Goal: Task Accomplishment & Management: Use online tool/utility

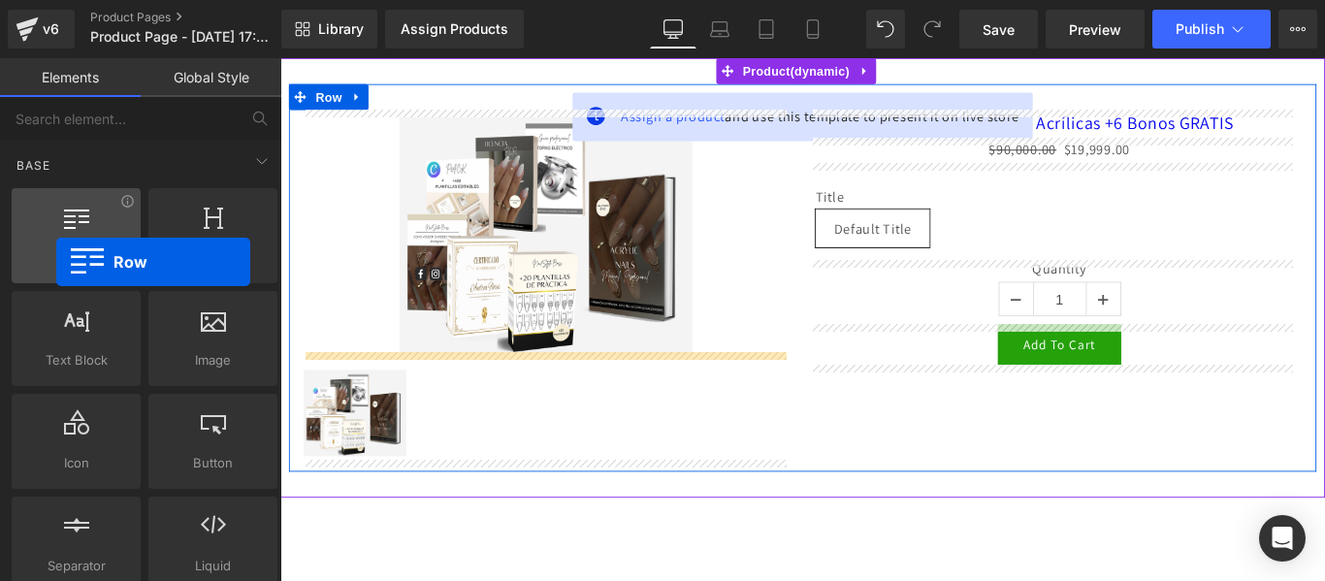
click at [56, 262] on span "Row" at bounding box center [75, 257] width 117 height 20
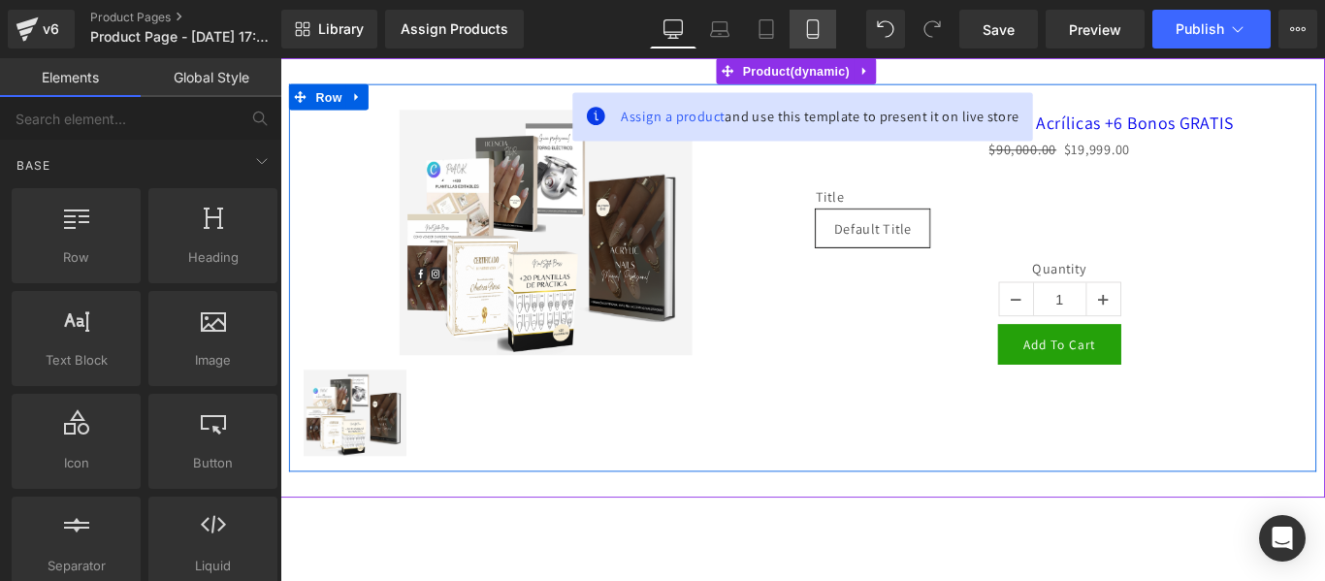
click at [811, 20] on icon at bounding box center [812, 29] width 11 height 18
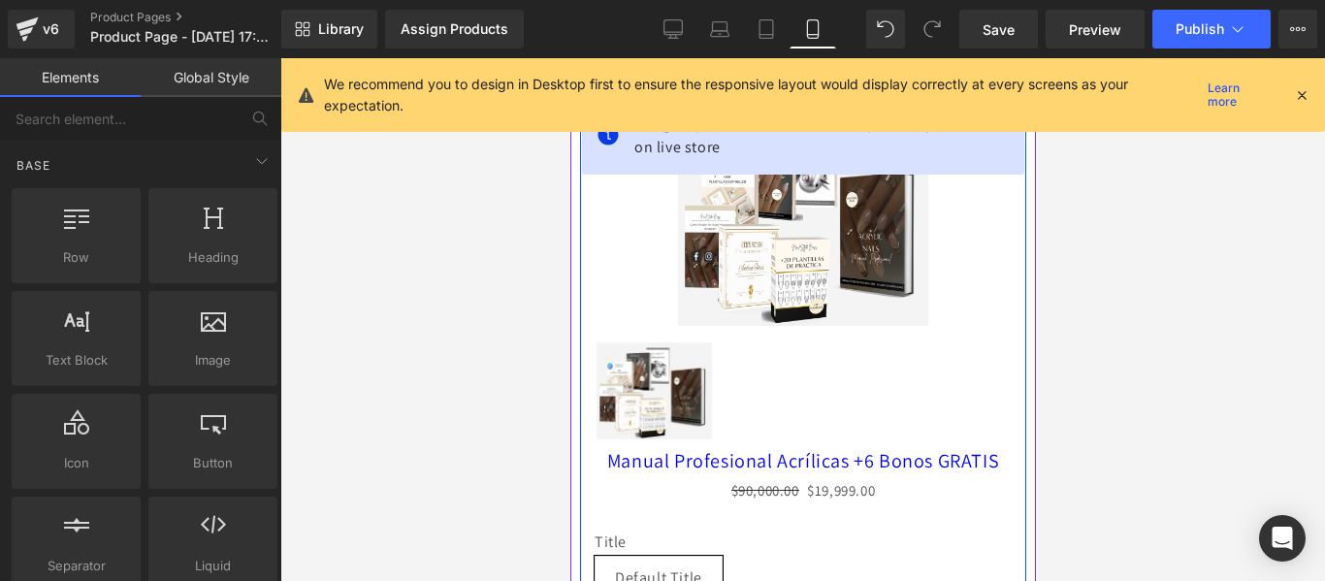
click at [1303, 96] on icon at bounding box center [1301, 94] width 17 height 17
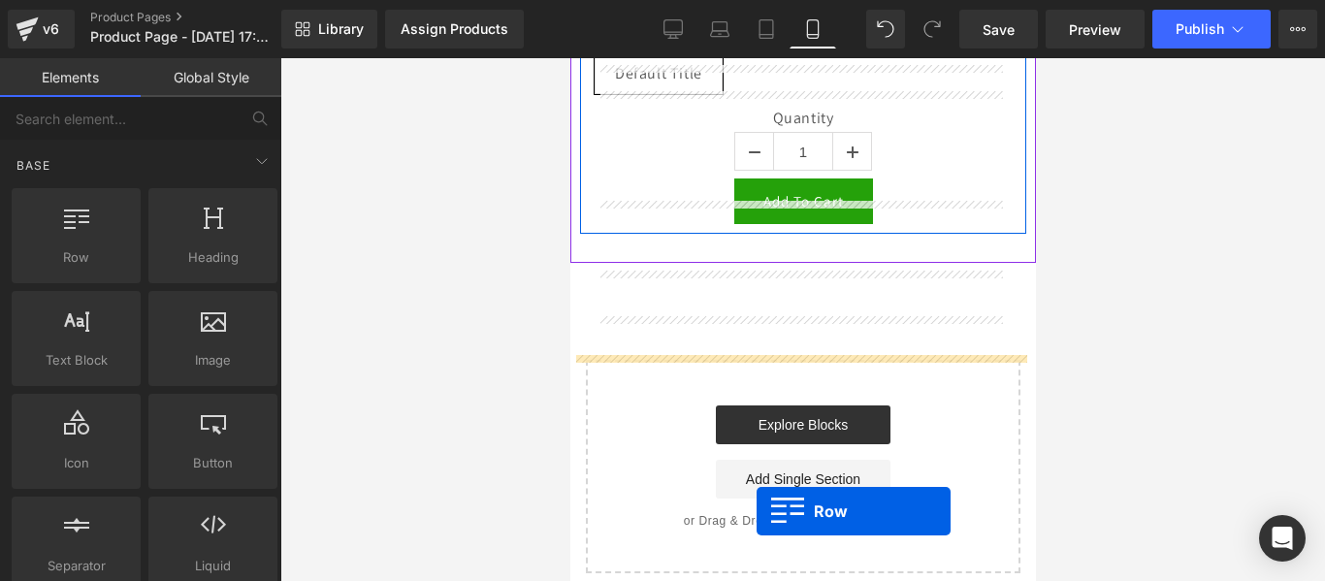
scroll to position [541, 0]
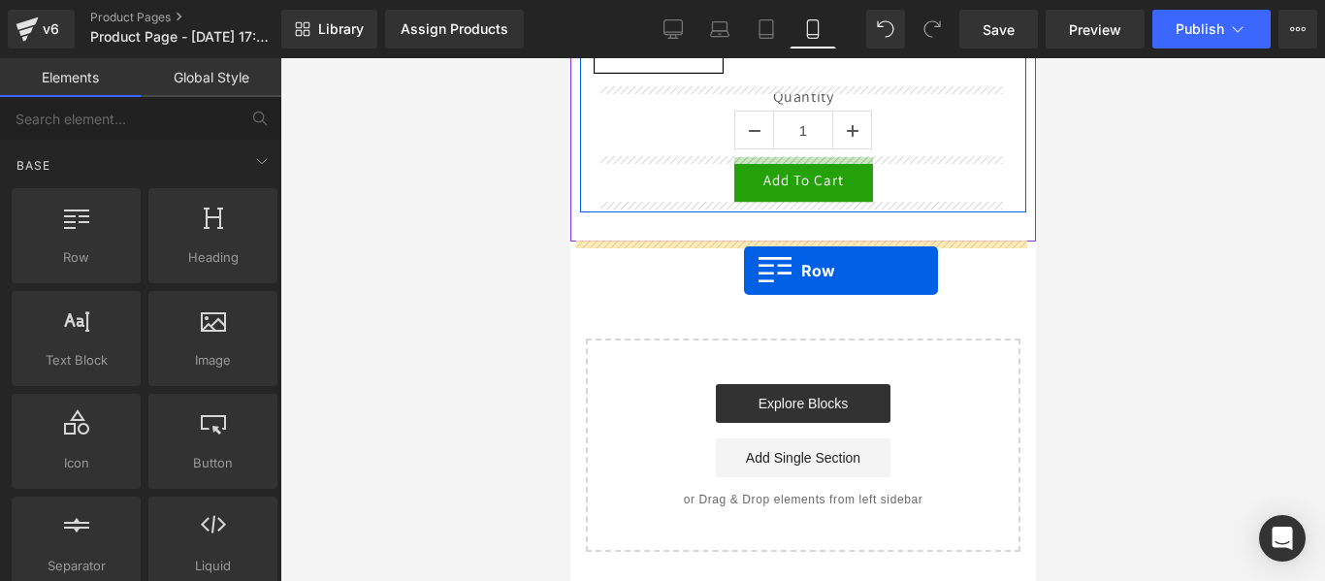
drag, startPoint x: 660, startPoint y: 314, endPoint x: 737, endPoint y: 242, distance: 105.7
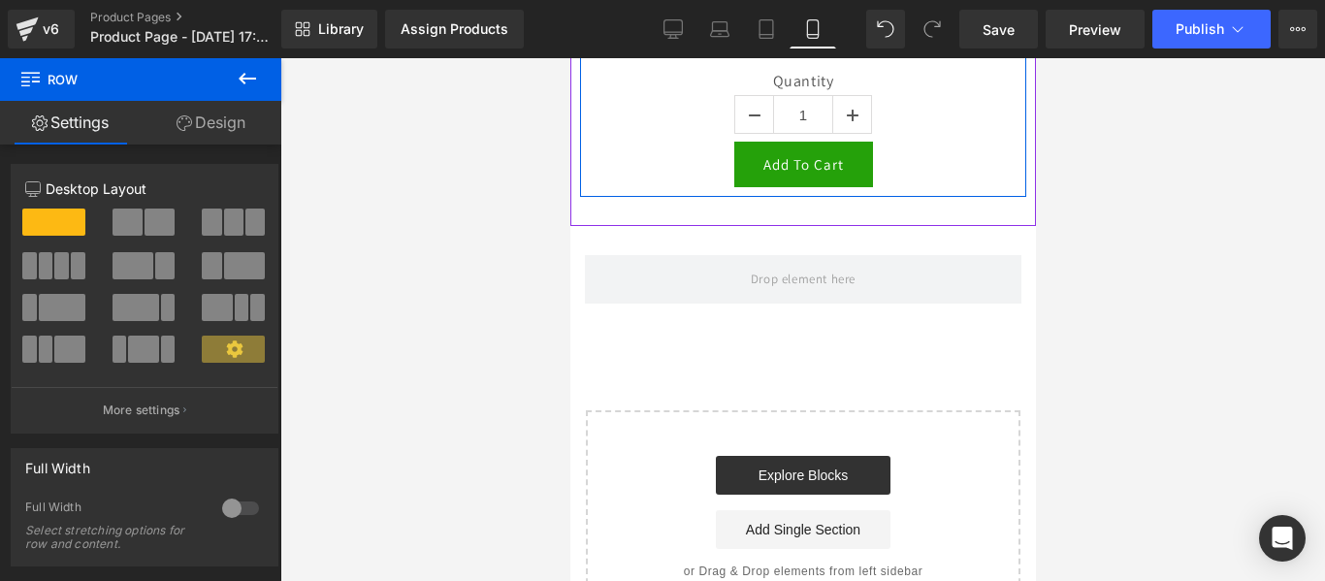
click at [258, 79] on icon at bounding box center [247, 78] width 23 height 23
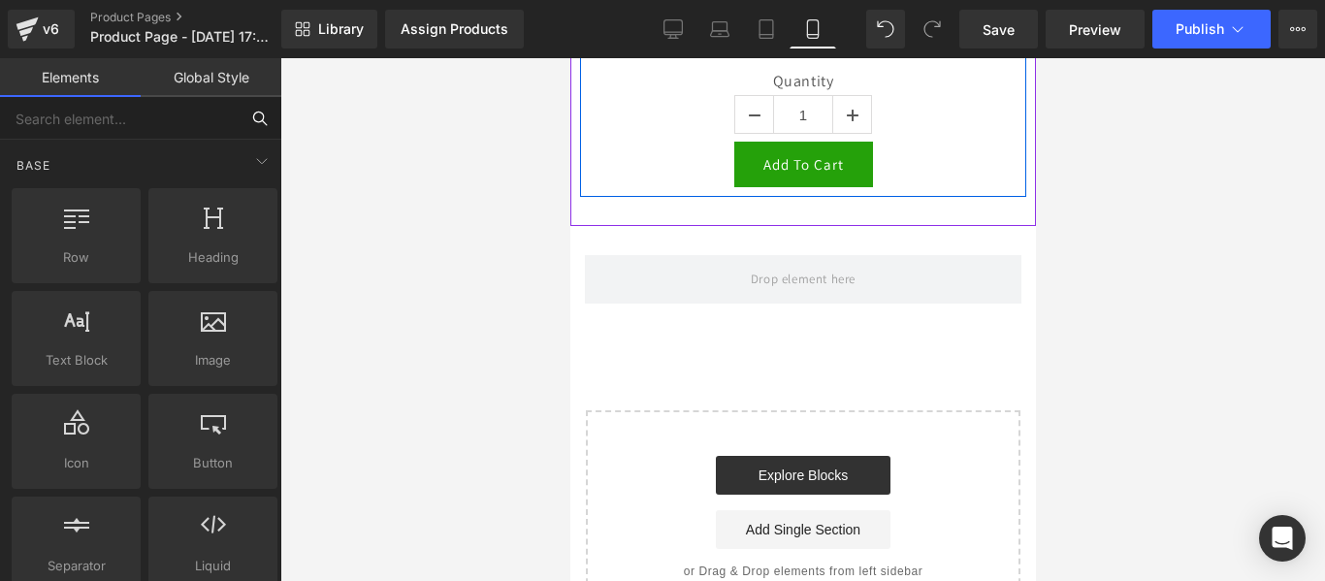
click at [151, 129] on input "text" at bounding box center [119, 118] width 239 height 43
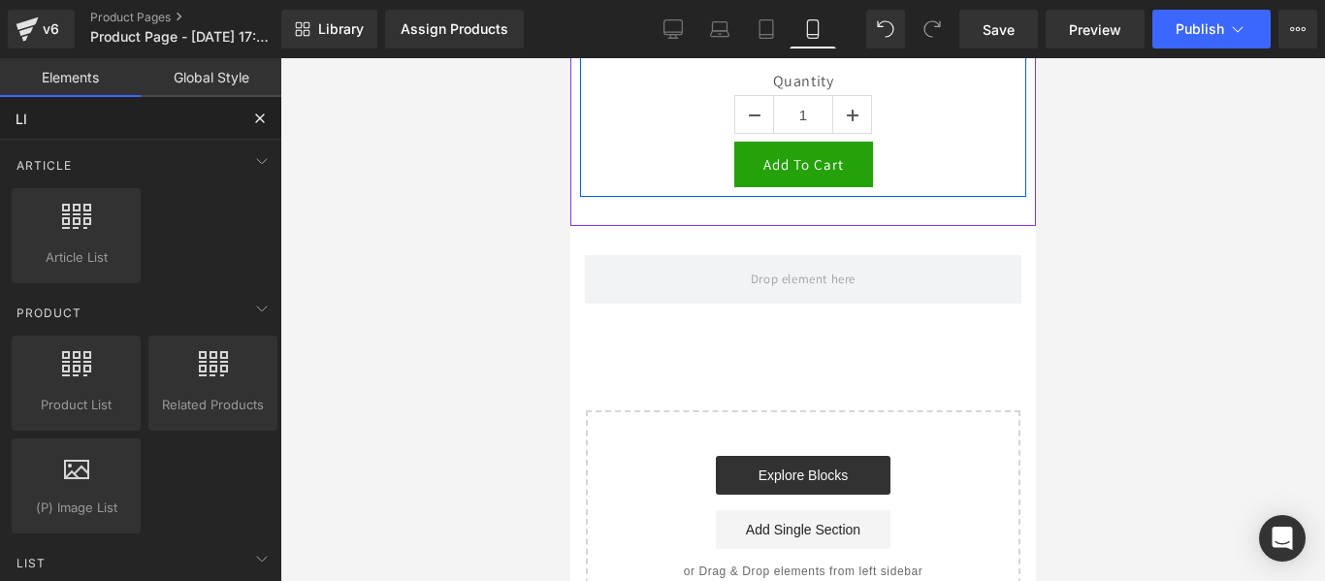
type input "LIQ"
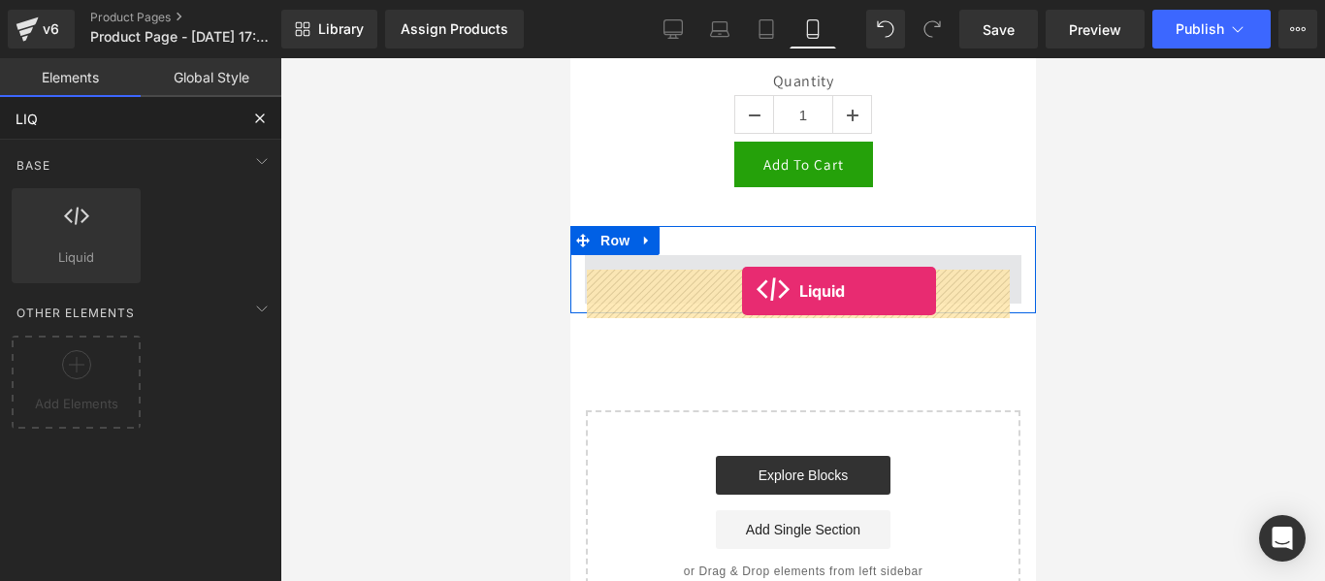
drag, startPoint x: 603, startPoint y: 298, endPoint x: 740, endPoint y: 291, distance: 136.9
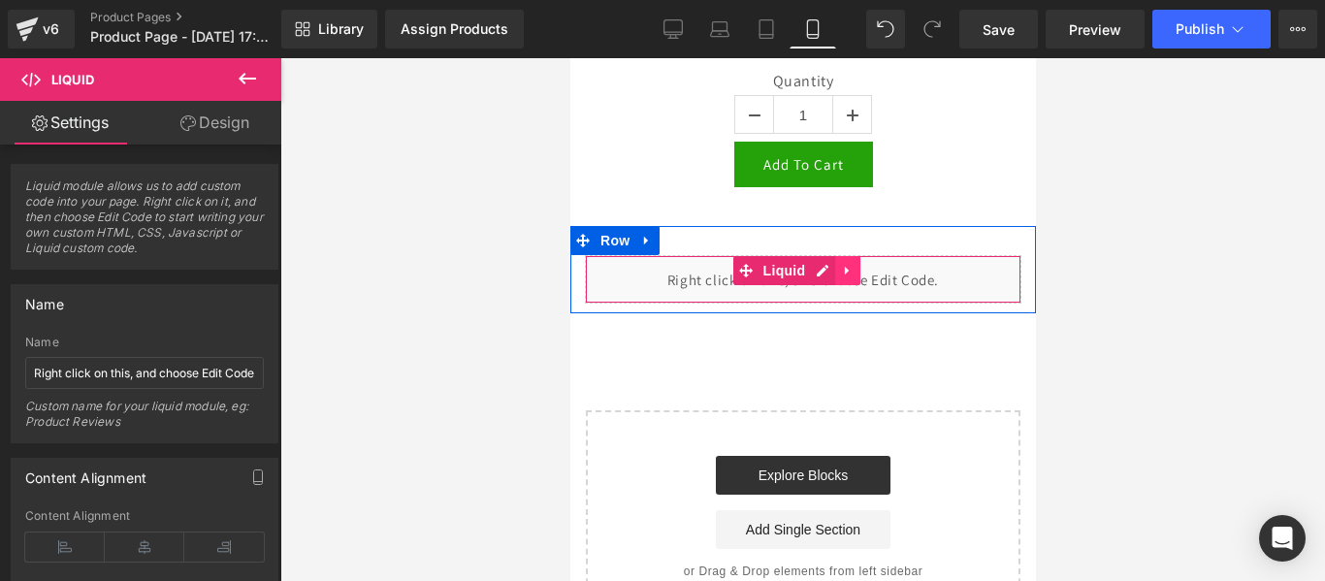
click at [850, 285] on link at bounding box center [846, 270] width 25 height 29
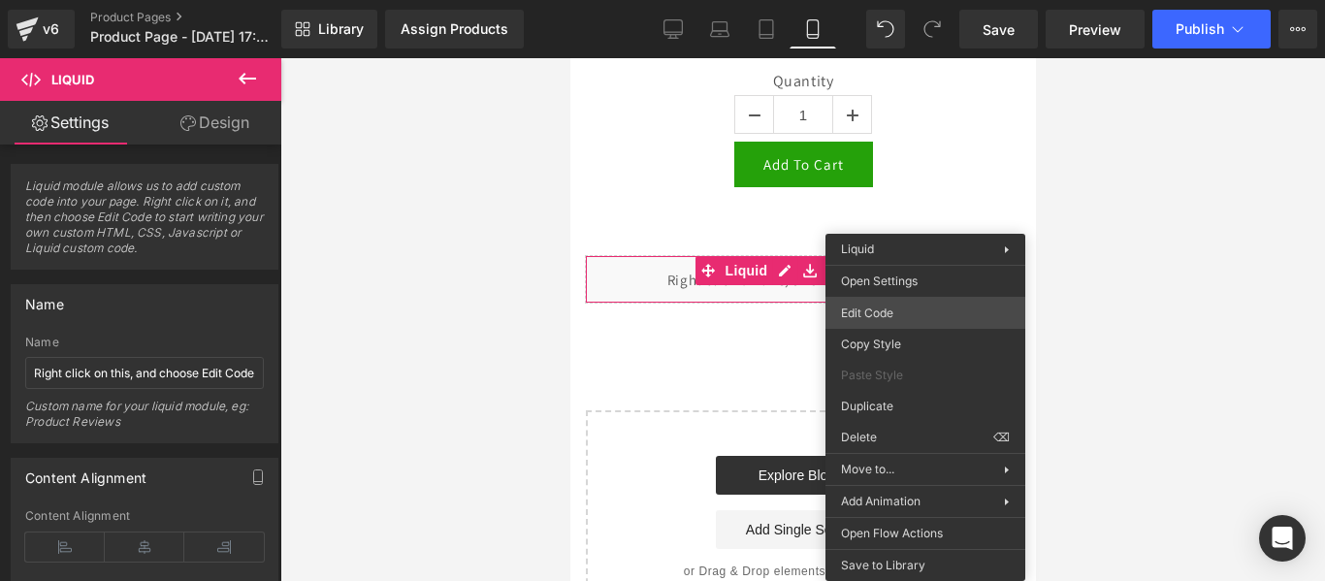
click at [904, 0] on div "Liquid You are previewing how the will restyle your page. You can not edit Elem…" at bounding box center [662, 0] width 1325 height 0
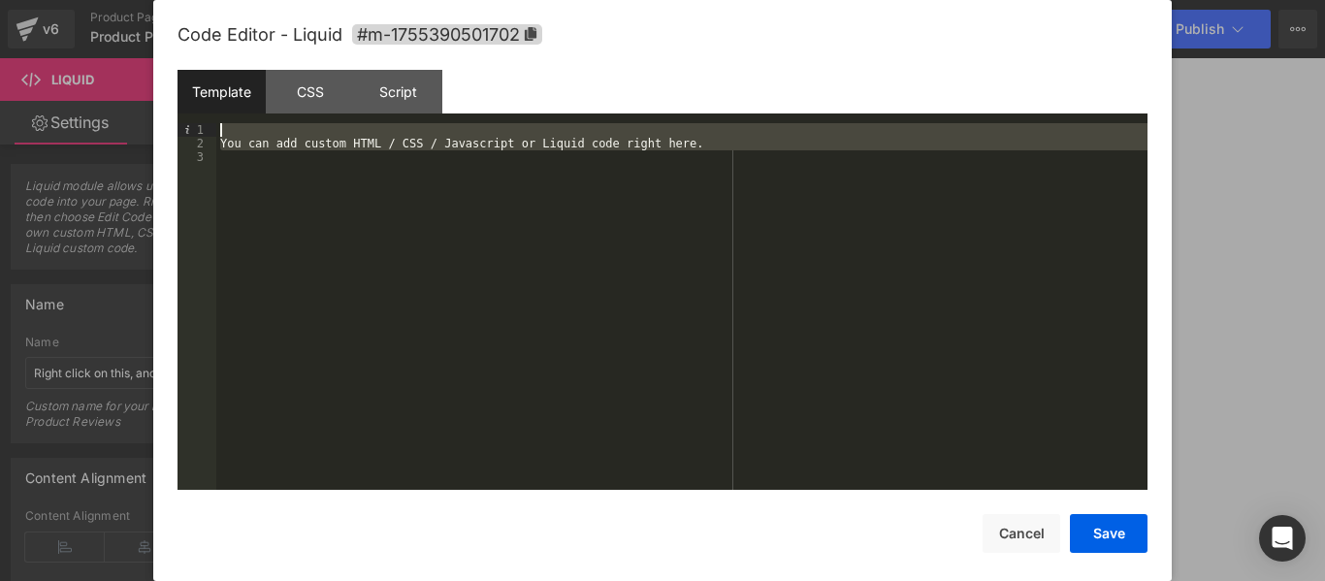
drag, startPoint x: 374, startPoint y: 217, endPoint x: 201, endPoint y: 135, distance: 192.2
click at [201, 135] on pre "1 2 3 You can add custom HTML / CSS / Javascript or Liquid code right here. XXX…" at bounding box center [662, 306] width 970 height 367
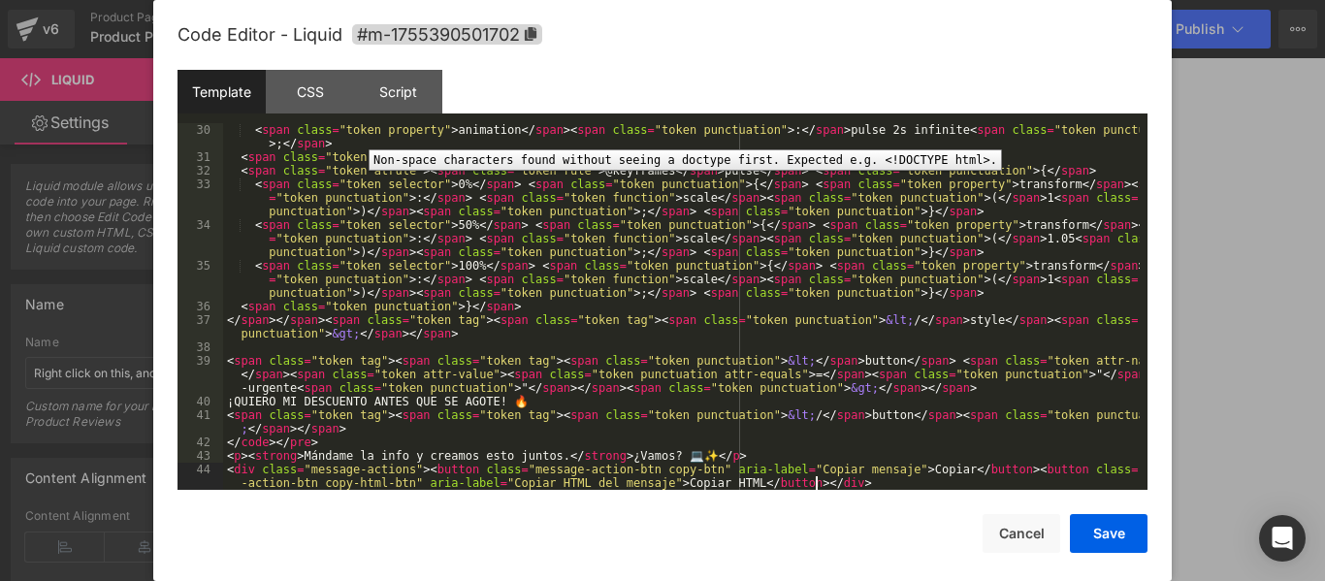
scroll to position [489, 0]
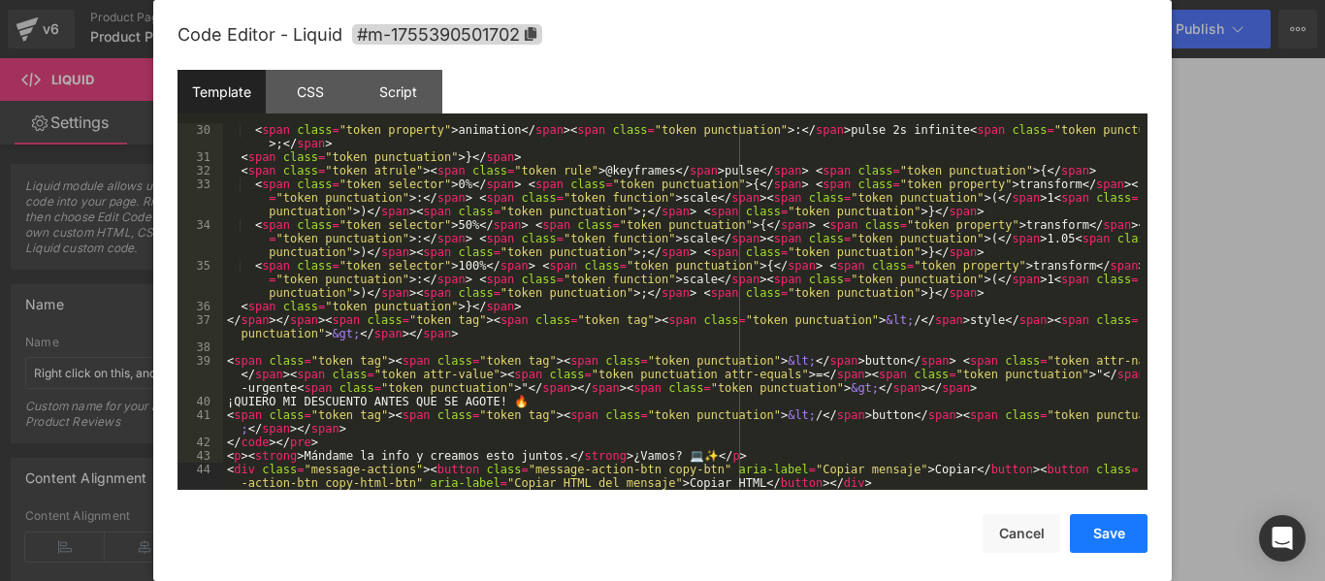
click at [1096, 530] on button "Save" at bounding box center [1109, 533] width 78 height 39
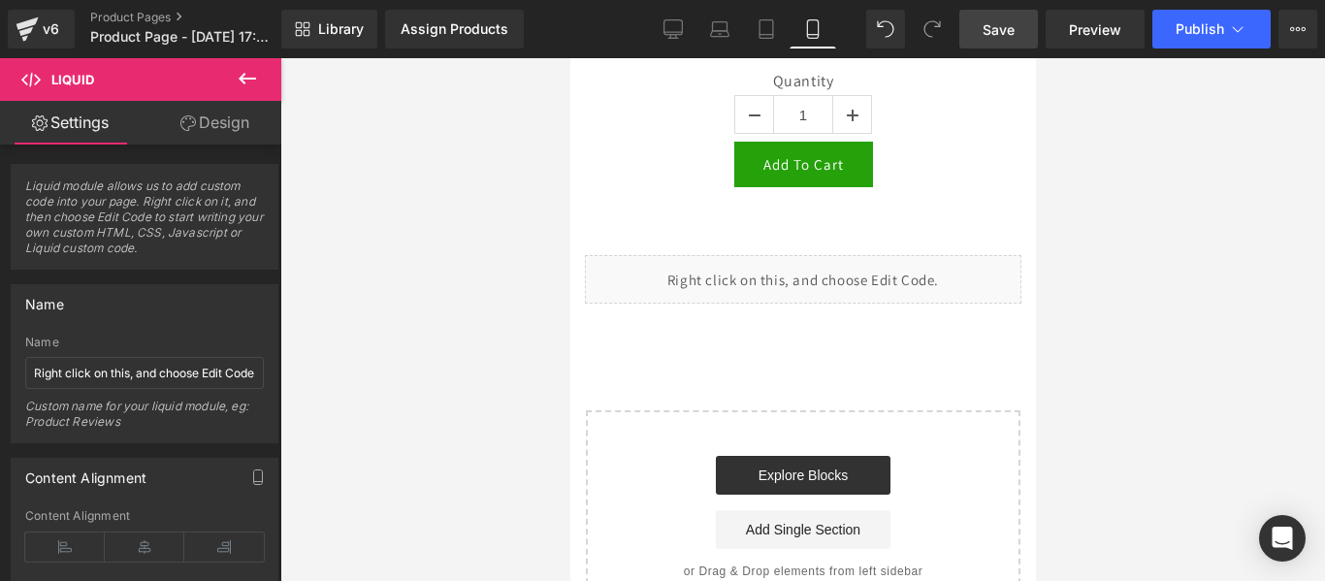
click at [1012, 25] on span "Save" at bounding box center [999, 29] width 32 height 20
click at [1118, 51] on div "Library Assign Products Product Preview No product match your search. Please tr…" at bounding box center [803, 29] width 1044 height 58
click at [1277, 28] on div "Save Preview Publish Scheduled Upgrade Plan View Live Page View with current Te…" at bounding box center [1137, 29] width 373 height 39
click at [1293, 33] on icon at bounding box center [1298, 29] width 16 height 16
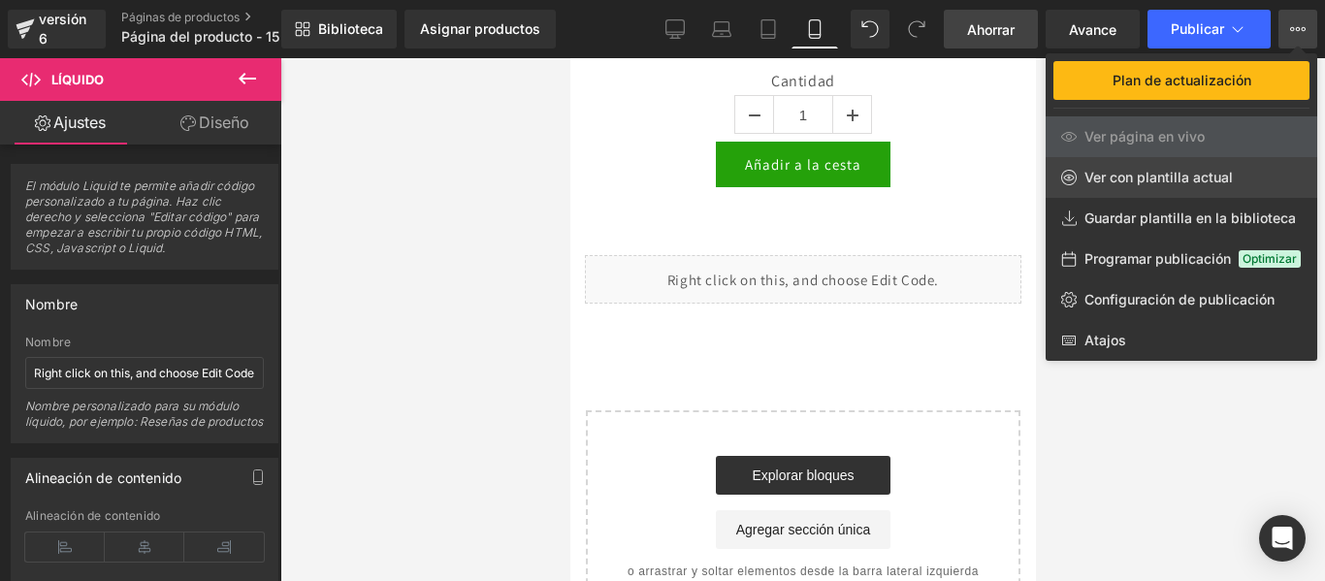
click at [1172, 184] on font "Ver con plantilla actual" at bounding box center [1158, 177] width 148 height 16
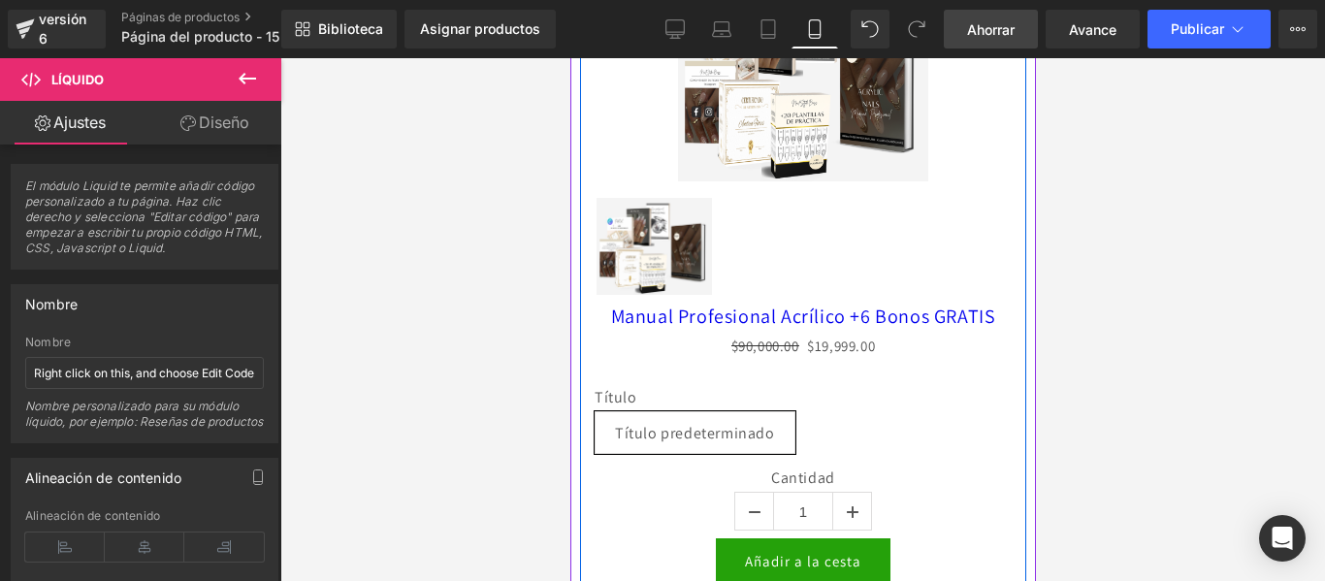
scroll to position [0, 0]
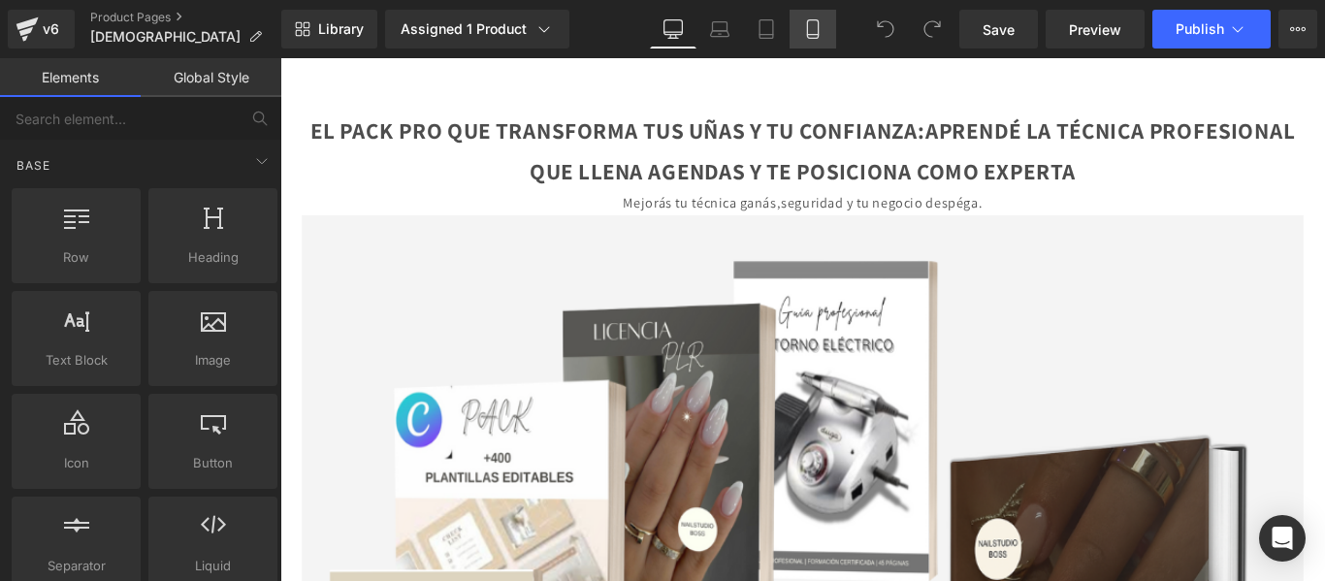
click at [811, 27] on icon at bounding box center [812, 28] width 19 height 19
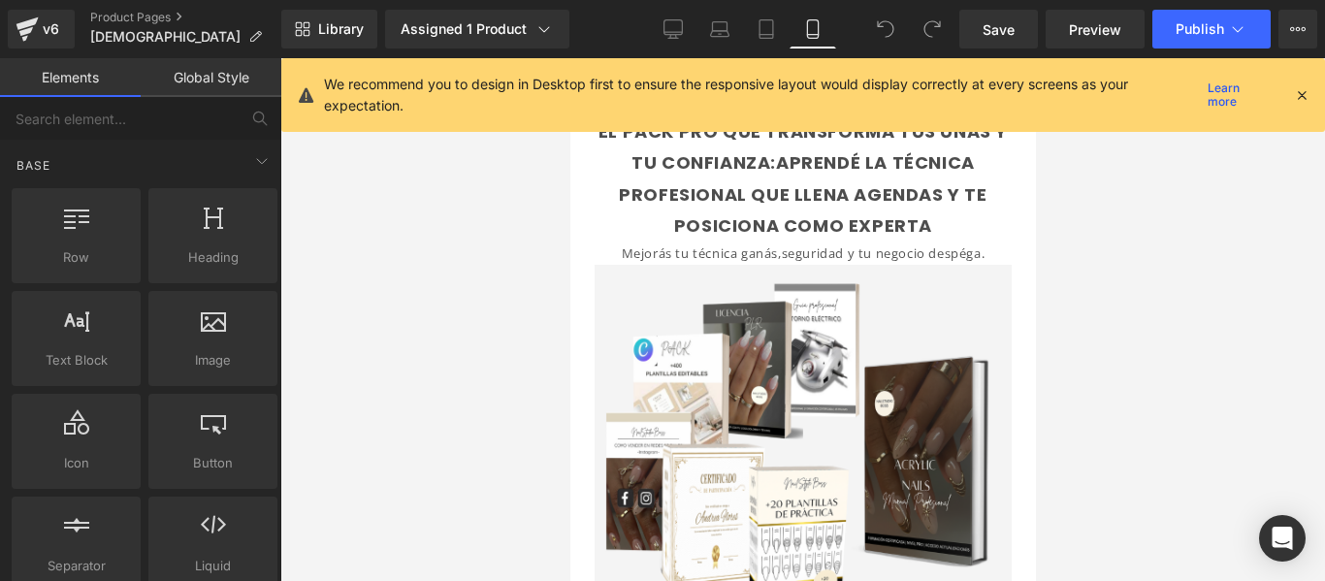
click at [1297, 96] on icon at bounding box center [1301, 94] width 17 height 17
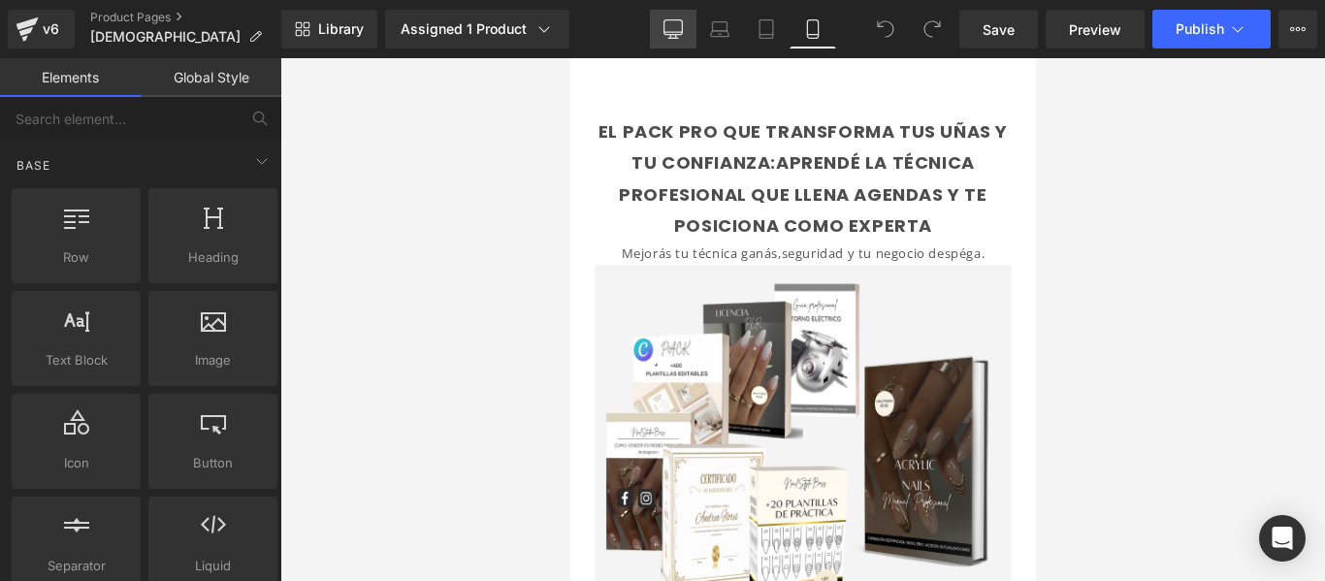
click at [678, 29] on icon at bounding box center [672, 28] width 19 height 19
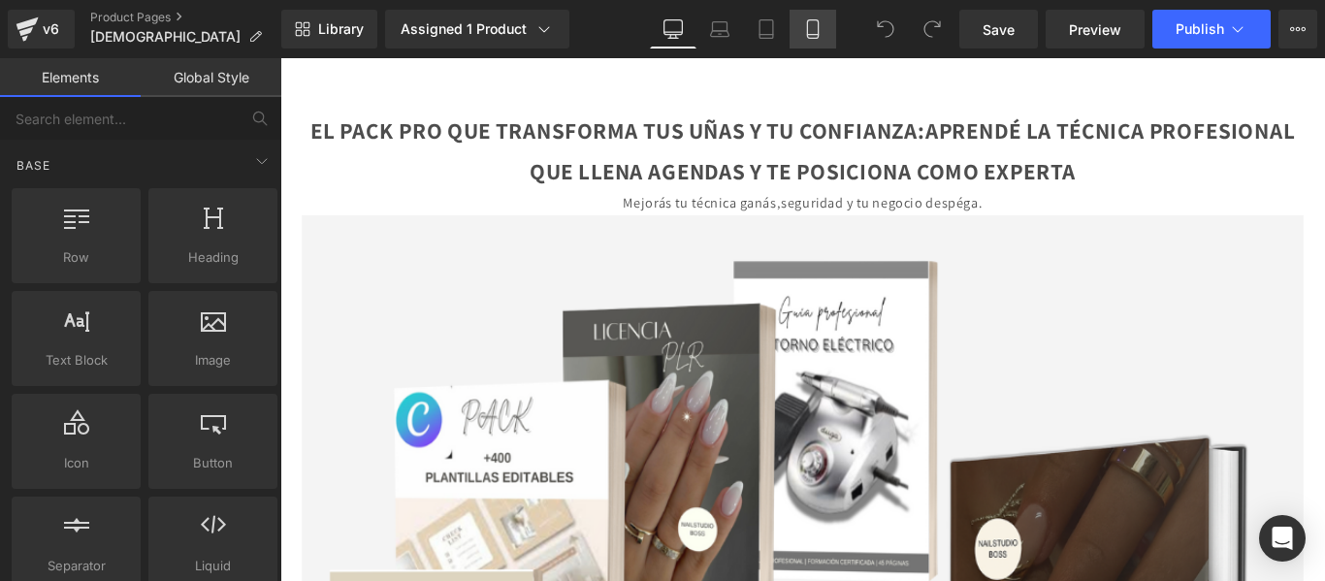
click at [815, 20] on icon at bounding box center [812, 29] width 11 height 18
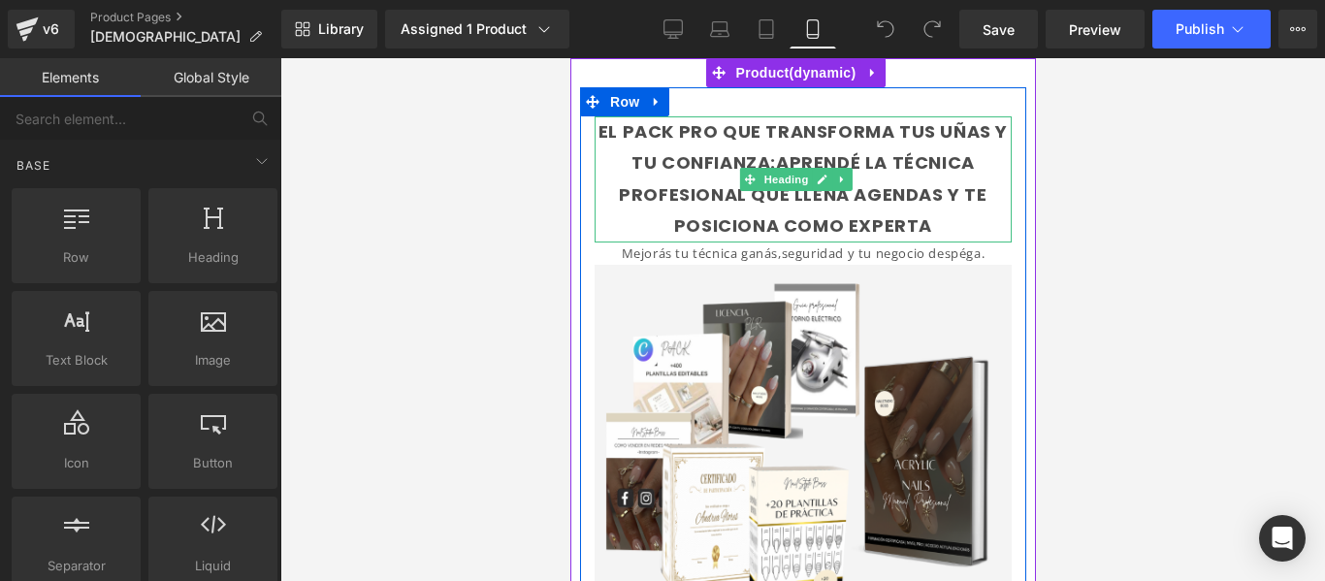
click at [912, 146] on div "EL PACK PRO QUE TRANSFORMA TUS UÑAS Y TU CONFIANZA:APRENDÉ LA TÉCNICA PROFESION…" at bounding box center [802, 179] width 417 height 126
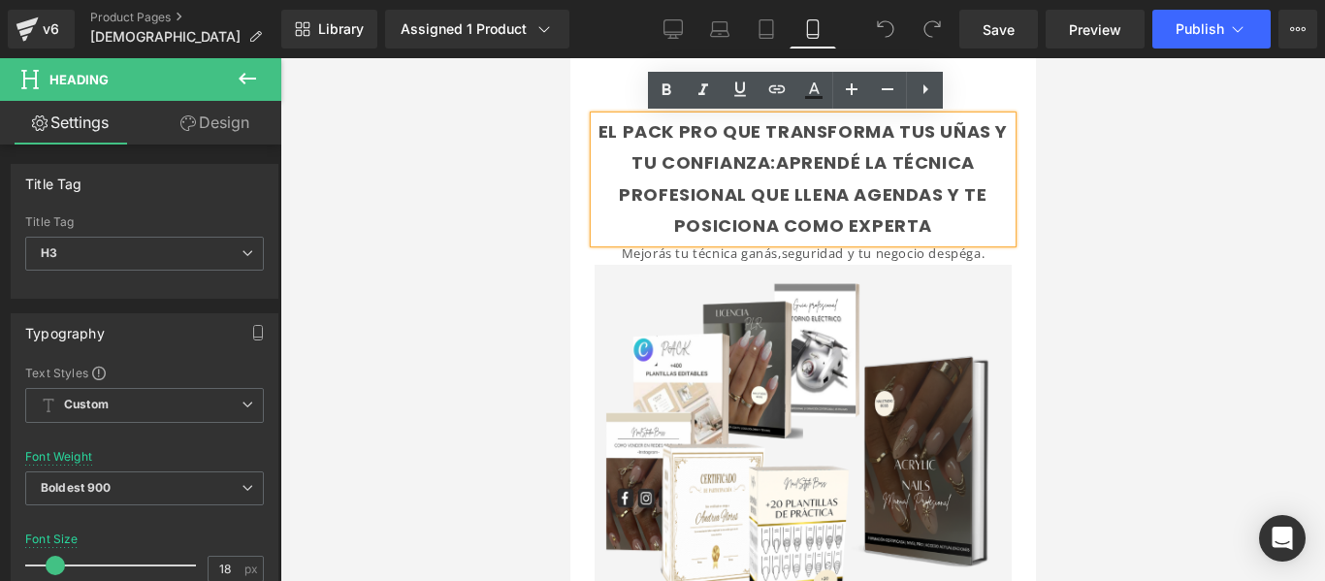
click at [1073, 240] on div at bounding box center [802, 319] width 1045 height 523
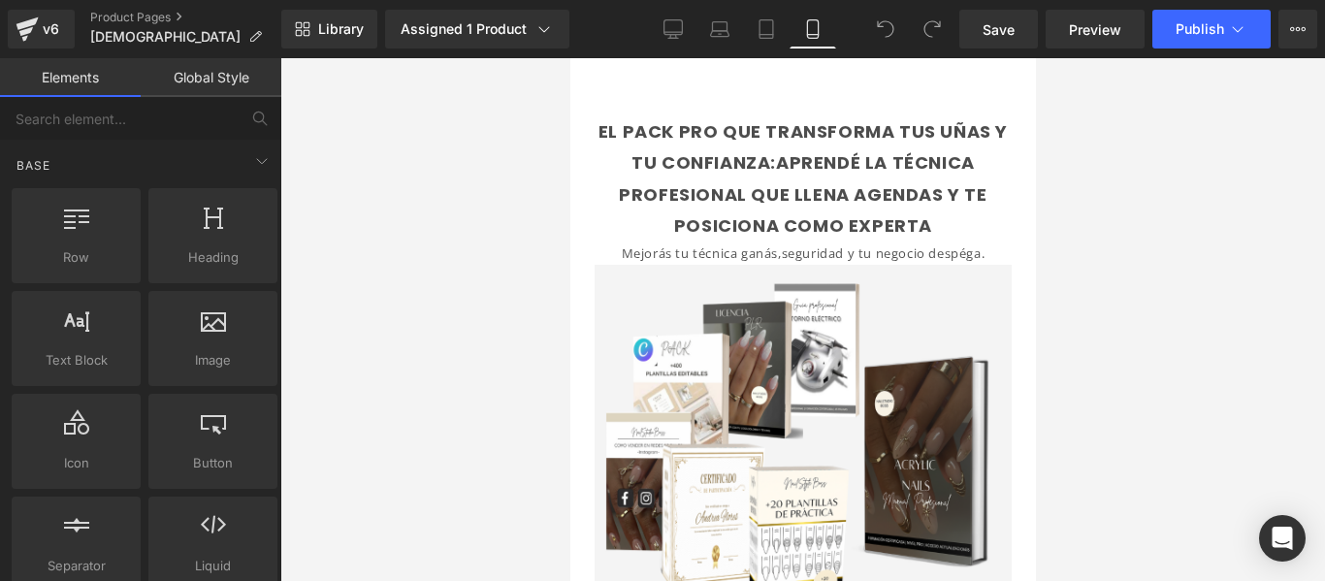
click at [1058, 251] on div at bounding box center [802, 319] width 1045 height 523
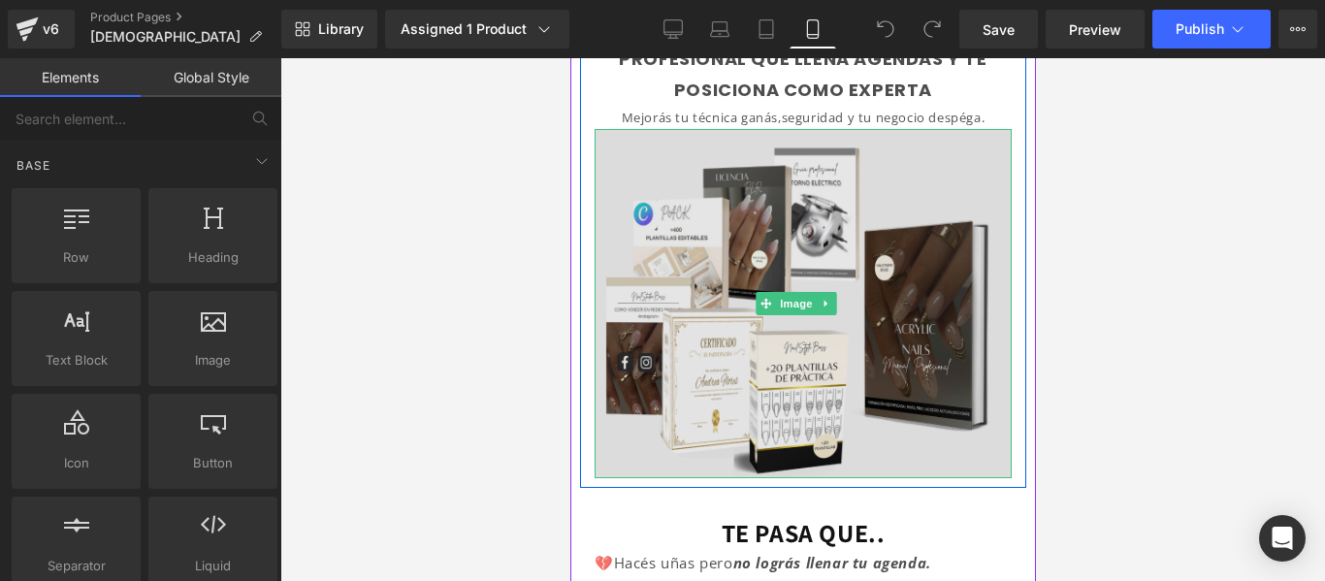
scroll to position [137, 0]
click at [784, 267] on img at bounding box center [802, 302] width 417 height 349
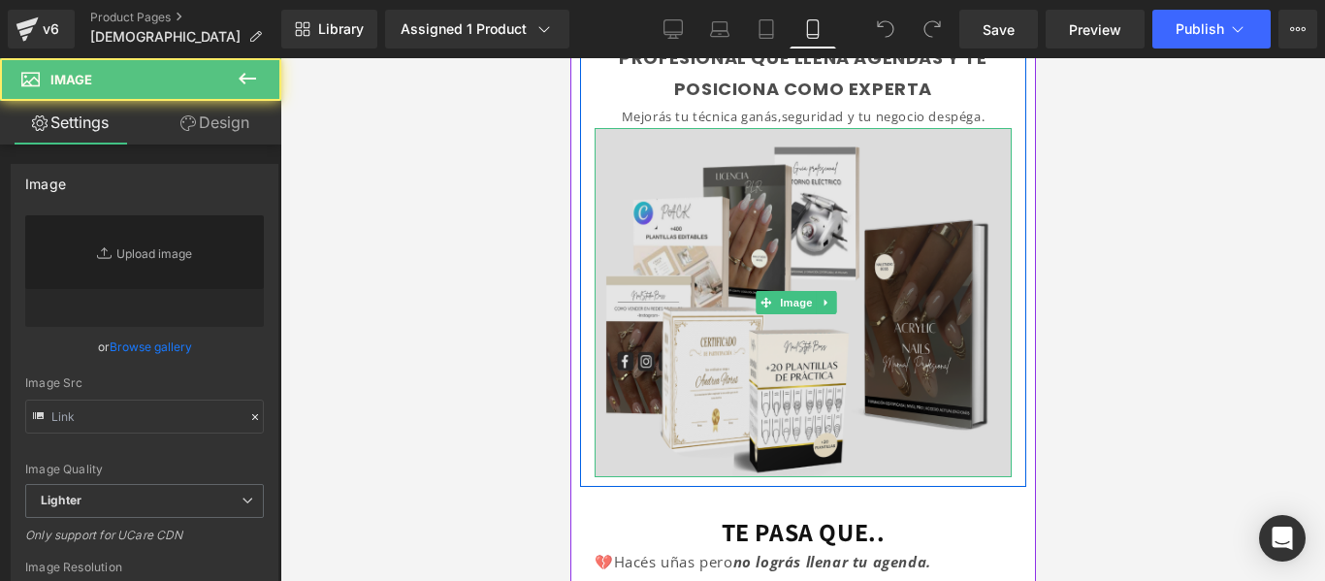
type input "https://i.postimg.cc/bv3WdK5z/MOCK-UP-individual-9.png"
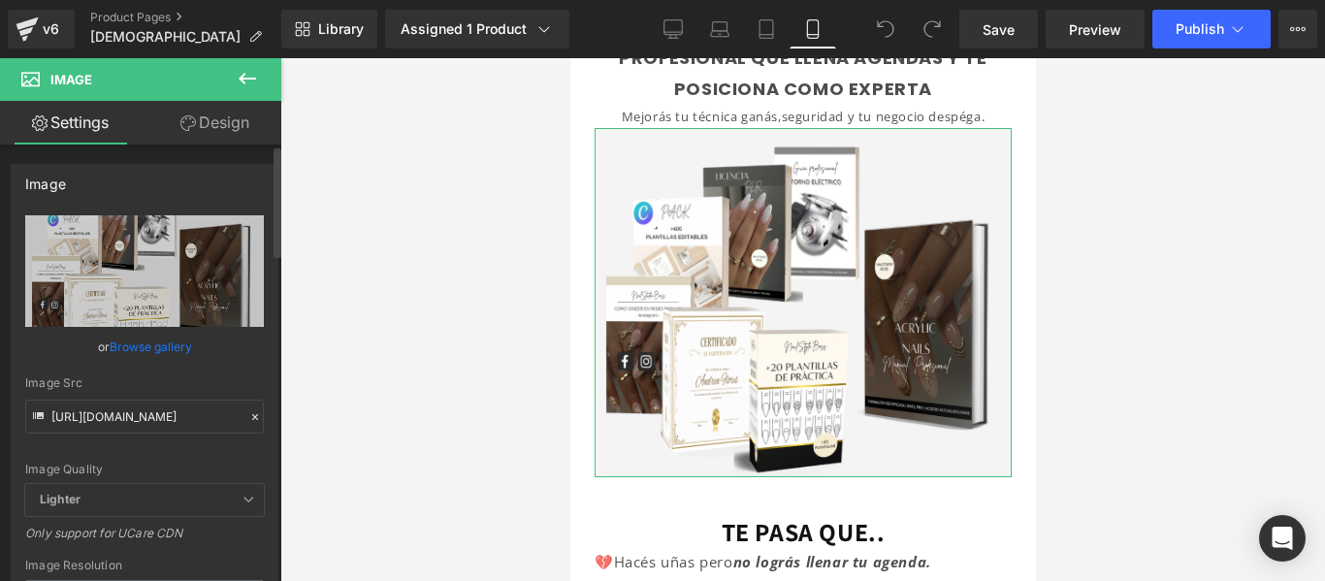
click at [251, 411] on icon at bounding box center [255, 417] width 14 height 14
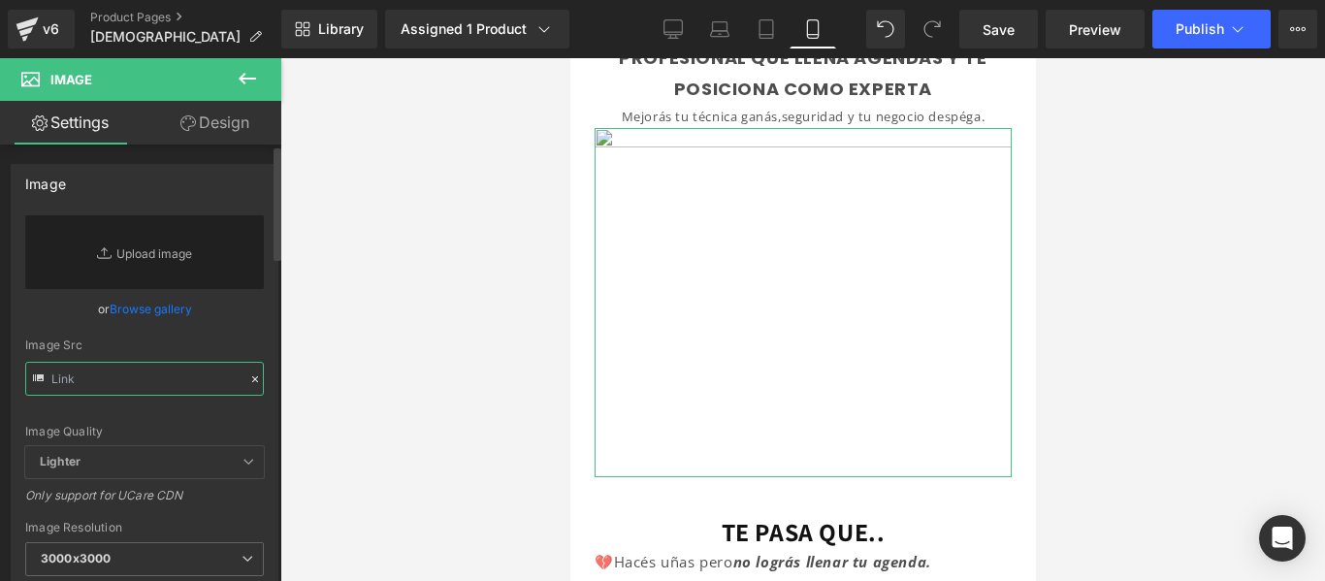
click at [138, 381] on input "text" at bounding box center [144, 379] width 239 height 34
paste input "https://i.postimg.cc/hvqdHr1S/Copia-de-MOCKUPS-ETSY-PAQUETE-100-2.png"
type input "https://i.postimg.cc/hvqdHr1S/Copia-de-MOCKUPS-ETSY-PAQUETE-100-2.png"
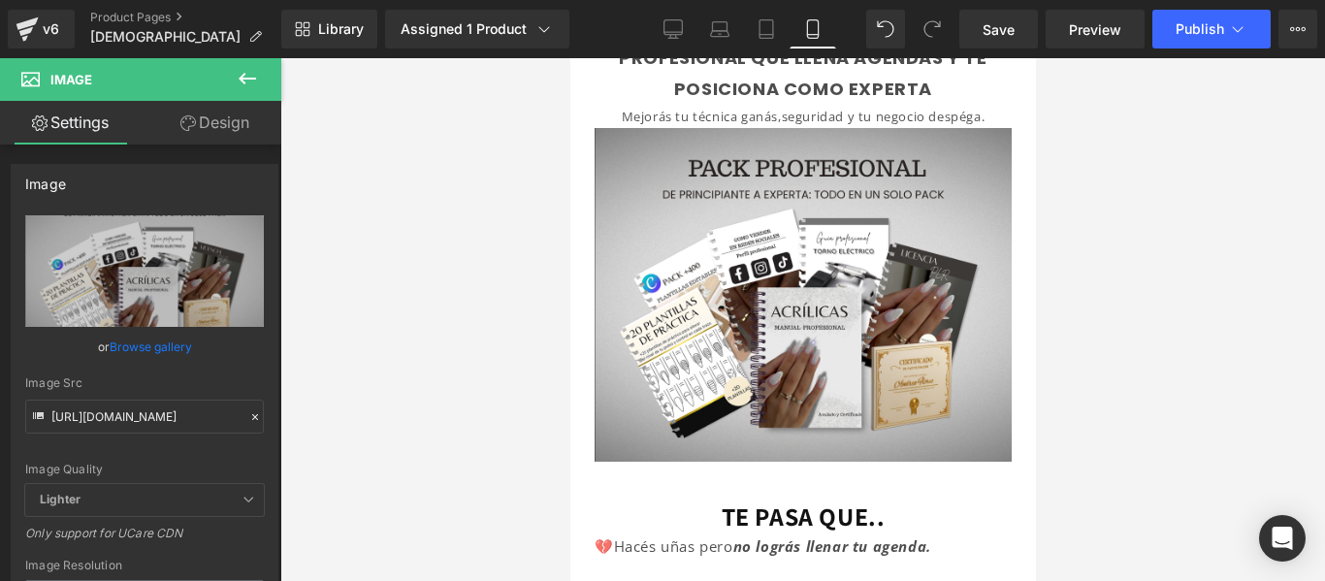
click at [1160, 234] on div at bounding box center [802, 319] width 1045 height 523
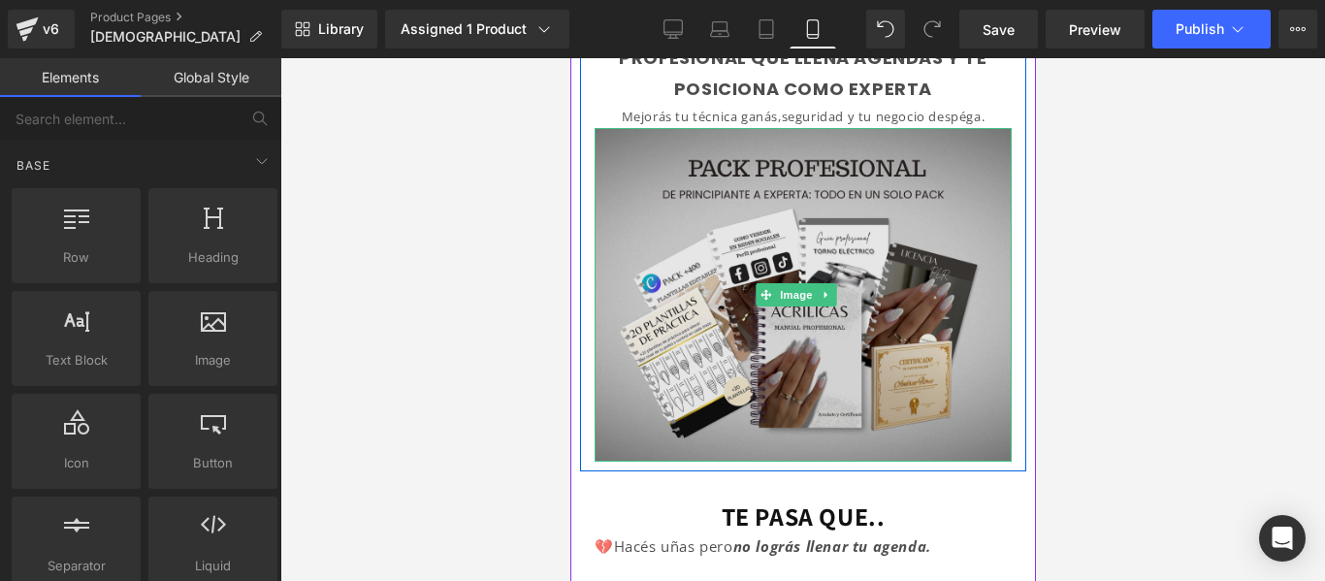
scroll to position [0, 0]
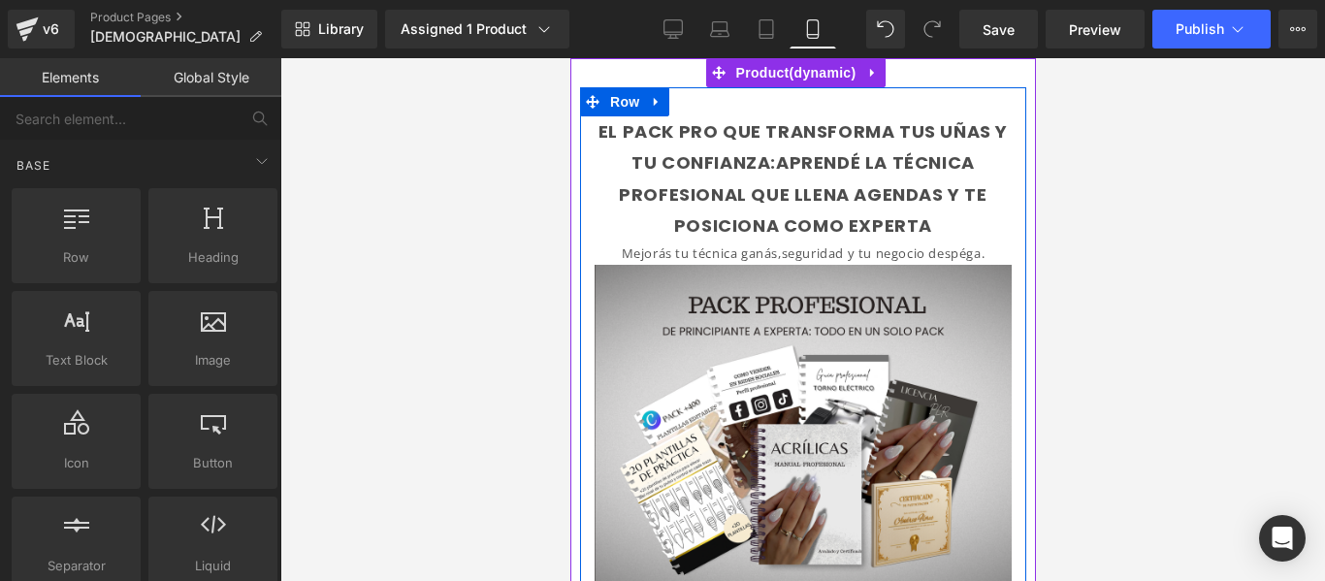
click at [821, 158] on font "EL PACK PRO QUE TRANSFORMA TUS UÑAS Y TU CONFIANZA:APRENDÉ LA TÉCNICA PROFESION…" at bounding box center [801, 178] width 409 height 118
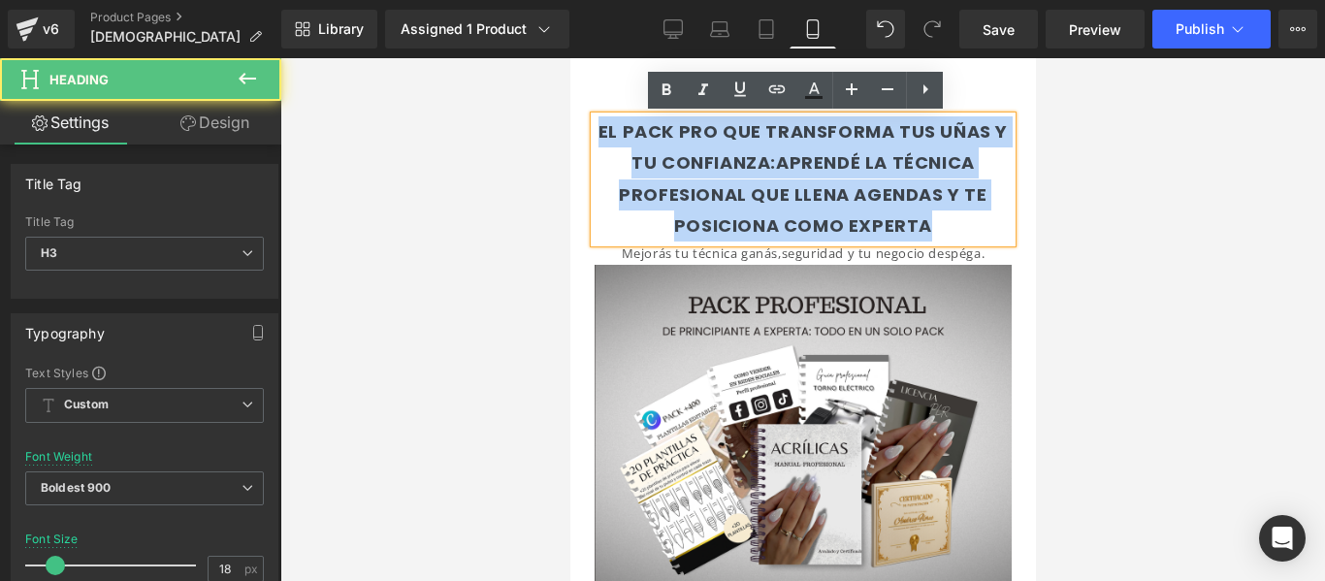
drag, startPoint x: 931, startPoint y: 228, endPoint x: 601, endPoint y: 133, distance: 343.2
click at [601, 133] on div "EL PACK PRO QUE TRANSFORMA TUS UÑAS Y TU CONFIANZA:APRENDÉ LA TÉCNICA PROFESION…" at bounding box center [802, 179] width 417 height 126
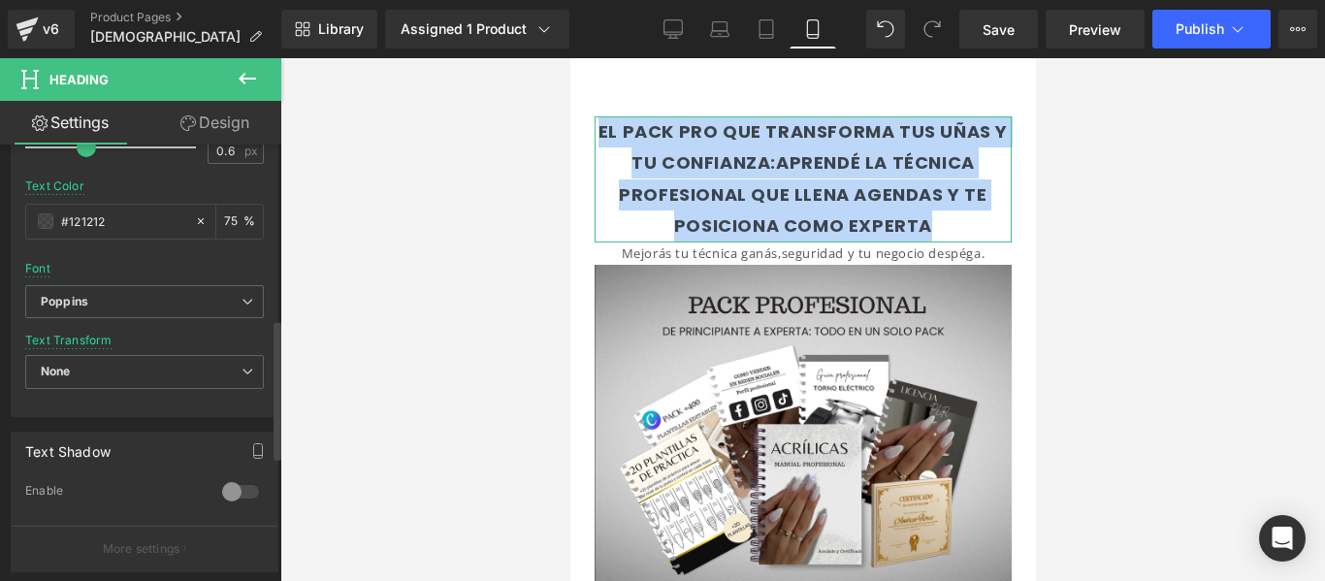
scroll to position [546, 0]
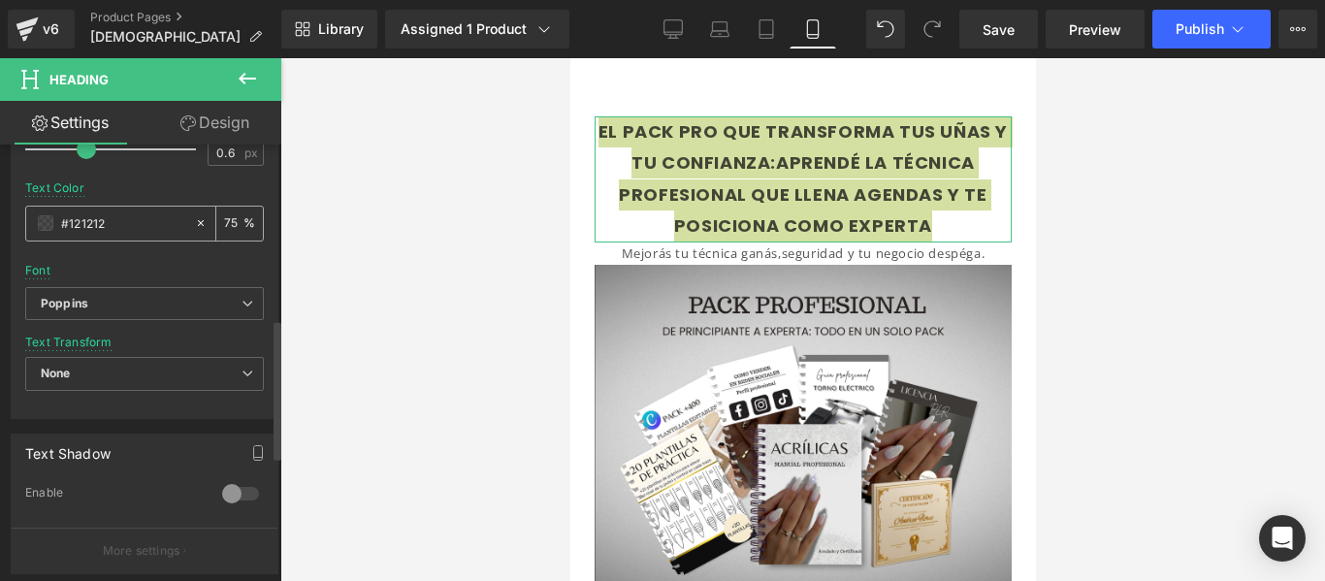
click at [138, 225] on input "#121212" at bounding box center [123, 222] width 124 height 21
click at [61, 224] on input "#121212" at bounding box center [123, 222] width 124 height 21
click at [48, 224] on span at bounding box center [46, 223] width 16 height 16
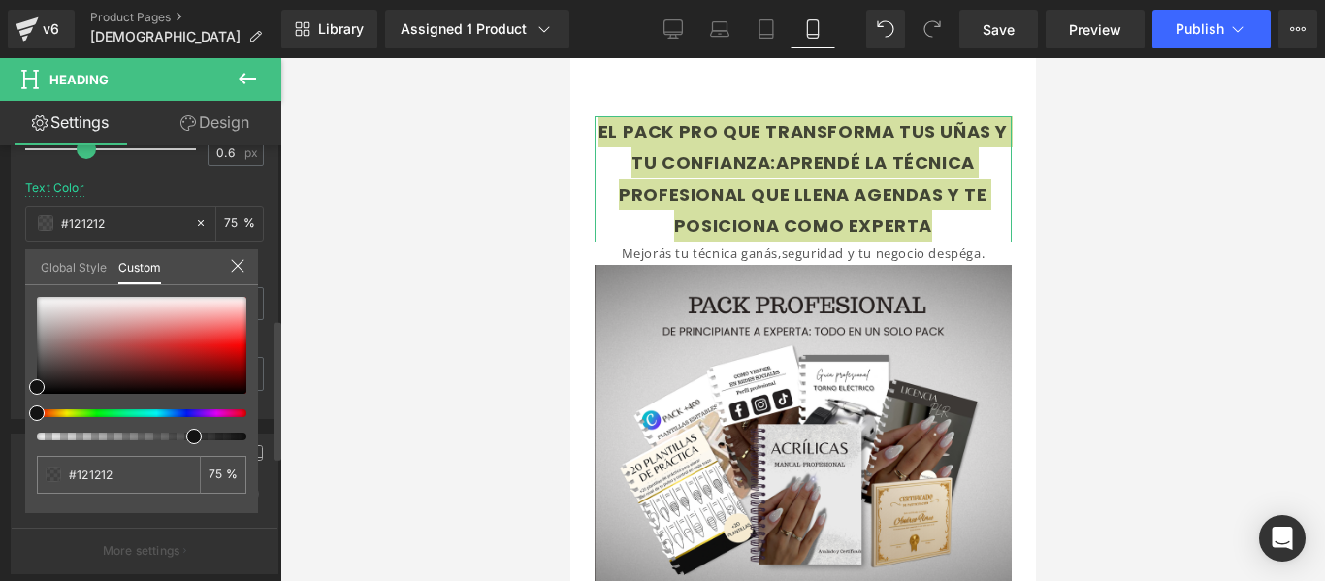
type input "#111111"
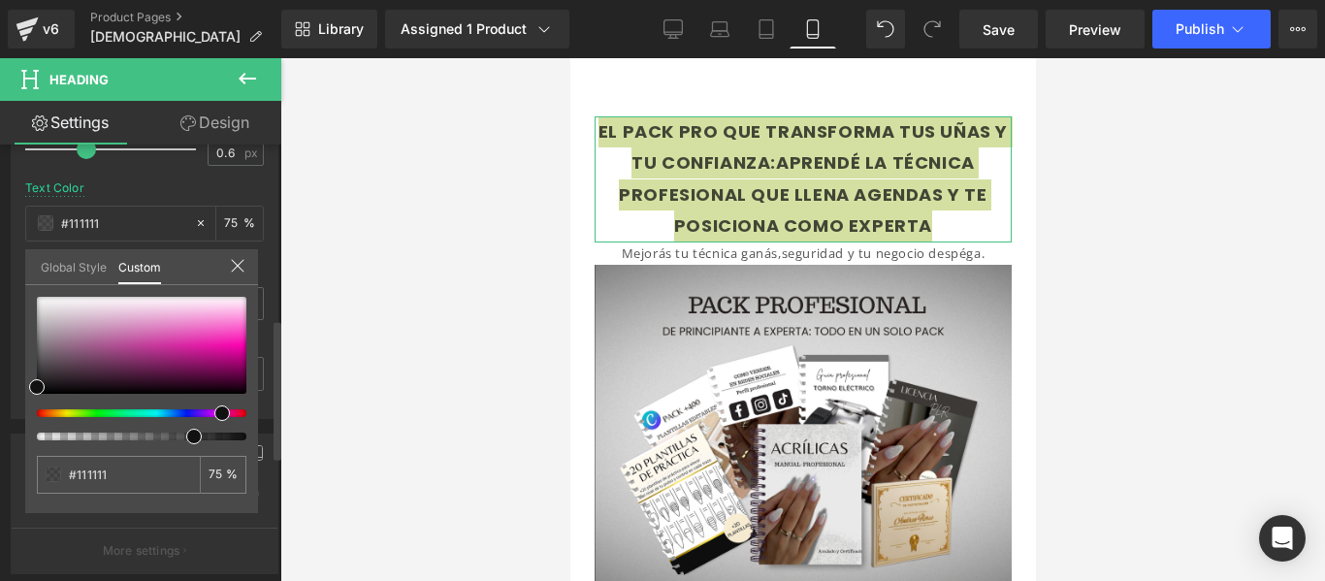
click at [214, 412] on div at bounding box center [134, 413] width 210 height 8
click at [212, 412] on div at bounding box center [134, 413] width 210 height 8
type input "#8e2374"
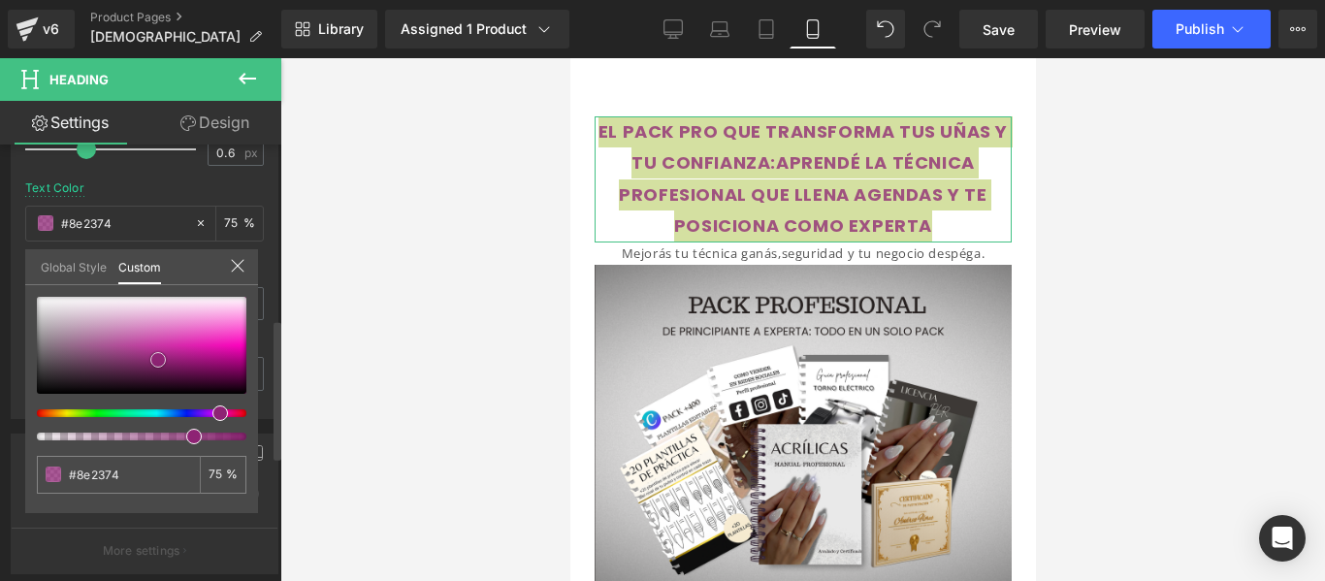
type input "#902775"
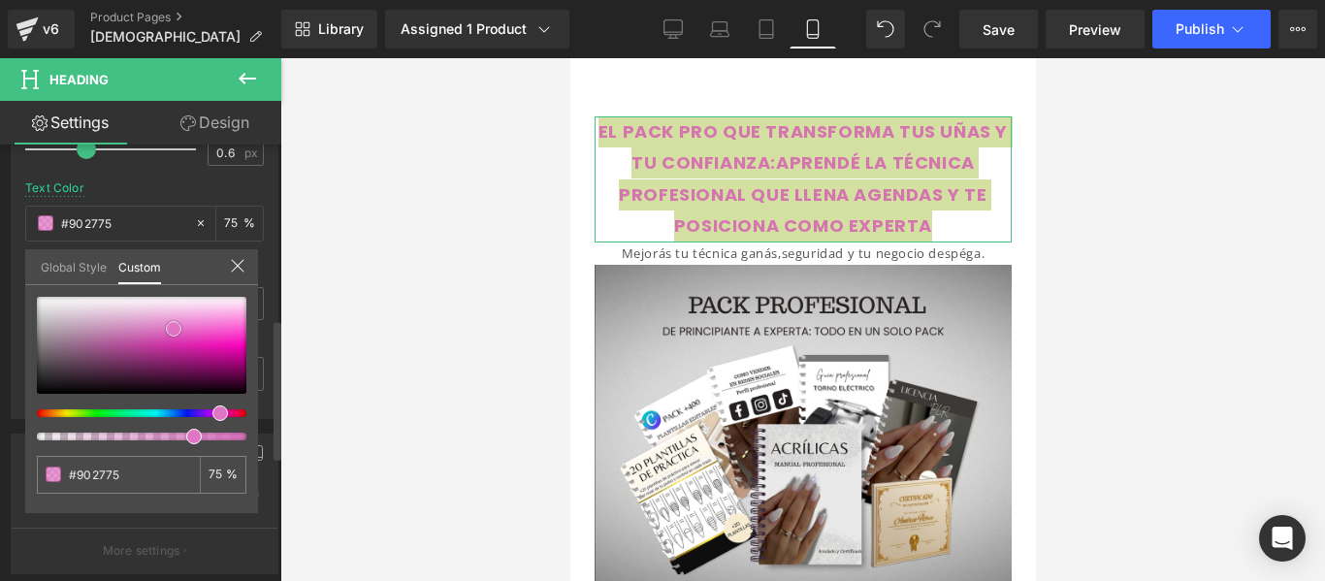
type input "#d552b4"
type input "#e074c5"
type input "#e47bca"
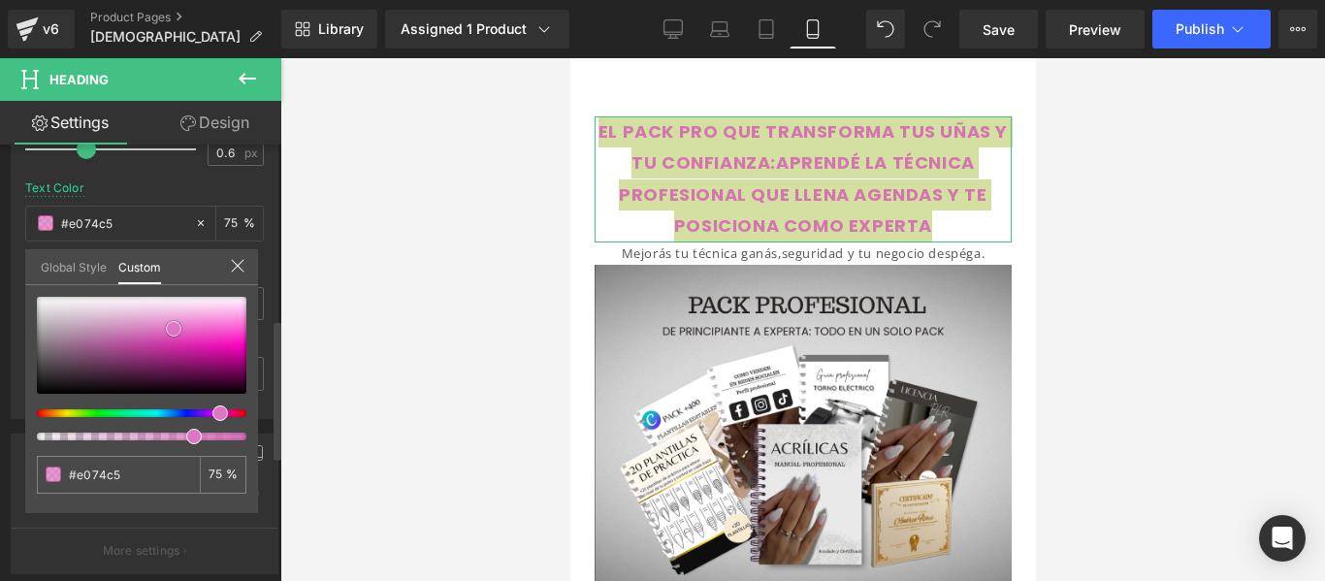
type input "#e47bca"
type input "#e791d2"
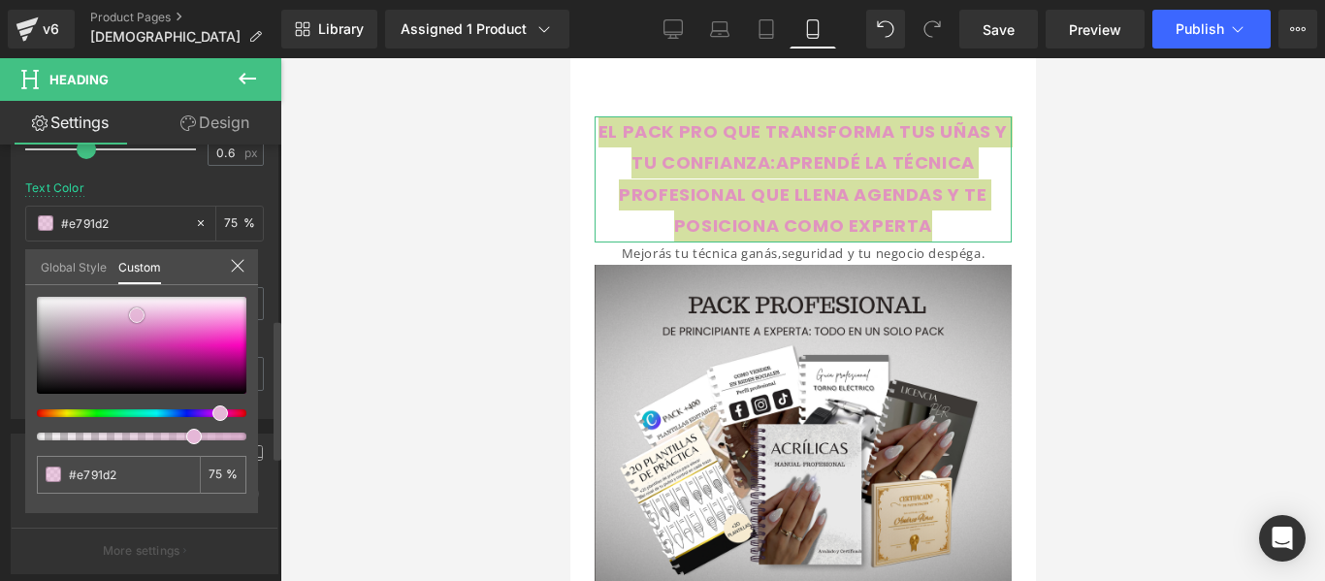
type input "#e9b3db"
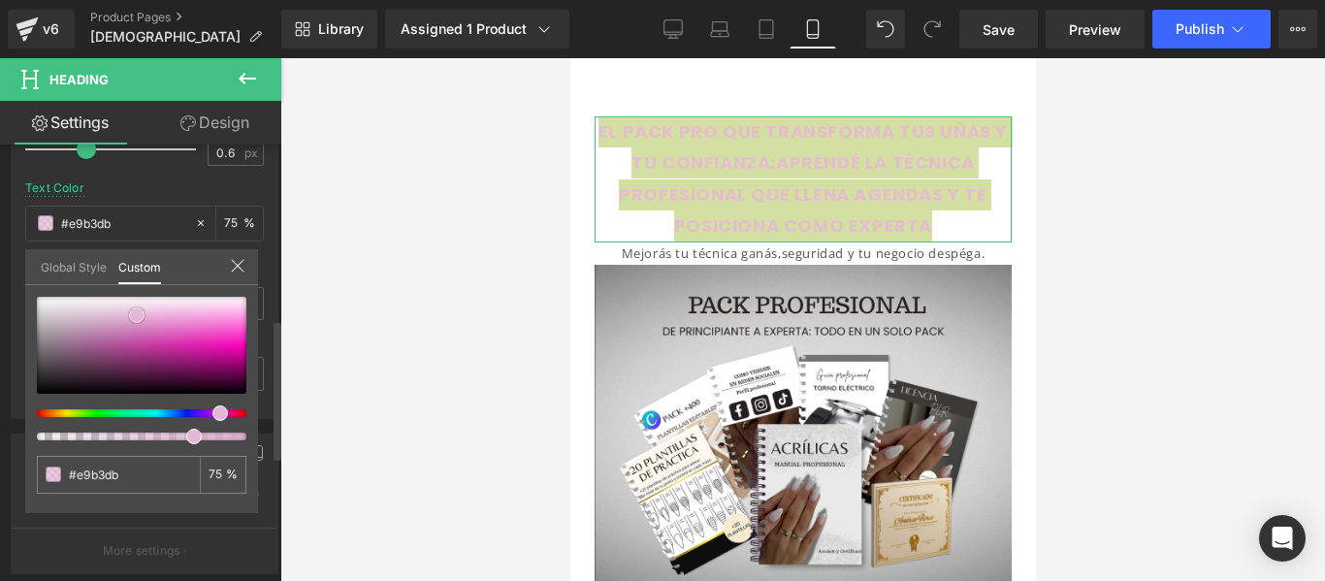
type input "#e6b6d8"
type input "#e5b7d7"
type input "#e4b8d7"
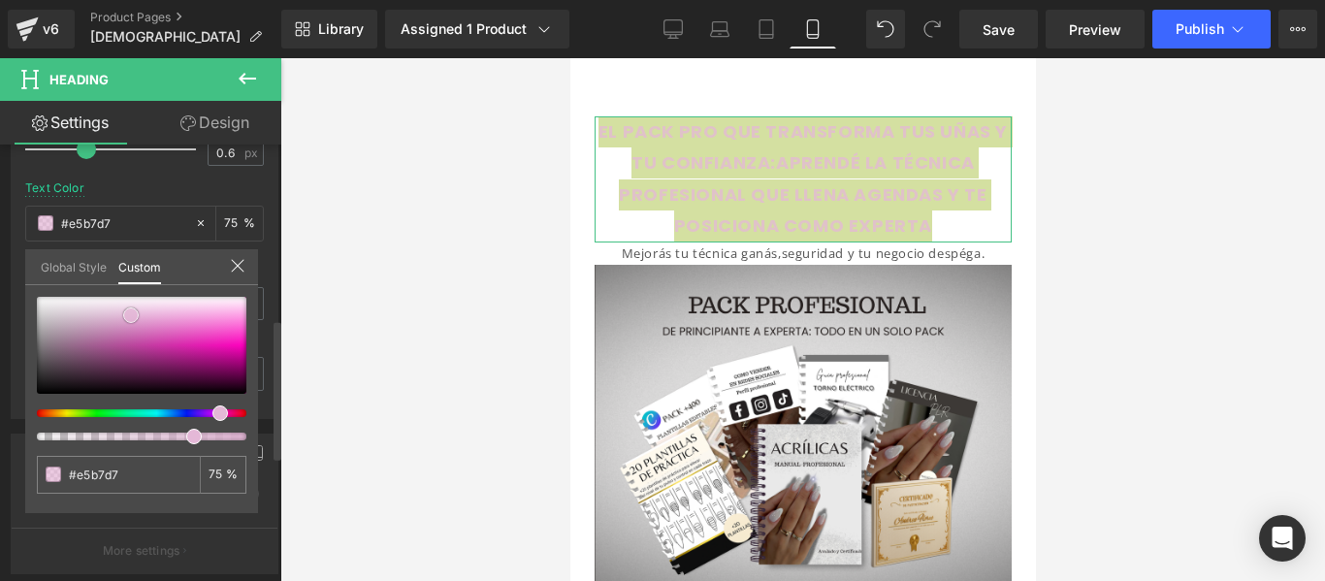
type input "#e4b8d7"
type input "#dfb3d2"
type input "#ddb0cf"
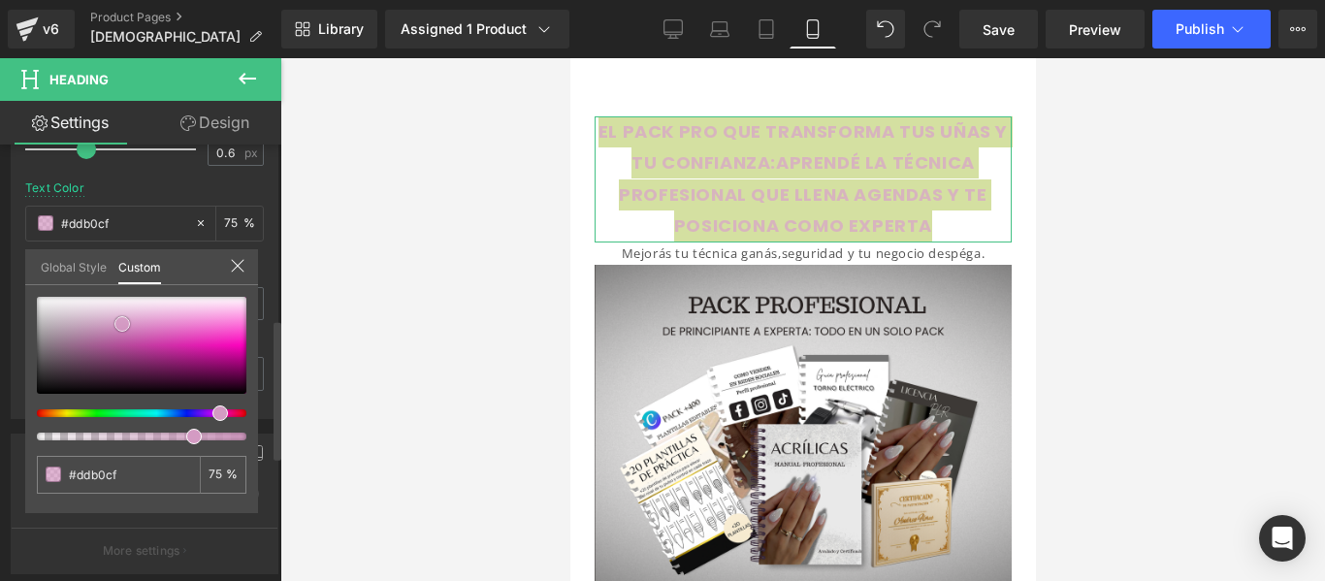
type input "#d8a5c8"
type input "#d49bc3"
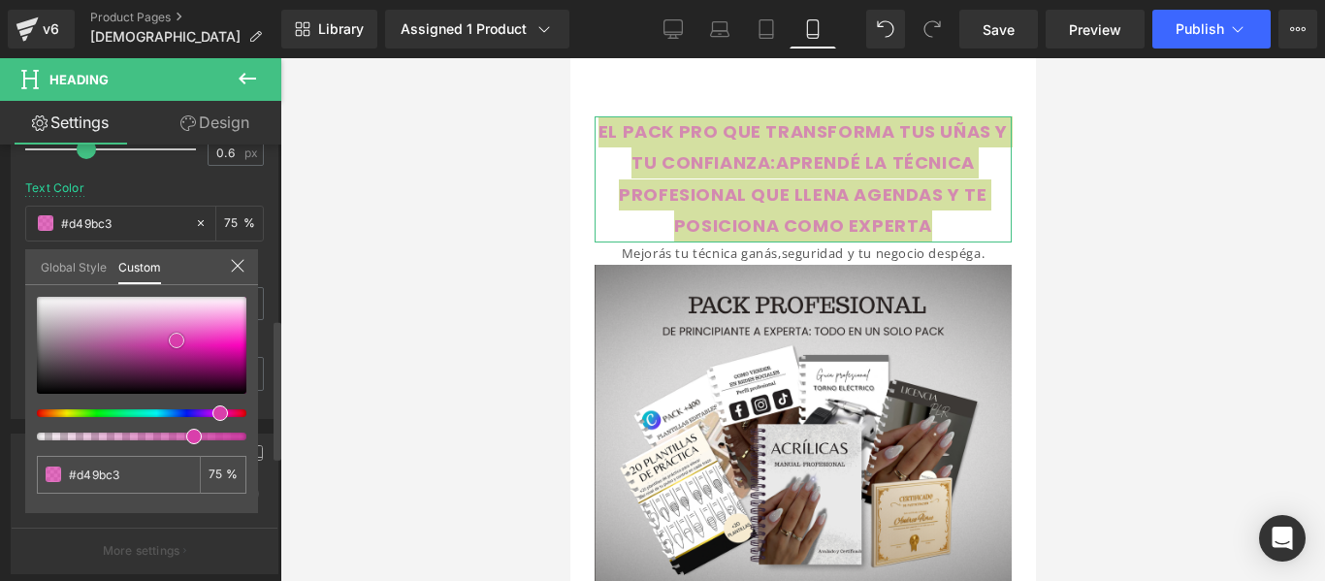
type input "#d36db5"
type input "#d641aa"
type input "#d835a7"
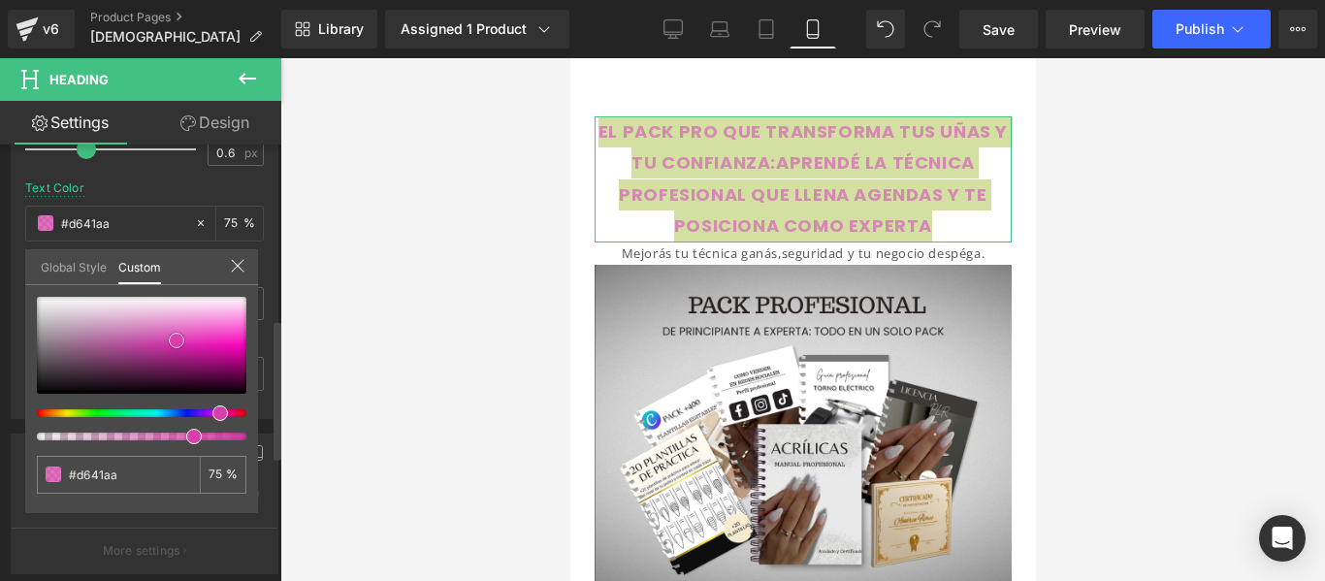
type input "#d835a7"
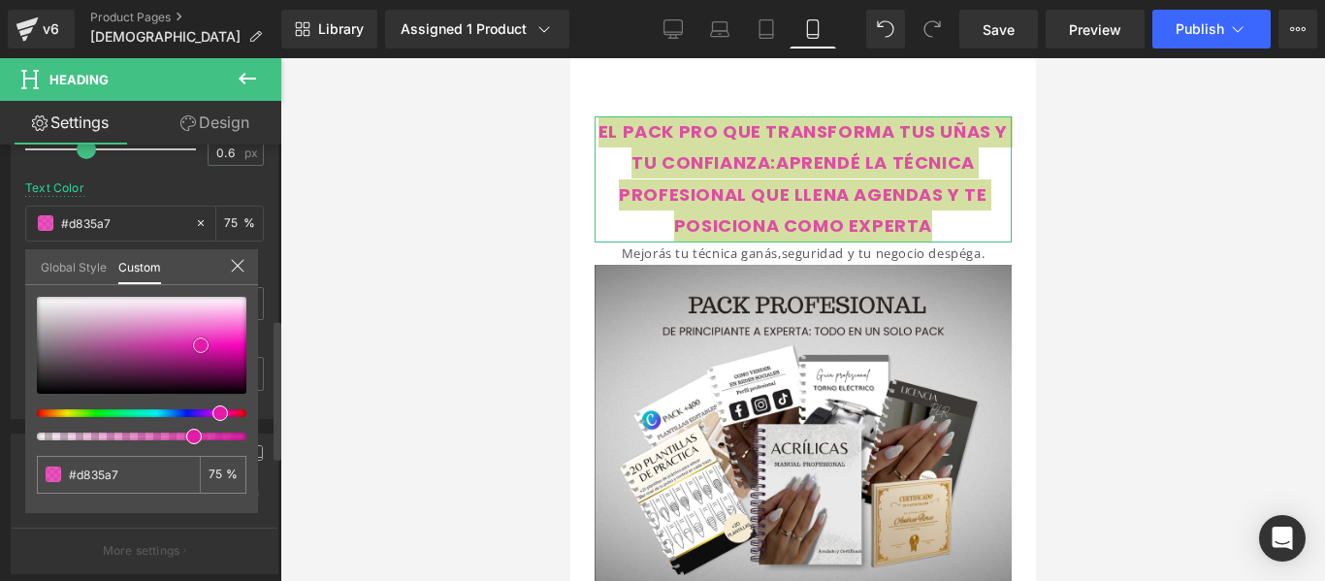
type input "#e01ea6"
type input "#e21ca7"
type input "#d8169e"
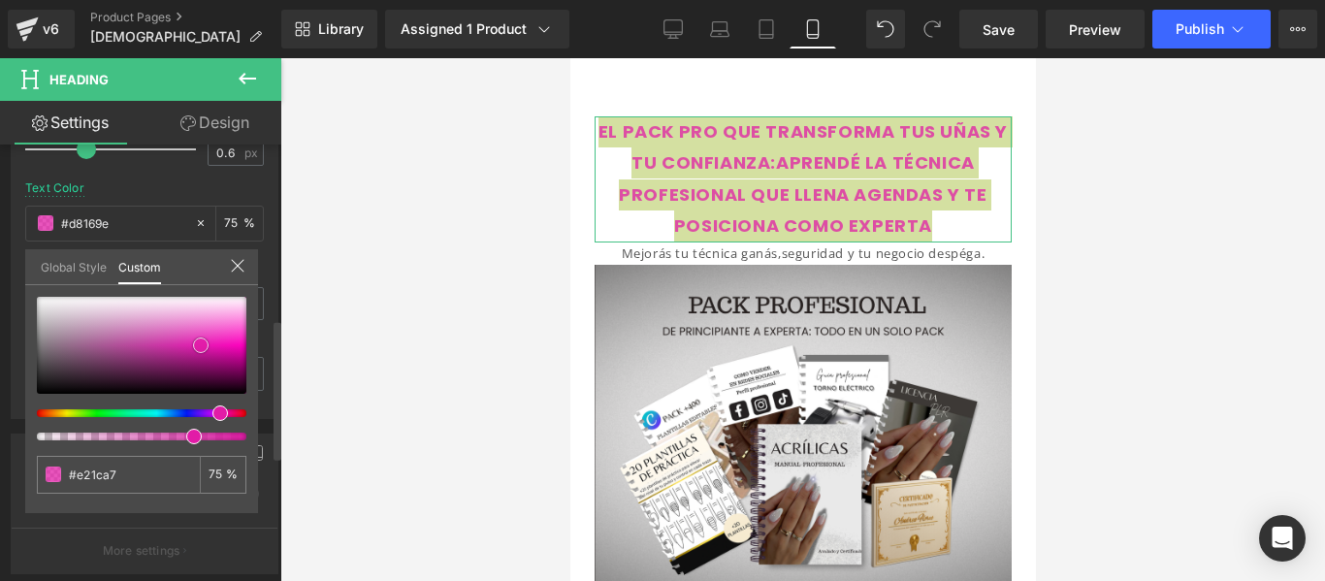
type input "#d8169e"
type input "#d01498"
type input "#c0108b"
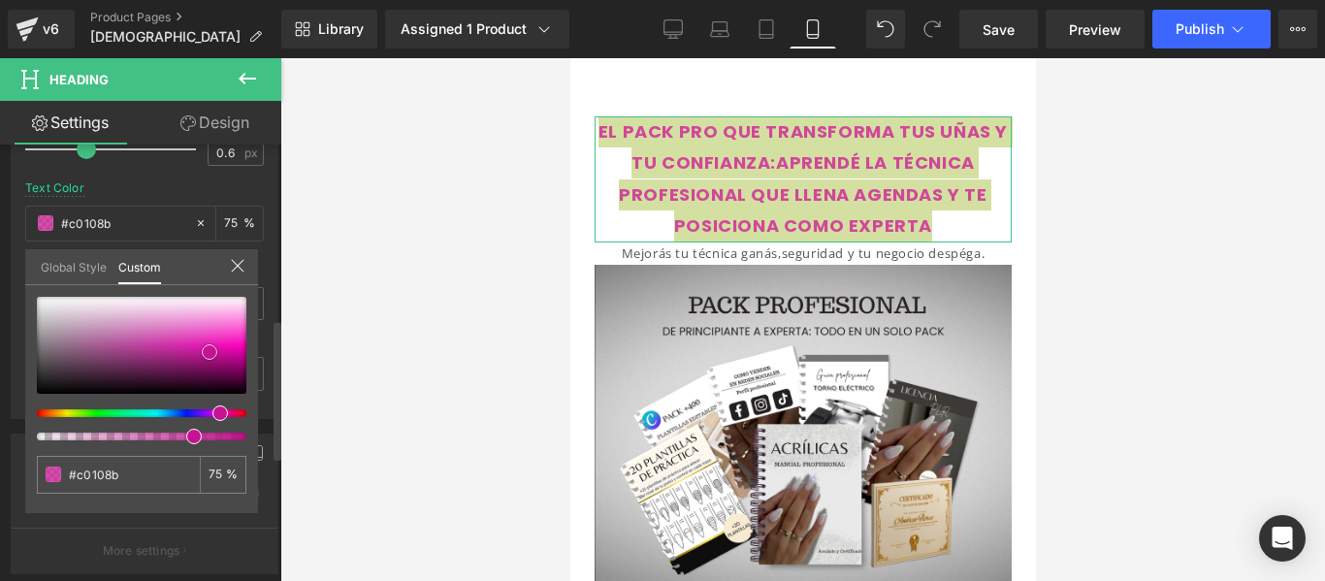
type input "#c5118f"
type input "#c71893"
type input "#c21e90"
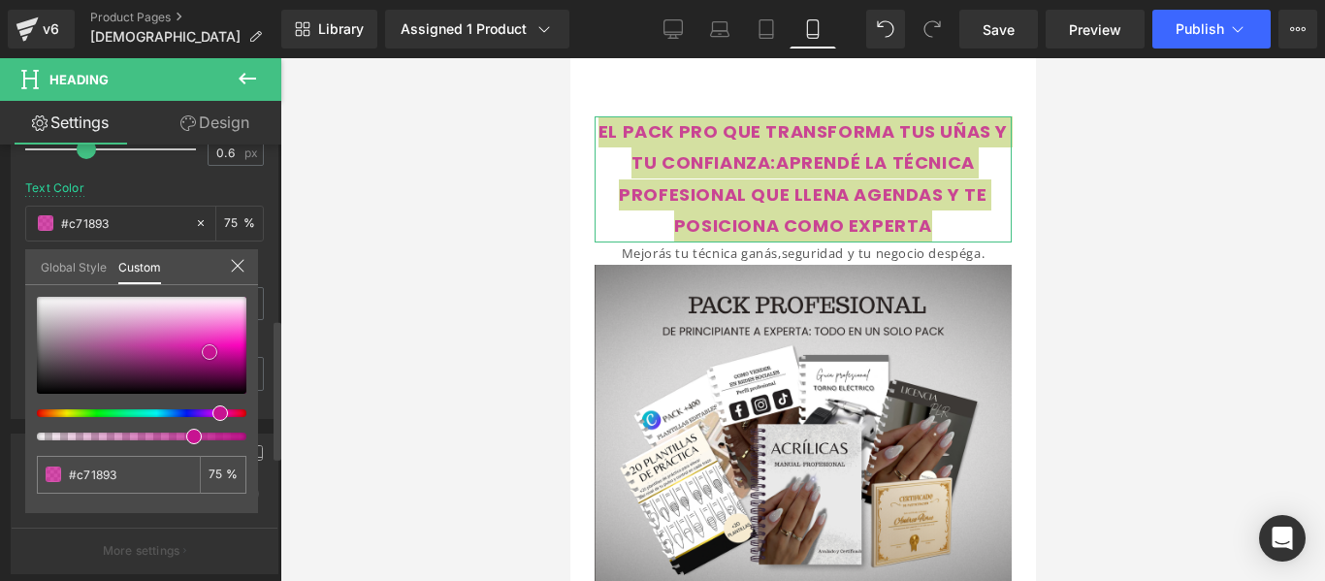
type input "#c21e90"
type input "#bc1e8d"
type input "#b81d89"
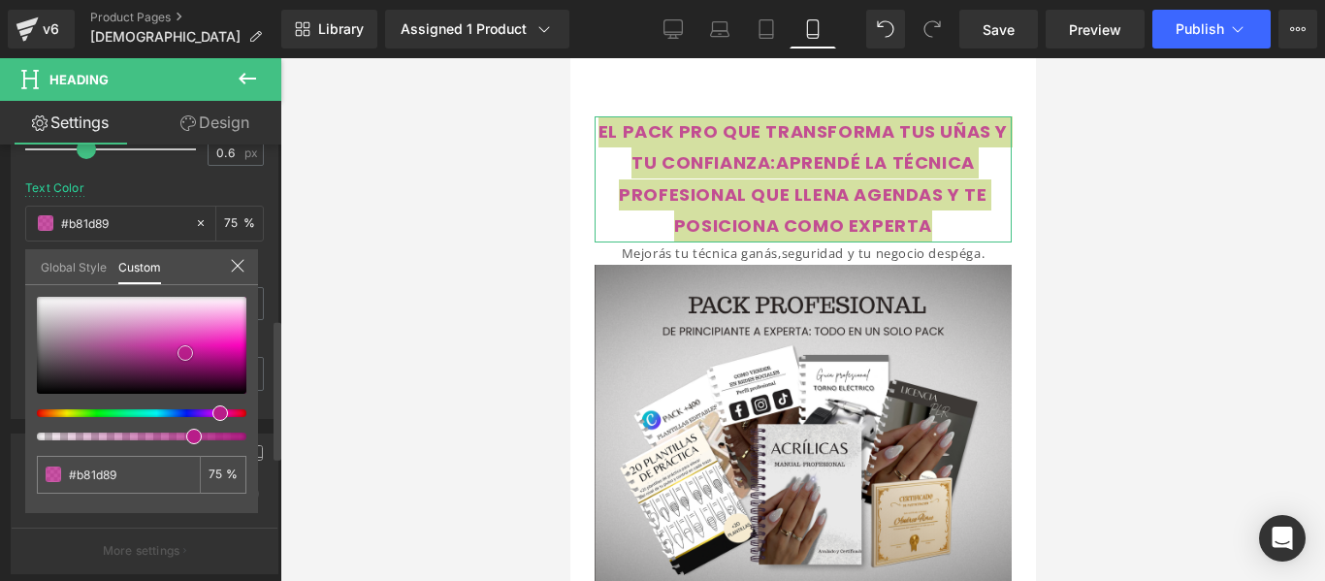
type input "#b11f85"
type input "#ad1e82"
type input "#a81e7e"
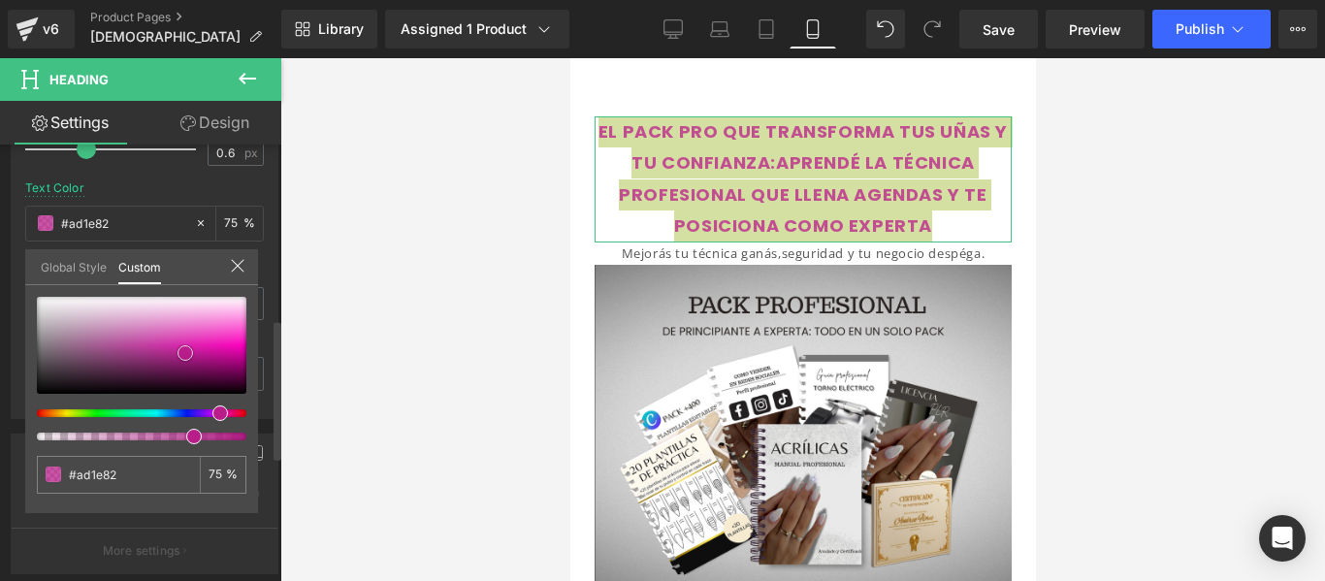
type input "#a81e7e"
type input "#a41d7c"
type input "#9b1c75"
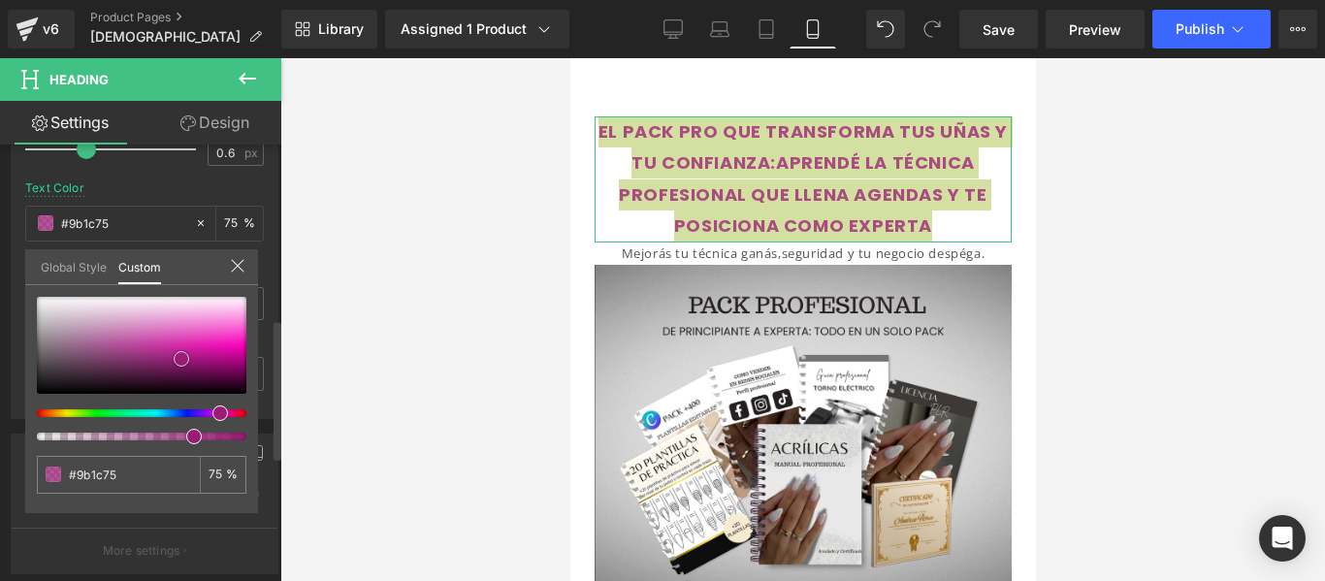
type input "#951c71"
type input "#891968"
type input "#7b185d"
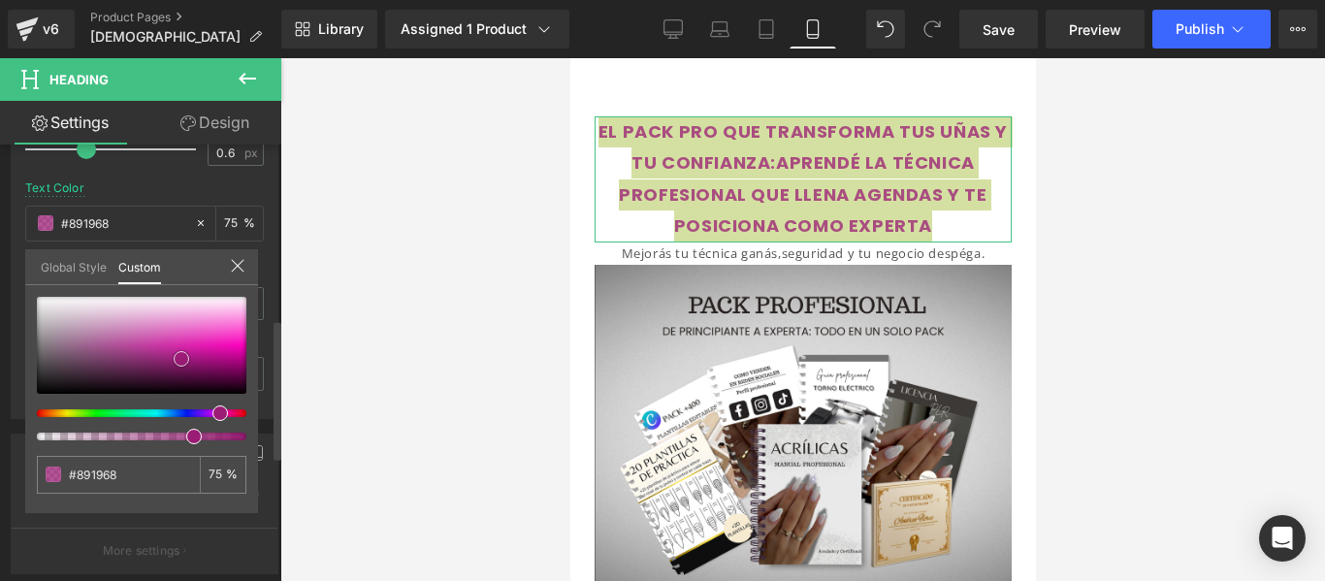
type input "#7b185d"
type input "#77165a"
type input "#78165b"
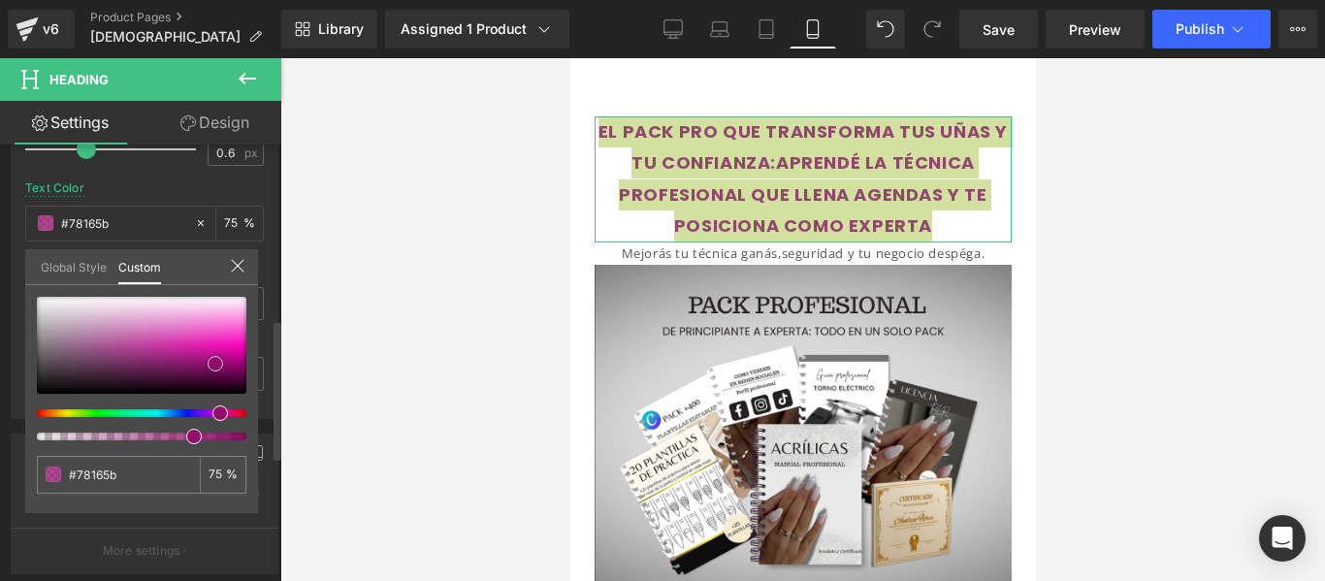
type input "#840f61"
type input "#930a6a"
type input "#9b086e"
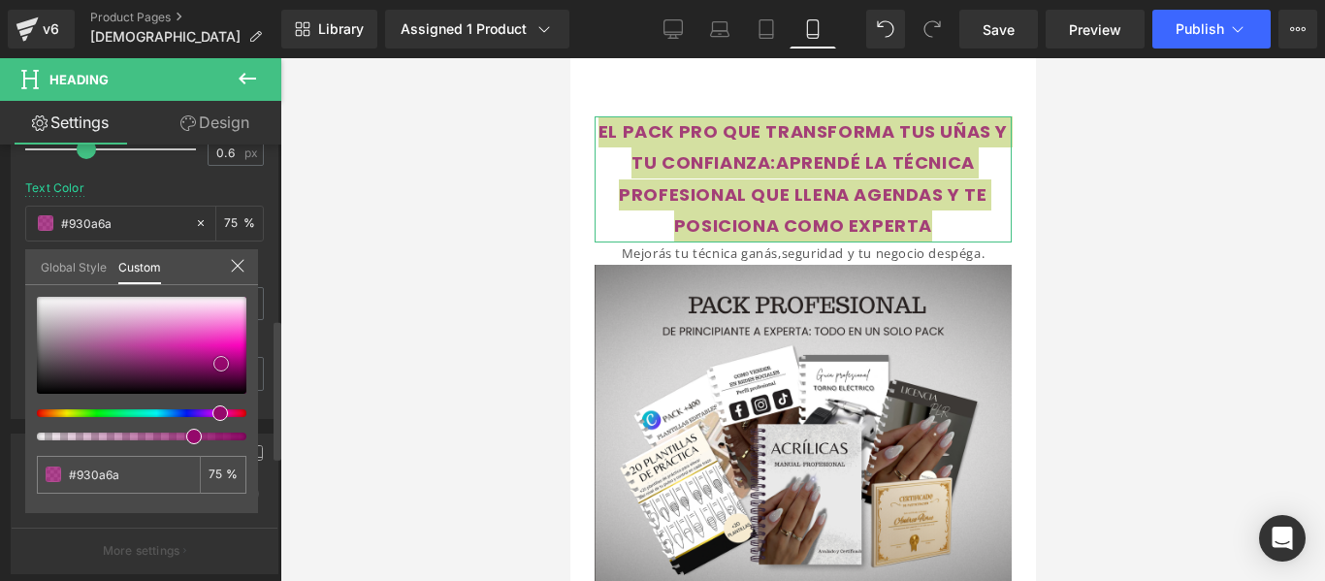
type input "#9b086e"
type input "#a00772"
type input "#ab077a"
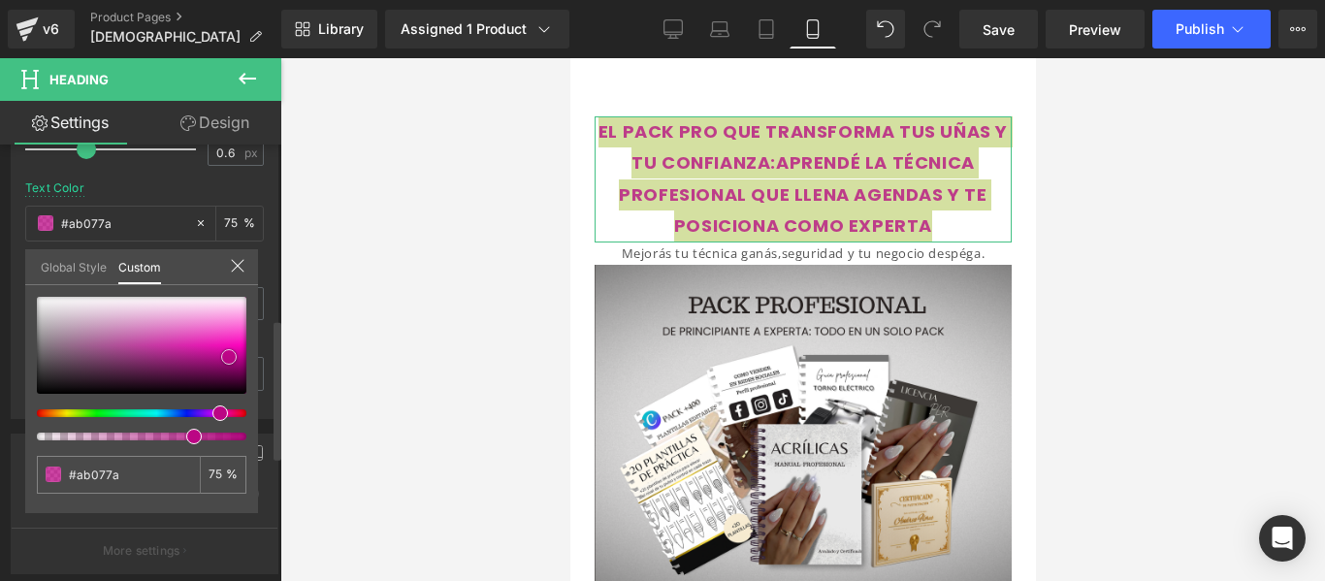
type input "#b50781"
type input "#c4078b"
type input "#ef04a9"
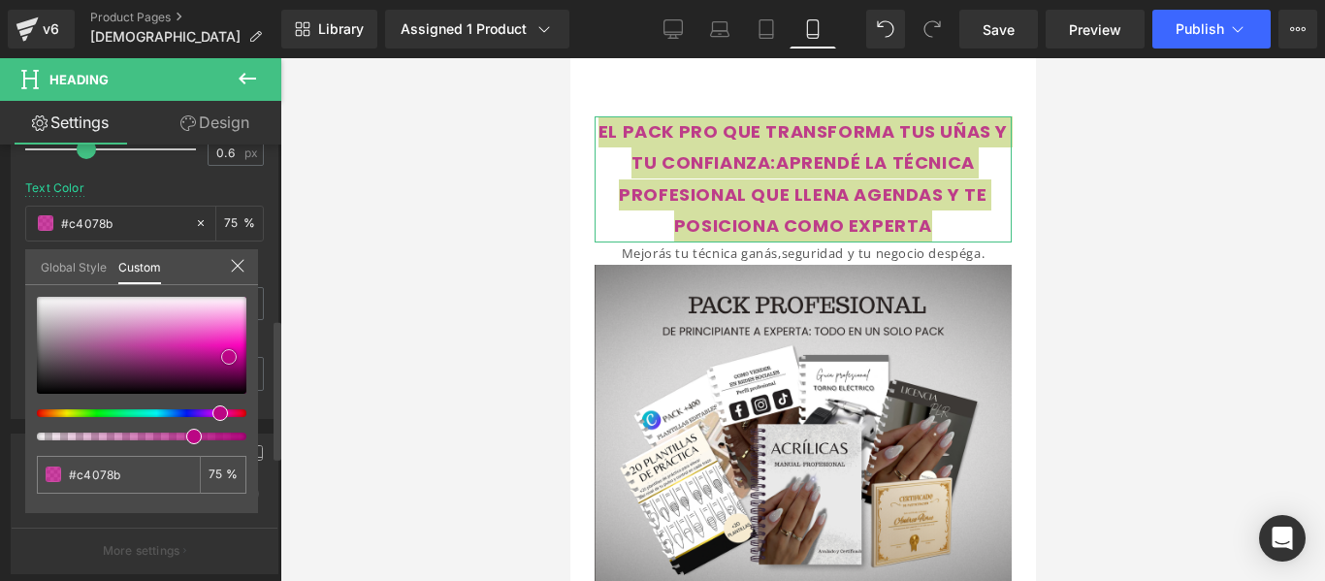
type input "#ef04a9"
type input "#f306ac"
type input "#f806af"
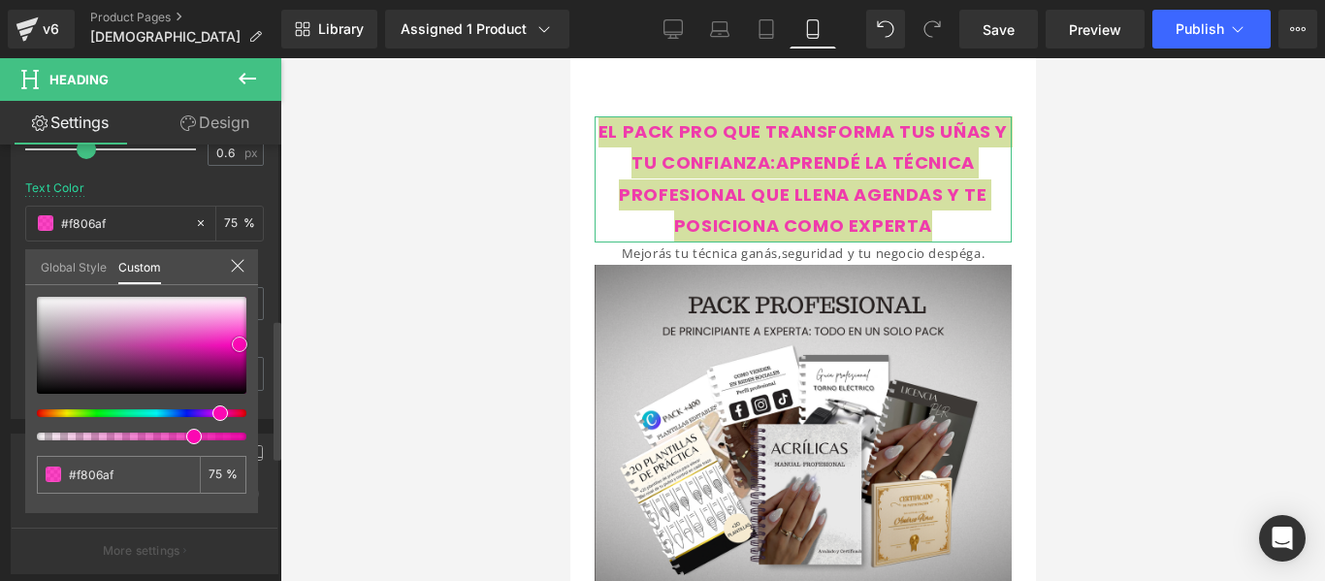
type input "#fa0ab2"
type input "#fc07b3"
type input "#ff05b4"
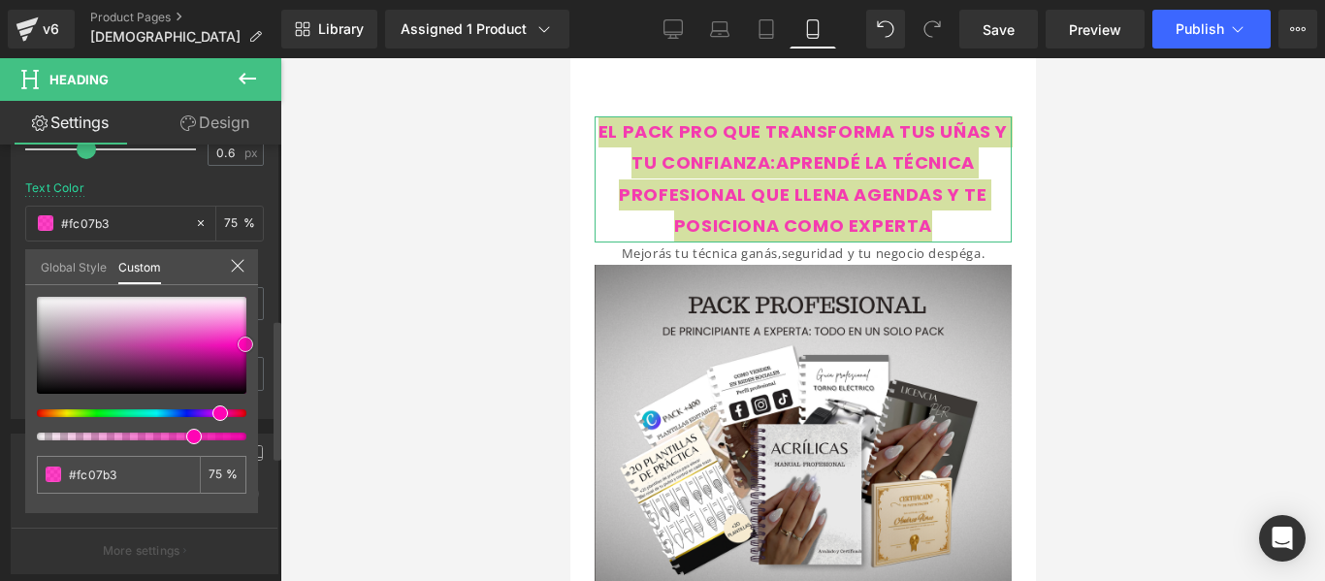
type input "#ff05b4"
type input "#fc0cb4"
type input "#f51db4"
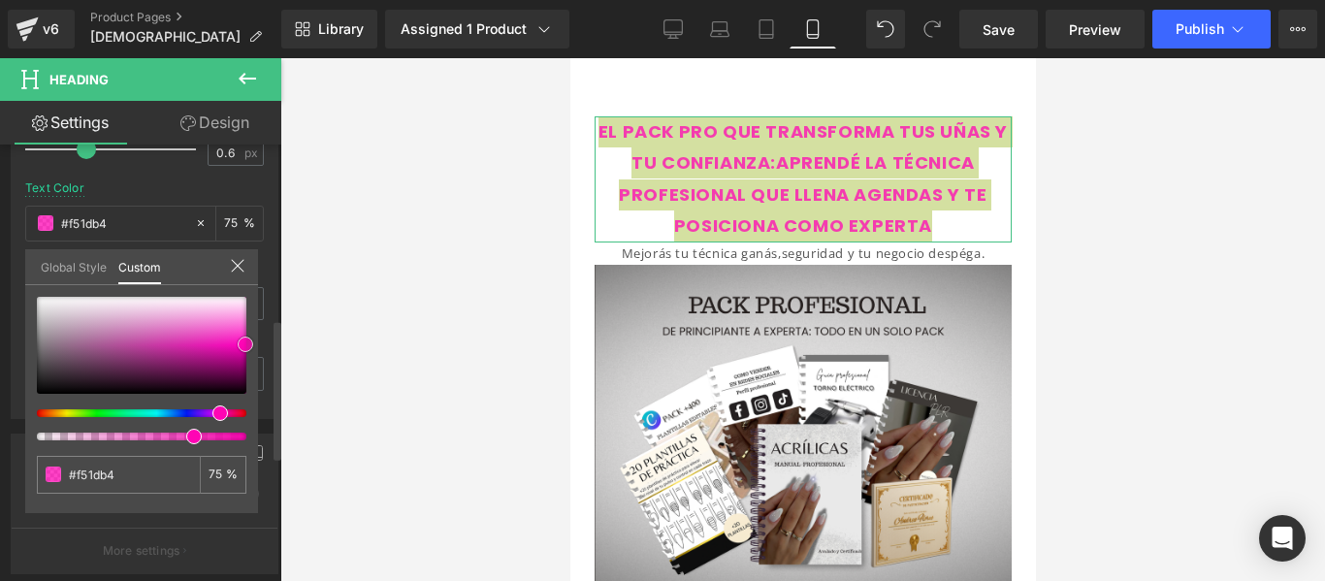
type input "#f22ab6"
type input "#f12cb6"
type input "#f02db5"
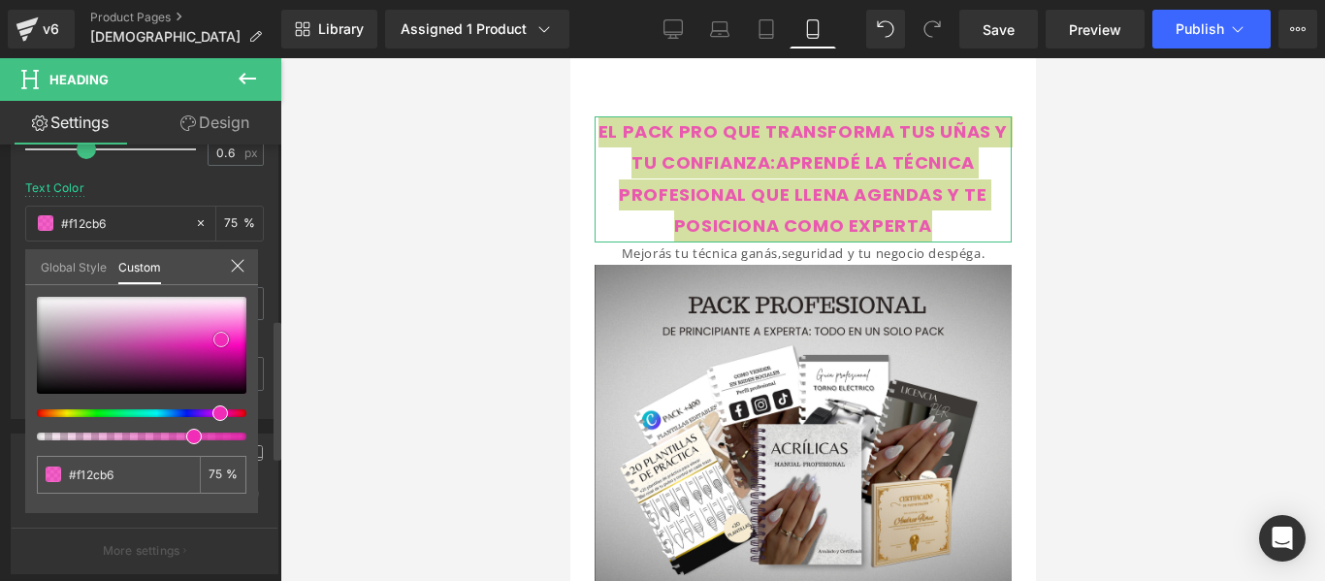
type input "#f02db5"
type input "#ee24b2"
type input "#e924ae"
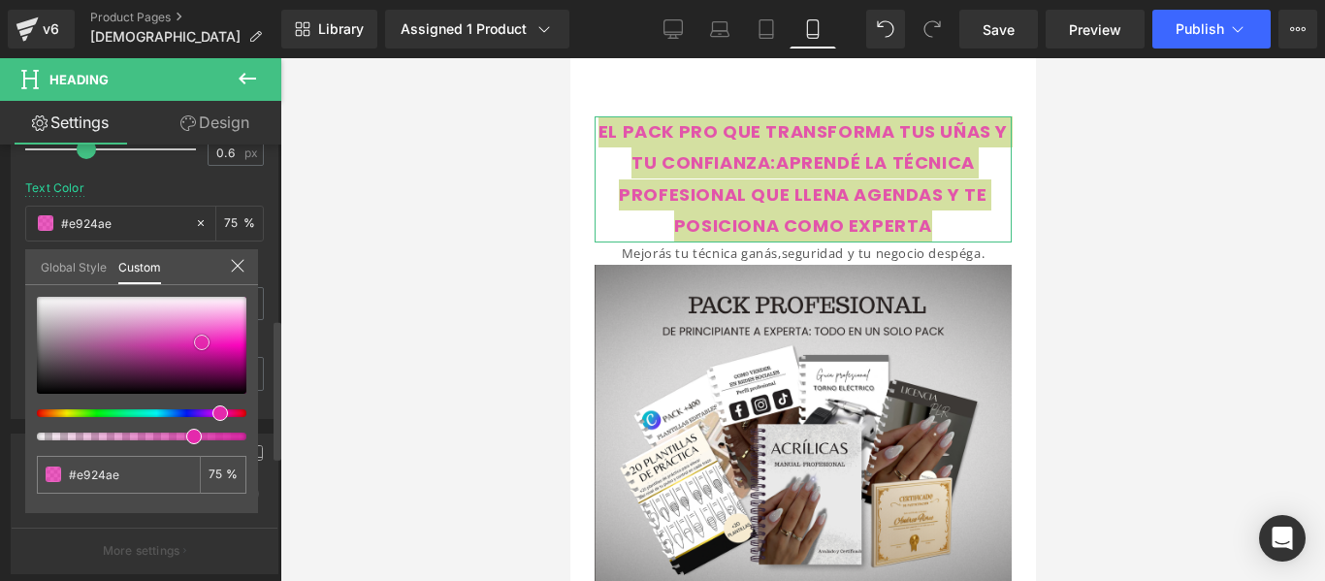
type input "#e727ad"
type input "#e532b0"
type input "#e933b3"
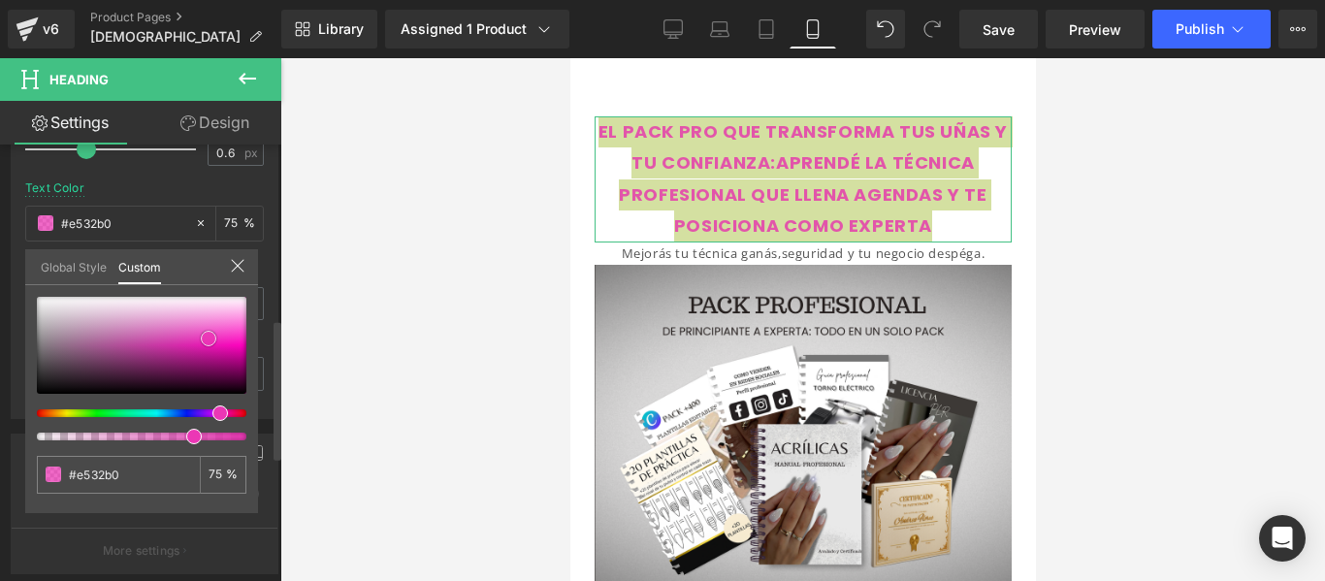
type input "#e933b3"
type input "#eb37b5"
type input "#ea32b3"
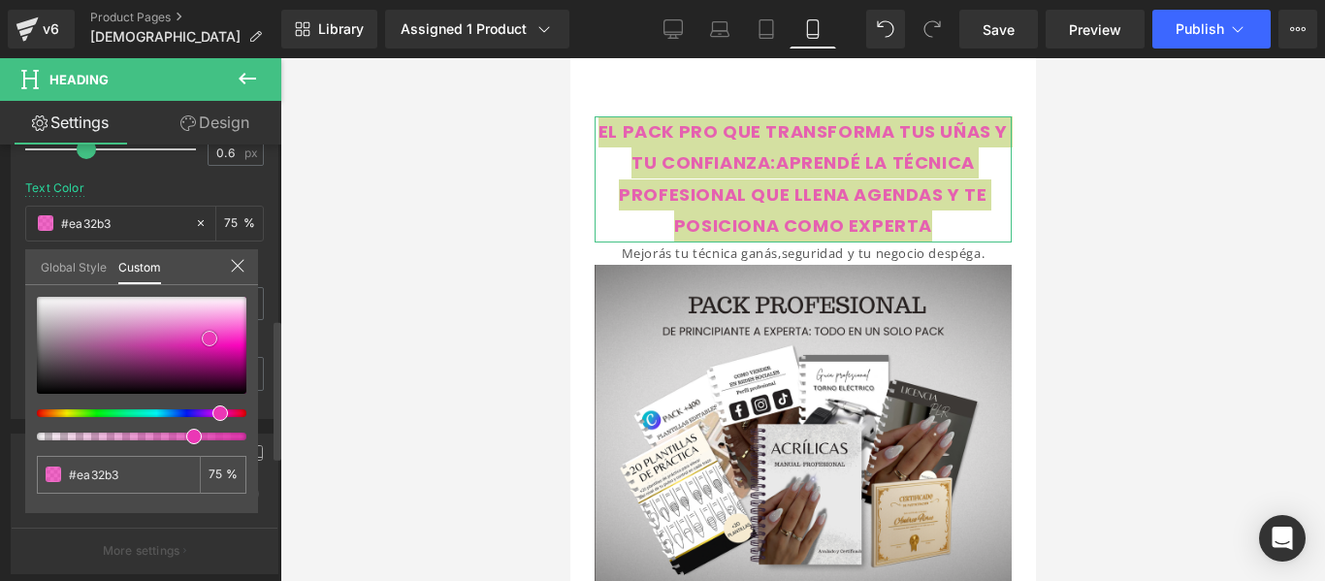
type input "#e82aaf"
drag, startPoint x: 158, startPoint y: 360, endPoint x: 210, endPoint y: 341, distance: 54.6
click at [210, 341] on div at bounding box center [142, 345] width 210 height 97
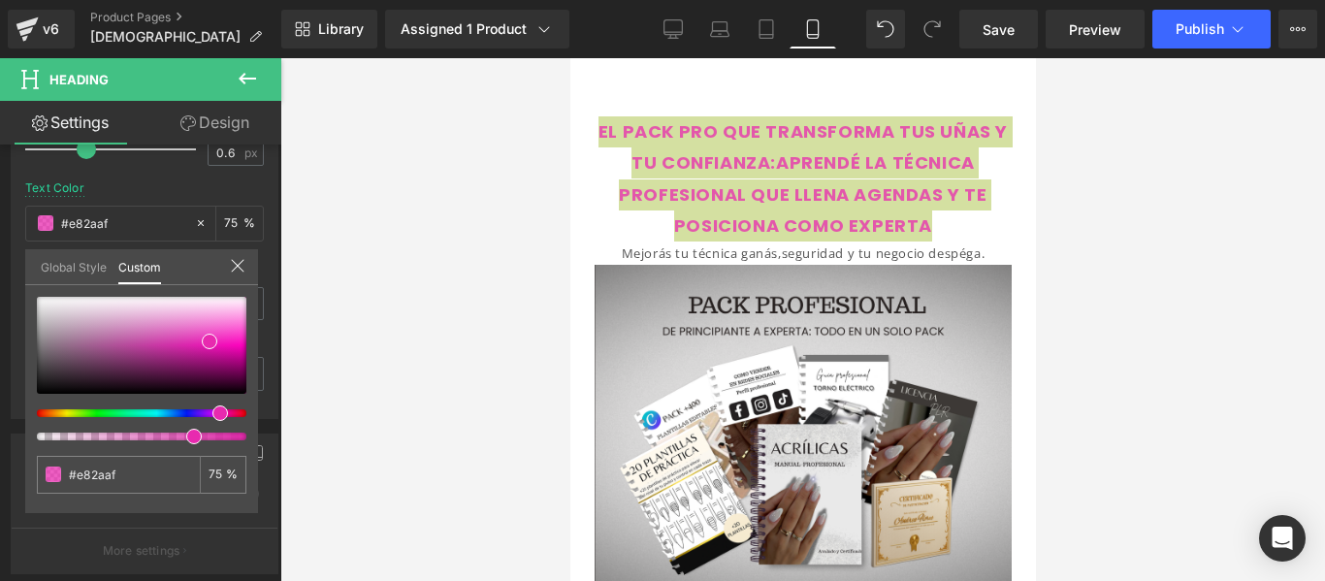
click at [531, 178] on div at bounding box center [802, 319] width 1045 height 523
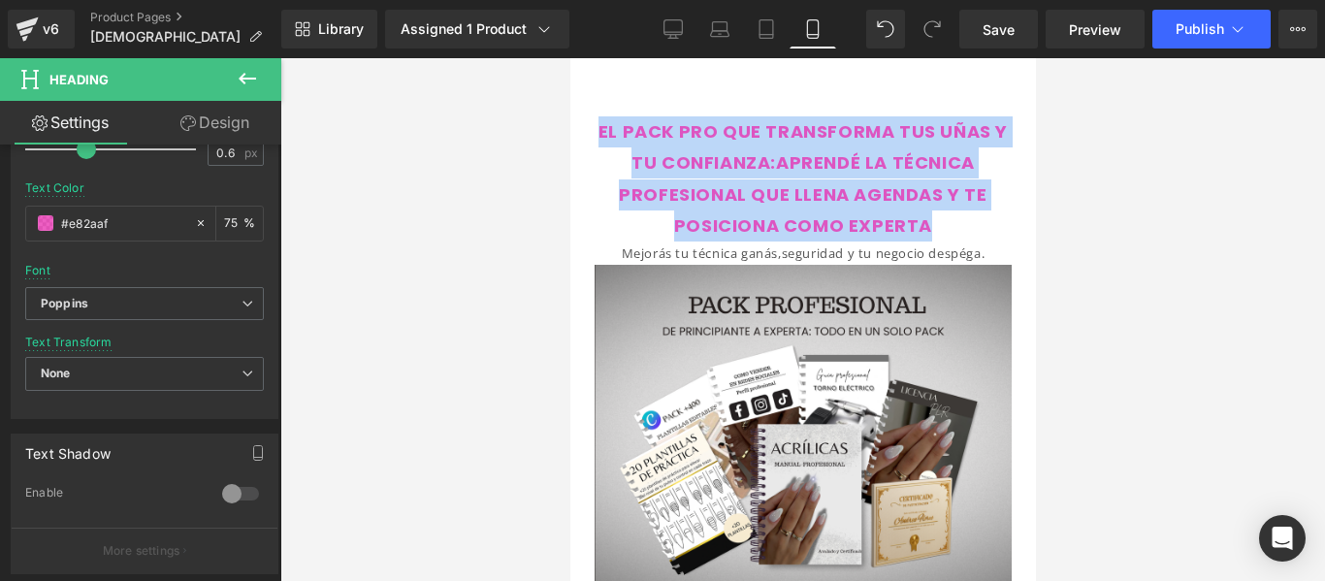
click at [820, 153] on font "EL PACK PRO QUE TRANSFORMA TUS UÑAS Y TU CONFIANZA:APRENDÉ LA TÉCNICA PROFESION…" at bounding box center [801, 178] width 409 height 118
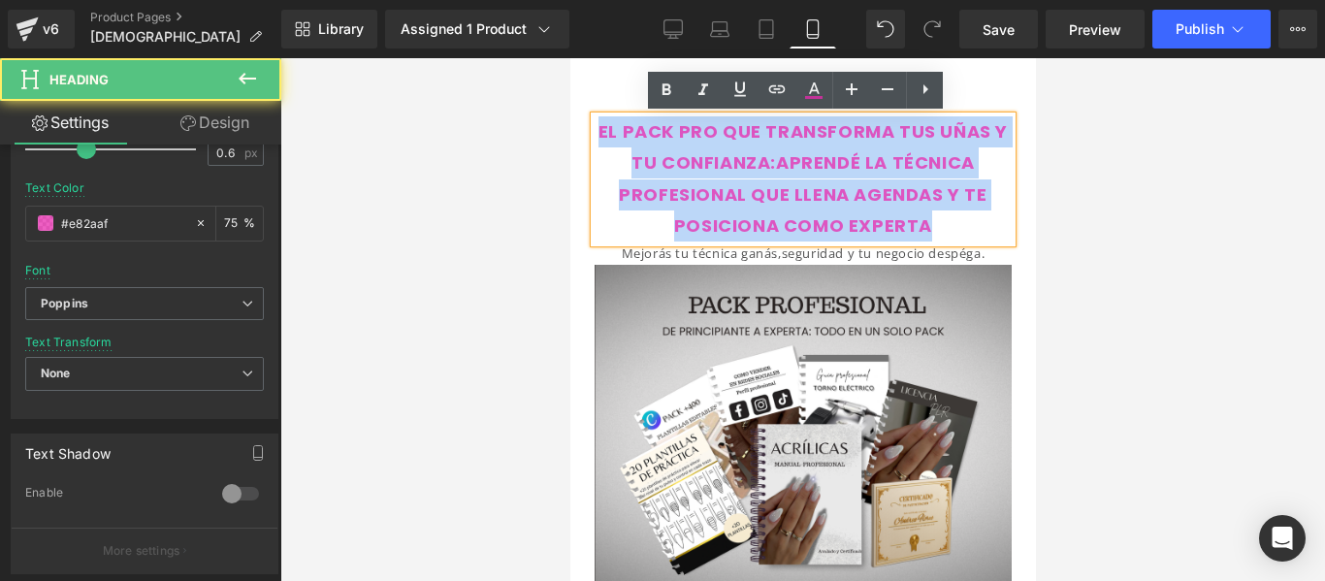
drag, startPoint x: 951, startPoint y: 230, endPoint x: 598, endPoint y: 130, distance: 366.0
click at [598, 130] on div "EL PACK PRO QUE TRANSFORMA TUS UÑAS Y TU CONFIANZA:APRENDÉ LA TÉCNICA PROFESION…" at bounding box center [802, 179] width 417 height 126
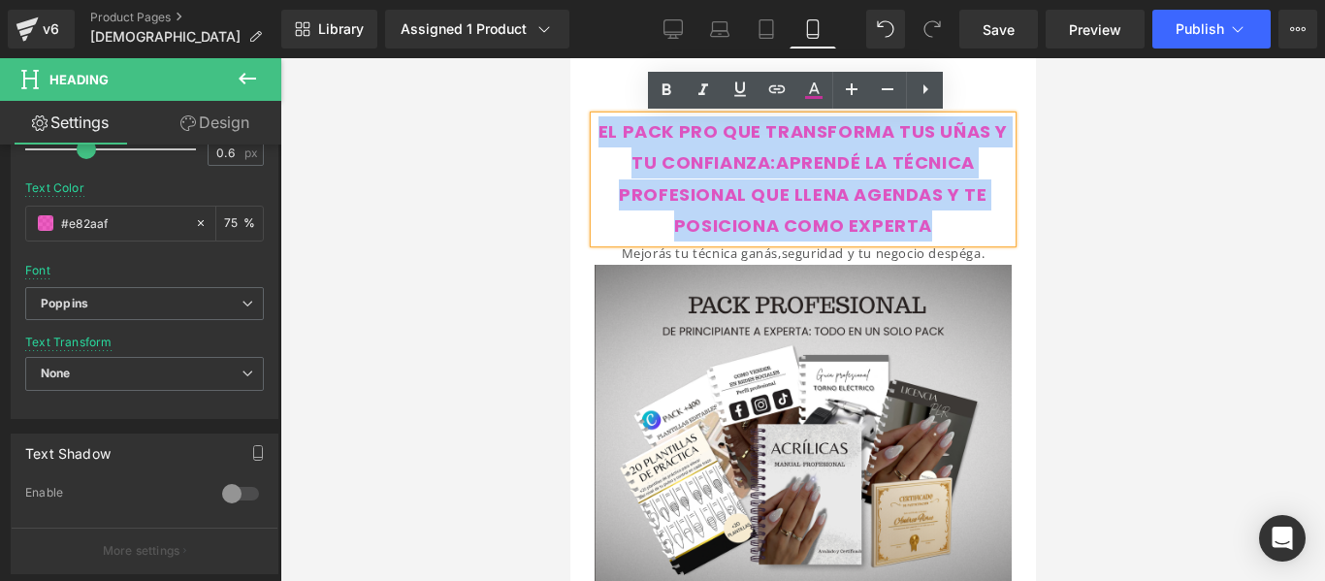
copy font "EL PACK PRO QUE TRANSFORMA TUS UÑAS Y TU CONFIANZA:APRENDÉ LA TÉCNICA PROFESION…"
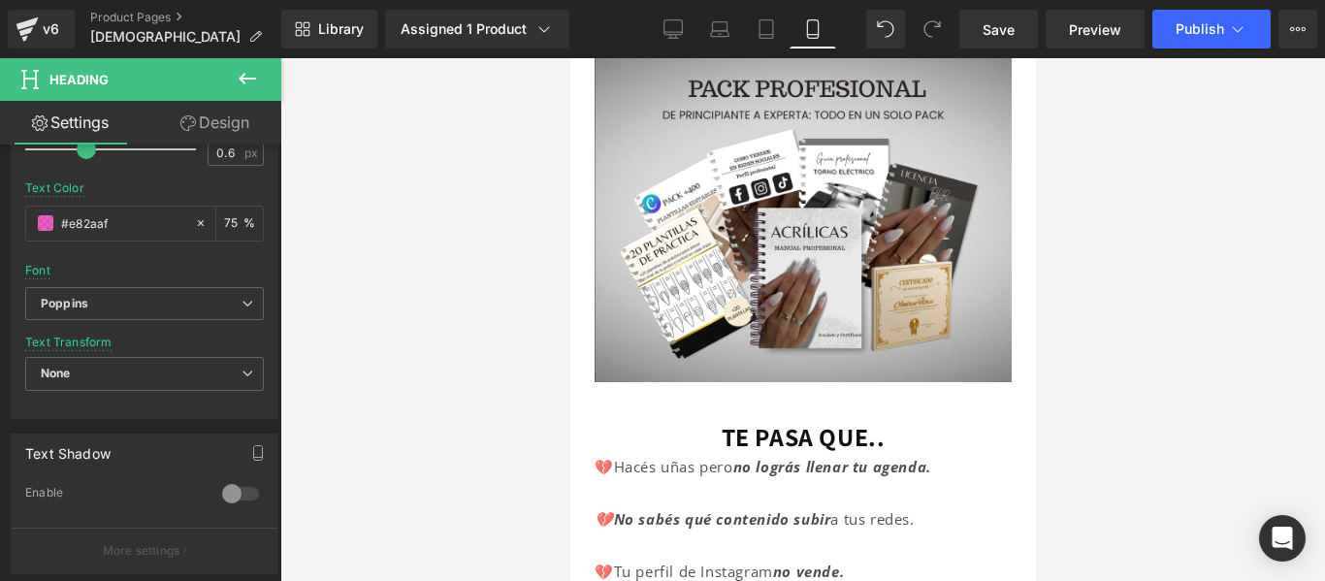
scroll to position [218, 0]
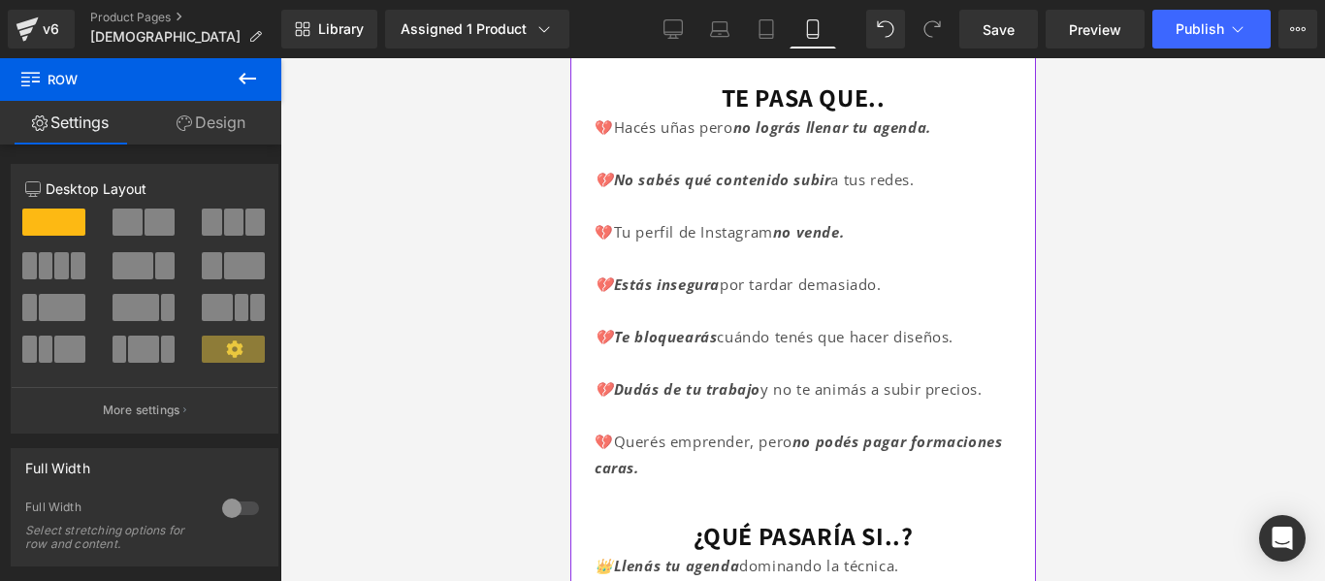
scroll to position [559, 0]
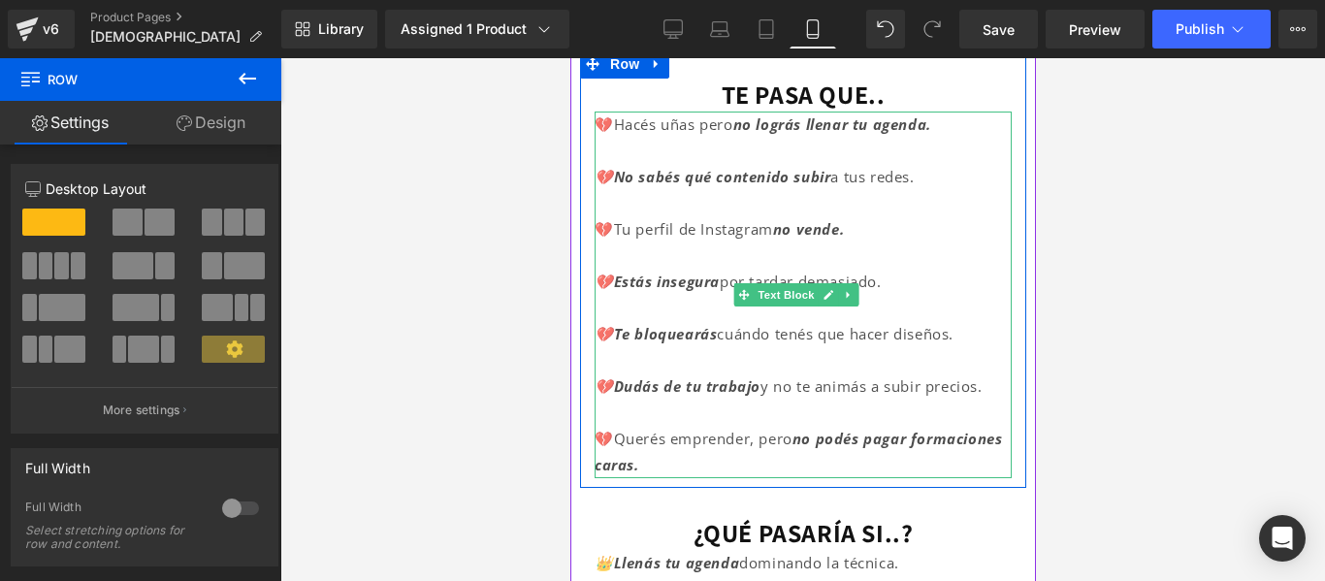
click at [834, 382] on font "y no te animás a subir precios." at bounding box center [870, 385] width 222 height 19
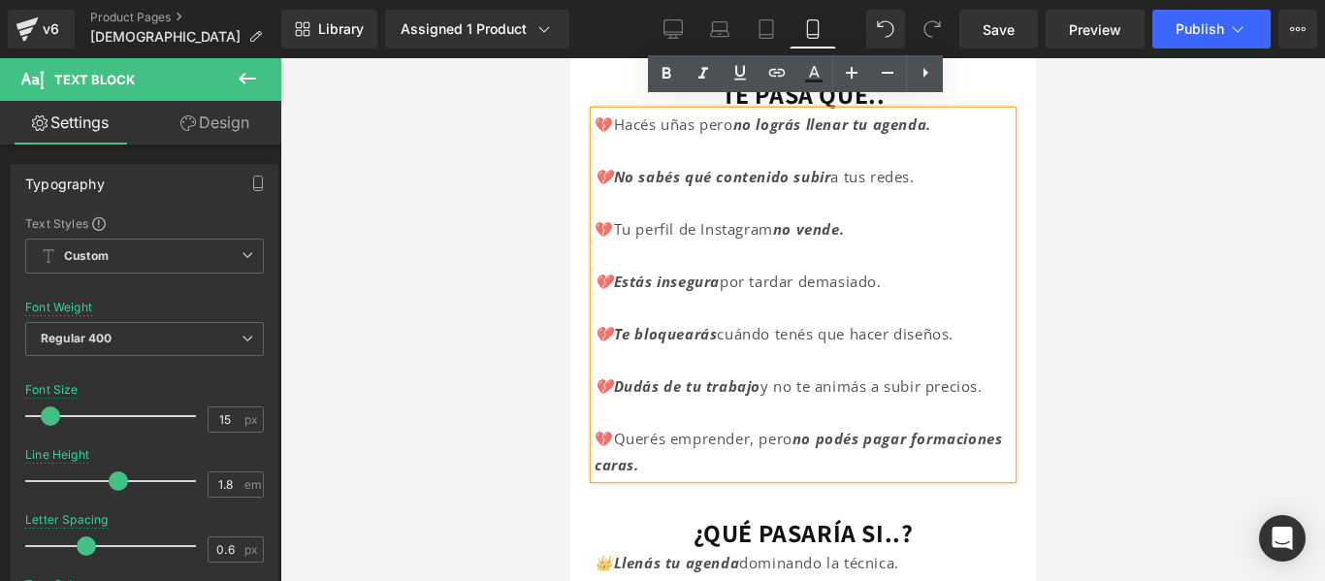
click at [751, 451] on p "💔Querés emprender, pero no podés pagar formaciones caras." at bounding box center [802, 452] width 417 height 52
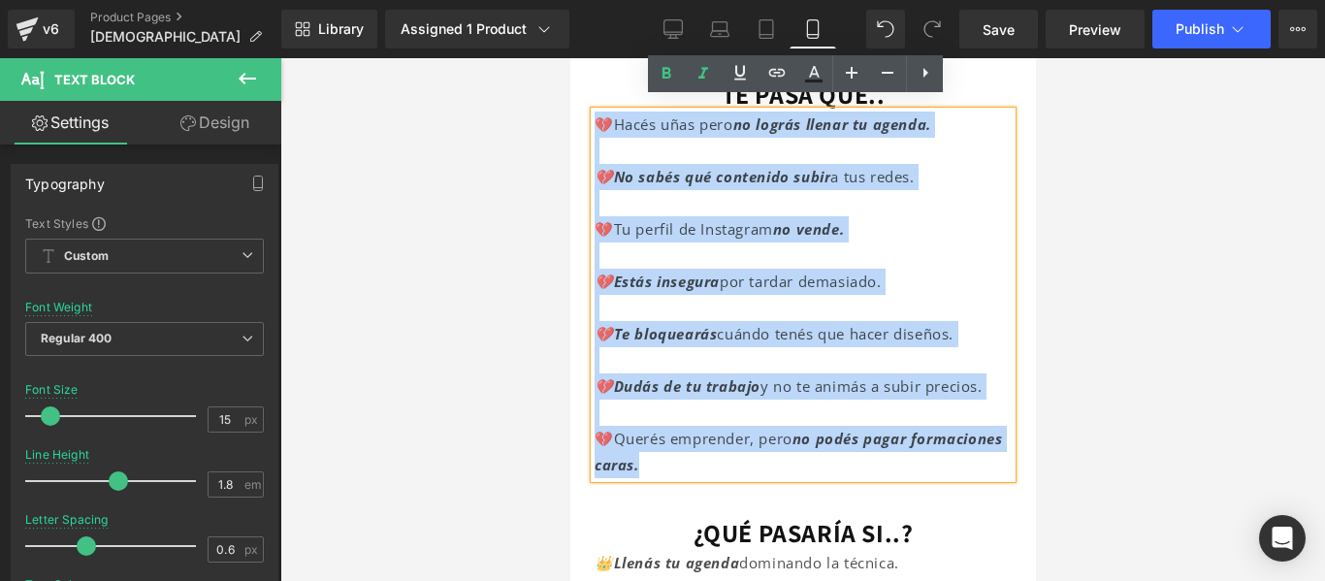
drag, startPoint x: 751, startPoint y: 451, endPoint x: 597, endPoint y: 116, distance: 368.5
click at [597, 116] on div "💔Hacés uñas pero no lográs llenar tu agenda. 💔No sabés qué contenido subir a tu…" at bounding box center [802, 295] width 417 height 367
copy div "💔Hacés uñas pero no lográs llenar tu agenda. 💔No sabés qué contenido subir a tu…"
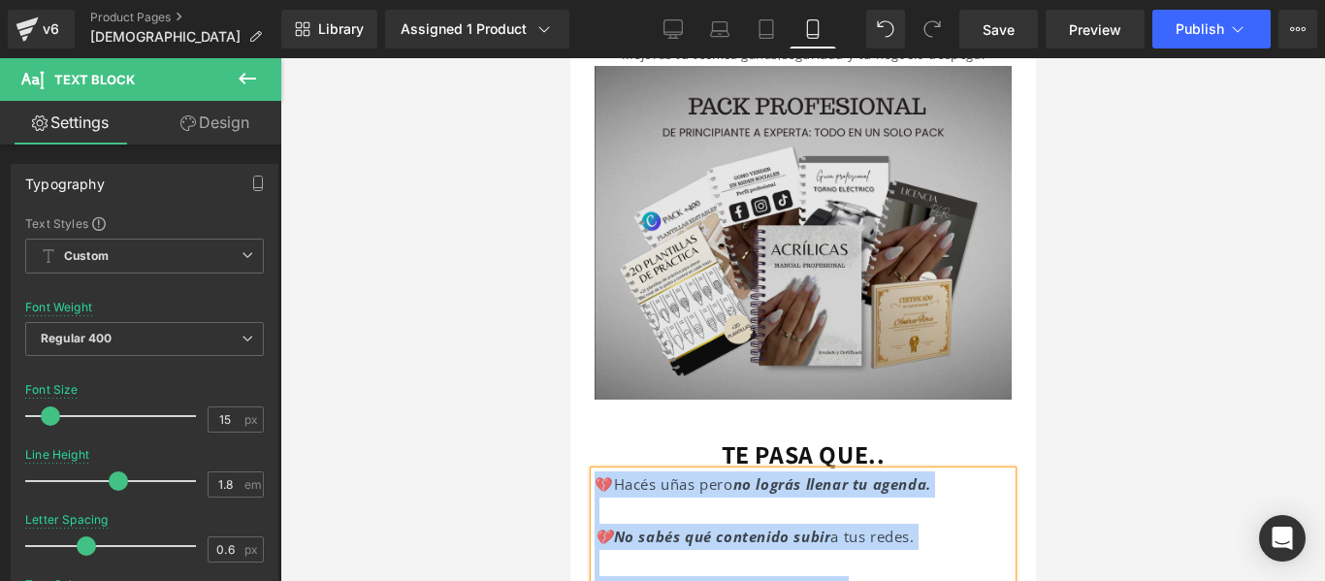
scroll to position [198, 0]
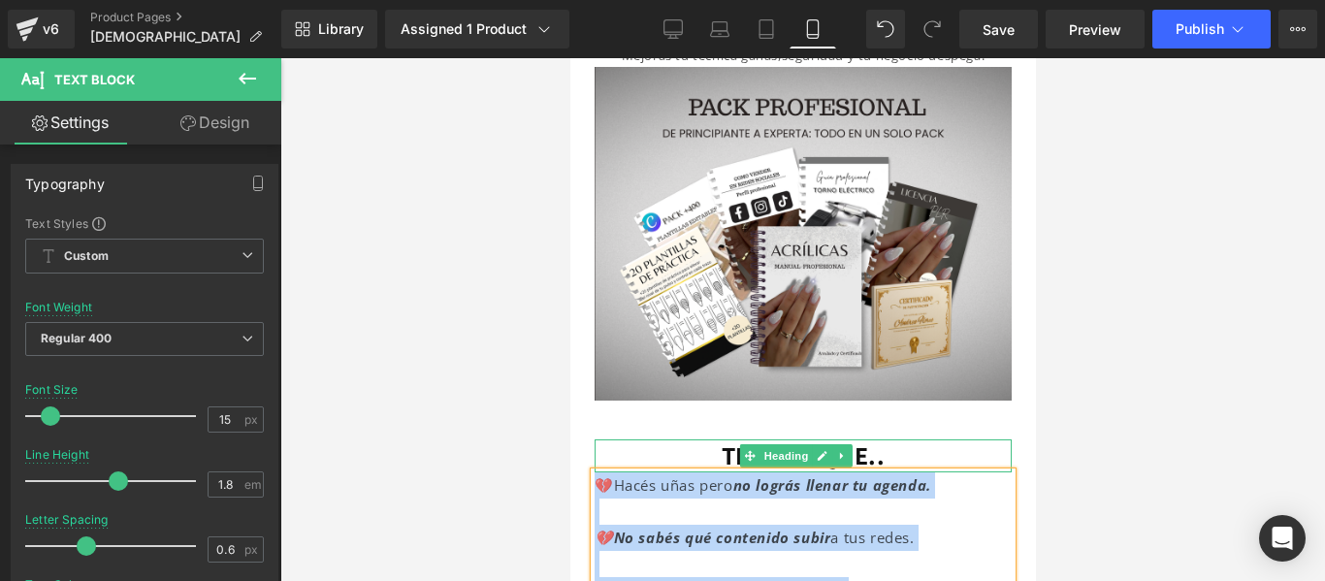
click at [721, 445] on font "TE PASA QUE.." at bounding box center [803, 454] width 164 height 33
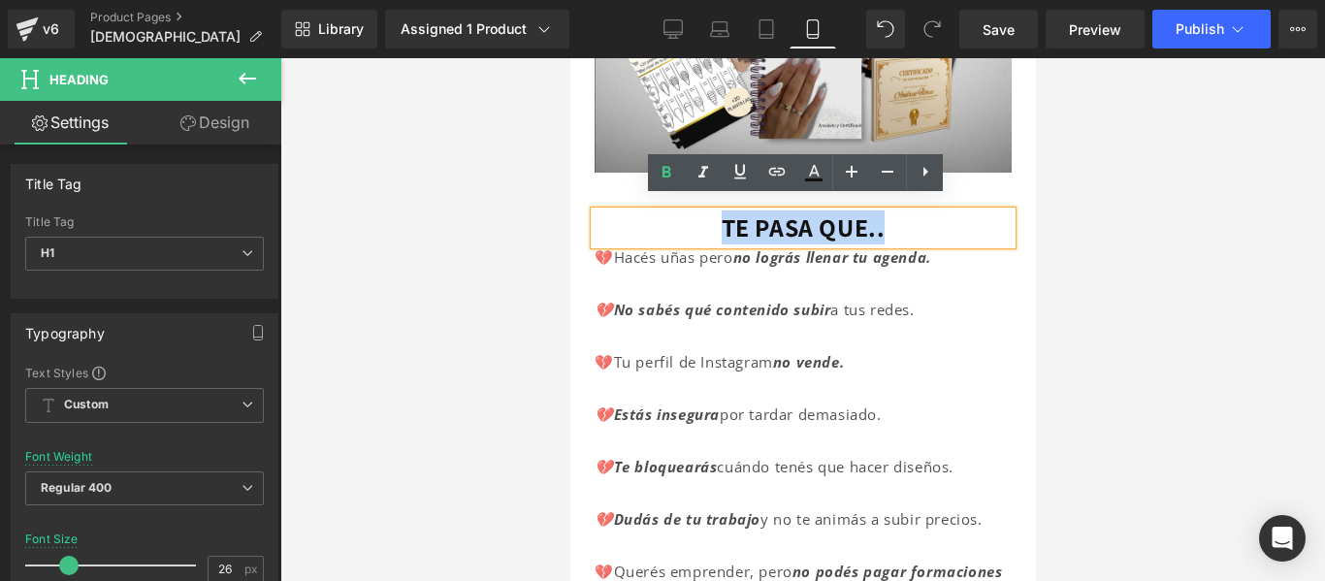
scroll to position [427, 0]
paste div
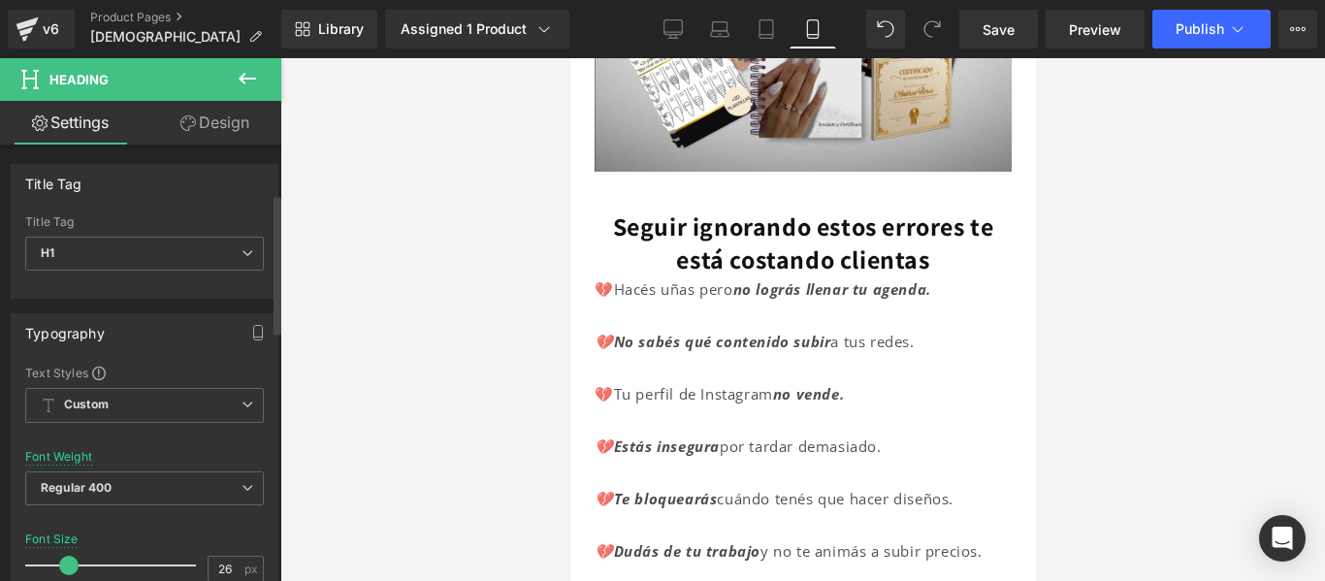
scroll to position [166, 0]
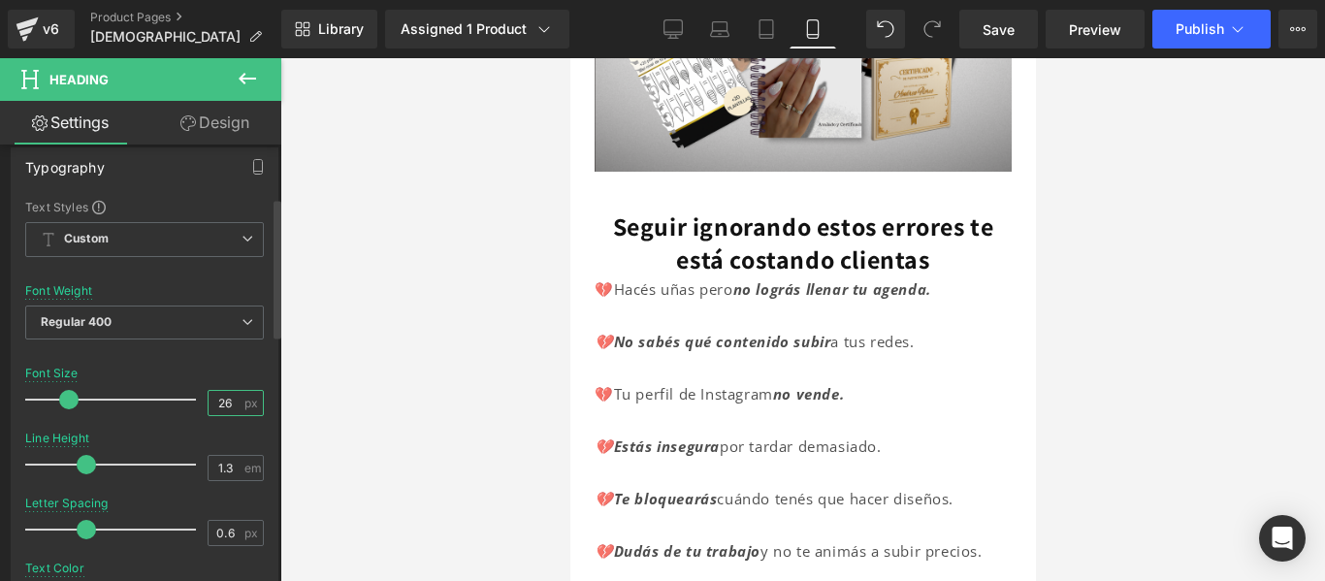
click at [212, 404] on input "26" at bounding box center [226, 403] width 34 height 24
type input "15"
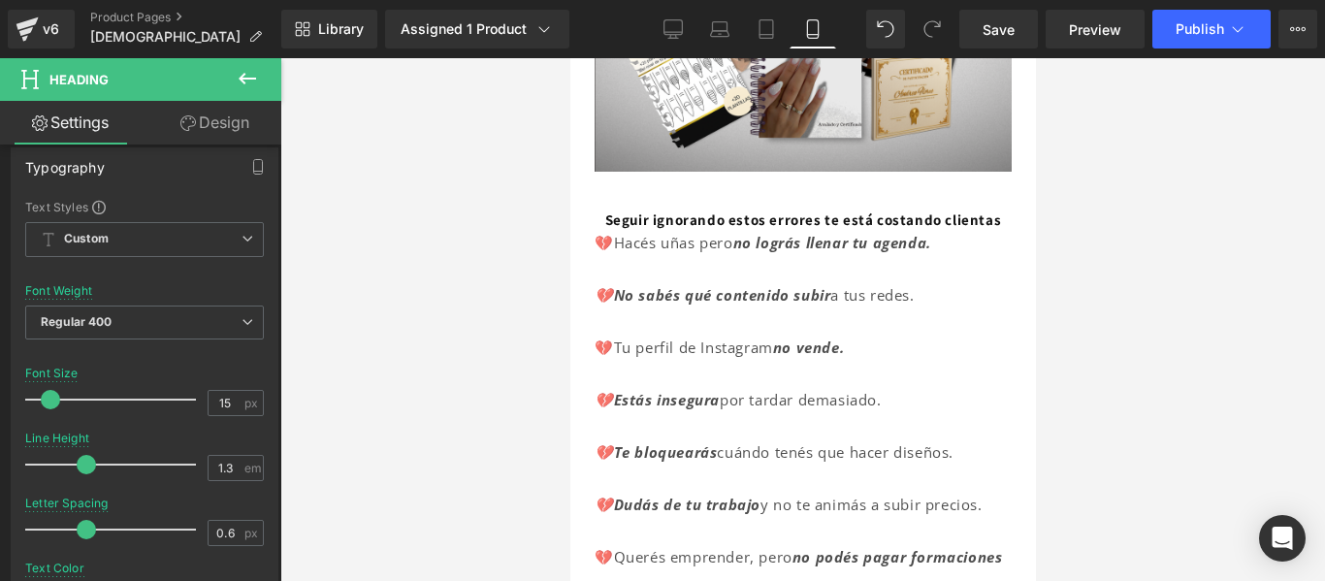
click at [1072, 202] on div at bounding box center [802, 319] width 1045 height 523
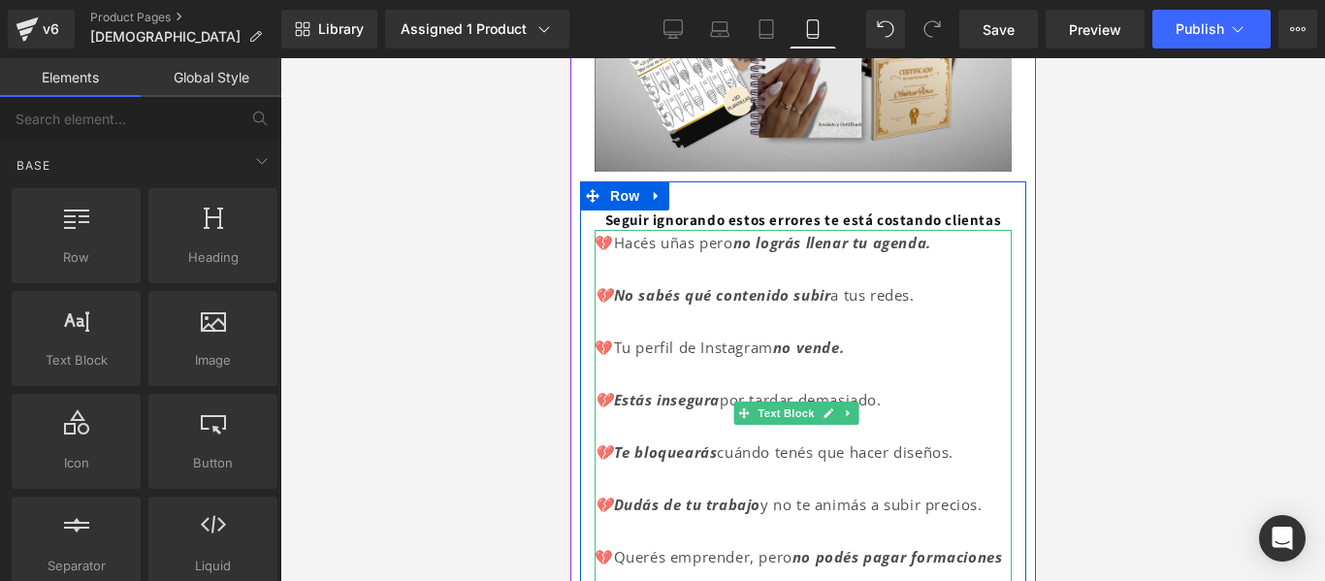
scroll to position [365, 0]
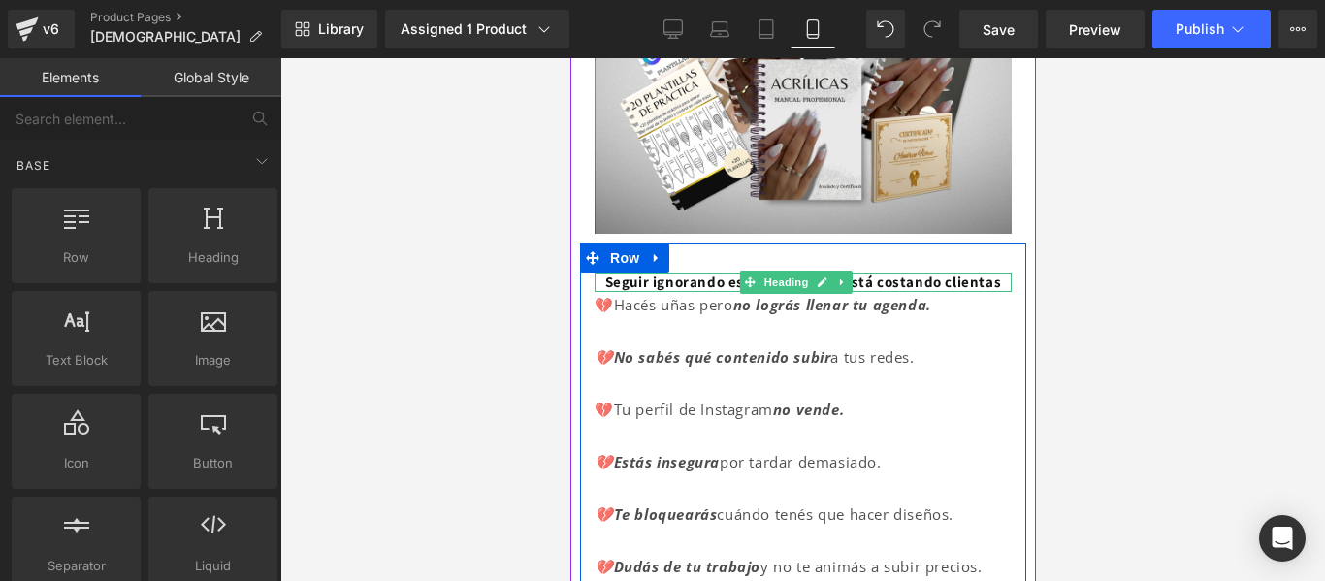
click at [914, 287] on h1 "Seguir ignorando estos errores te está costando clientas" at bounding box center [802, 282] width 417 height 19
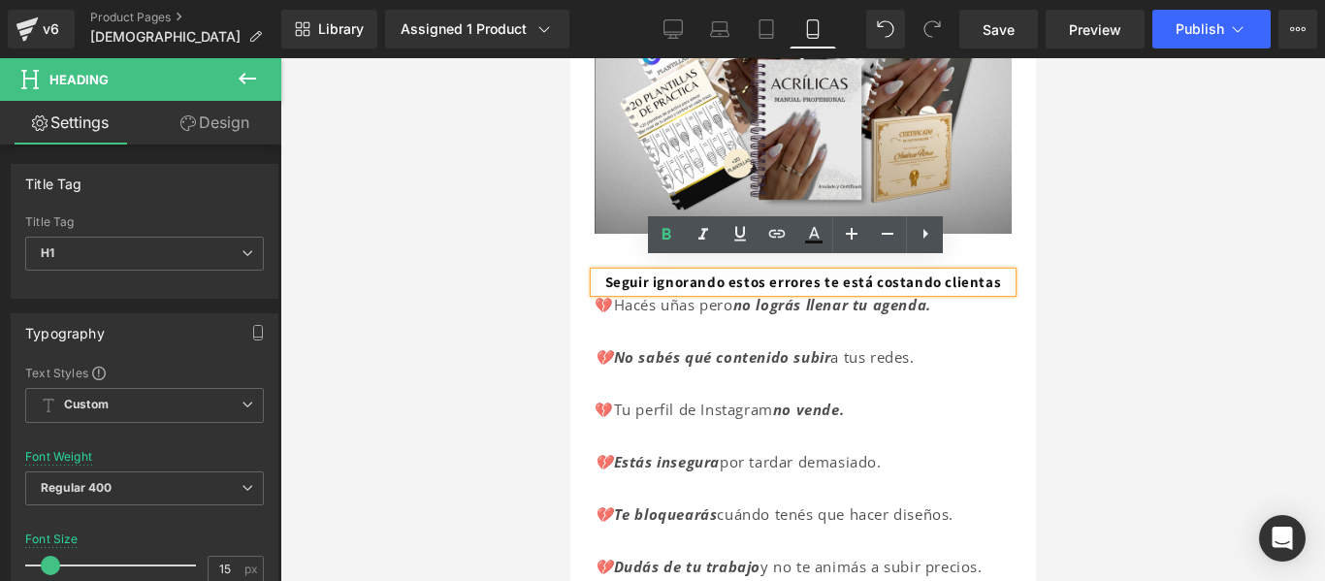
click at [596, 243] on div "Seguir ignorando estos errores te está costando clientas Heading 💔Hacés uñas pe…" at bounding box center [802, 455] width 446 height 425
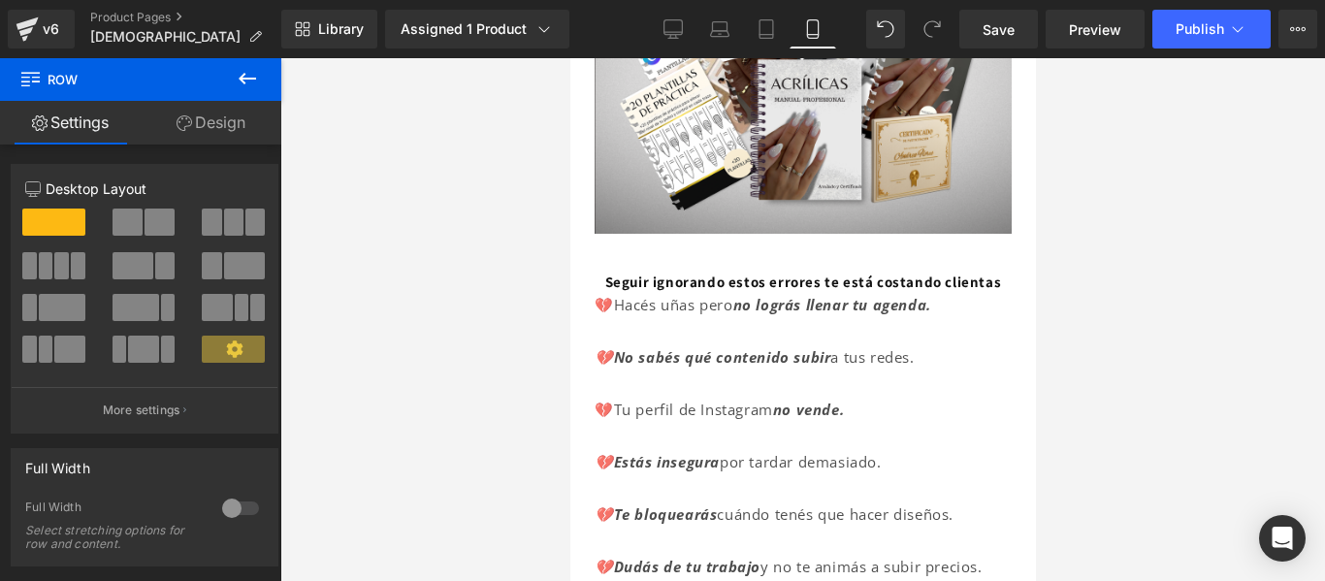
click at [248, 71] on icon at bounding box center [247, 78] width 23 height 23
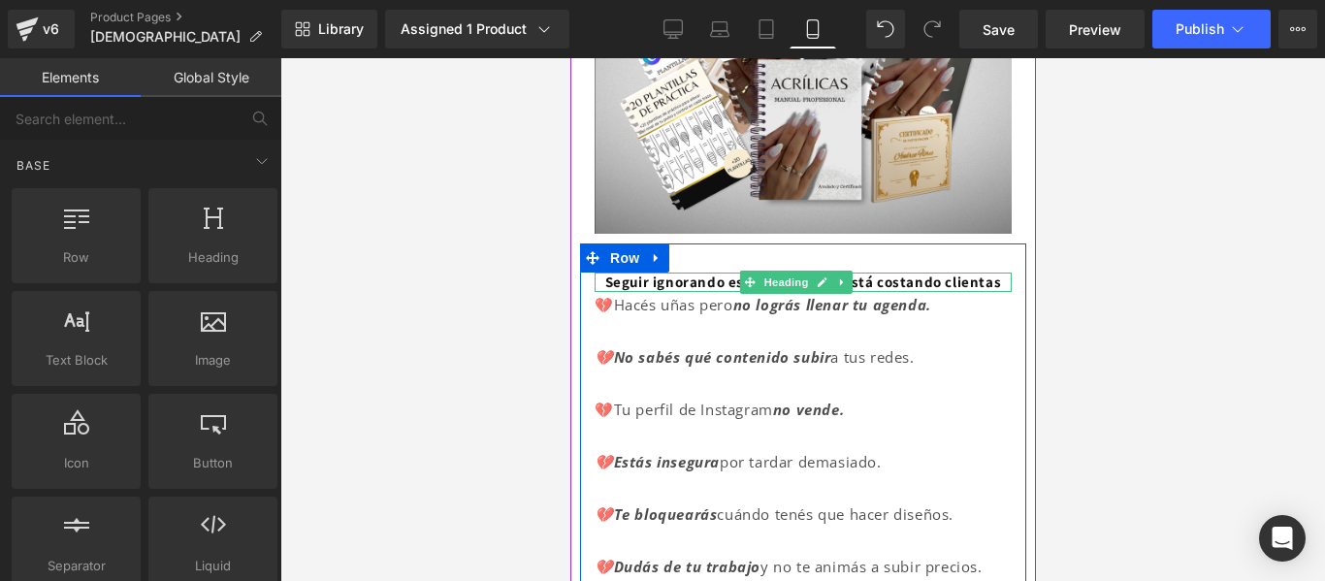
click at [697, 279] on h1 "Seguir ignorando estos errores te está costando clientas" at bounding box center [802, 282] width 417 height 19
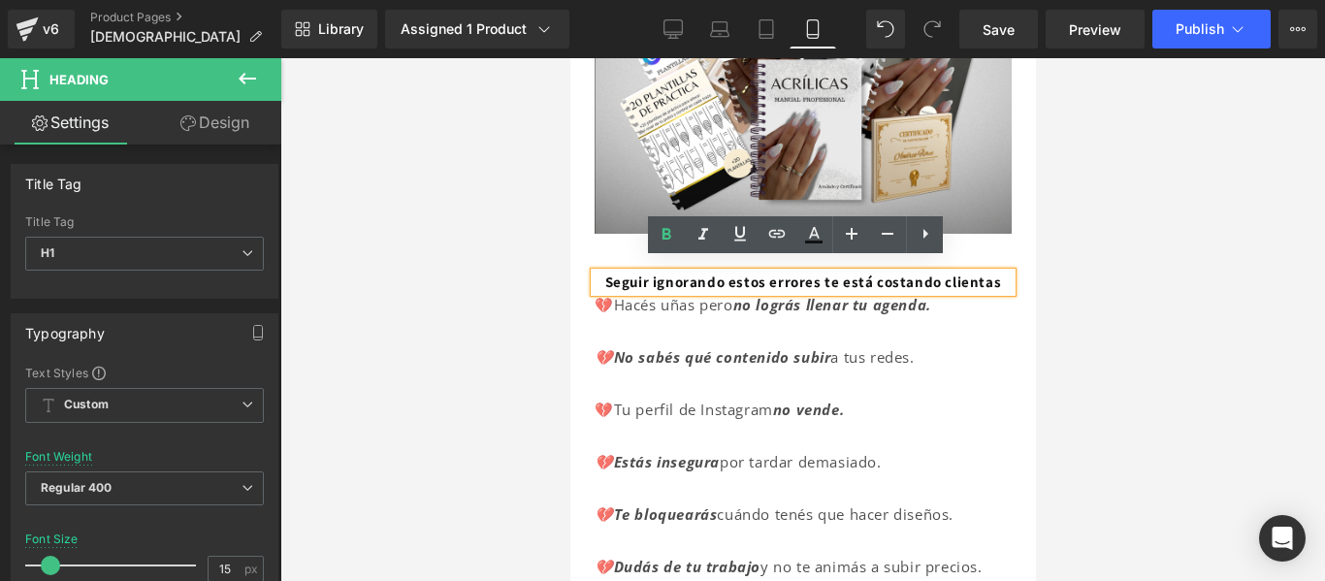
click at [1100, 352] on div at bounding box center [802, 319] width 1045 height 523
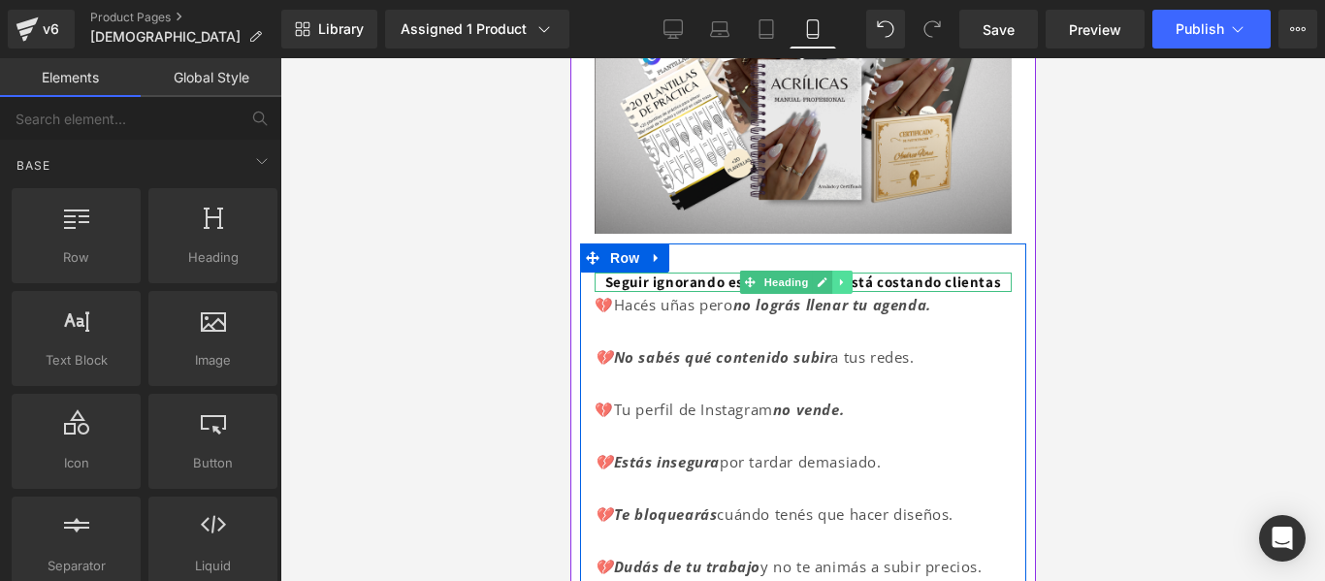
click at [842, 283] on icon at bounding box center [841, 282] width 11 height 12
click at [830, 283] on icon at bounding box center [830, 282] width 11 height 12
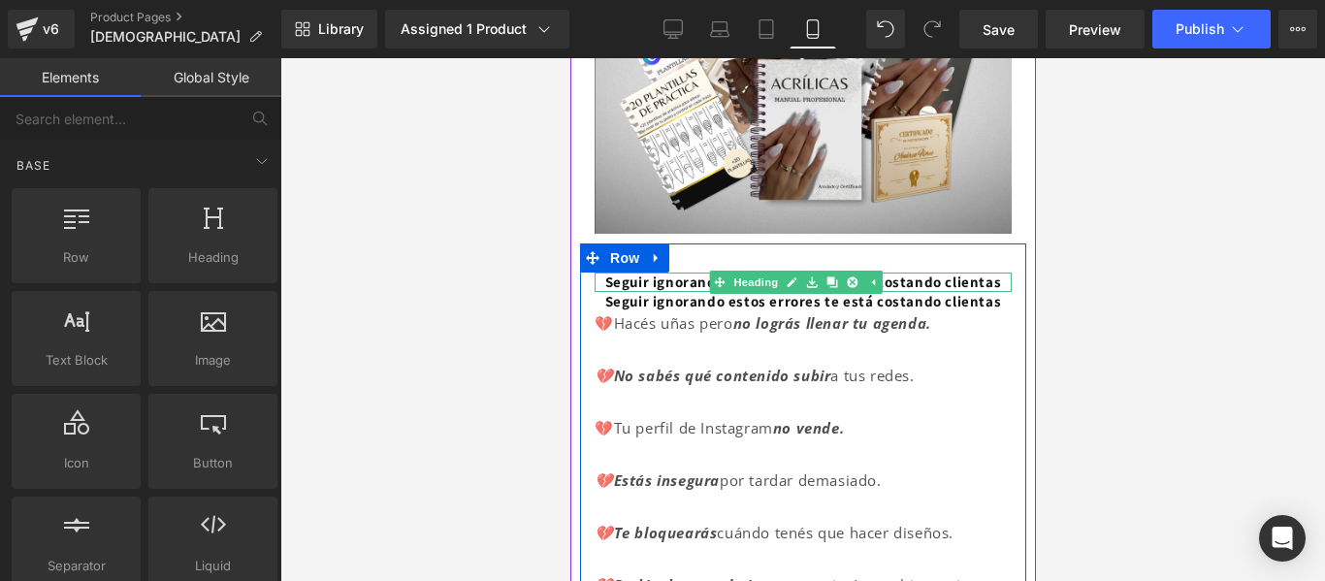
click at [936, 274] on b "Seguir ignorando estos errores te está costando clientas" at bounding box center [802, 282] width 397 height 18
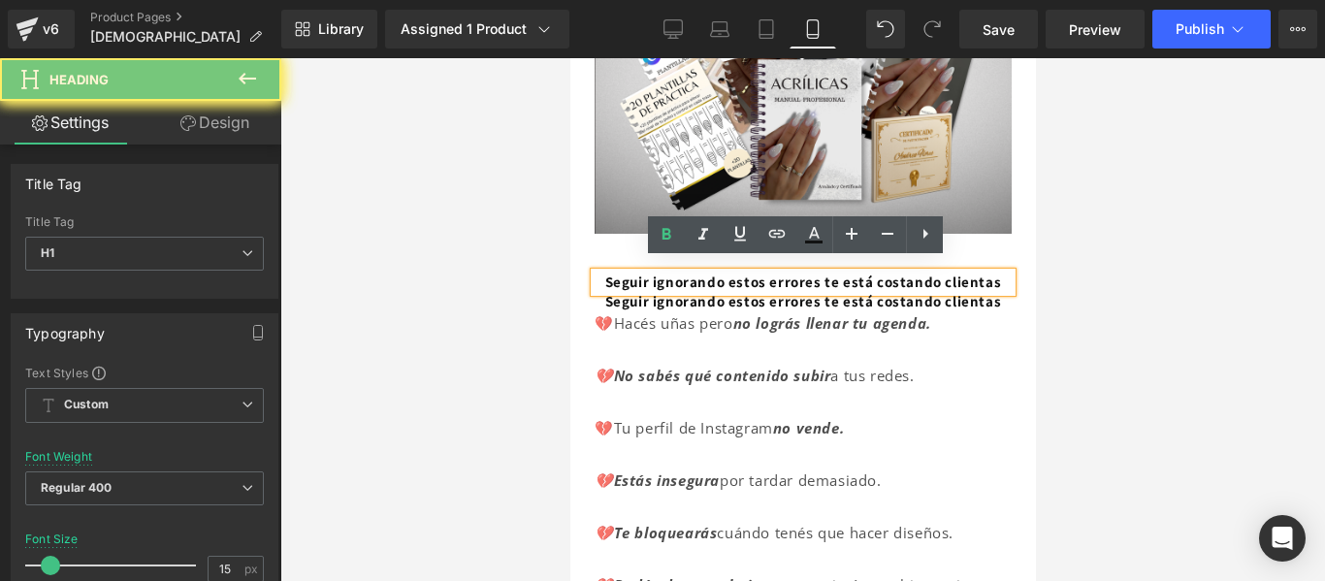
click at [936, 274] on b "Seguir ignorando estos errores te está costando clientas" at bounding box center [802, 282] width 397 height 18
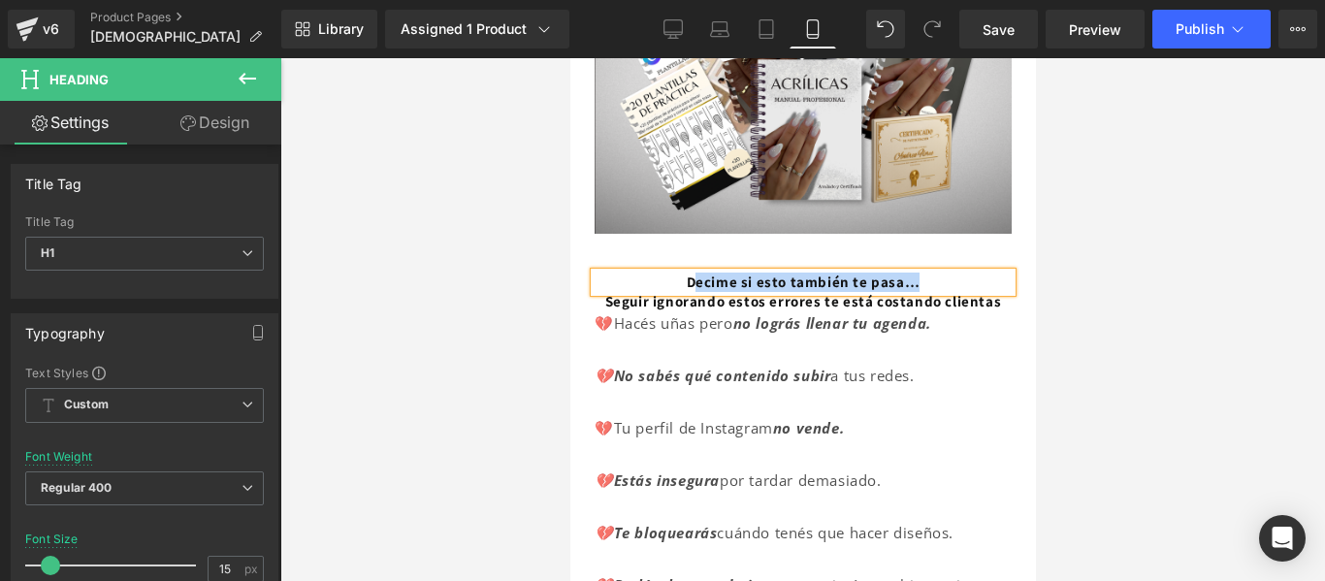
drag, startPoint x: 683, startPoint y: 270, endPoint x: 921, endPoint y: 275, distance: 238.7
click at [921, 275] on h1 "Decime si esto también te pasa…" at bounding box center [802, 282] width 417 height 19
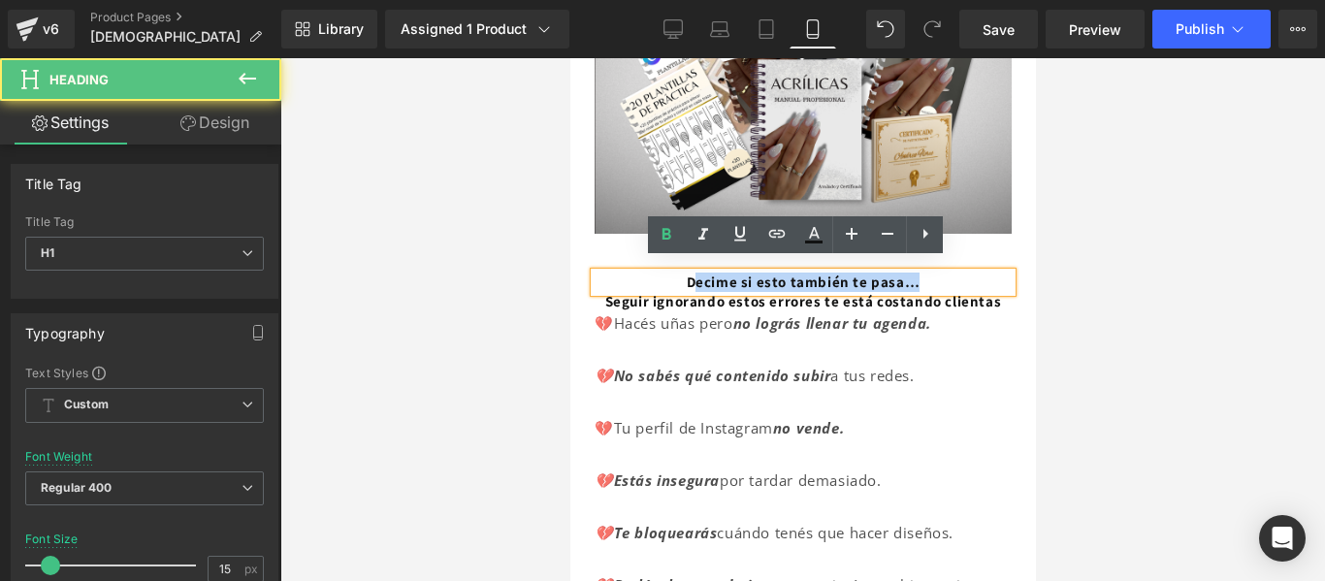
click at [900, 273] on b "Decime si esto también te pasa…" at bounding box center [803, 282] width 234 height 18
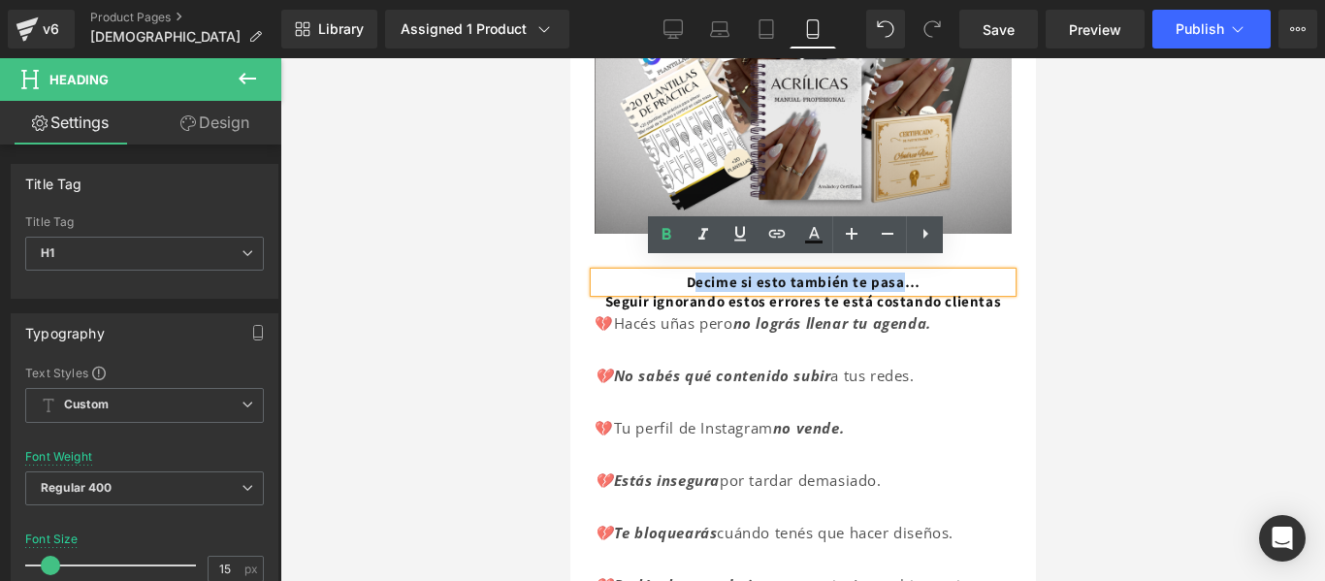
drag, startPoint x: 900, startPoint y: 272, endPoint x: 684, endPoint y: 268, distance: 216.3
click at [686, 273] on b "Decime si esto también te pasa…" at bounding box center [803, 282] width 234 height 18
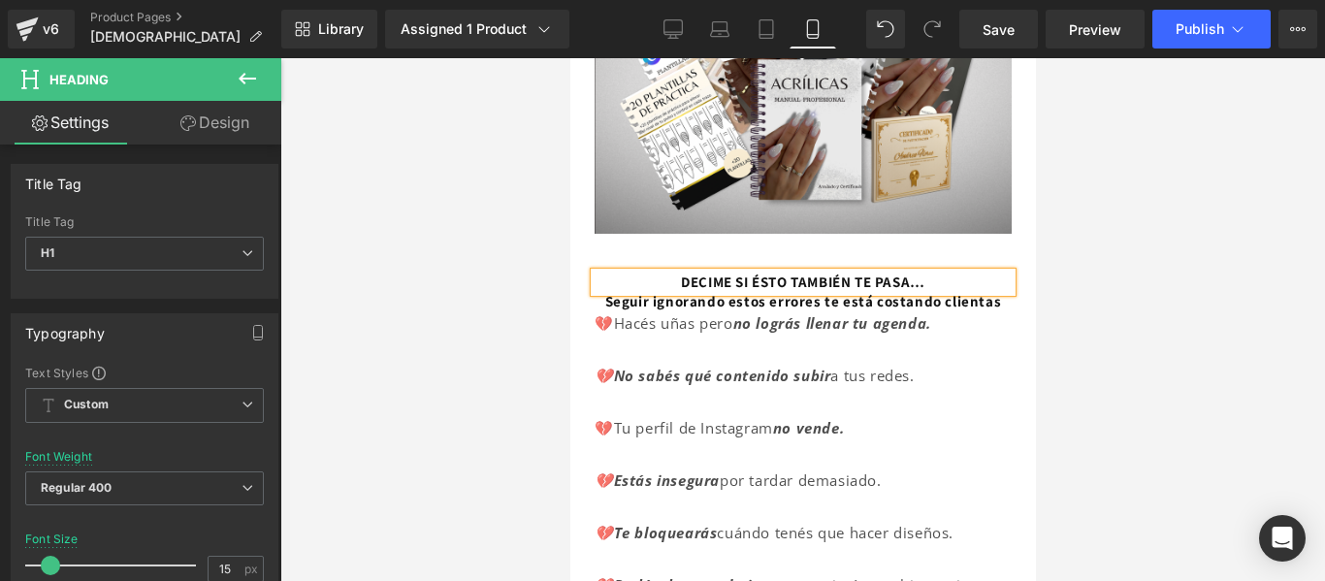
click at [1069, 215] on div at bounding box center [802, 319] width 1045 height 523
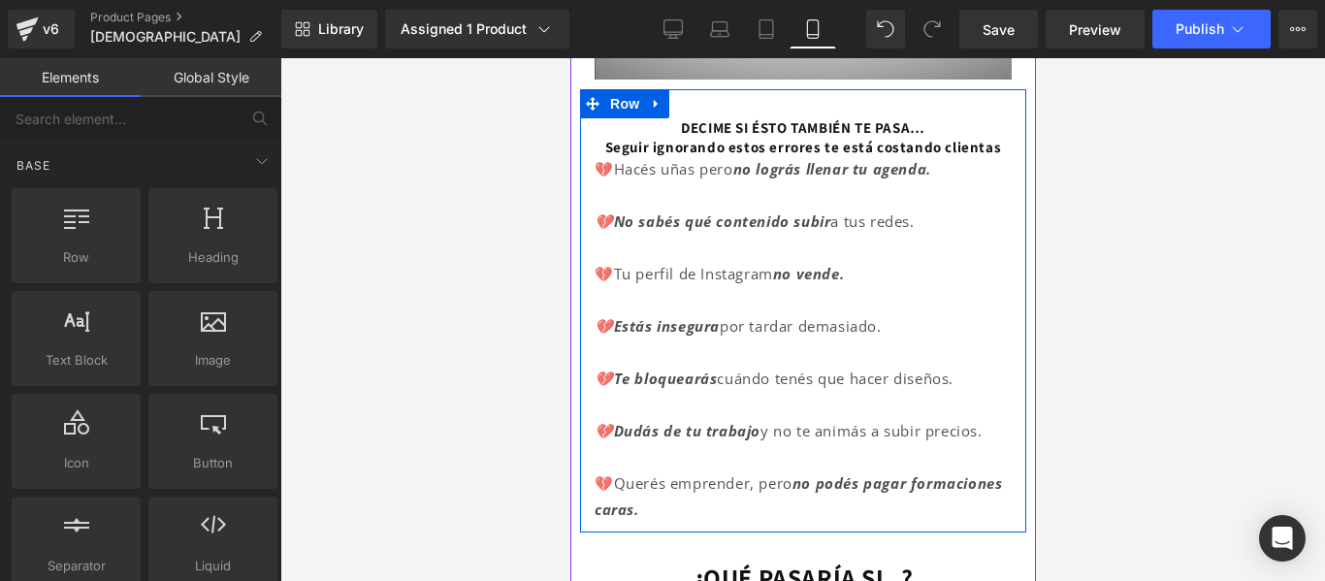
scroll to position [522, 0]
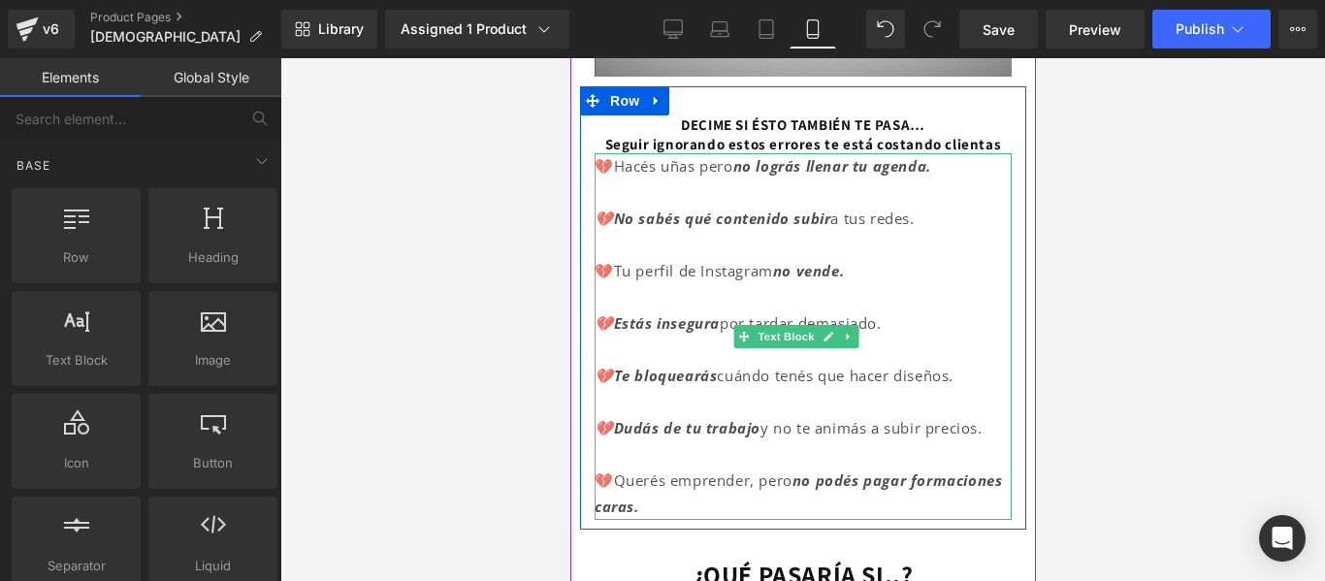
click at [750, 519] on p "💔Querés emprender, pero no podés pagar formaciones caras." at bounding box center [802, 494] width 417 height 52
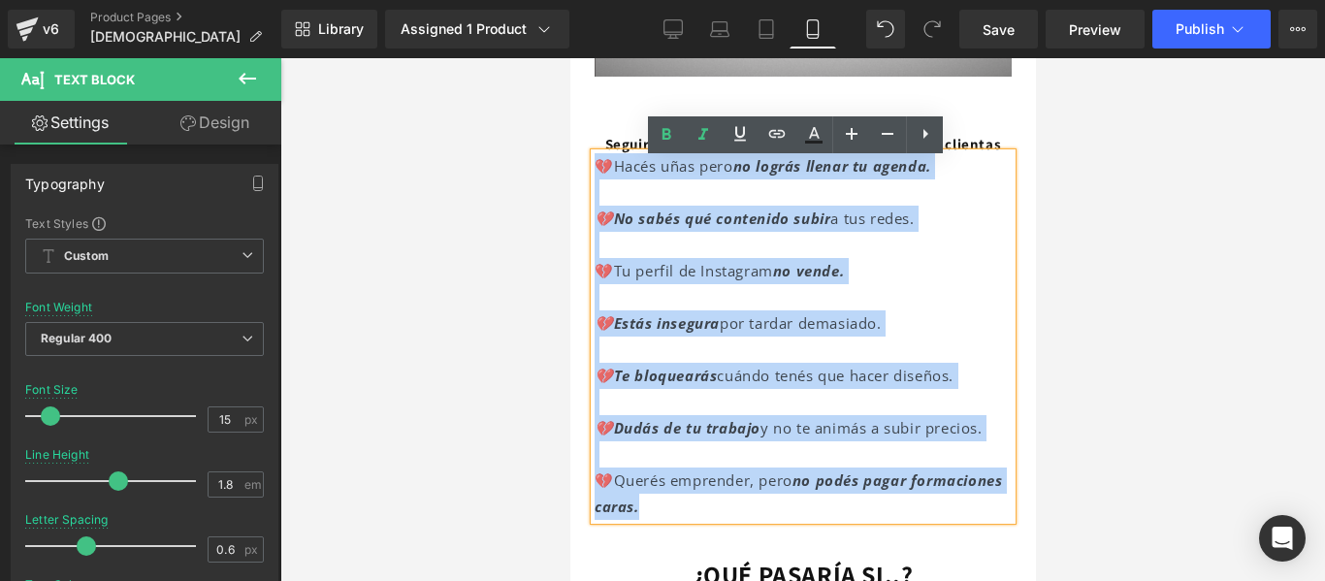
drag, startPoint x: 750, startPoint y: 519, endPoint x: 596, endPoint y: 163, distance: 387.9
click at [596, 163] on div "💔Hacés uñas pero no lográs llenar tu agenda. 💔No sabés qué contenido subir a tu…" at bounding box center [802, 336] width 417 height 367
copy div "💔Hacés uñas pero no lográs llenar tu agenda. 💔No sabés qué contenido subir a tu…"
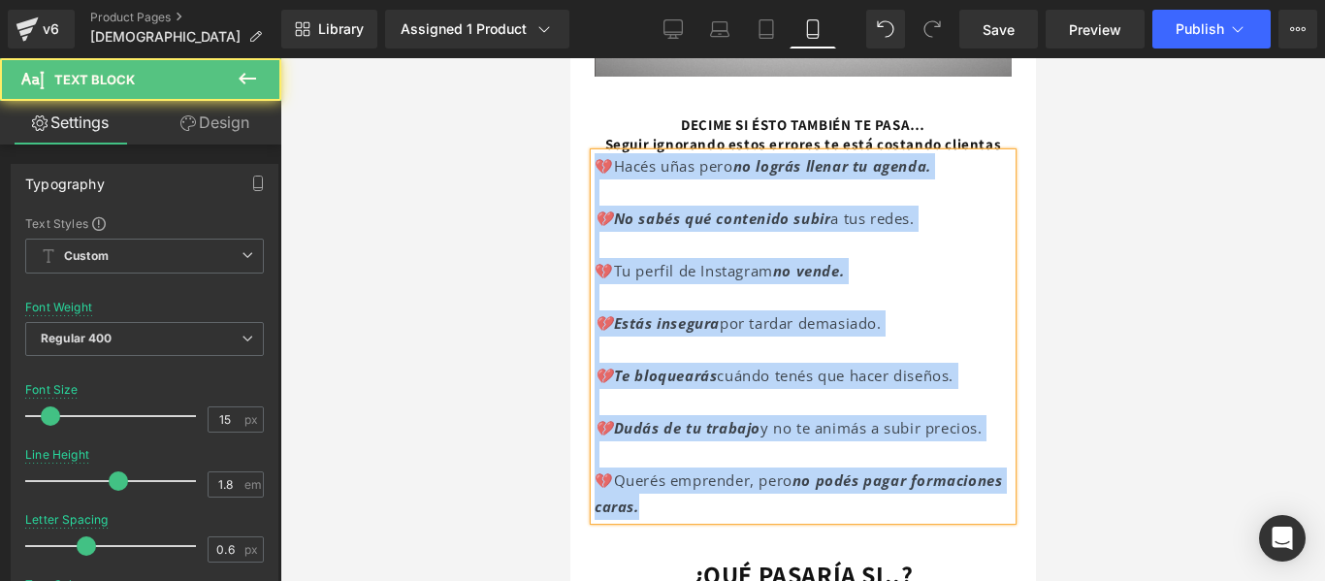
click at [938, 220] on p "💔No sabés qué contenido subir a tus redes." at bounding box center [802, 219] width 417 height 26
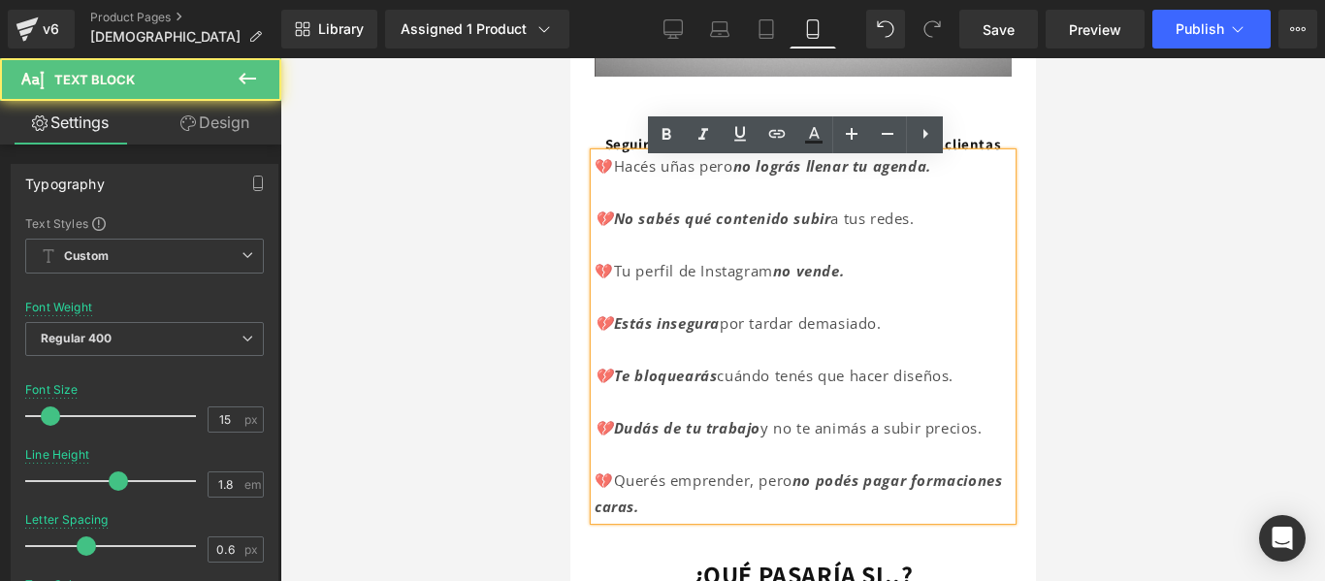
click at [933, 224] on p "💔No sabés qué contenido subir a tus redes." at bounding box center [802, 219] width 417 height 26
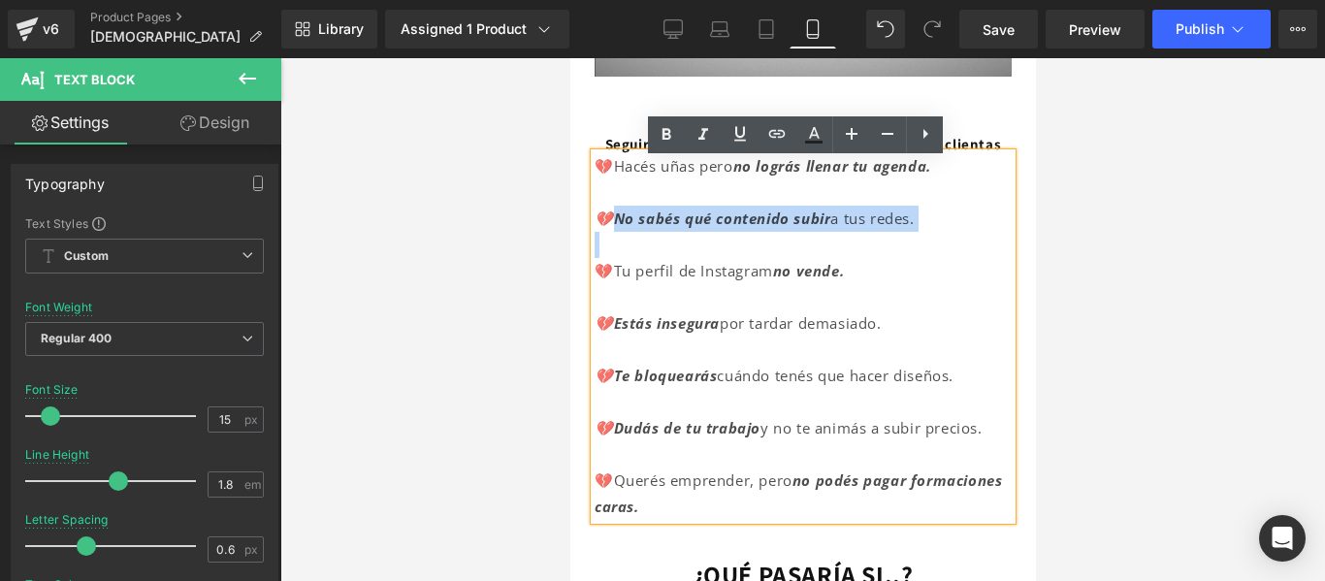
drag, startPoint x: 933, startPoint y: 224, endPoint x: 620, endPoint y: 219, distance: 313.3
click at [620, 219] on p "💔No sabés qué contenido subir a tus redes." at bounding box center [802, 219] width 417 height 26
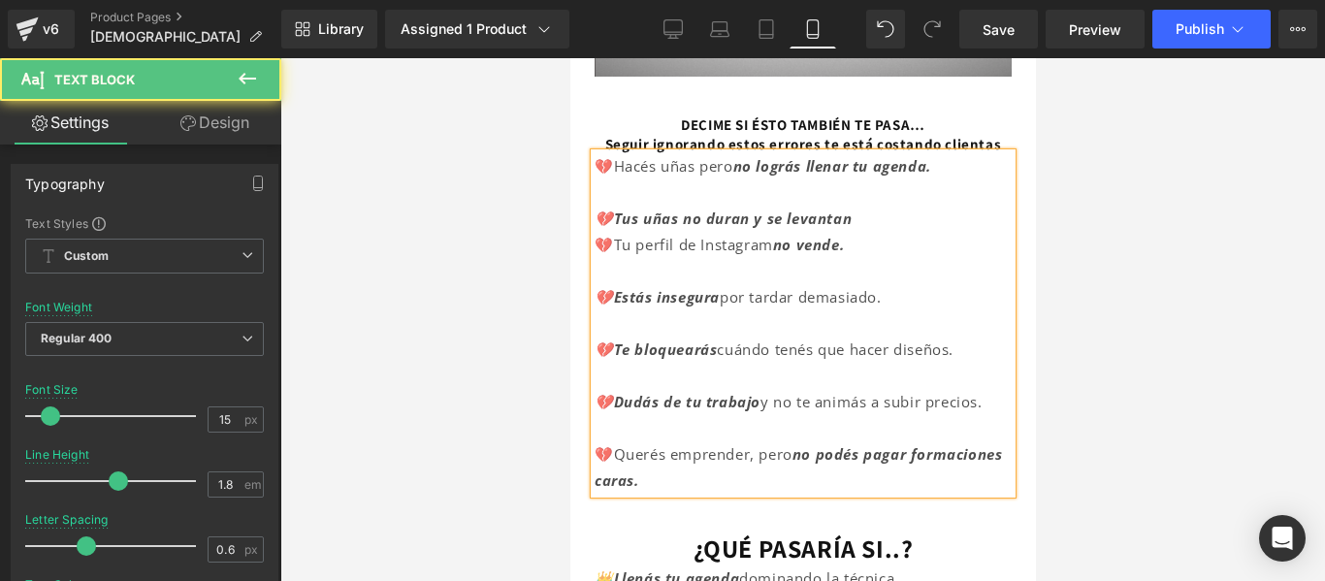
click at [753, 205] on p at bounding box center [802, 192] width 417 height 26
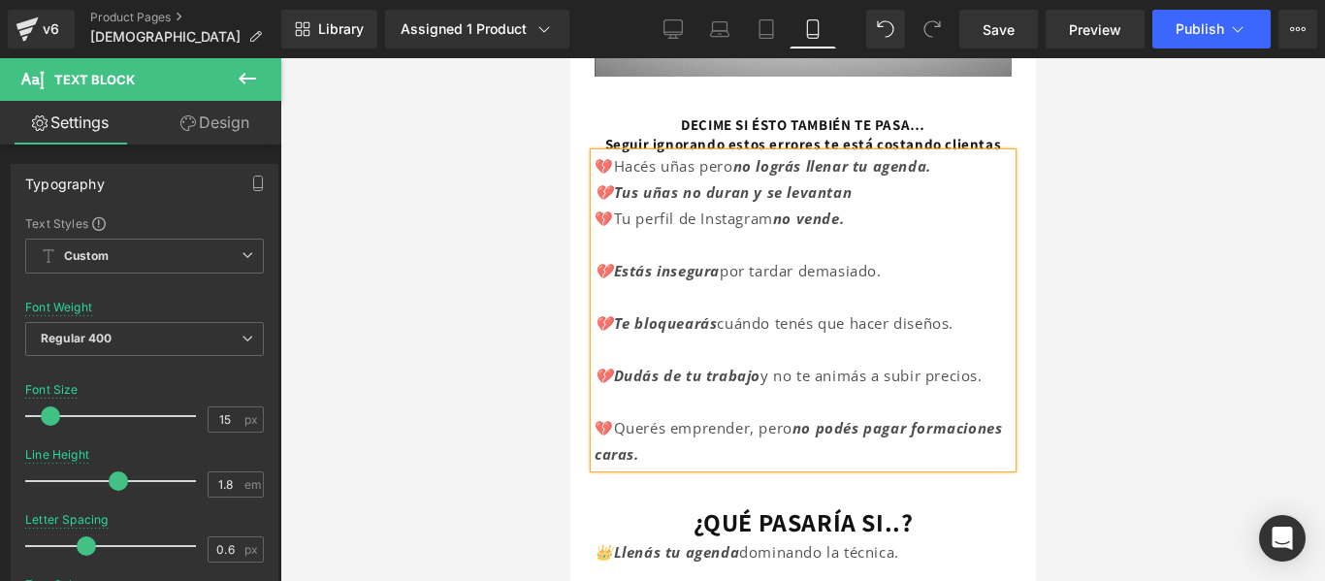
click at [801, 251] on p at bounding box center [802, 245] width 417 height 26
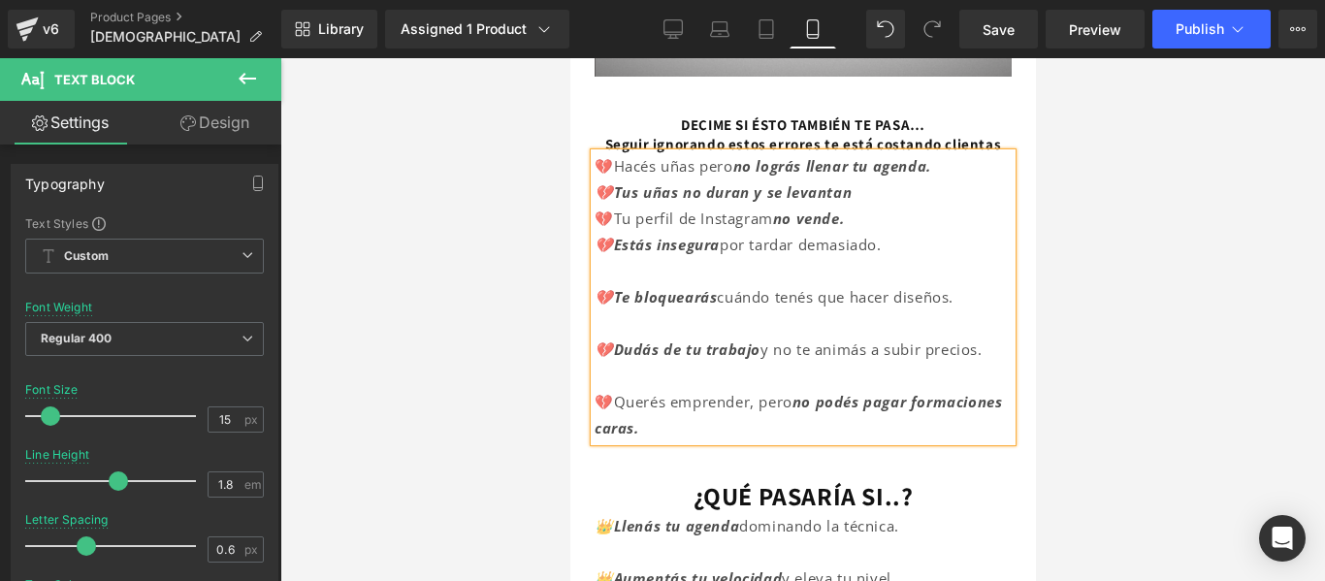
click at [751, 274] on p at bounding box center [802, 271] width 417 height 26
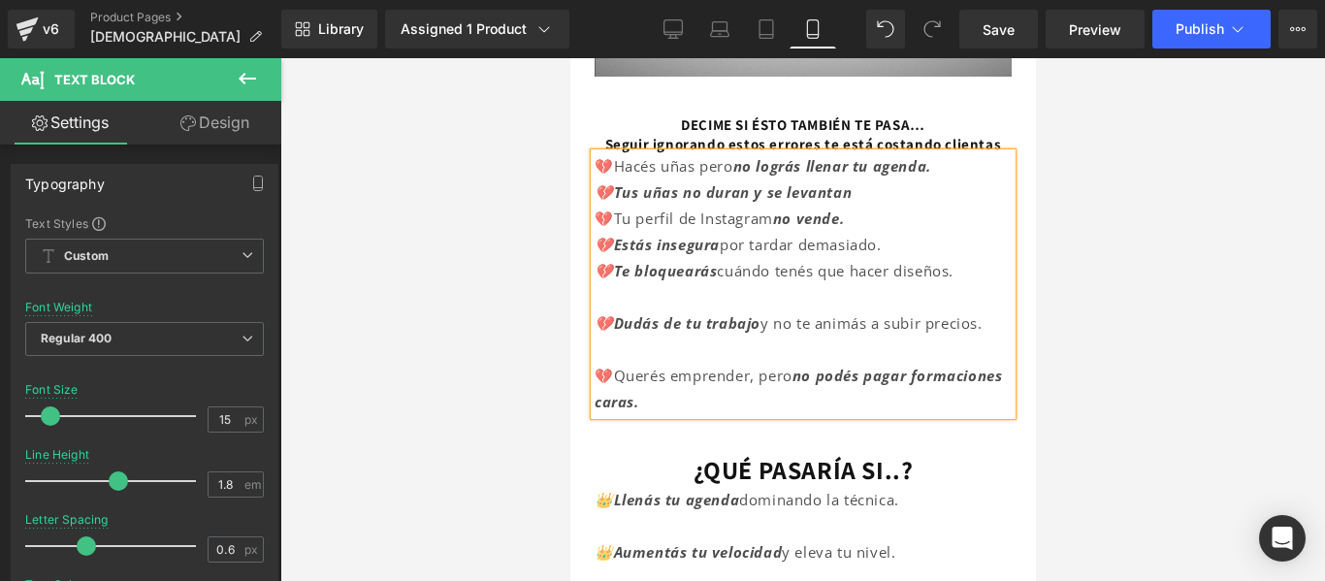
drag, startPoint x: 776, startPoint y: 333, endPoint x: 990, endPoint y: 331, distance: 214.4
click at [990, 331] on p "💔Dudás de tu trabajo y no te animás a subir precios." at bounding box center [802, 323] width 417 height 26
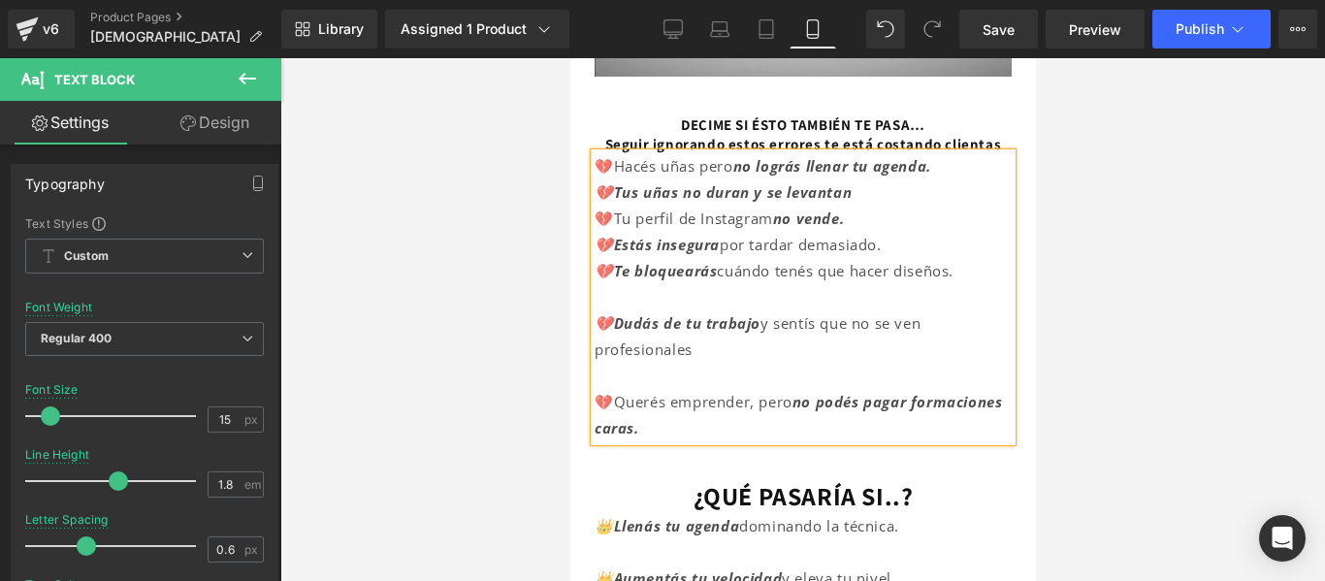
click at [615, 387] on p at bounding box center [802, 376] width 417 height 26
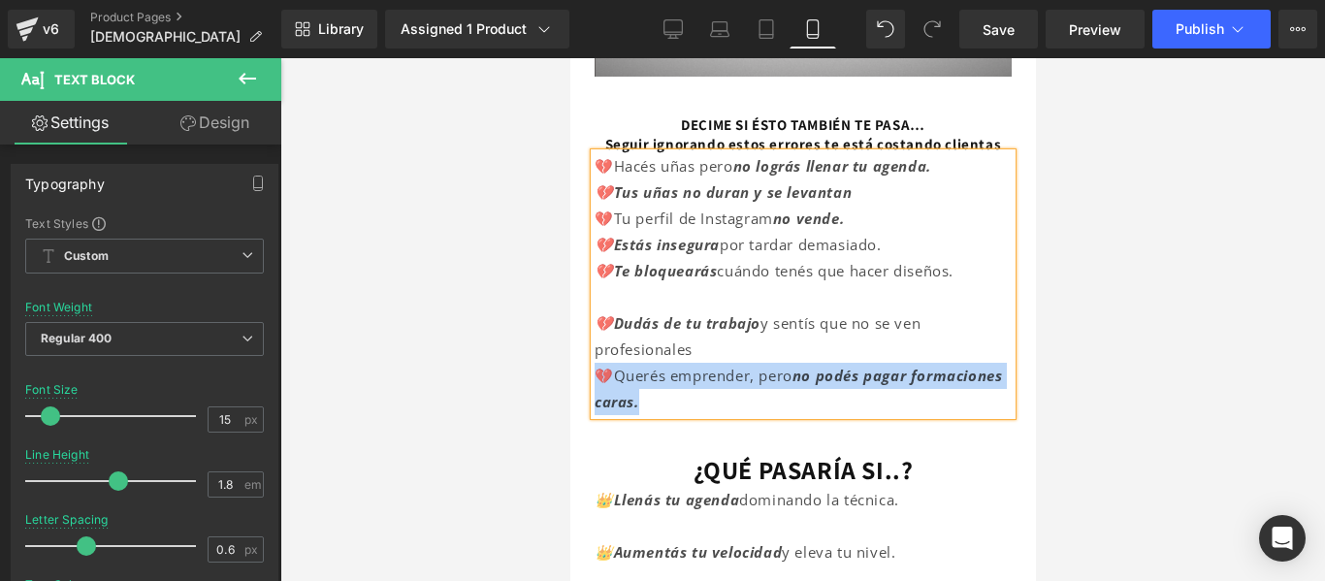
drag, startPoint x: 739, startPoint y: 411, endPoint x: 602, endPoint y: 387, distance: 138.9
click at [602, 387] on p "💔Querés emprender, pero no podés pagar formaciones caras." at bounding box center [802, 389] width 417 height 52
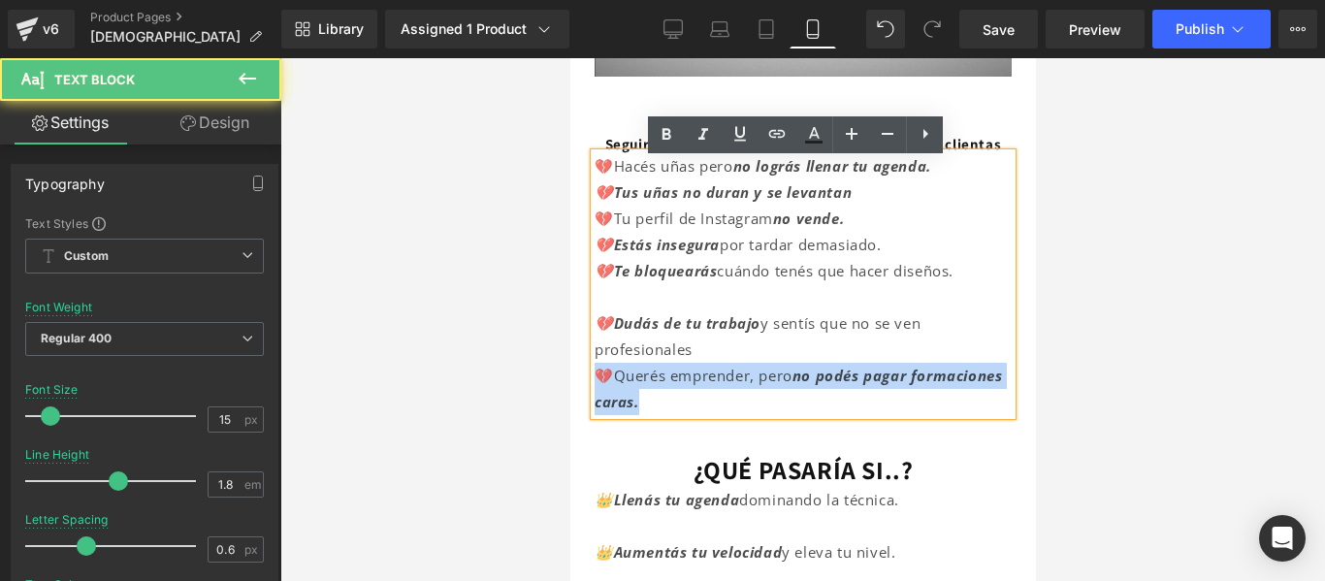
click at [749, 415] on p "💔Querés emprender, pero no podés pagar formaciones caras." at bounding box center [802, 389] width 417 height 52
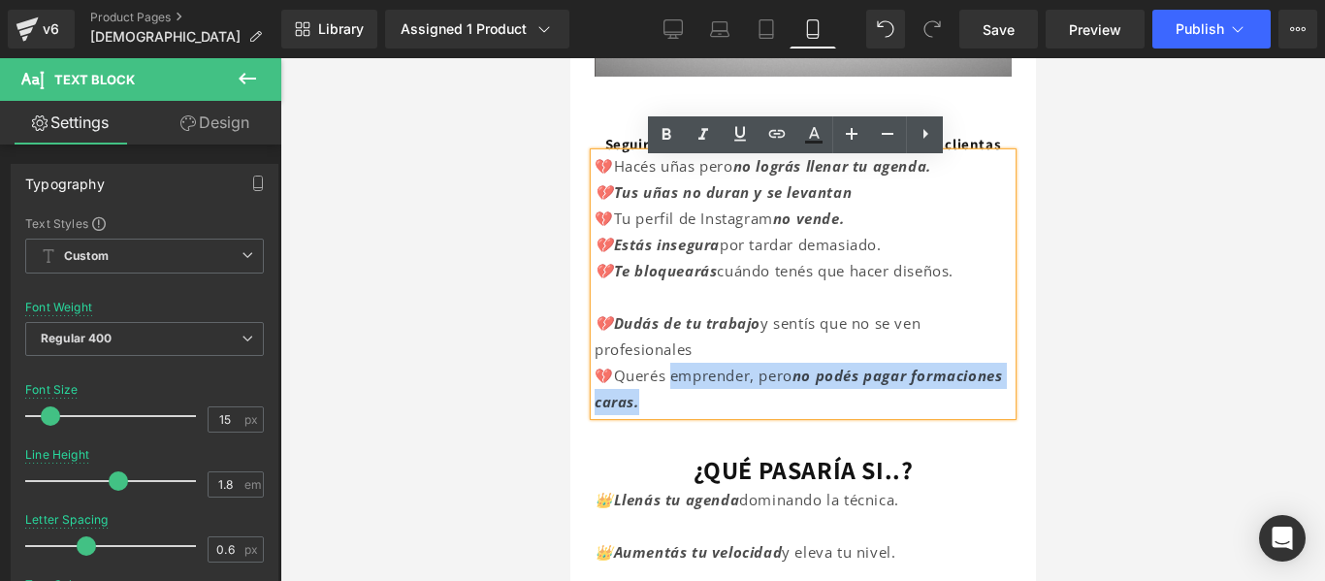
drag, startPoint x: 749, startPoint y: 417, endPoint x: 673, endPoint y: 388, distance: 81.1
click at [673, 388] on p "💔Querés emprender, pero no podés pagar formaciones caras." at bounding box center [802, 389] width 417 height 52
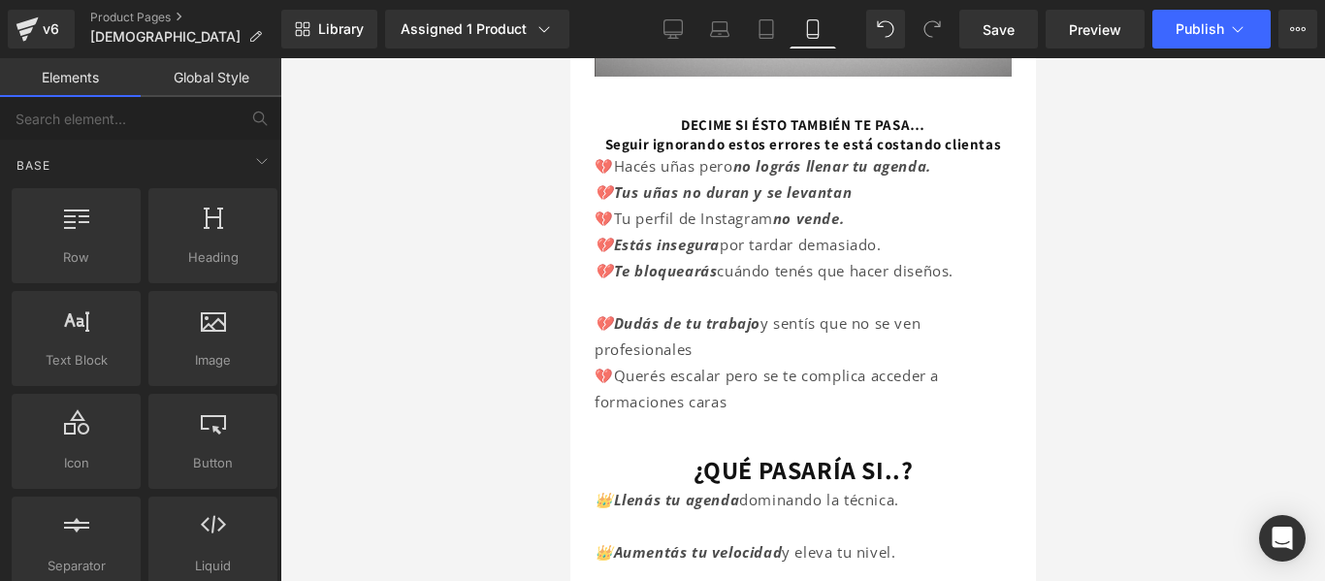
click at [1083, 225] on div at bounding box center [802, 319] width 1045 height 523
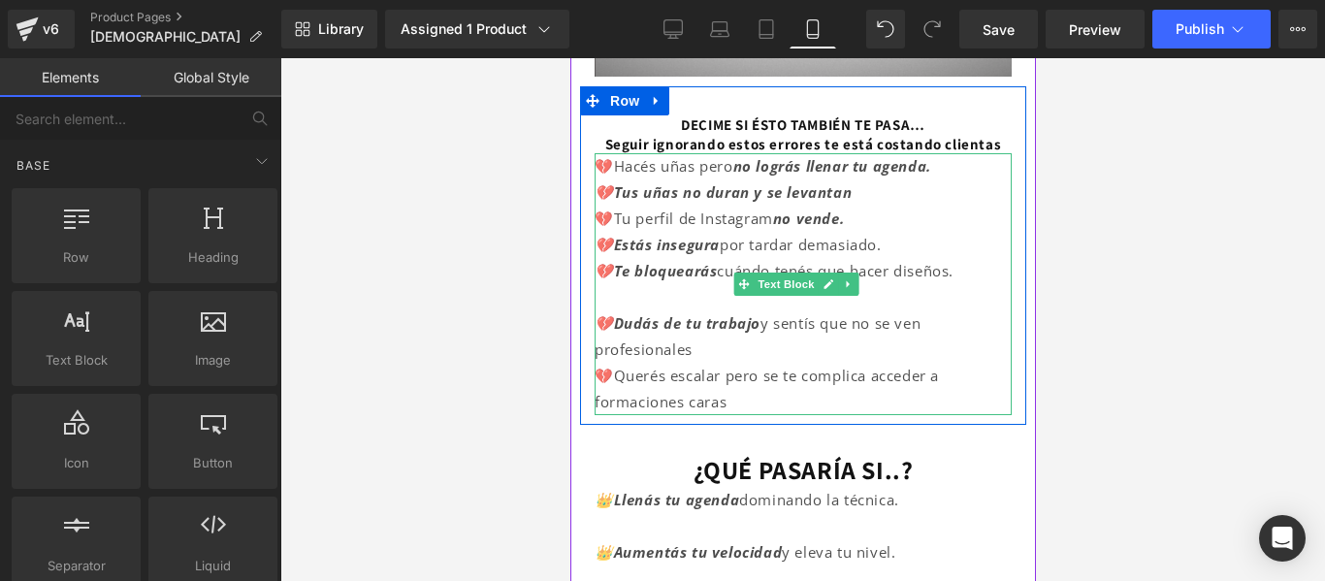
click at [731, 410] on p "💔Querés escalar pero se te complica acceder a formaciones caras" at bounding box center [802, 389] width 417 height 52
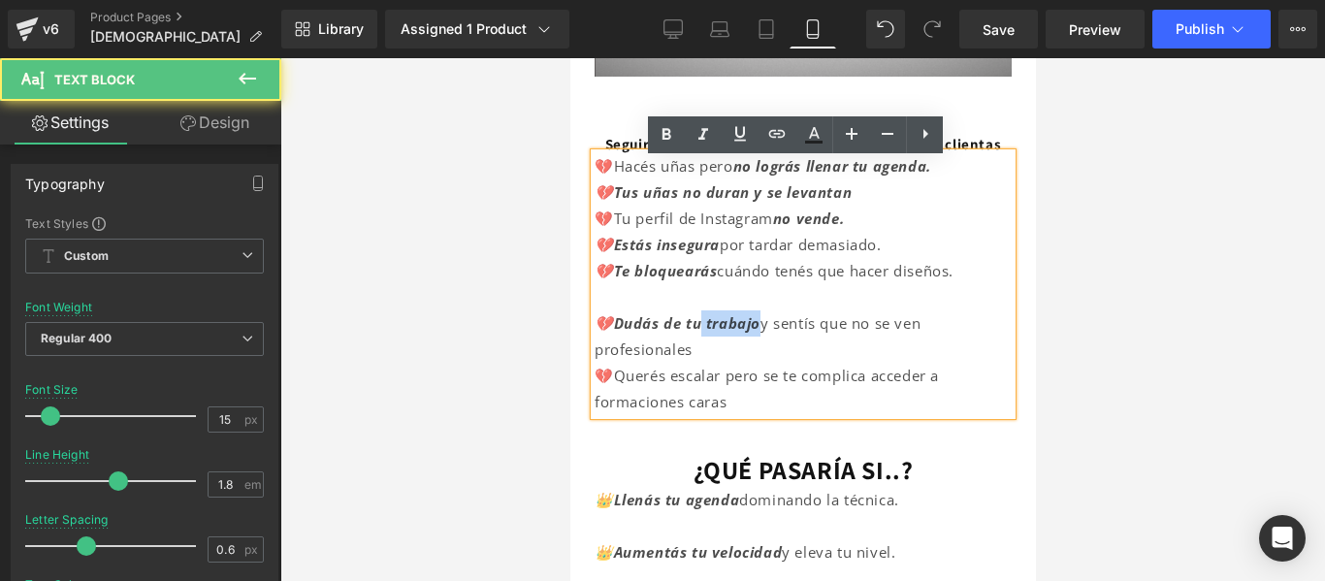
drag, startPoint x: 760, startPoint y: 336, endPoint x: 699, endPoint y: 339, distance: 61.2
click at [699, 339] on font "💔Dudás de tu trabajo y sentís que no se ven profesionales" at bounding box center [757, 336] width 326 height 46
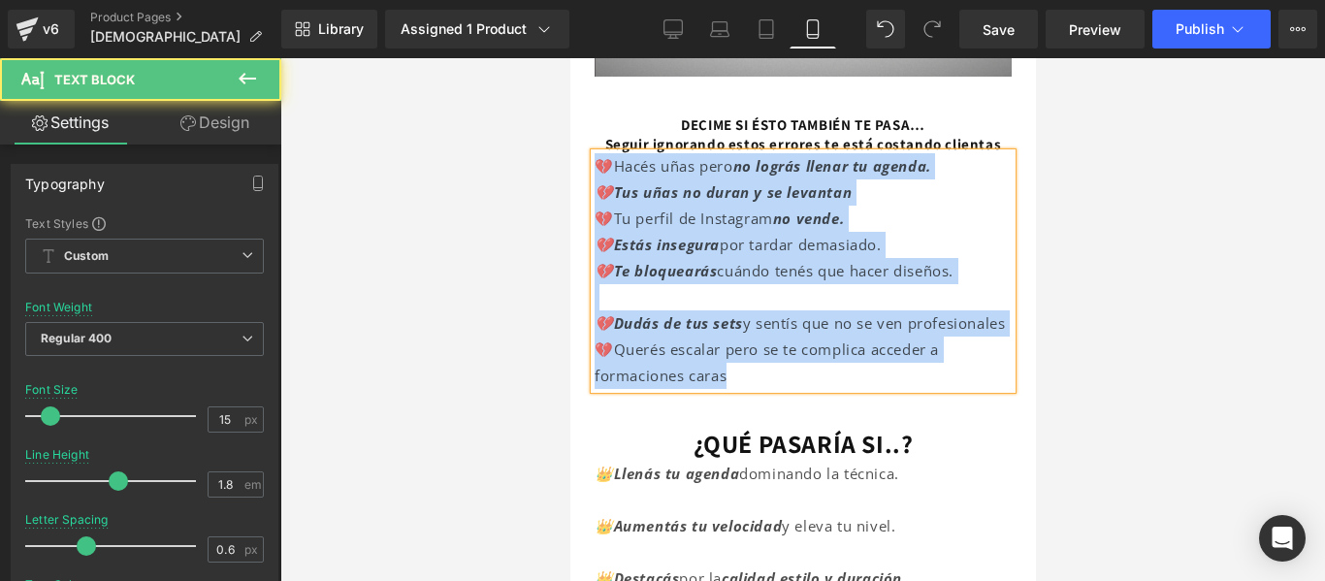
drag, startPoint x: 750, startPoint y: 411, endPoint x: 597, endPoint y: 176, distance: 280.6
click at [597, 176] on div "💔Hacés uñas pero no lográs llenar tu agenda. 💔Tus uñas no duran y se levantan 💔…" at bounding box center [802, 271] width 417 height 236
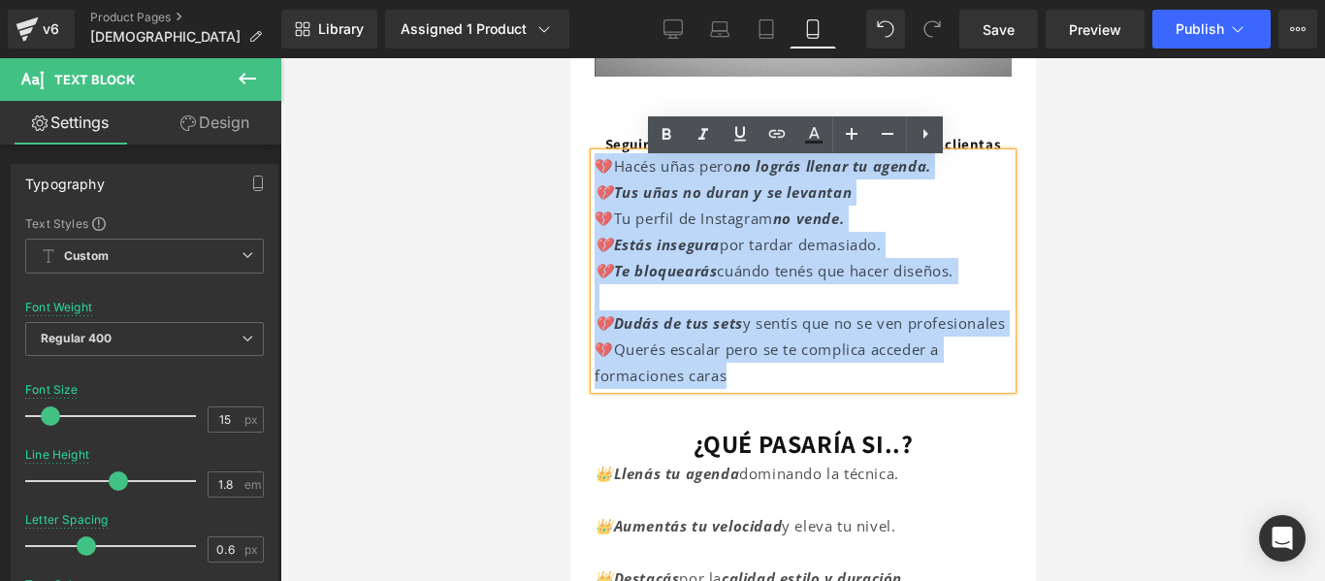
copy div "💔Hacés uñas pero no lográs llenar tu agenda. 💔Tus uñas no duran y se levantan 💔…"
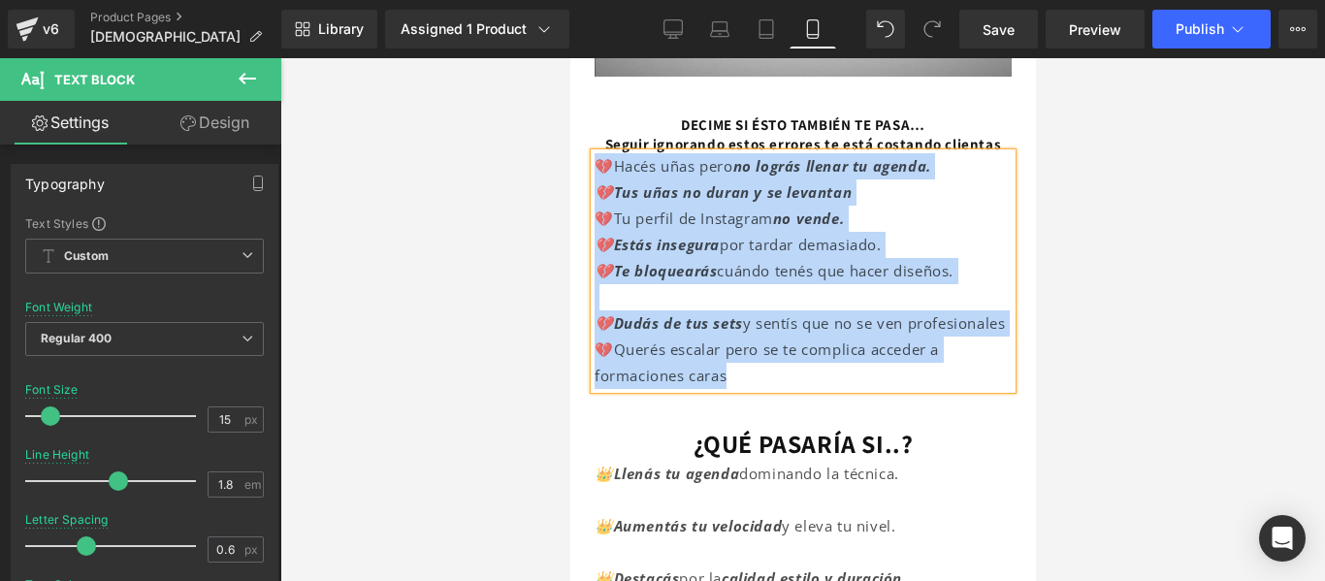
scroll to position [584, 0]
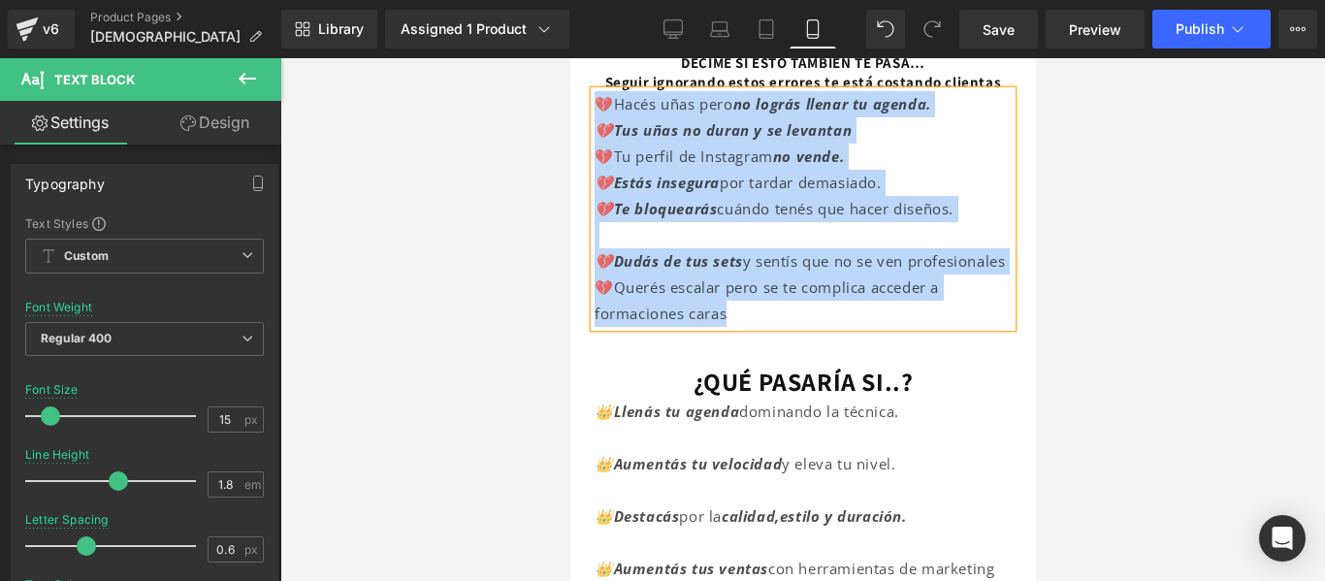
click at [870, 238] on p at bounding box center [802, 235] width 417 height 26
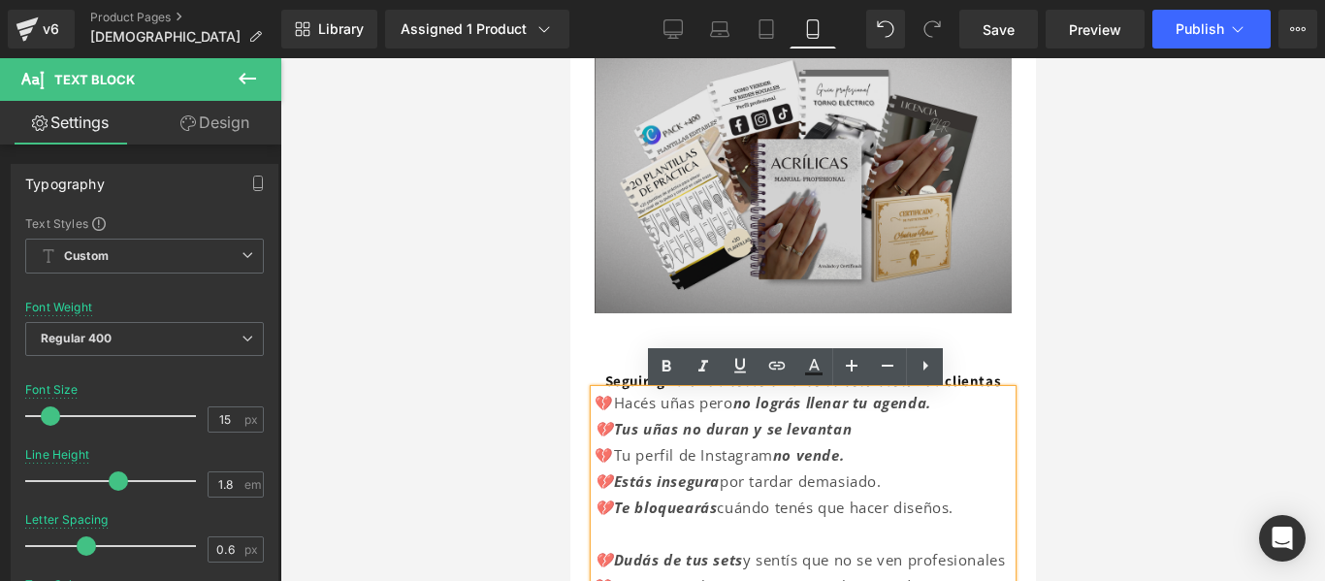
scroll to position [292, 0]
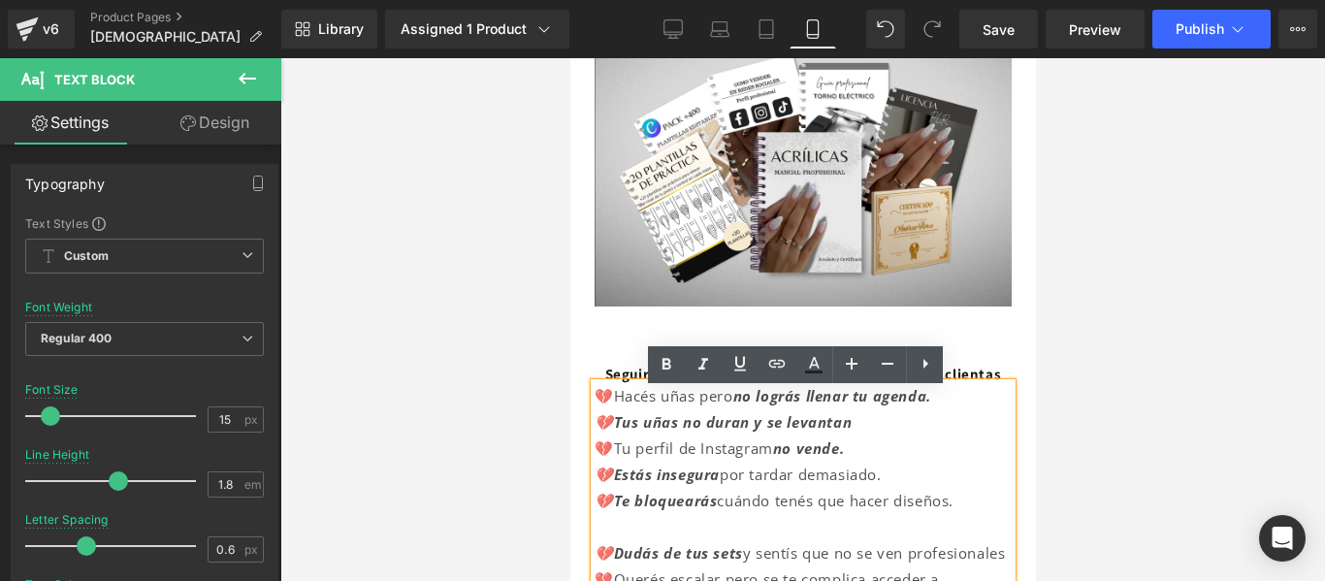
click at [993, 320] on div "DECIME SI ÉSTO TAMBIÉN TE PASA… Heading Seguir ignorando estos errores te está …" at bounding box center [802, 472] width 446 height 312
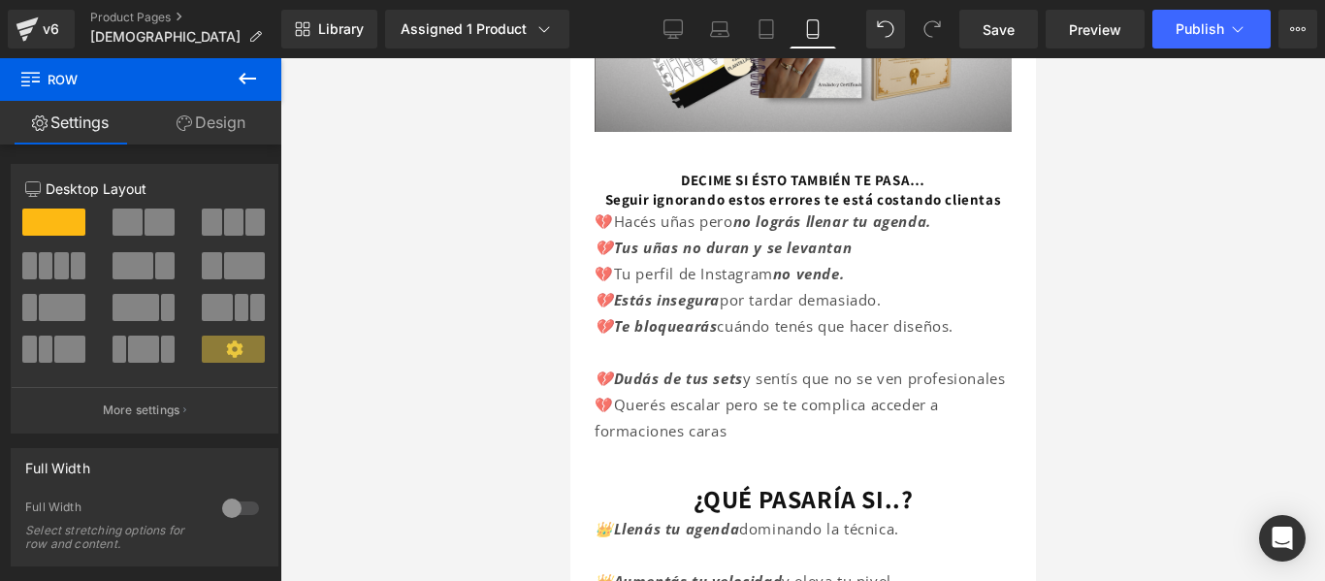
scroll to position [477, 0]
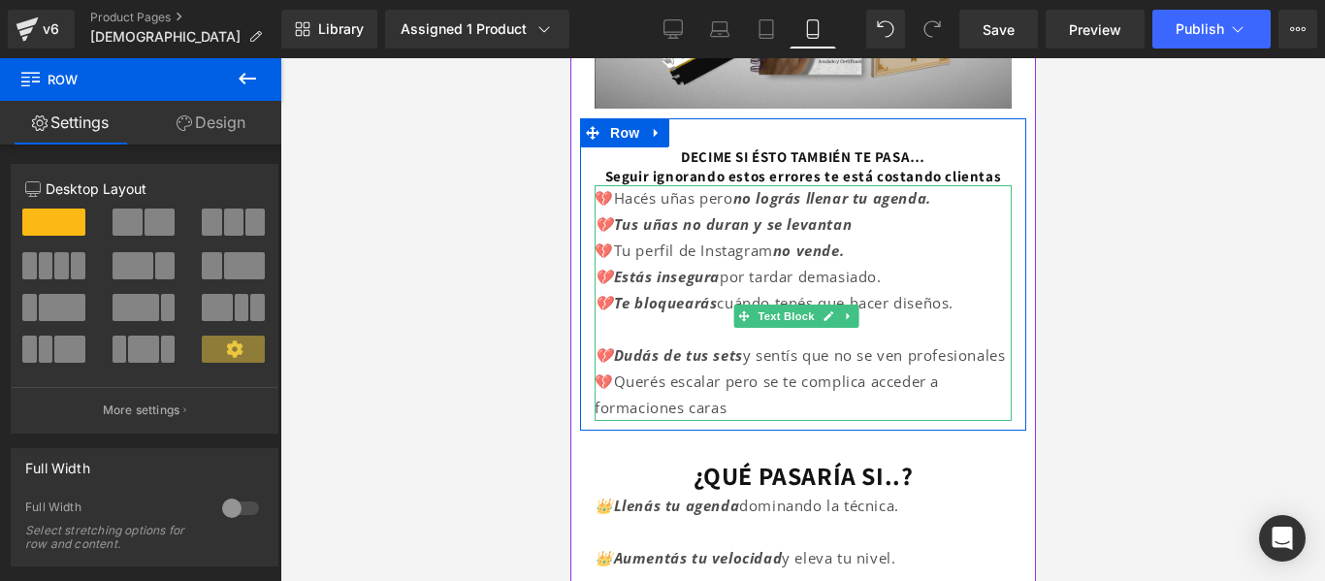
click at [853, 264] on p "💔Tu perfil de Instagram no vende." at bounding box center [802, 251] width 417 height 26
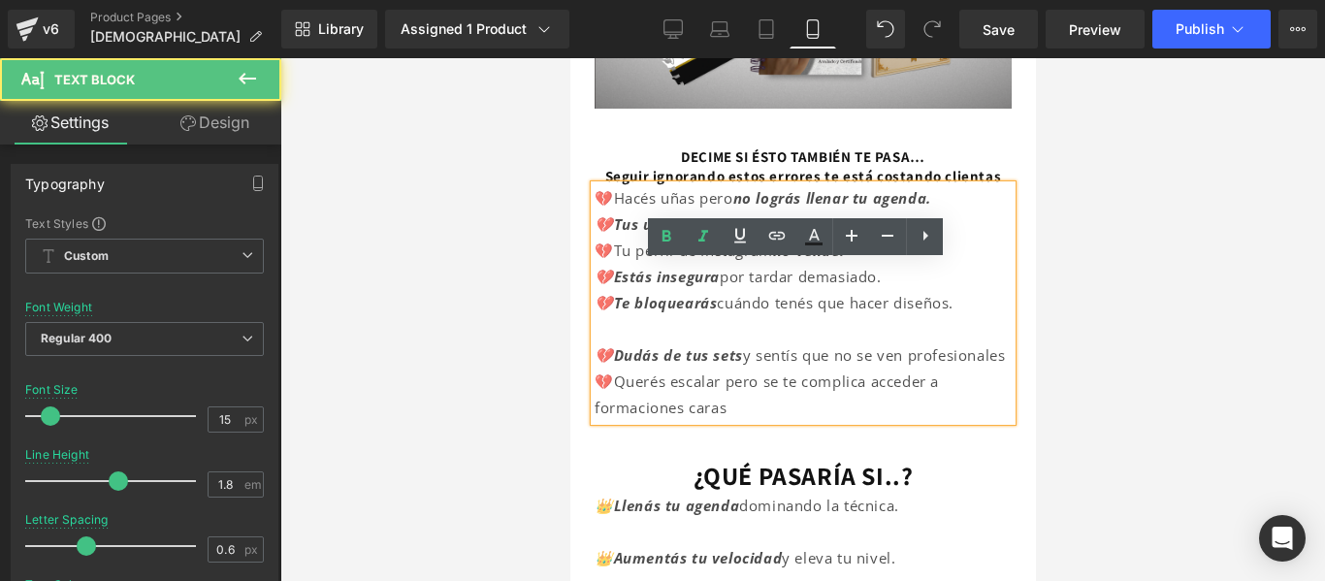
scroll to position [420, 0]
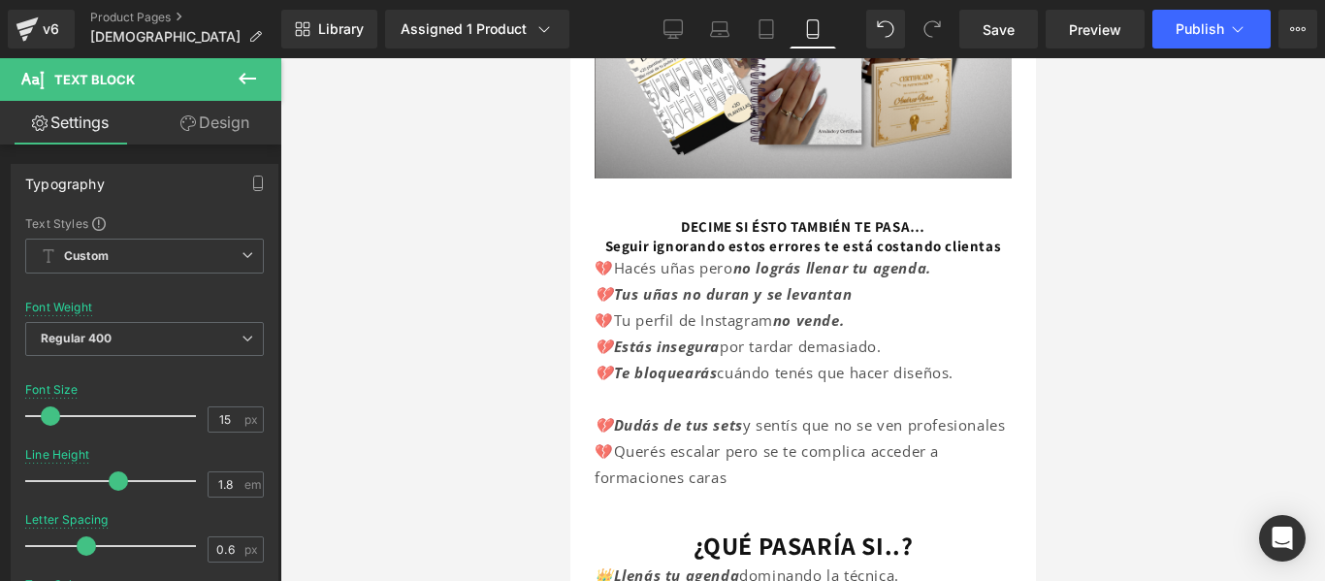
click at [241, 76] on icon at bounding box center [247, 78] width 23 height 23
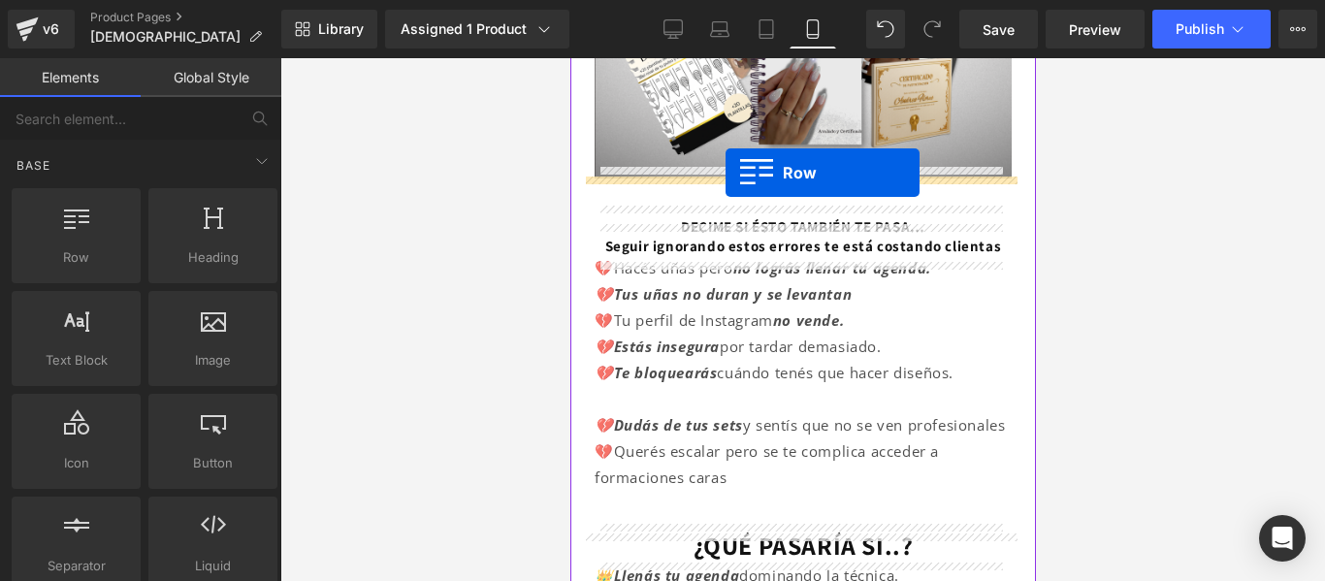
drag, startPoint x: 647, startPoint y: 308, endPoint x: 724, endPoint y: 173, distance: 155.9
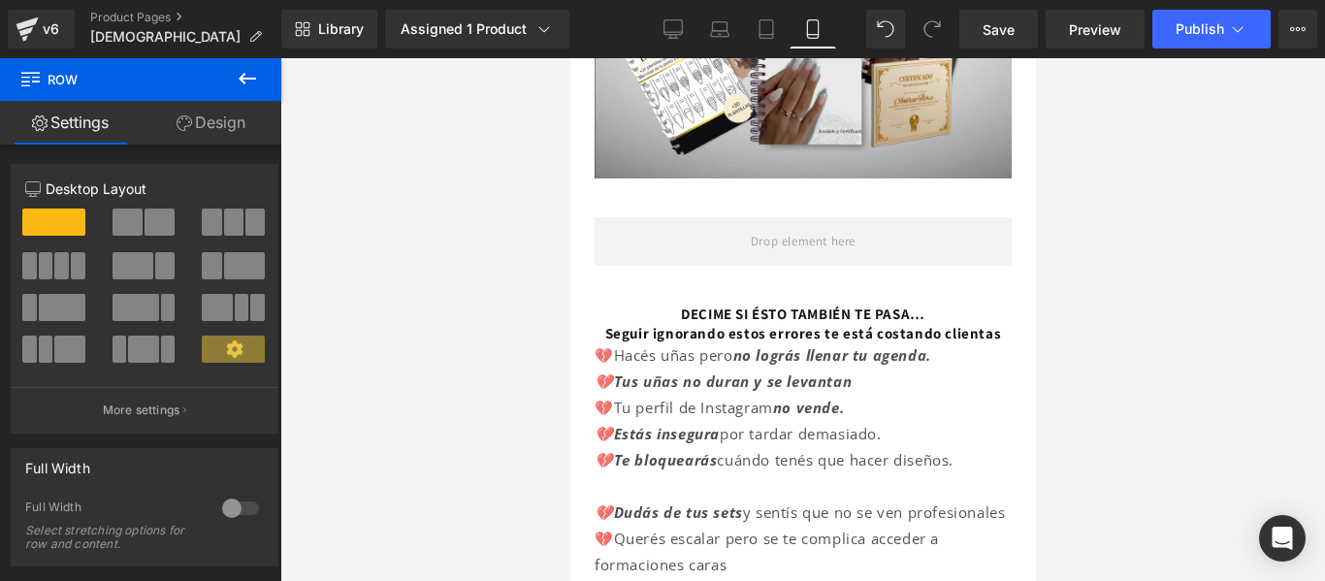
click at [259, 70] on button at bounding box center [247, 79] width 68 height 43
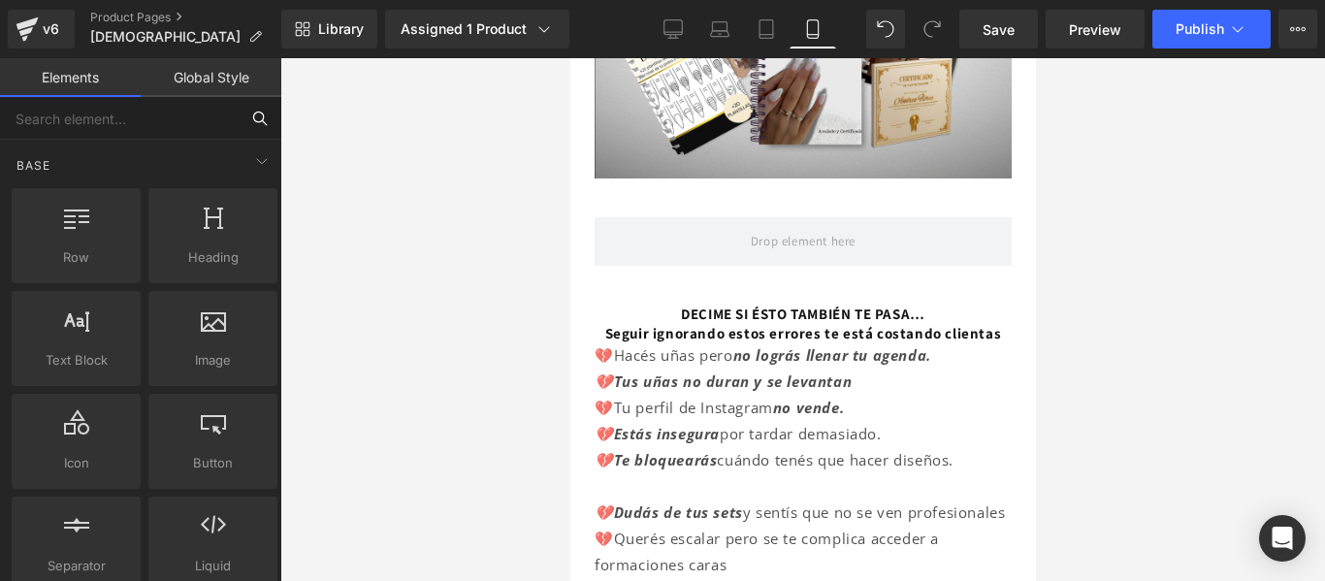
click at [149, 113] on input "text" at bounding box center [119, 118] width 239 height 43
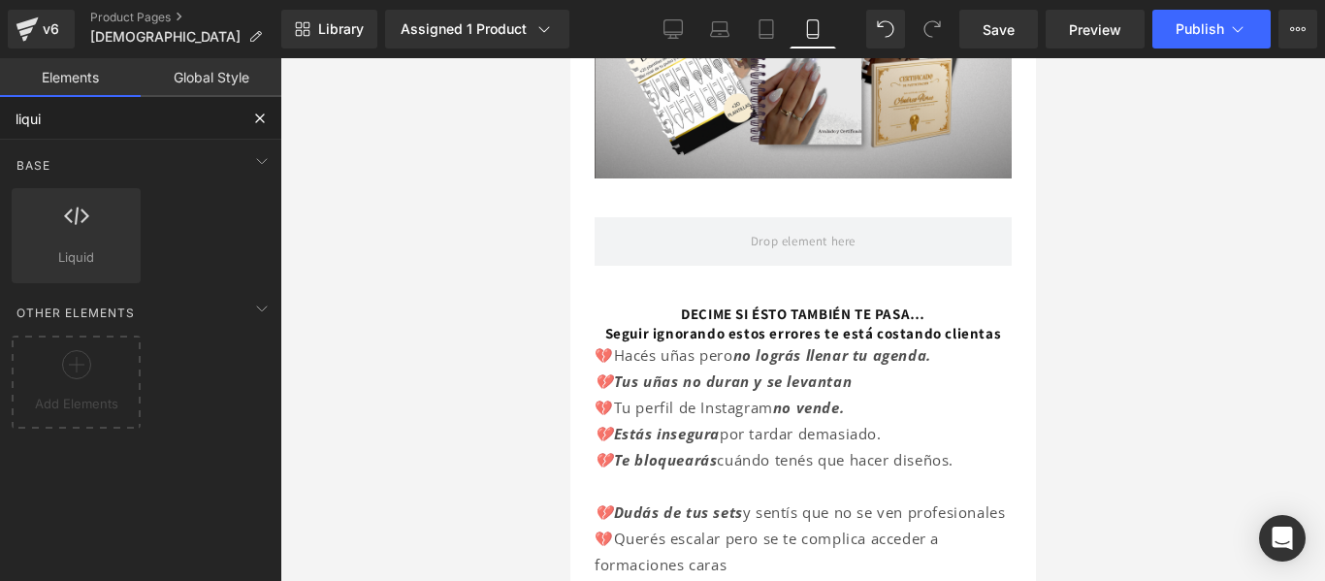
type input "liquid"
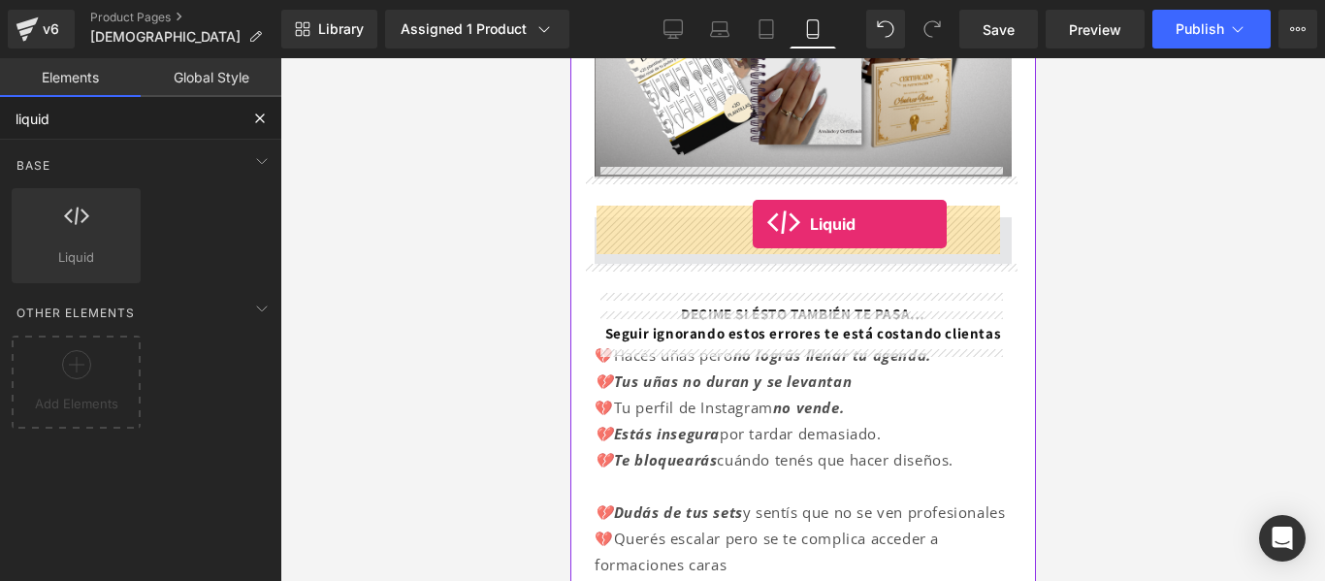
drag, startPoint x: 648, startPoint y: 298, endPoint x: 750, endPoint y: 227, distance: 124.0
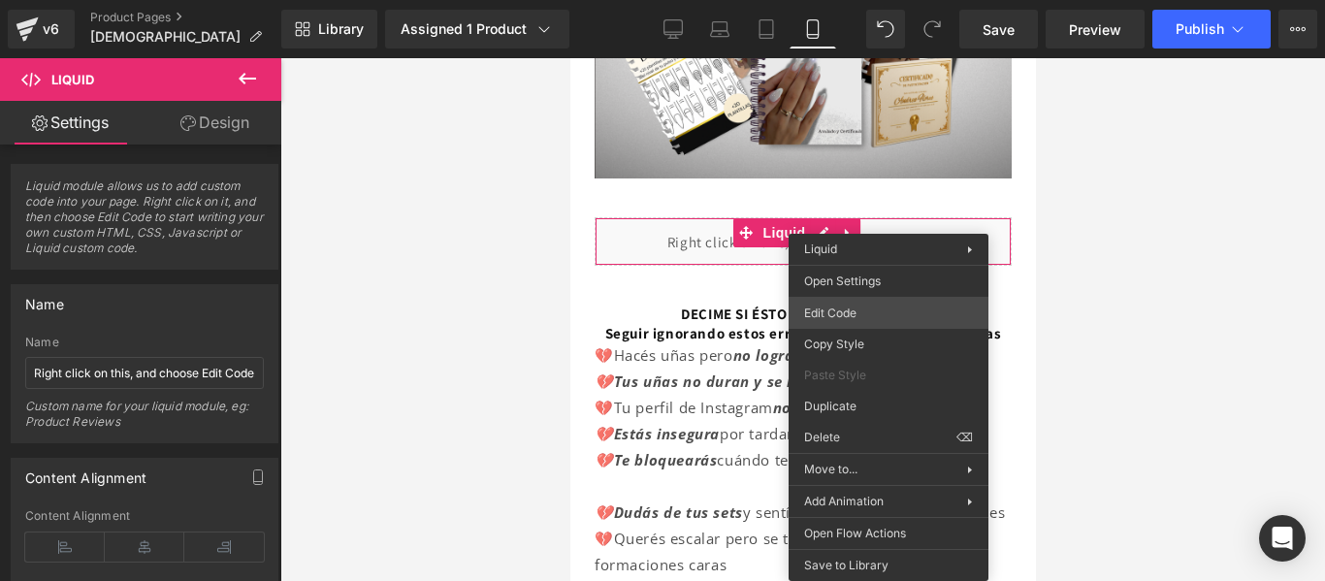
click at [856, 0] on div "Liquid You are previewing how the will restyle your page. You can not edit Elem…" at bounding box center [662, 0] width 1325 height 0
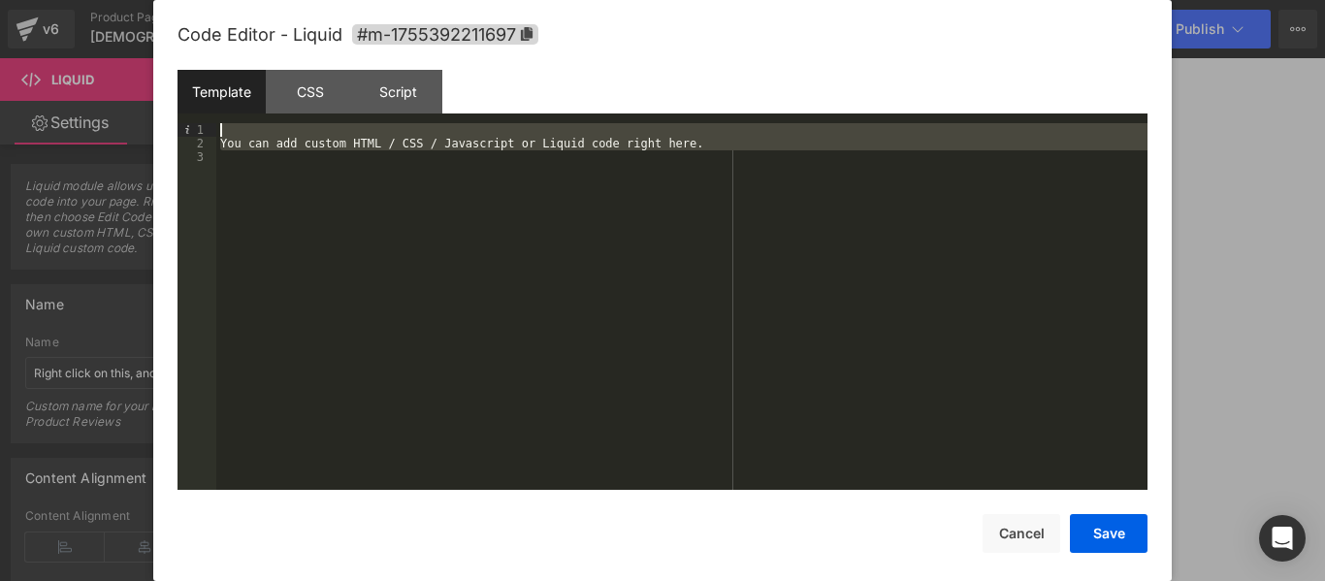
drag, startPoint x: 349, startPoint y: 242, endPoint x: 212, endPoint y: 126, distance: 179.0
click at [212, 126] on pre "1 2 3 You can add custom HTML / CSS / Javascript or Liquid code right here. XXX…" at bounding box center [662, 306] width 970 height 367
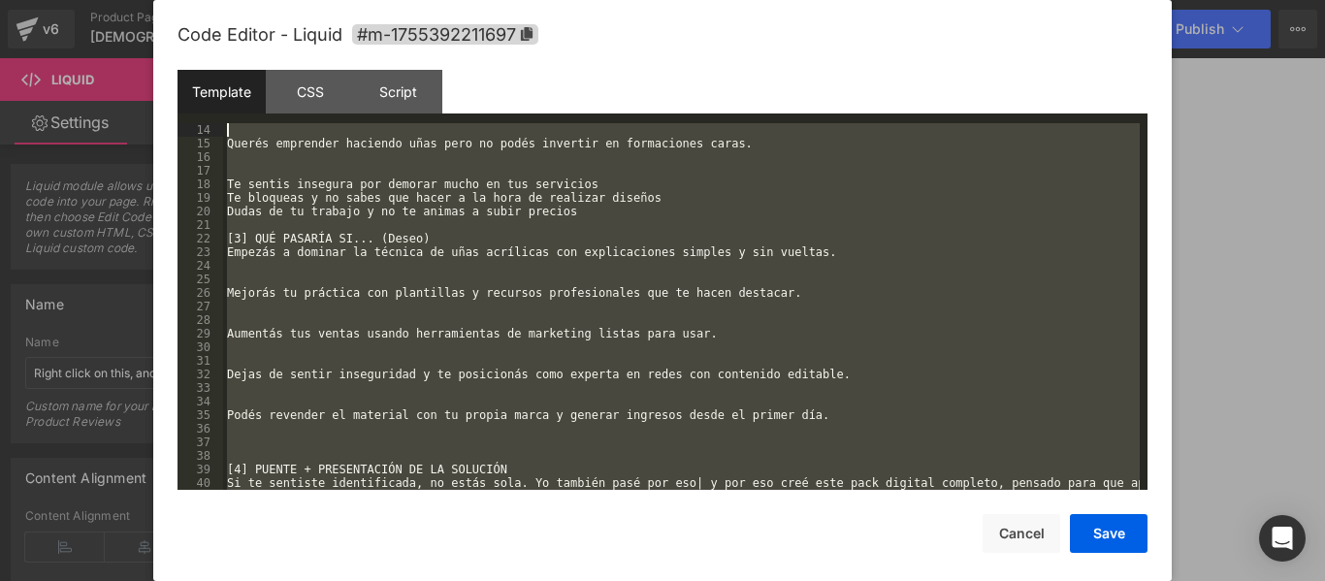
scroll to position [0, 0]
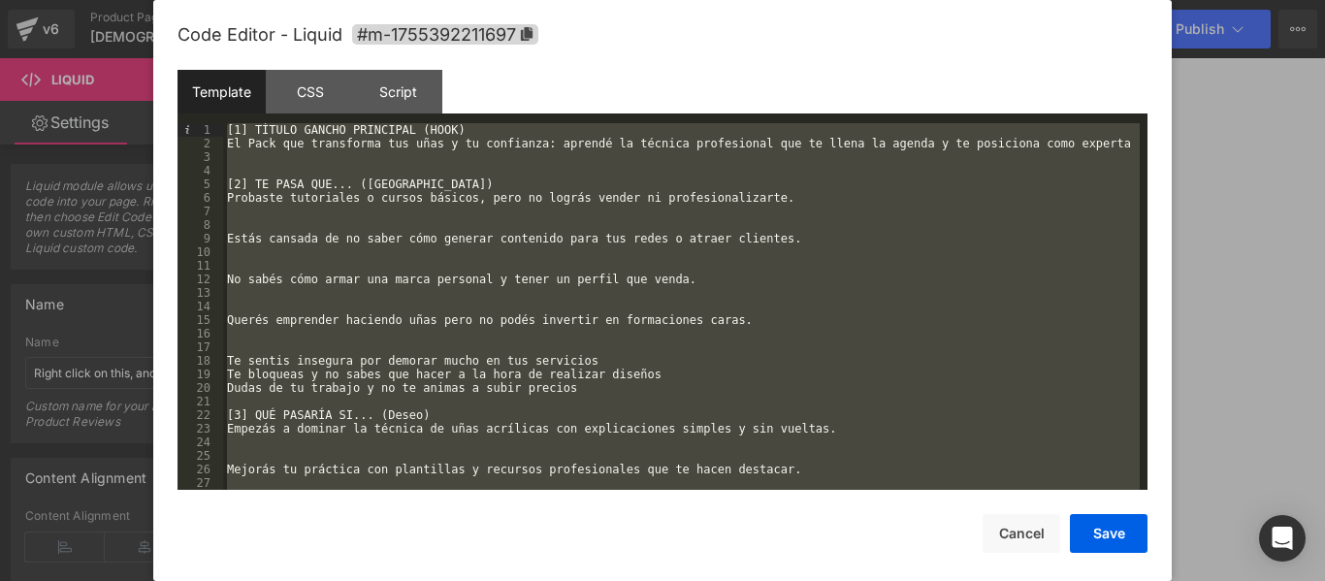
drag, startPoint x: 470, startPoint y: 476, endPoint x: 180, endPoint y: 51, distance: 514.4
click at [180, 51] on div "Code Editor - Liquid #m-1755392211697 Template CSS Script Data 1 2 3 4 5 6 7 8 …" at bounding box center [662, 307] width 970 height 615
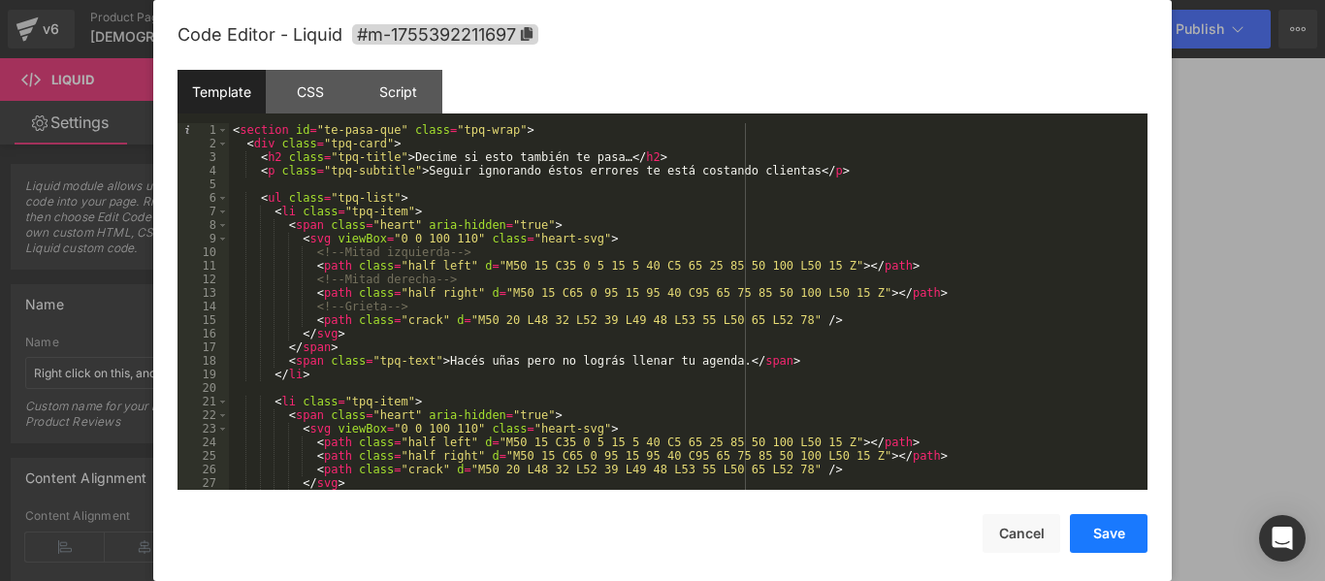
click at [1107, 527] on button "Save" at bounding box center [1109, 533] width 78 height 39
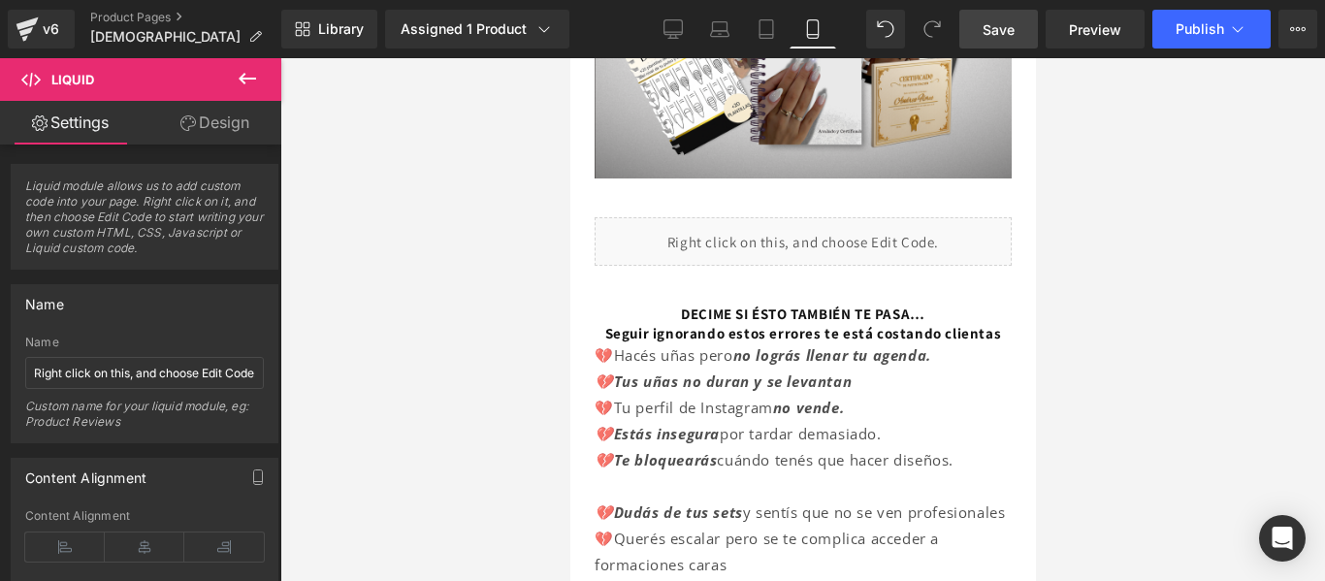
click at [1002, 20] on span "Save" at bounding box center [999, 29] width 32 height 20
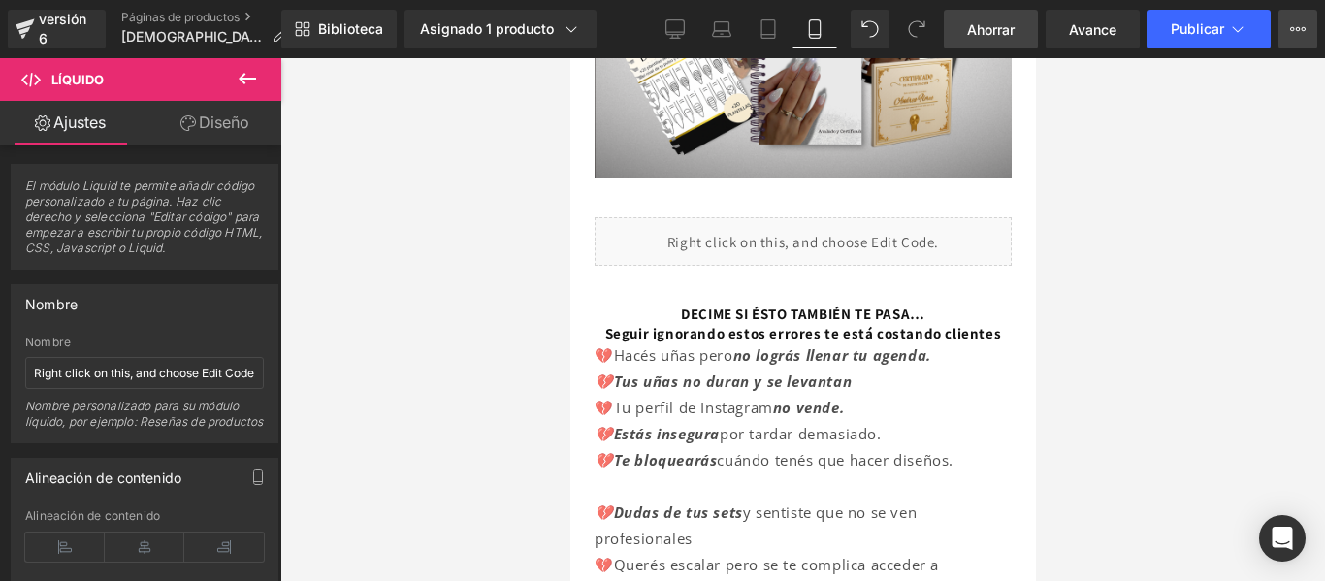
click at [1302, 26] on icon at bounding box center [1298, 29] width 16 height 16
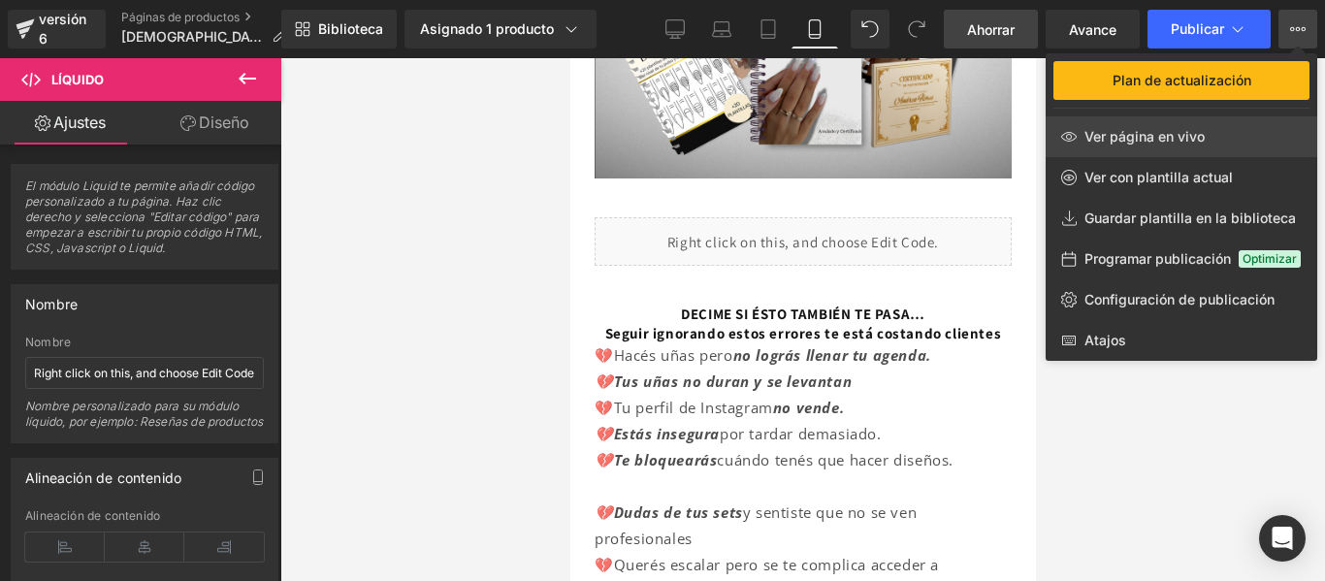
click at [1148, 136] on font "Ver página en vivo" at bounding box center [1144, 136] width 120 height 16
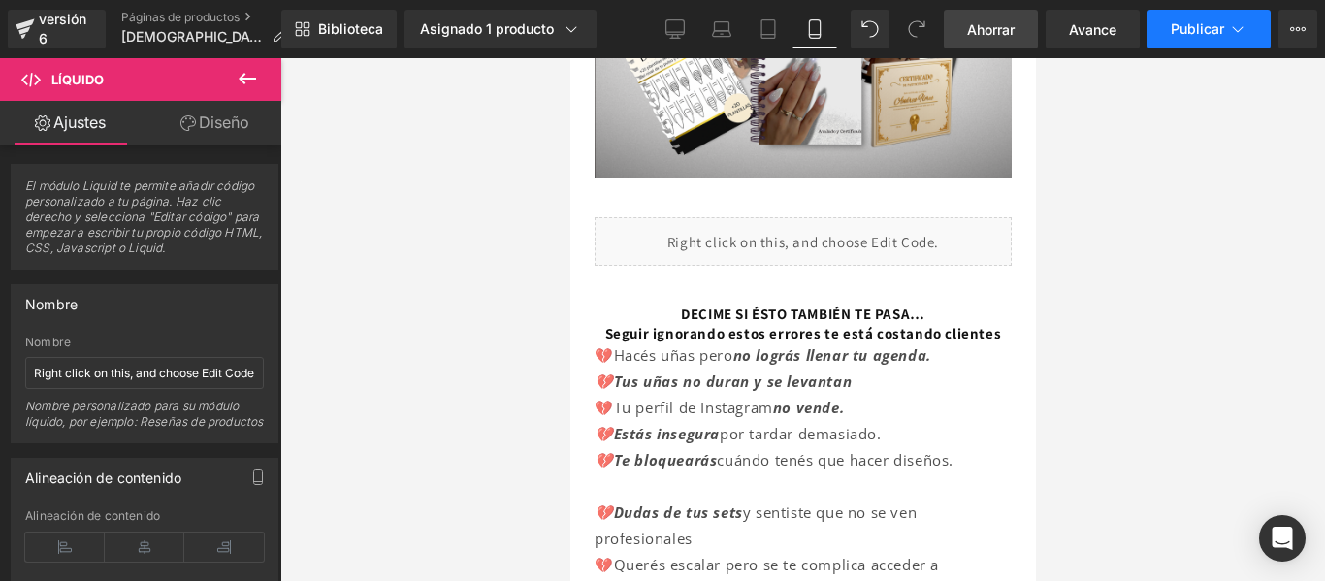
click at [1215, 25] on font "Publicar" at bounding box center [1197, 28] width 53 height 16
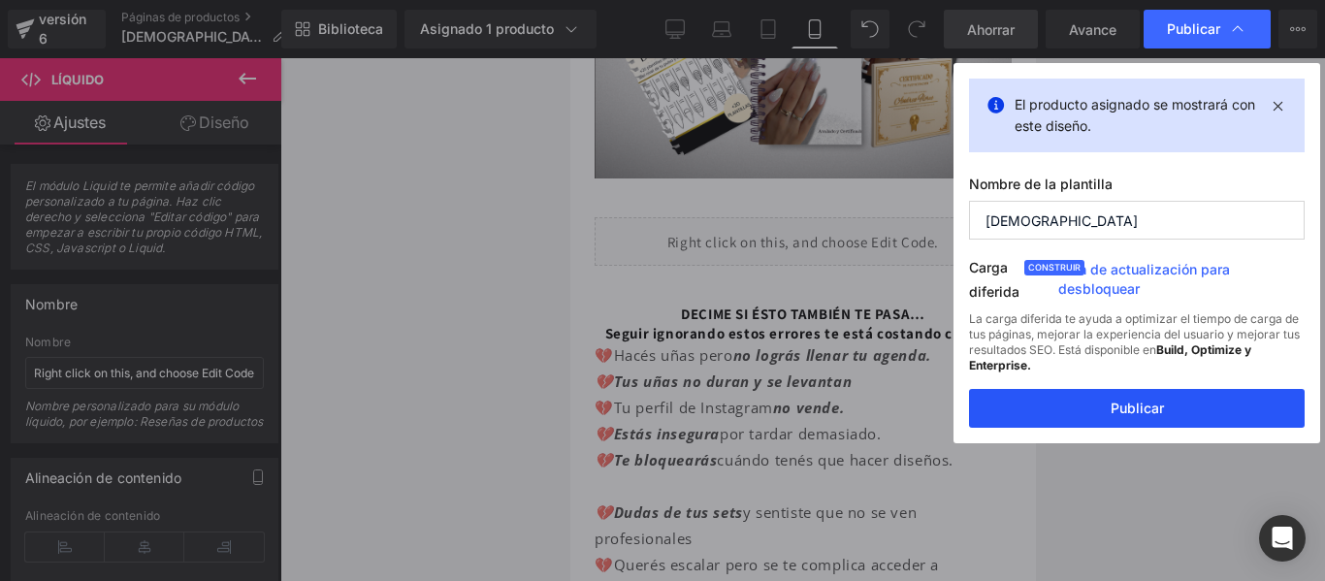
click at [1166, 406] on button "Publicar" at bounding box center [1137, 408] width 336 height 39
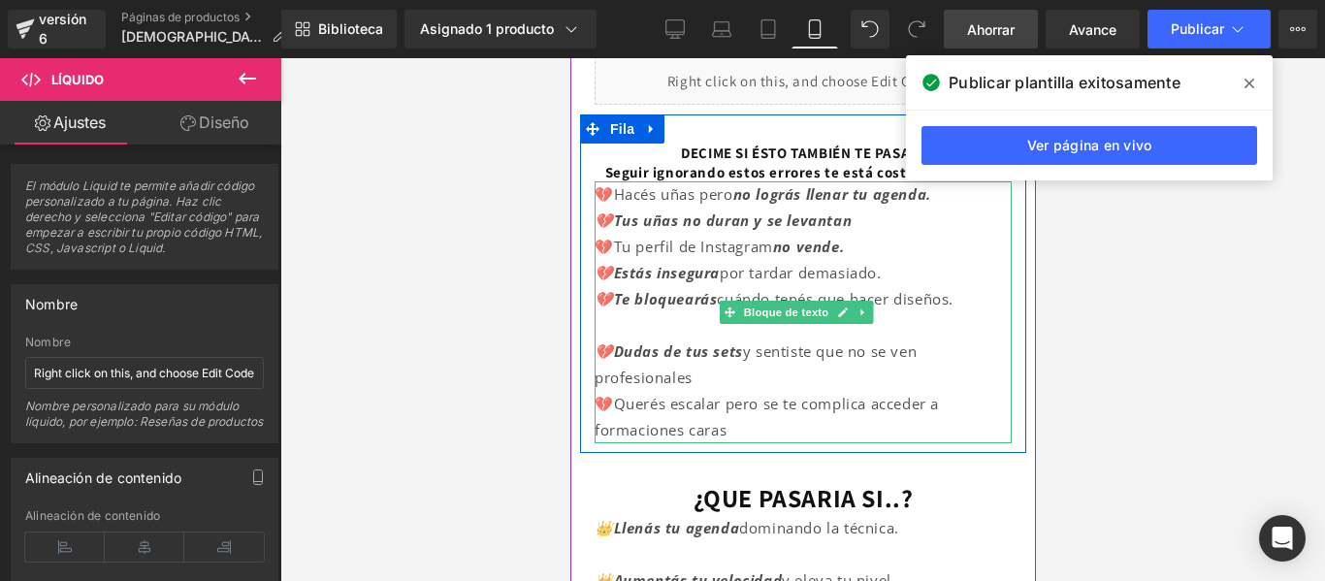
scroll to position [379, 0]
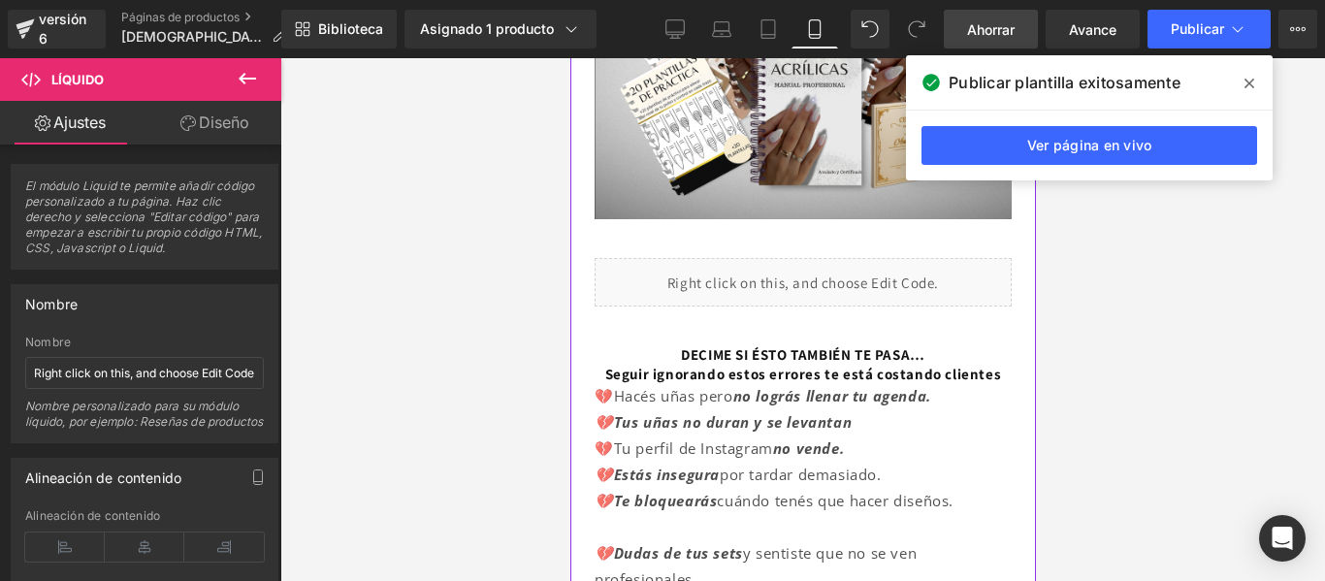
click at [712, 263] on div "Líquido" at bounding box center [802, 282] width 417 height 48
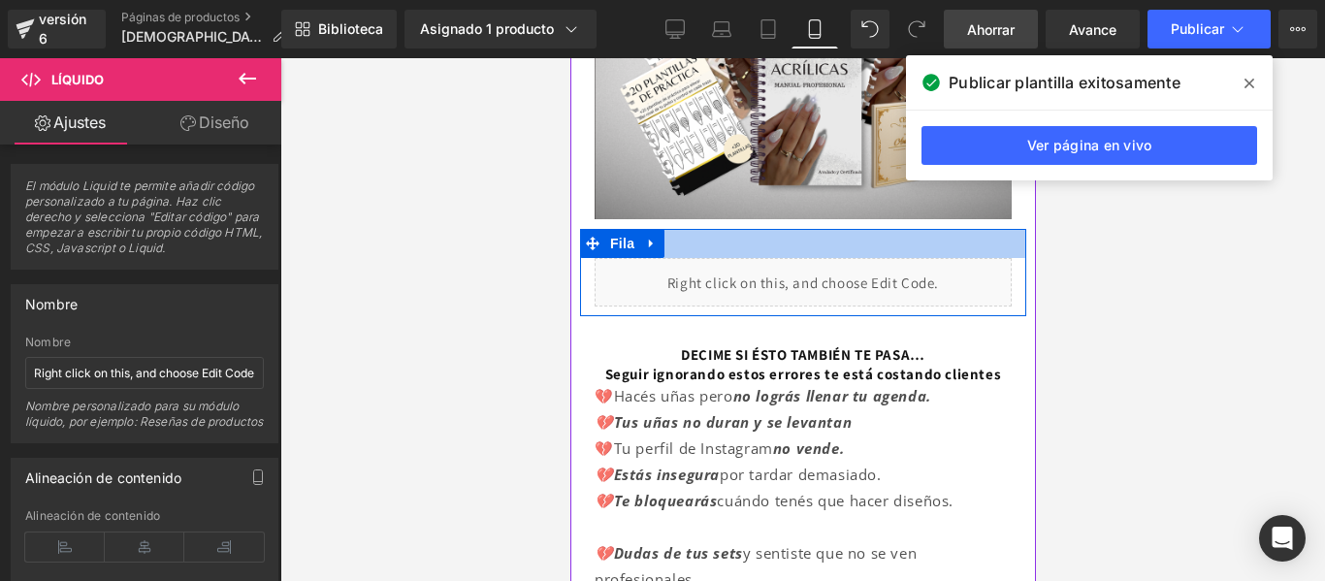
click at [708, 229] on div at bounding box center [802, 243] width 446 height 29
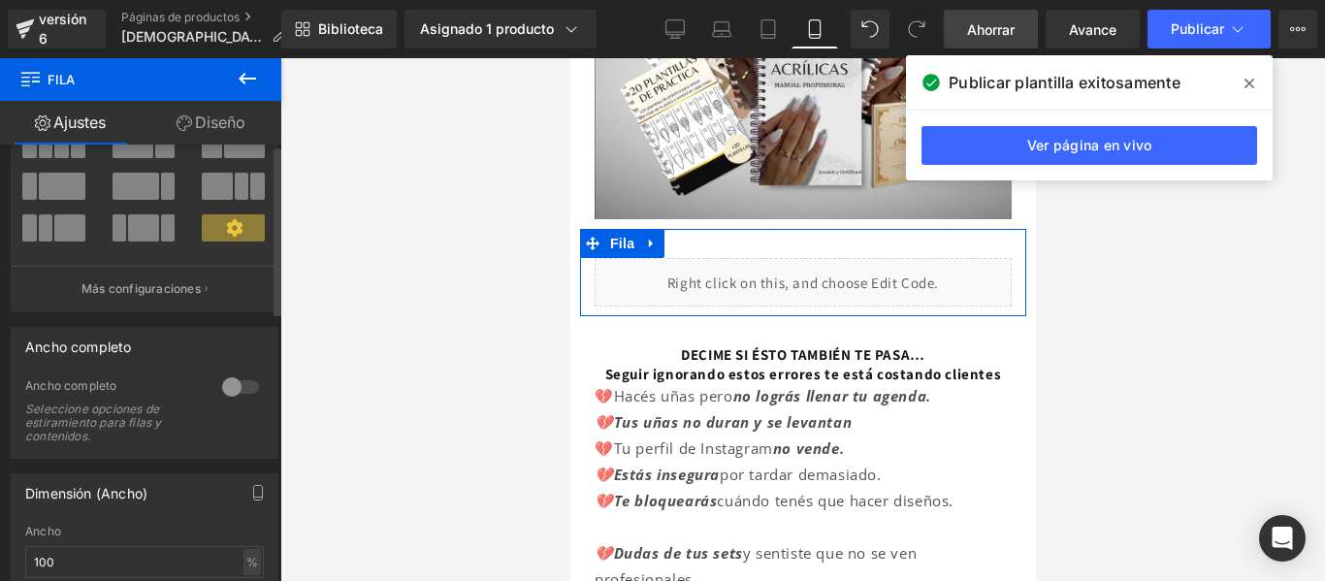
scroll to position [0, 0]
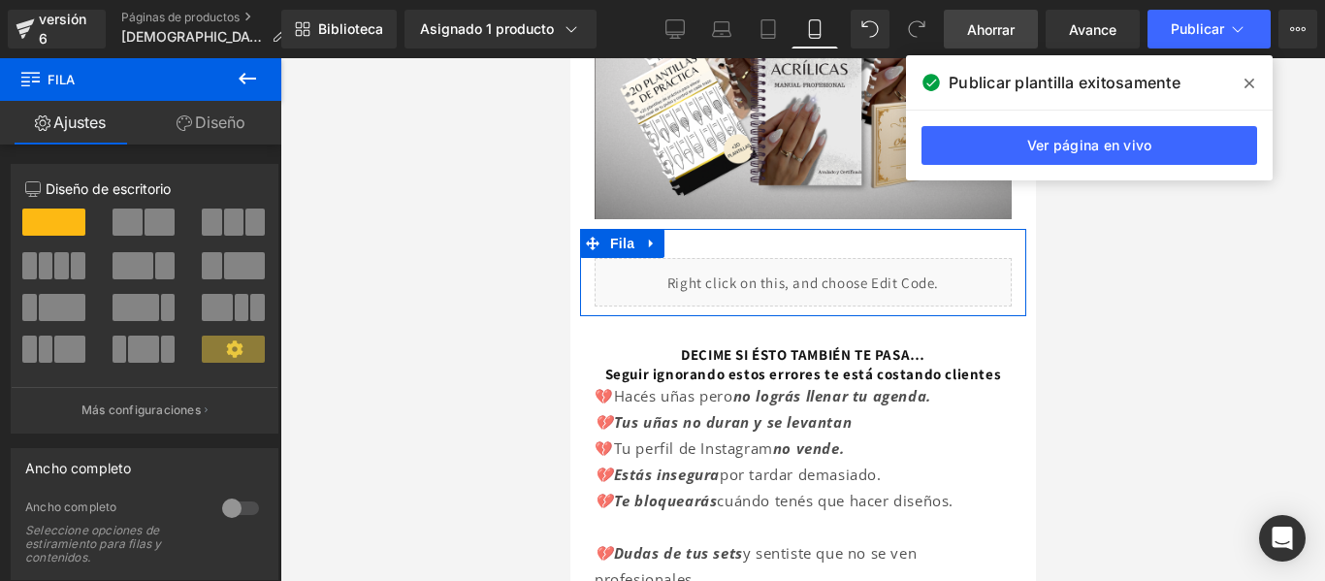
click at [232, 114] on font "Diseño" at bounding box center [220, 122] width 50 height 19
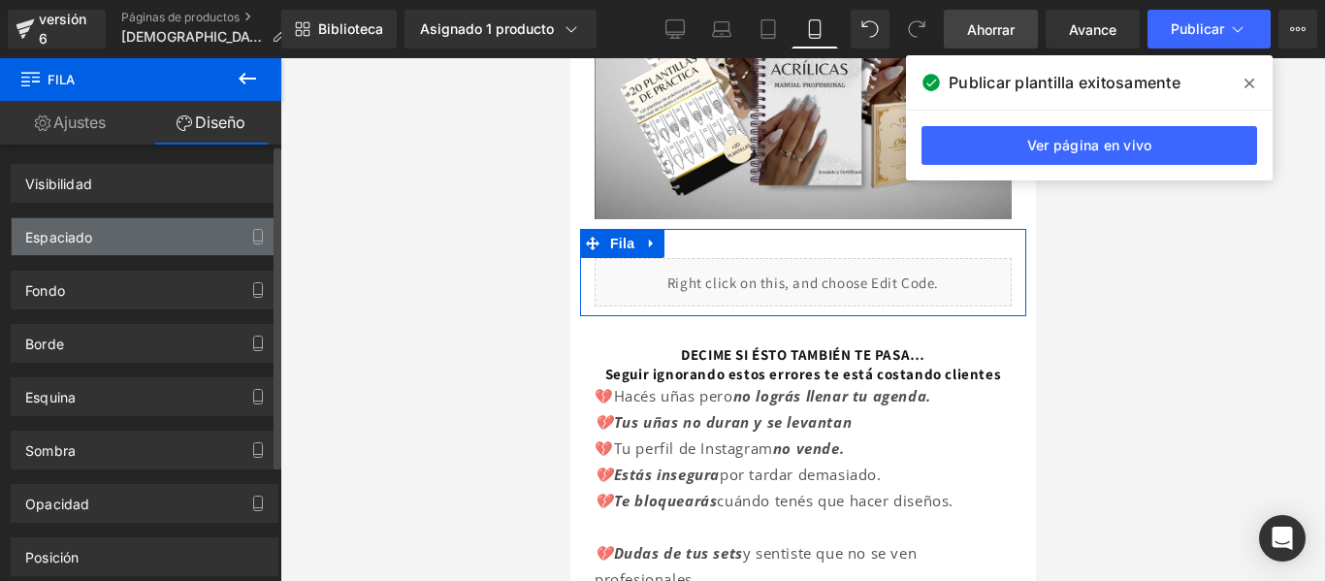
click at [166, 231] on div "Espaciado" at bounding box center [145, 236] width 266 height 37
click at [242, 229] on button "button" at bounding box center [257, 236] width 31 height 37
click at [177, 233] on div "Espaciado" at bounding box center [145, 236] width 266 height 37
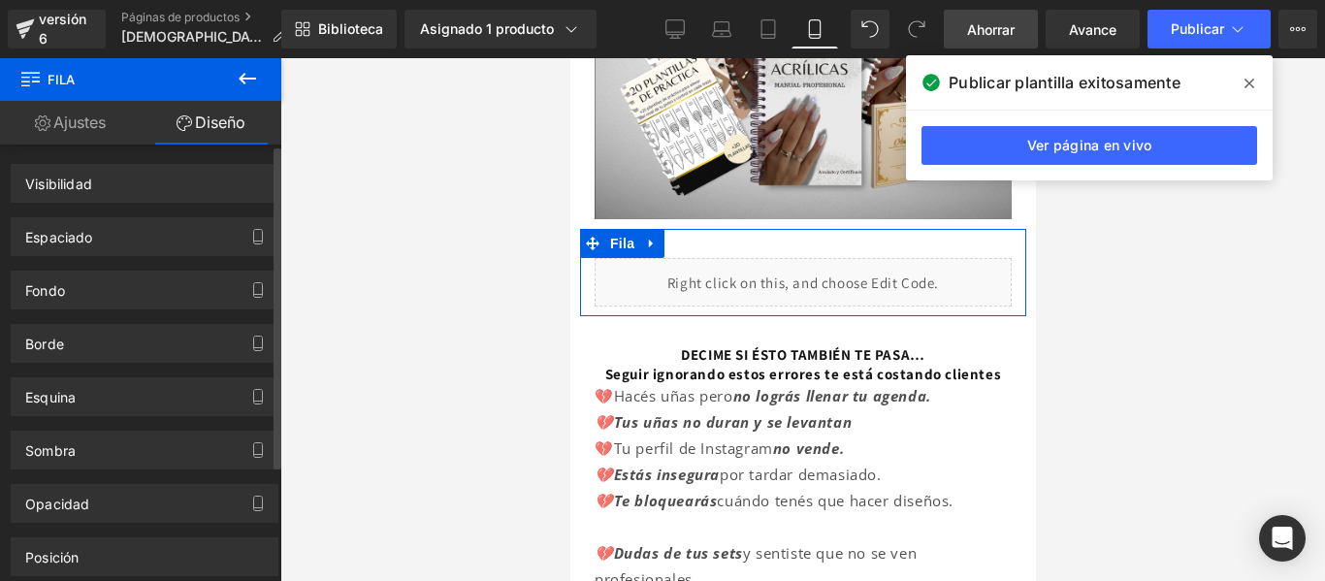
click at [141, 312] on div "Borde Estilo de borde Costumbre" at bounding box center [145, 335] width 290 height 53
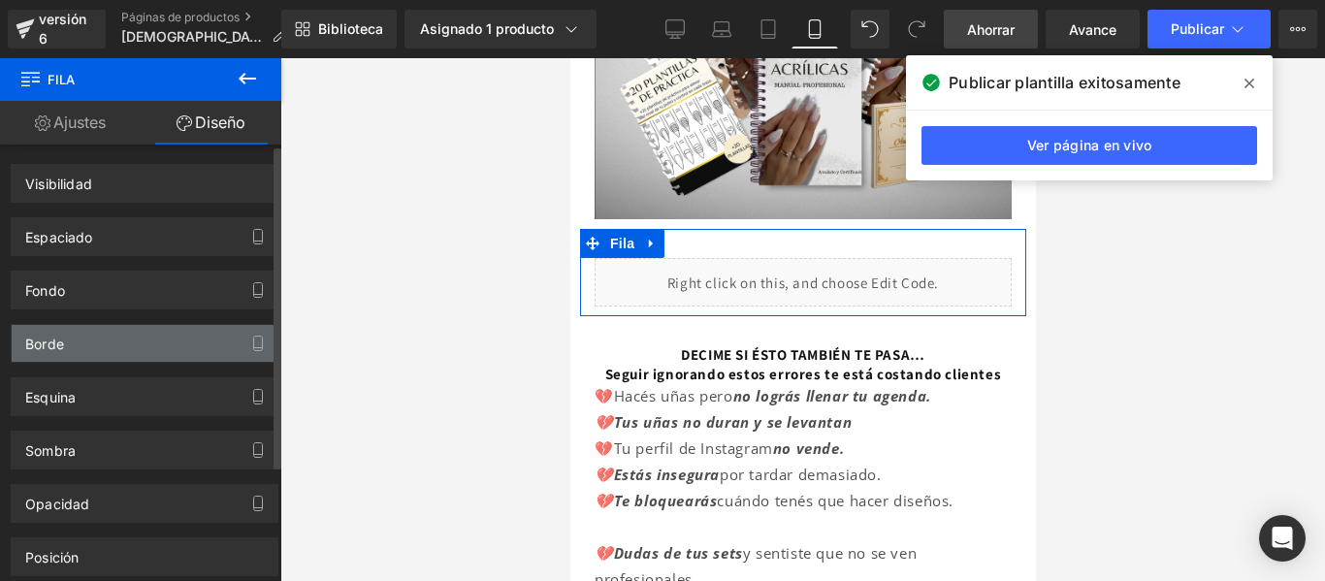
click at [181, 355] on div "Borde" at bounding box center [145, 343] width 266 height 37
click at [250, 337] on icon "button" at bounding box center [258, 344] width 16 height 16
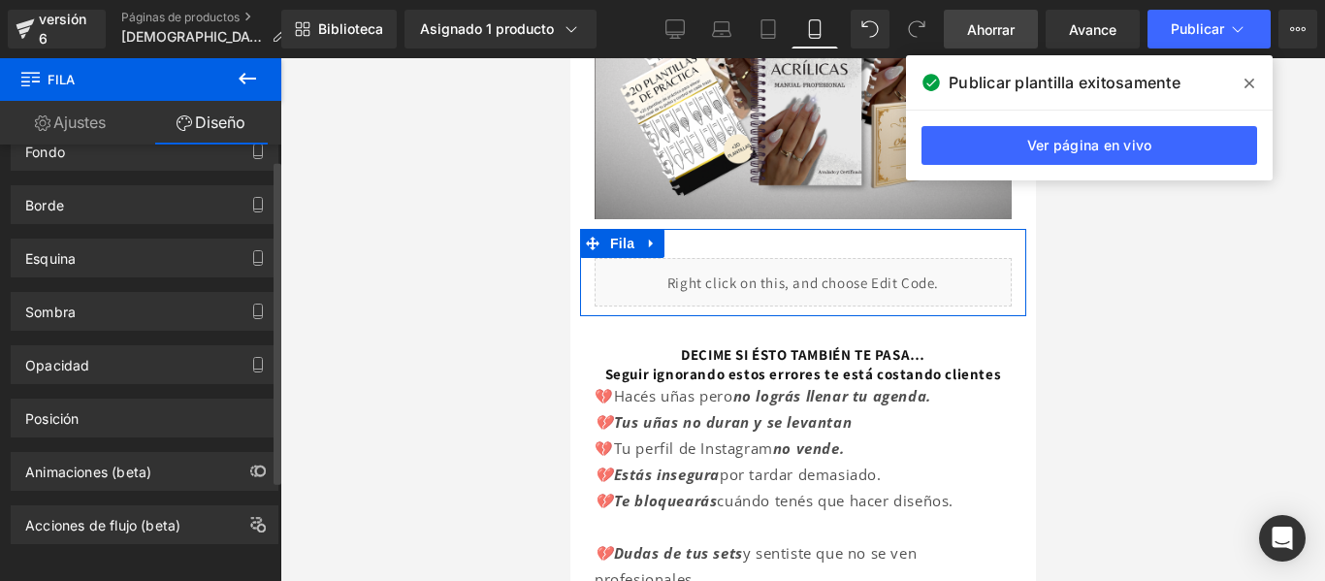
scroll to position [20, 0]
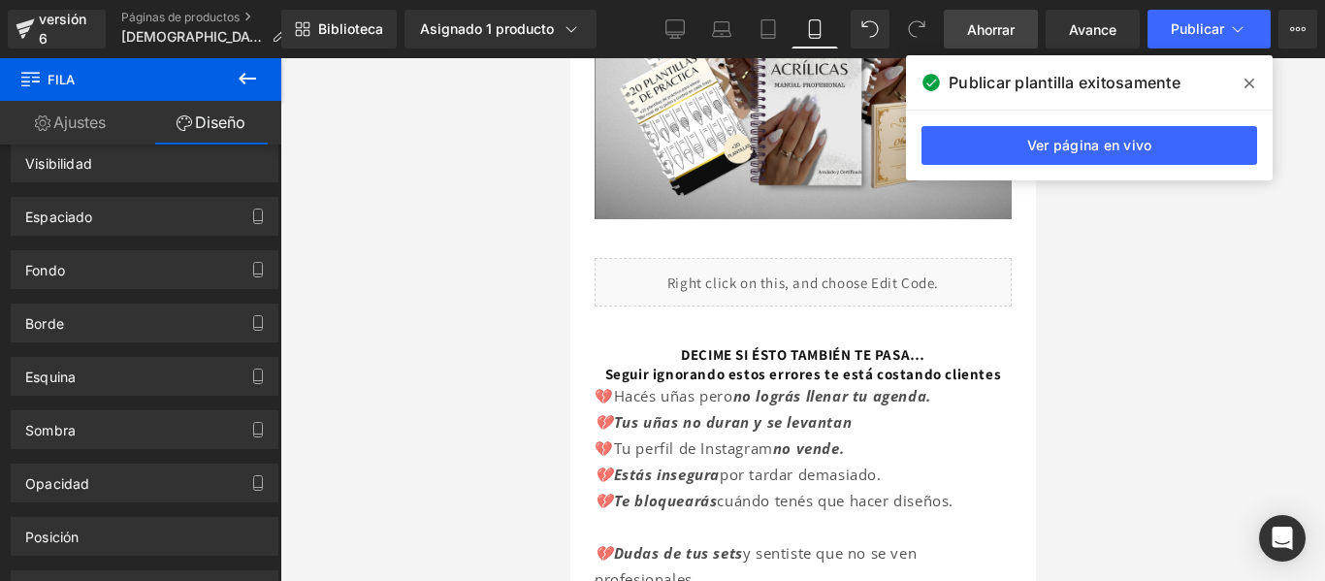
click at [1251, 78] on icon at bounding box center [1249, 84] width 10 height 16
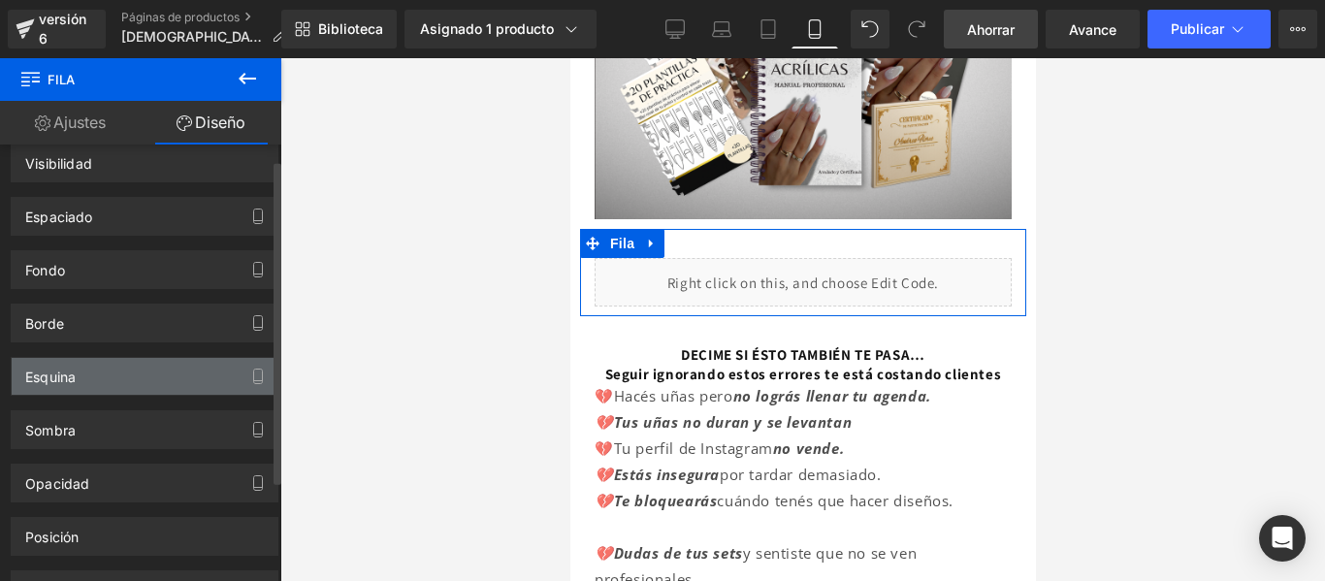
click at [136, 376] on div "Esquina" at bounding box center [145, 376] width 266 height 37
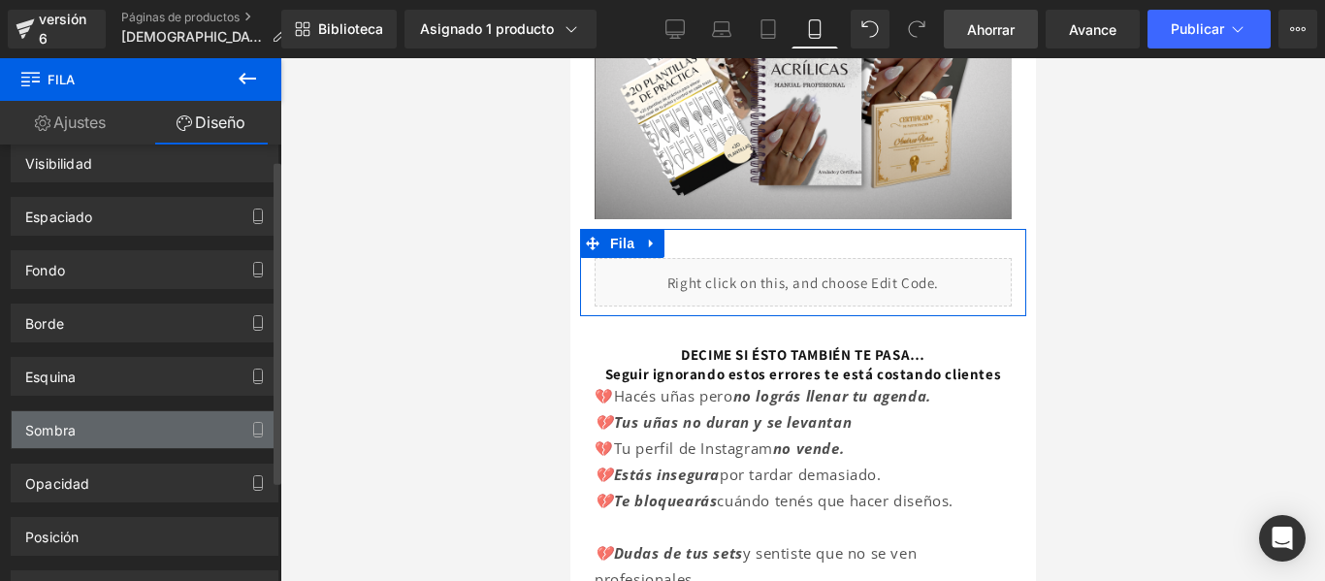
click at [203, 433] on div "Sombra" at bounding box center [145, 429] width 266 height 37
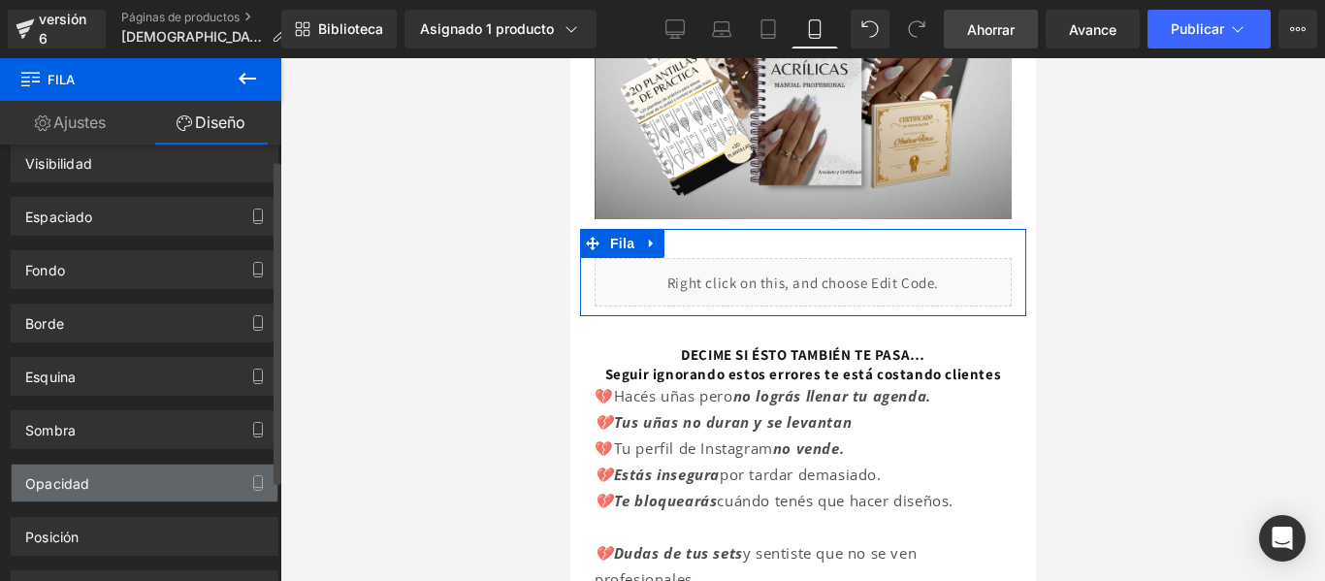
click at [205, 492] on div "Opacidad" at bounding box center [145, 483] width 266 height 37
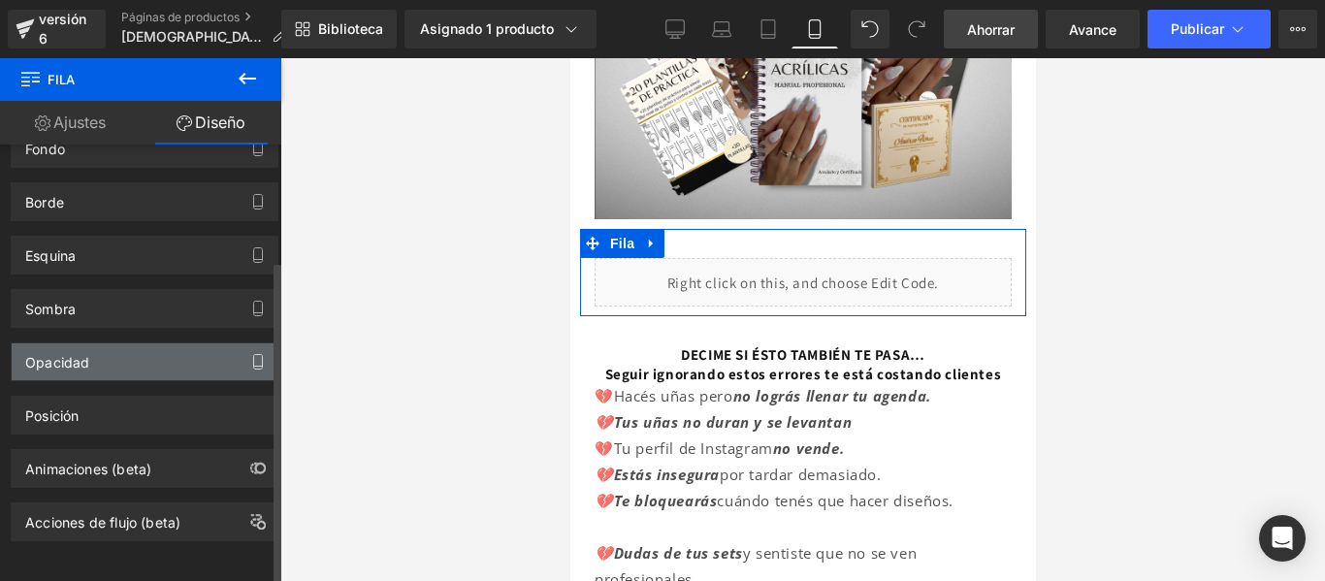
click at [253, 355] on button "button" at bounding box center [257, 361] width 31 height 37
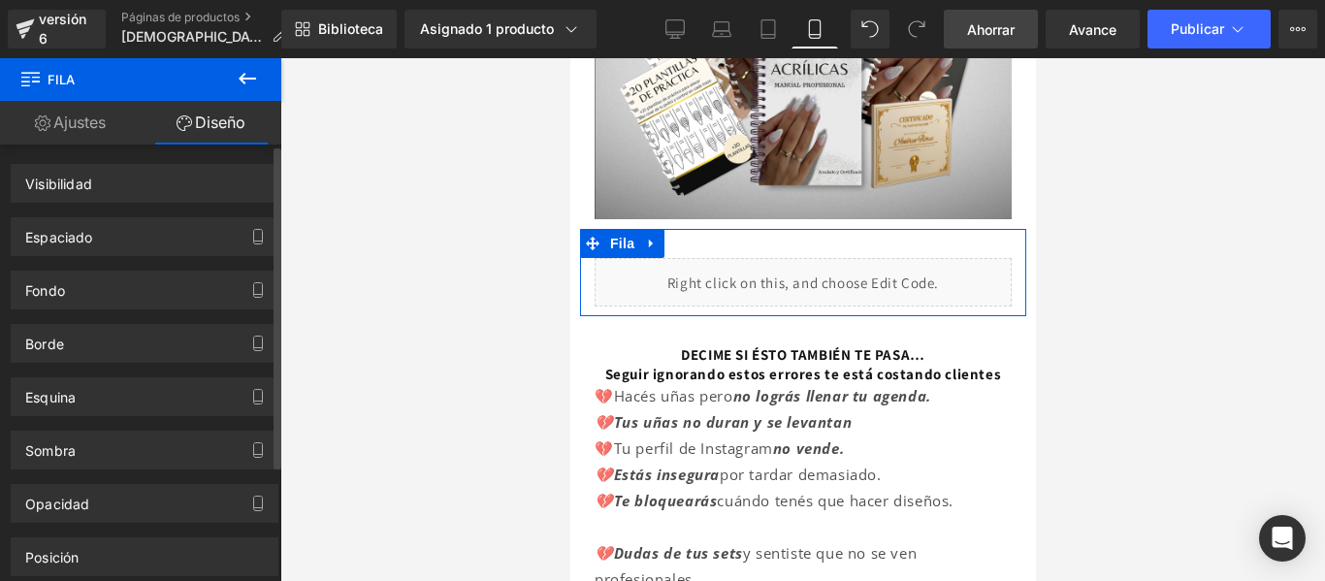
click at [172, 210] on div "Espaciado Margen Relleno" at bounding box center [145, 229] width 290 height 53
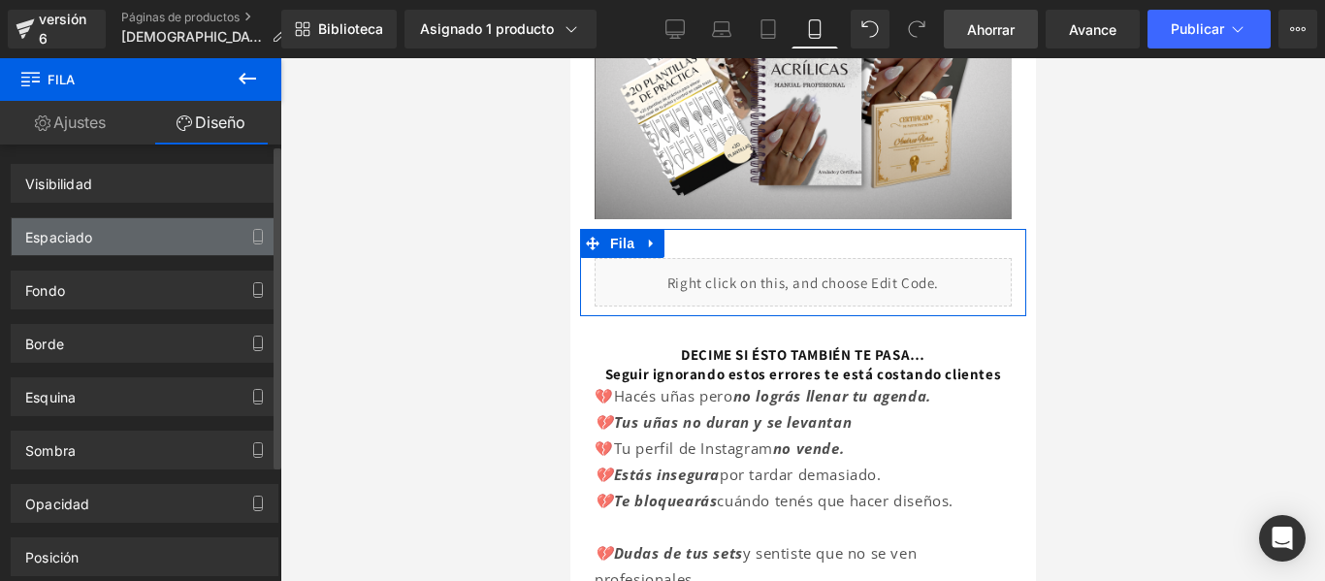
click at [175, 226] on div "Espaciado" at bounding box center [145, 236] width 266 height 37
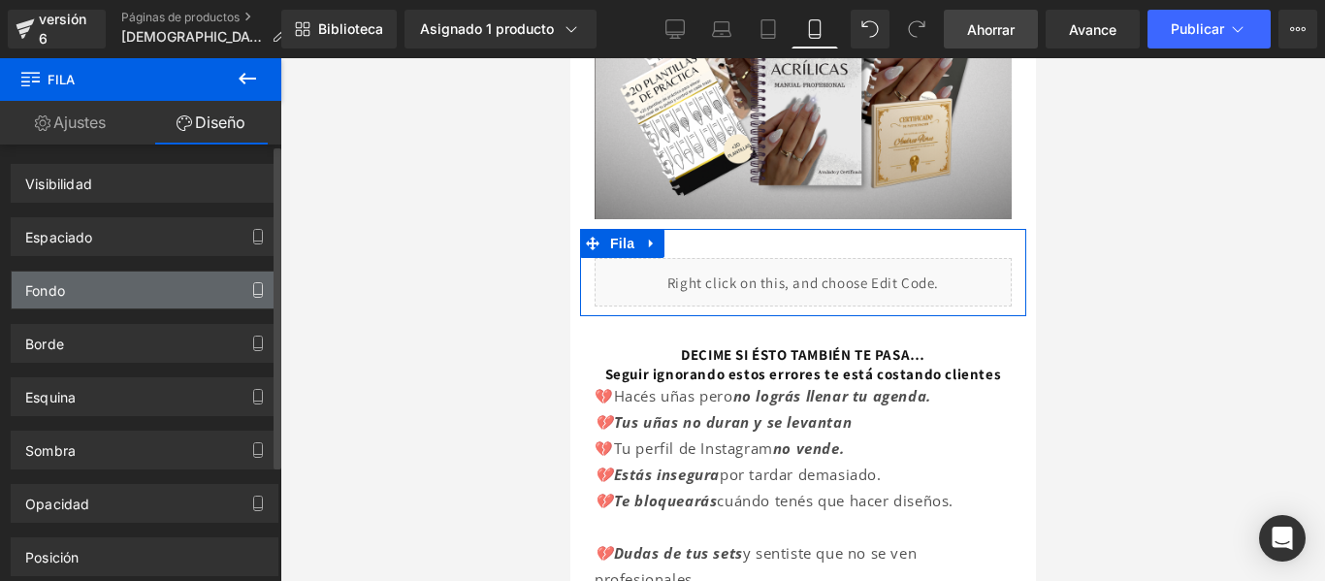
click at [250, 288] on icon "button" at bounding box center [258, 290] width 16 height 16
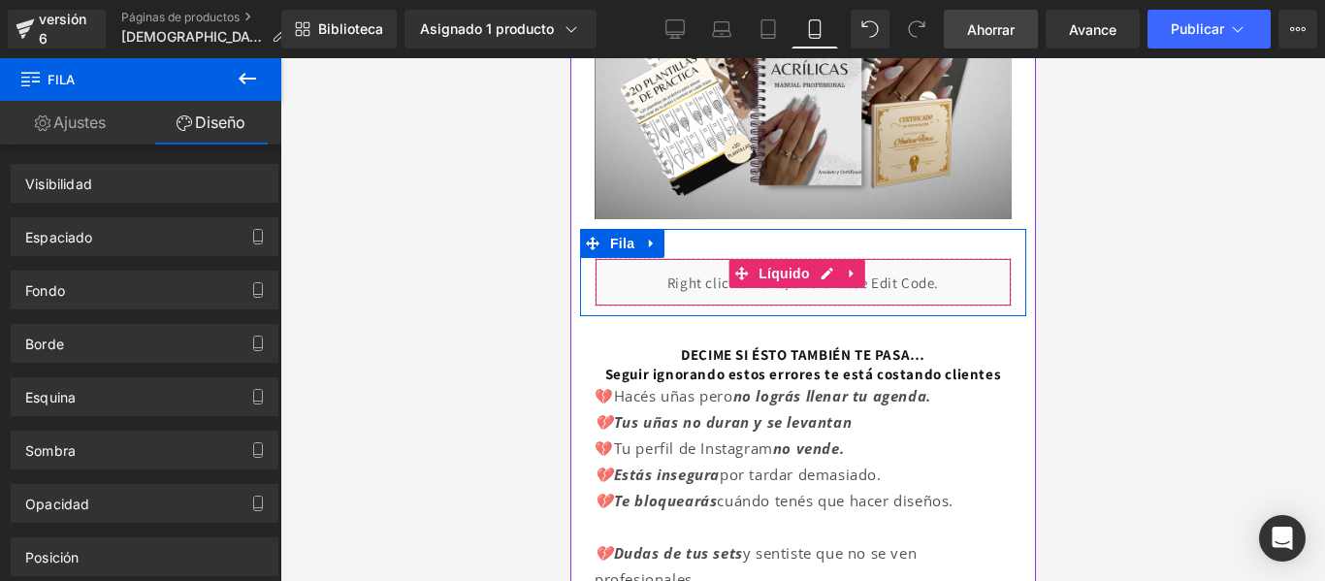
click at [678, 273] on div "Líquido" at bounding box center [802, 282] width 417 height 48
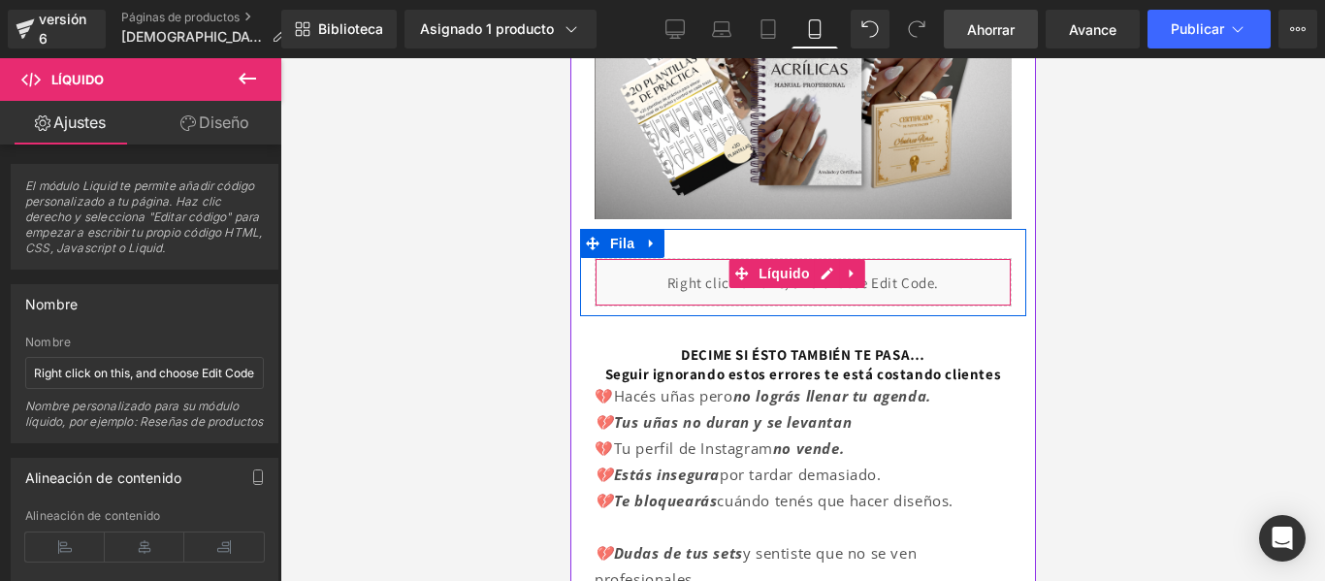
click at [916, 263] on div "Líquido" at bounding box center [802, 282] width 417 height 48
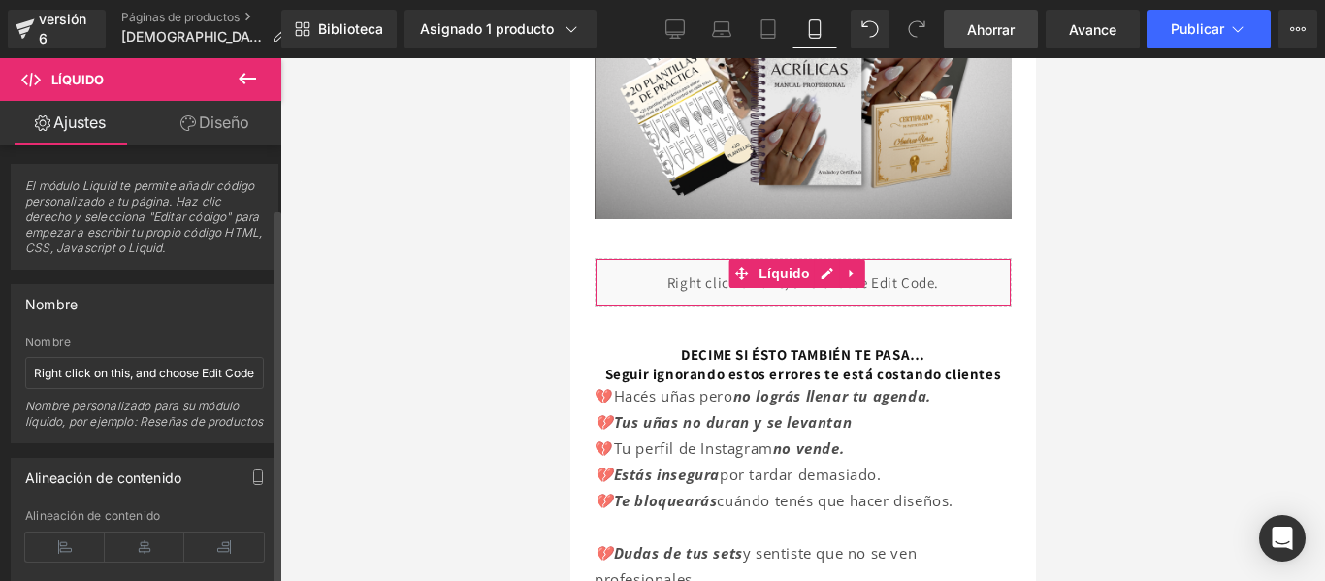
scroll to position [74, 0]
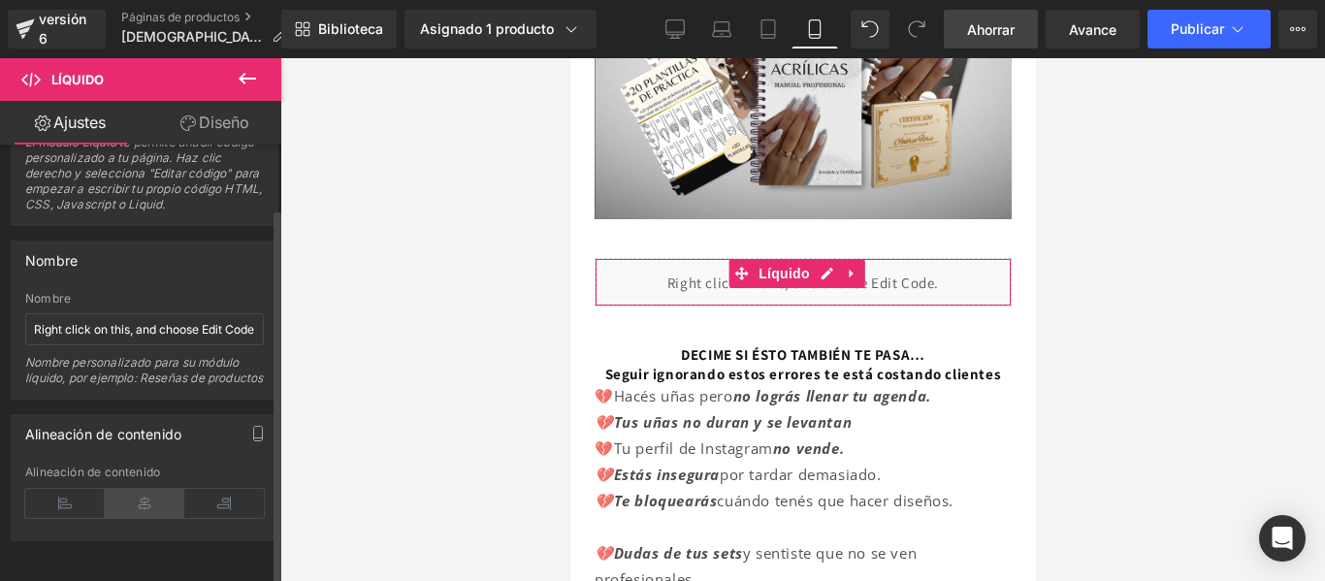
click at [141, 493] on icon at bounding box center [145, 503] width 80 height 29
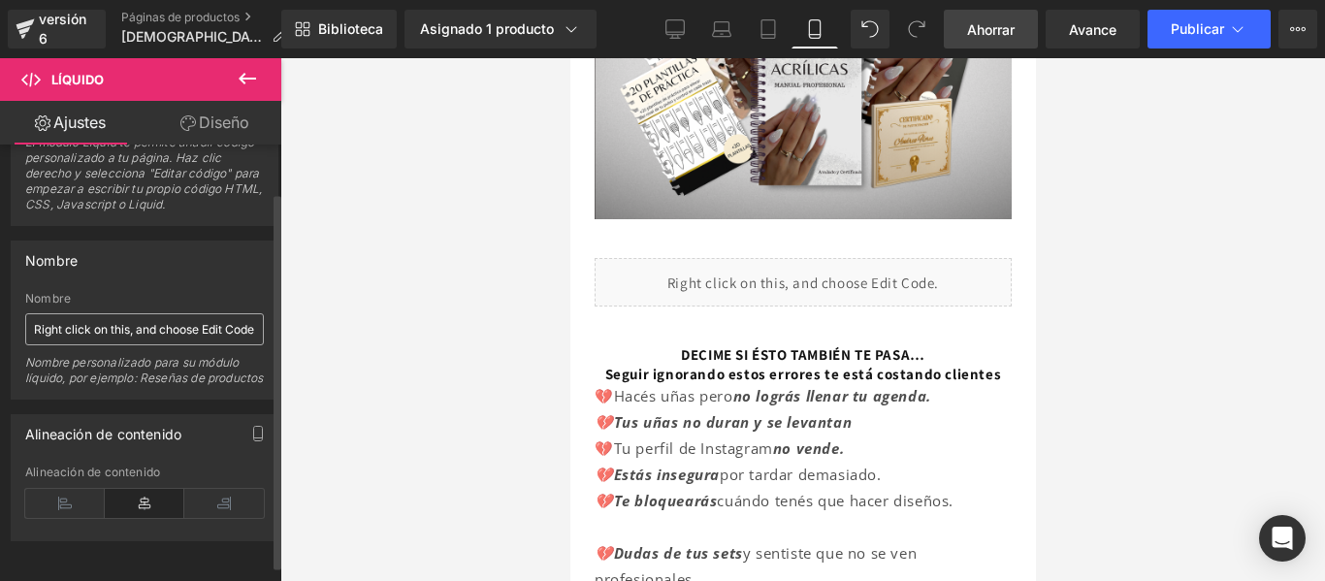
scroll to position [0, 0]
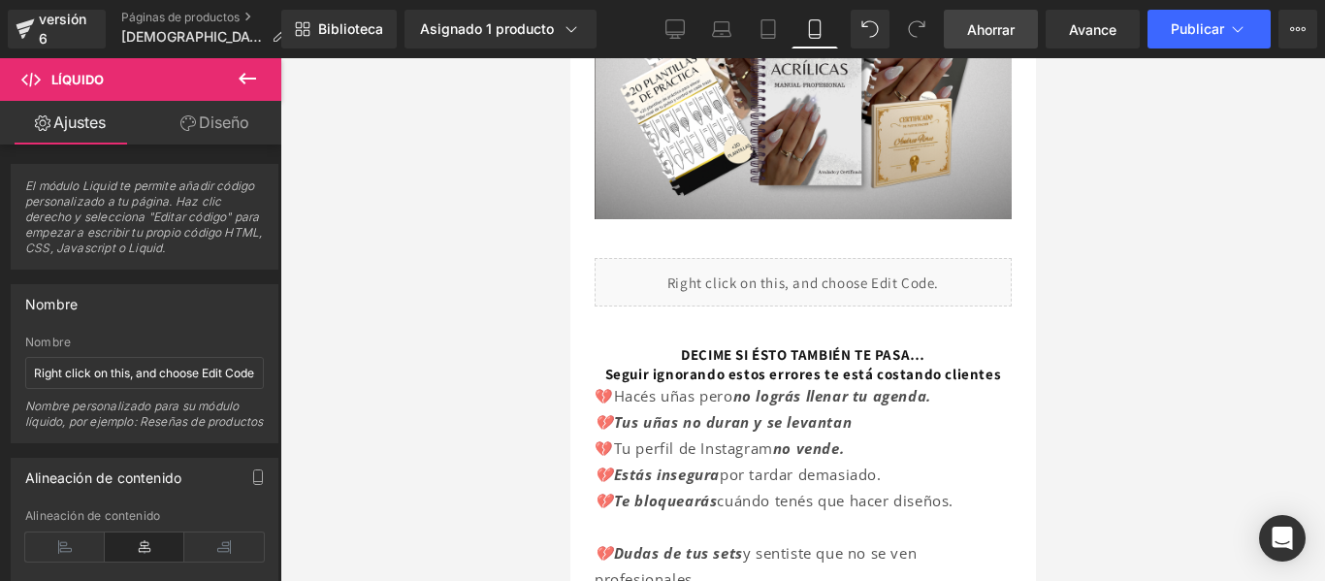
click at [242, 124] on font "Diseño" at bounding box center [224, 122] width 50 height 19
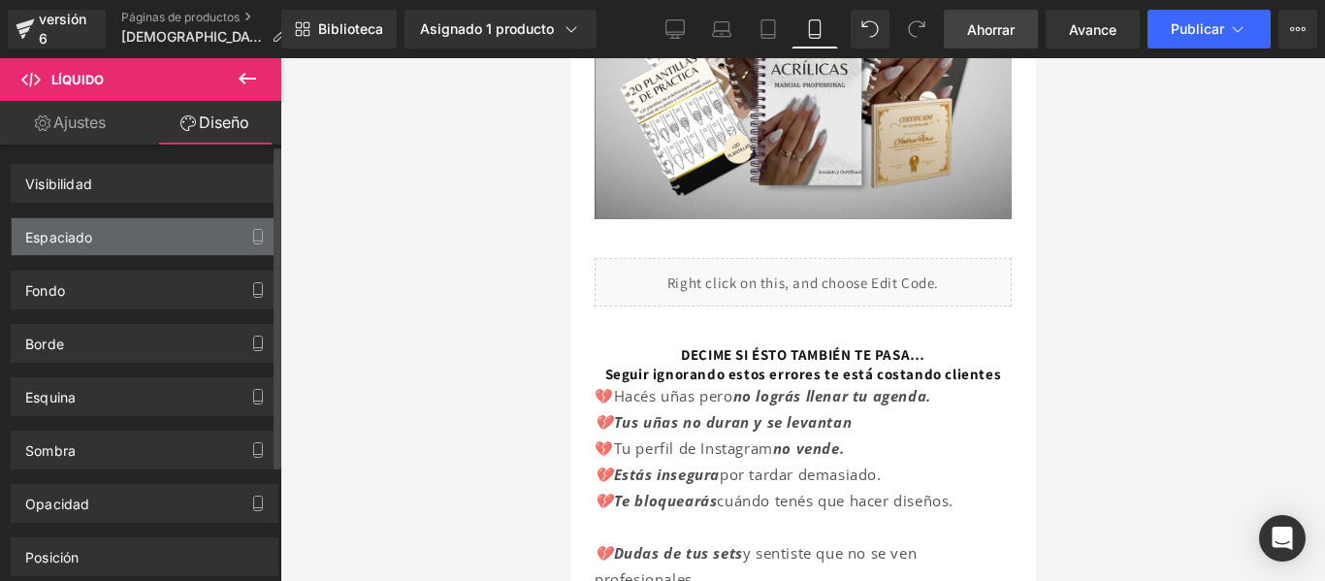
click at [203, 242] on div "Espaciado" at bounding box center [145, 236] width 266 height 37
click at [257, 238] on icon "button" at bounding box center [258, 237] width 16 height 16
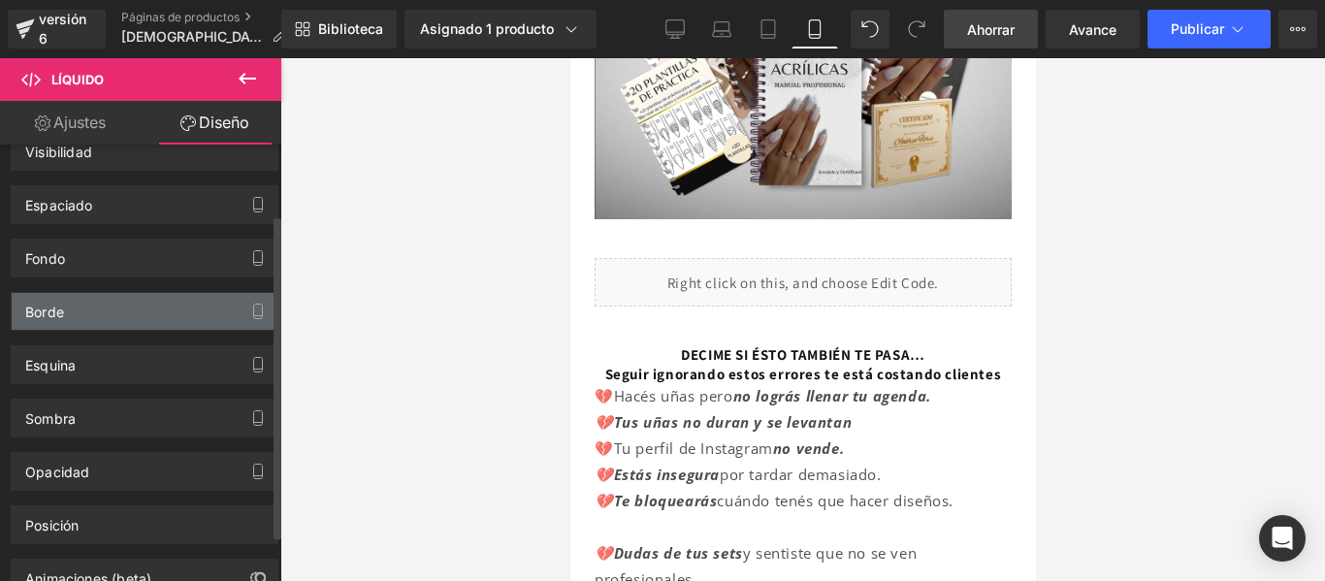
scroll to position [94, 0]
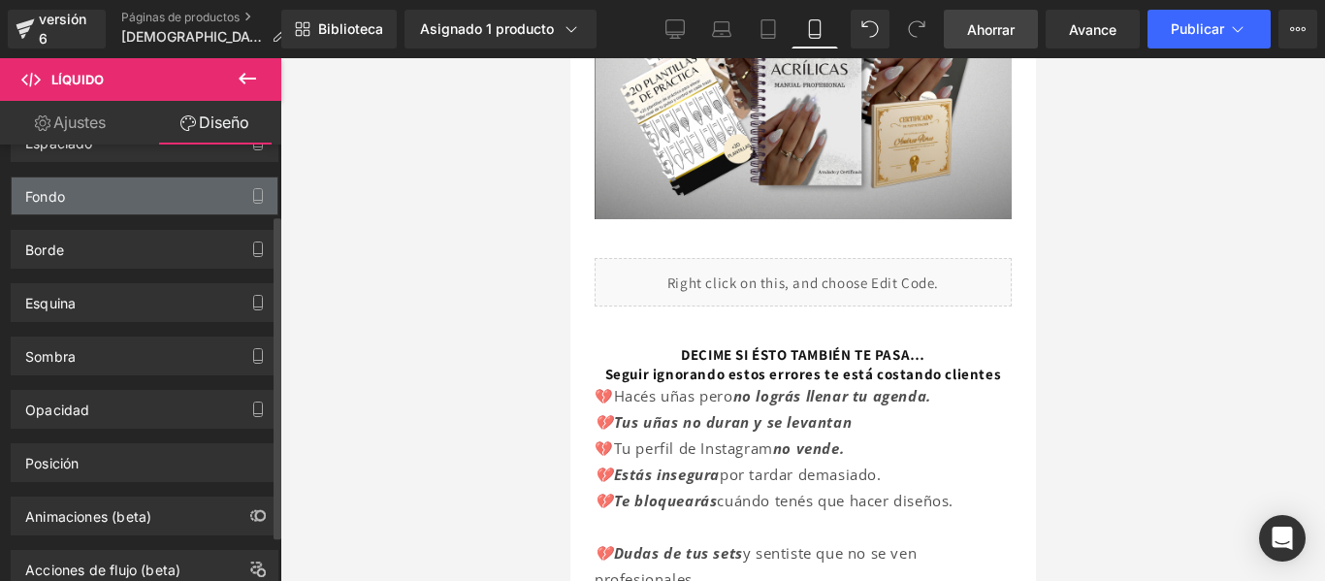
click at [193, 194] on div "Fondo" at bounding box center [145, 195] width 266 height 37
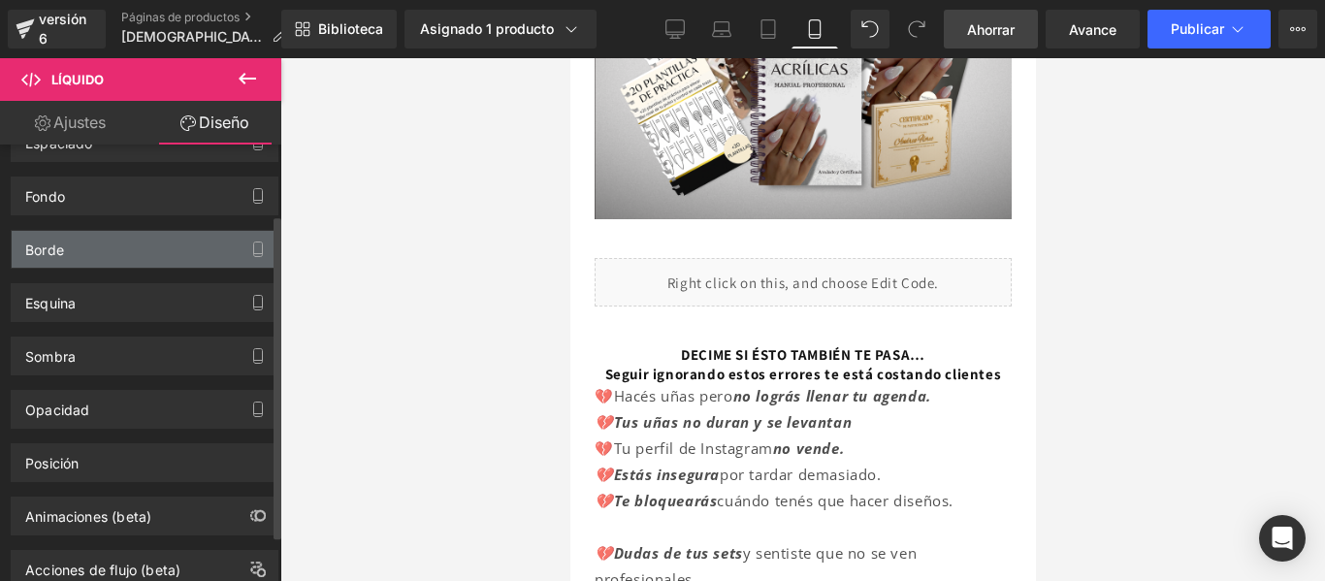
click at [187, 245] on div "Borde" at bounding box center [145, 249] width 266 height 37
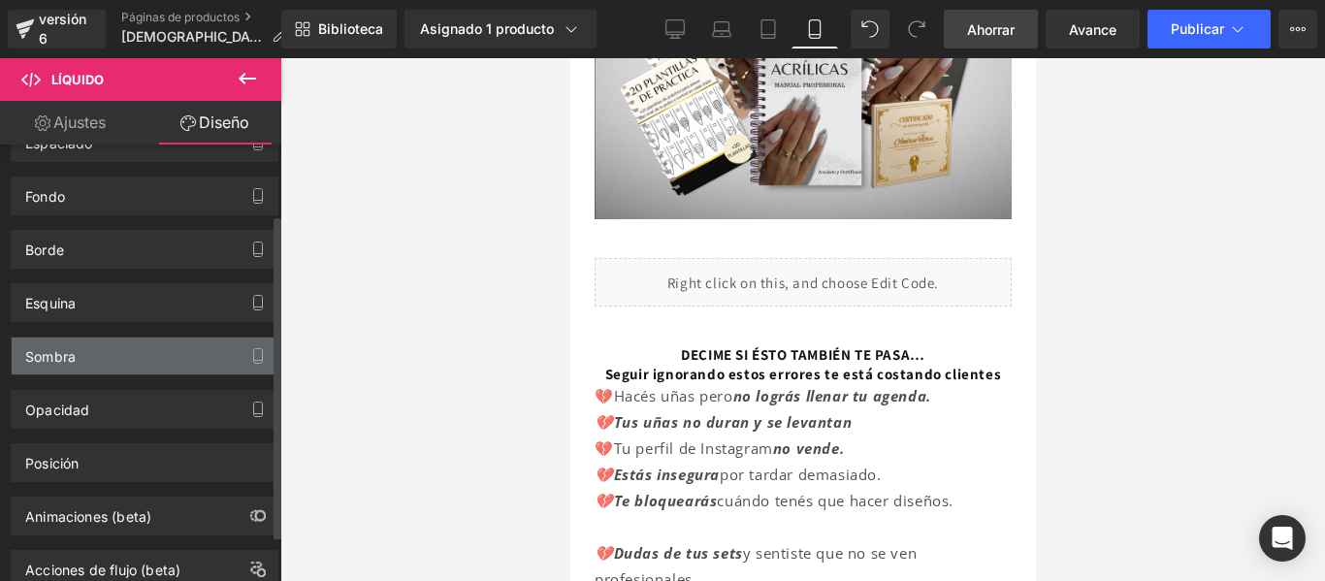
click at [172, 341] on div "Sombra" at bounding box center [145, 356] width 266 height 37
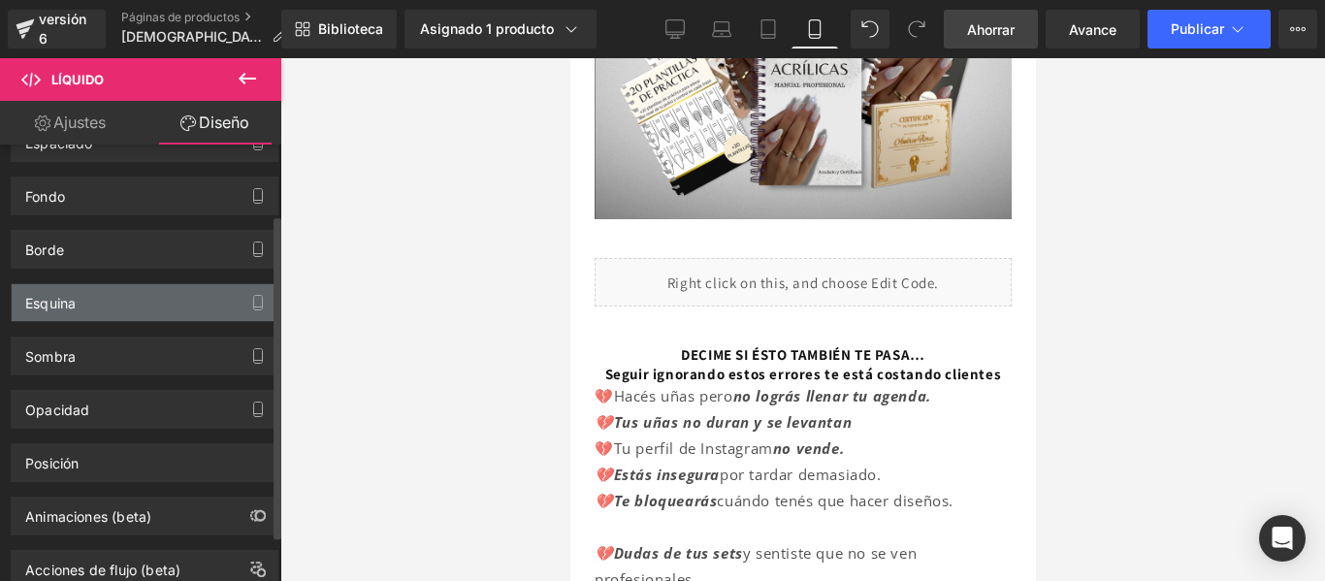
click at [203, 289] on div "Esquina" at bounding box center [145, 302] width 266 height 37
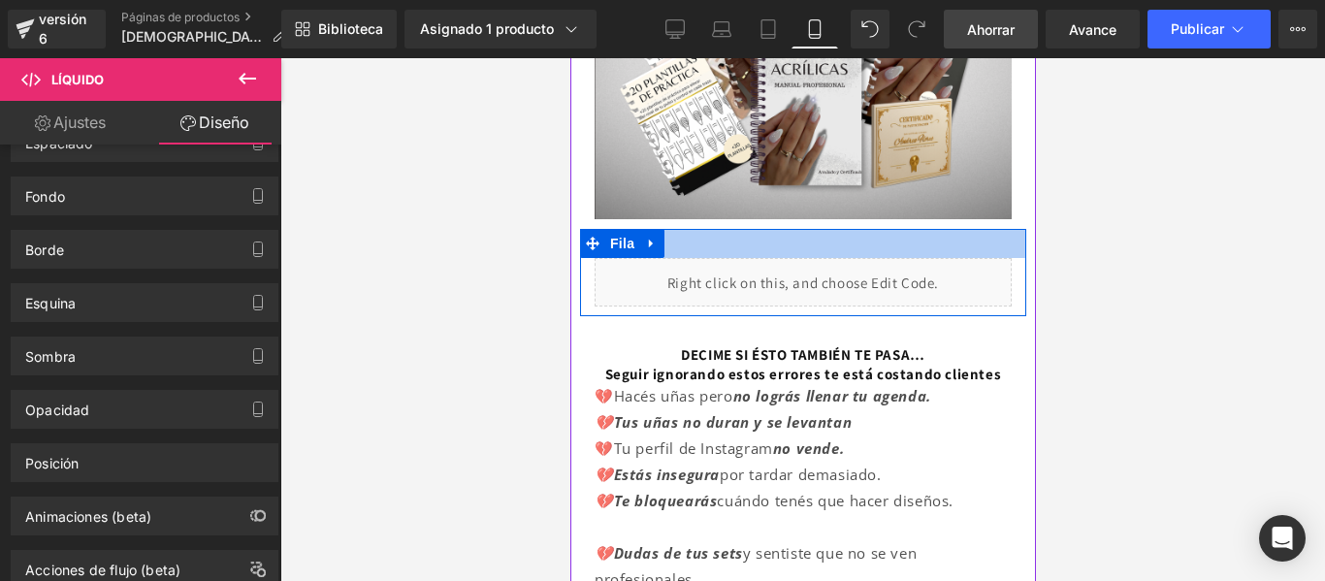
click at [722, 230] on div at bounding box center [802, 243] width 446 height 29
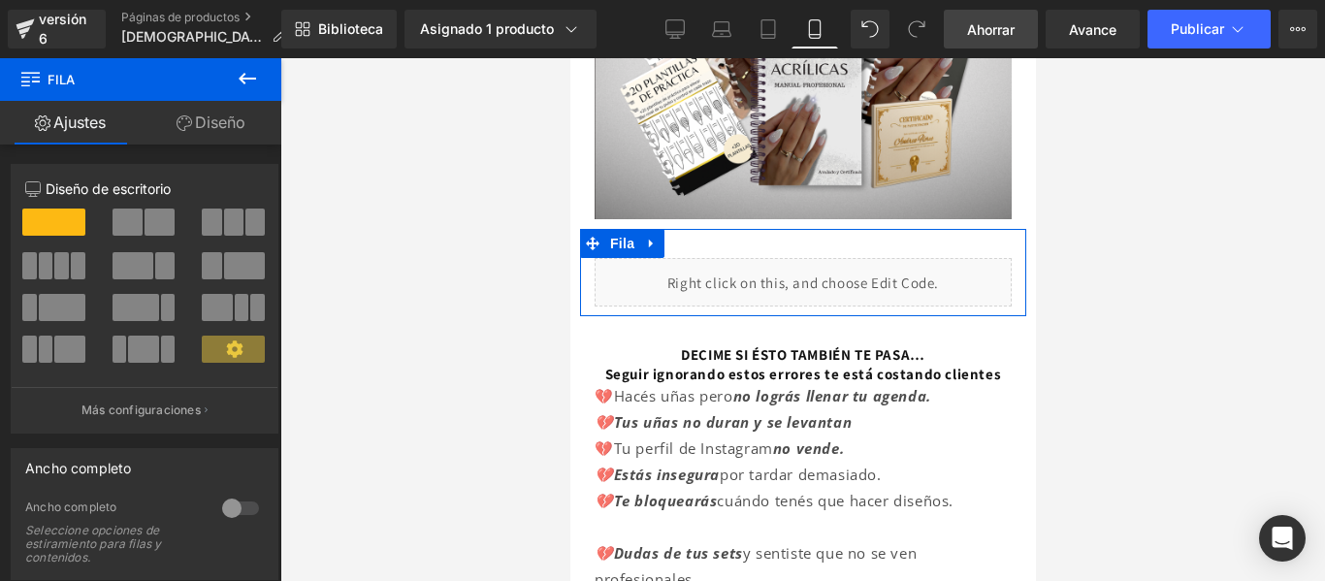
click at [231, 134] on link "Diseño" at bounding box center [211, 123] width 141 height 44
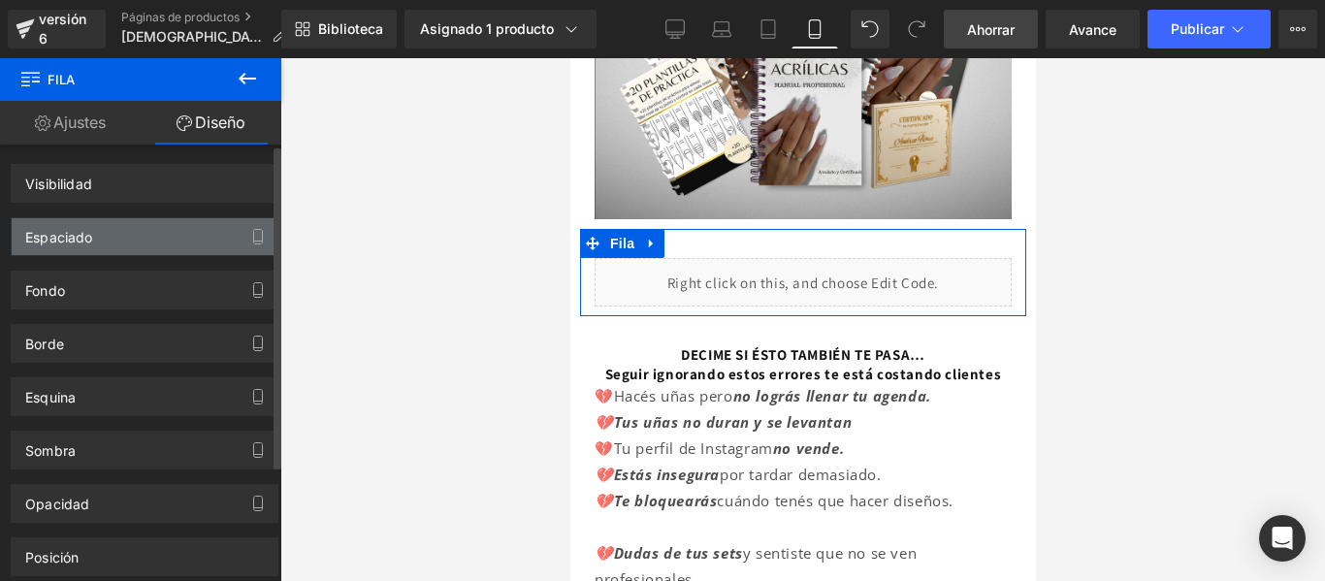
click at [188, 236] on div "Espaciado" at bounding box center [145, 236] width 266 height 37
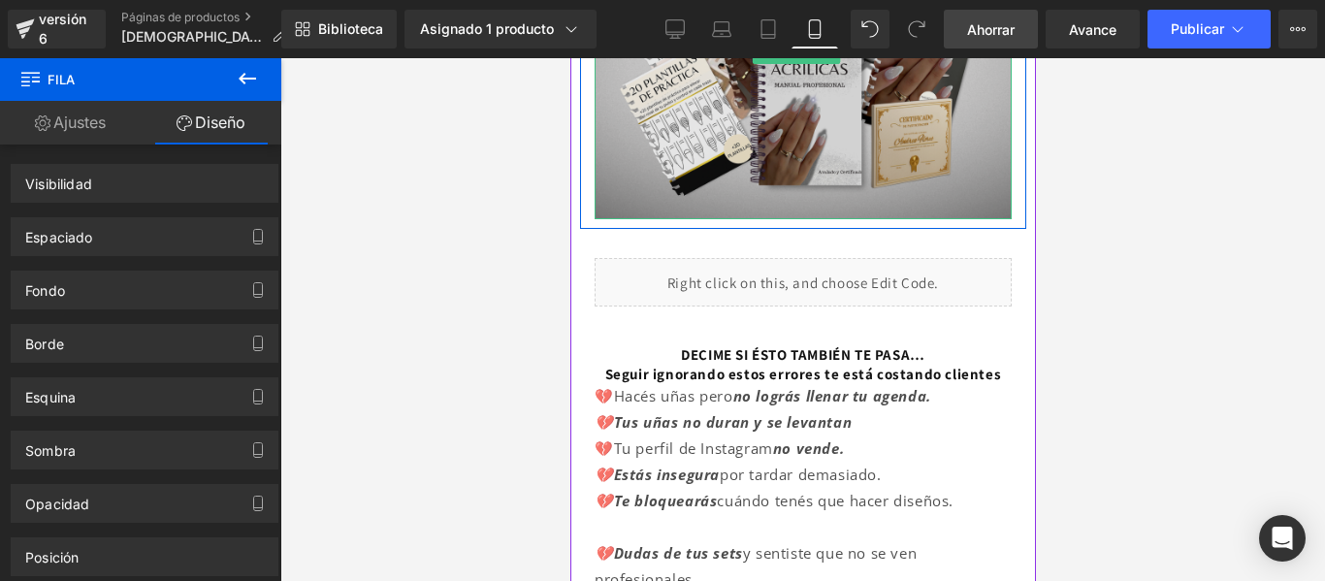
click at [643, 154] on img at bounding box center [802, 53] width 417 height 334
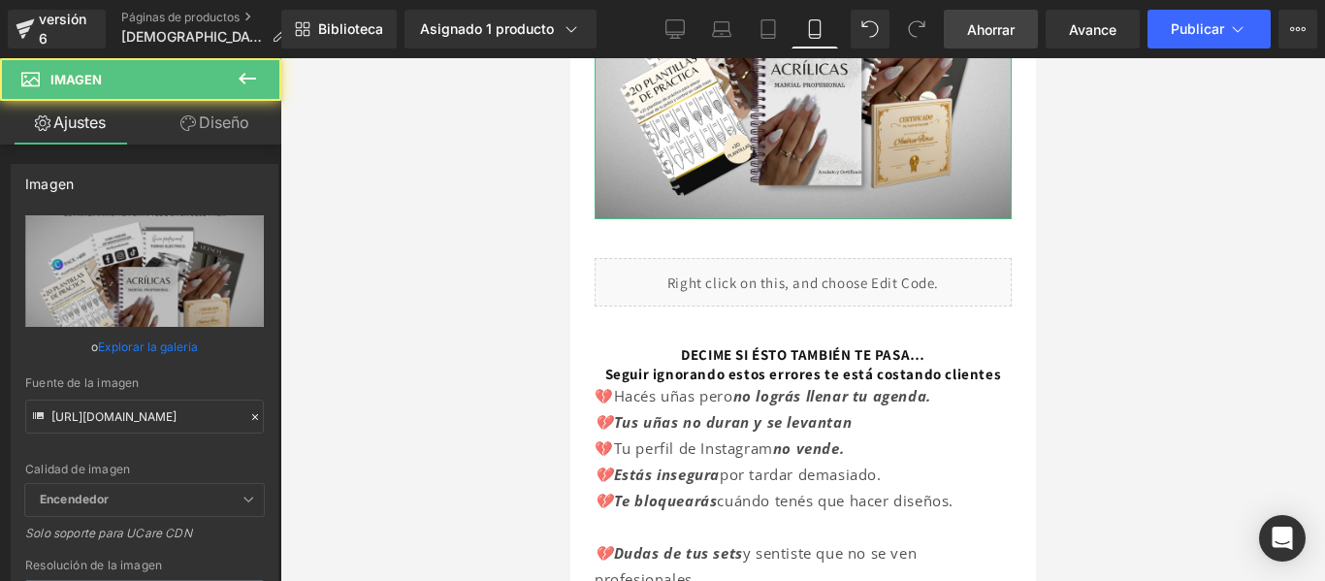
click at [225, 124] on font "Diseño" at bounding box center [224, 122] width 50 height 19
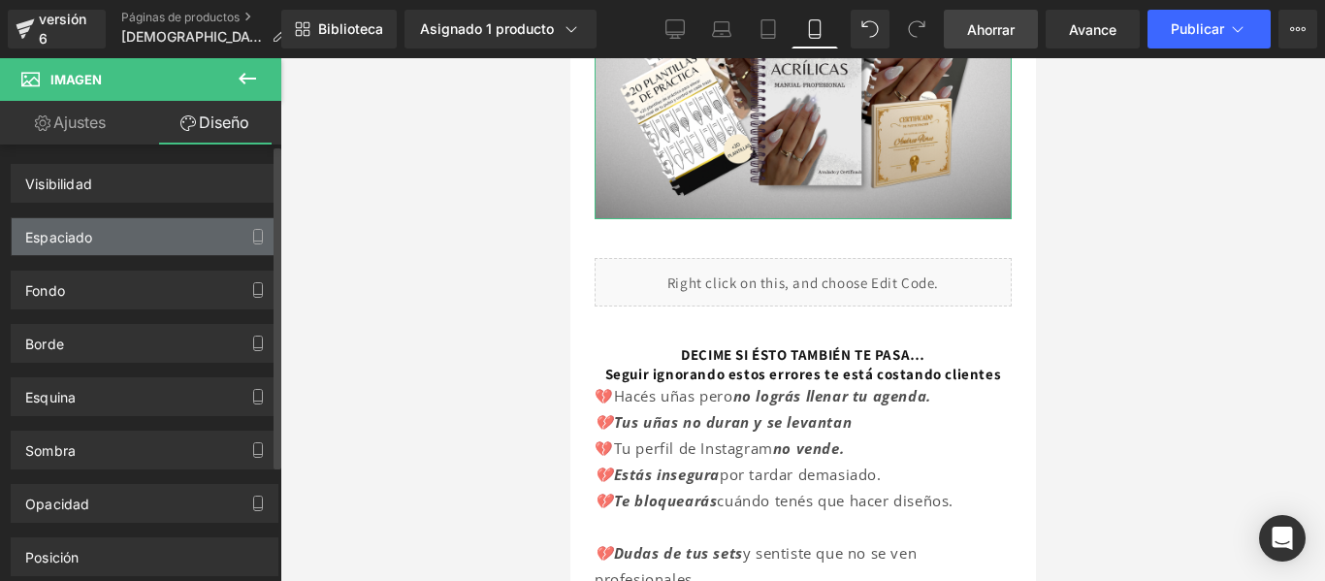
click at [213, 243] on div "Espaciado" at bounding box center [145, 236] width 266 height 37
click at [250, 238] on icon "button" at bounding box center [258, 237] width 16 height 16
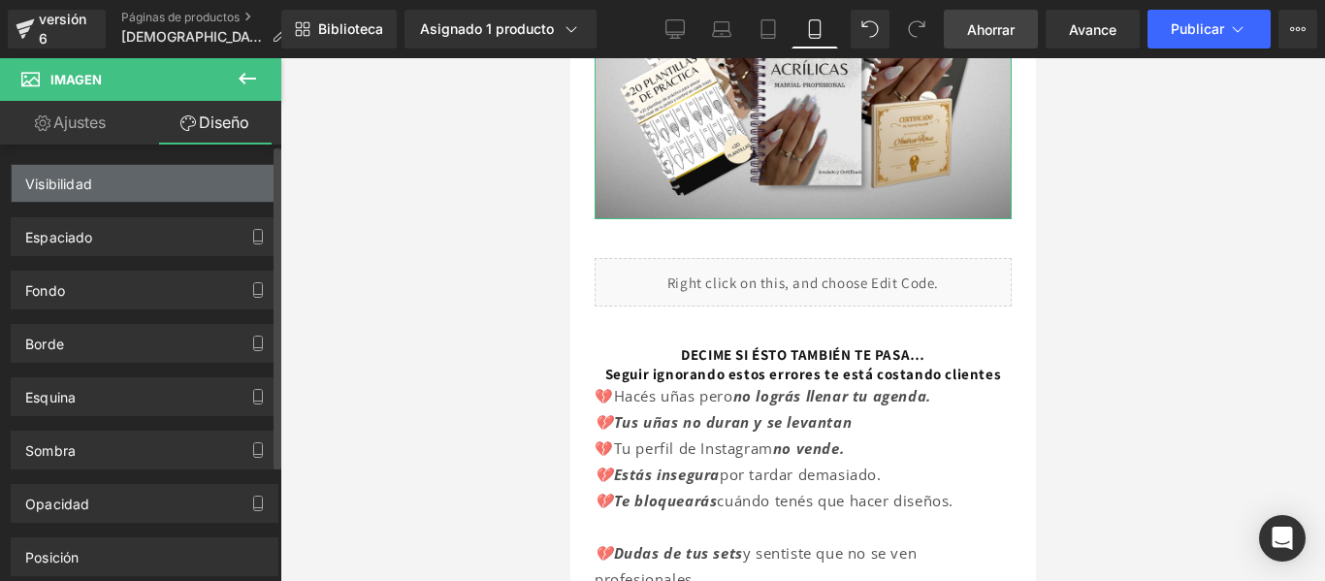
click at [167, 180] on div "Visibilidad" at bounding box center [145, 183] width 266 height 37
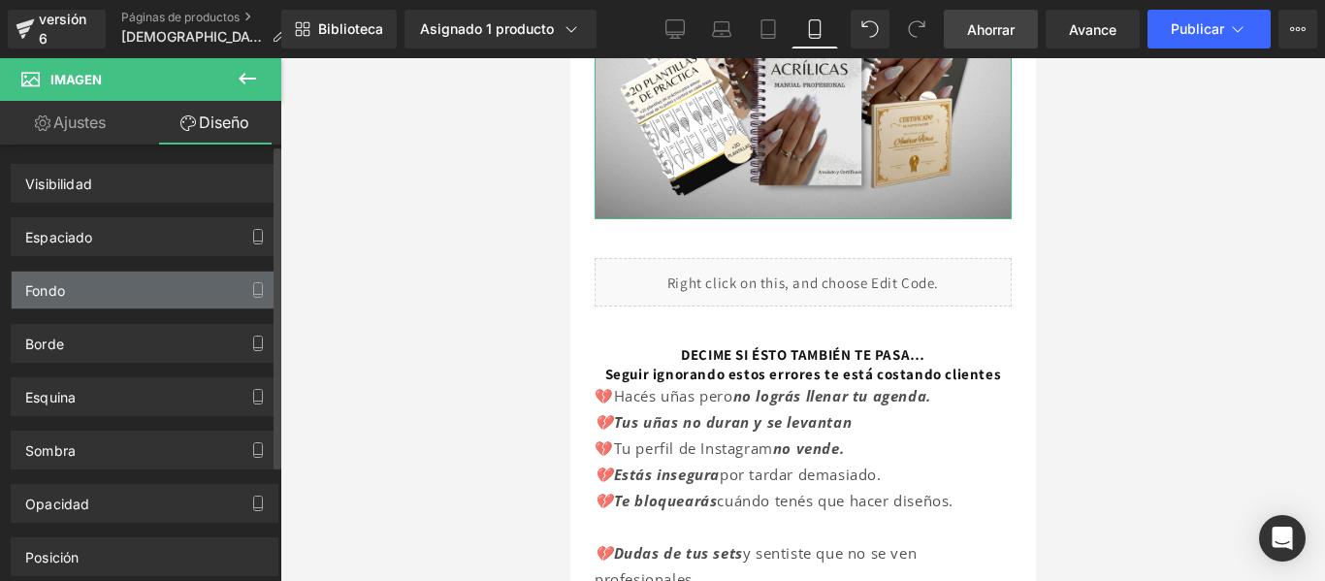
click at [184, 288] on div "Fondo" at bounding box center [145, 290] width 266 height 37
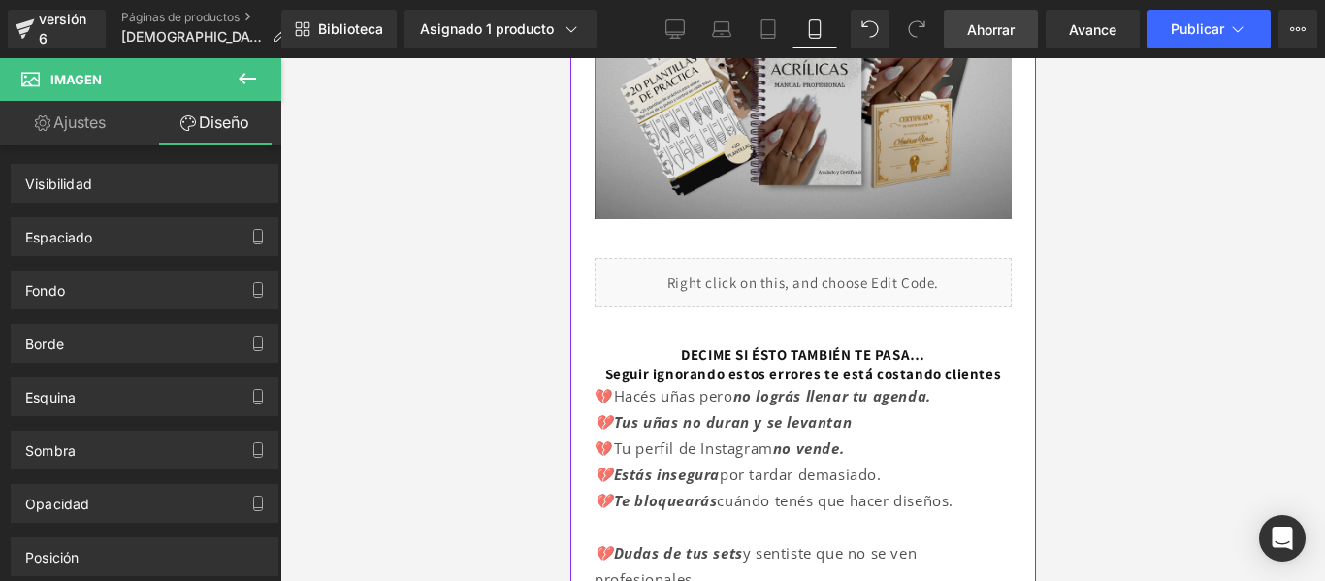
click at [743, 156] on img at bounding box center [802, 53] width 417 height 334
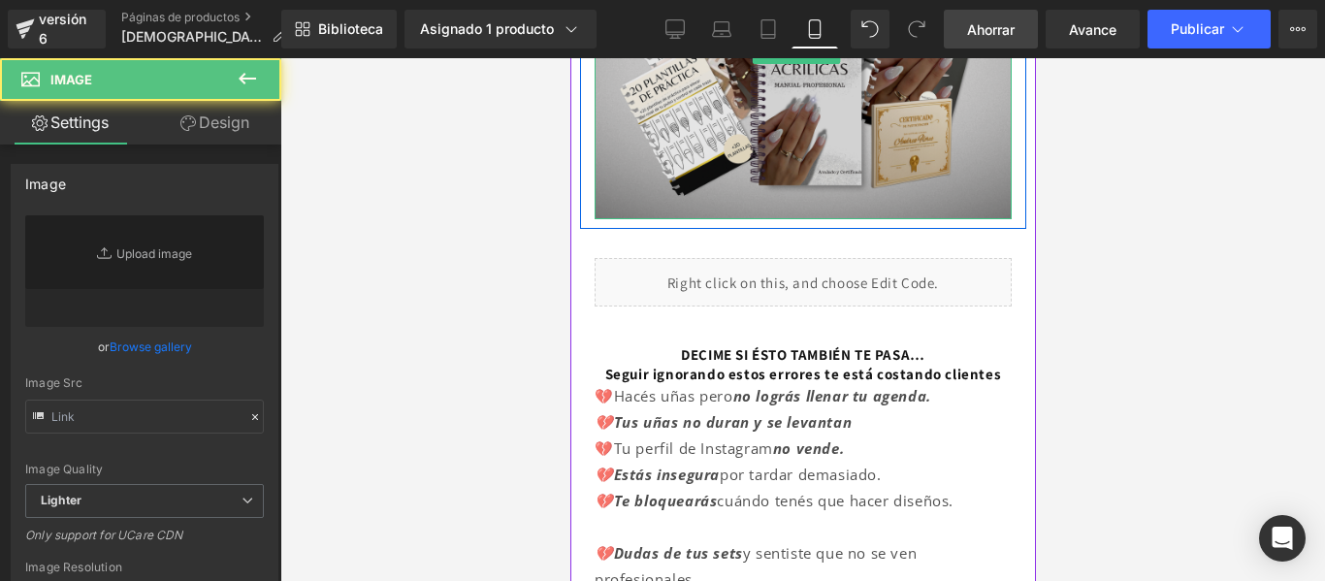
type input "https://i.postimg.cc/hvqdHr1S/Copia-de-MOCKUPS-ETSY-PAQUETE-100-2.png"
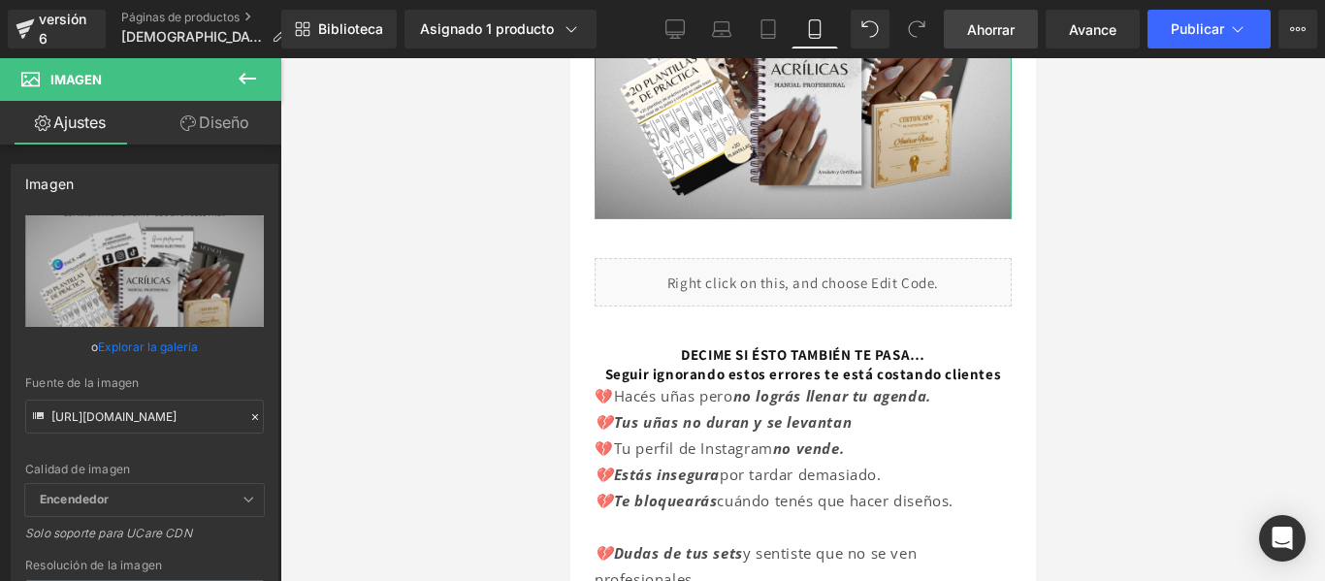
click at [224, 124] on font "Diseño" at bounding box center [224, 122] width 50 height 19
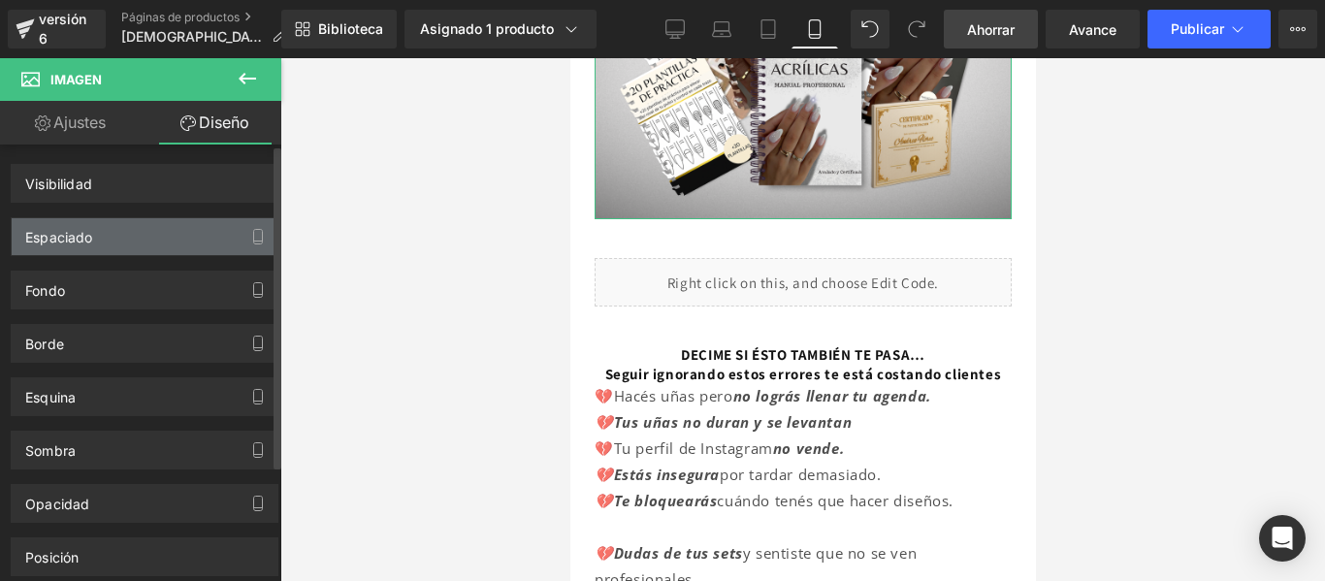
click at [185, 232] on div "Espaciado" at bounding box center [145, 236] width 266 height 37
click at [256, 230] on icon "button" at bounding box center [258, 237] width 16 height 16
click at [49, 242] on font "Espaciado" at bounding box center [59, 237] width 68 height 16
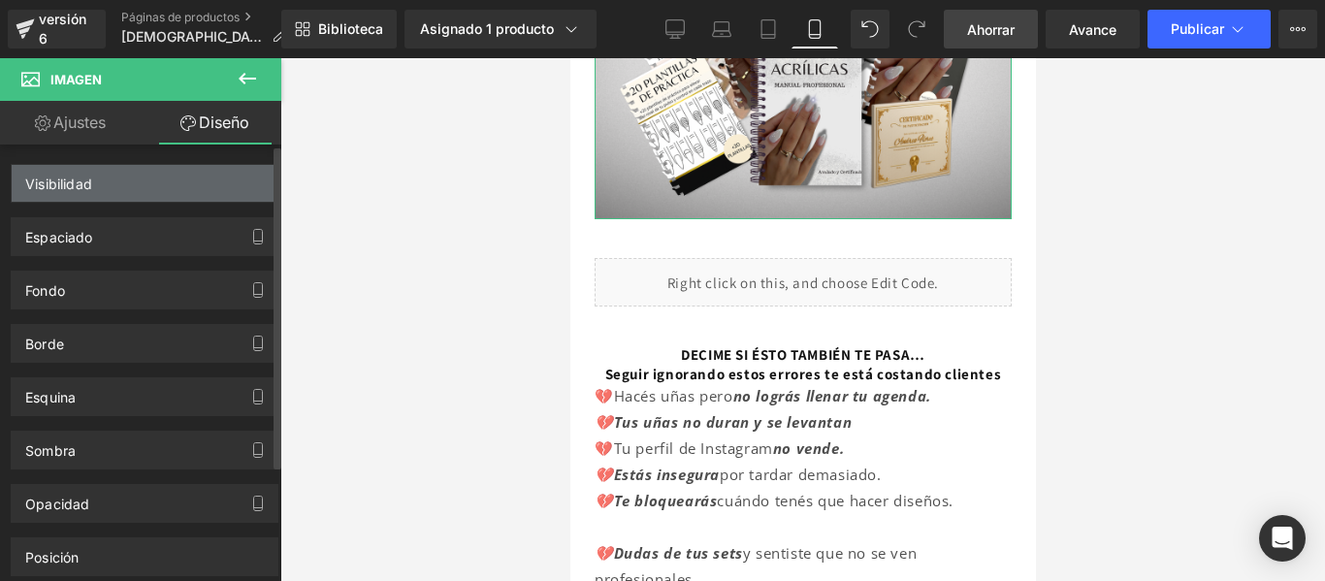
click at [113, 175] on div "Visibilidad" at bounding box center [145, 183] width 266 height 37
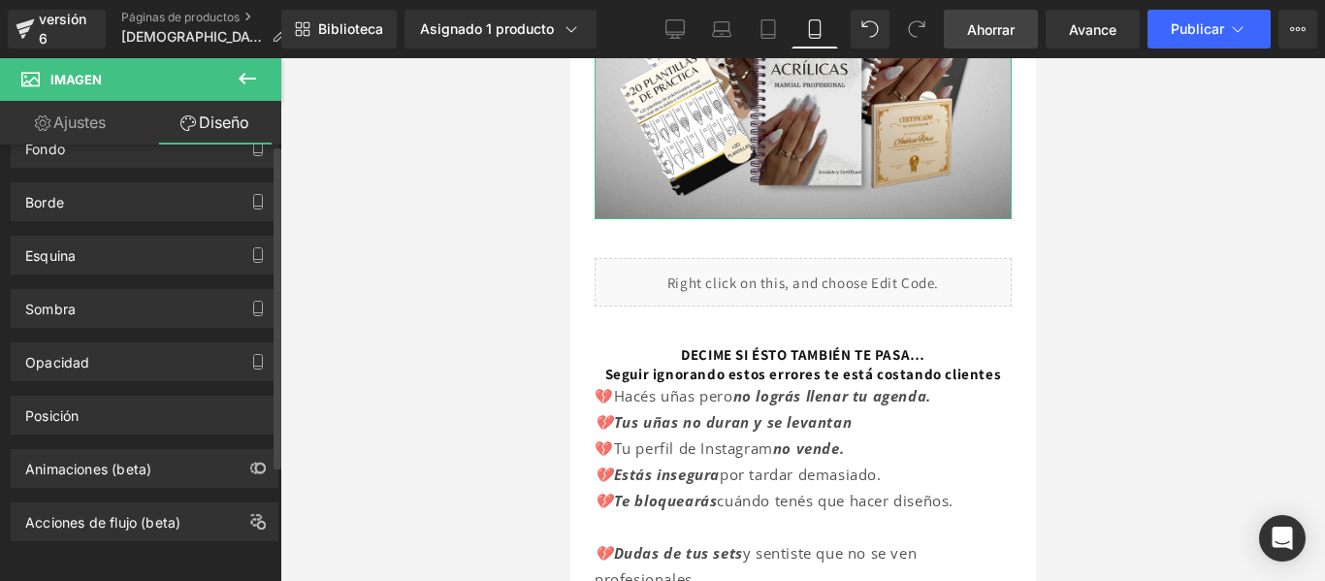
scroll to position [0, 0]
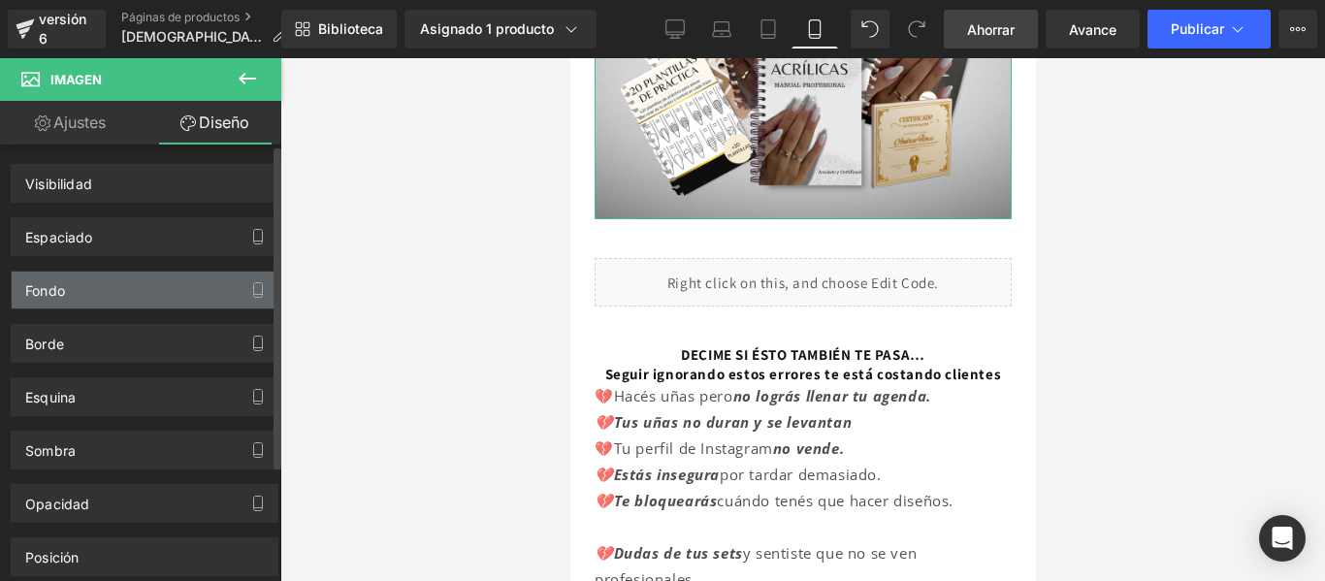
click at [200, 292] on div "Fondo" at bounding box center [145, 290] width 266 height 37
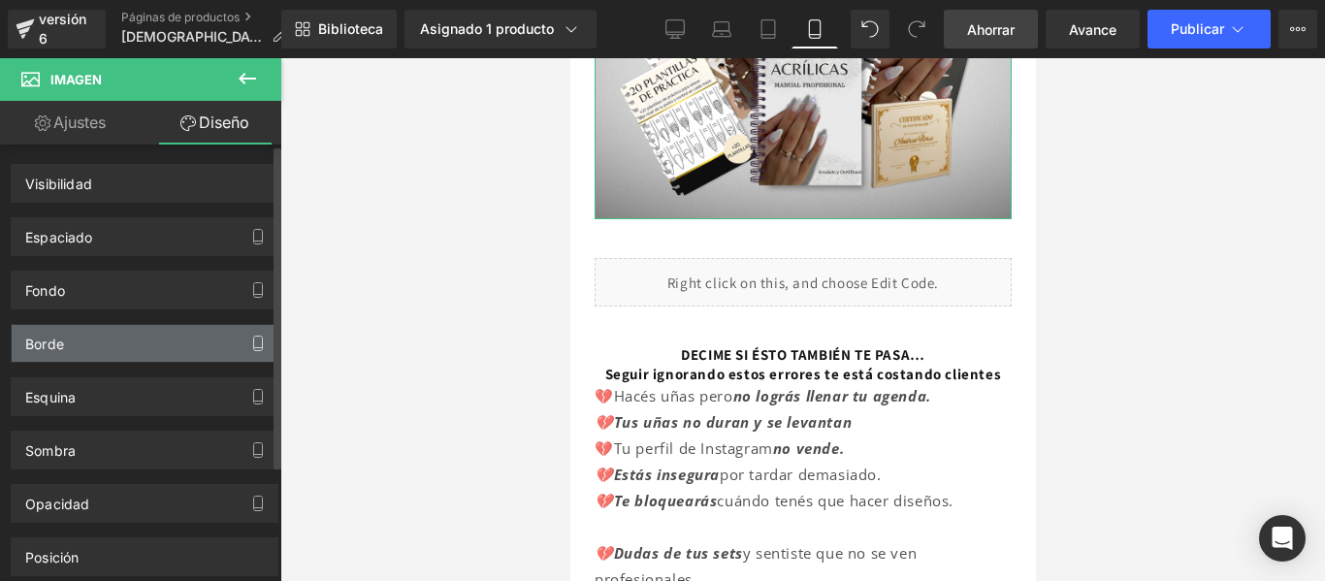
click at [250, 352] on button "button" at bounding box center [257, 343] width 31 height 37
click at [153, 347] on div "Borde" at bounding box center [145, 343] width 266 height 37
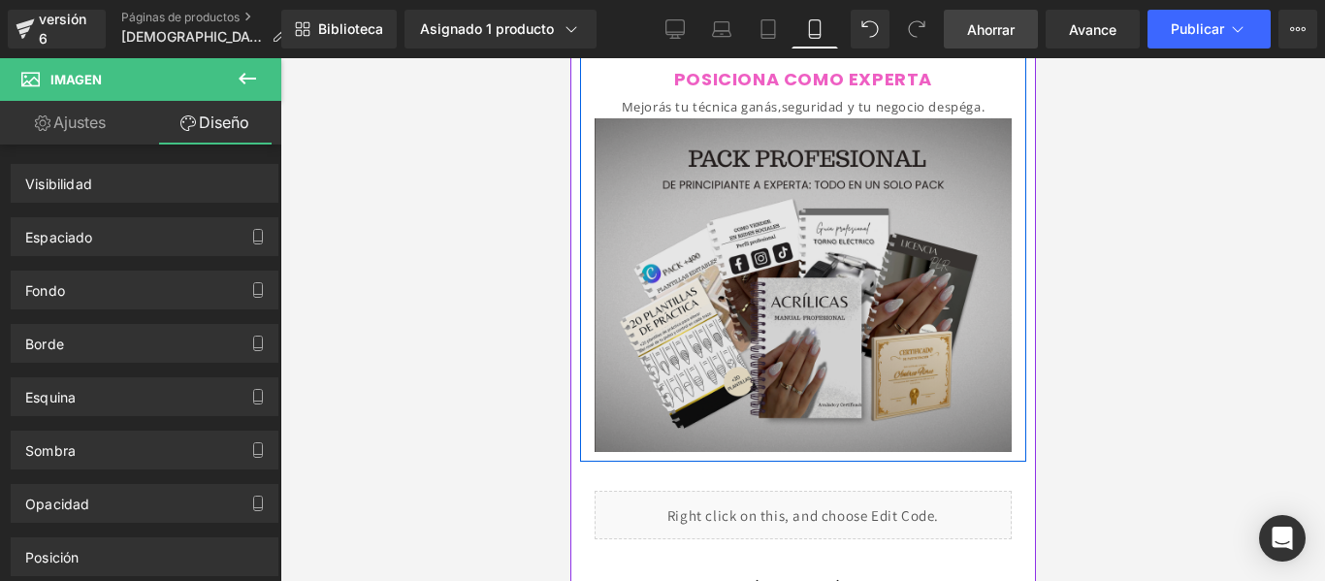
scroll to position [93, 0]
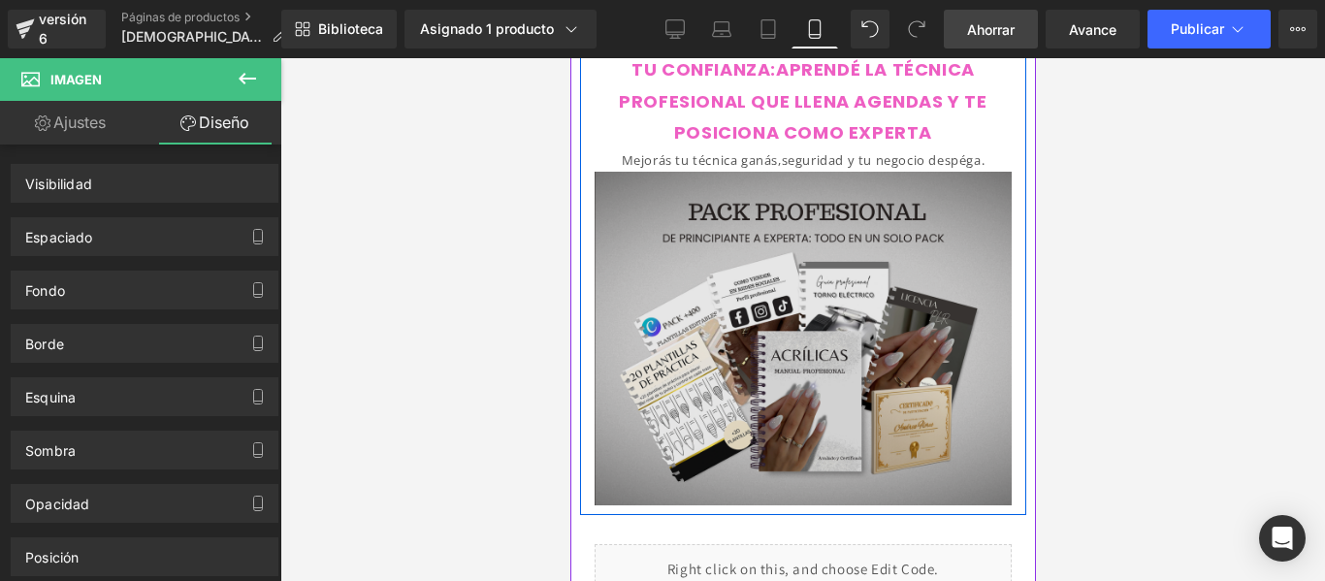
click at [690, 280] on img at bounding box center [802, 339] width 417 height 334
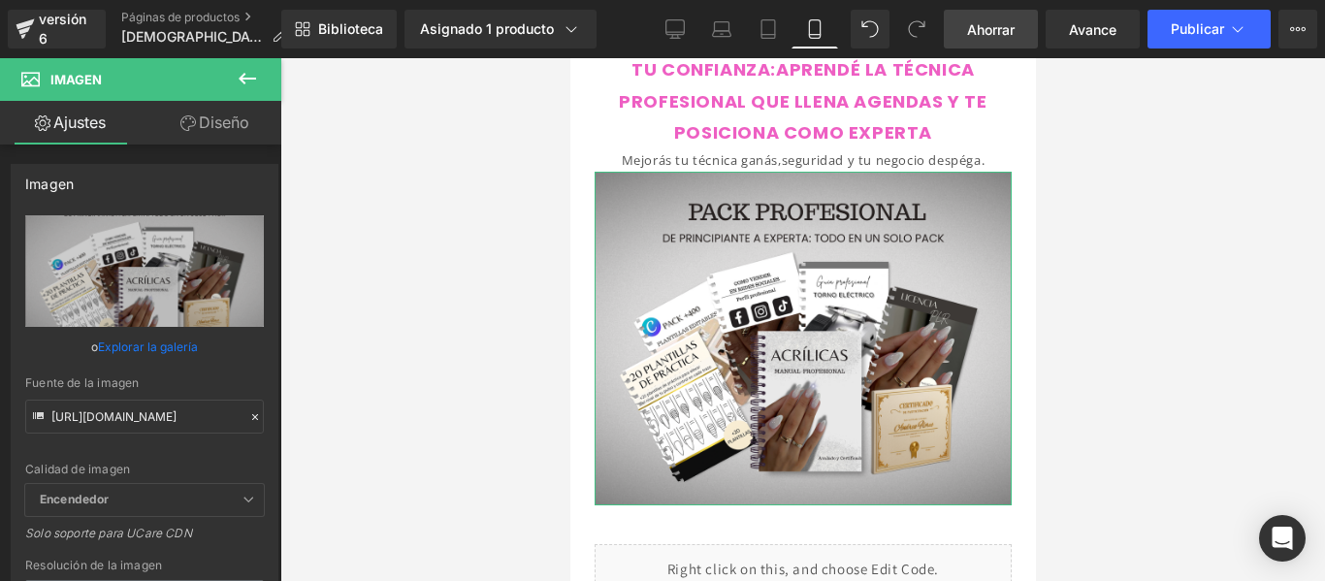
click at [227, 116] on font "Diseño" at bounding box center [224, 122] width 50 height 19
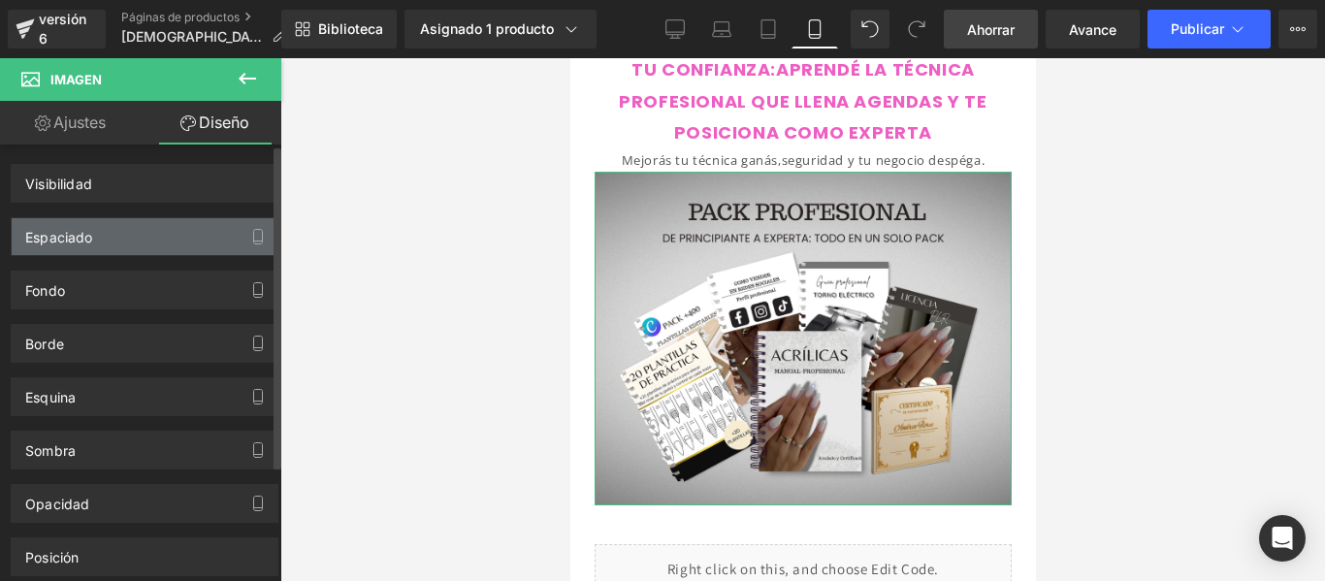
click at [175, 233] on div "Espaciado" at bounding box center [145, 236] width 266 height 37
click at [253, 237] on icon "button" at bounding box center [258, 237] width 16 height 16
click at [120, 241] on div "Espaciado" at bounding box center [145, 236] width 266 height 37
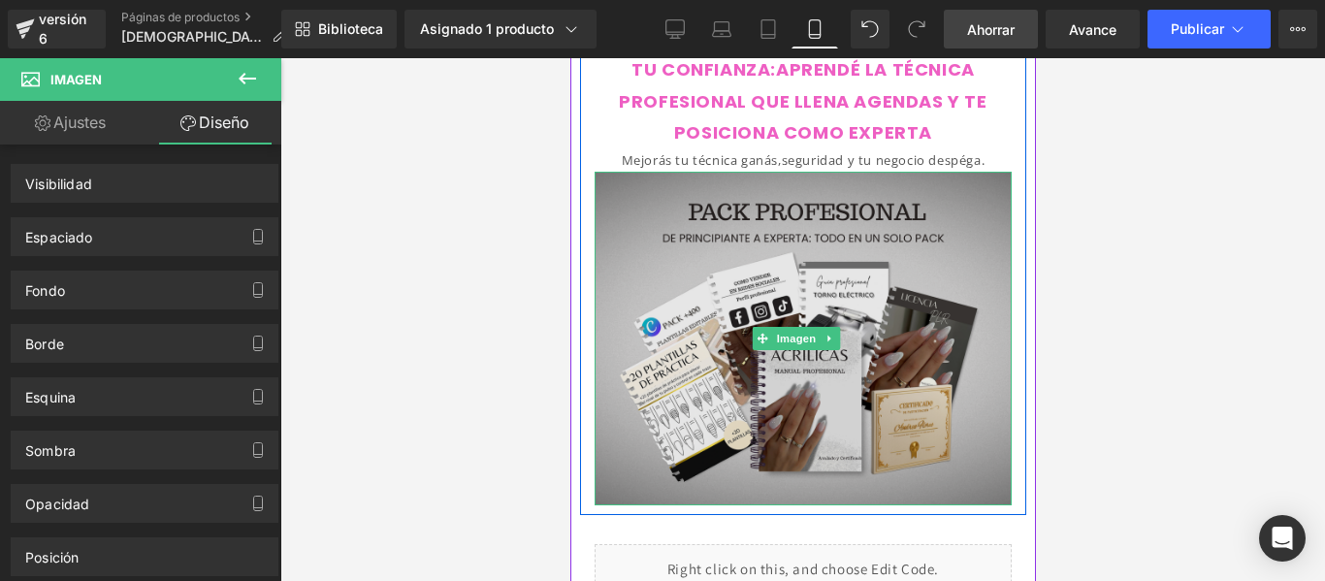
click at [672, 185] on img at bounding box center [802, 339] width 417 height 334
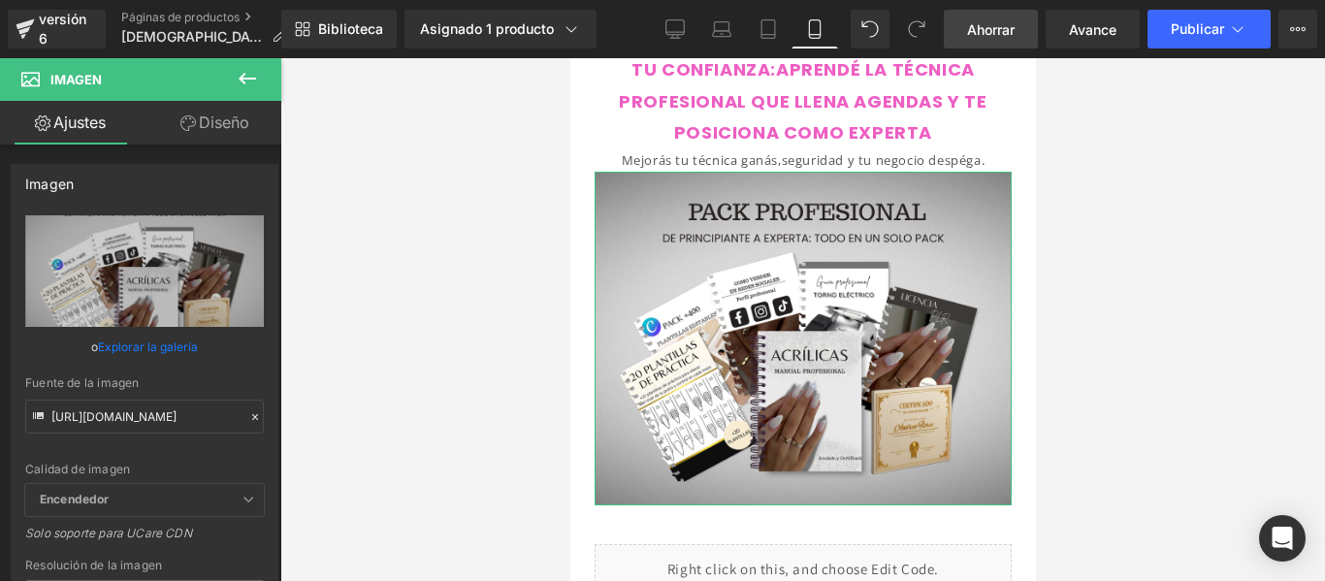
click at [228, 114] on font "Diseño" at bounding box center [224, 122] width 50 height 19
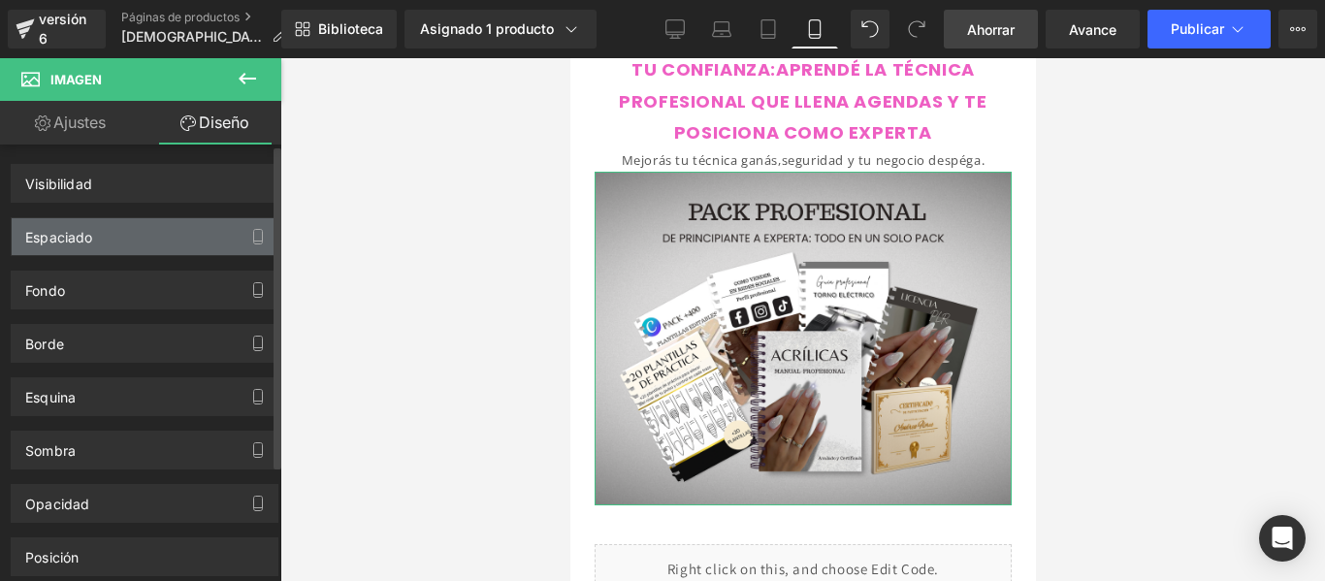
click at [154, 244] on div "Espaciado" at bounding box center [145, 236] width 266 height 37
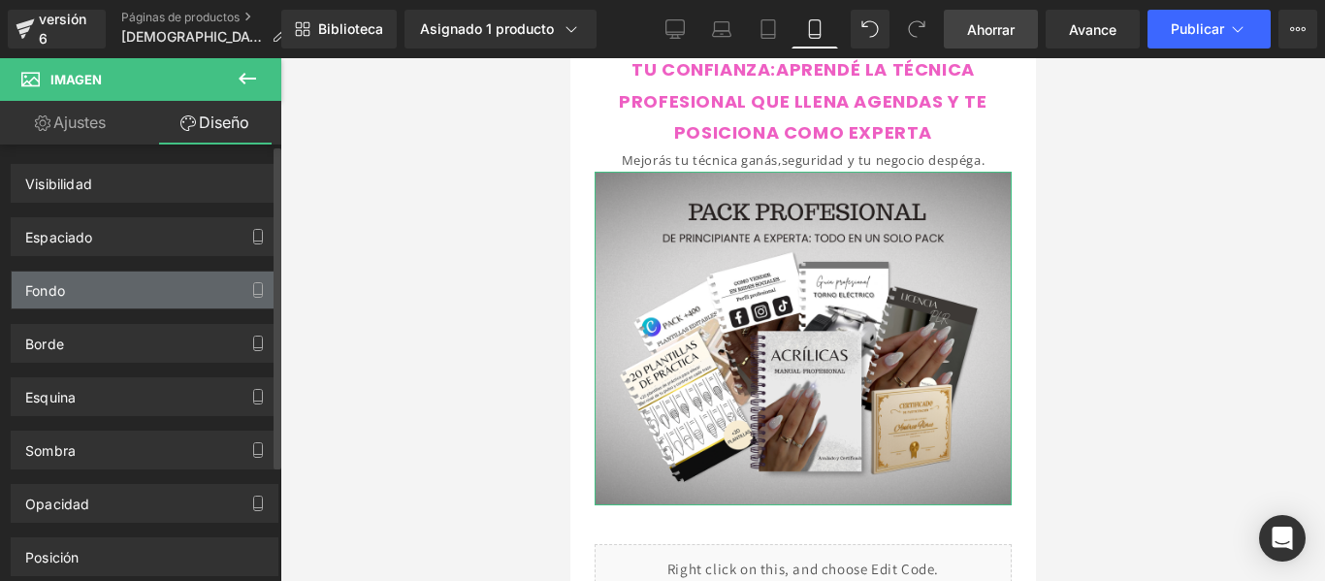
click at [169, 305] on div "Fondo" at bounding box center [145, 290] width 266 height 37
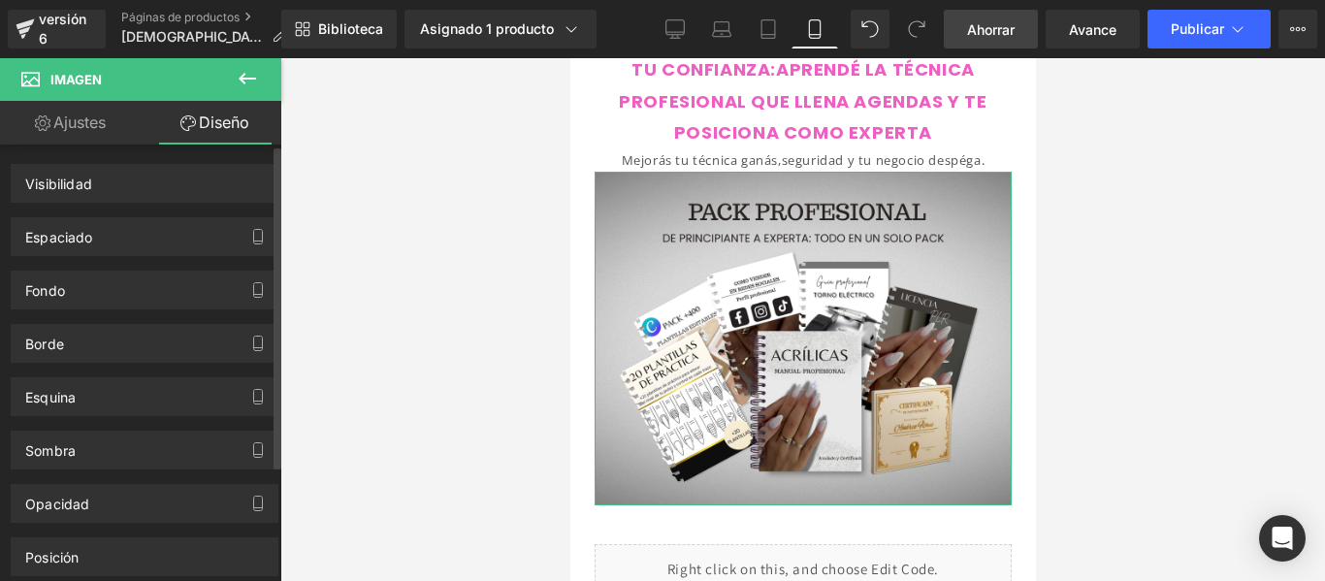
click at [210, 373] on div "Esquina Estilo de esquina Costumbre Radio (px)" at bounding box center [145, 389] width 290 height 53
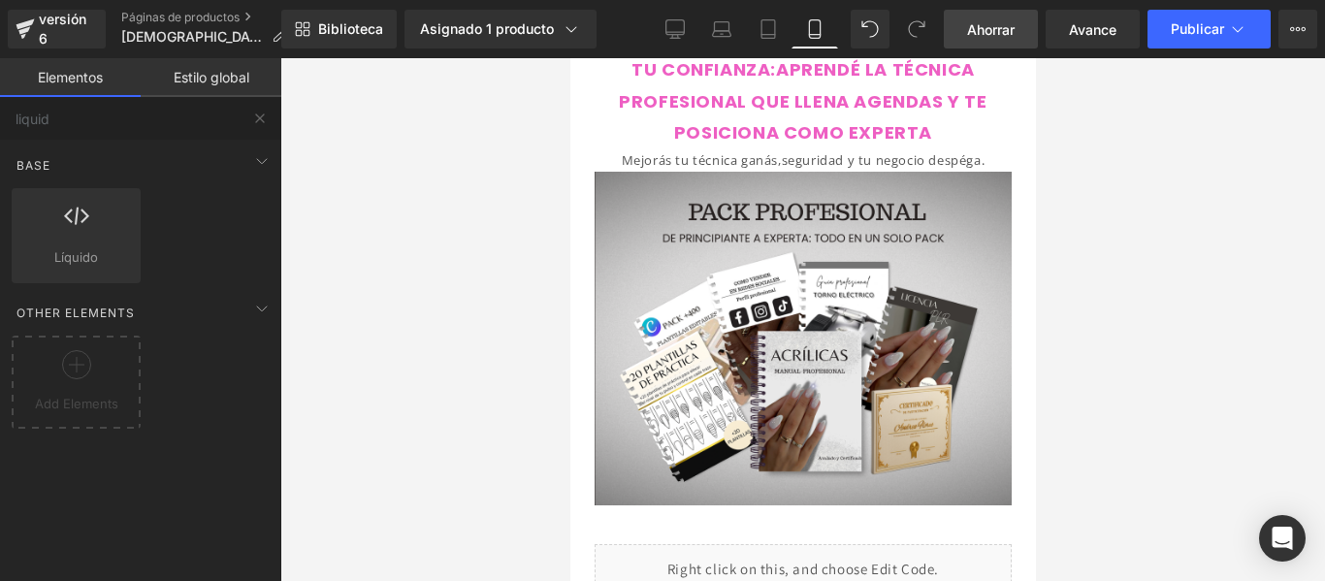
click at [1147, 124] on div at bounding box center [802, 319] width 1045 height 523
click at [1088, 26] on font "Avance" at bounding box center [1093, 29] width 48 height 16
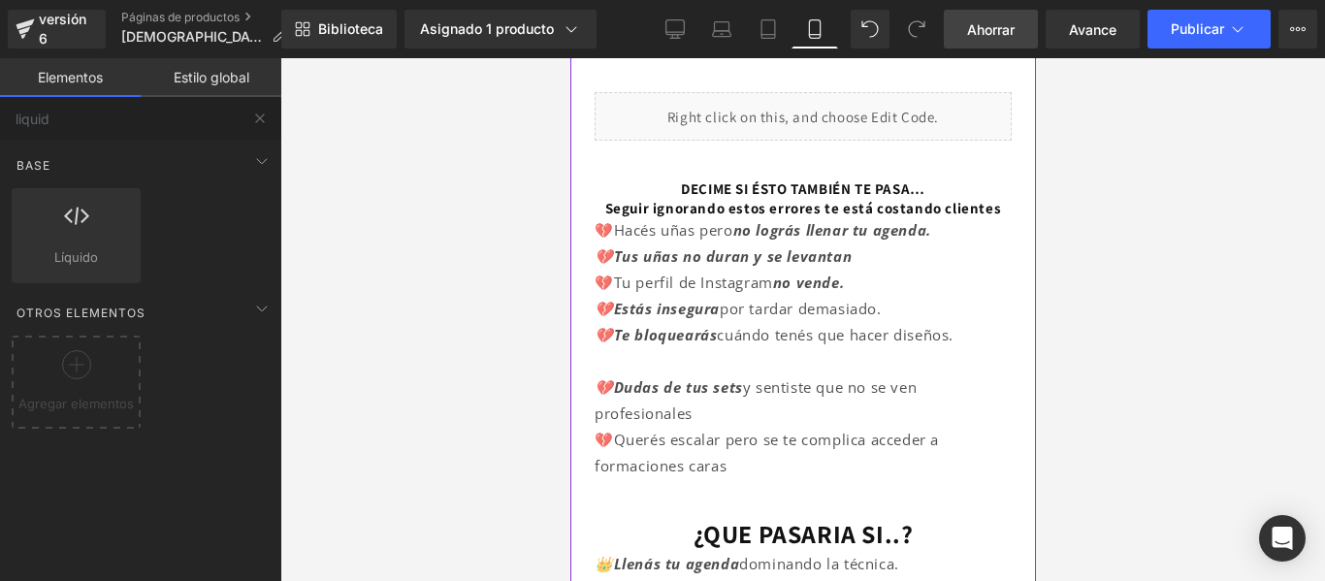
scroll to position [548, 0]
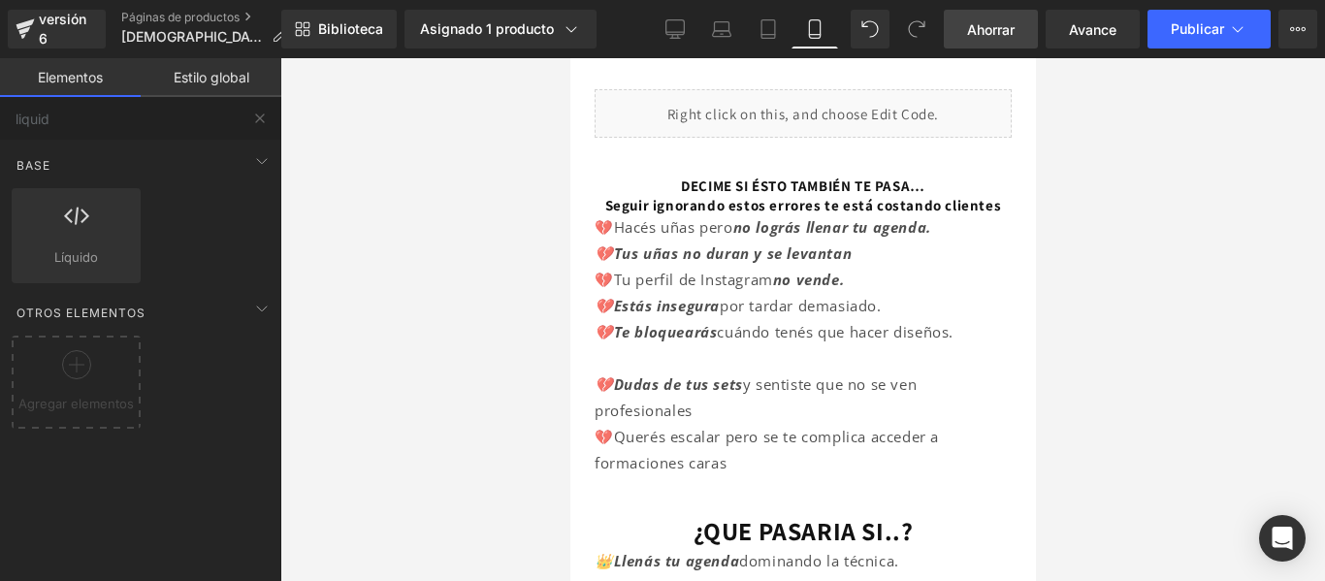
click at [815, 38] on icon at bounding box center [814, 29] width 11 height 18
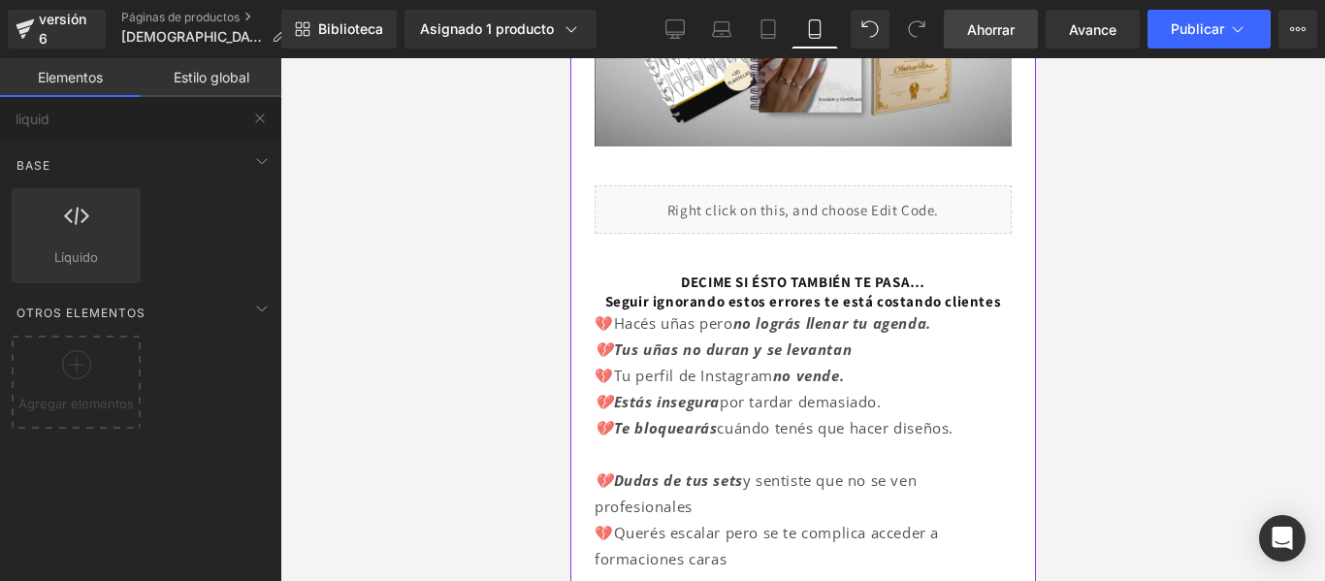
scroll to position [449, 0]
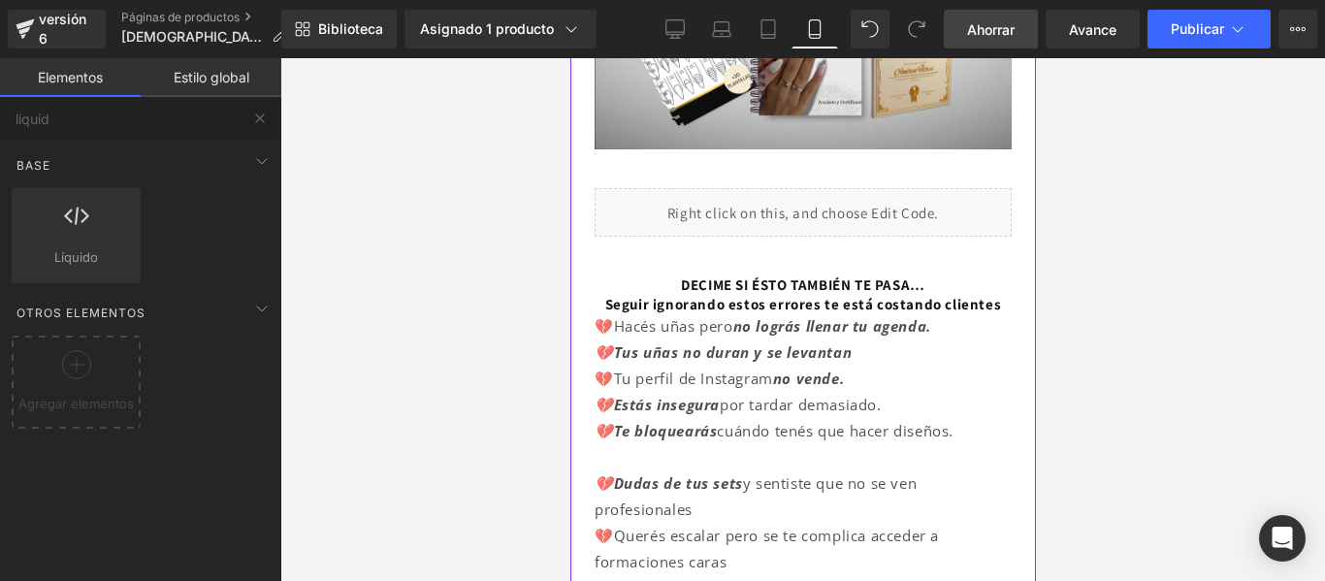
click at [802, 201] on div "Líquido" at bounding box center [802, 212] width 417 height 48
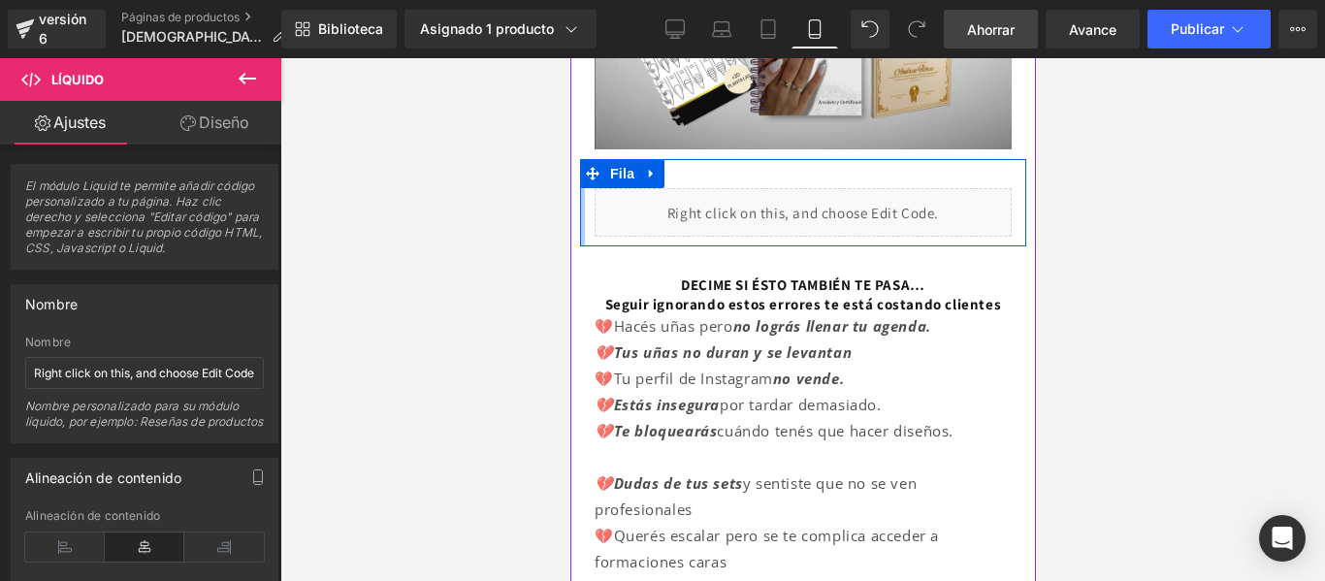
click at [581, 205] on div at bounding box center [581, 202] width 5 height 87
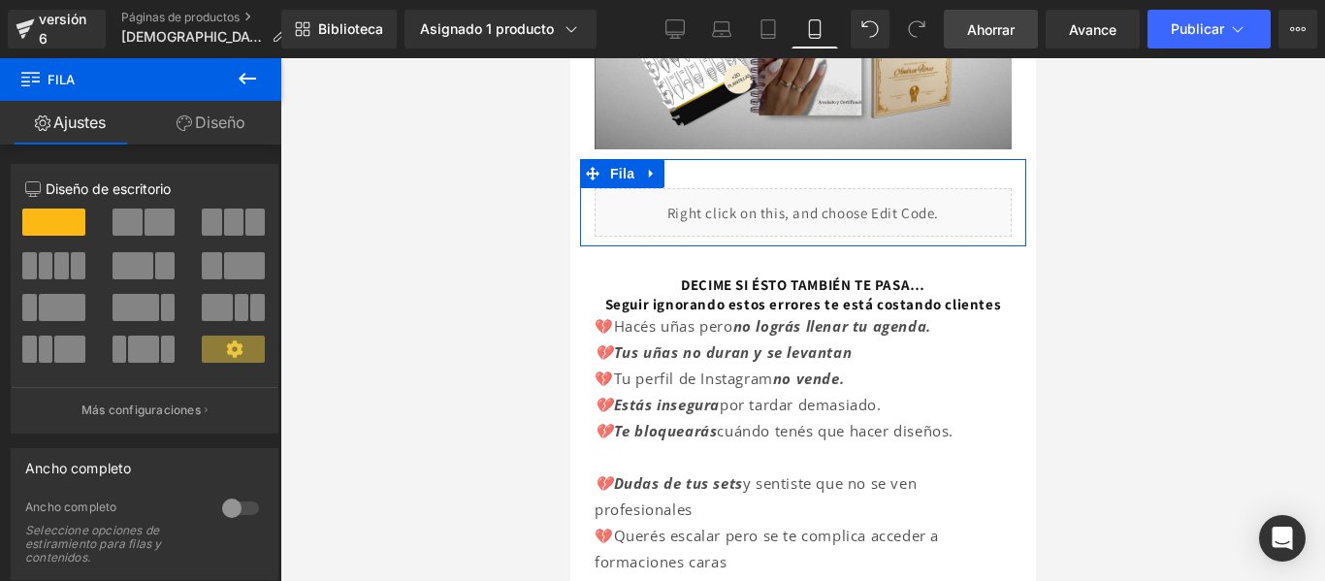
click at [209, 123] on font "Diseño" at bounding box center [220, 122] width 50 height 19
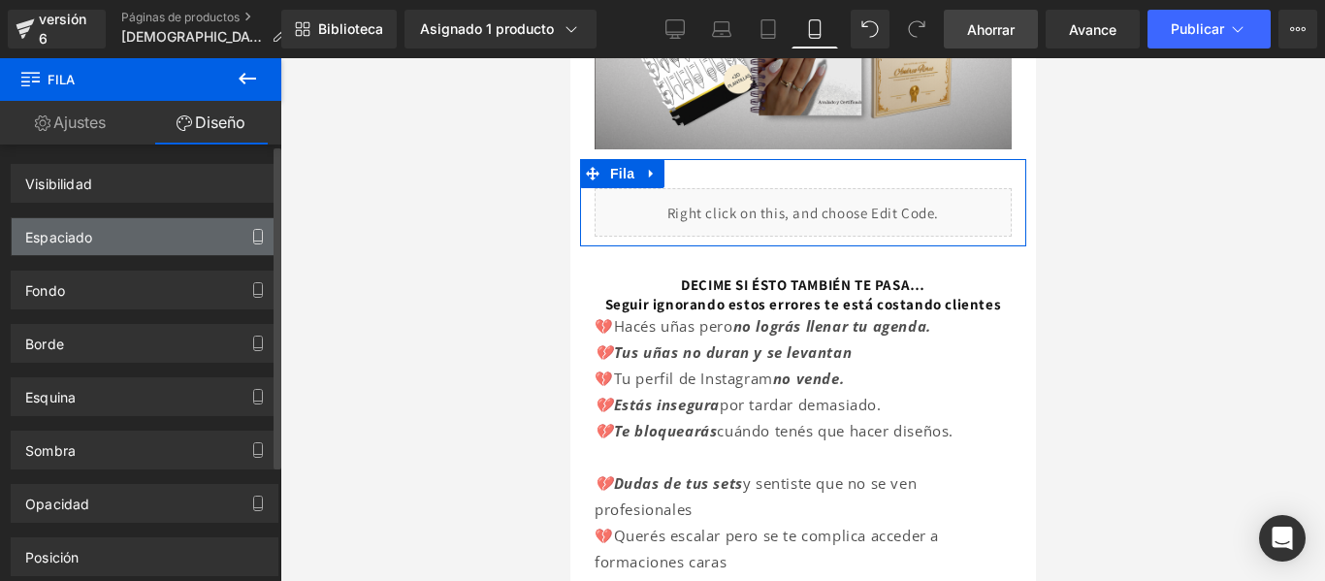
click at [250, 240] on icon "button" at bounding box center [258, 237] width 16 height 16
click at [80, 234] on font "Espaciado" at bounding box center [59, 237] width 68 height 16
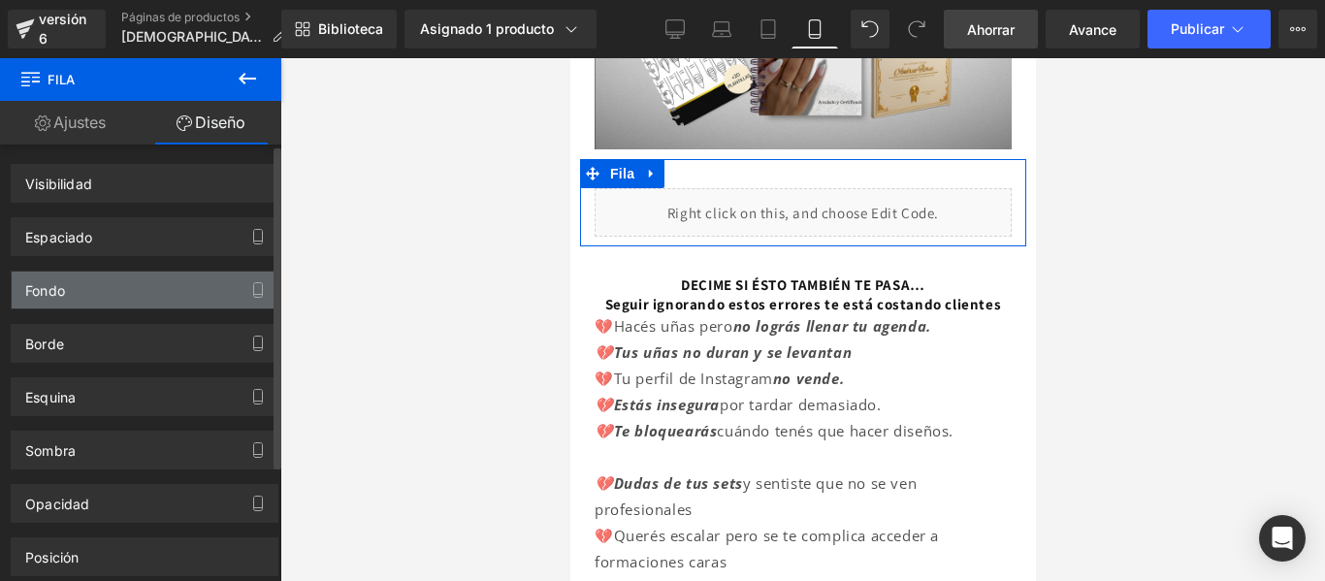
click at [150, 290] on div "Fondo" at bounding box center [145, 290] width 266 height 37
click at [254, 295] on icon "button" at bounding box center [258, 295] width 9 height 0
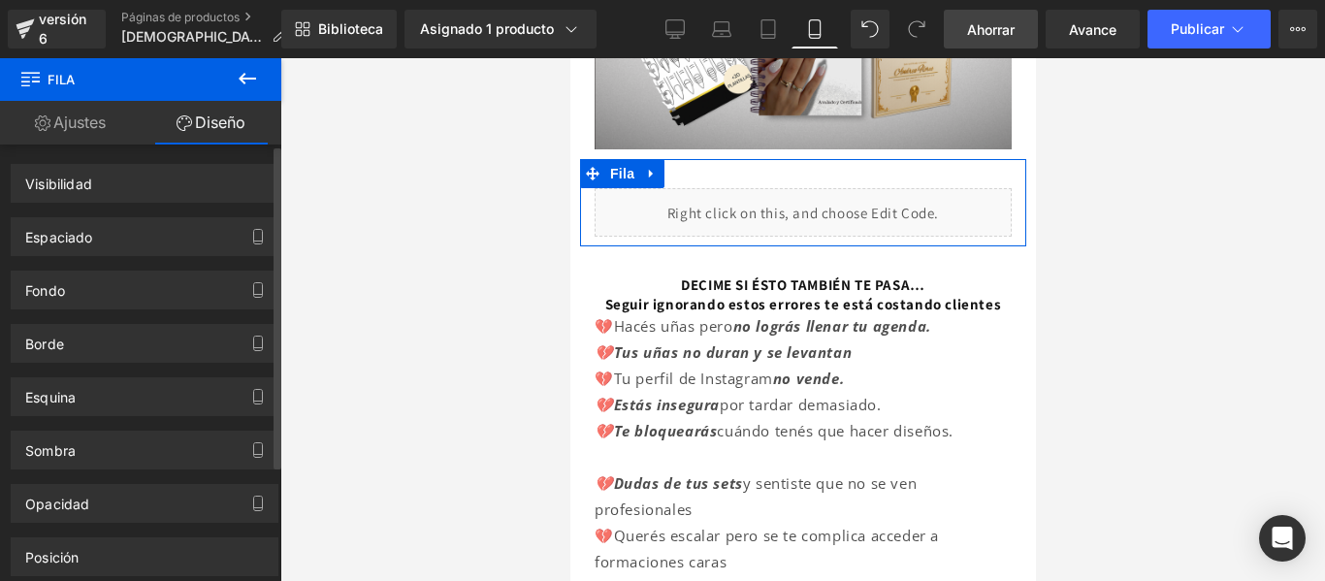
click at [255, 369] on div "Esquina Estilo de esquina Costumbre Radio (px)" at bounding box center [145, 389] width 290 height 53
click at [224, 440] on div "Sombra" at bounding box center [145, 450] width 266 height 37
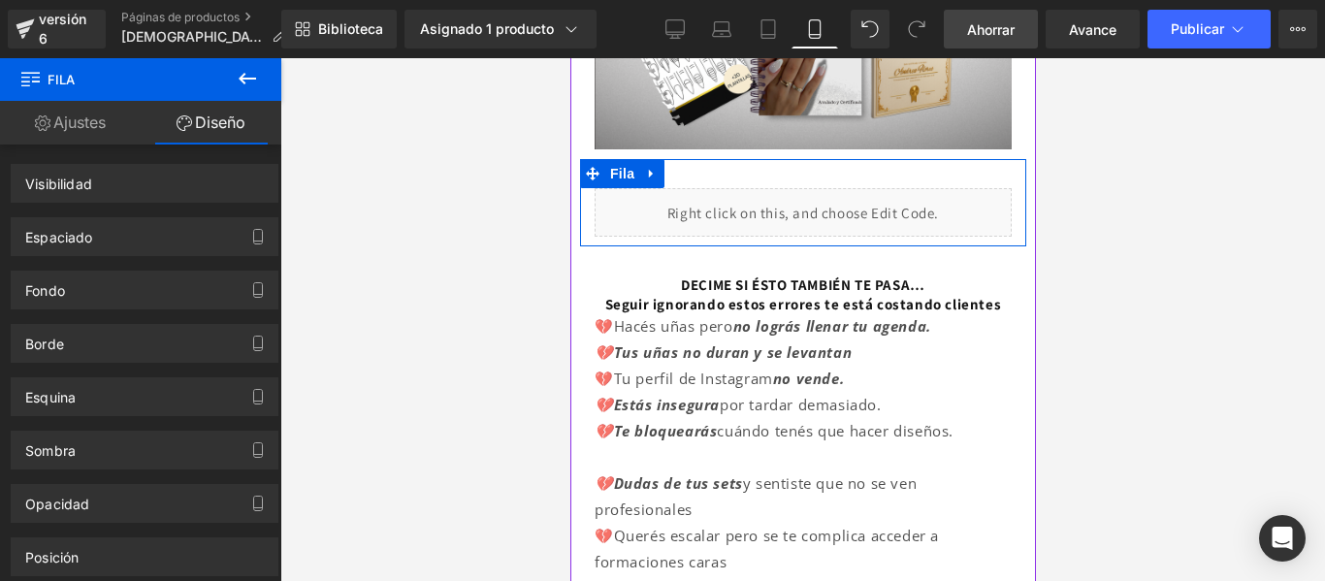
click at [585, 191] on div "Líquido" at bounding box center [802, 212] width 446 height 48
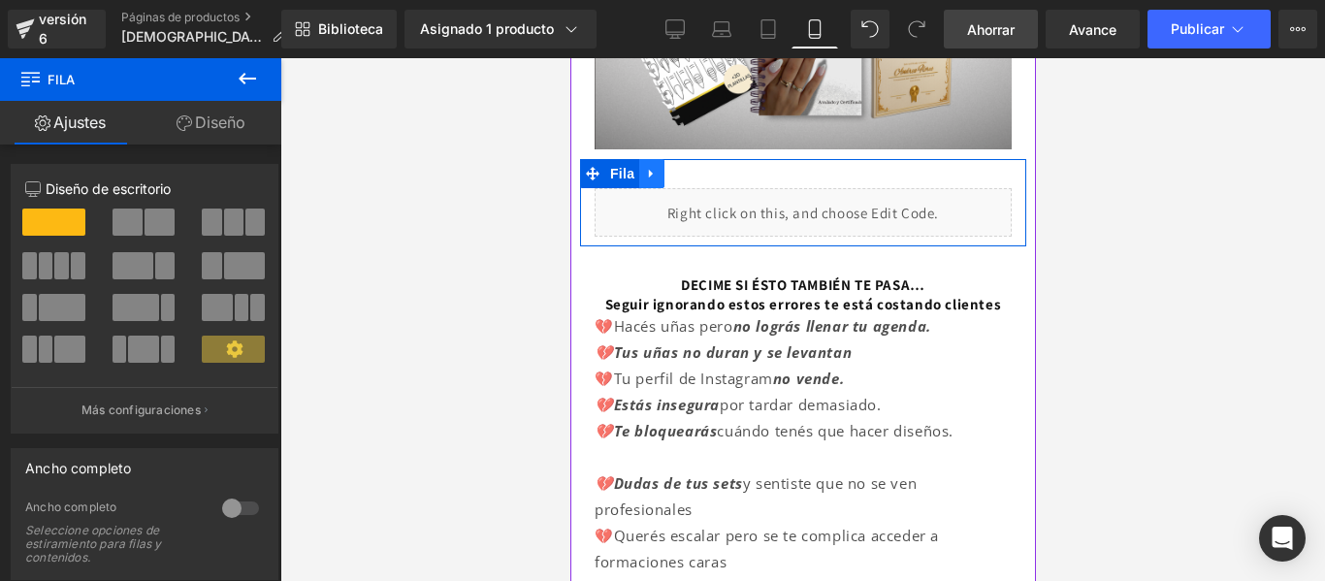
click at [654, 167] on icon at bounding box center [651, 174] width 14 height 15
click at [726, 170] on icon at bounding box center [728, 174] width 4 height 9
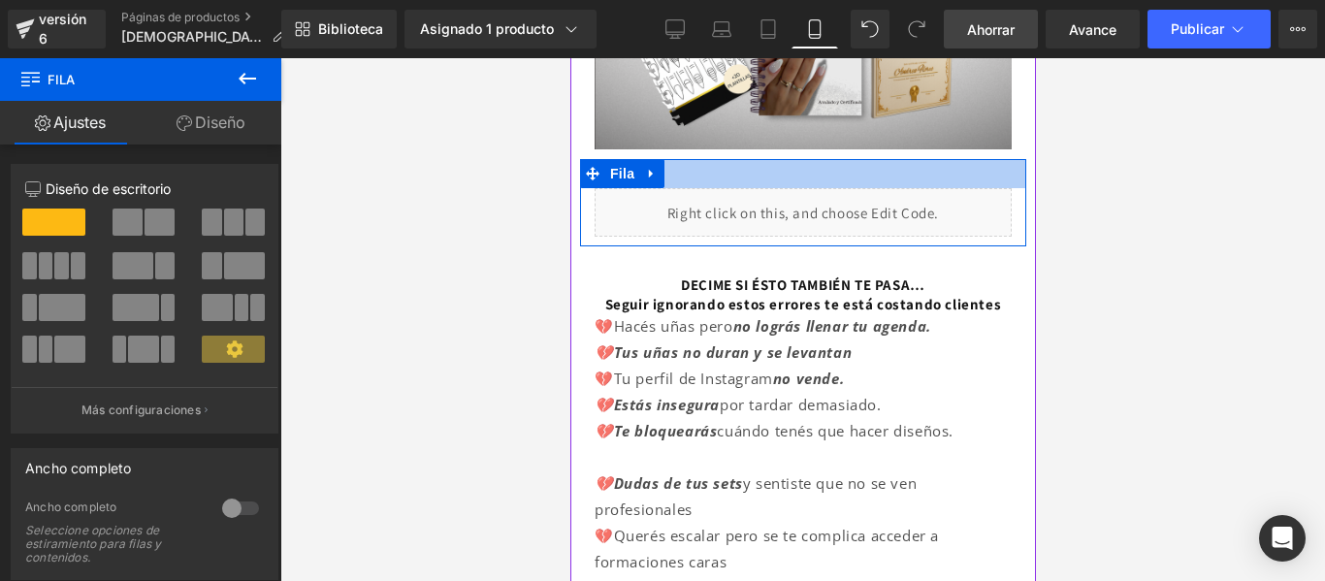
click at [755, 159] on div at bounding box center [802, 173] width 446 height 29
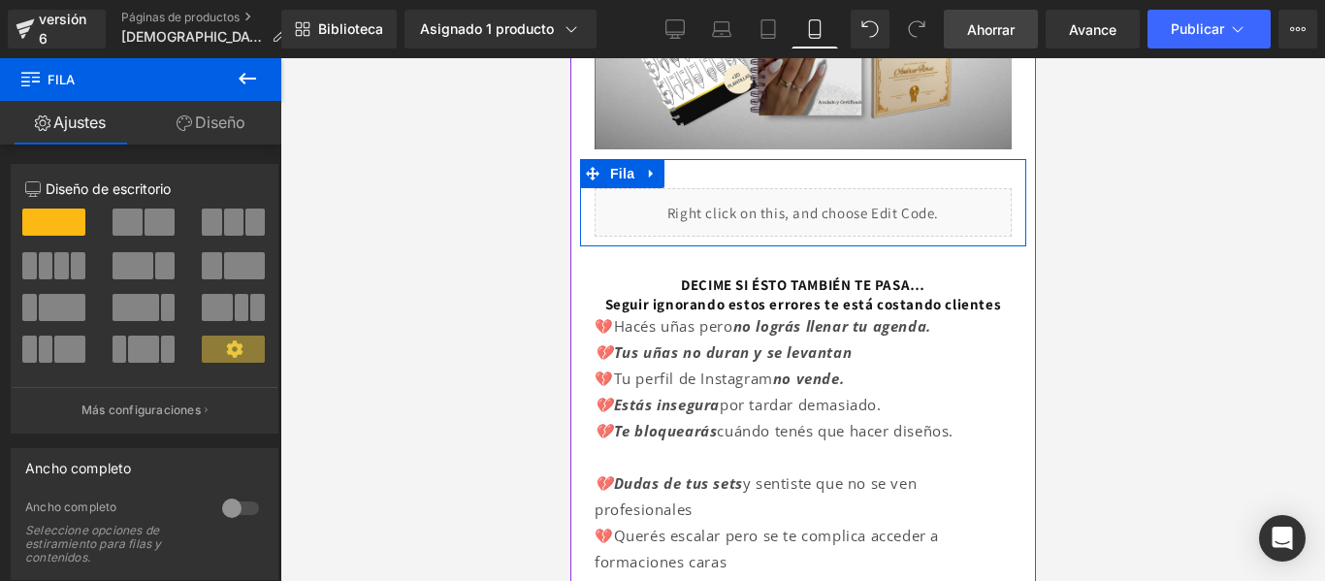
click at [720, 159] on div at bounding box center [802, 173] width 446 height 29
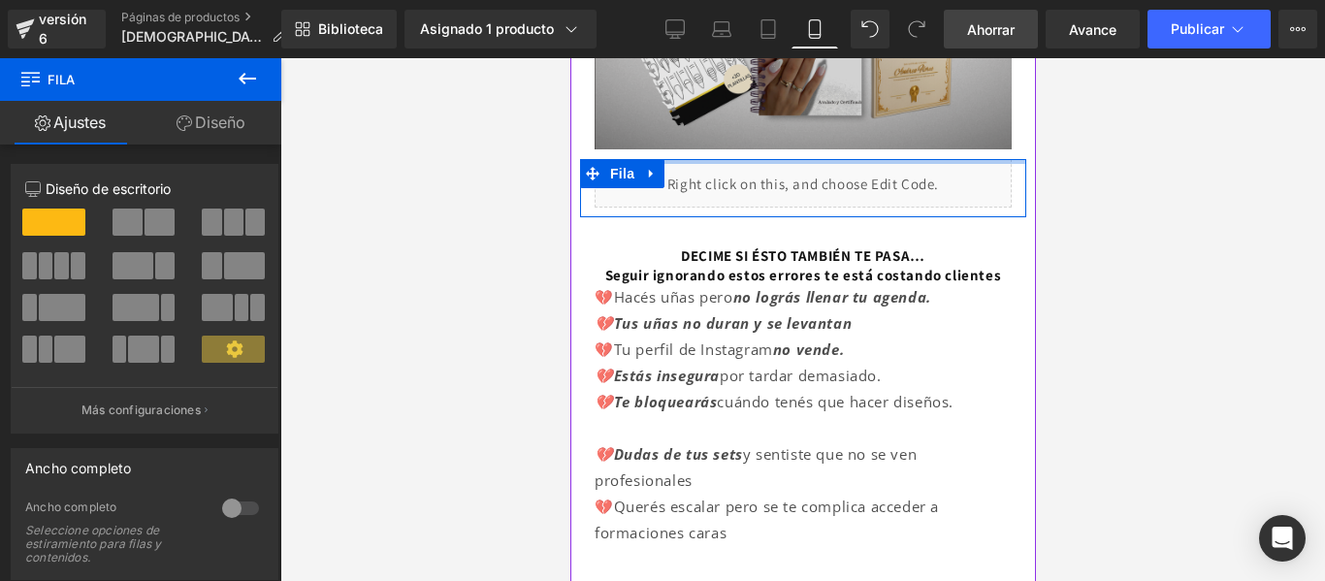
drag, startPoint x: 720, startPoint y: 149, endPoint x: 725, endPoint y: 119, distance: 30.5
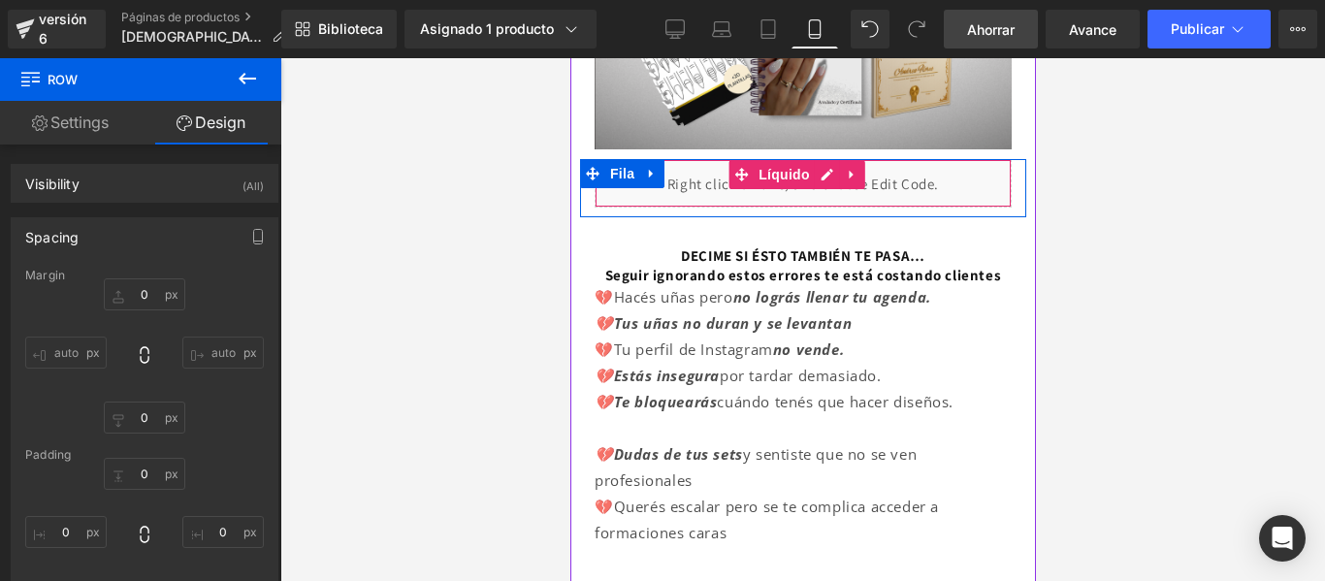
click at [983, 180] on div "Líquido" at bounding box center [802, 183] width 417 height 48
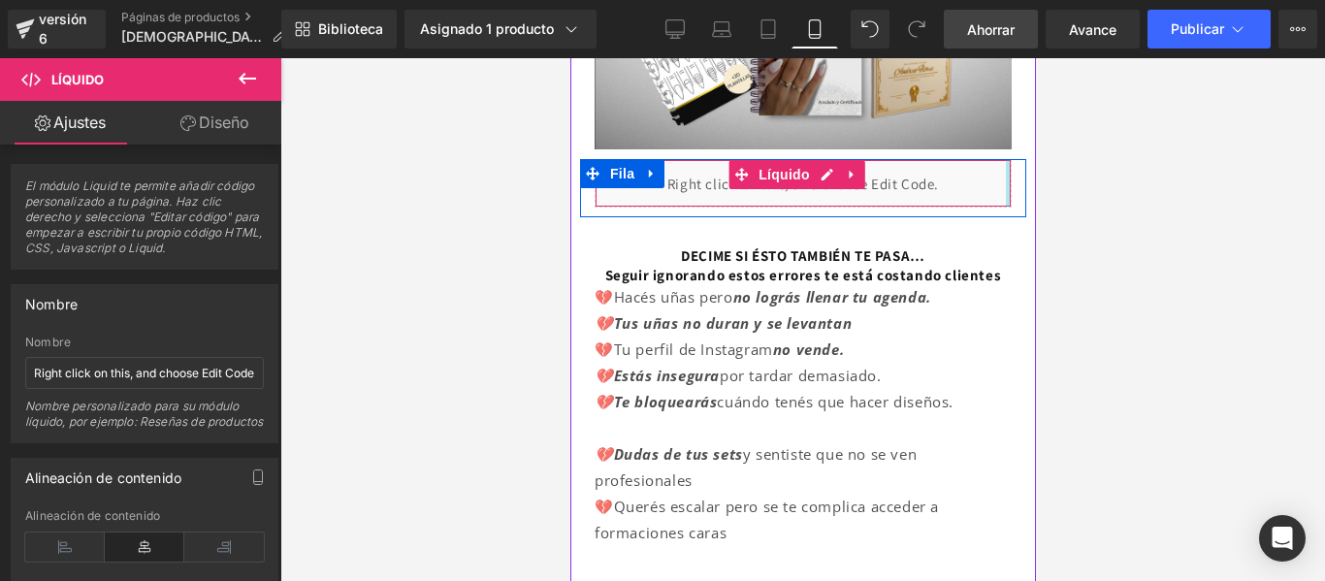
drag, startPoint x: 992, startPoint y: 169, endPoint x: 1016, endPoint y: 167, distance: 23.4
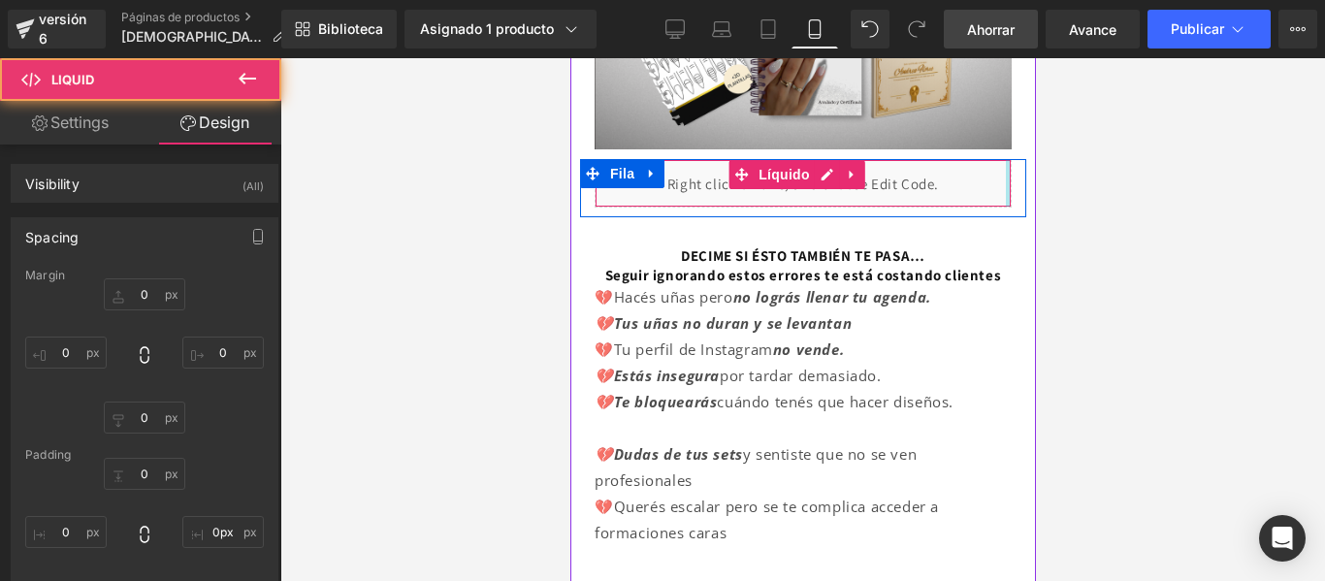
drag, startPoint x: 992, startPoint y: 170, endPoint x: 1007, endPoint y: 169, distance: 14.6
click at [1007, 169] on div "Líquido Fila" at bounding box center [802, 188] width 446 height 58
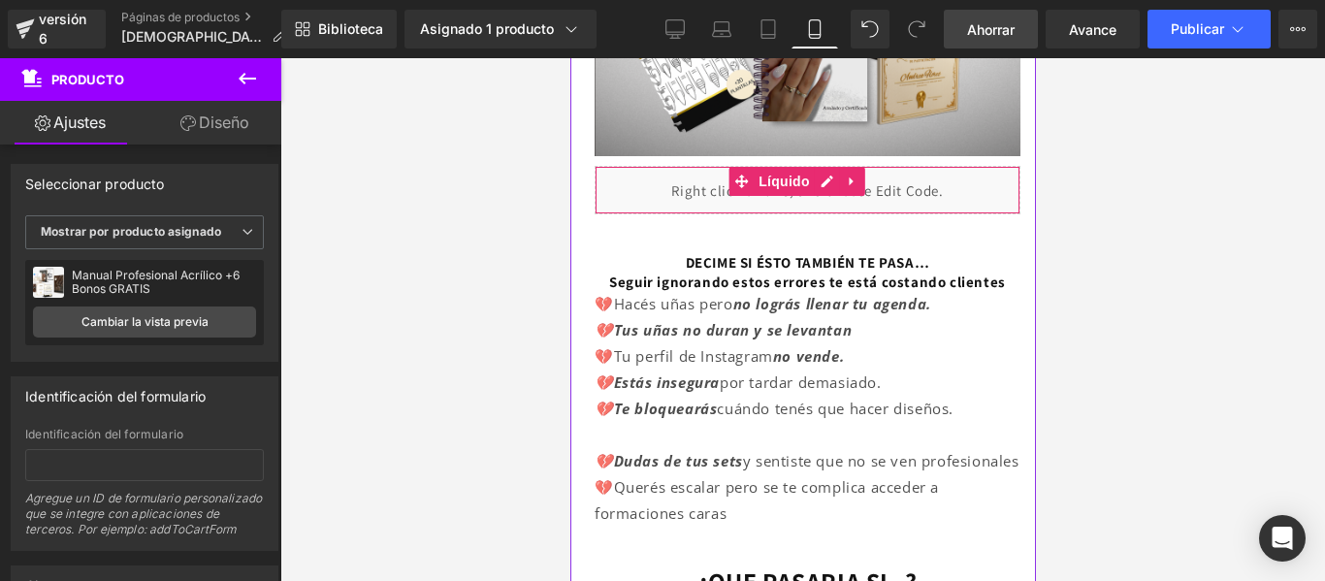
drag, startPoint x: 1010, startPoint y: 169, endPoint x: 1023, endPoint y: 179, distance: 17.3
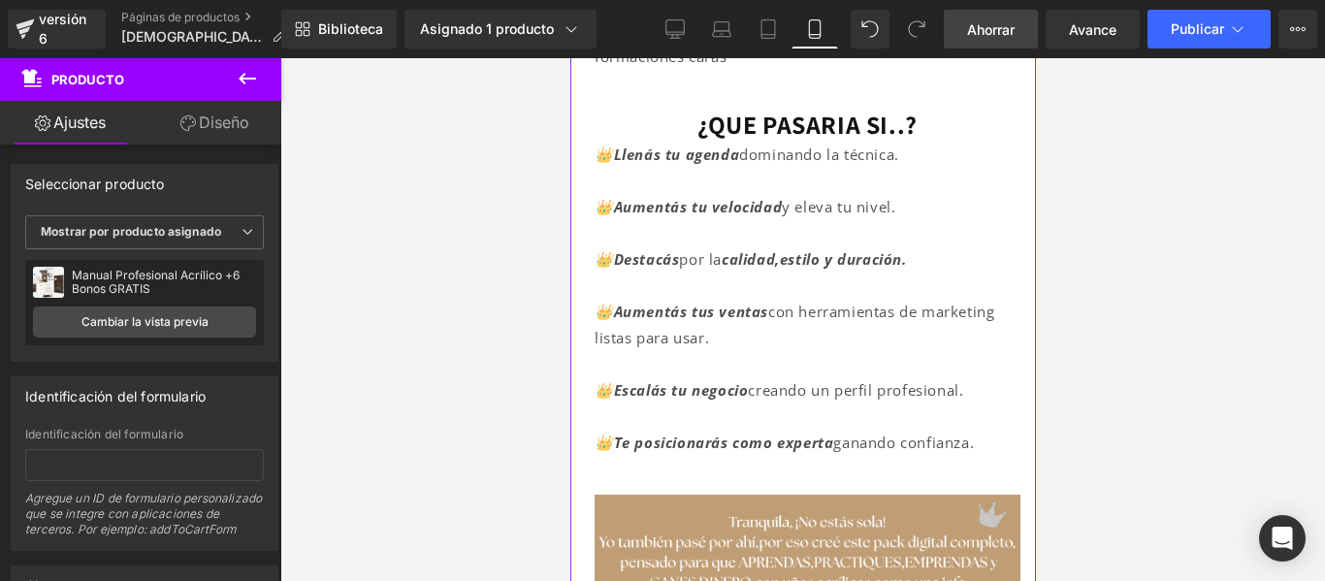
click at [1034, 197] on div at bounding box center [1034, 270] width 1 height 2237
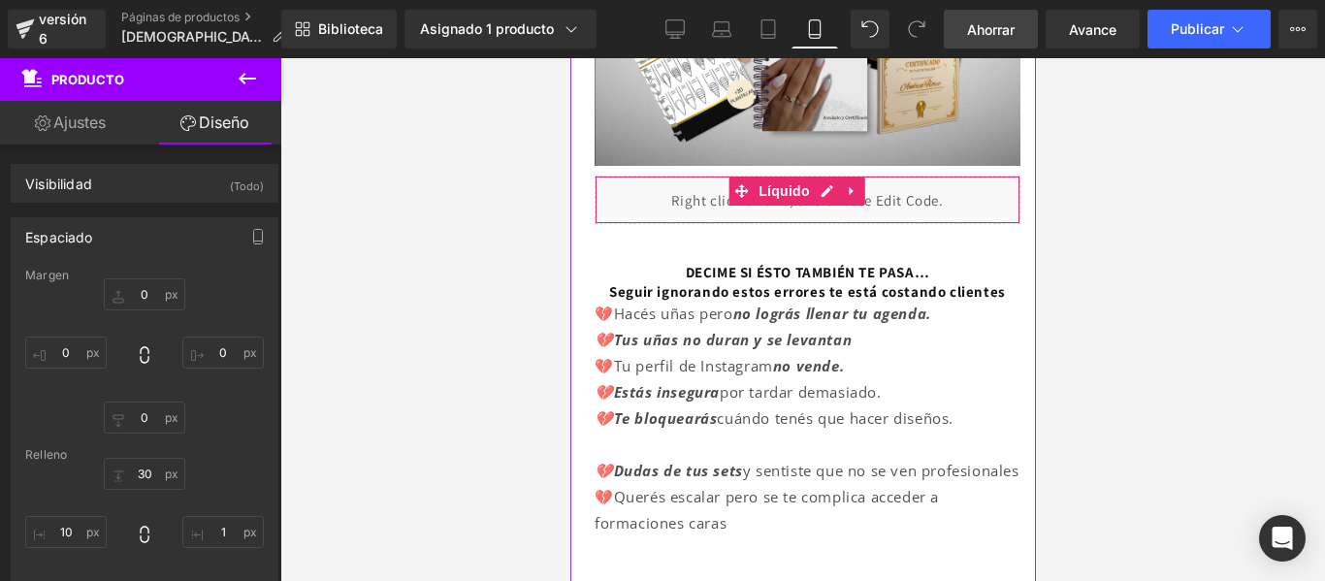
scroll to position [328, 0]
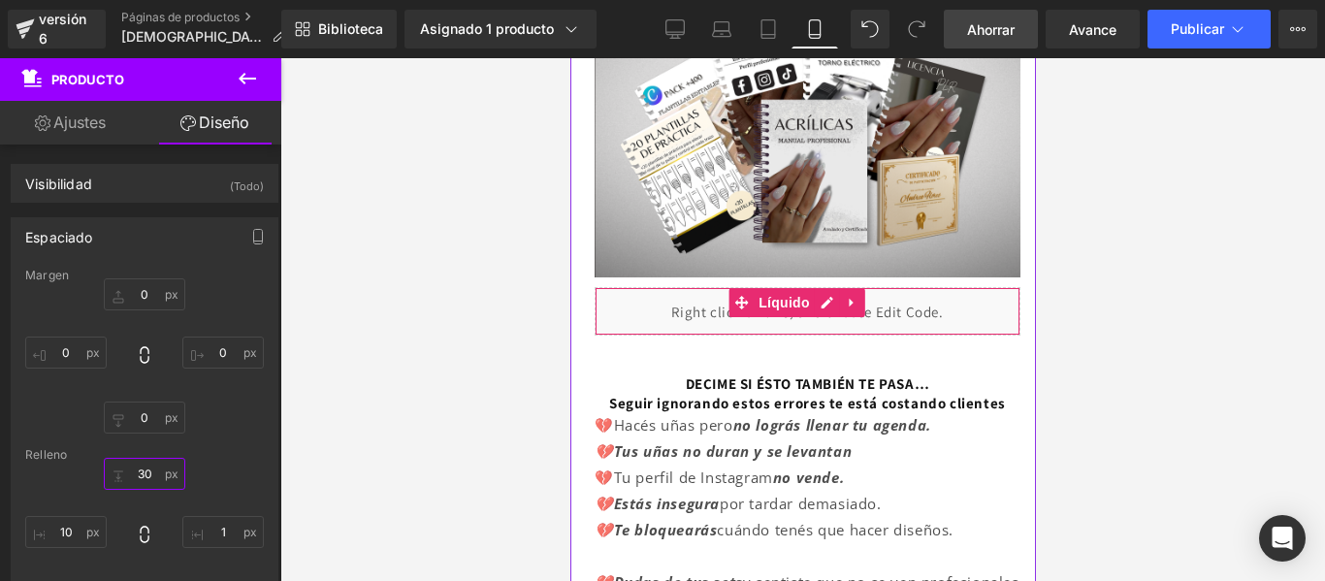
click at [145, 474] on input "30" at bounding box center [144, 474] width 81 height 32
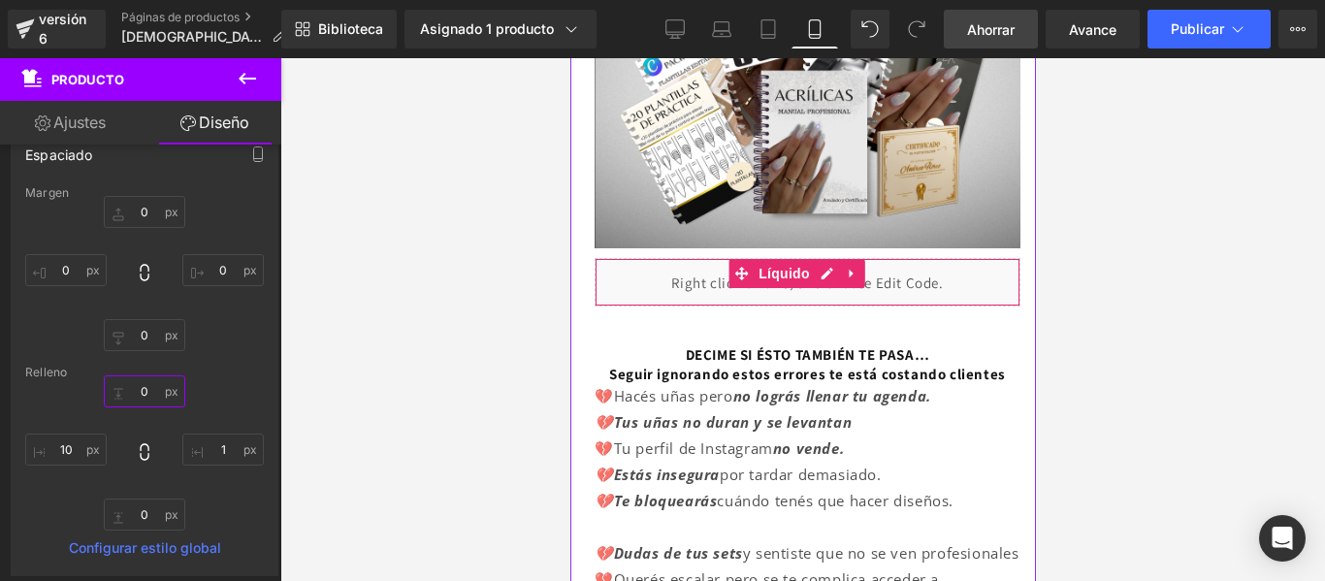
scroll to position [83, 0]
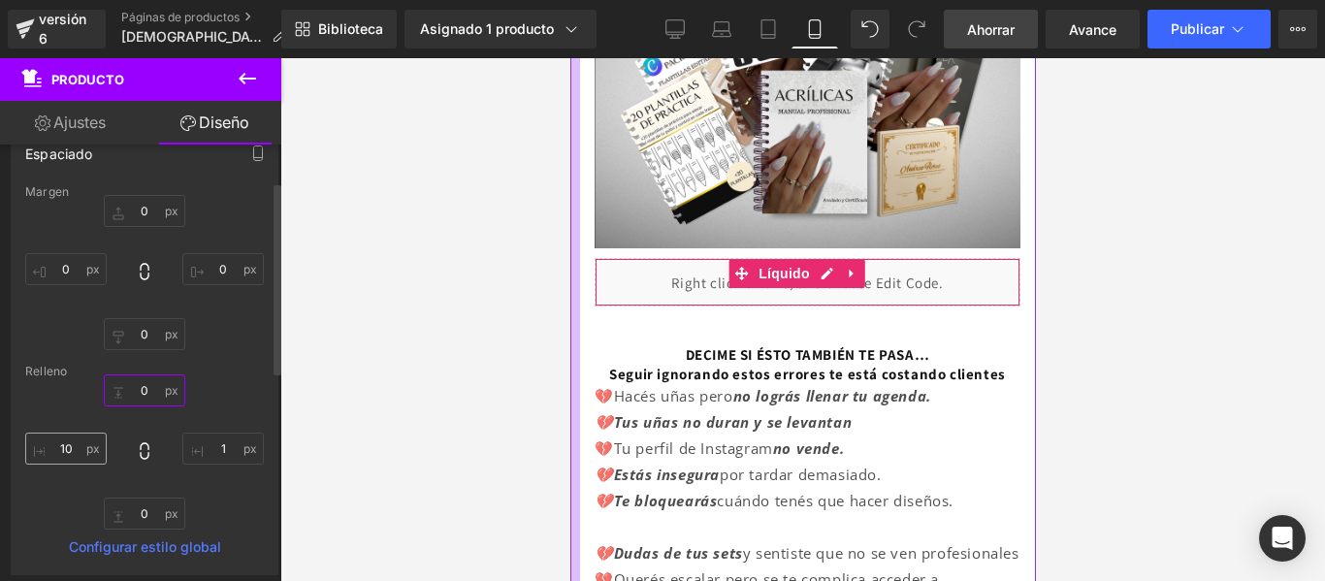
type input "0"
click at [65, 449] on input "10" at bounding box center [65, 449] width 81 height 32
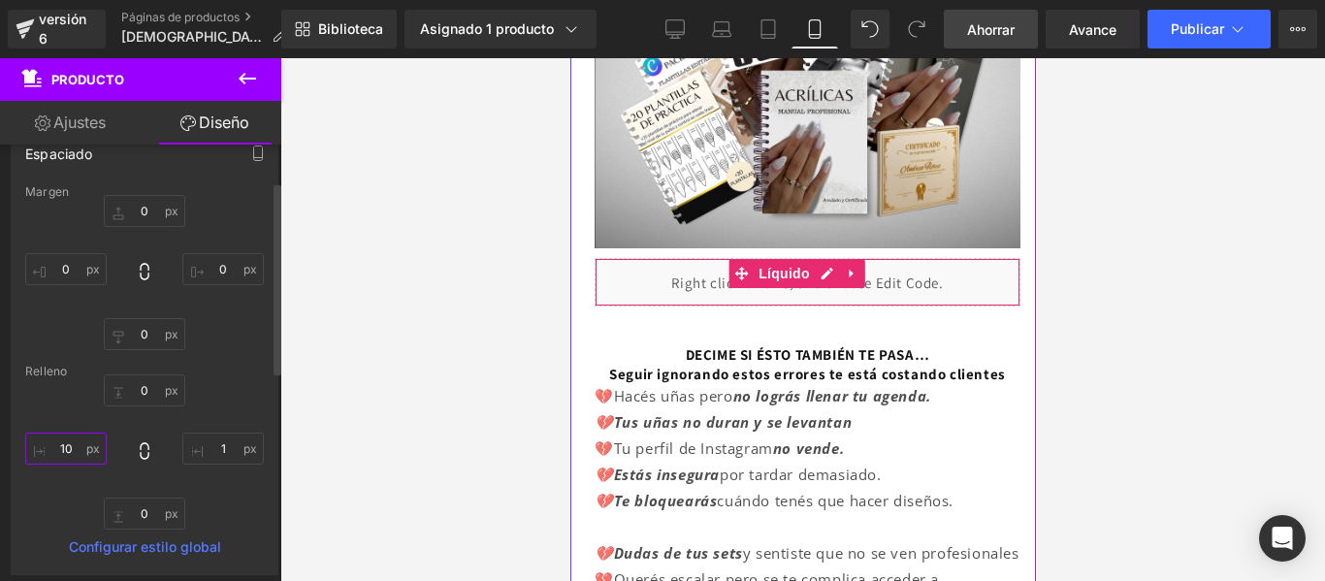
click at [65, 449] on input "10" at bounding box center [65, 449] width 81 height 32
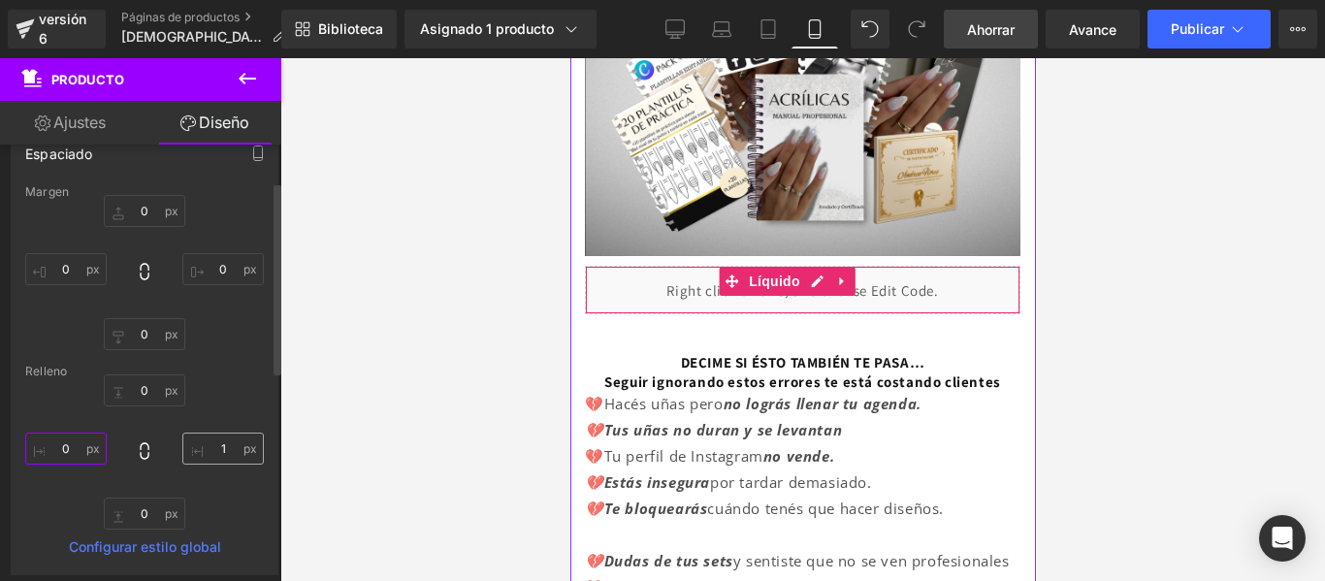
type input "0"
click at [202, 447] on input "1" at bounding box center [222, 449] width 81 height 32
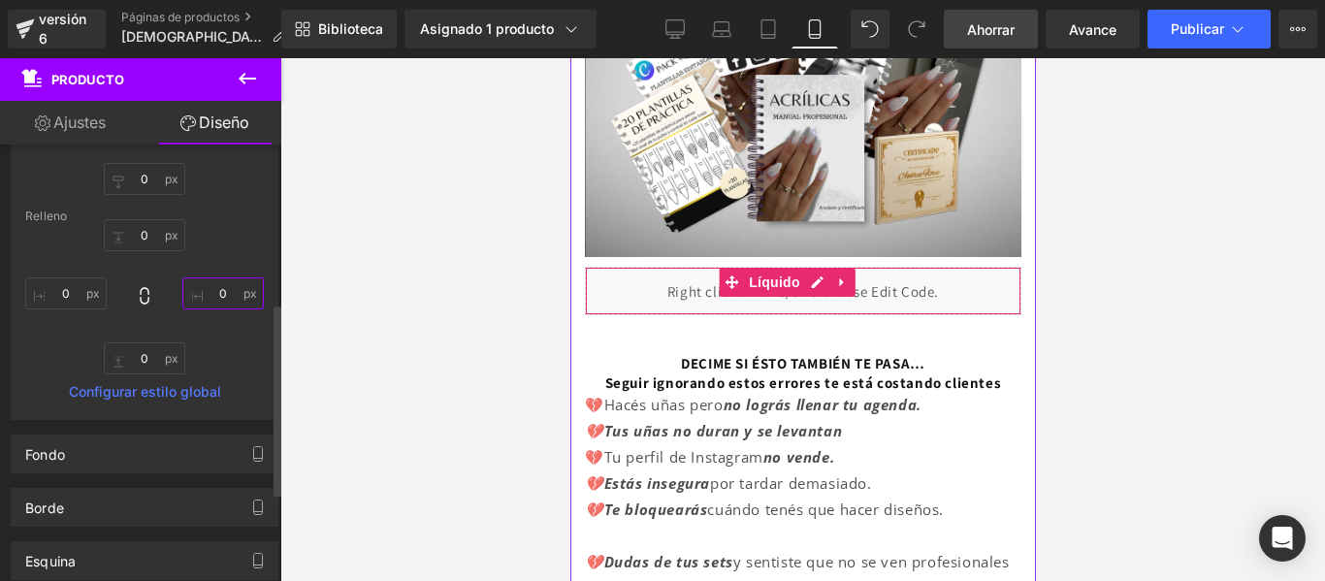
scroll to position [358, 0]
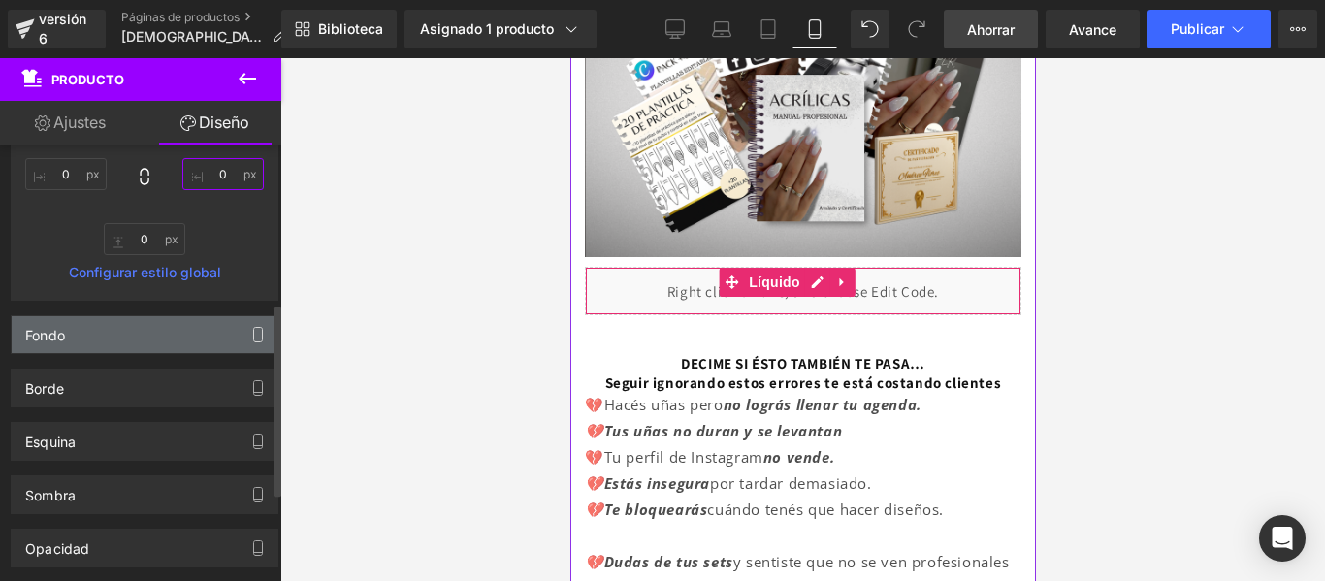
type input "0"
click at [252, 328] on icon "button" at bounding box center [258, 335] width 16 height 16
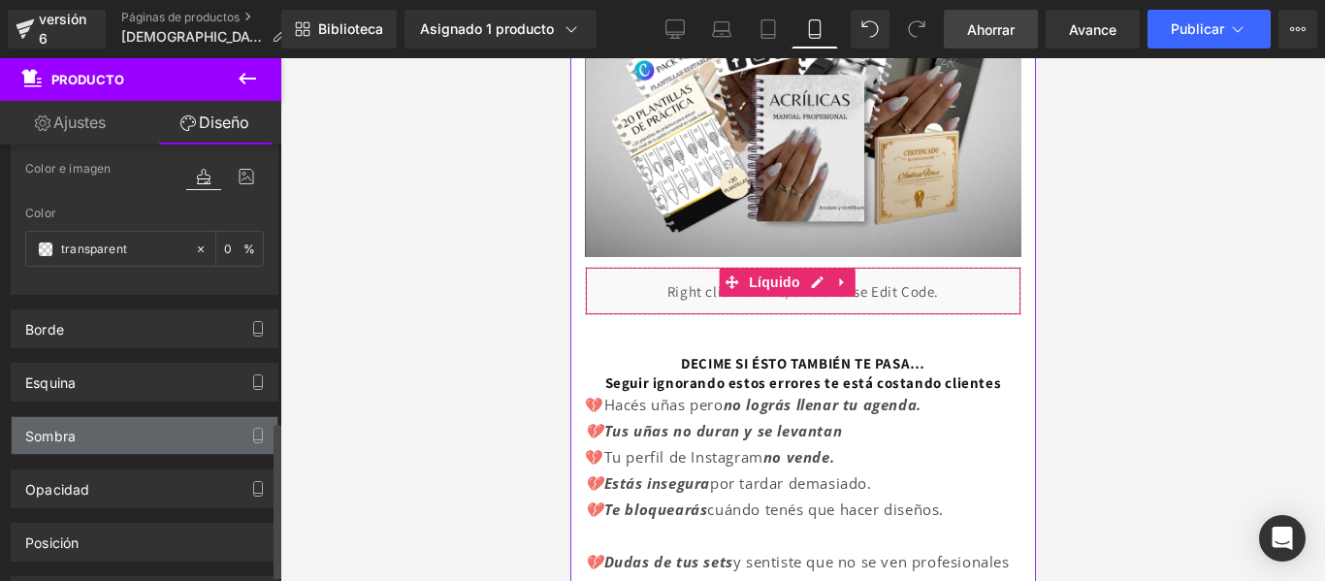
scroll to position [773, 0]
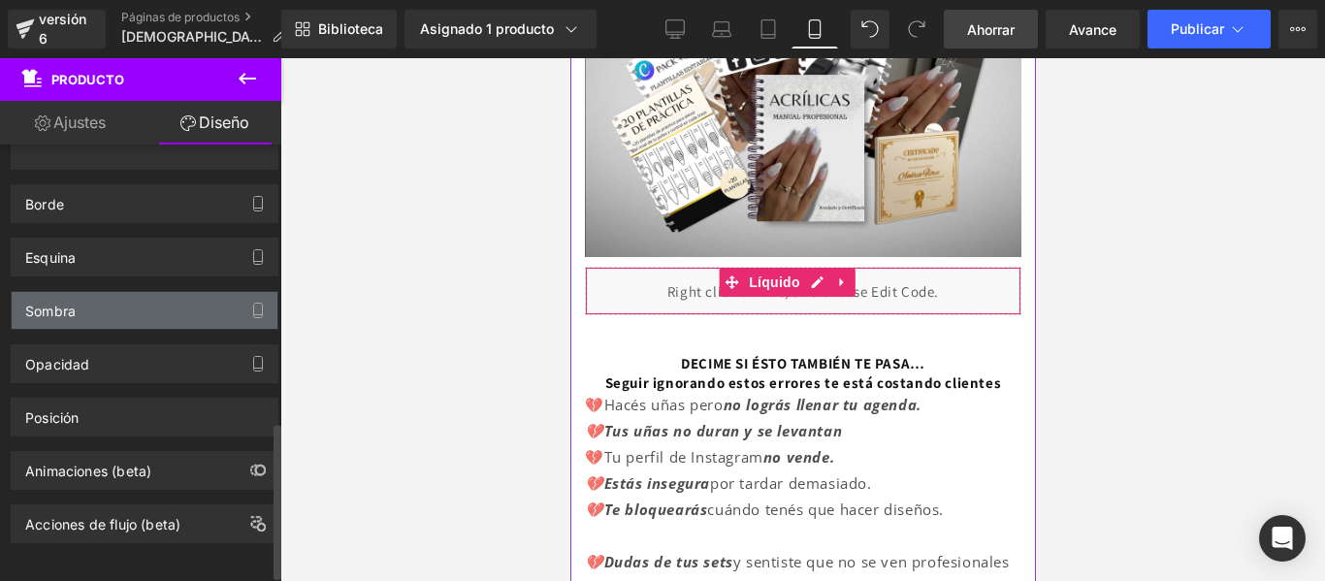
click at [172, 321] on div "Sombra" at bounding box center [145, 310] width 266 height 37
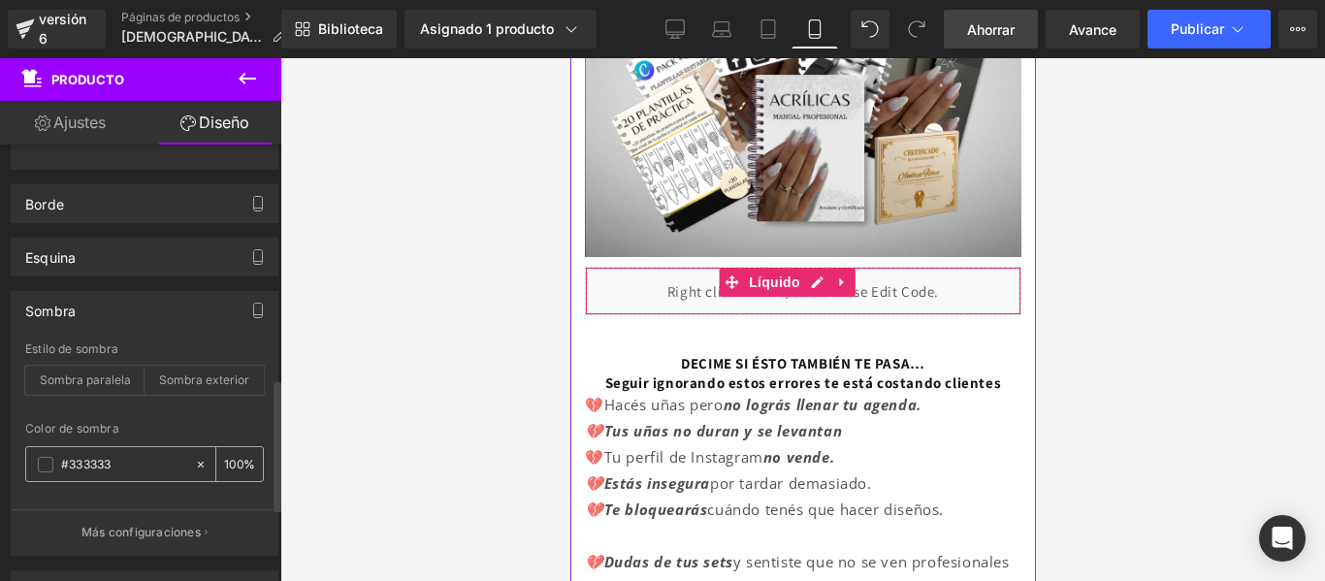
click at [88, 471] on input "#333333" at bounding box center [123, 464] width 124 height 21
click at [48, 465] on span at bounding box center [46, 465] width 16 height 16
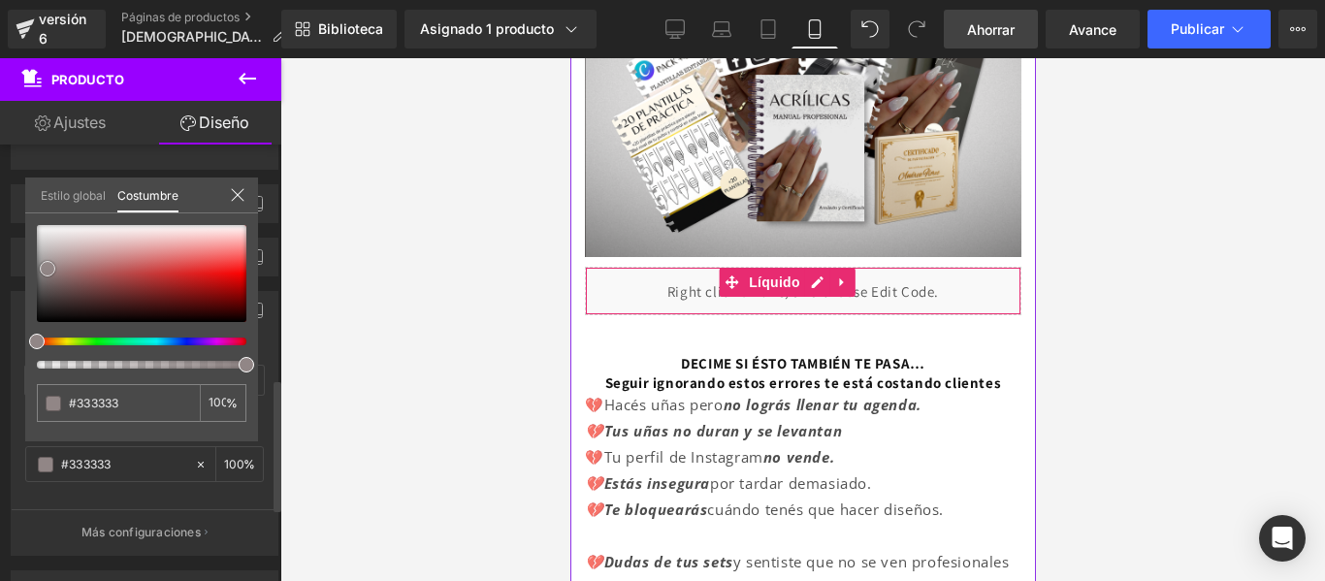
type input "#857979"
type input "#e0dbdb"
drag, startPoint x: 37, startPoint y: 296, endPoint x: 58, endPoint y: 215, distance: 83.3
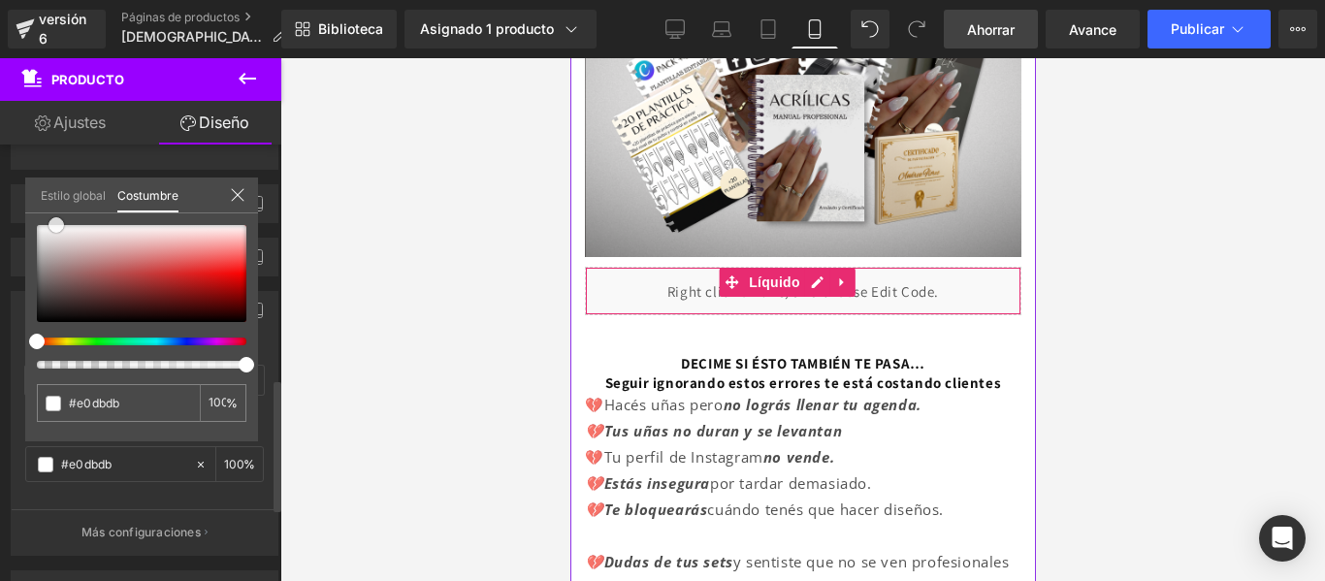
click at [58, 215] on div "#e0dbdb 100 %" at bounding box center [141, 224] width 233 height 23
type input "#ffffff"
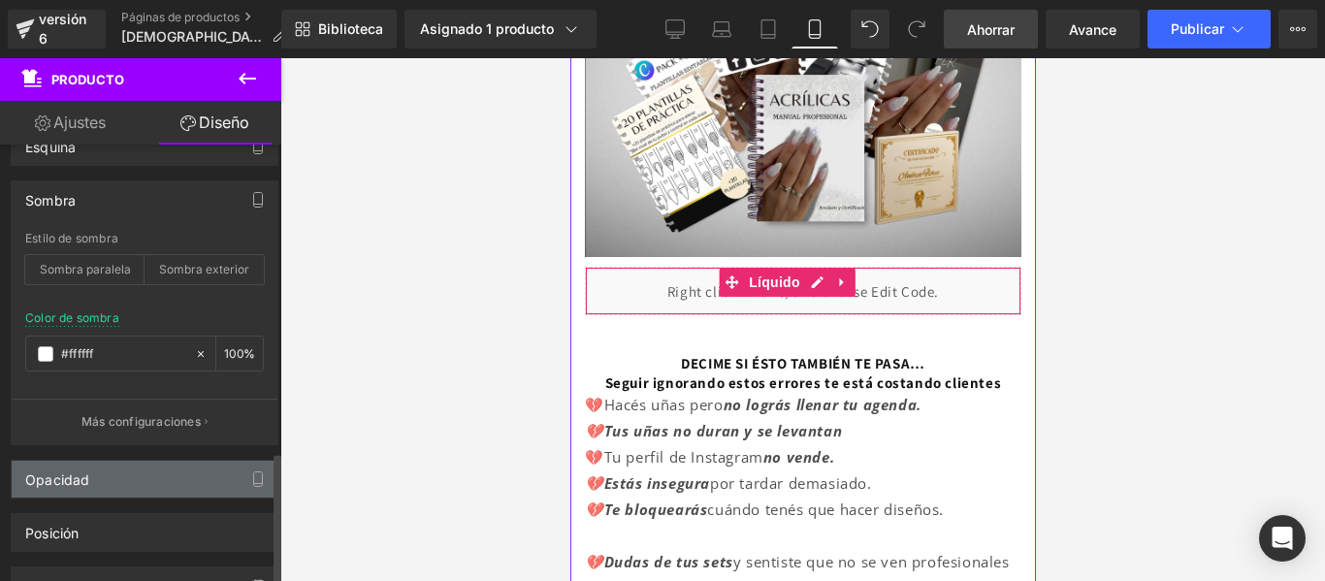
scroll to position [1016, 0]
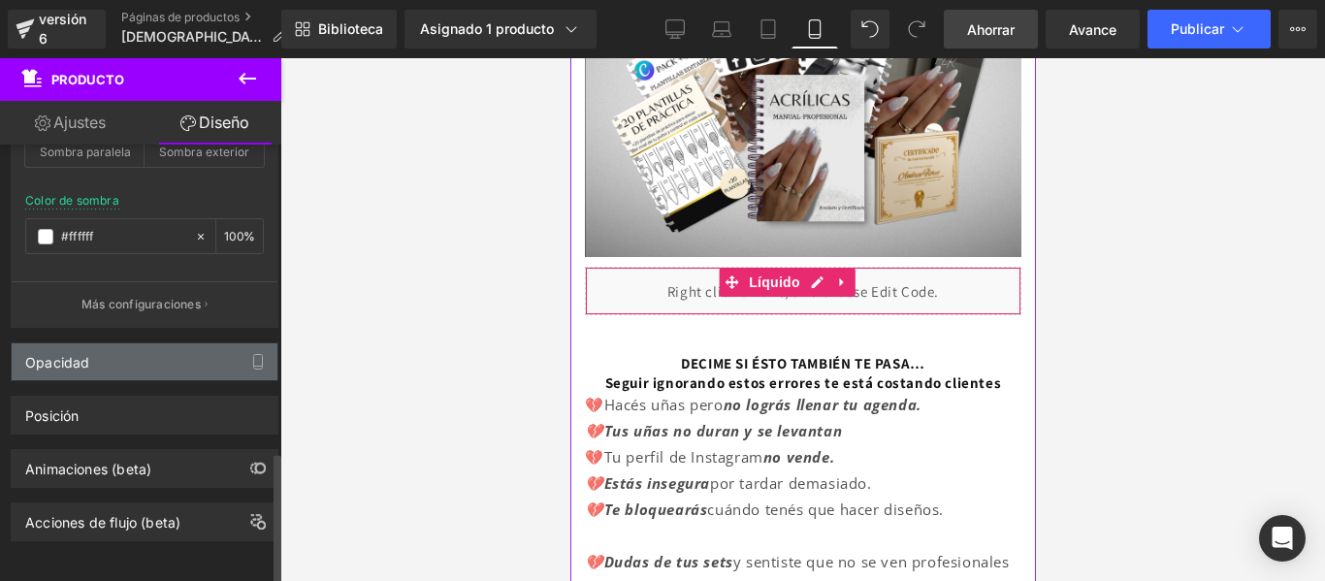
click at [168, 343] on div "Opacidad" at bounding box center [145, 361] width 266 height 37
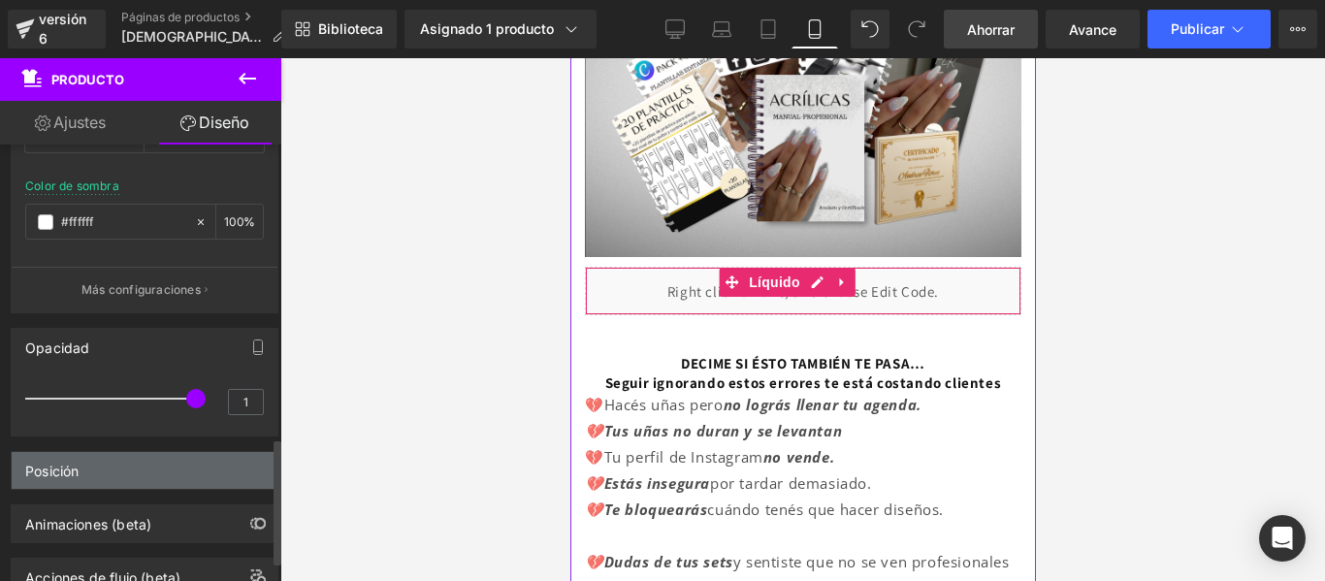
click at [167, 474] on div "Posición" at bounding box center [145, 470] width 266 height 37
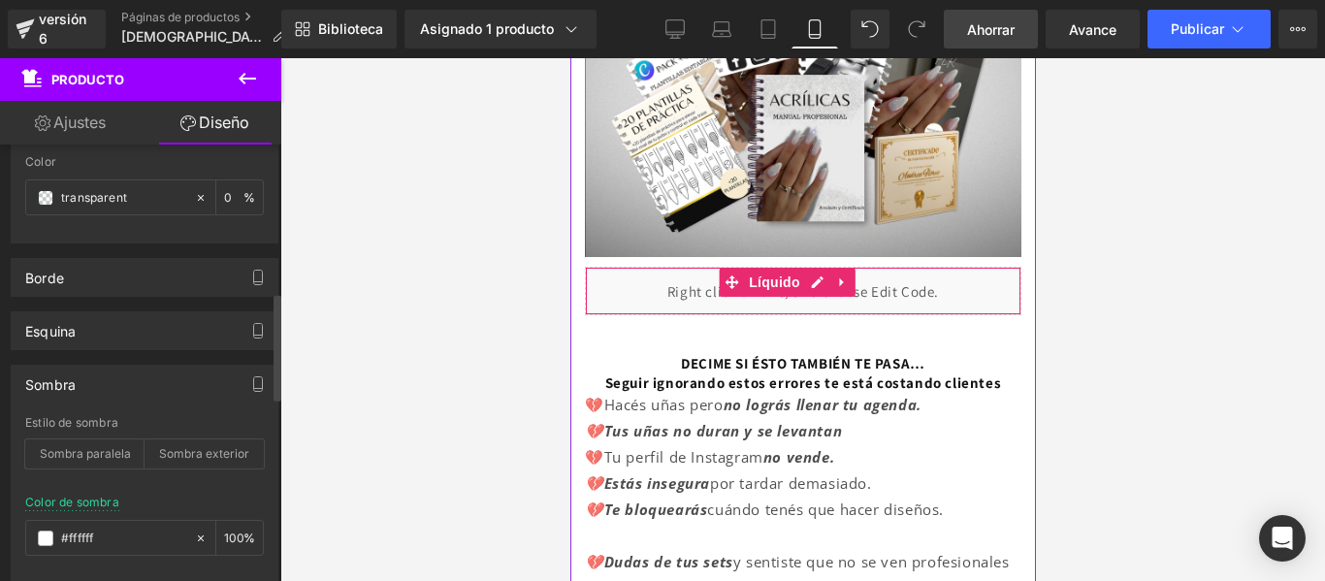
scroll to position [597, 0]
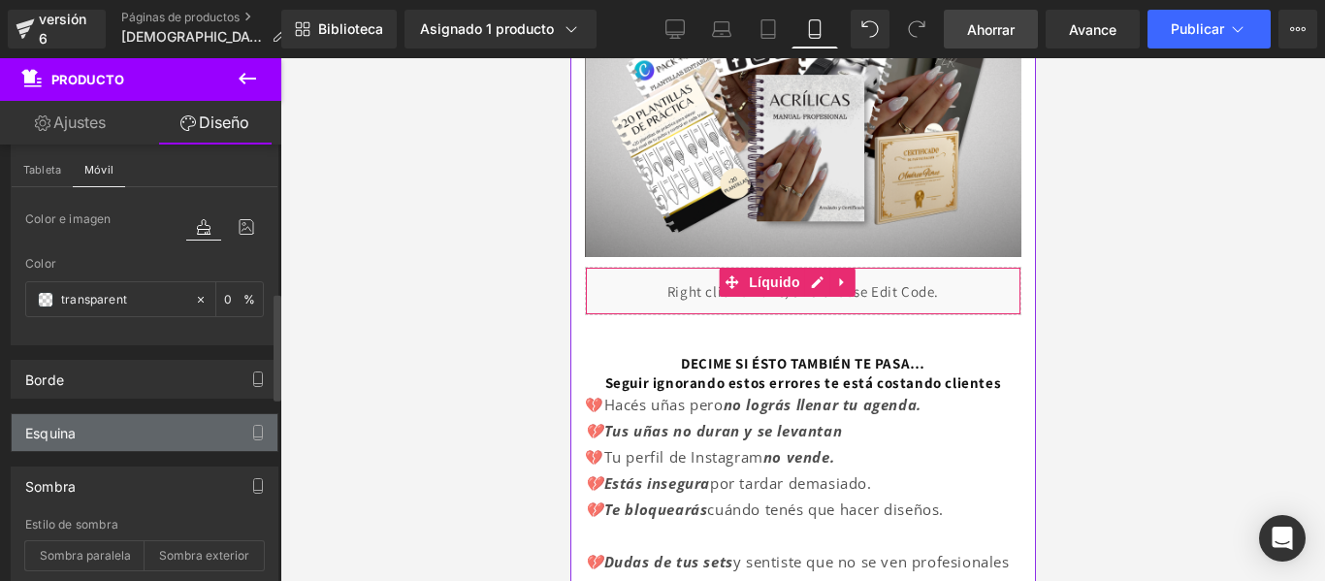
click at [151, 429] on div "Esquina" at bounding box center [145, 432] width 266 height 37
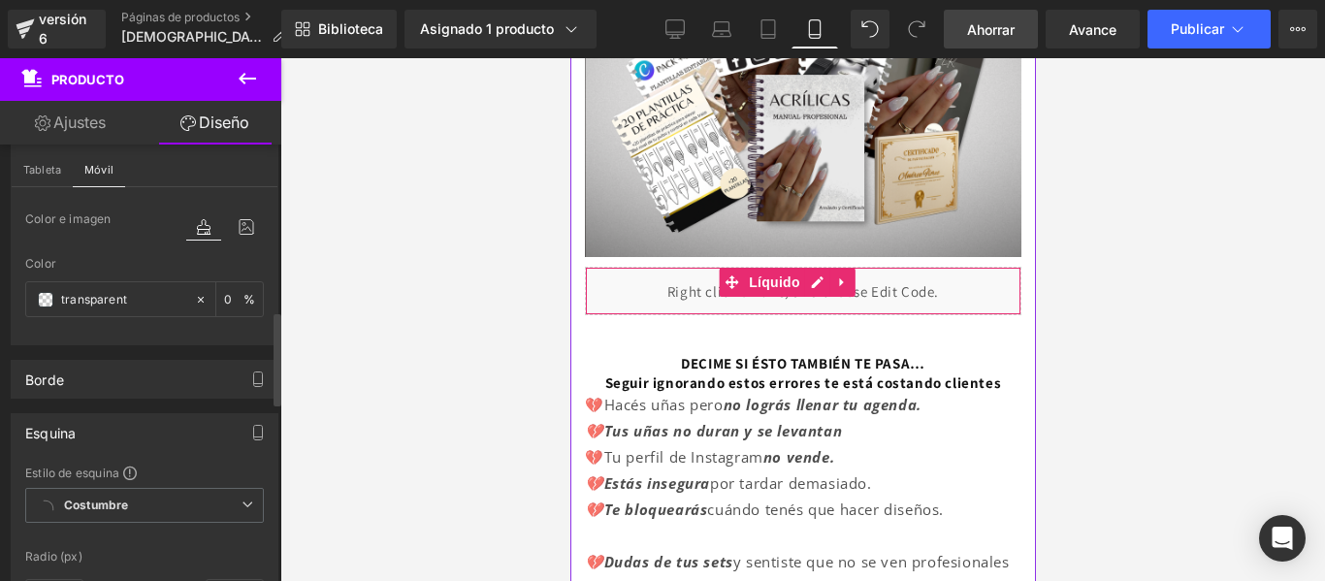
scroll to position [783, 0]
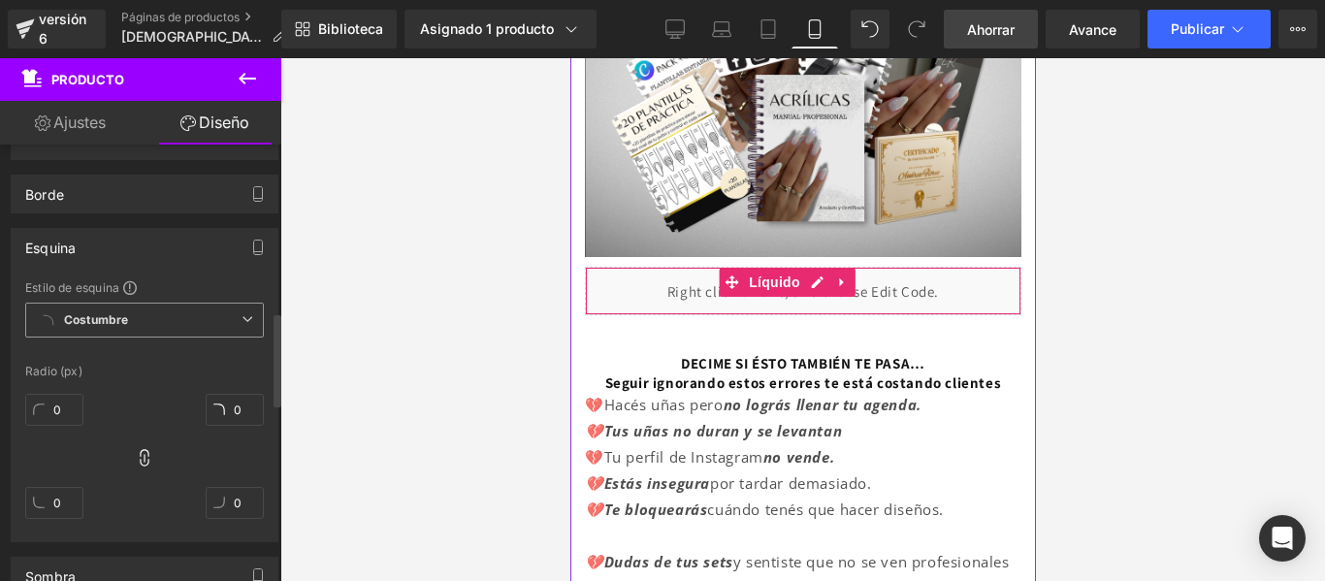
click at [168, 333] on span "Costumbre Configurar estilo global" at bounding box center [144, 320] width 239 height 35
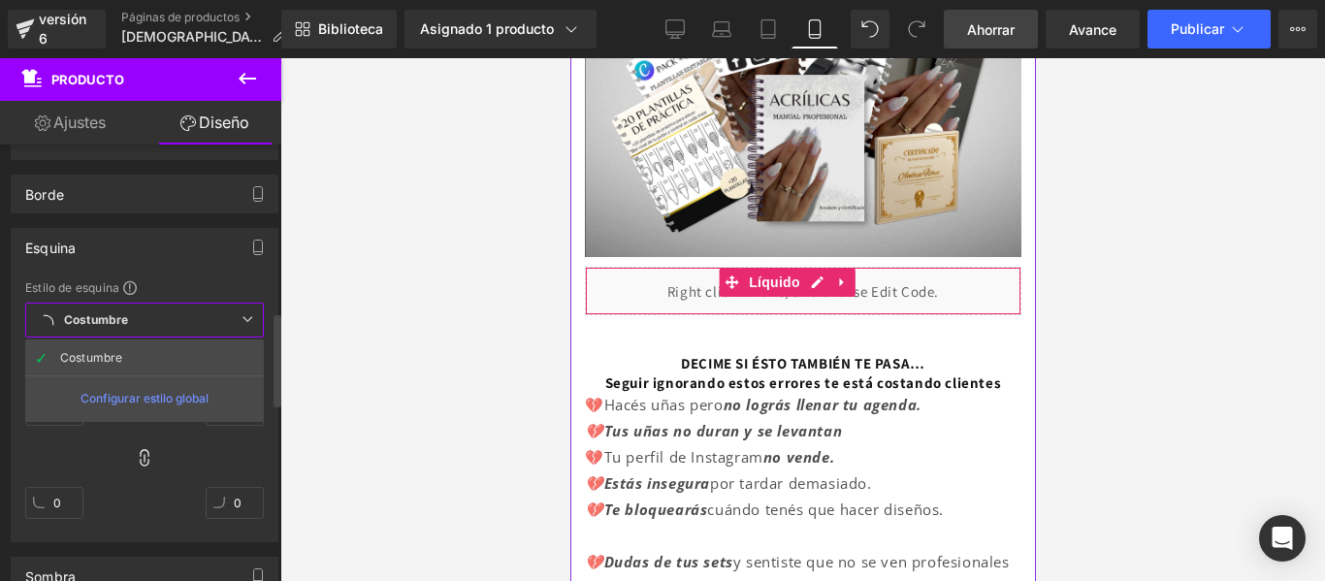
click at [153, 256] on div "Esquina" at bounding box center [145, 247] width 266 height 37
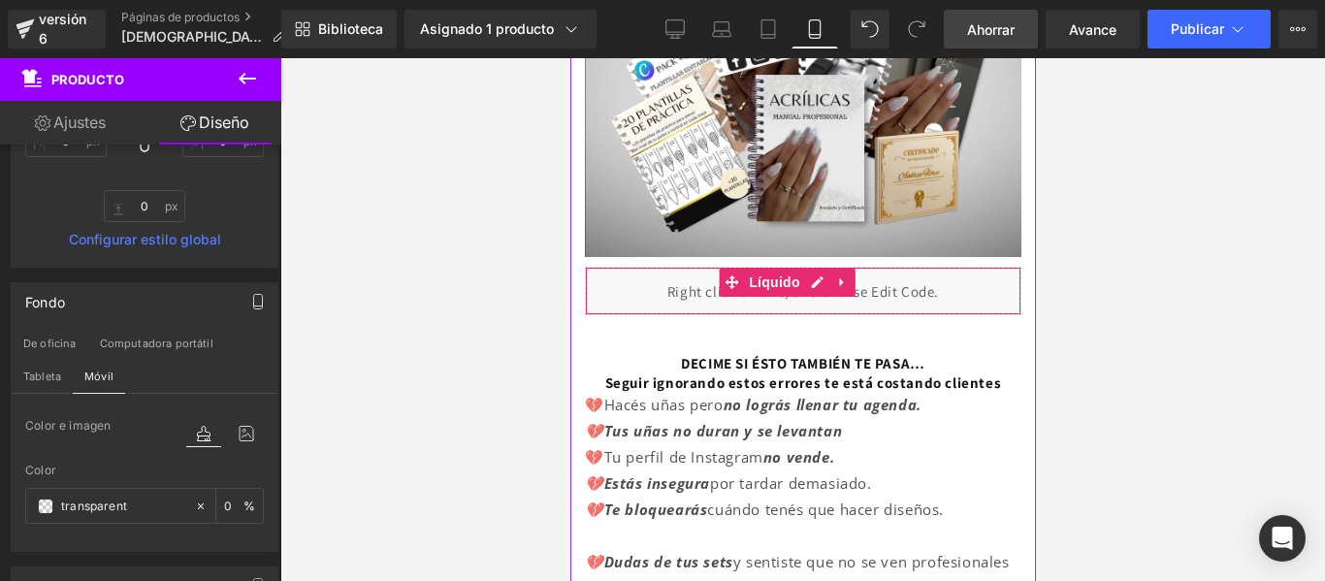
scroll to position [389, 0]
click at [96, 512] on input "transparent" at bounding box center [123, 508] width 124 height 21
click at [48, 505] on span at bounding box center [46, 508] width 16 height 16
click at [47, 505] on span at bounding box center [46, 508] width 16 height 16
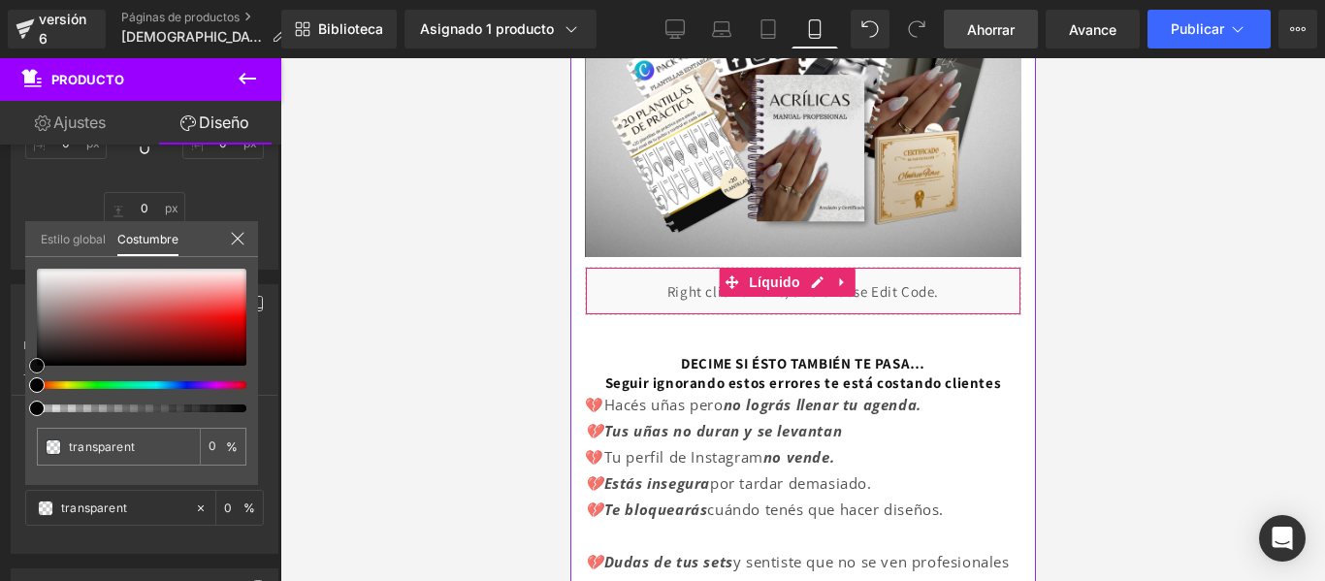
type input "#7d4e4e"
type input "100"
type input "#7d4e4e"
type input "100"
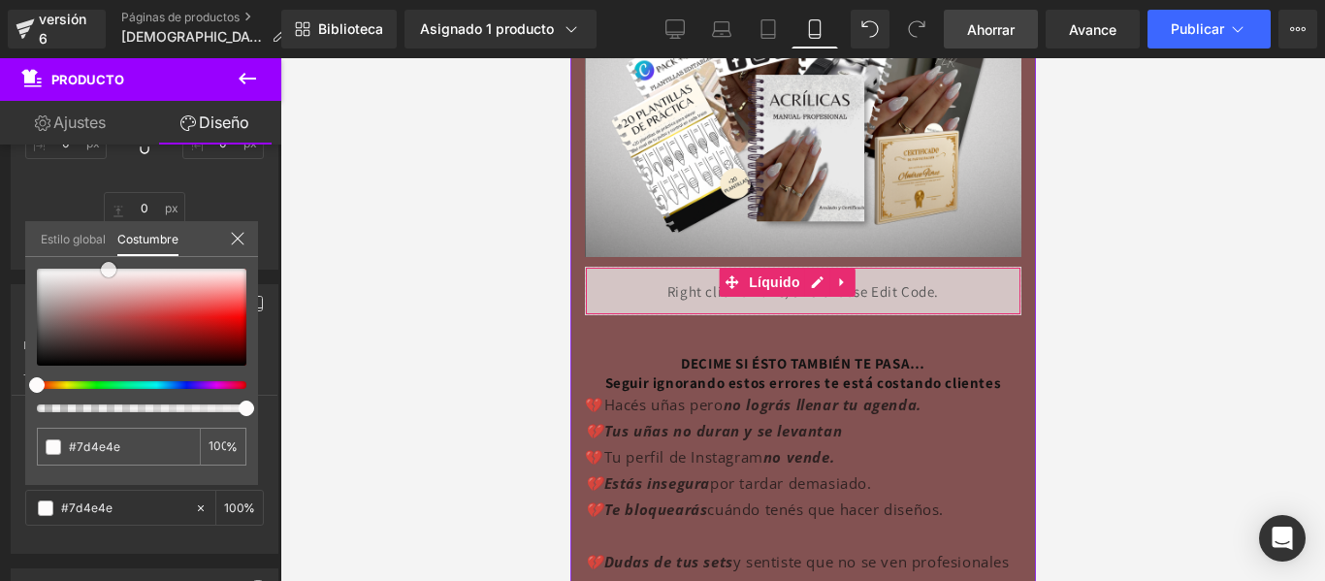
type input "#835252"
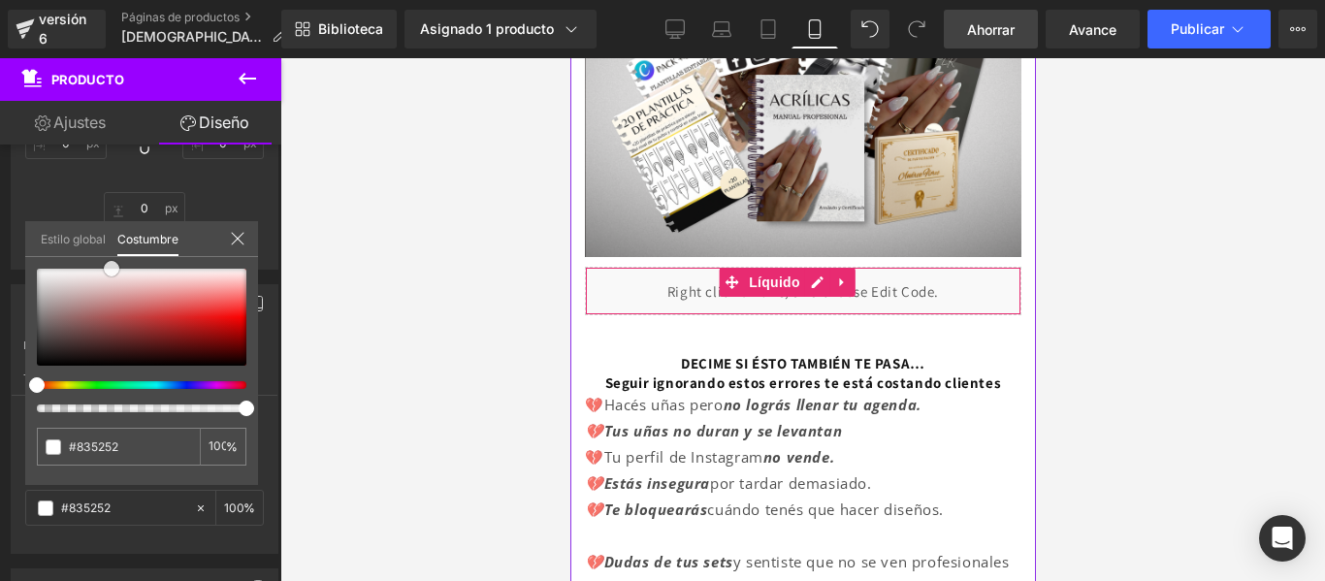
type input "#ffffff"
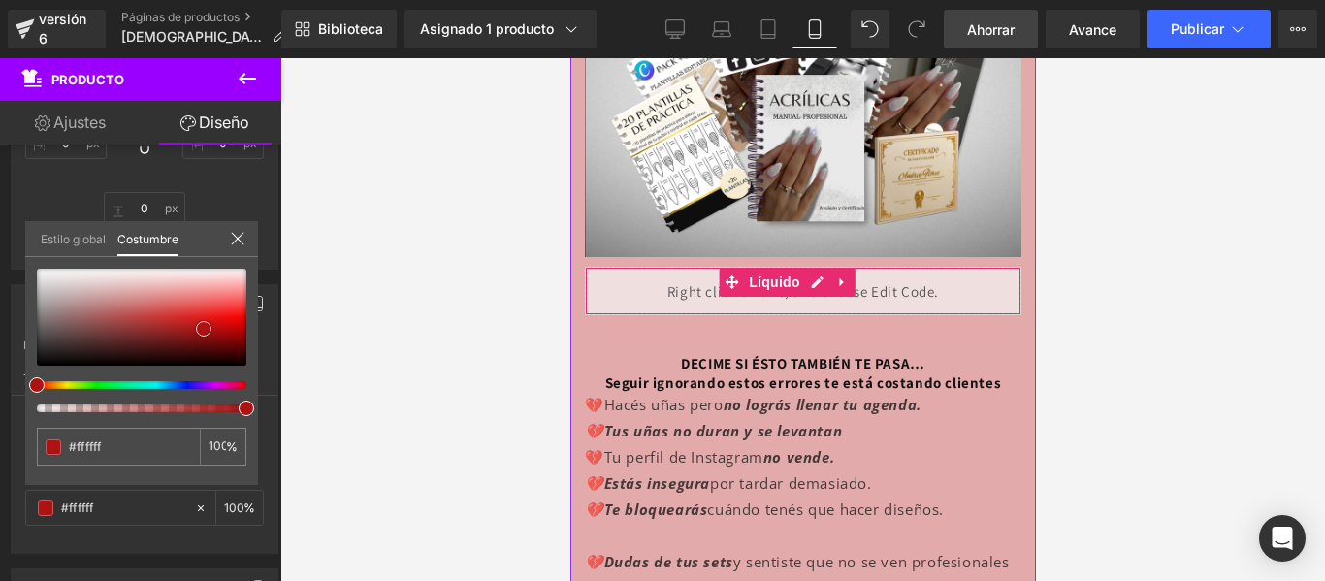
type input "#e2aaaa"
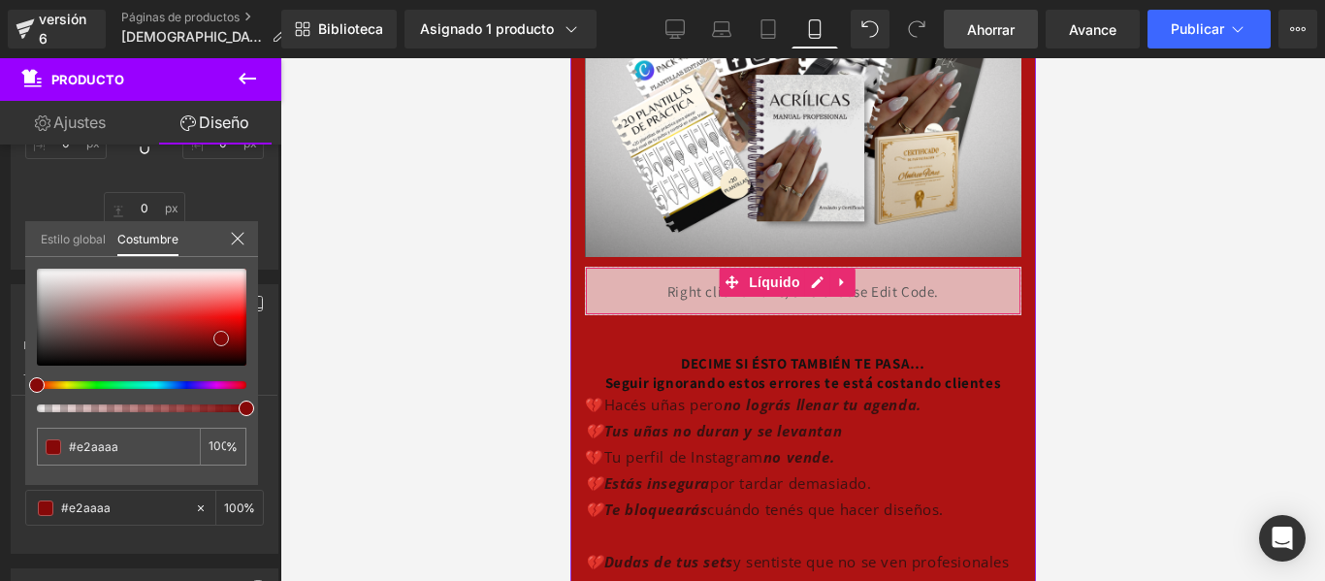
type input "#ae1313"
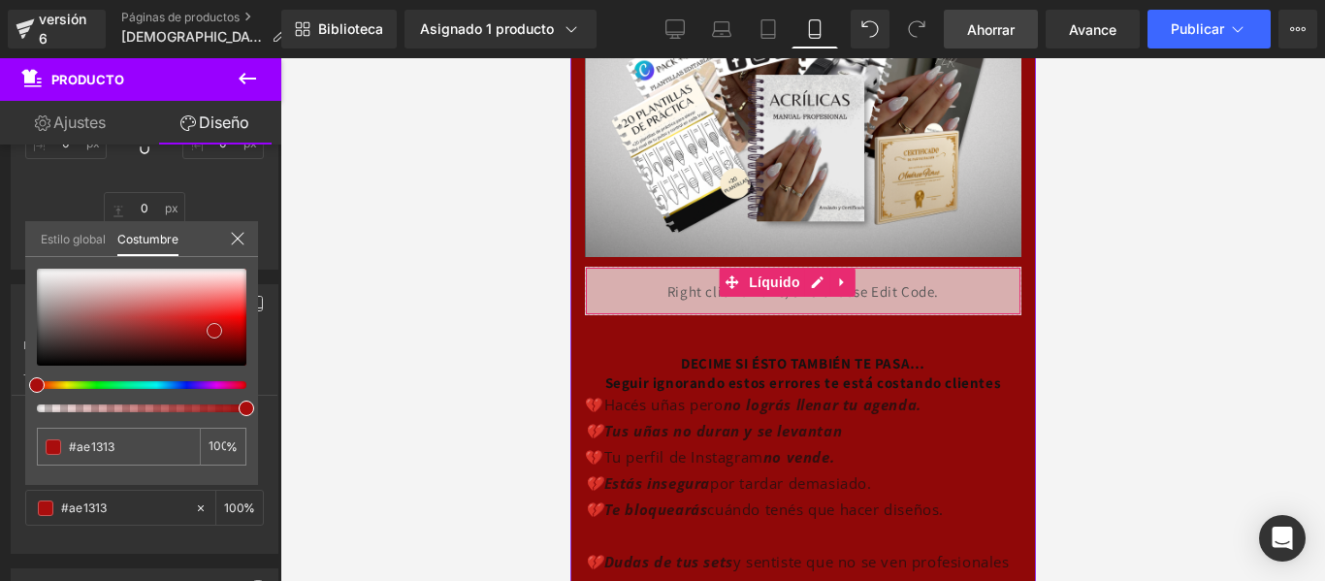
type input "#900808"
type input "#a90d0d"
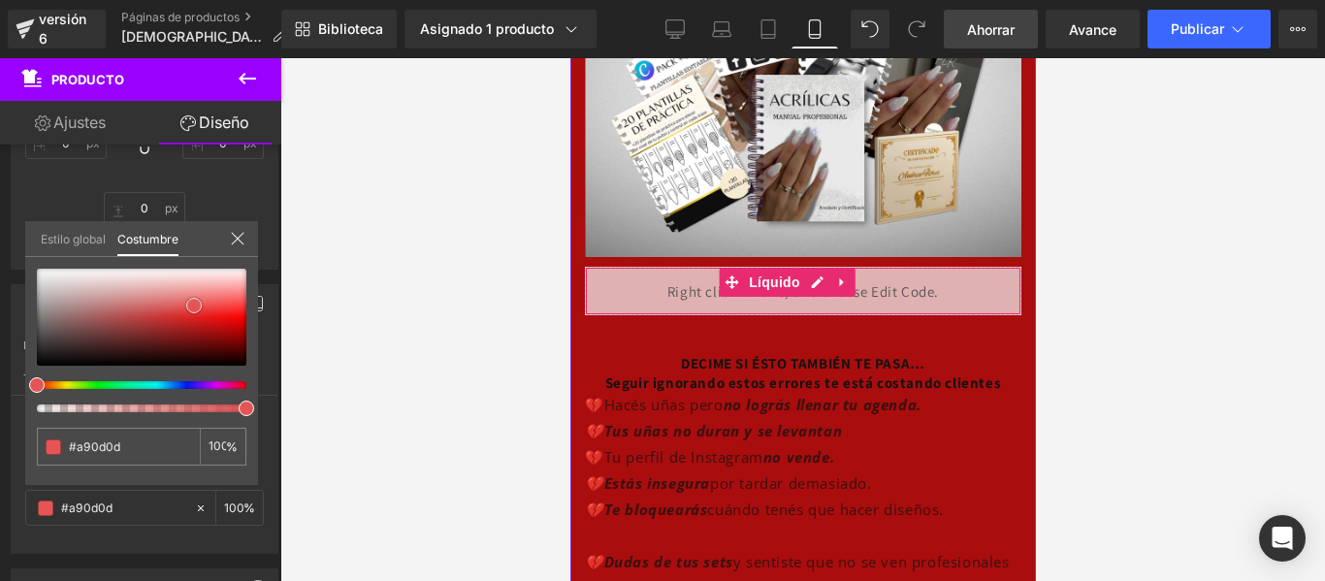
type input "#e65555"
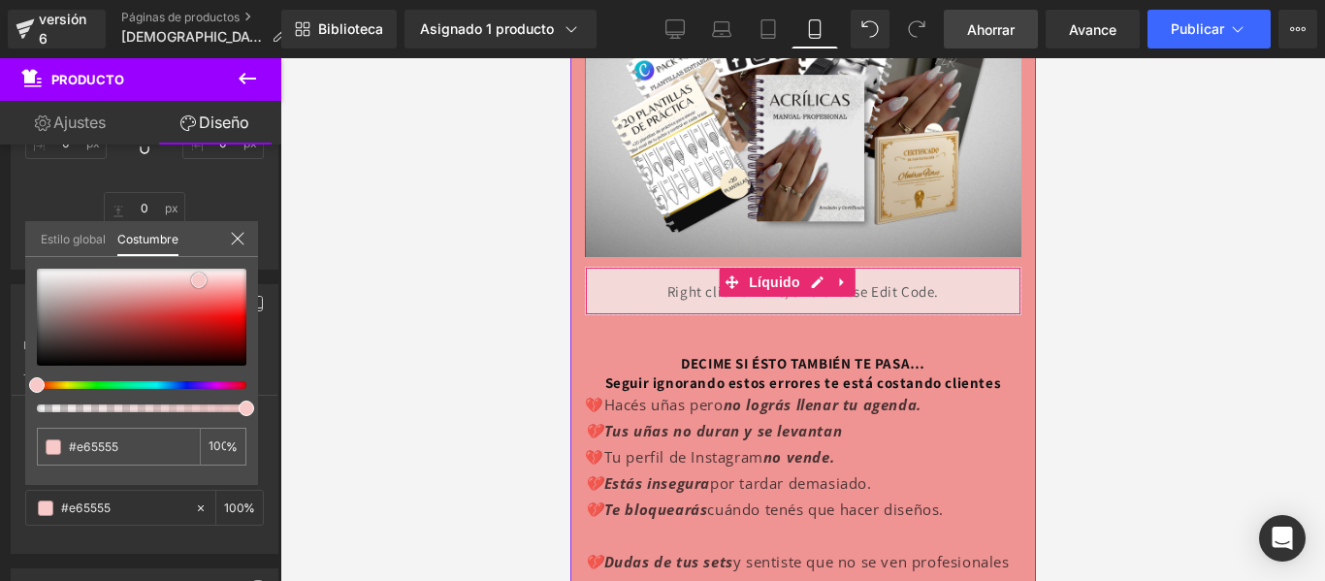
type input "#ef9393"
type input "#fadada"
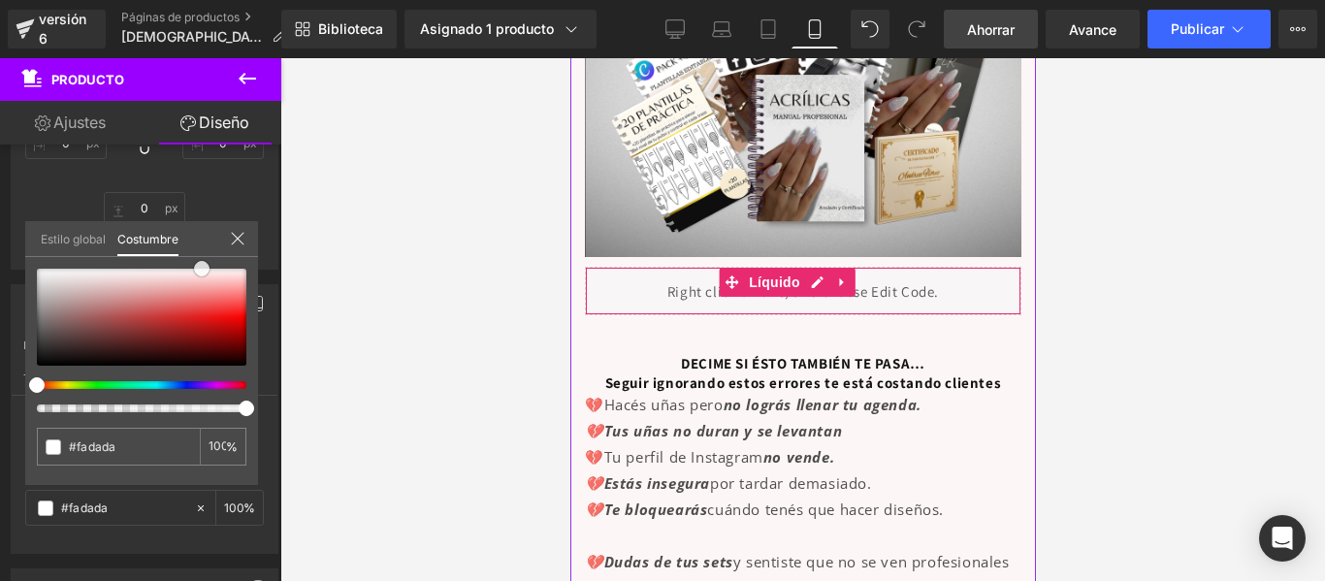
type input "#fdf6f6"
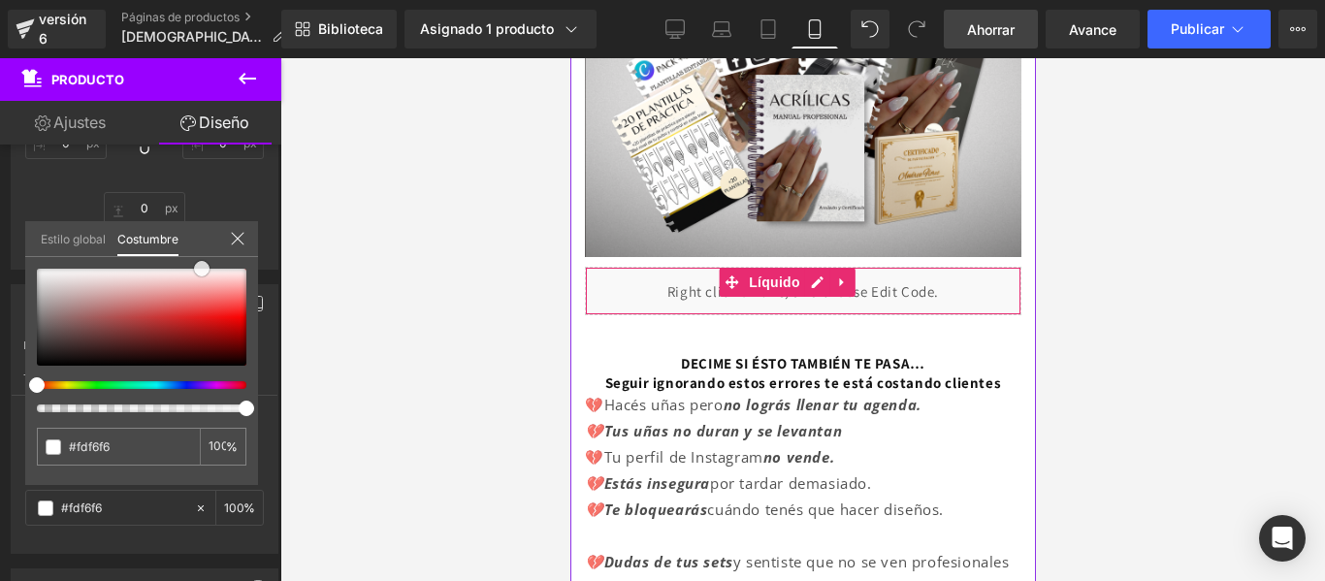
type input "#ffffff"
drag, startPoint x: 84, startPoint y: 327, endPoint x: 195, endPoint y: 266, distance: 126.3
click at [195, 269] on div at bounding box center [142, 317] width 210 height 97
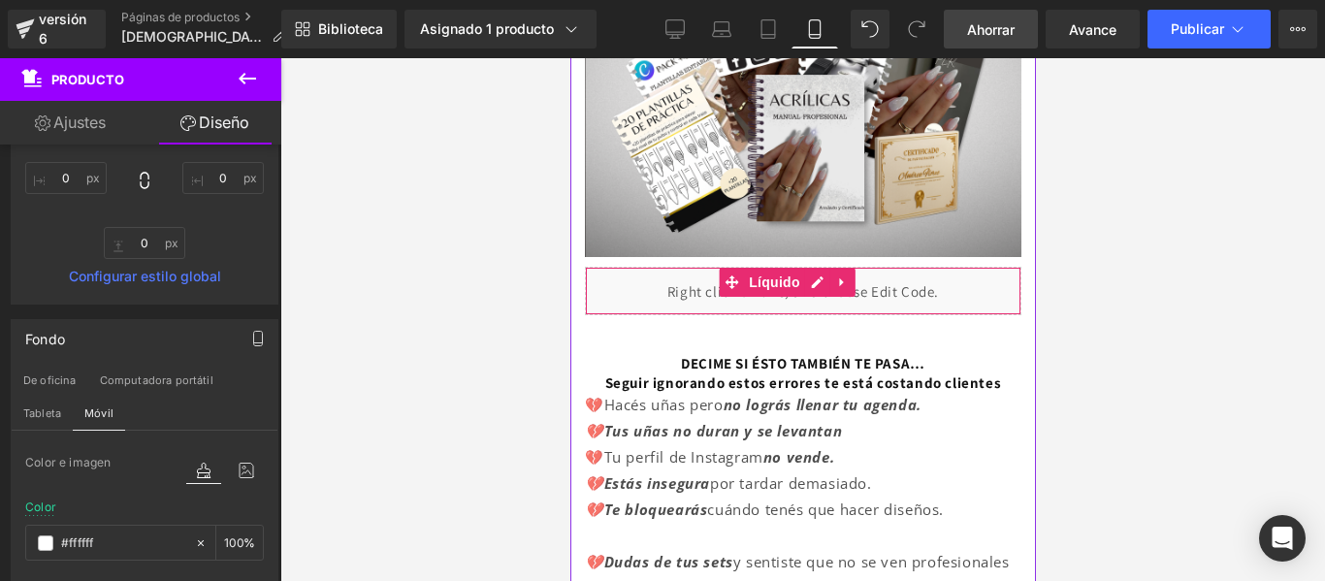
scroll to position [359, 0]
click at [257, 320] on button "button" at bounding box center [257, 333] width 31 height 37
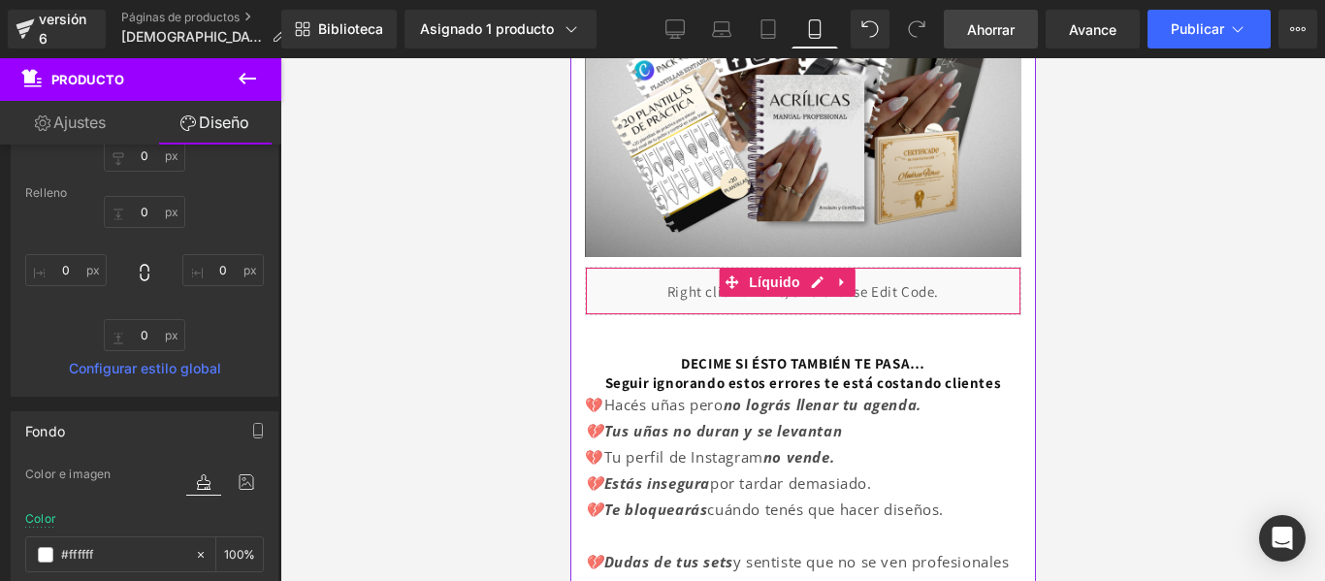
scroll to position [233, 0]
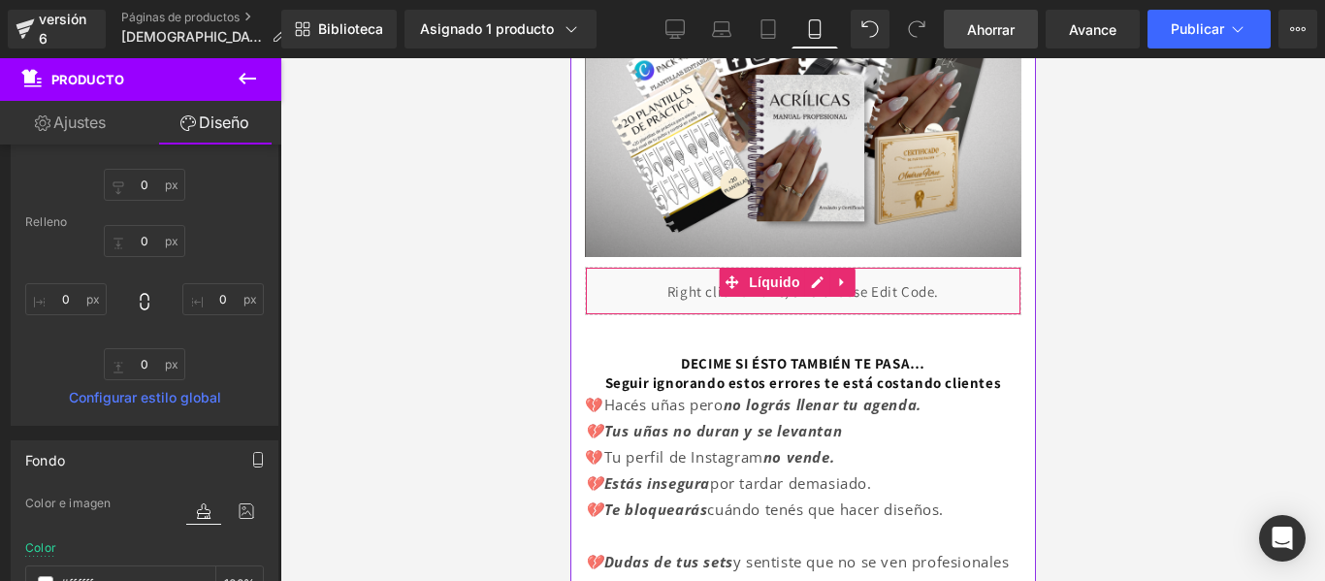
click at [249, 449] on button "button" at bounding box center [257, 459] width 31 height 37
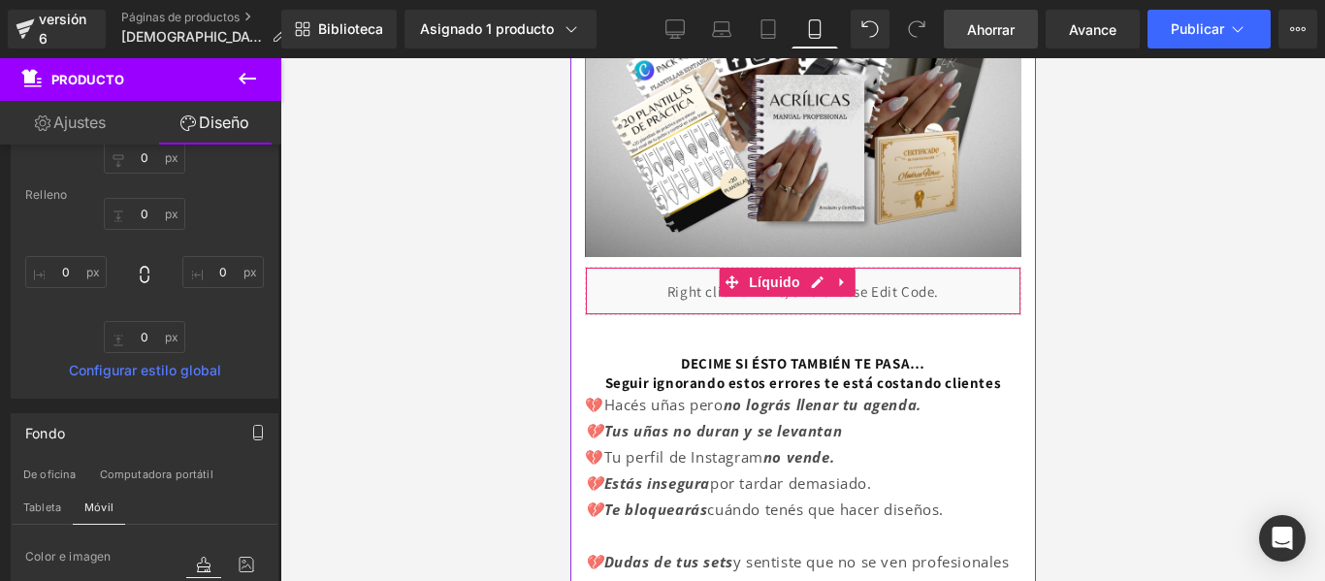
scroll to position [261, 0]
click at [252, 426] on icon "button" at bounding box center [258, 432] width 16 height 16
click at [159, 423] on div "Fondo" at bounding box center [145, 431] width 266 height 37
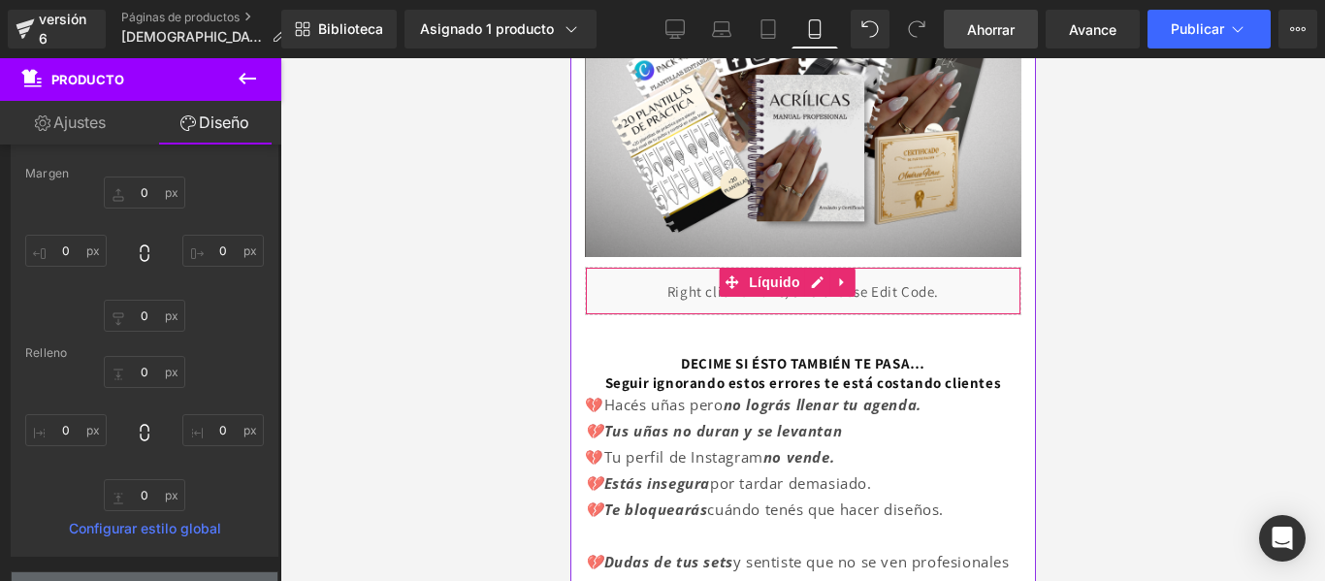
scroll to position [0, 0]
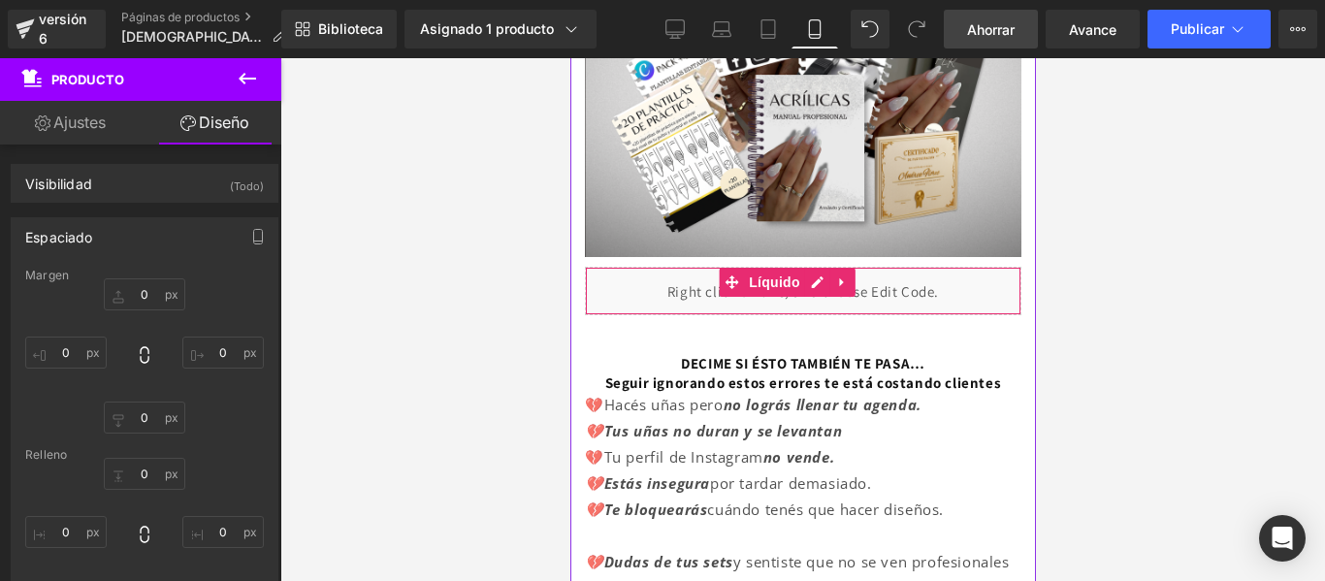
click at [184, 231] on div "Espaciado" at bounding box center [145, 236] width 266 height 37
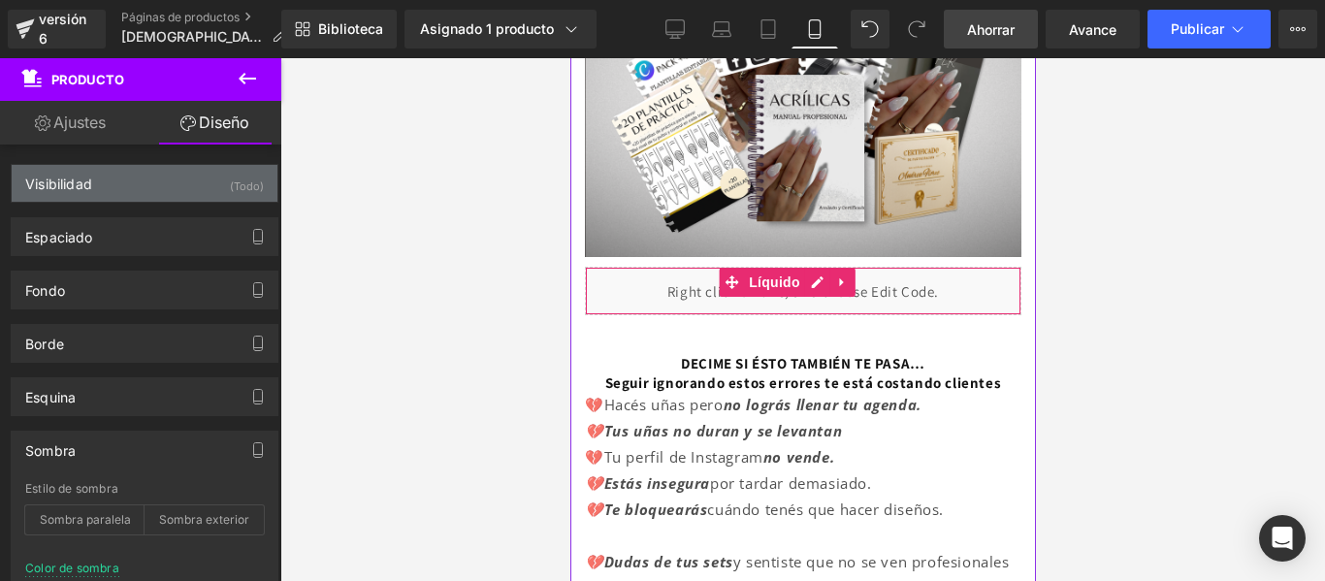
click at [170, 186] on div "Visibilidad (Todo)" at bounding box center [145, 183] width 266 height 37
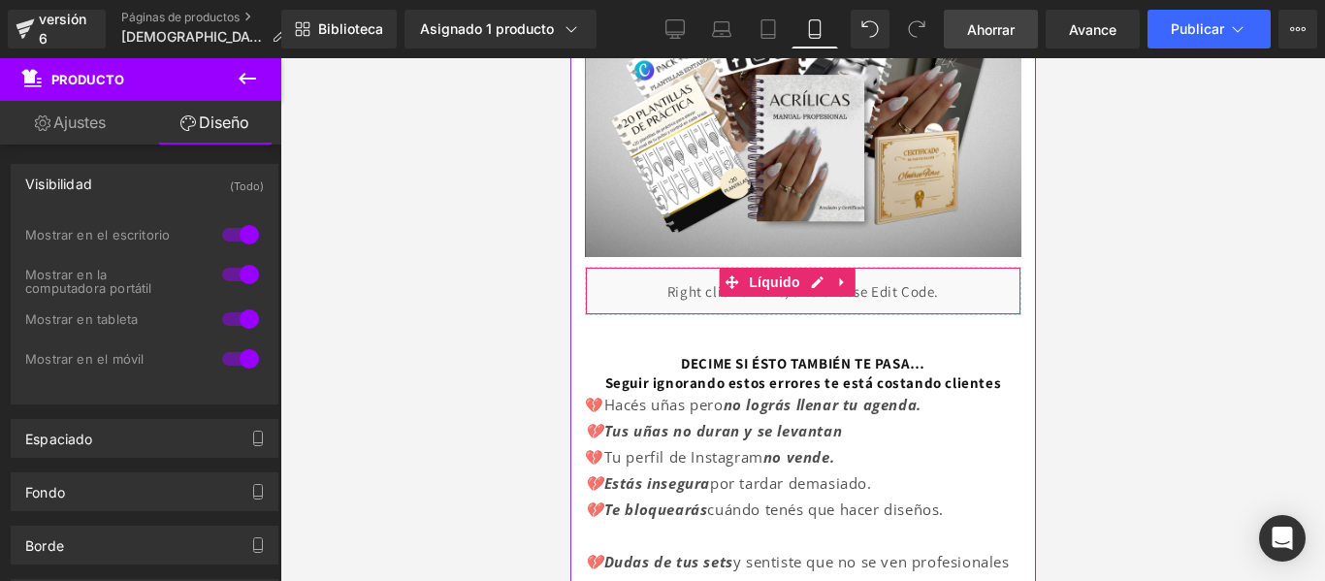
click at [170, 186] on div "Visibilidad (Todo)" at bounding box center [145, 183] width 266 height 37
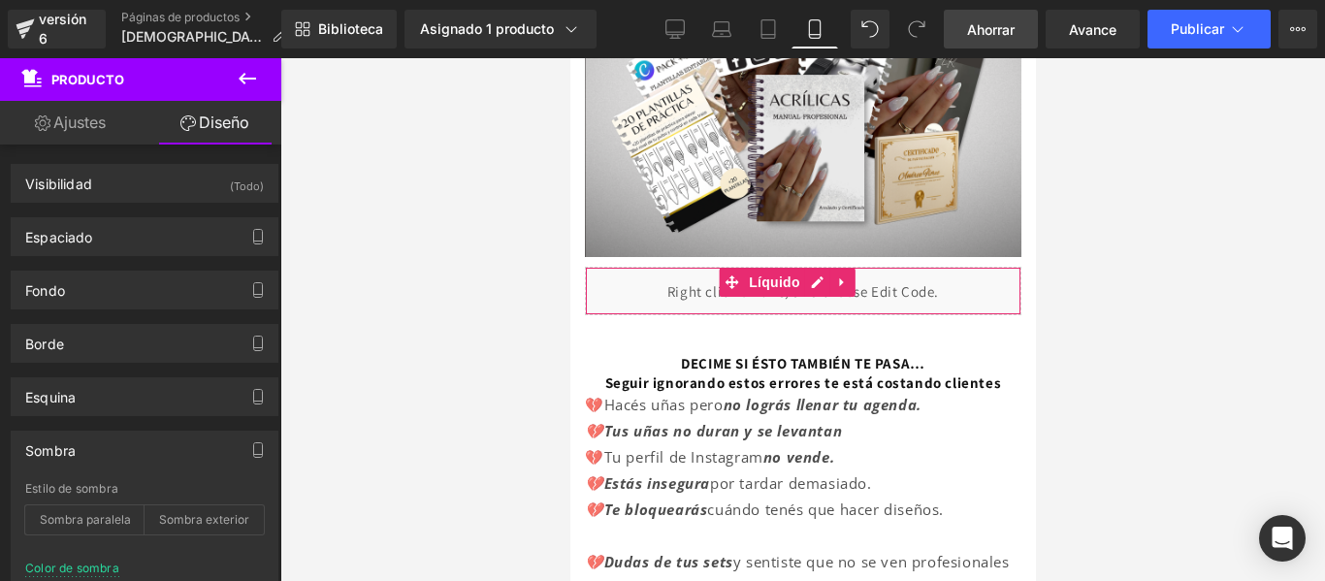
click at [248, 74] on icon at bounding box center [247, 78] width 23 height 23
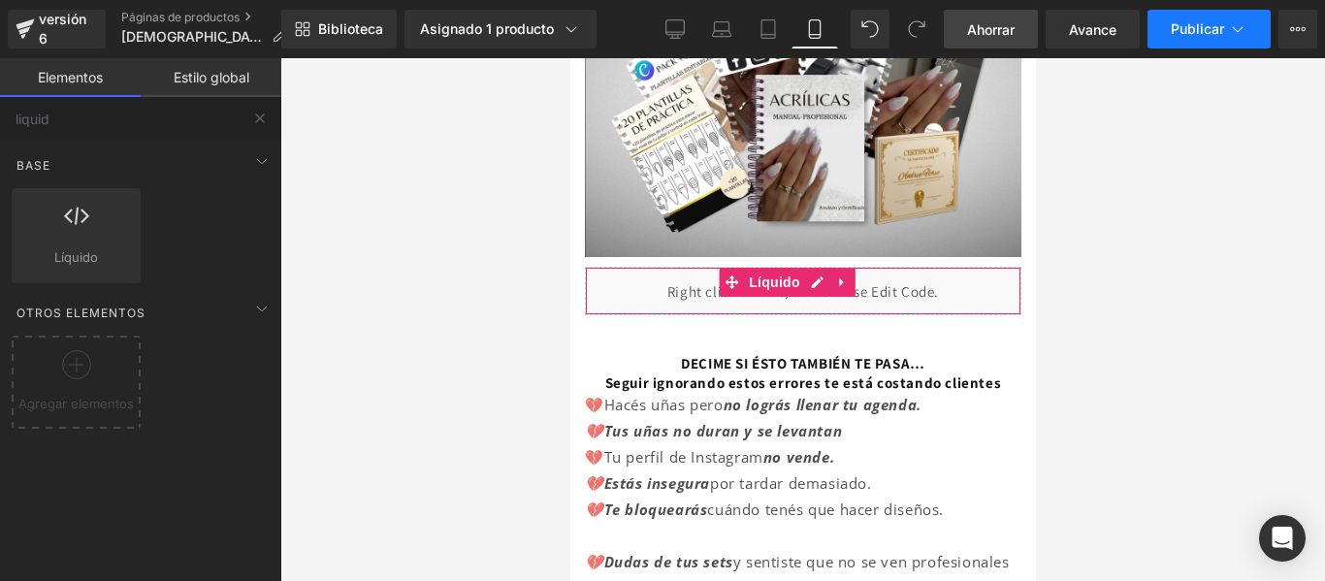
click at [1210, 43] on button "Publicar" at bounding box center [1208, 29] width 123 height 39
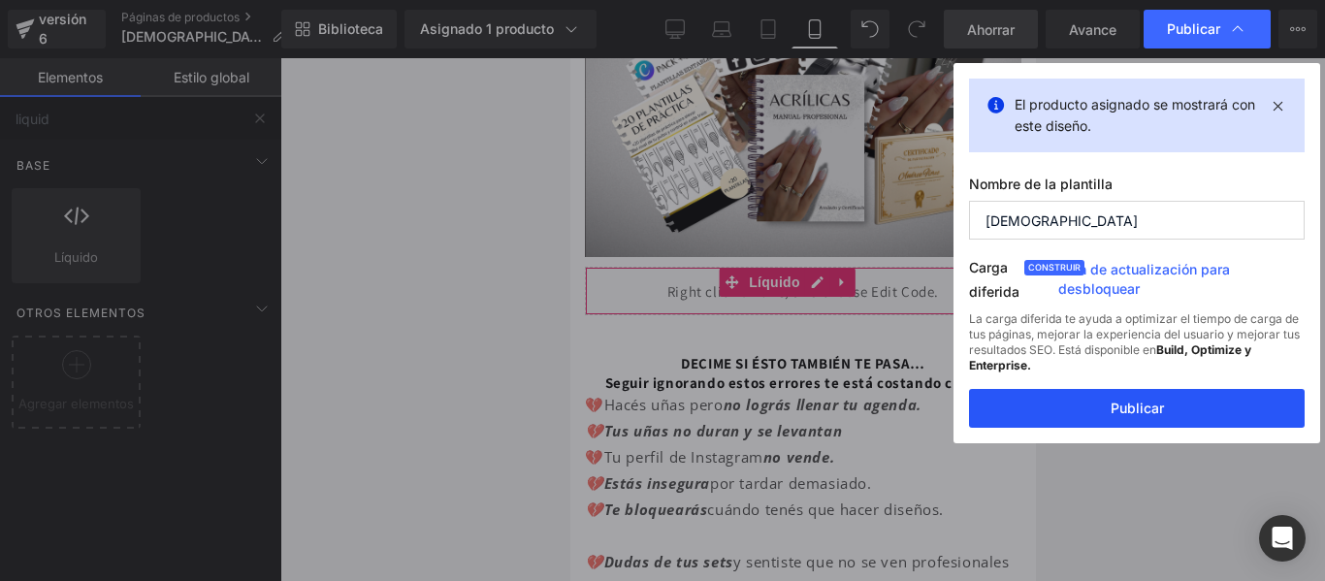
click at [1126, 411] on font "Publicar" at bounding box center [1137, 408] width 53 height 16
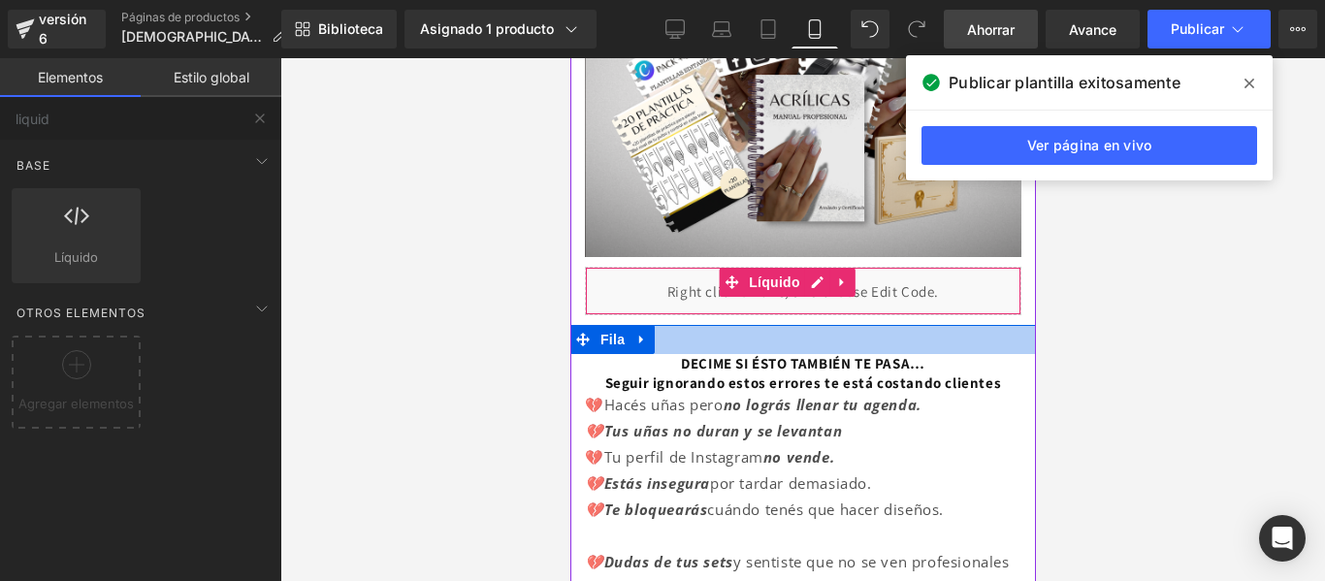
click at [1012, 325] on div at bounding box center [802, 339] width 466 height 29
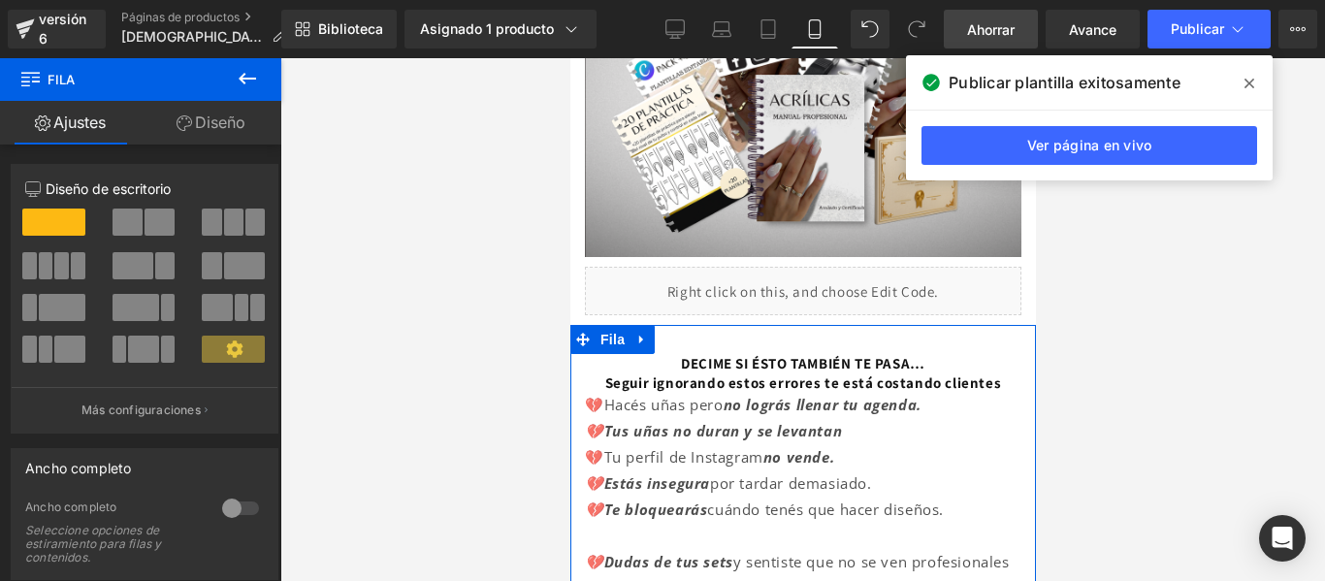
click at [241, 114] on font "Diseño" at bounding box center [220, 122] width 50 height 19
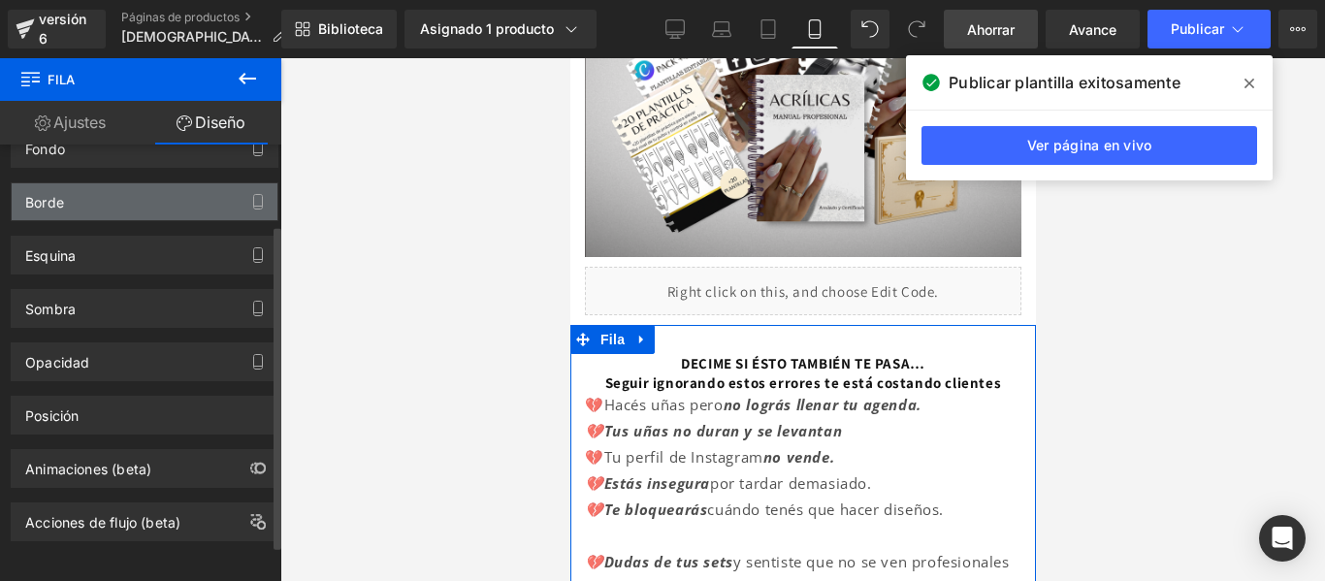
scroll to position [79, 0]
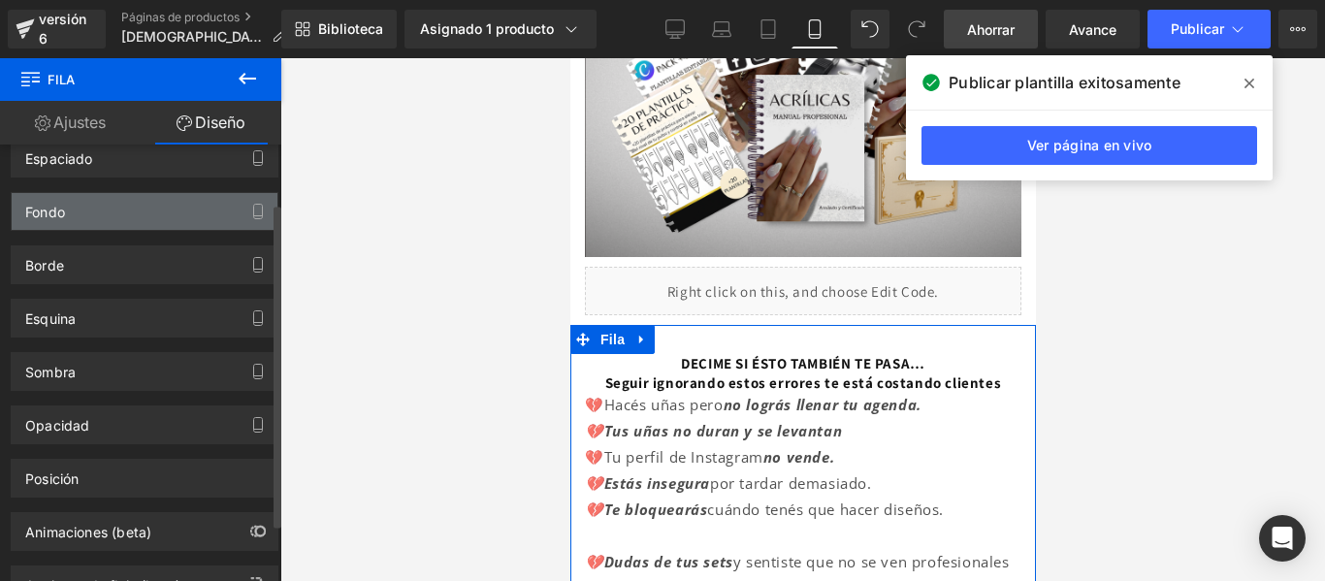
click at [179, 204] on div "Fondo" at bounding box center [145, 211] width 266 height 37
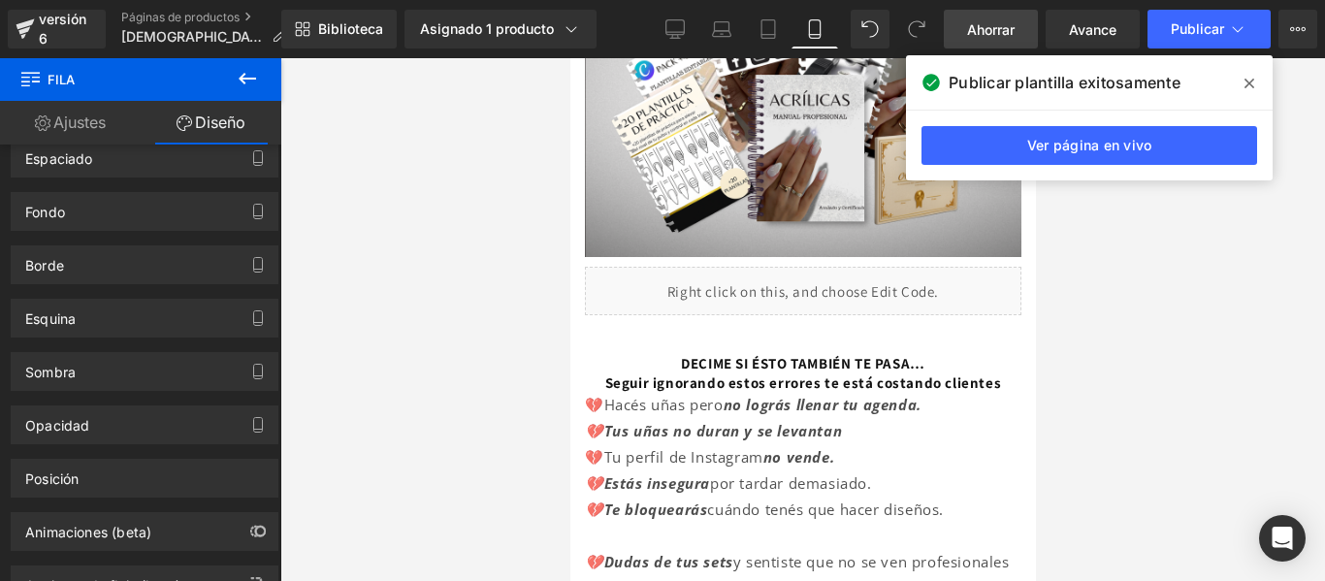
click at [569, 58] on div at bounding box center [569, 58] width 0 height 0
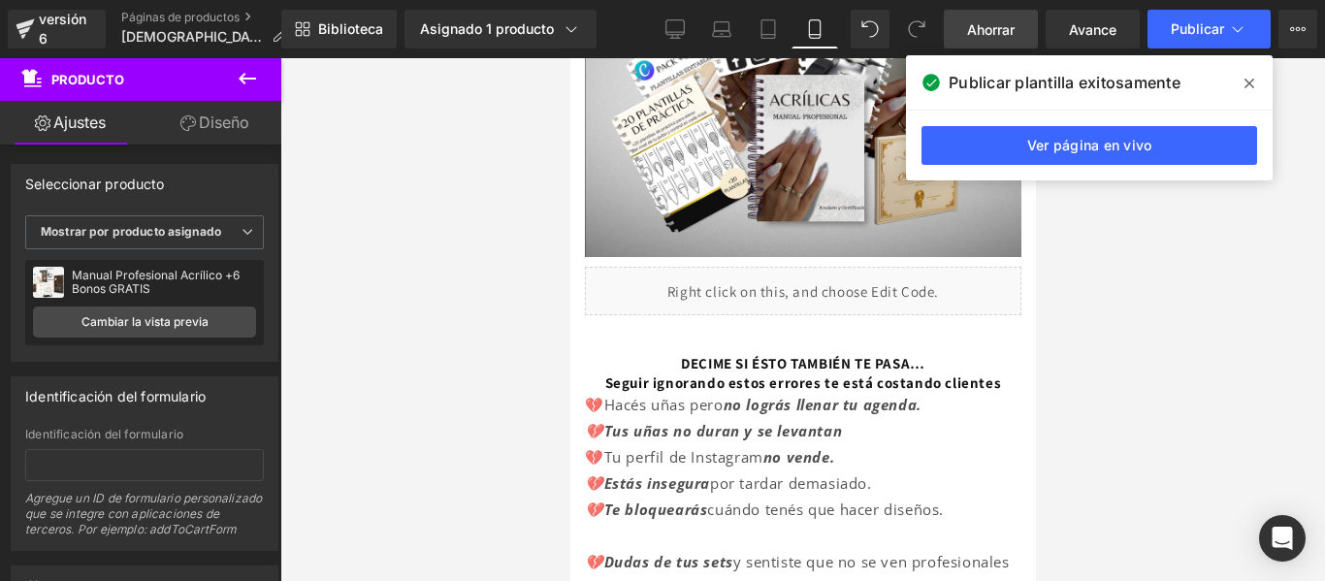
click at [568, 265] on div at bounding box center [802, 319] width 1045 height 523
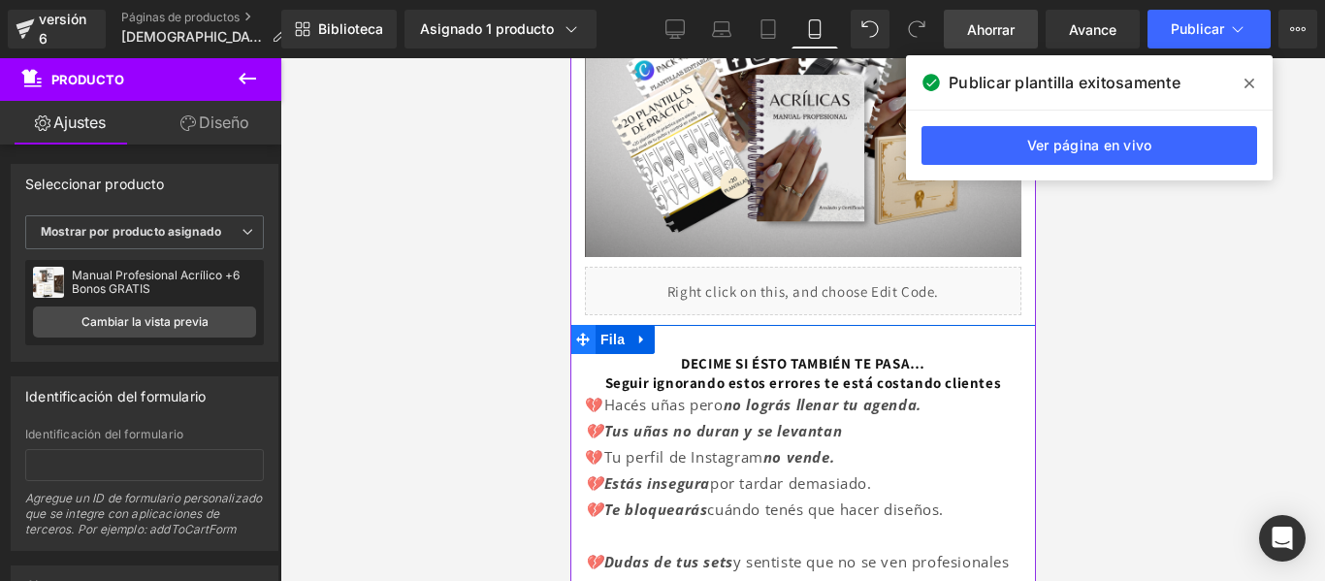
click at [586, 333] on icon at bounding box center [582, 340] width 14 height 15
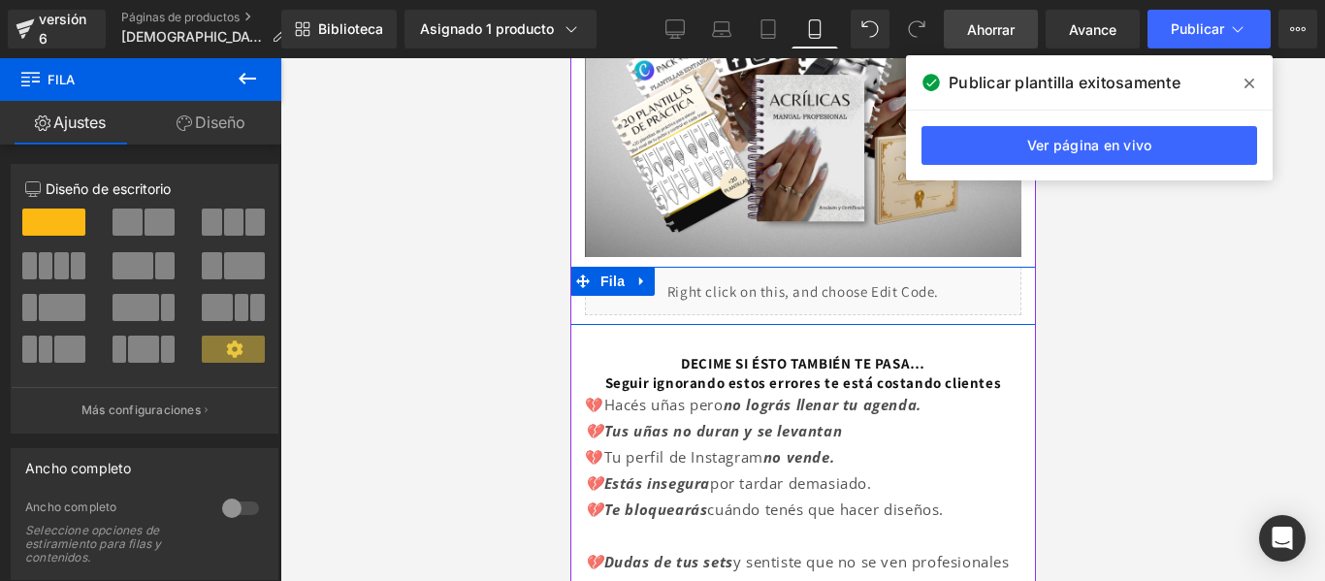
click at [576, 294] on div "Líquido" at bounding box center [802, 291] width 466 height 48
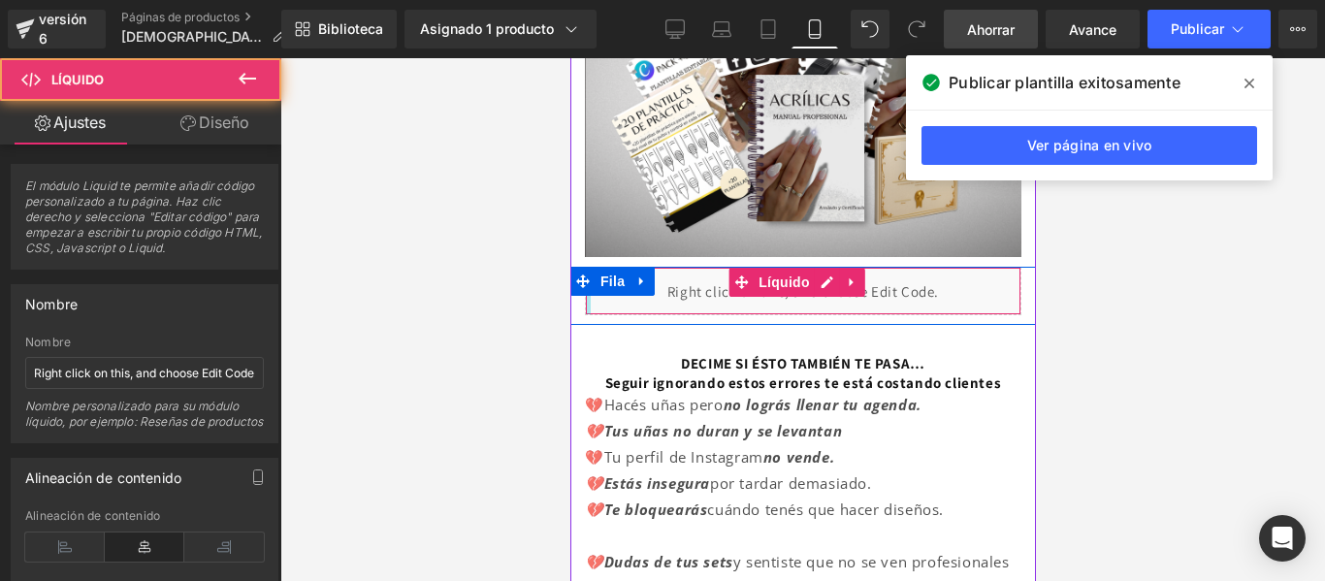
drag, startPoint x: 588, startPoint y: 292, endPoint x: 569, endPoint y: 290, distance: 18.5
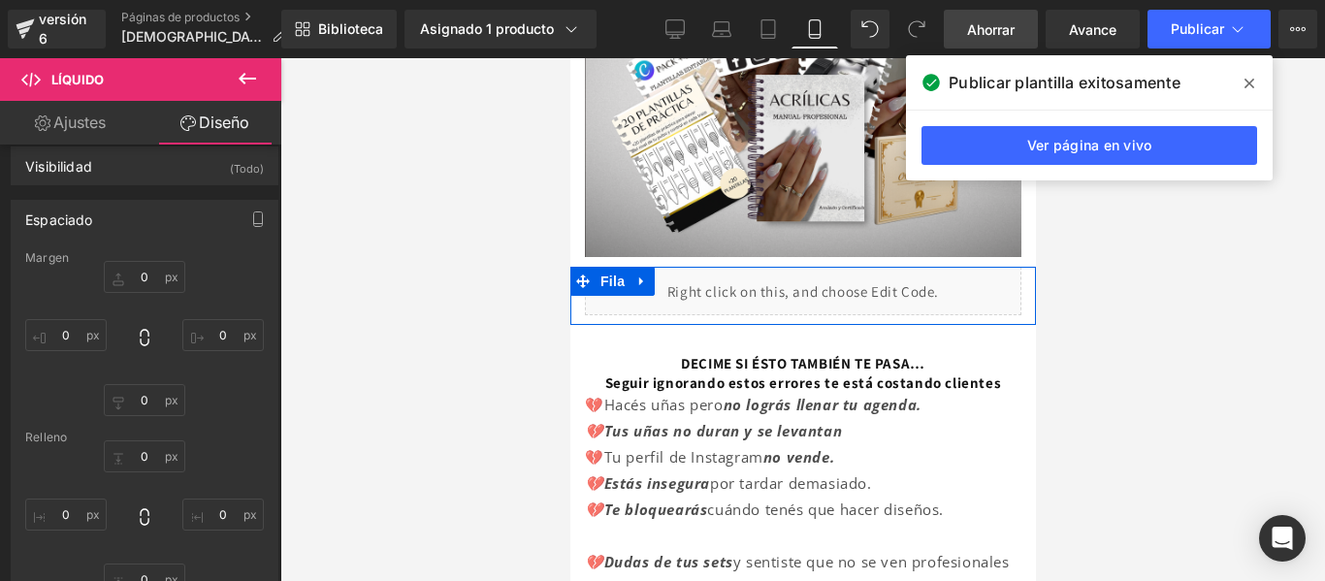
scroll to position [0, 0]
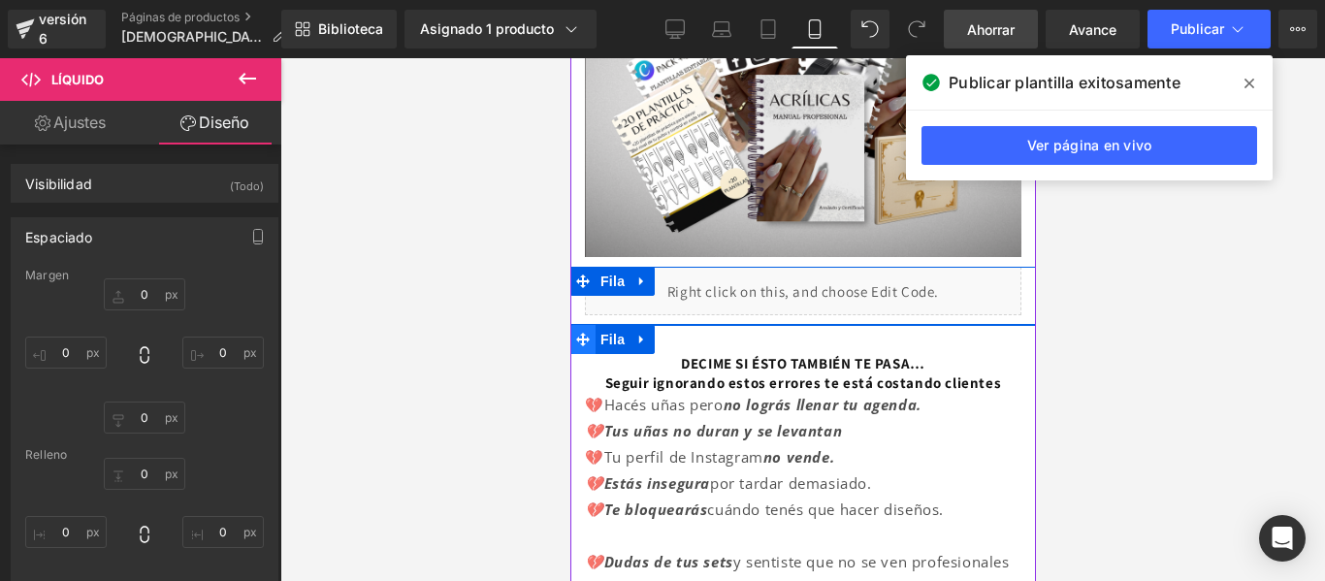
click at [575, 333] on icon at bounding box center [582, 340] width 14 height 14
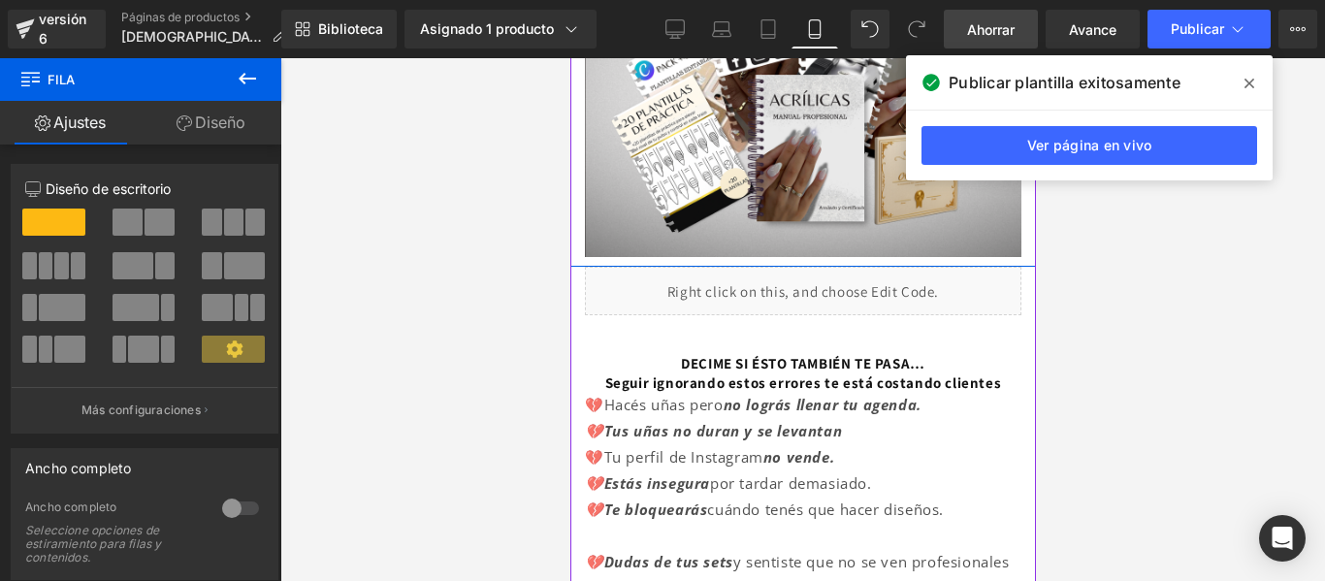
click at [575, 215] on div "EL PACK PRO QUE TRANSFORMA TUS UÑAS Y TU CONFIANZA:APRENDÉ LA TÉCNICA PROFESION…" at bounding box center [802, 8] width 466 height 498
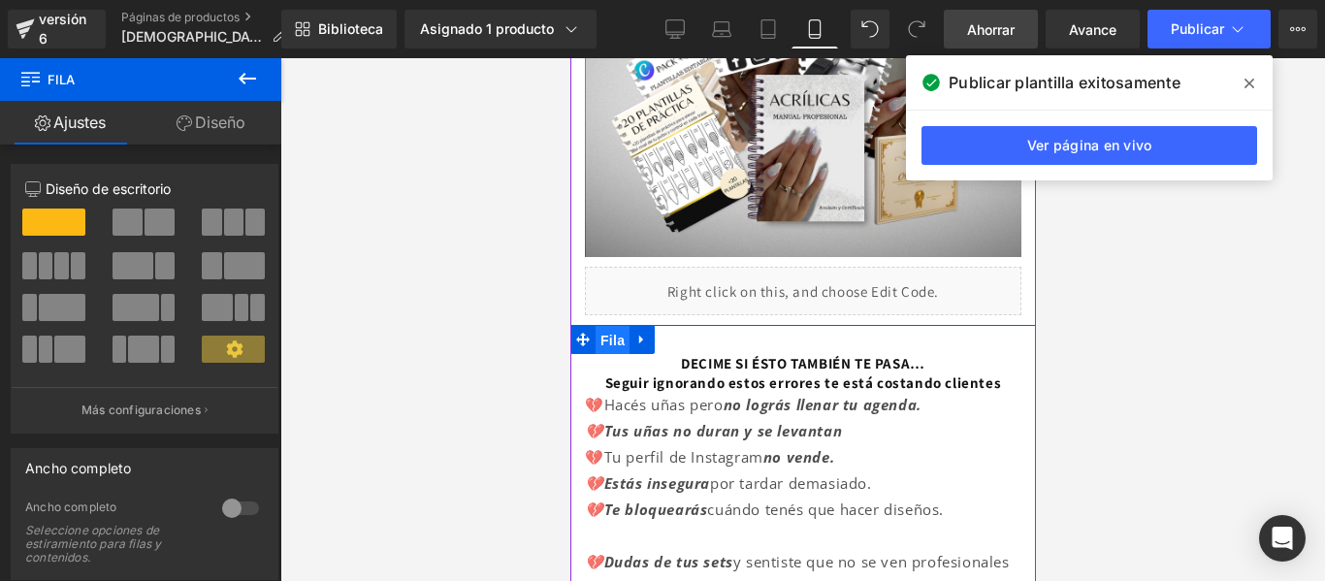
click at [615, 333] on font "Fila" at bounding box center [611, 341] width 24 height 16
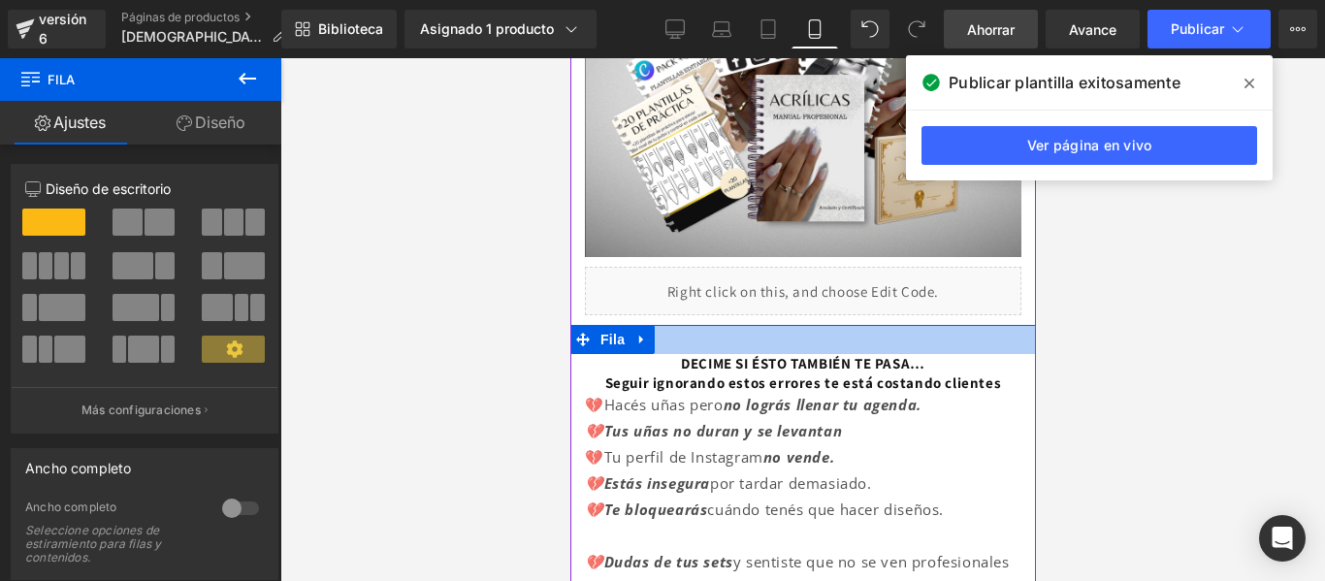
click at [684, 340] on div at bounding box center [802, 339] width 466 height 29
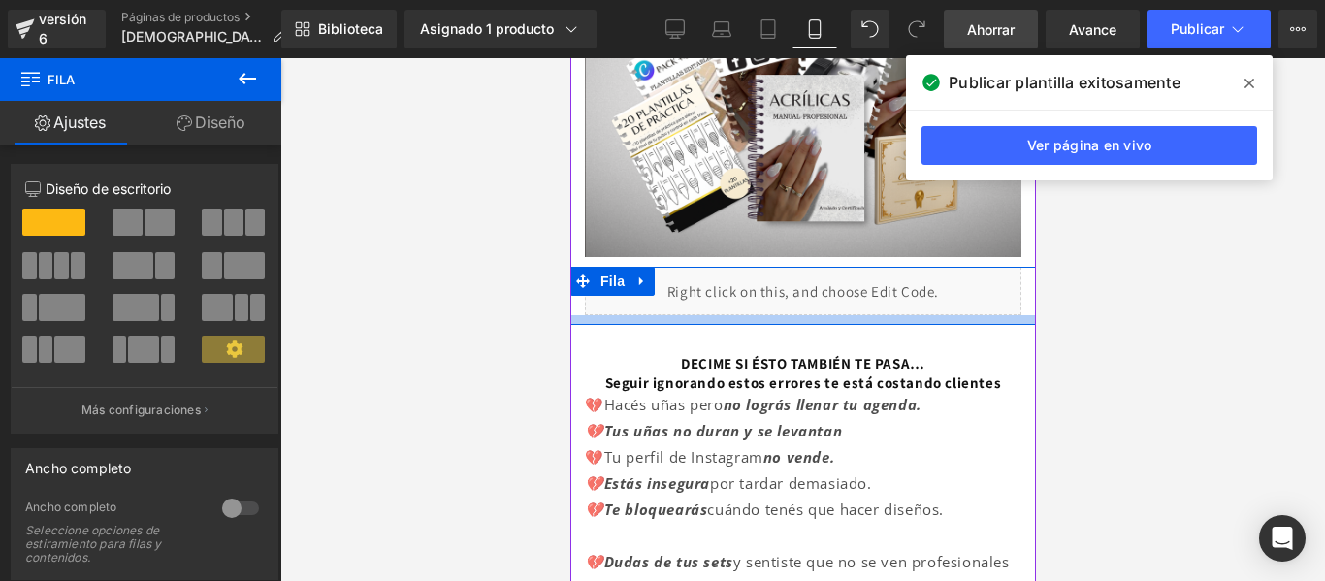
click at [598, 315] on div at bounding box center [802, 320] width 466 height 10
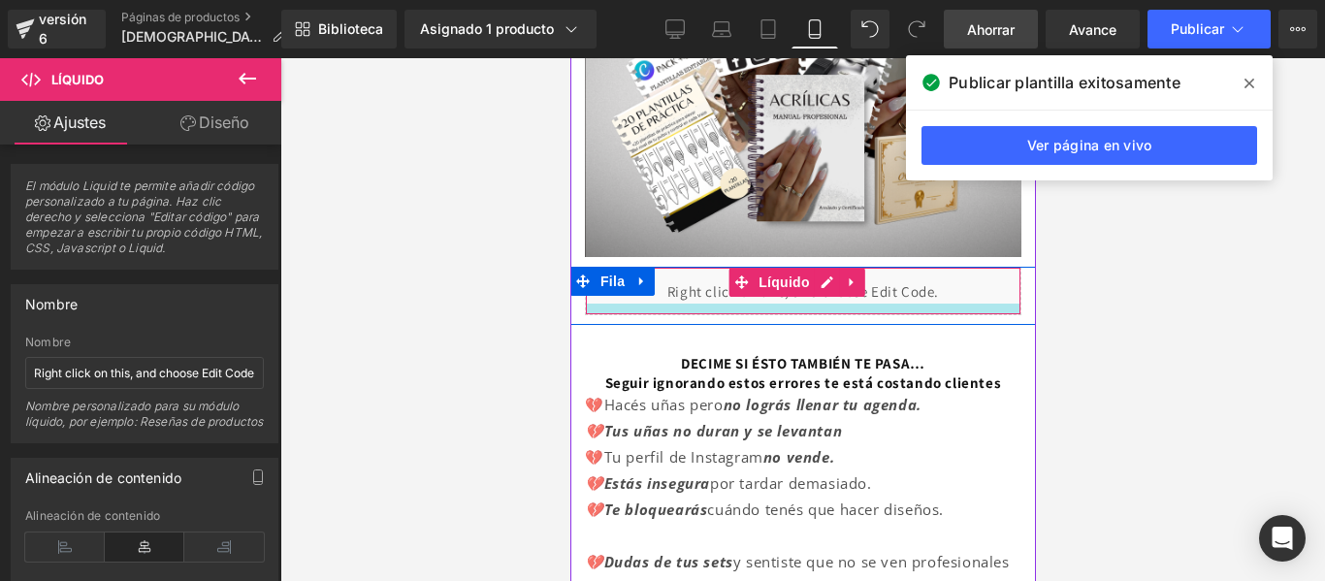
drag, startPoint x: 606, startPoint y: 302, endPoint x: 1112, endPoint y: 328, distance: 506.0
click at [608, 312] on div "Líquido Fila" at bounding box center [802, 296] width 466 height 58
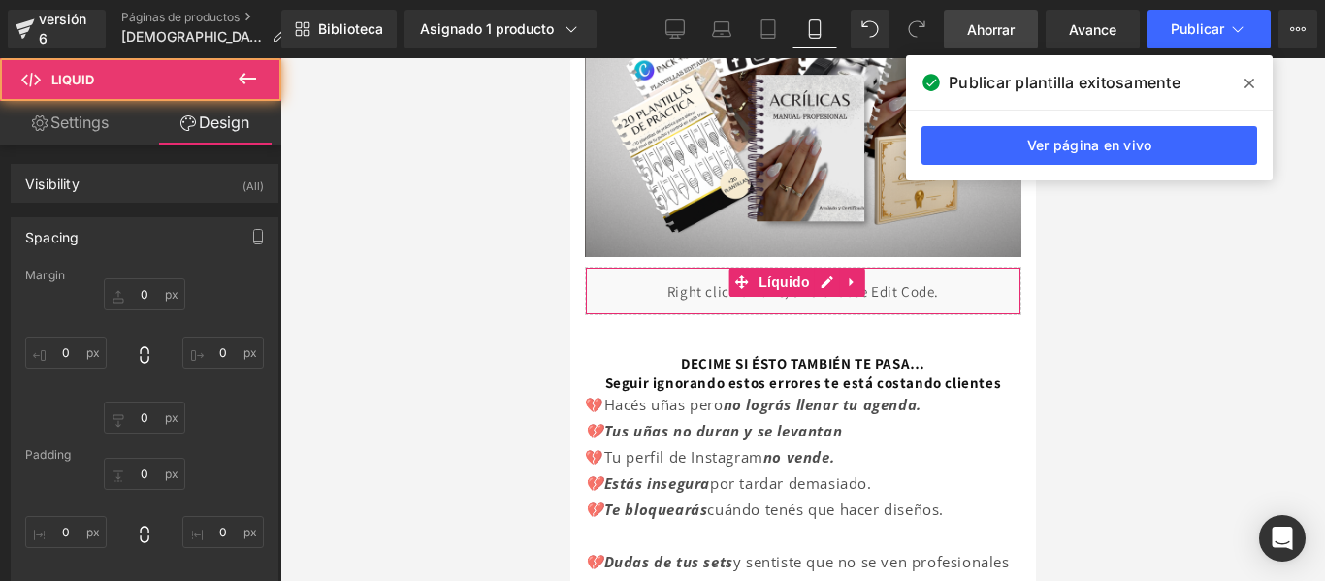
type input "0"
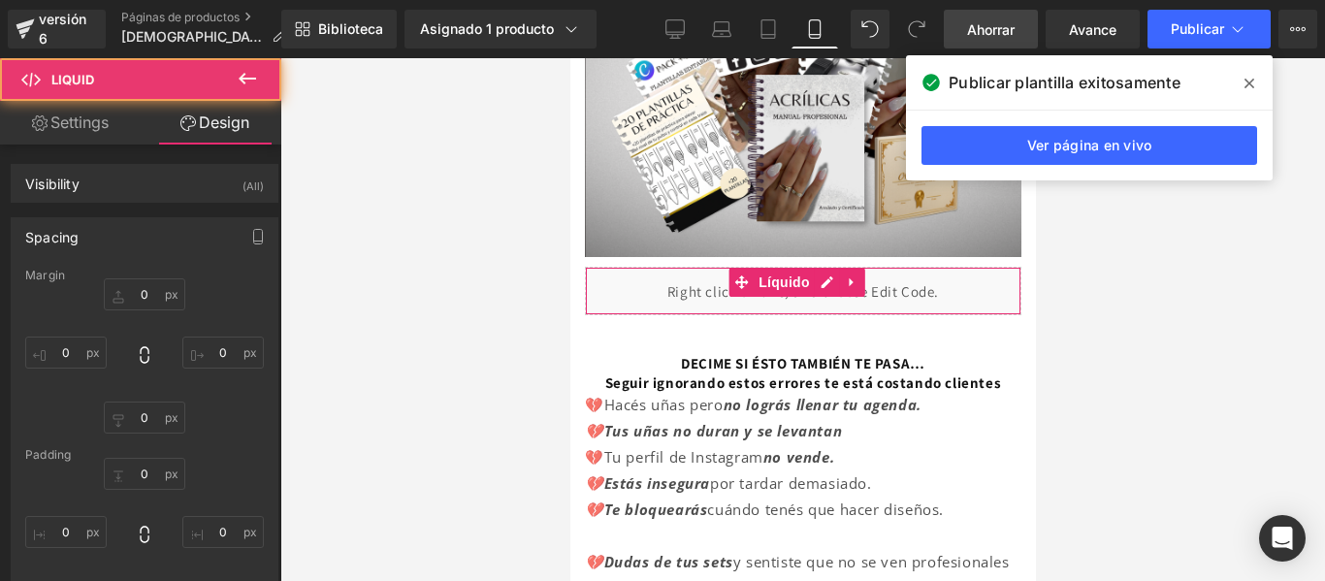
type input "0"
type input "11"
type input "0"
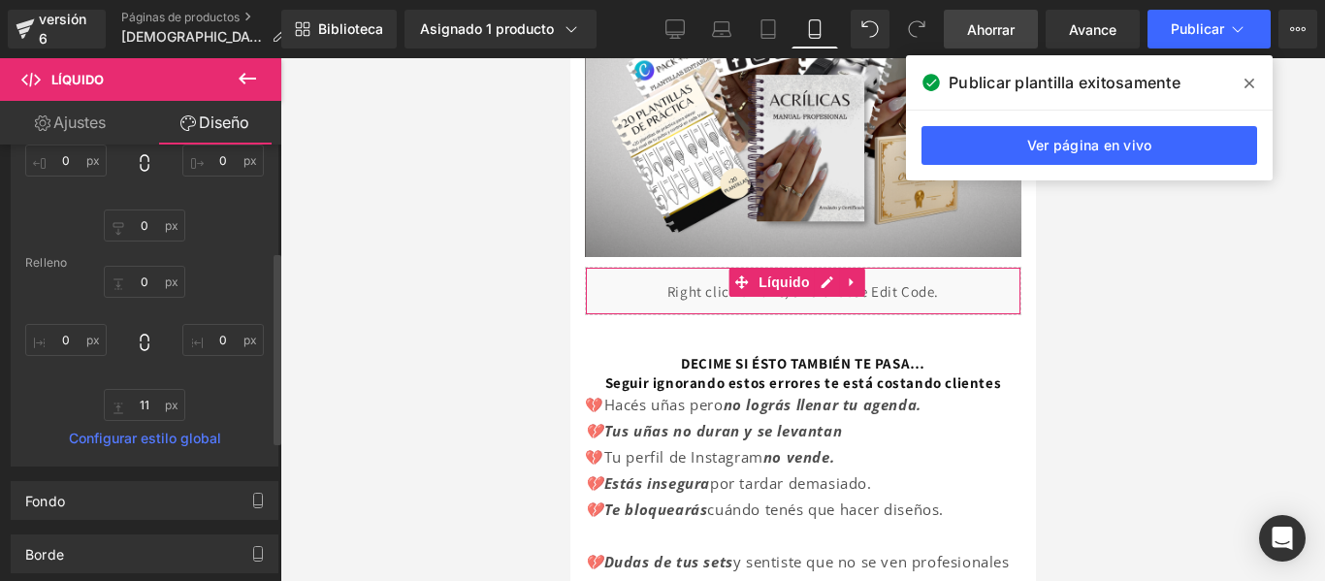
scroll to position [242, 0]
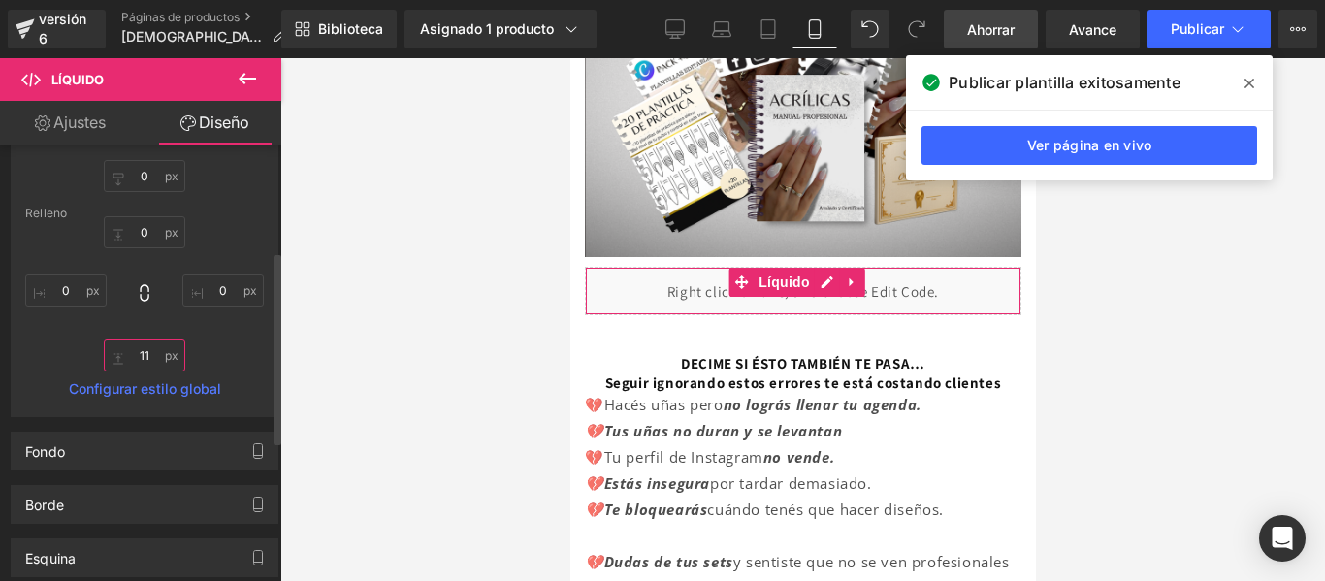
click at [132, 362] on input "11" at bounding box center [144, 355] width 81 height 32
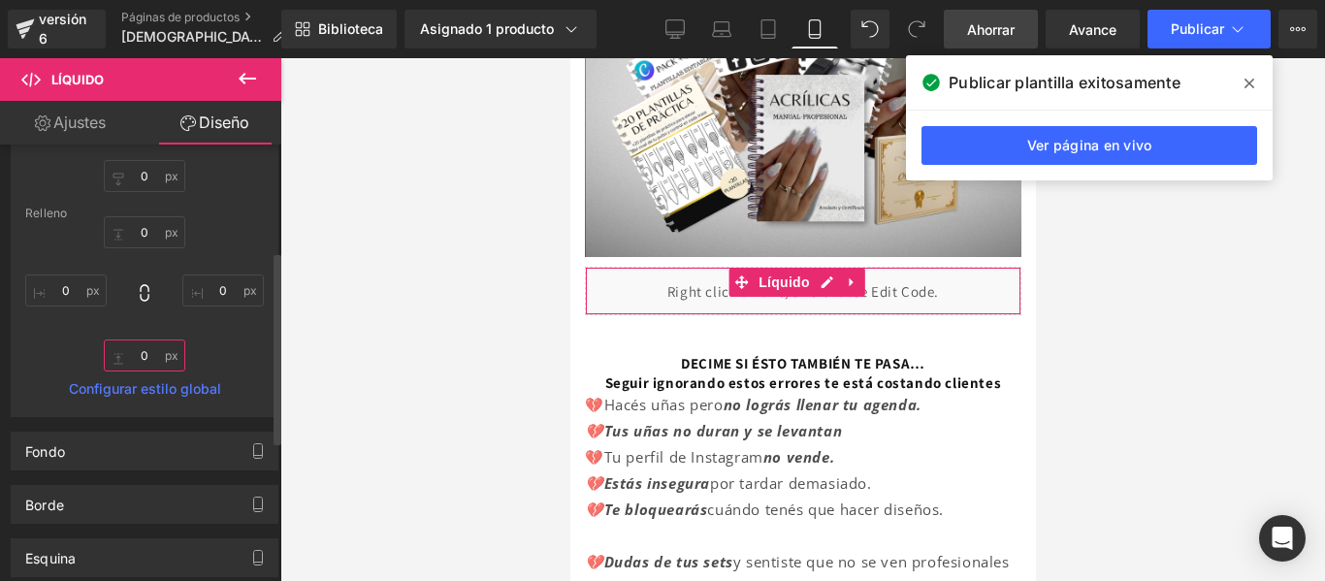
type input "0"
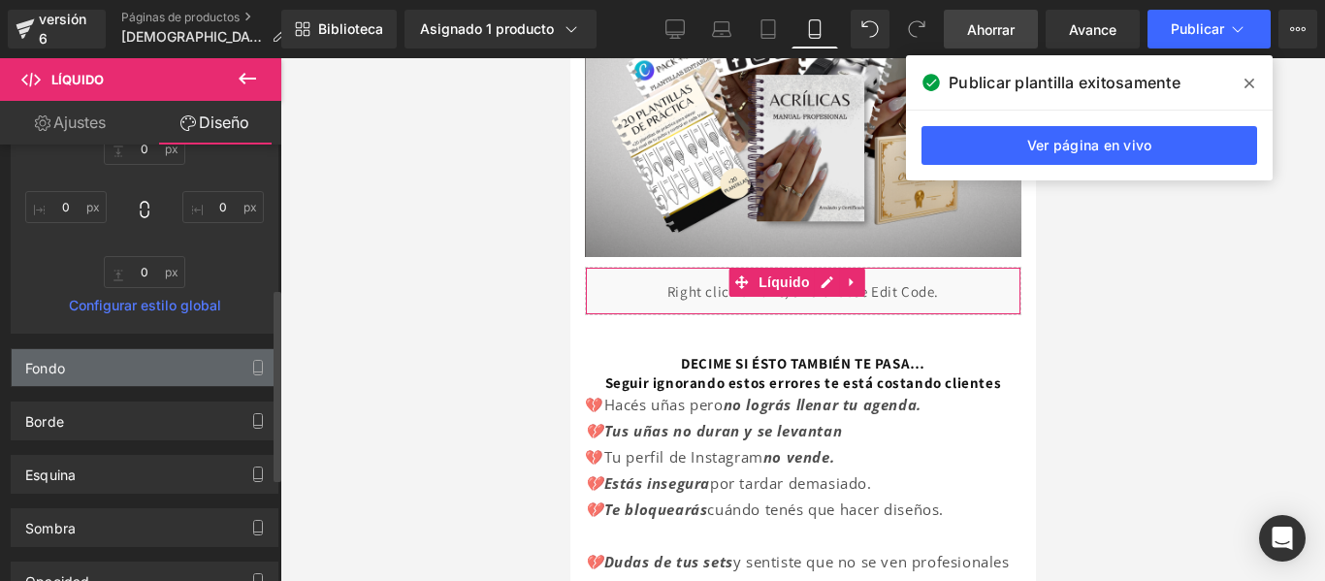
click at [228, 378] on div "Fondo" at bounding box center [145, 367] width 266 height 37
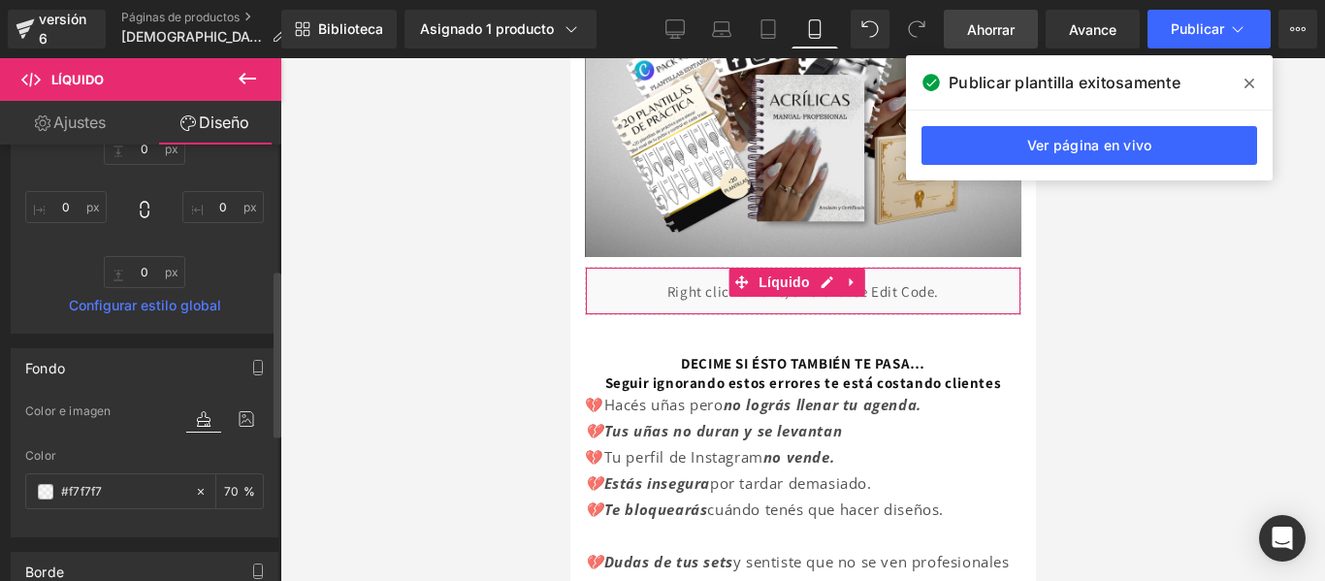
drag, startPoint x: 44, startPoint y: 495, endPoint x: 62, endPoint y: 510, distance: 24.1
click at [62, 510] on div "Color #f7f7f7 70 %" at bounding box center [144, 490] width 239 height 82
click at [79, 497] on input "#f7f7f7" at bounding box center [123, 491] width 124 height 21
click at [48, 489] on span at bounding box center [46, 492] width 16 height 16
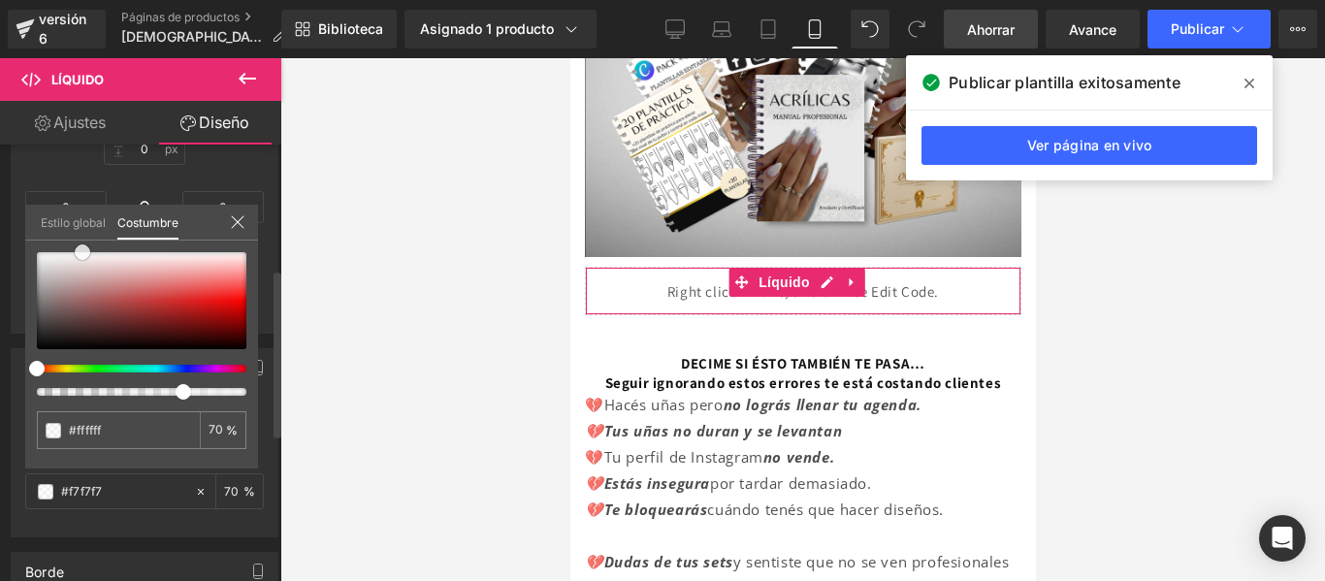
type input "#ffffff"
drag, startPoint x: 41, startPoint y: 256, endPoint x: 137, endPoint y: 248, distance: 96.3
click at [137, 248] on span at bounding box center [132, 252] width 16 height 16
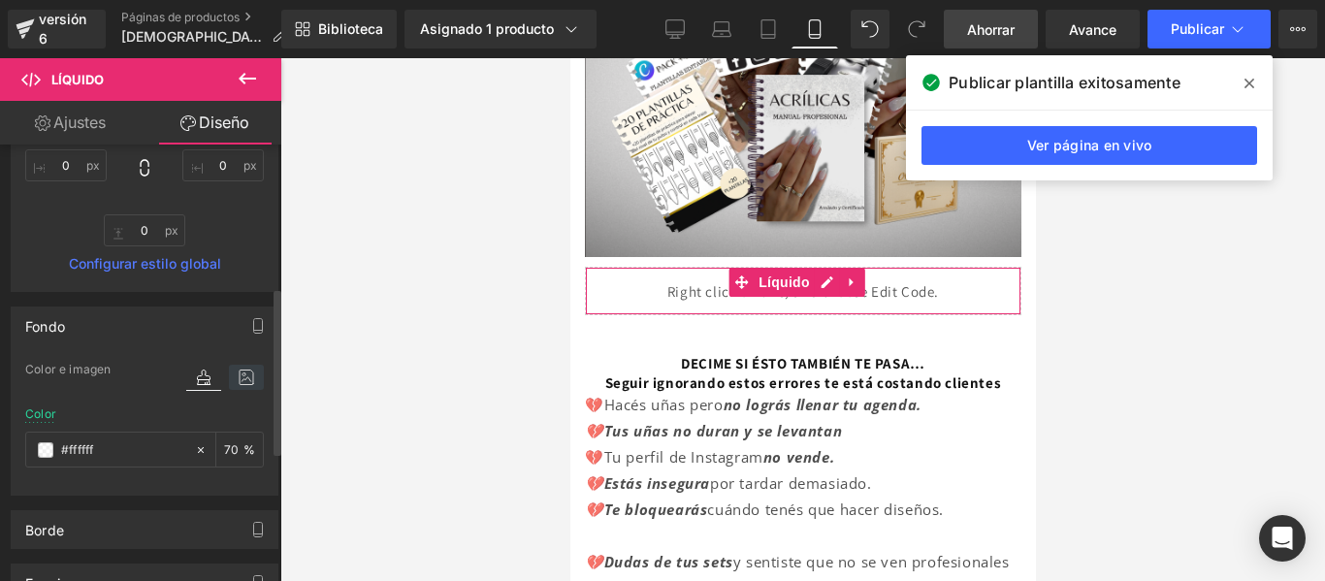
scroll to position [371, 0]
click at [241, 372] on icon at bounding box center [246, 372] width 35 height 25
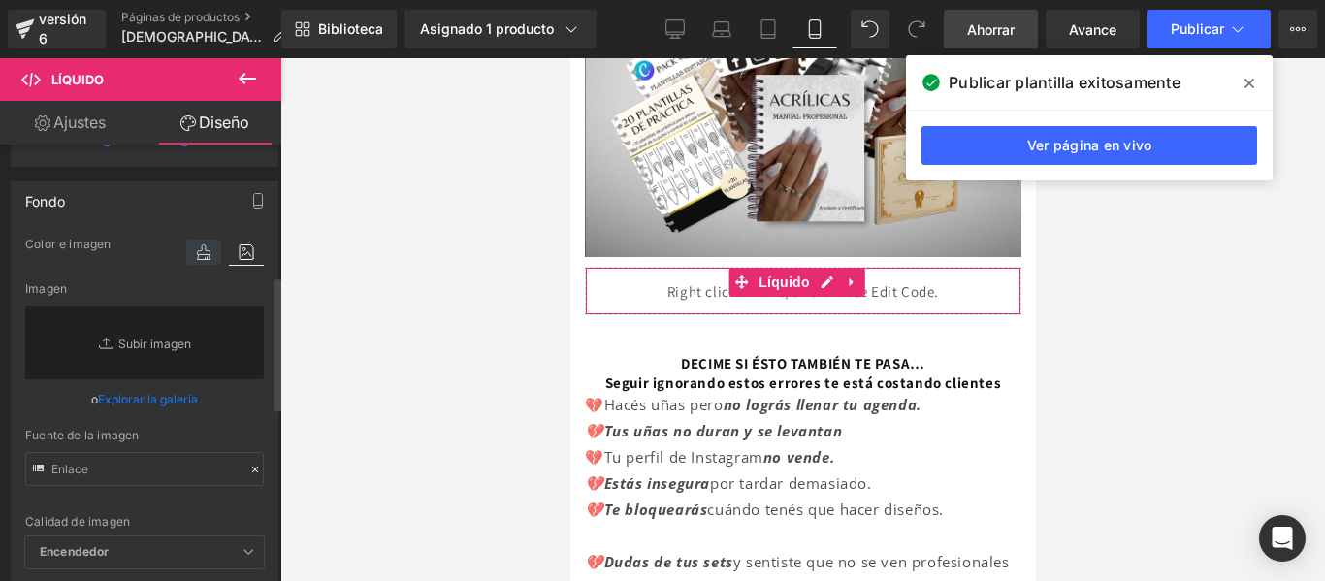
scroll to position [428, 0]
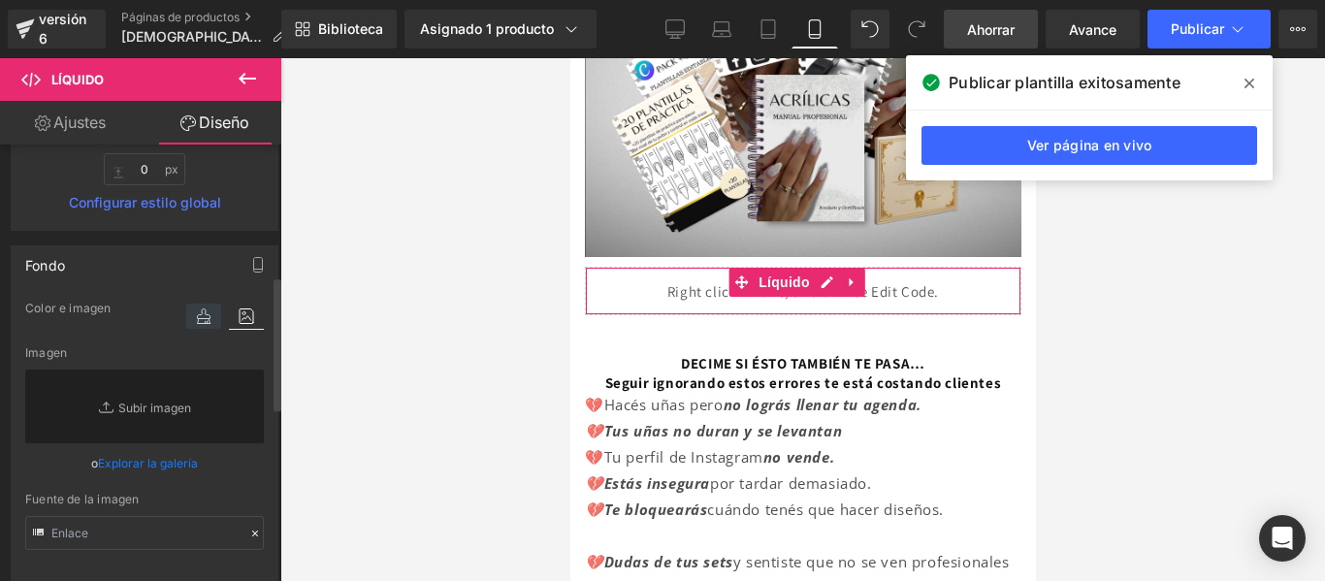
click at [199, 323] on icon at bounding box center [203, 316] width 35 height 25
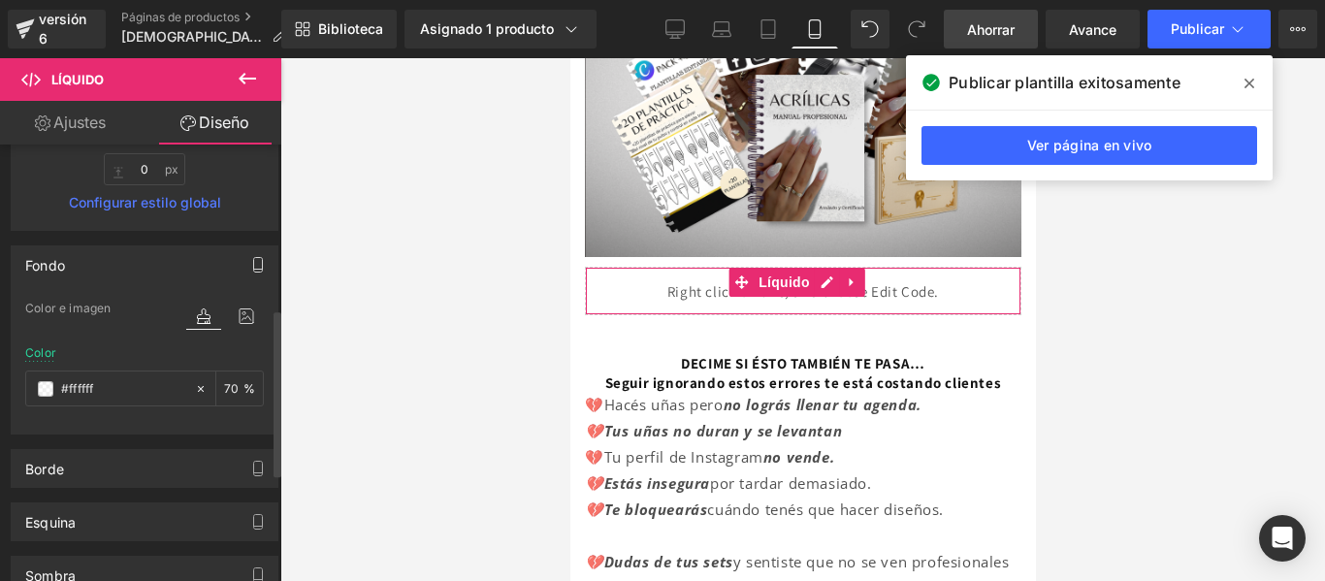
click at [250, 264] on icon "button" at bounding box center [258, 265] width 16 height 16
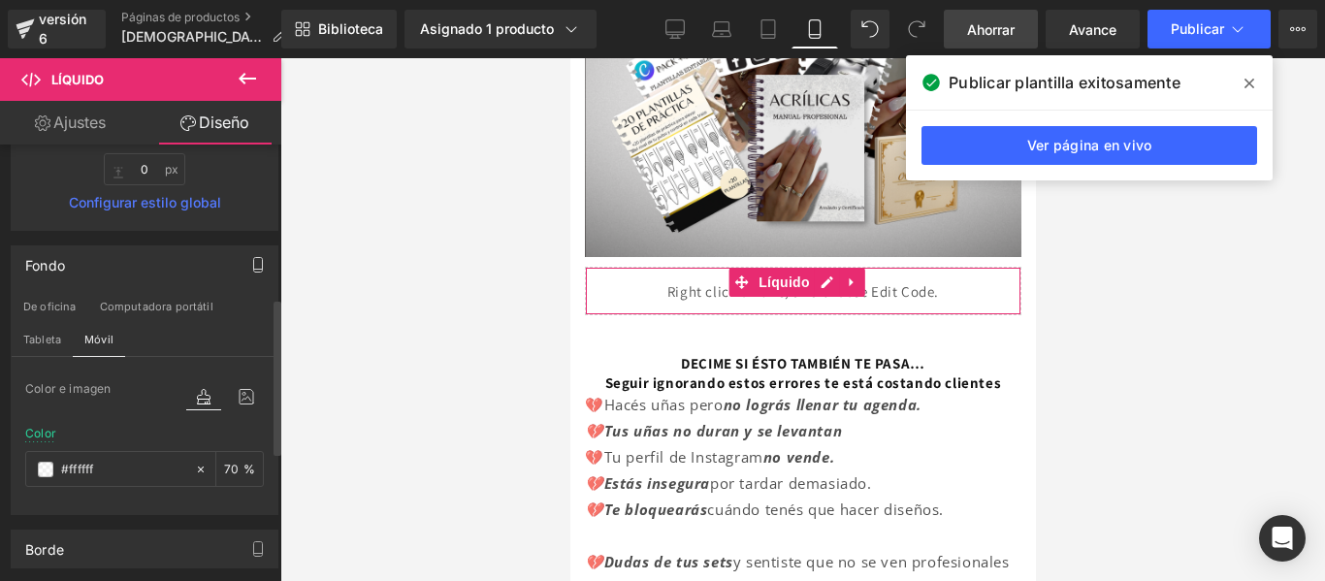
click at [201, 239] on div "Fondo De oficina Computadora portátil Tableta Móvil color Color e imagen color …" at bounding box center [145, 373] width 290 height 284
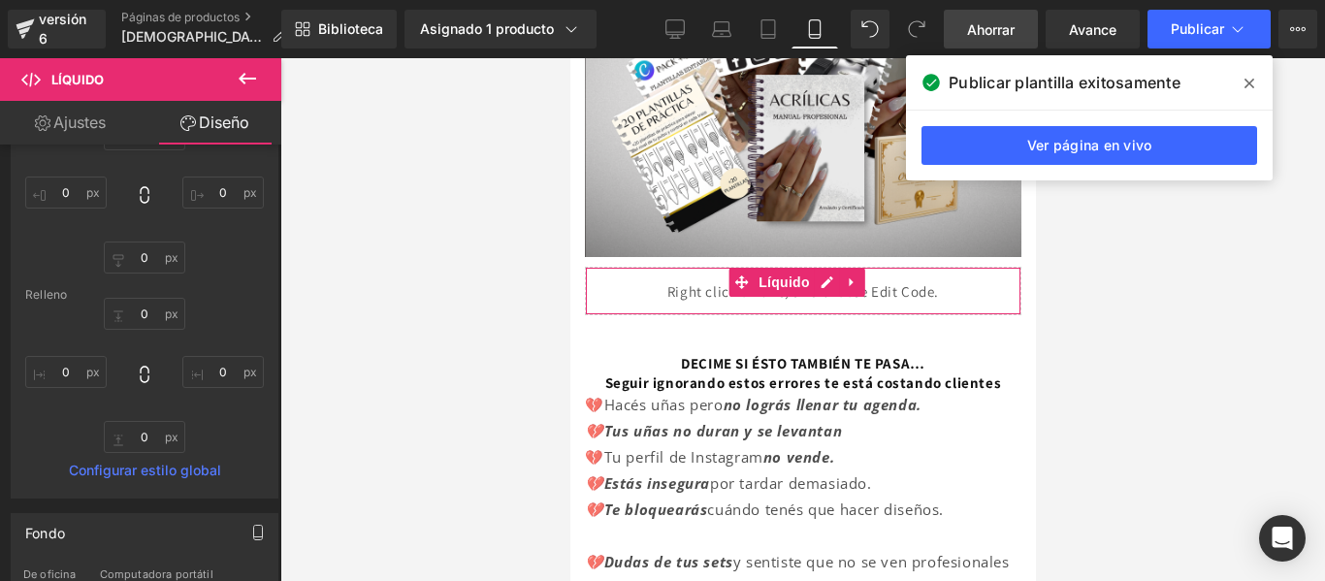
scroll to position [0, 0]
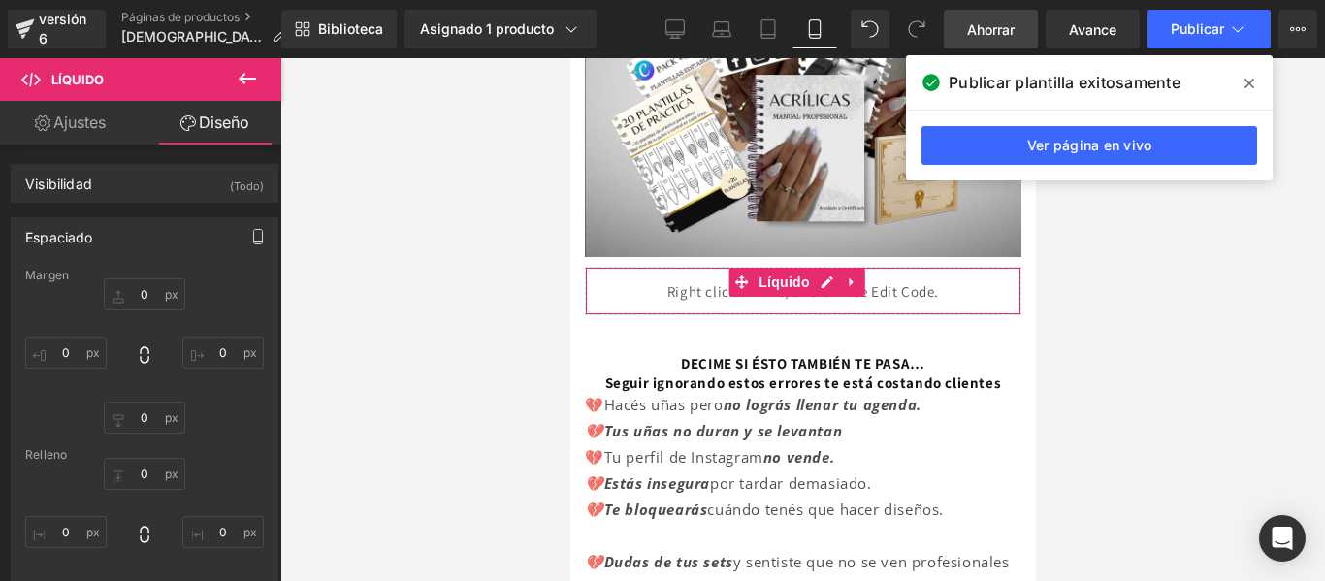
click at [253, 234] on icon "button" at bounding box center [258, 237] width 16 height 16
click at [58, 308] on font "Tableta" at bounding box center [42, 312] width 38 height 14
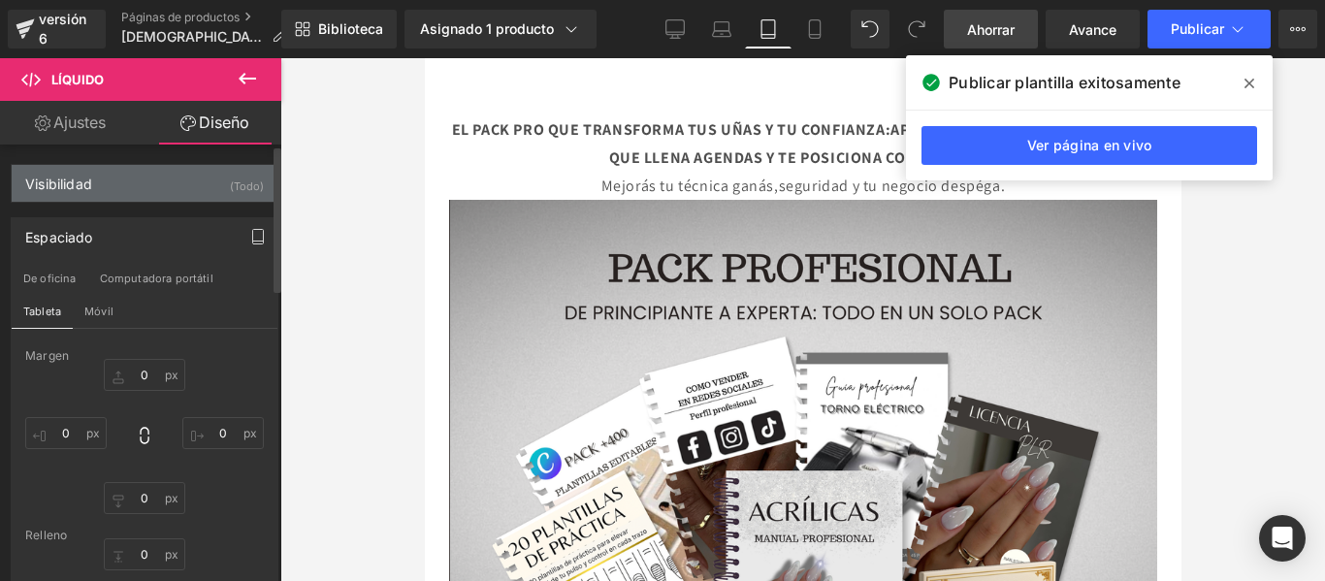
click at [198, 189] on div "Visibilidad (Todo)" at bounding box center [145, 183] width 266 height 37
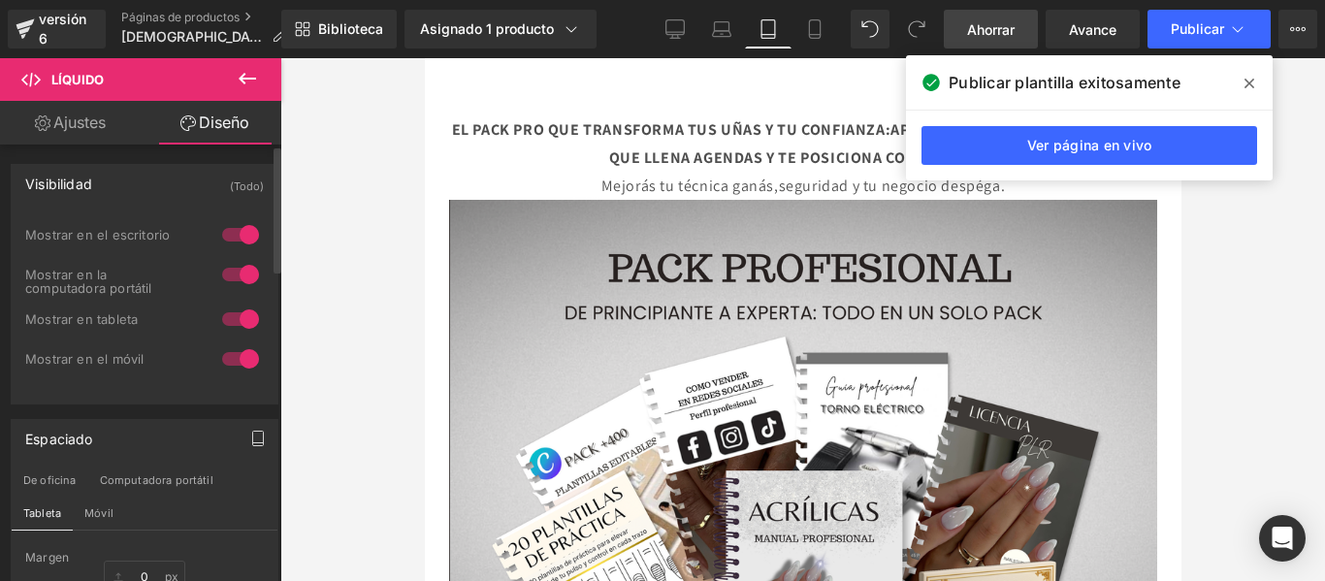
click at [230, 182] on font "(Todo)" at bounding box center [247, 186] width 34 height 14
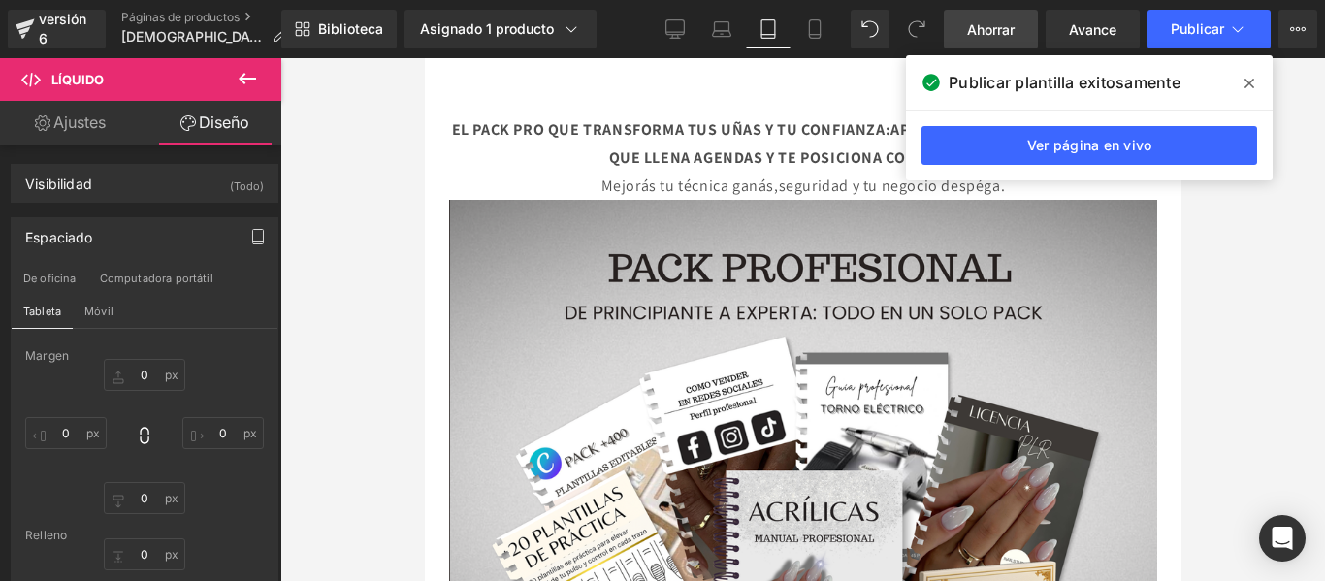
click at [250, 231] on icon "button" at bounding box center [258, 237] width 16 height 16
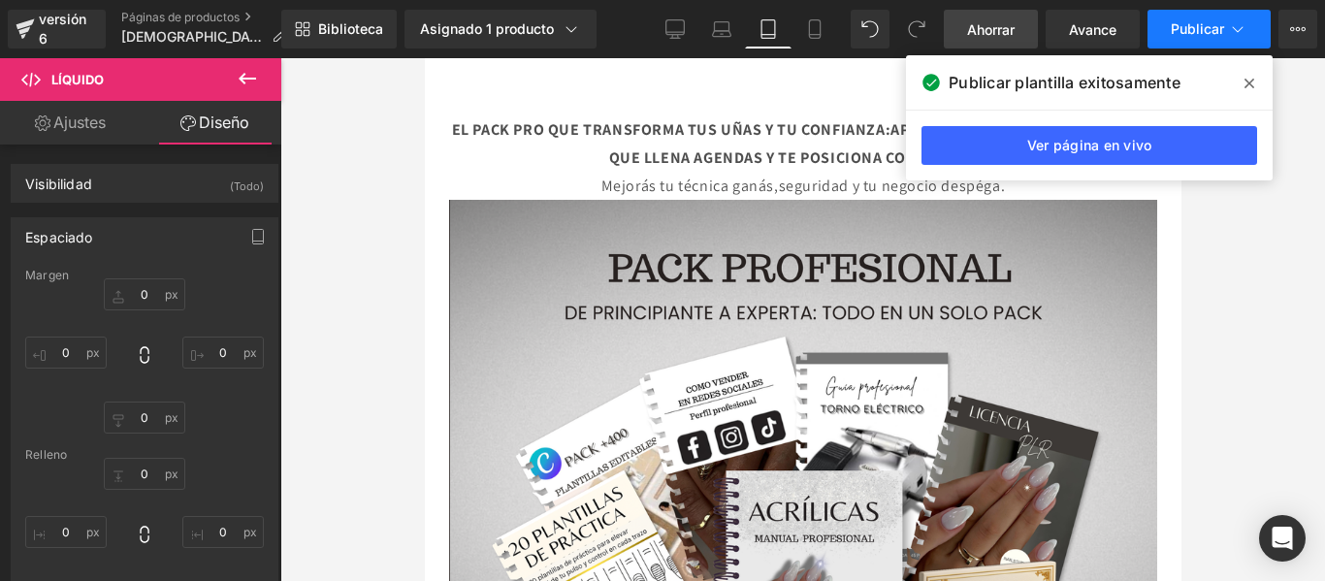
click at [1219, 26] on font "Publicar" at bounding box center [1197, 28] width 53 height 16
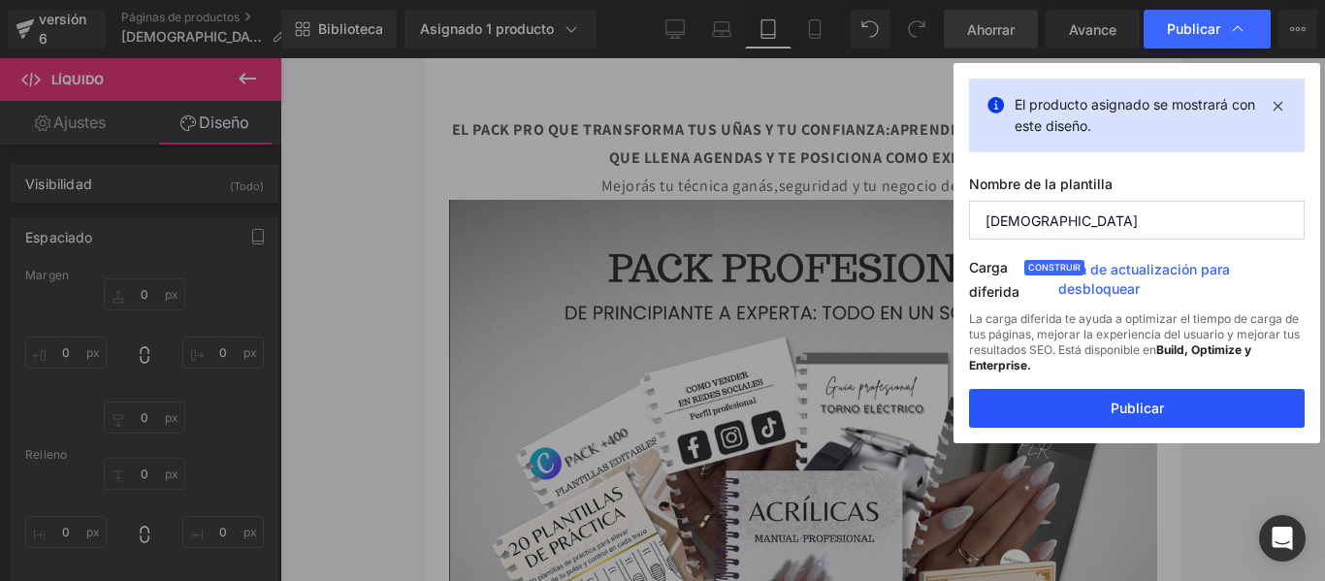
click at [1159, 407] on font "Publicar" at bounding box center [1137, 408] width 53 height 16
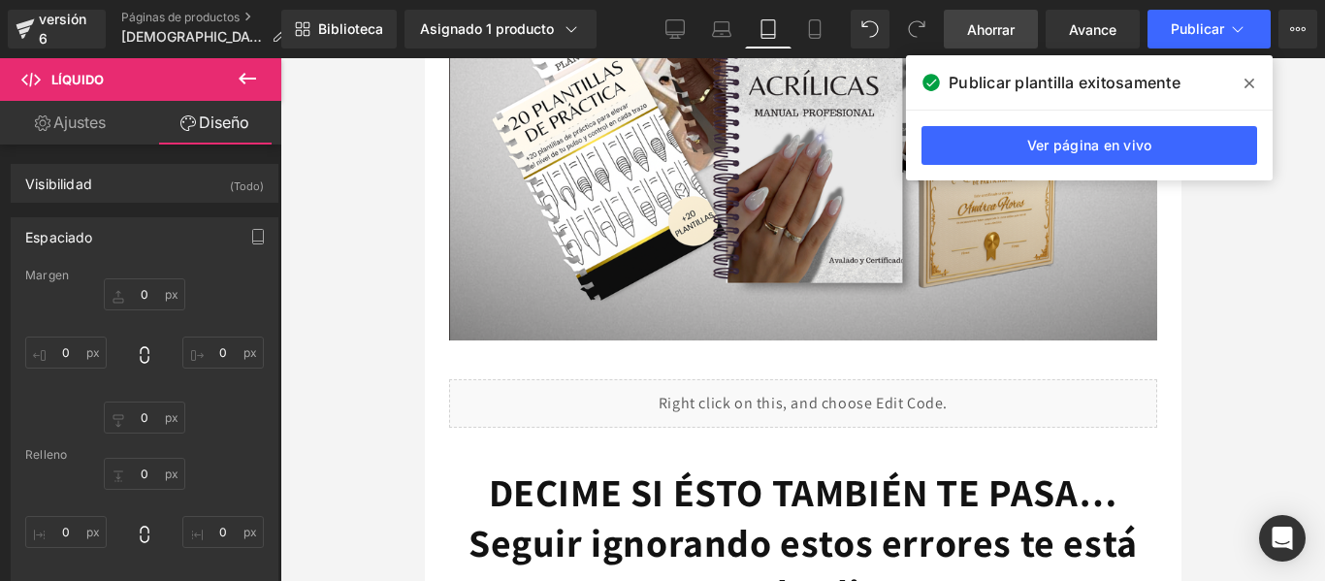
scroll to position [499, 0]
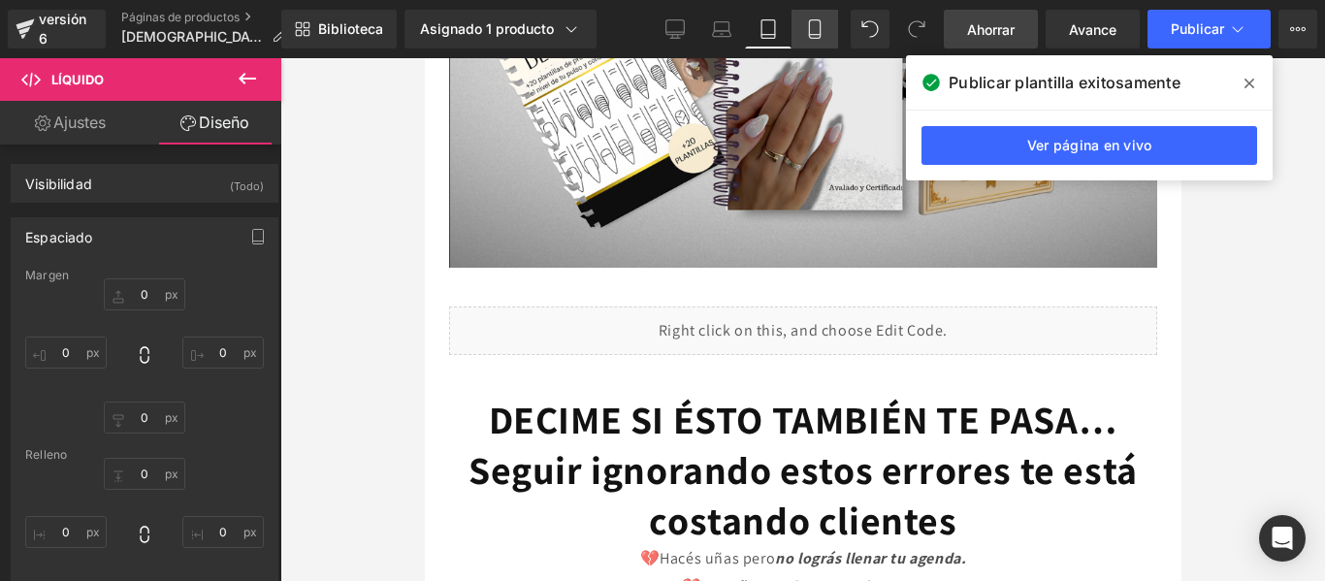
click at [817, 24] on icon at bounding box center [814, 28] width 19 height 19
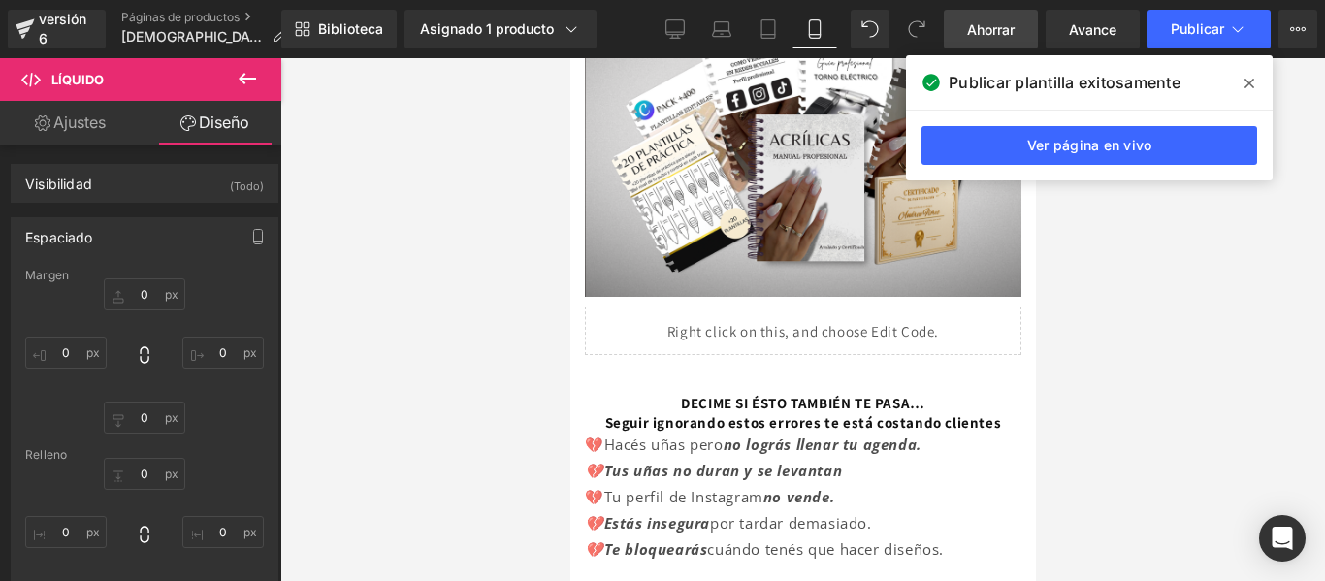
scroll to position [0, 0]
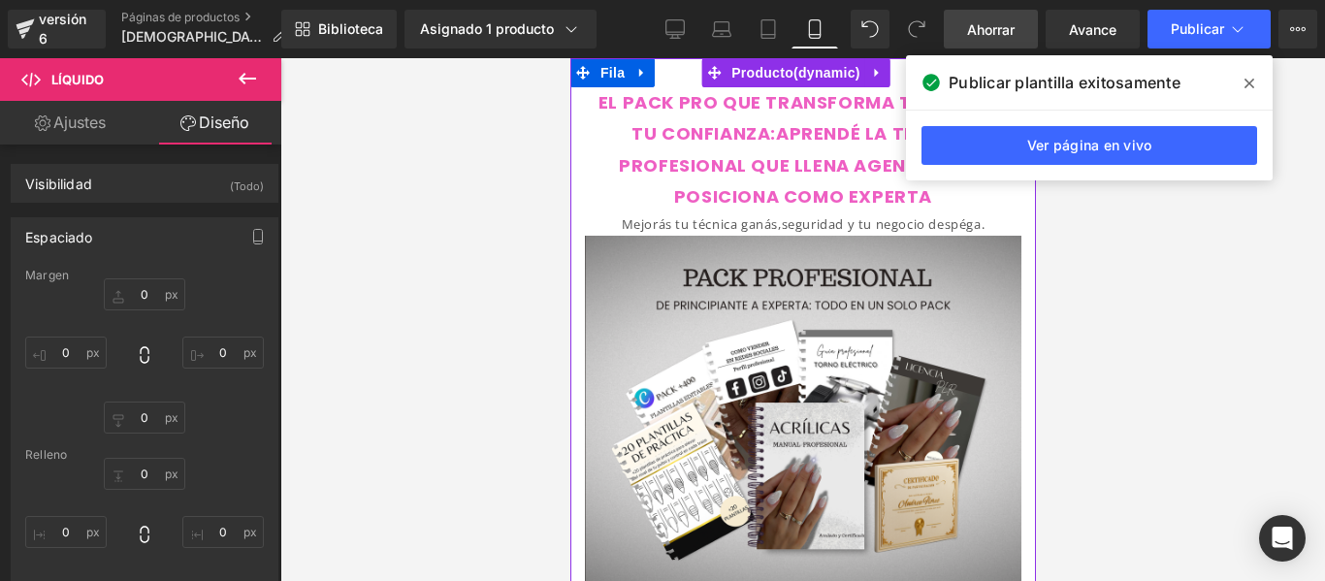
click at [577, 161] on div "EL PACK PRO QUE TRANSFORMA TUS UÑAS Y TU CONFIANZA:APRENDÉ LA TÉCNICA PROFESION…" at bounding box center [802, 336] width 466 height 498
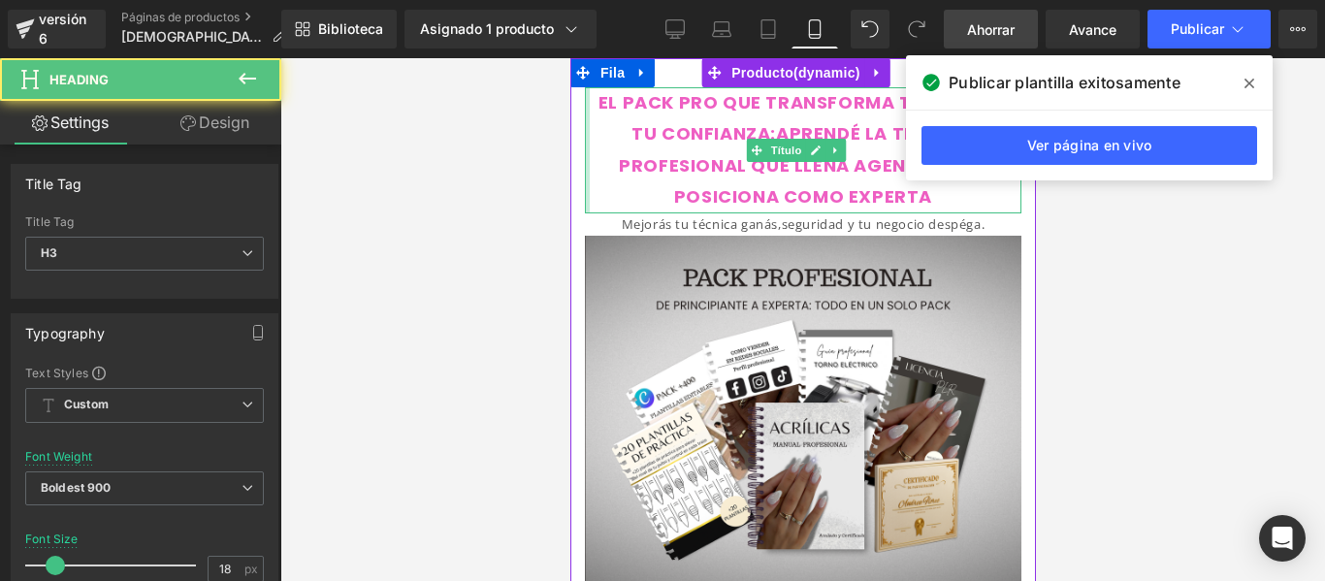
drag, startPoint x: 585, startPoint y: 160, endPoint x: 563, endPoint y: 158, distance: 22.4
click at [569, 158] on html "Ir directamente al contenido EL PACK PRO QUE TRANSFORMA TUS UÑAS Y TU CONFIANZA…" at bounding box center [802, 319] width 466 height 523
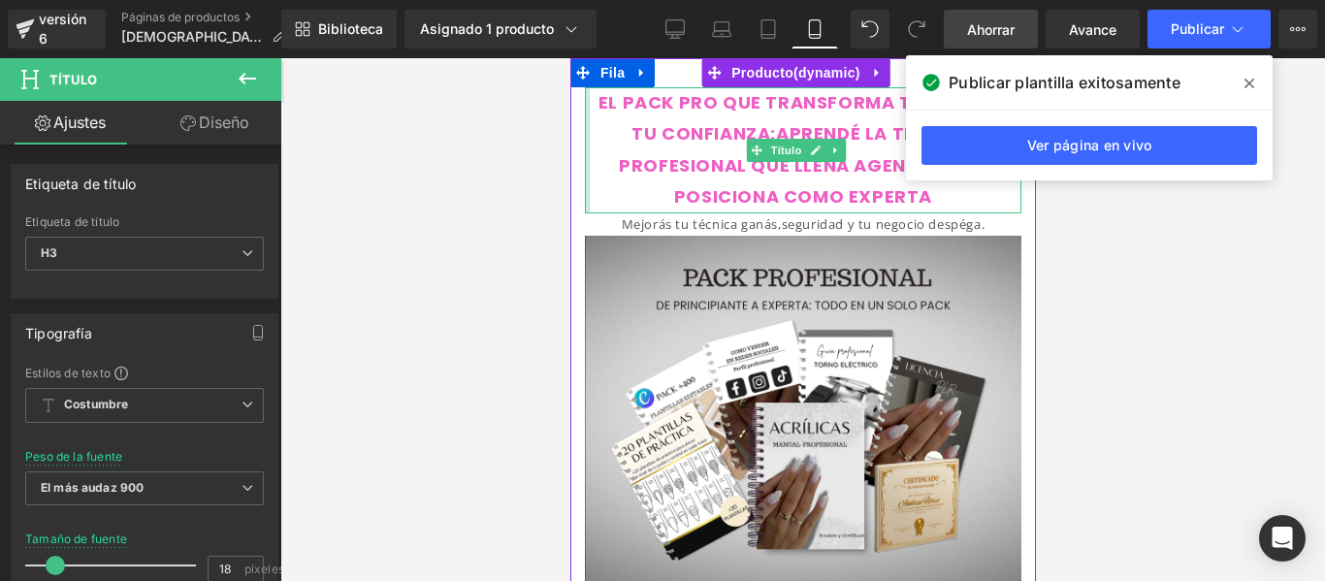
click at [575, 136] on div "EL PACK PRO QUE TRANSFORMA TUS UÑAS Y TU CONFIANZA:APRENDÉ LA TÉCNICA PROFESION…" at bounding box center [802, 336] width 466 height 498
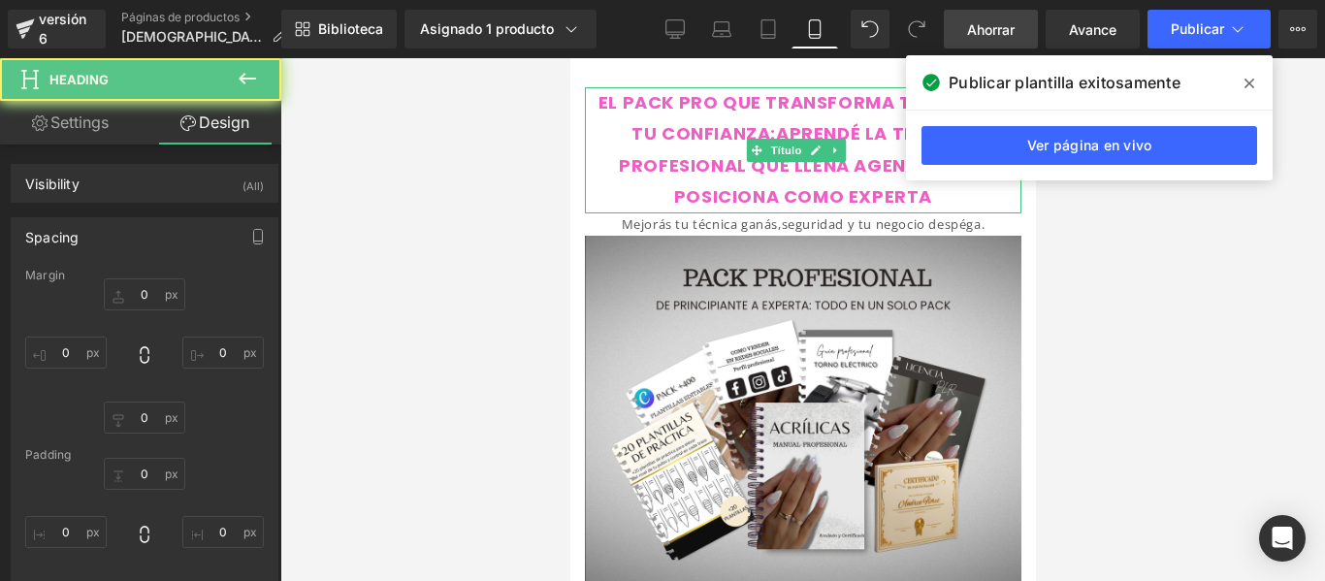
type input "0"
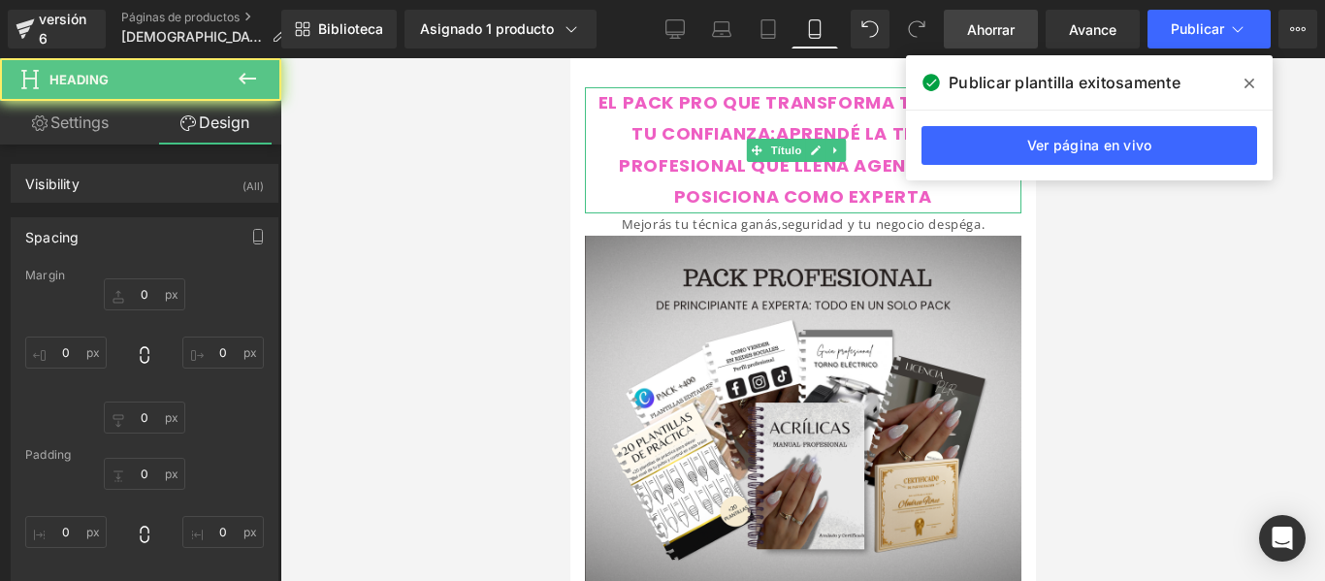
type input "0"
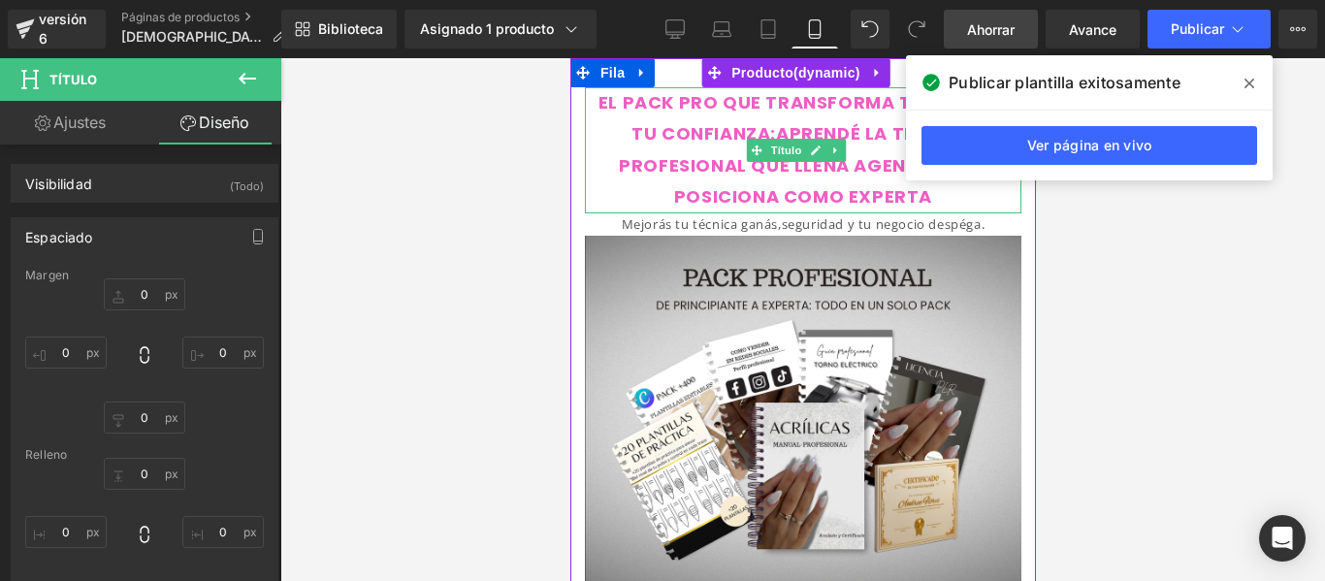
click at [577, 123] on div "EL PACK PRO QUE TRANSFORMA TUS UÑAS Y TU CONFIANZA:APRENDÉ LA TÉCNICA PROFESION…" at bounding box center [802, 336] width 466 height 498
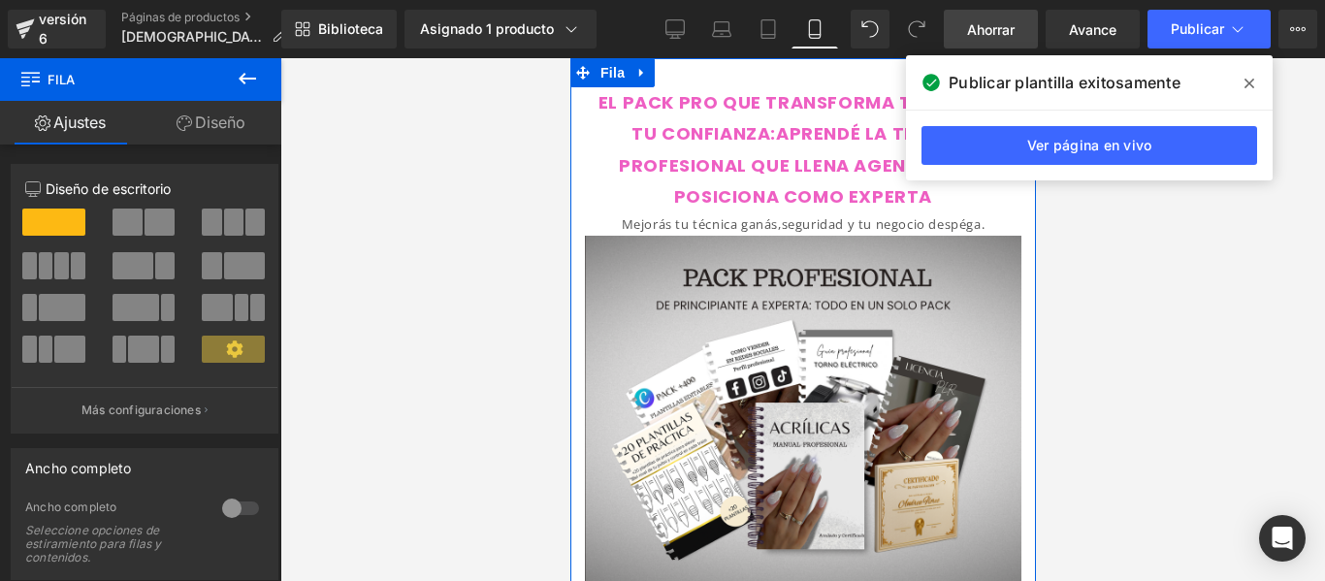
click at [233, 120] on font "Diseño" at bounding box center [220, 122] width 50 height 19
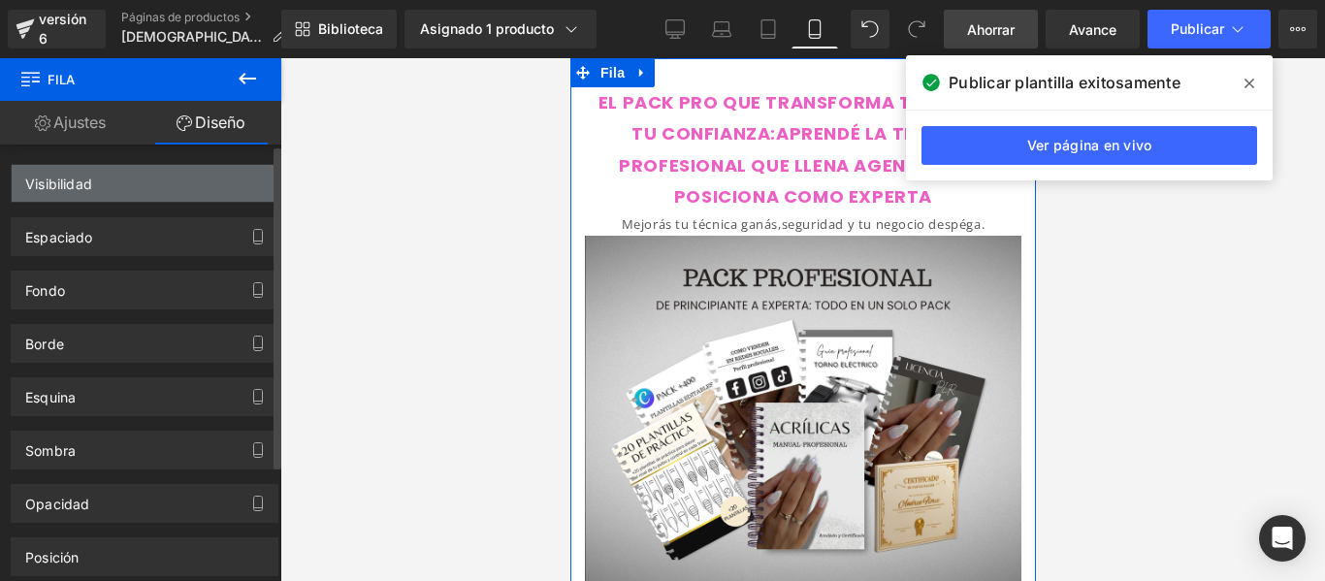
click at [213, 192] on div "Visibilidad" at bounding box center [145, 183] width 266 height 37
click at [234, 168] on div "Visibilidad" at bounding box center [145, 183] width 266 height 37
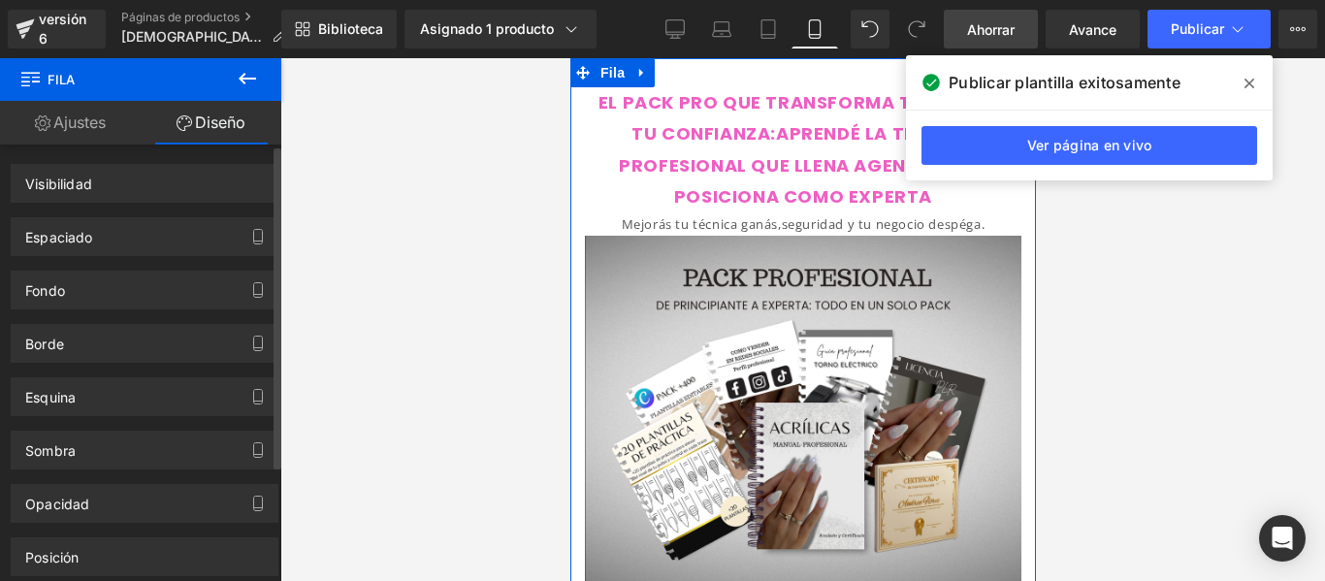
click at [237, 261] on div "Fondo" at bounding box center [145, 282] width 290 height 53
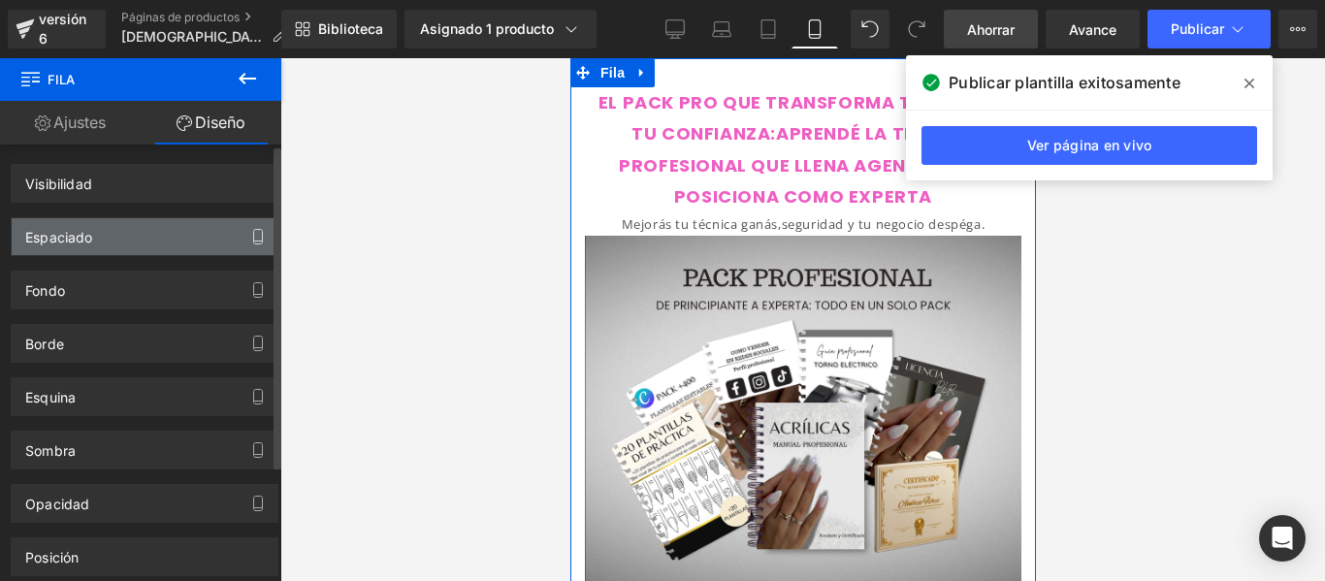
click at [242, 226] on button "button" at bounding box center [257, 236] width 31 height 37
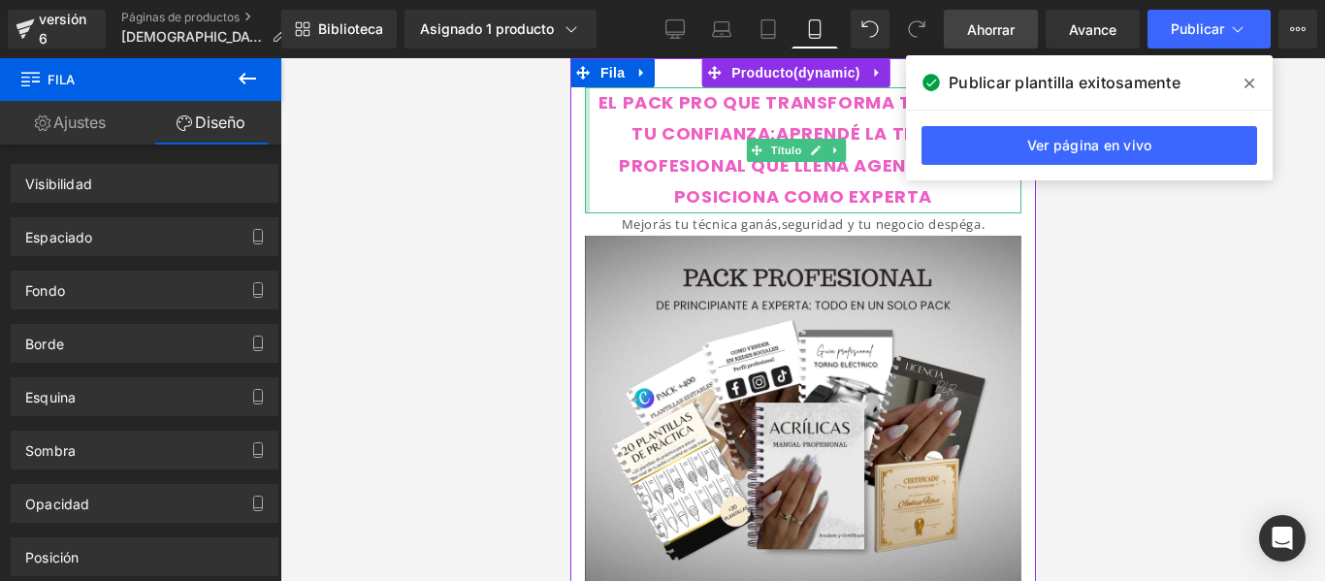
drag, startPoint x: 1126, startPoint y: 193, endPoint x: 556, endPoint y: 135, distance: 573.3
click at [569, 135] on html "Ir directamente al contenido EL PACK PRO QUE TRANSFORMA TUS UÑAS Y TU CONFIANZA…" at bounding box center [802, 319] width 466 height 523
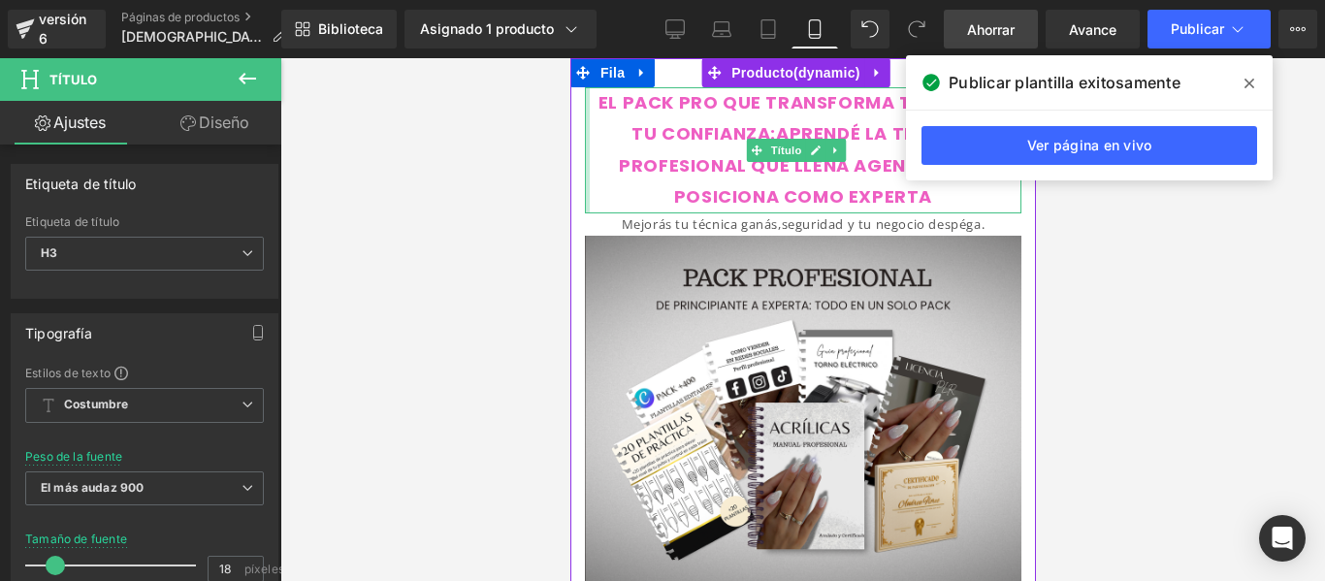
click at [219, 119] on font "Diseño" at bounding box center [224, 122] width 50 height 19
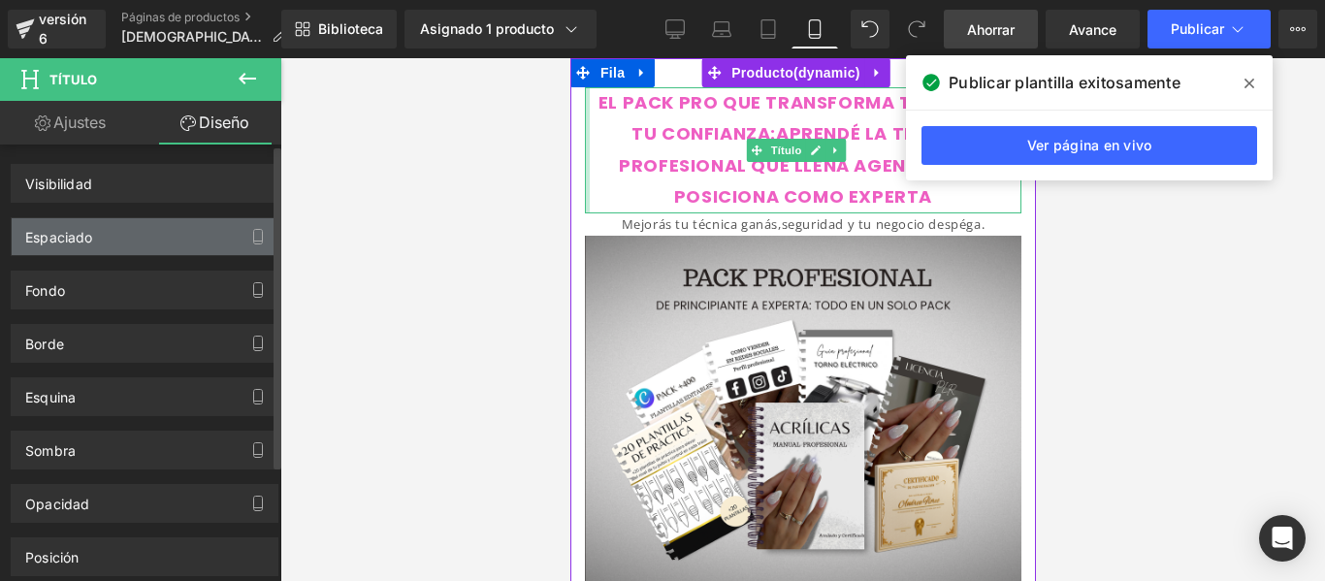
click at [219, 230] on div "Espaciado" at bounding box center [145, 236] width 266 height 37
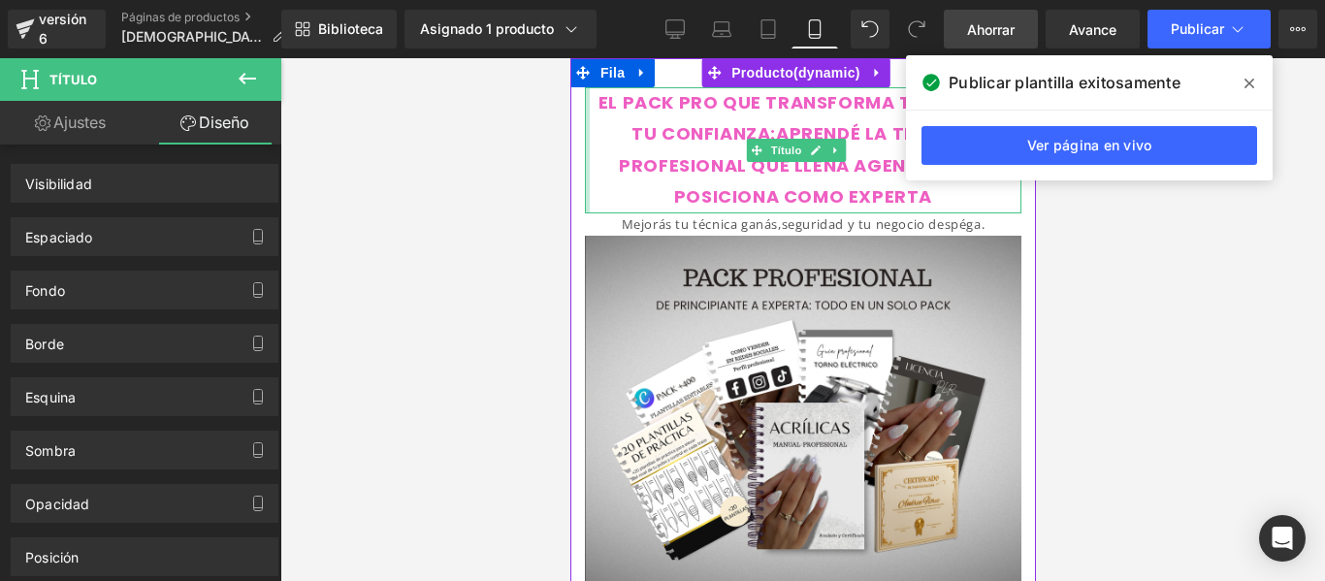
drag, startPoint x: 584, startPoint y: 134, endPoint x: 574, endPoint y: 137, distance: 10.1
click at [574, 137] on div "EL PACK PRO QUE TRANSFORMA TUS UÑAS Y TU CONFIANZA:APRENDÉ LA TÉCNICA PROFESION…" at bounding box center [802, 336] width 466 height 498
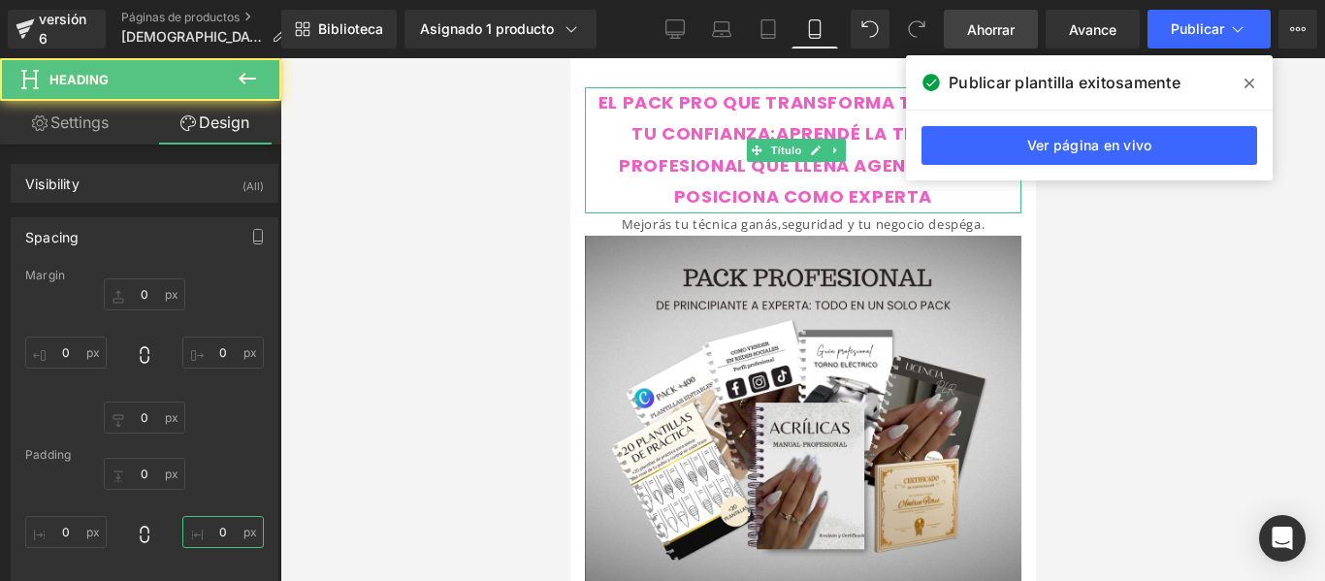
click at [246, 516] on input "text" at bounding box center [222, 532] width 81 height 32
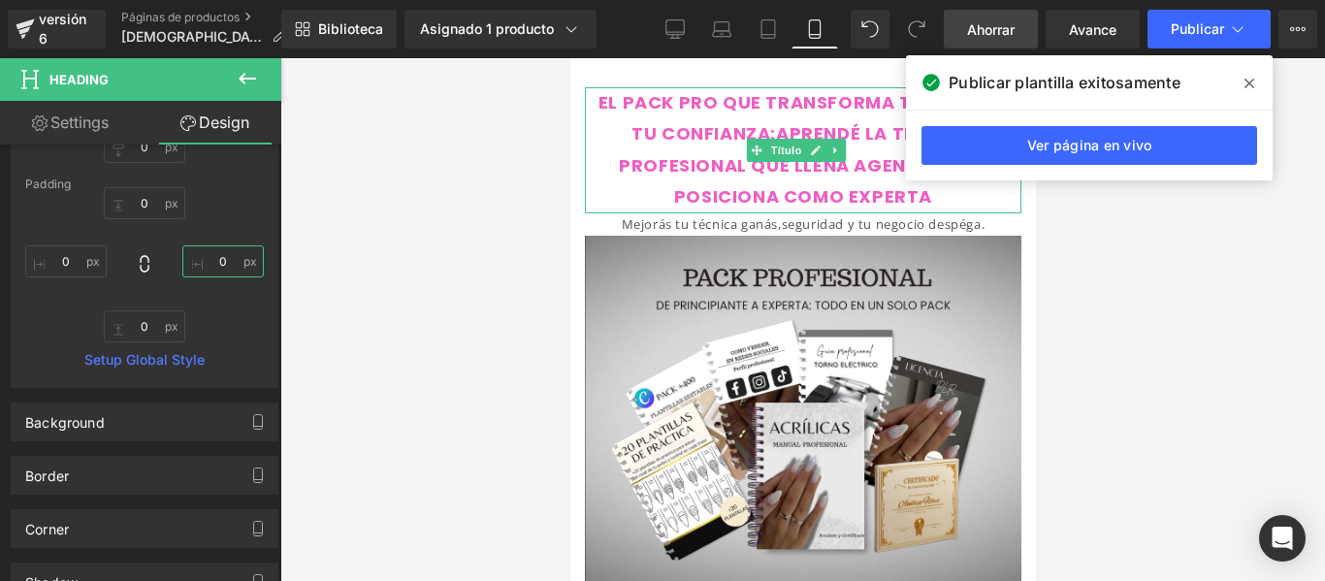
type input "0"
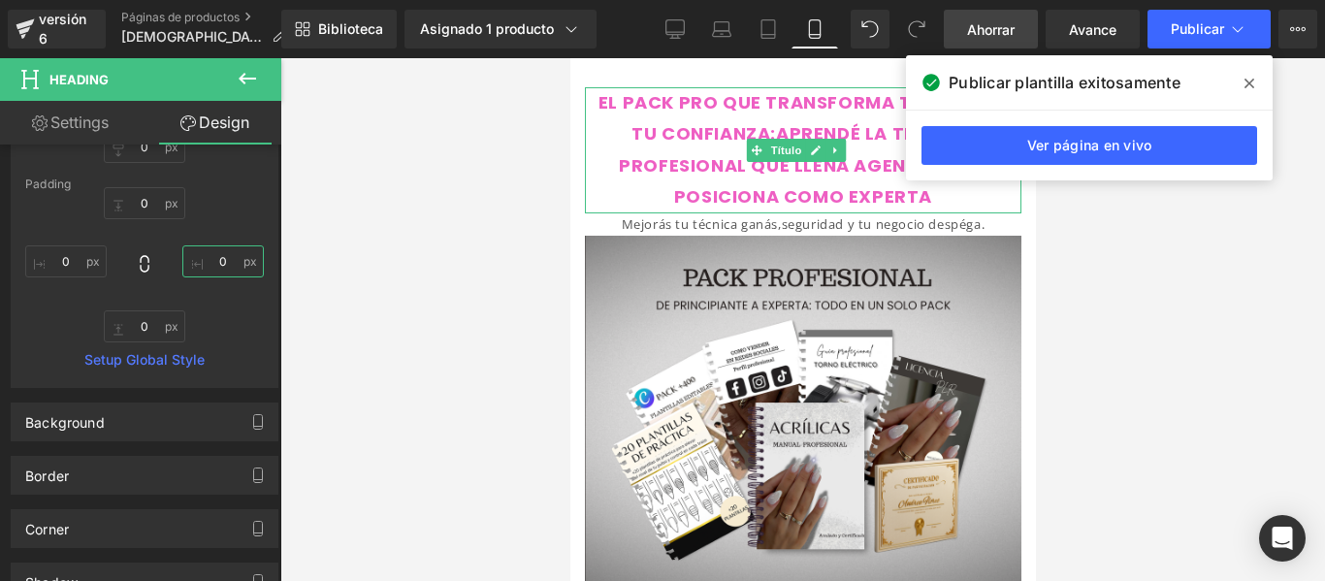
type input "0"
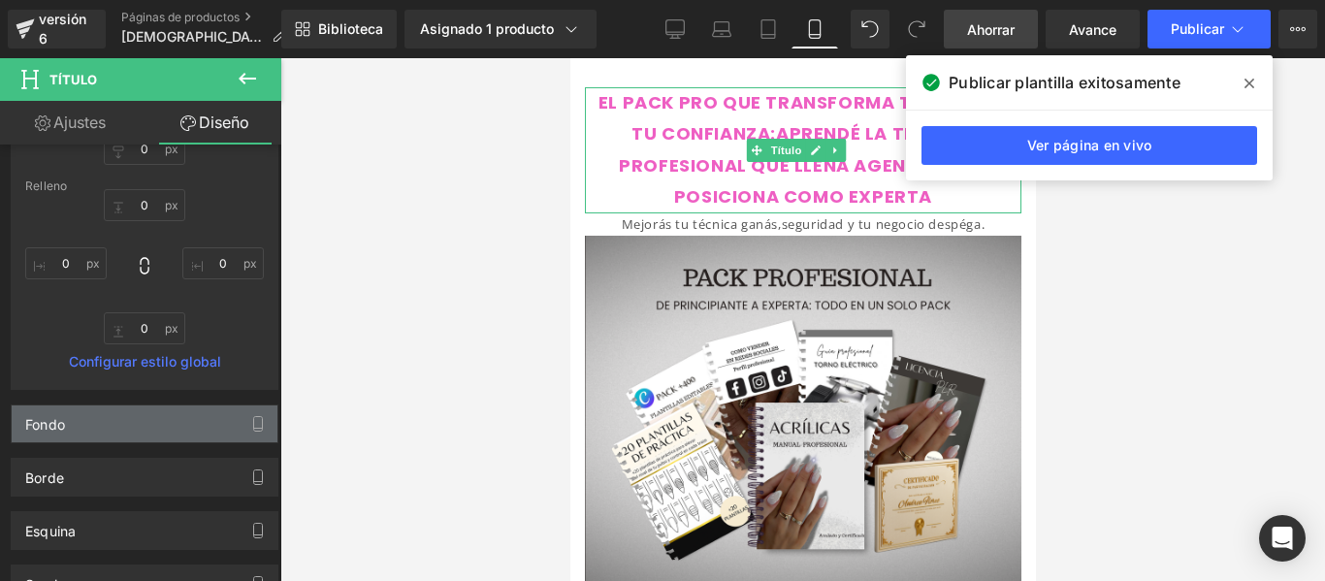
click at [209, 410] on div "Fondo" at bounding box center [145, 423] width 266 height 37
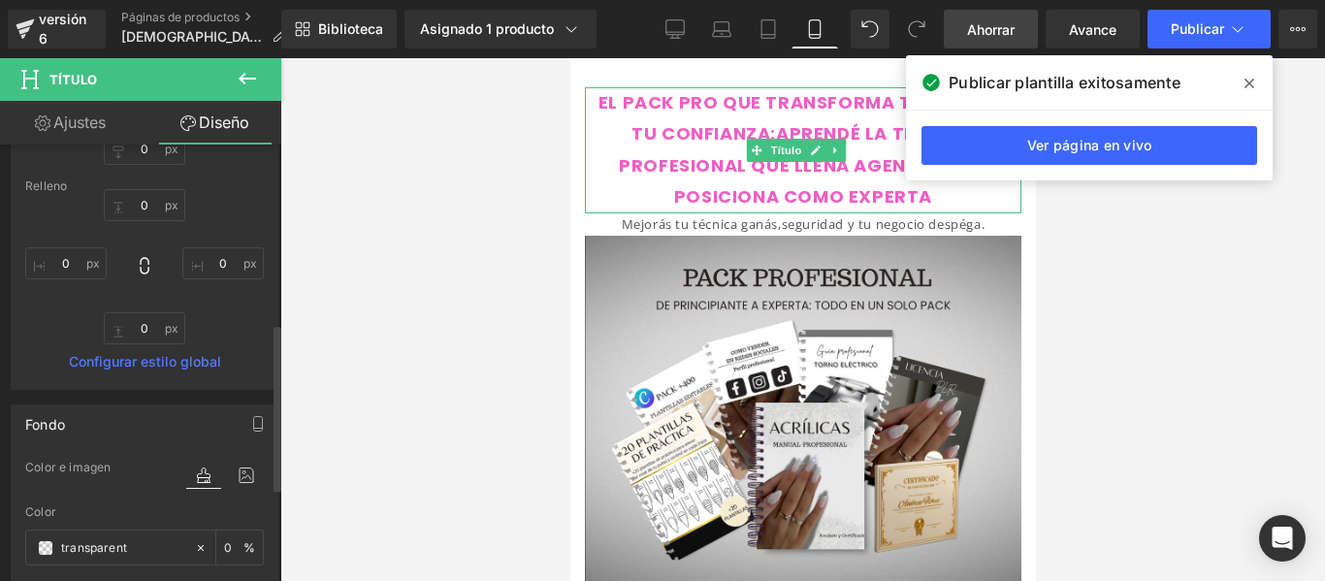
scroll to position [468, 0]
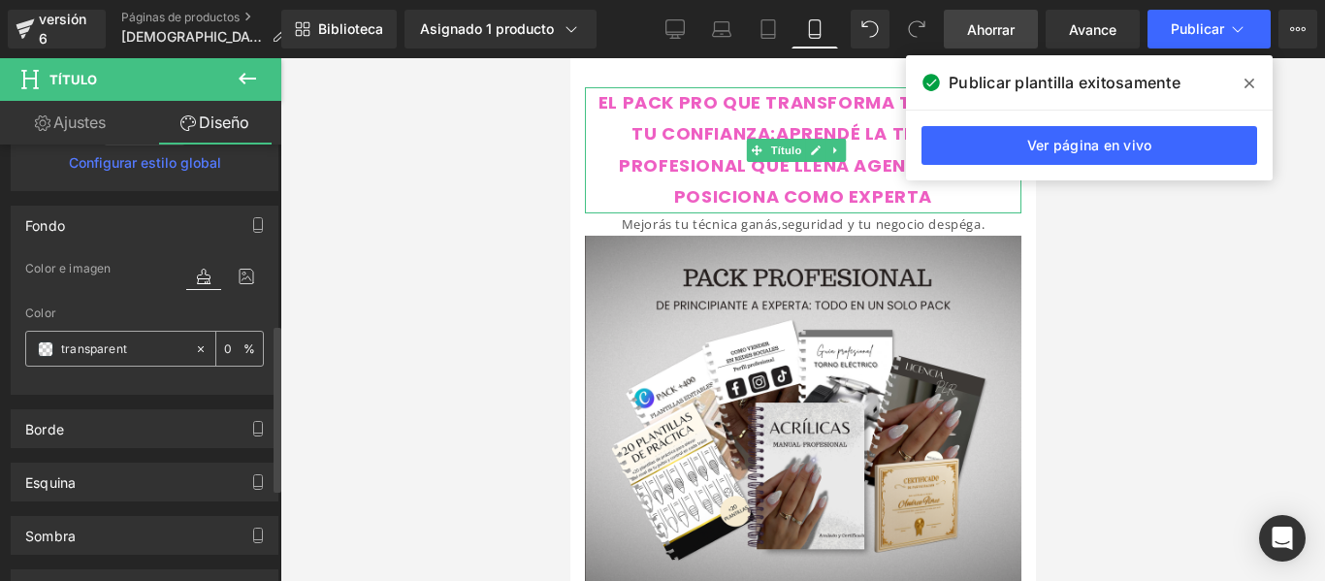
click at [198, 349] on icon at bounding box center [201, 348] width 6 height 6
click at [43, 348] on span at bounding box center [46, 349] width 16 height 16
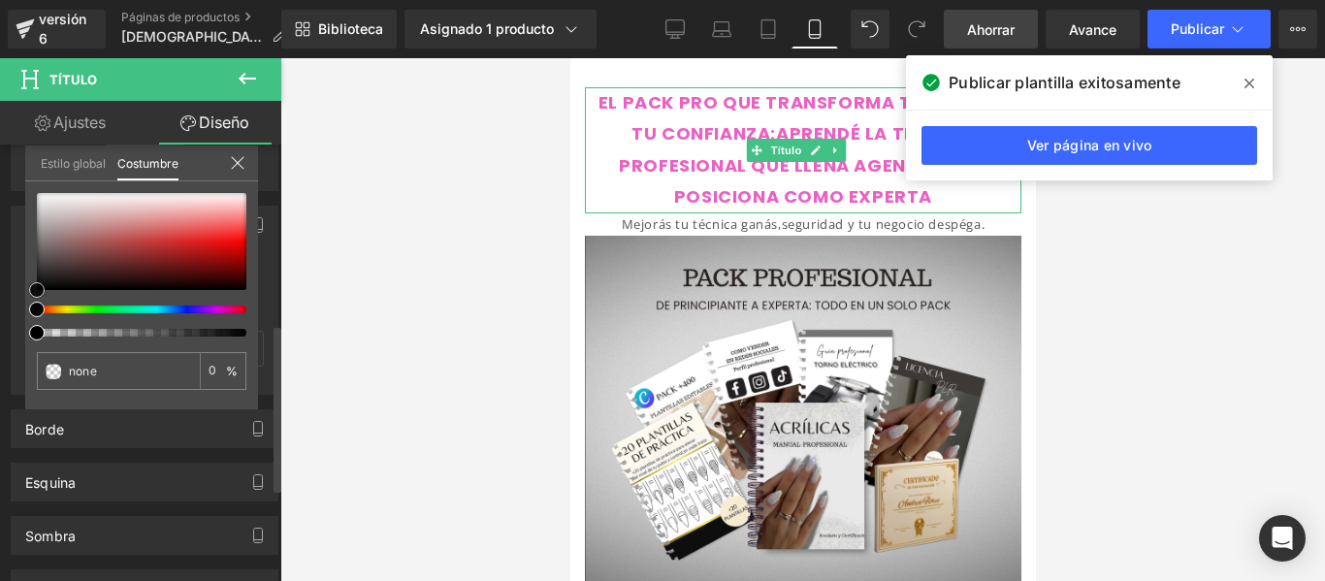
click at [149, 196] on div at bounding box center [142, 241] width 210 height 97
type input "#fbf3f3"
type input "100"
type input "#fbf3f3"
drag, startPoint x: 149, startPoint y: 196, endPoint x: 82, endPoint y: 188, distance: 67.4
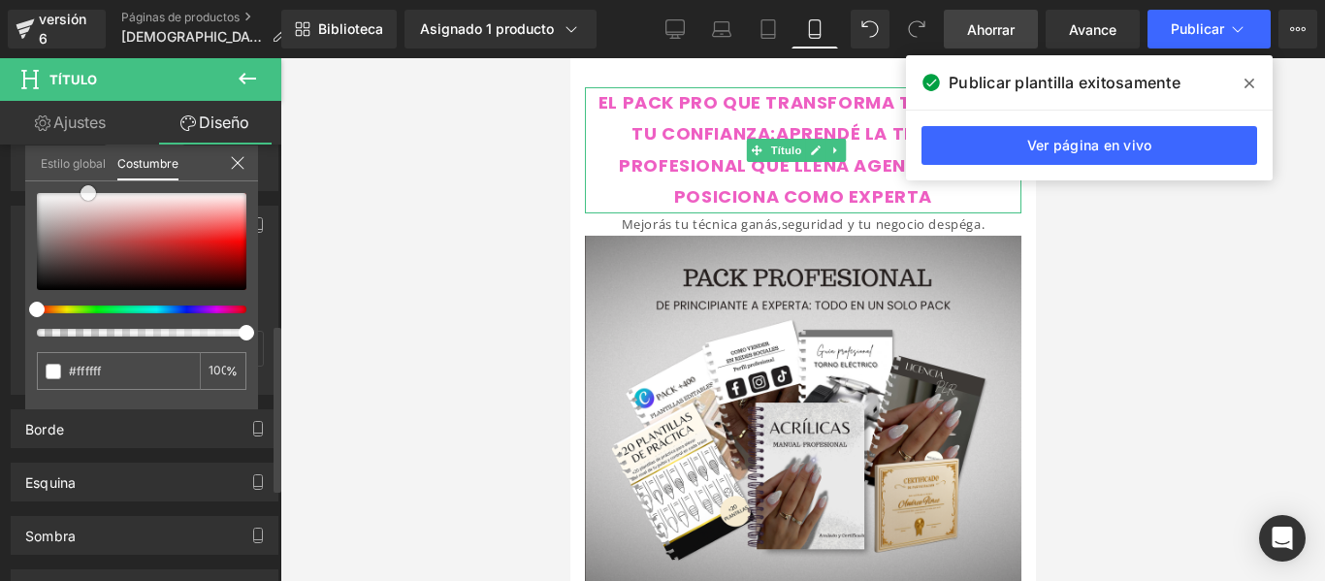
click at [82, 188] on span at bounding box center [89, 193] width 16 height 16
drag, startPoint x: 246, startPoint y: 337, endPoint x: 145, endPoint y: 330, distance: 102.1
click at [145, 330] on span at bounding box center [153, 333] width 16 height 16
click at [210, 369] on input "61" at bounding box center [217, 371] width 17 height 14
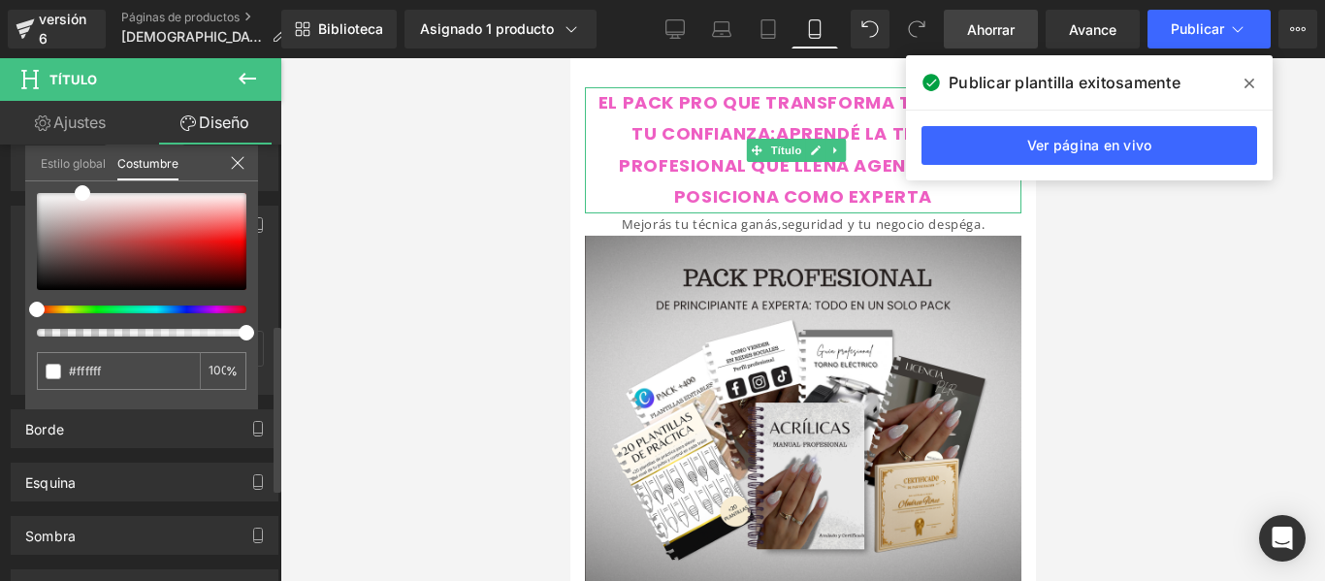
drag, startPoint x: 151, startPoint y: 331, endPoint x: 246, endPoint y: 329, distance: 95.1
click at [246, 329] on span at bounding box center [247, 333] width 16 height 16
drag, startPoint x: 86, startPoint y: 191, endPoint x: 231, endPoint y: 167, distance: 146.5
click at [231, 167] on div "Estilo global Costumbre Configurar estilo global #ffffff 100 %" at bounding box center [141, 174] width 233 height 59
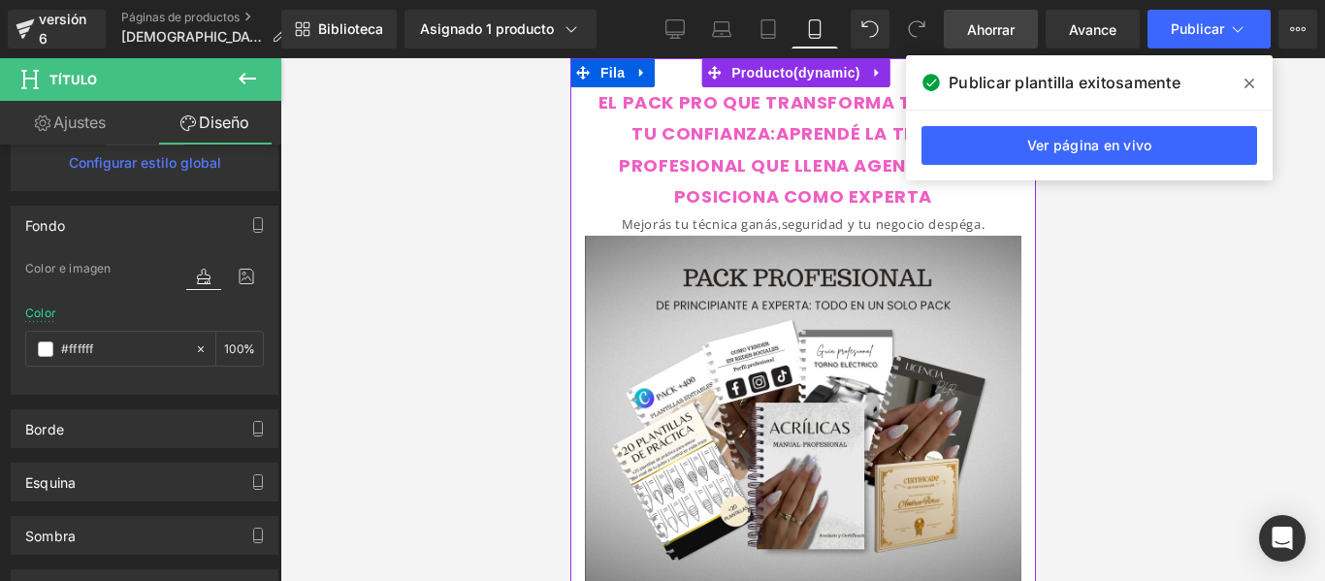
click at [576, 117] on div "EL PACK PRO QUE TRANSFORMA TUS UÑAS Y TU CONFIANZA:APRENDÉ LA TÉCNICA PROFESION…" at bounding box center [802, 336] width 466 height 498
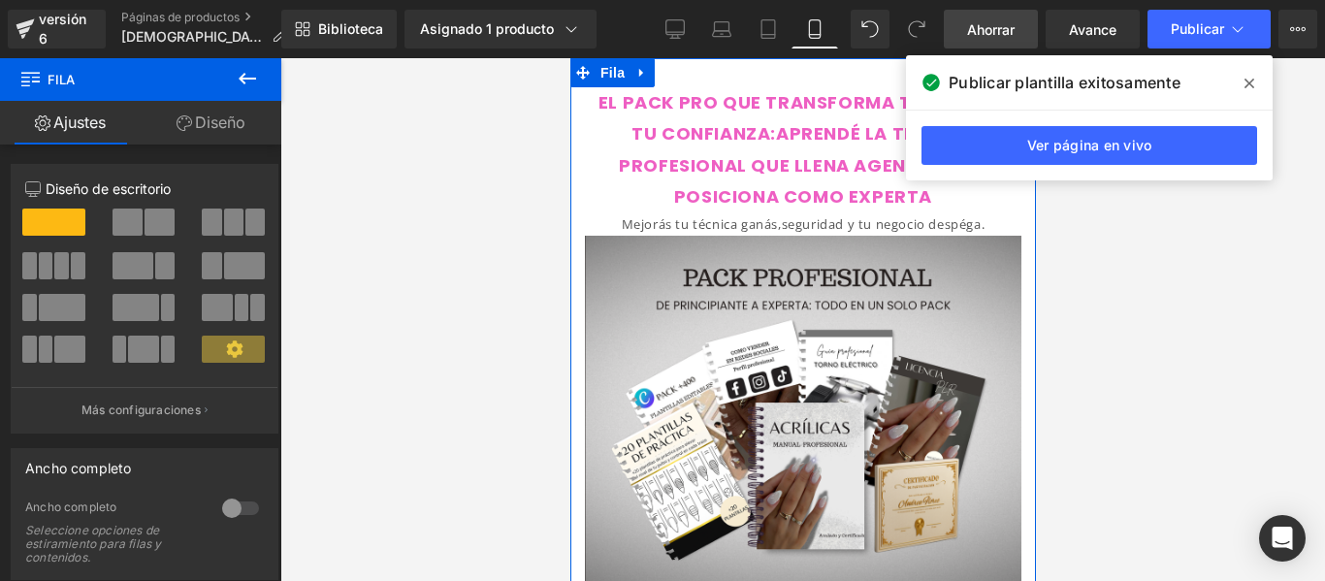
click at [242, 119] on font "Diseño" at bounding box center [220, 122] width 50 height 19
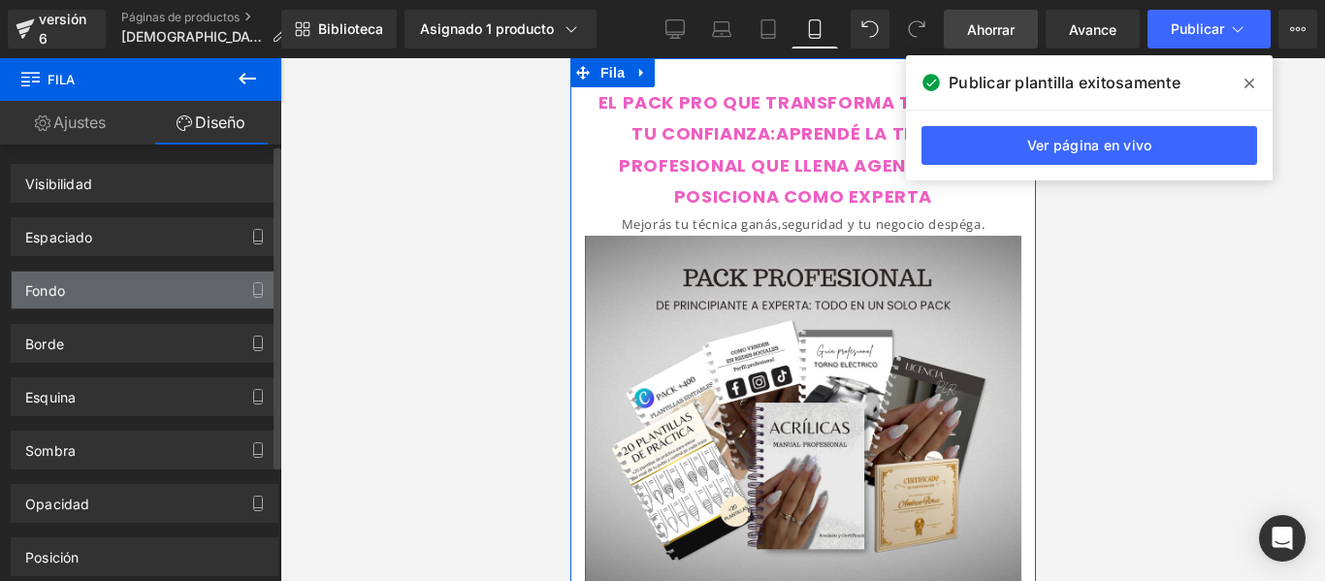
click at [178, 274] on div "Fondo" at bounding box center [145, 290] width 266 height 37
click at [245, 276] on button "button" at bounding box center [257, 290] width 31 height 37
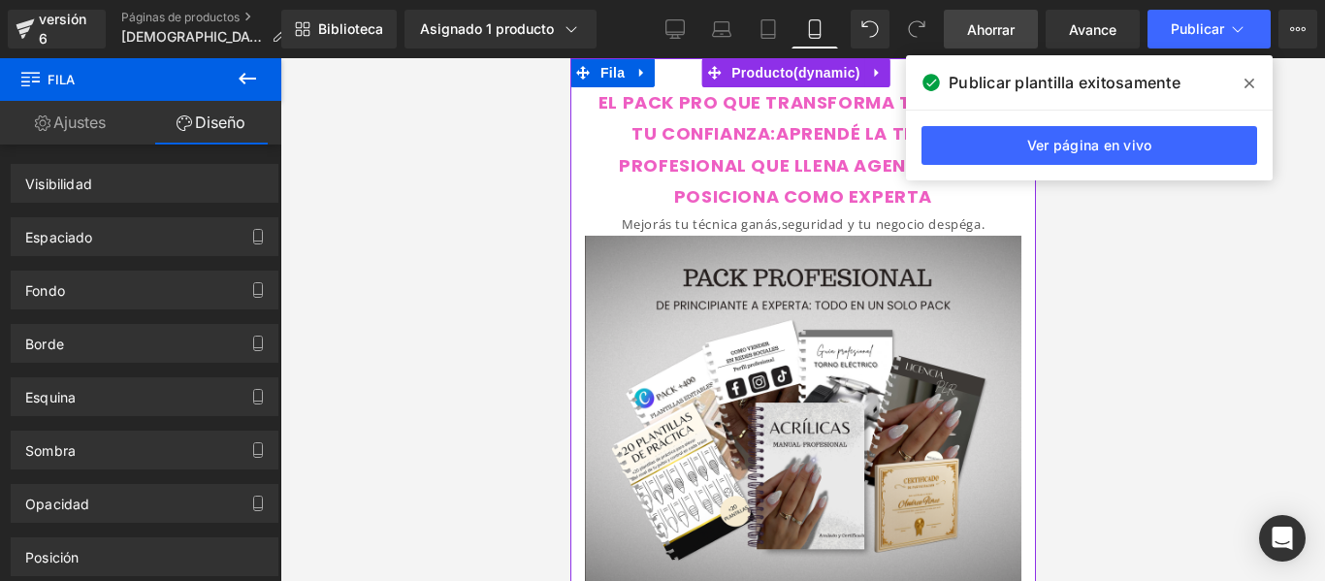
click at [575, 107] on div "EL PACK PRO QUE TRANSFORMA TUS UÑAS Y TU CONFIANZA:APRENDÉ LA TÉCNICA PROFESION…" at bounding box center [802, 336] width 466 height 498
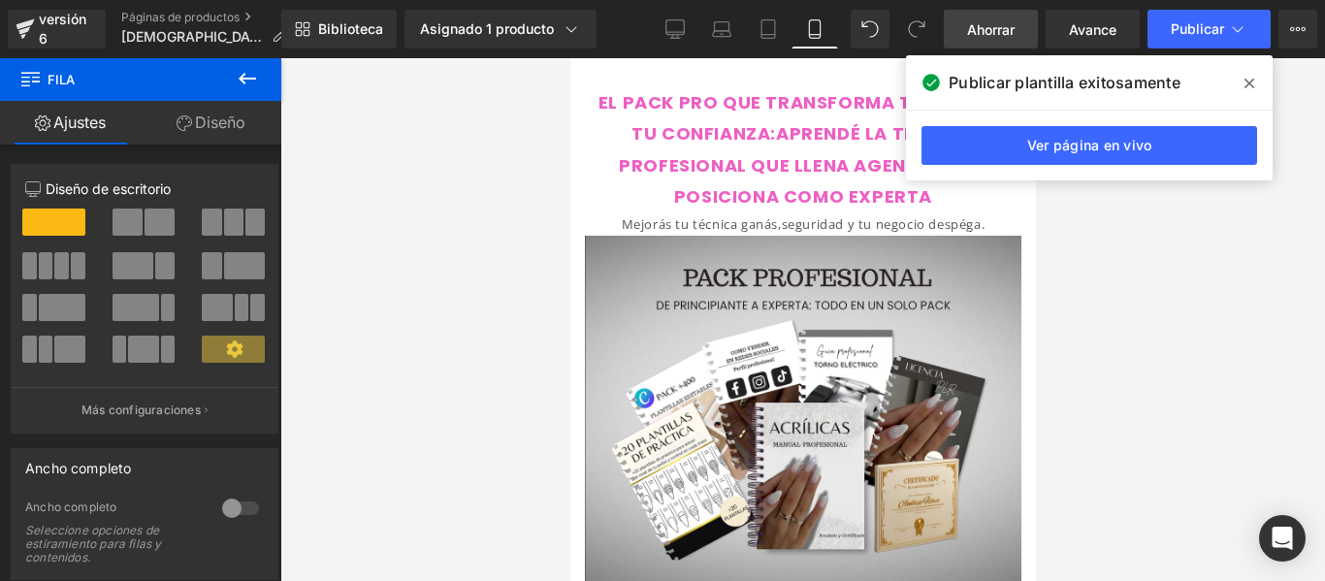
click at [574, 106] on div "EL PACK PRO QUE TRANSFORMA TUS UÑAS Y TU CONFIANZA:APRENDÉ LA TÉCNICA PROFESION…" at bounding box center [802, 336] width 466 height 498
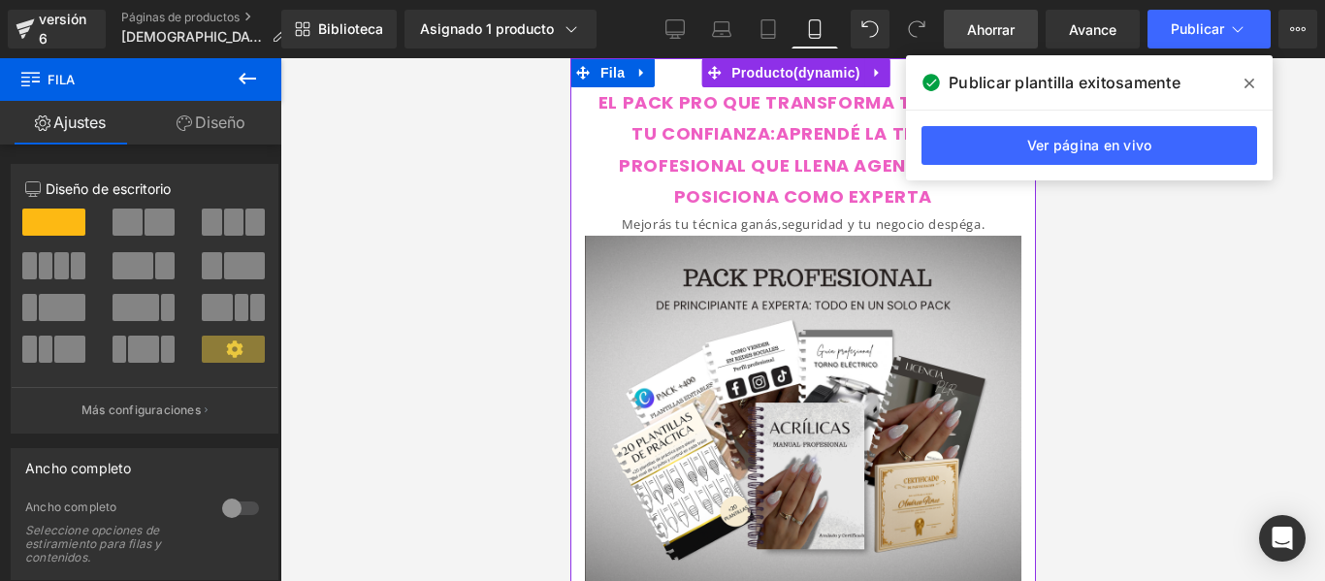
click at [574, 106] on div "EL PACK PRO QUE TRANSFORMA TUS UÑAS Y TU CONFIANZA:APRENDÉ LA TÉCNICA PROFESION…" at bounding box center [802, 336] width 466 height 498
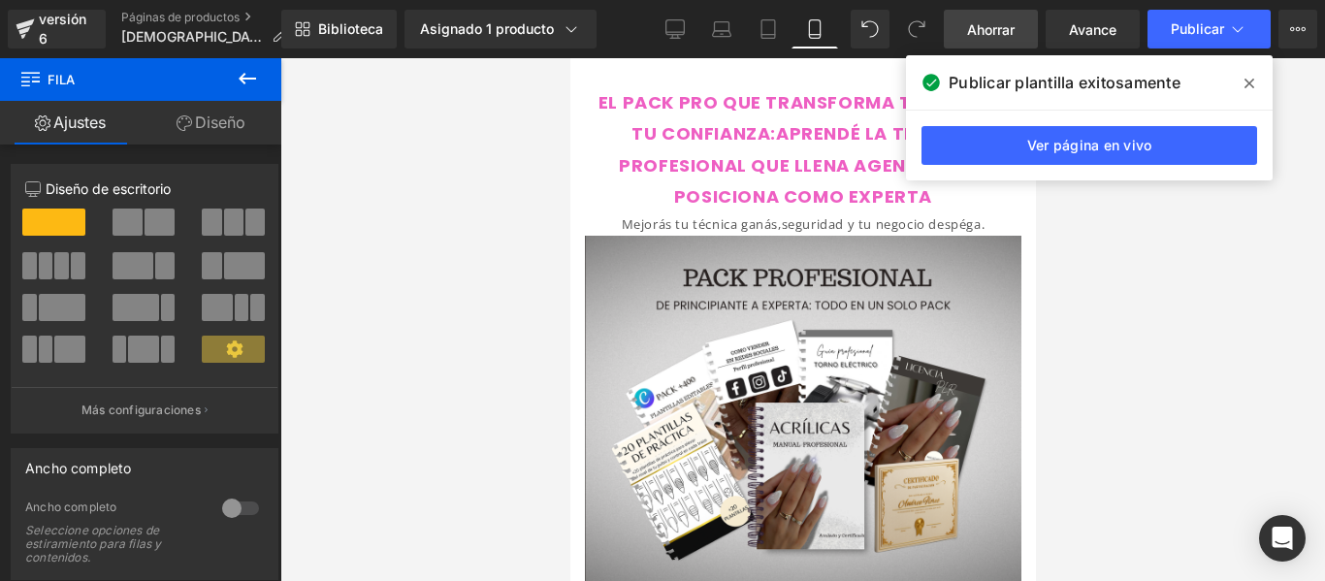
click at [568, 103] on div at bounding box center [802, 319] width 1045 height 523
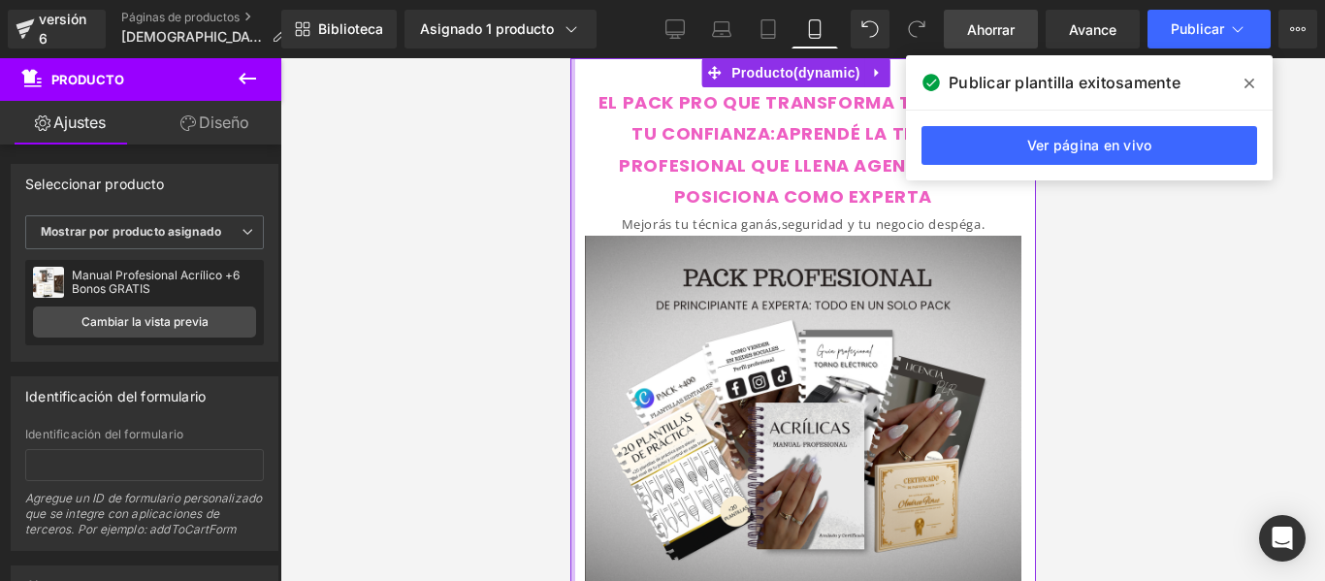
click at [569, 104] on html "Ir directamente al contenido EL PACK PRO QUE TRANSFORMA TUS UÑAS Y TU CONFIANZA…" at bounding box center [802, 319] width 466 height 523
click at [570, 107] on div "EL PACK PRO QUE TRANSFORMA TUS UÑAS Y TU CONFIANZA:APRENDÉ LA TÉCNICA PROFESION…" at bounding box center [802, 336] width 466 height 498
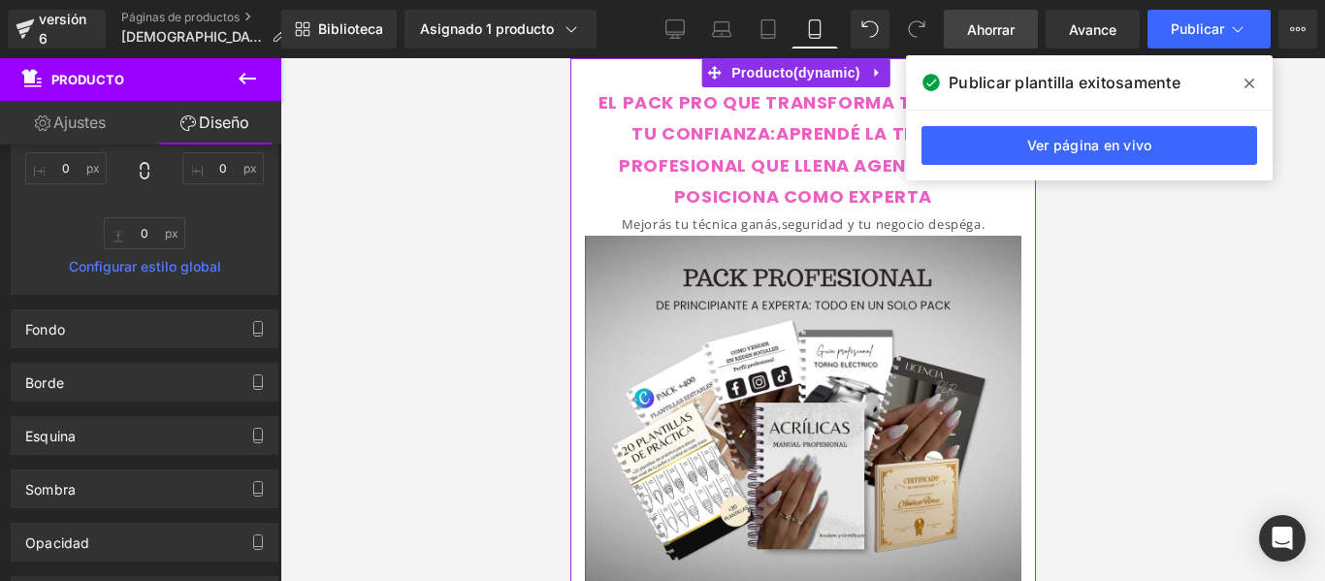
scroll to position [366, 0]
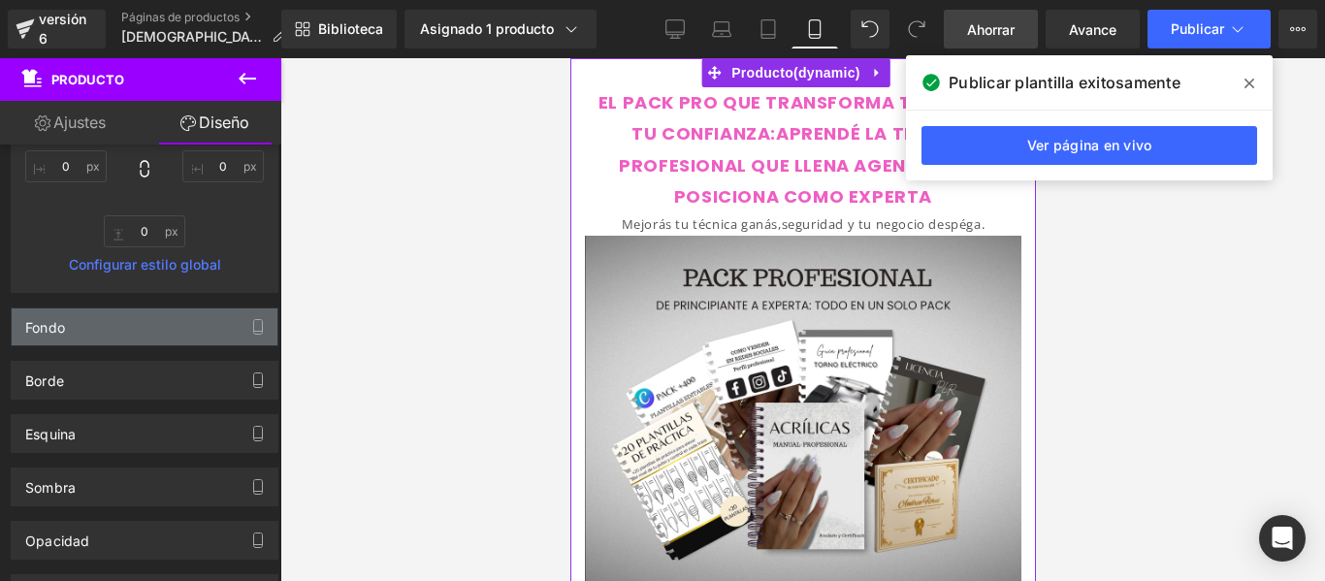
click at [215, 322] on div "Fondo" at bounding box center [145, 326] width 266 height 37
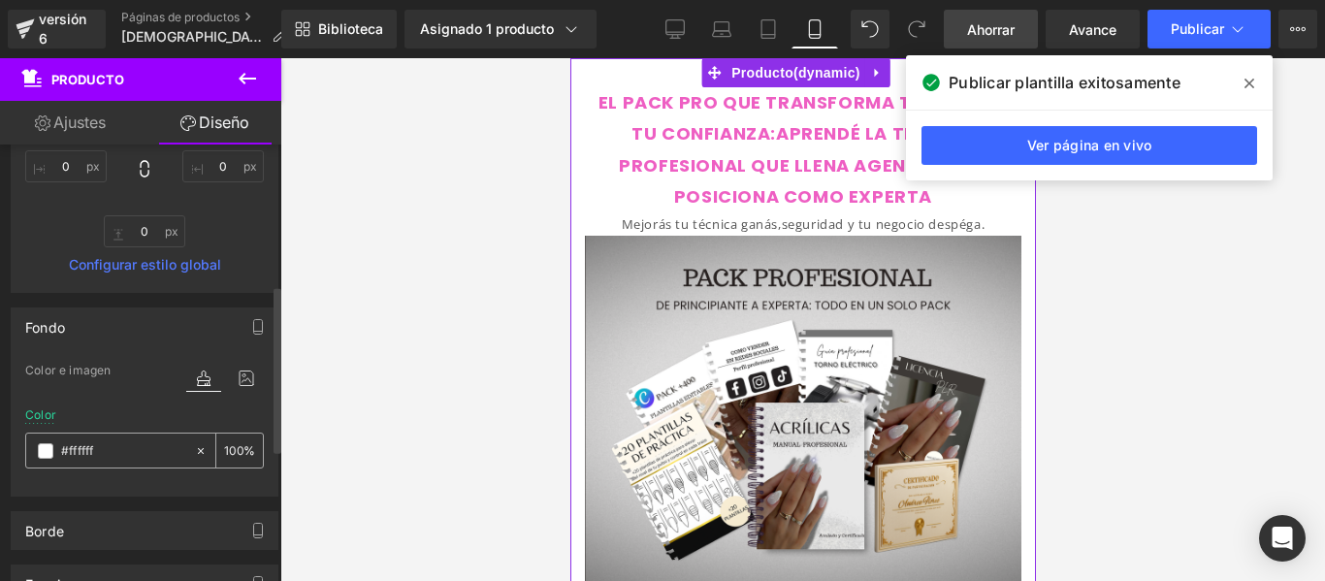
click at [44, 454] on span at bounding box center [46, 451] width 16 height 16
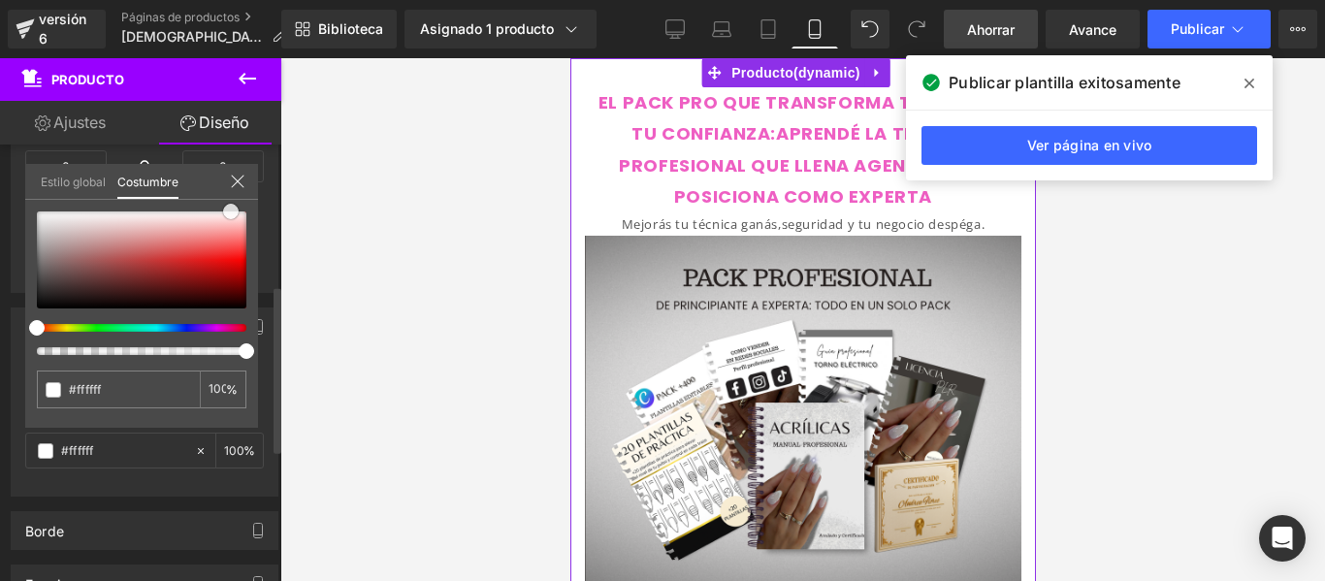
drag, startPoint x: 38, startPoint y: 215, endPoint x: 232, endPoint y: 212, distance: 194.0
click at [232, 212] on span at bounding box center [231, 212] width 16 height 16
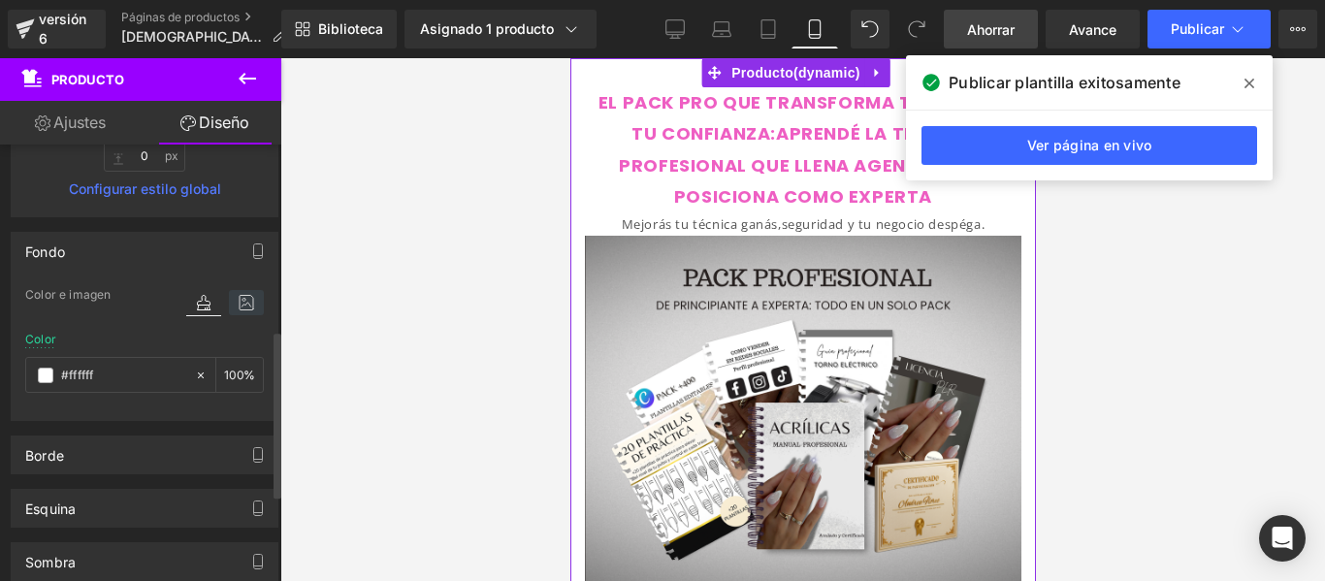
scroll to position [483, 0]
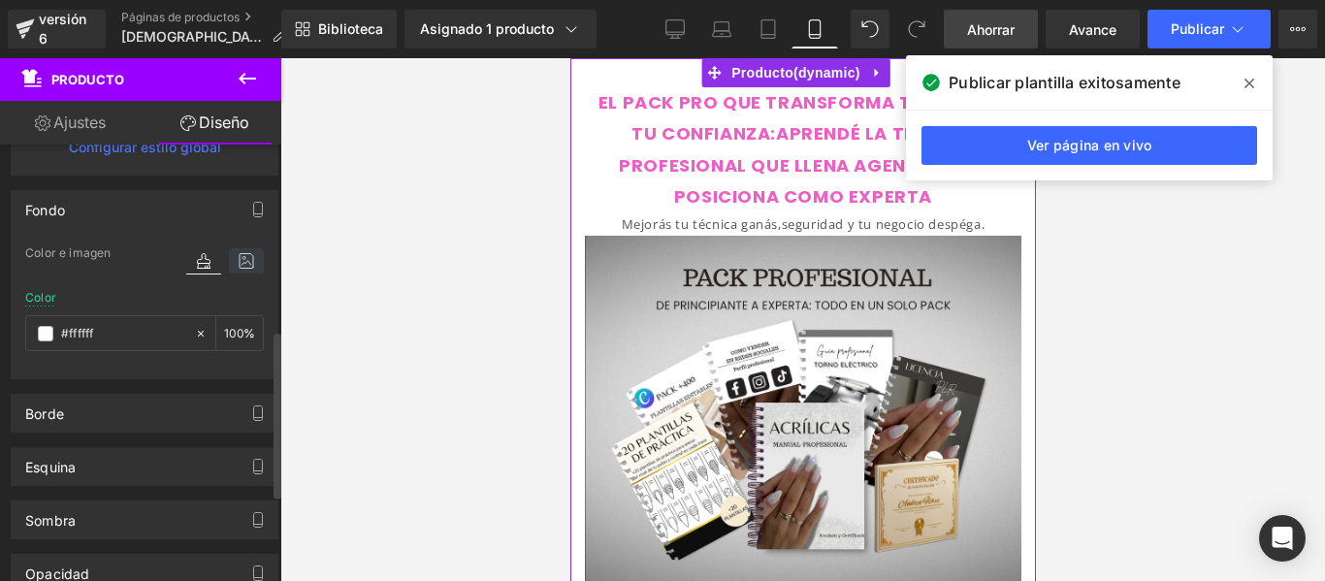
click at [229, 256] on icon at bounding box center [246, 260] width 35 height 25
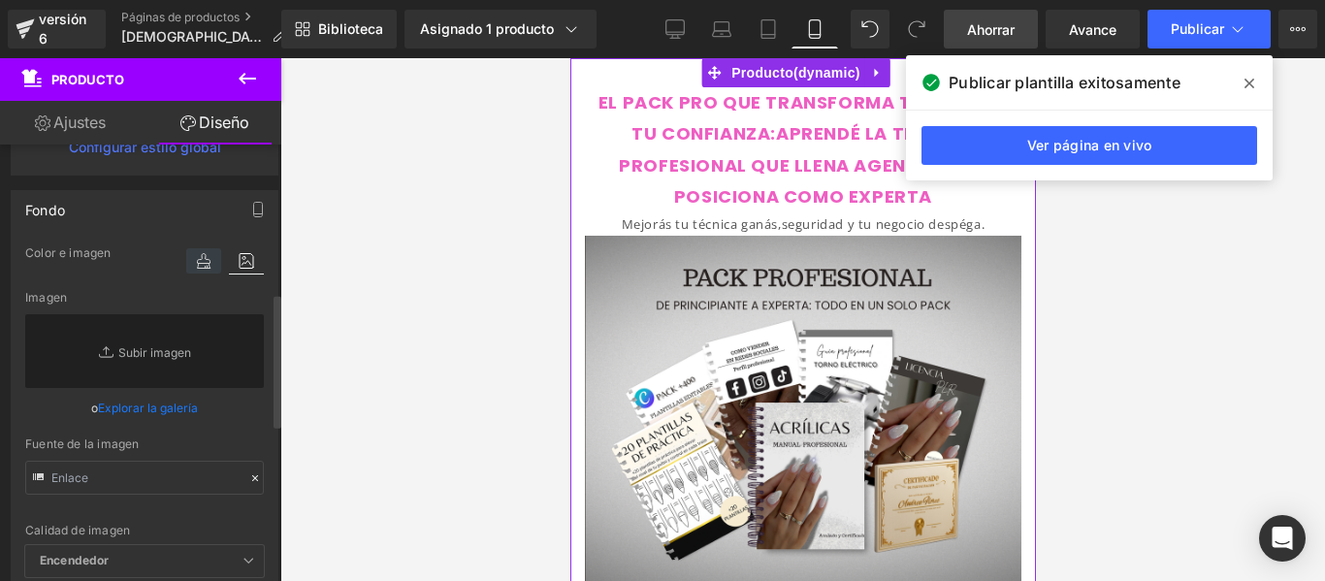
click at [192, 257] on icon at bounding box center [203, 260] width 35 height 25
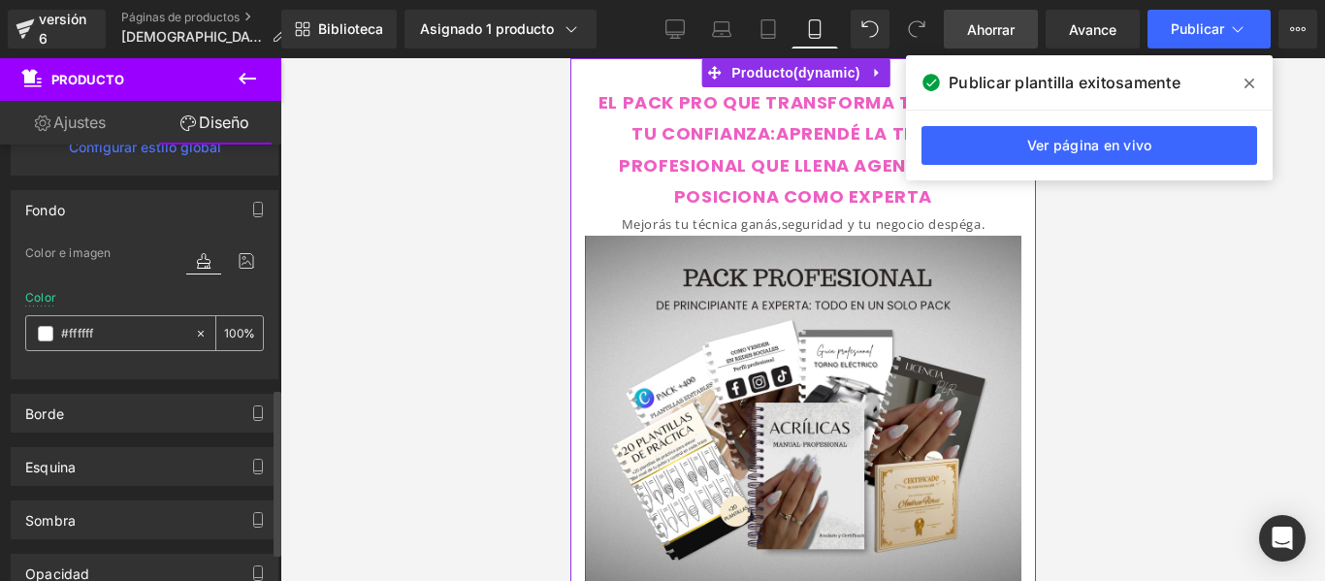
scroll to position [634, 0]
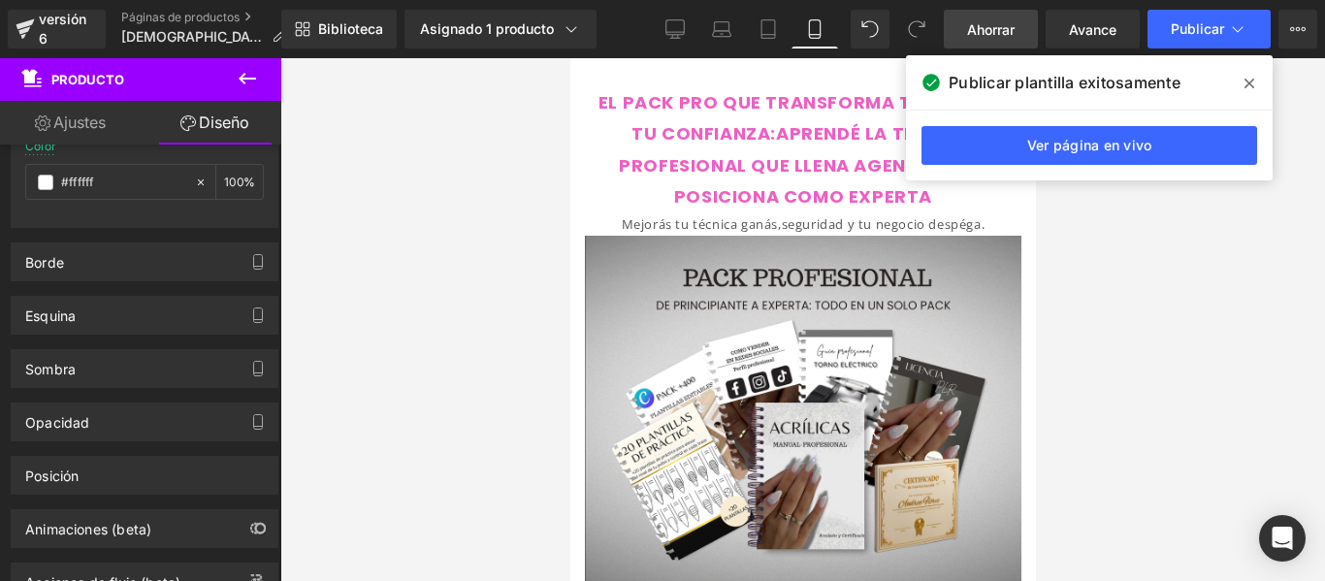
click at [1245, 74] on span at bounding box center [1249, 83] width 31 height 31
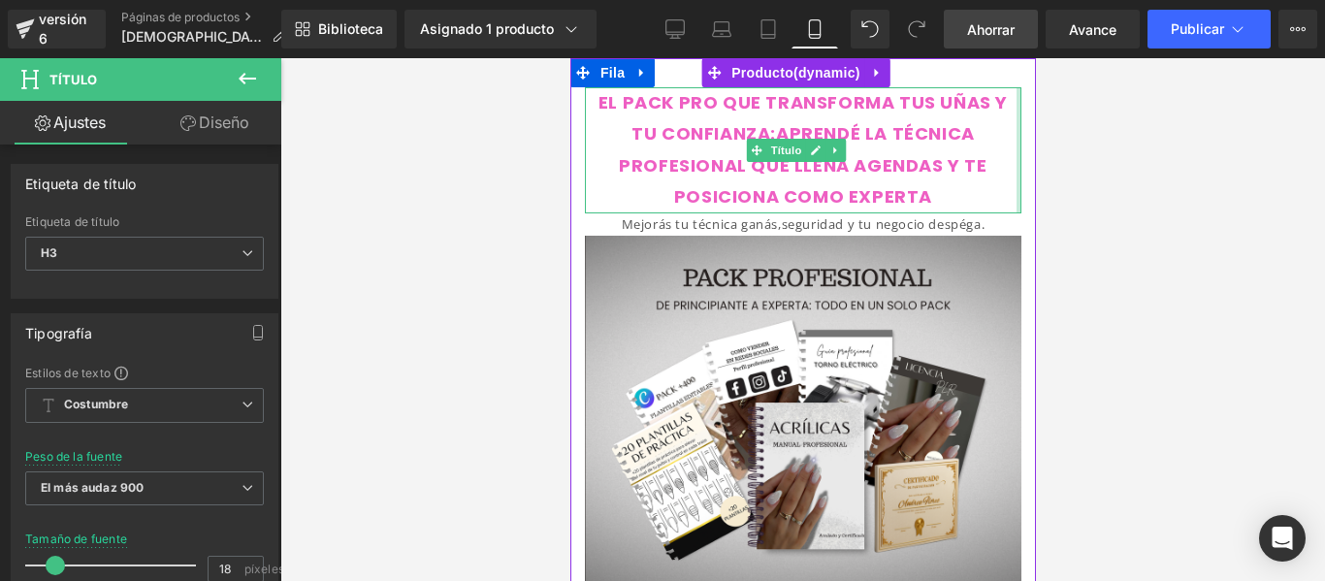
drag, startPoint x: 1000, startPoint y: 138, endPoint x: 1014, endPoint y: 138, distance: 13.6
click at [1014, 138] on div "EL PACK PRO QUE TRANSFORMA TUS UÑAS Y TU CONFIANZA:APRENDÉ LA TÉCNICA PROFESION…" at bounding box center [802, 336] width 466 height 498
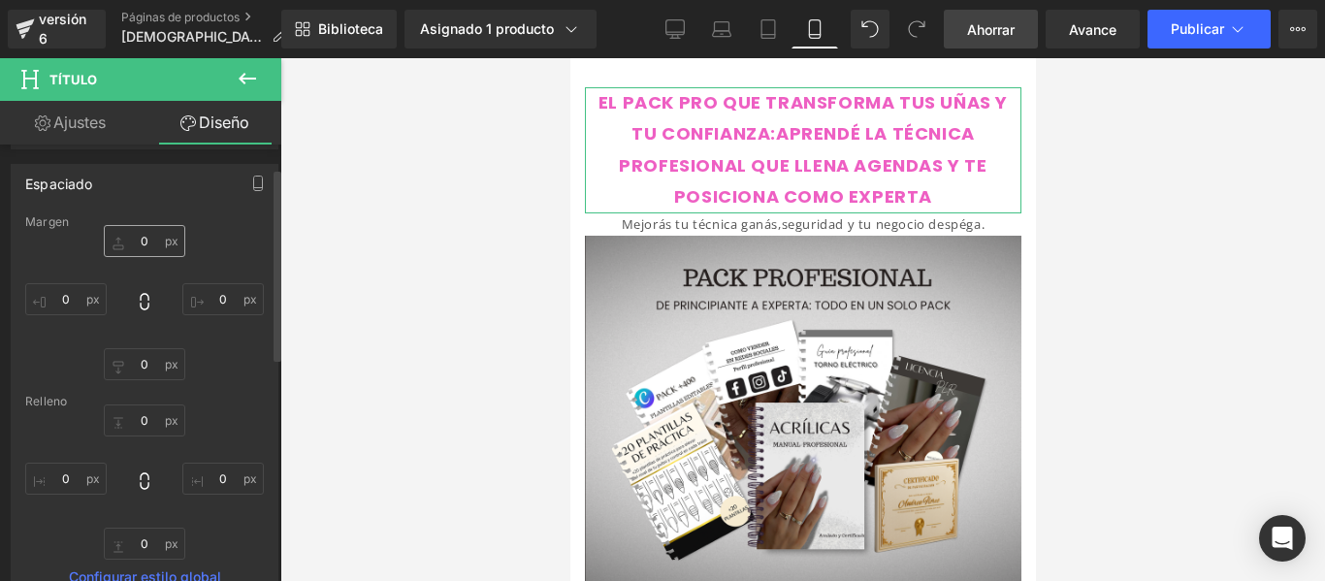
scroll to position [52, 0]
click at [139, 253] on input "0" at bounding box center [144, 242] width 81 height 32
click at [154, 425] on input "0" at bounding box center [144, 421] width 81 height 32
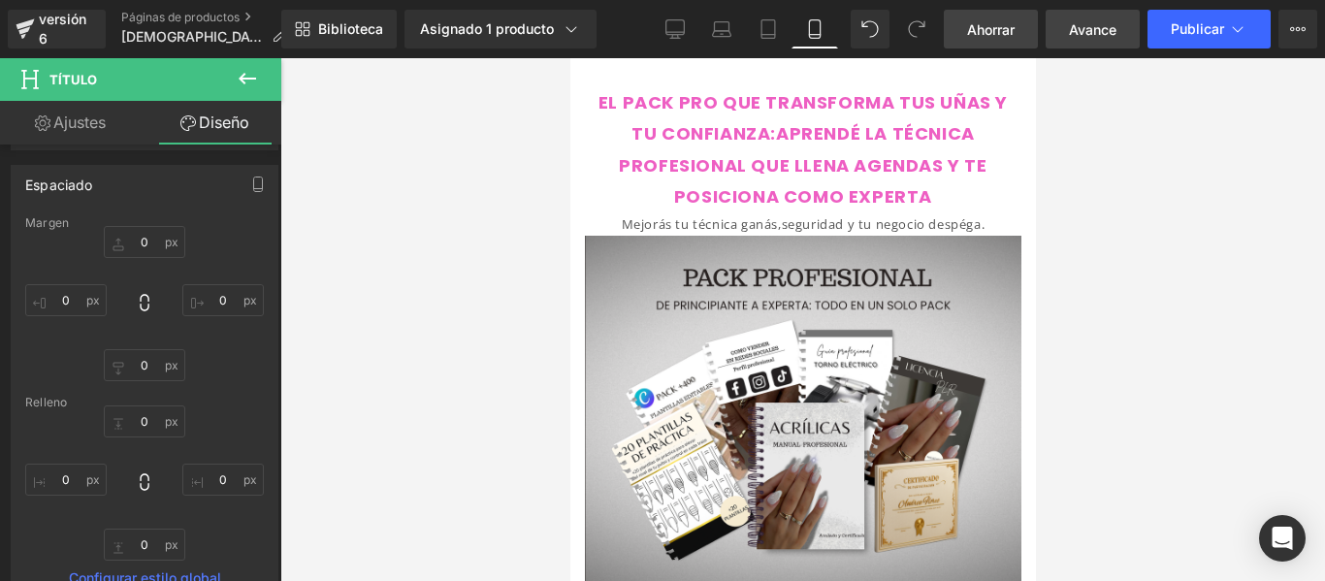
click at [1105, 30] on font "Avance" at bounding box center [1093, 29] width 48 height 16
click at [995, 26] on font "Ahorrar" at bounding box center [991, 29] width 48 height 16
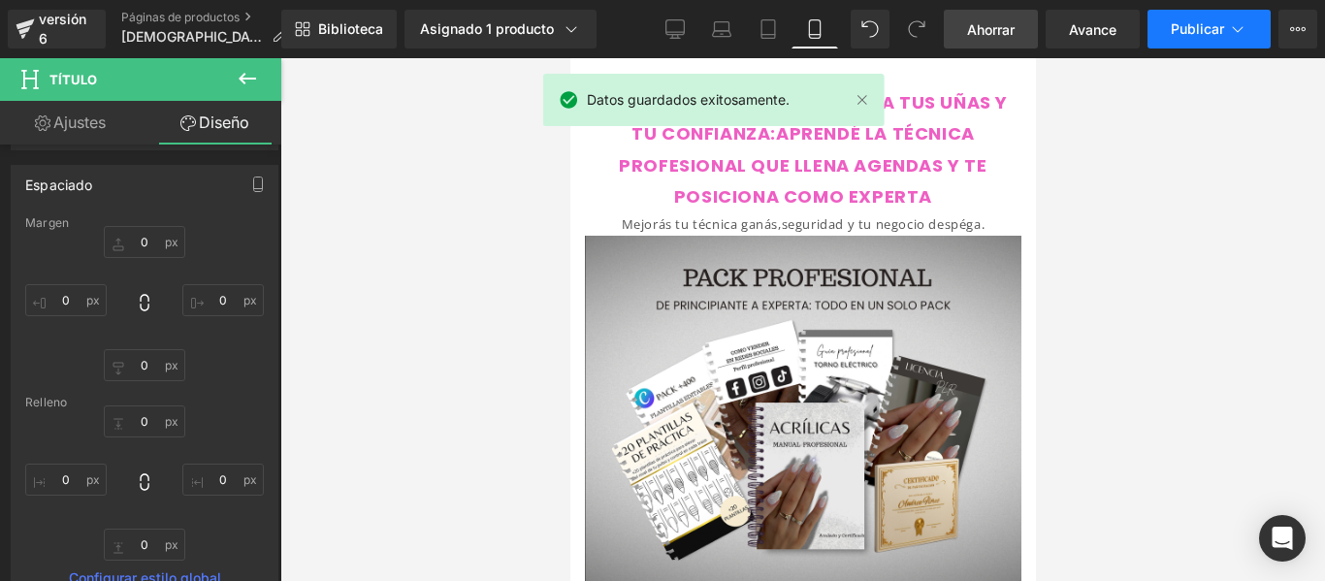
click at [1220, 29] on font "Publicar" at bounding box center [1197, 28] width 53 height 16
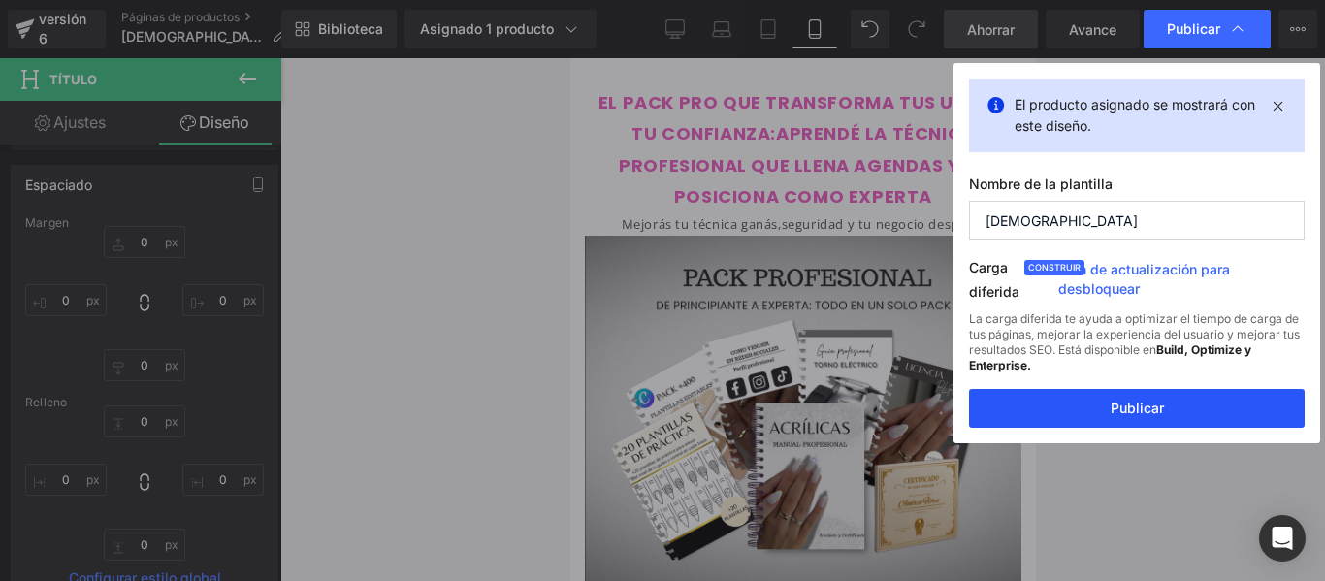
click at [1159, 401] on font "Publicar" at bounding box center [1137, 408] width 53 height 16
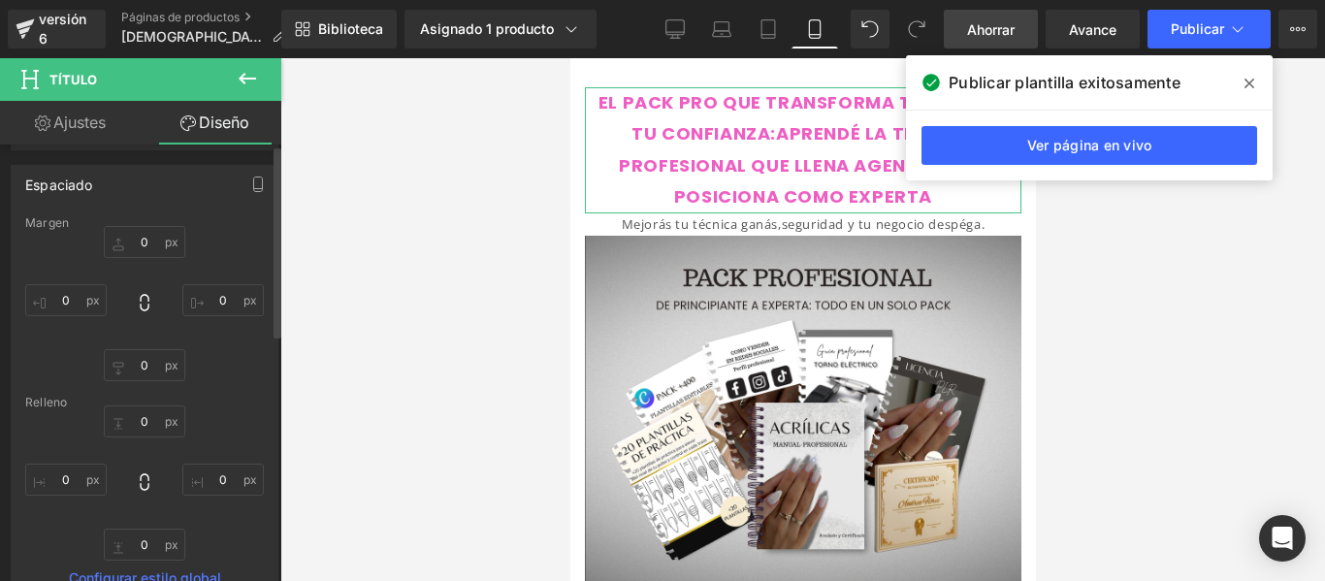
scroll to position [0, 0]
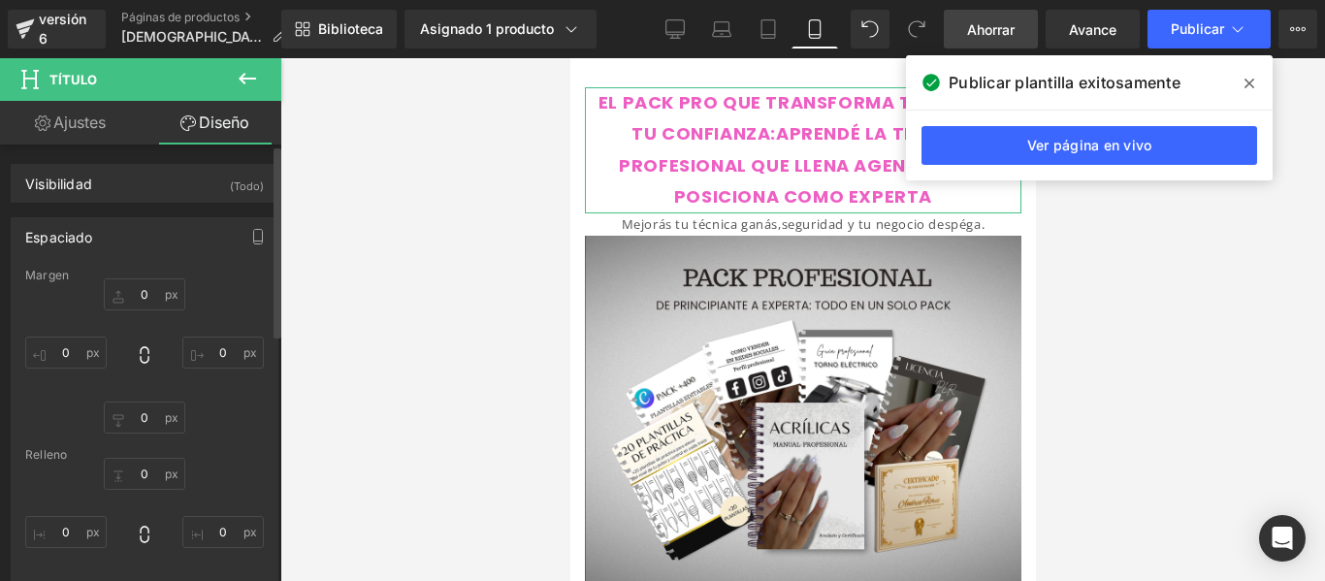
click at [189, 210] on div "Espaciado Margen 0px 0 0px 0 0px 0 Relleno 0px 0 0px 0 0px 0 Configurar estilo …" at bounding box center [145, 431] width 290 height 456
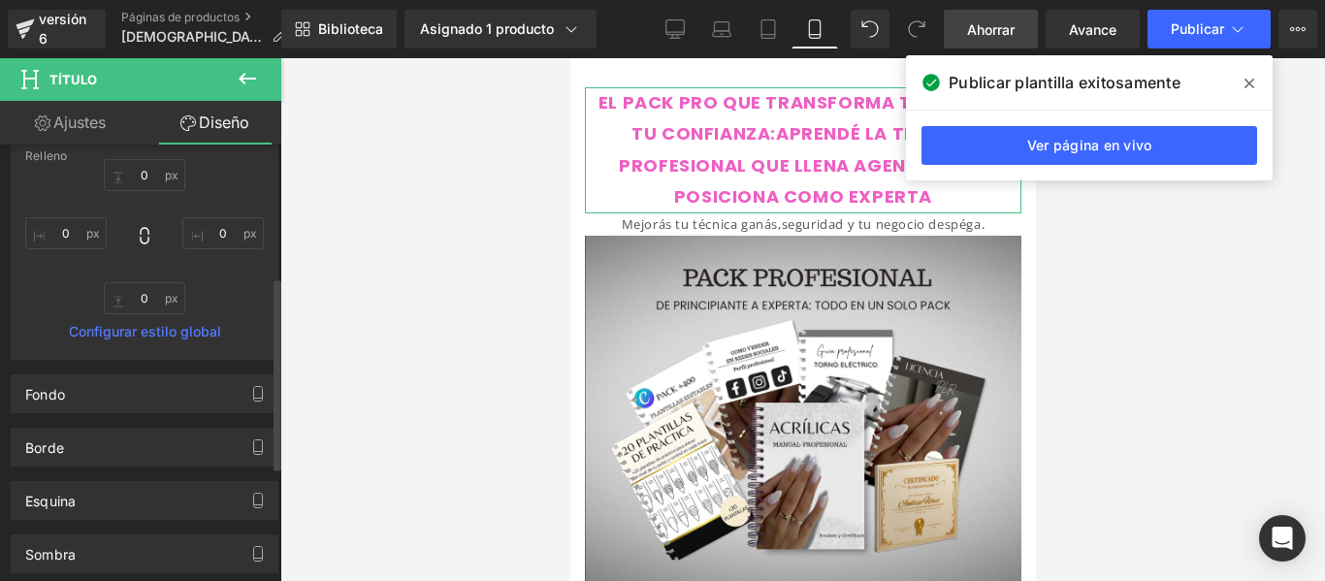
scroll to position [403, 0]
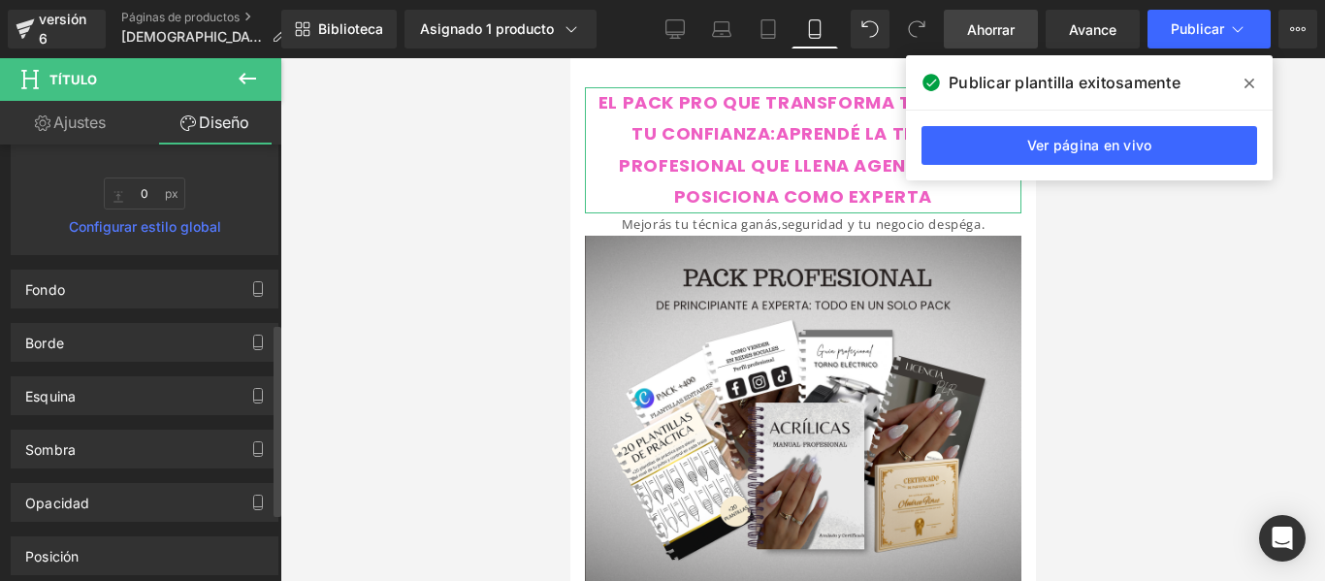
click at [180, 269] on div "Fondo Color e imagen color rgba(255, 255, 255, 1) Color #ffffff 100 % Imagen Re…" at bounding box center [145, 281] width 290 height 53
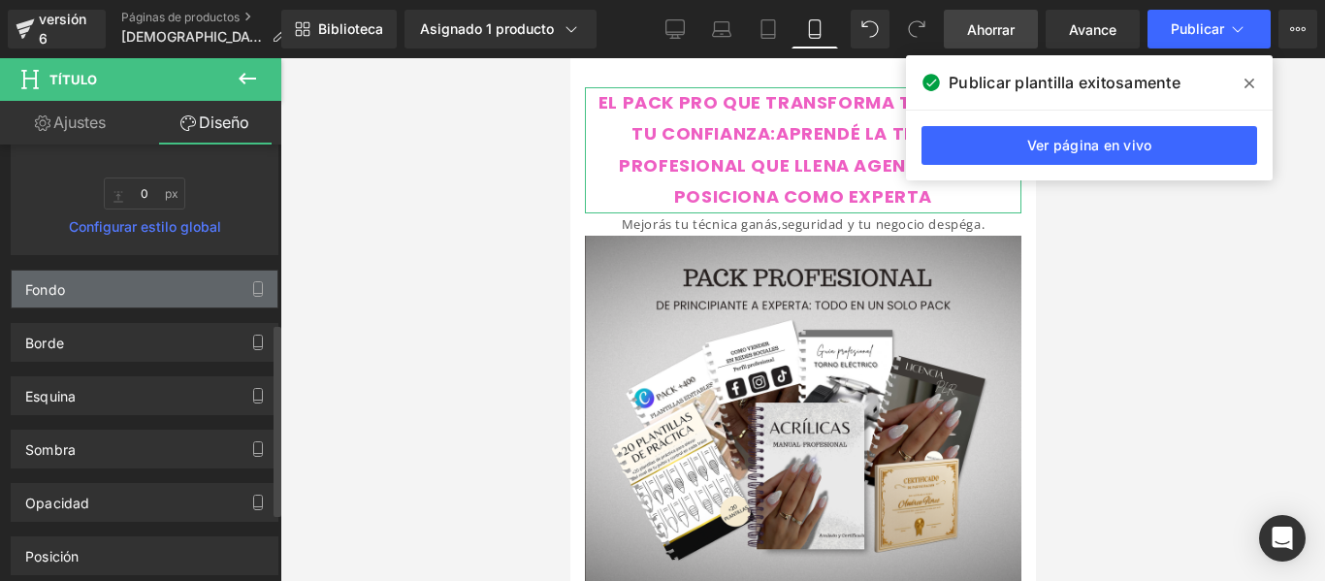
click at [194, 287] on div "Fondo" at bounding box center [145, 289] width 266 height 37
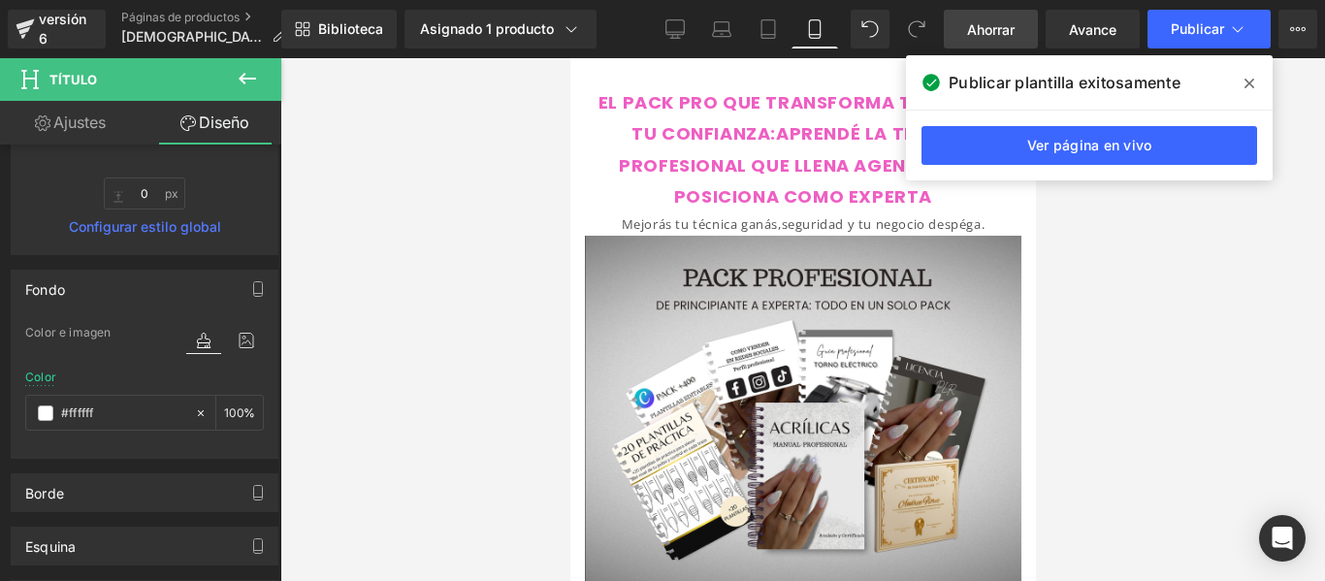
click at [1038, 250] on div at bounding box center [802, 319] width 1045 height 523
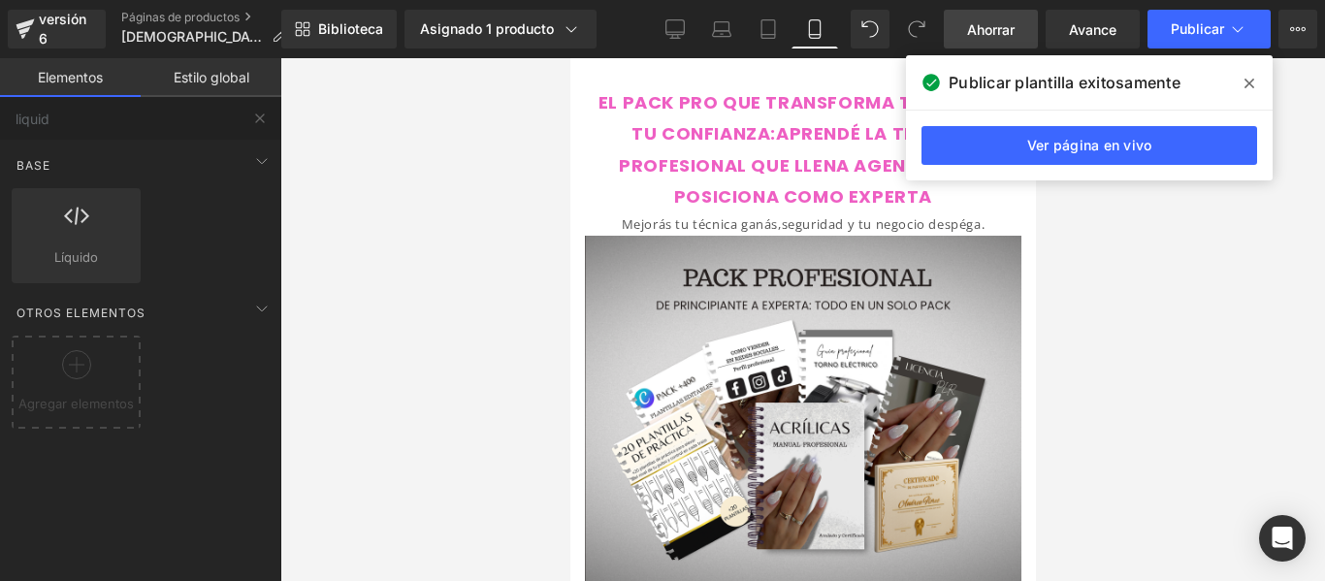
click at [1243, 87] on span at bounding box center [1249, 83] width 31 height 31
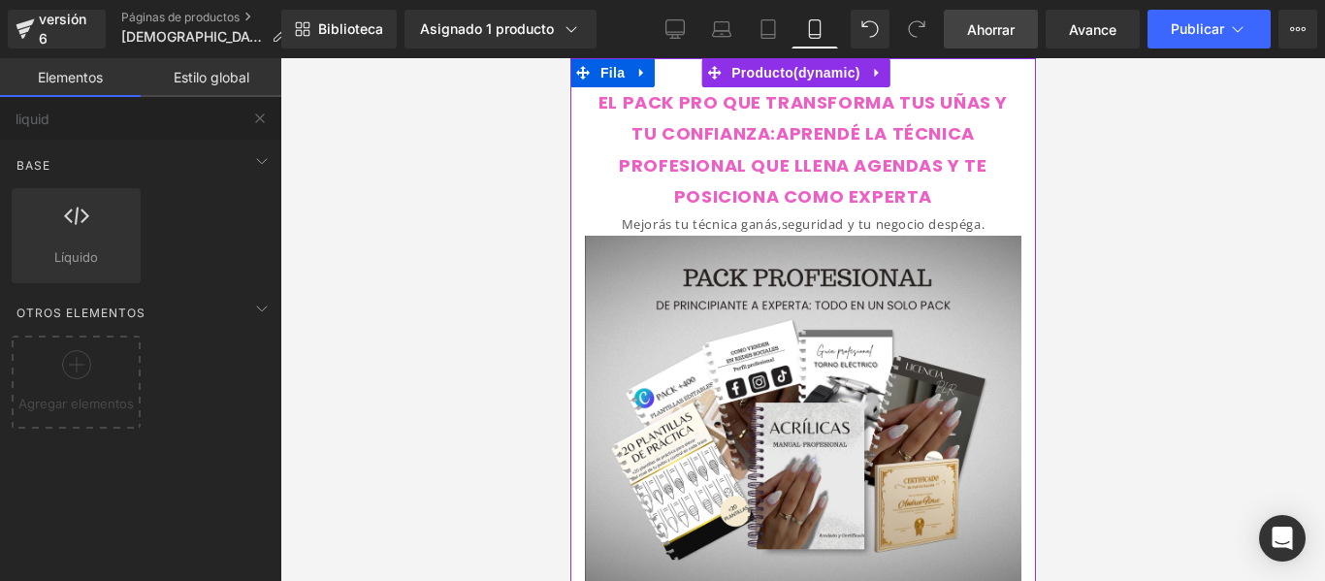
click at [945, 65] on div "EL PACK PRO QUE TRANSFORMA TUS UÑAS Y TU CONFIANZA:APRENDÉ LA TÉCNICA PROFESION…" at bounding box center [802, 326] width 466 height 536
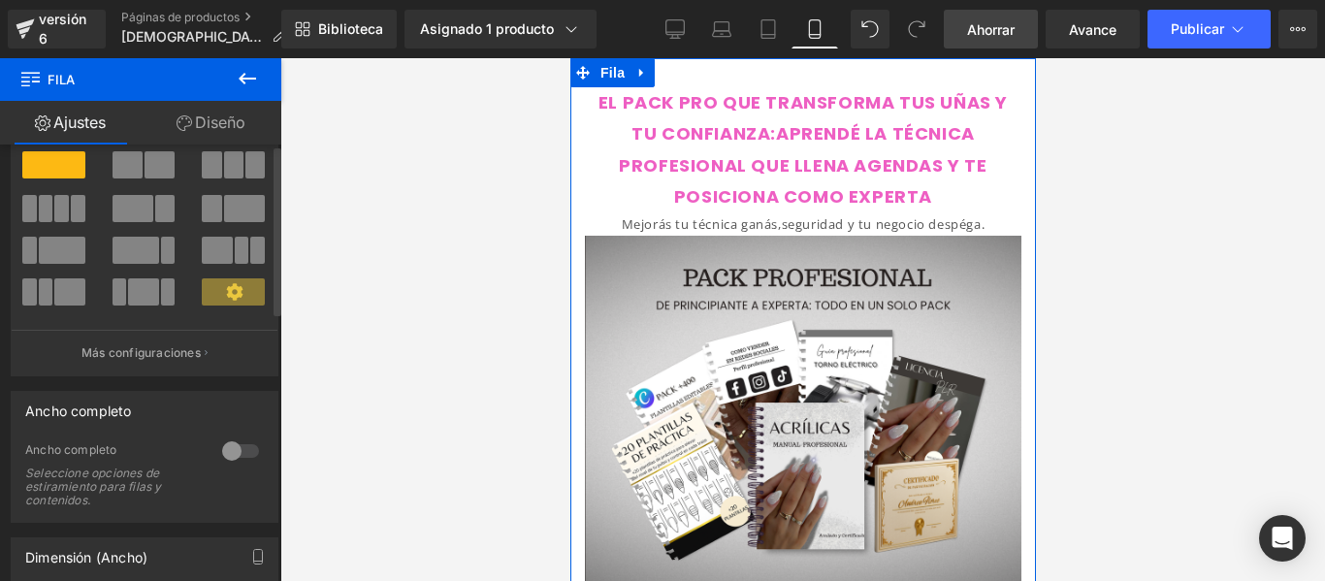
scroll to position [0, 0]
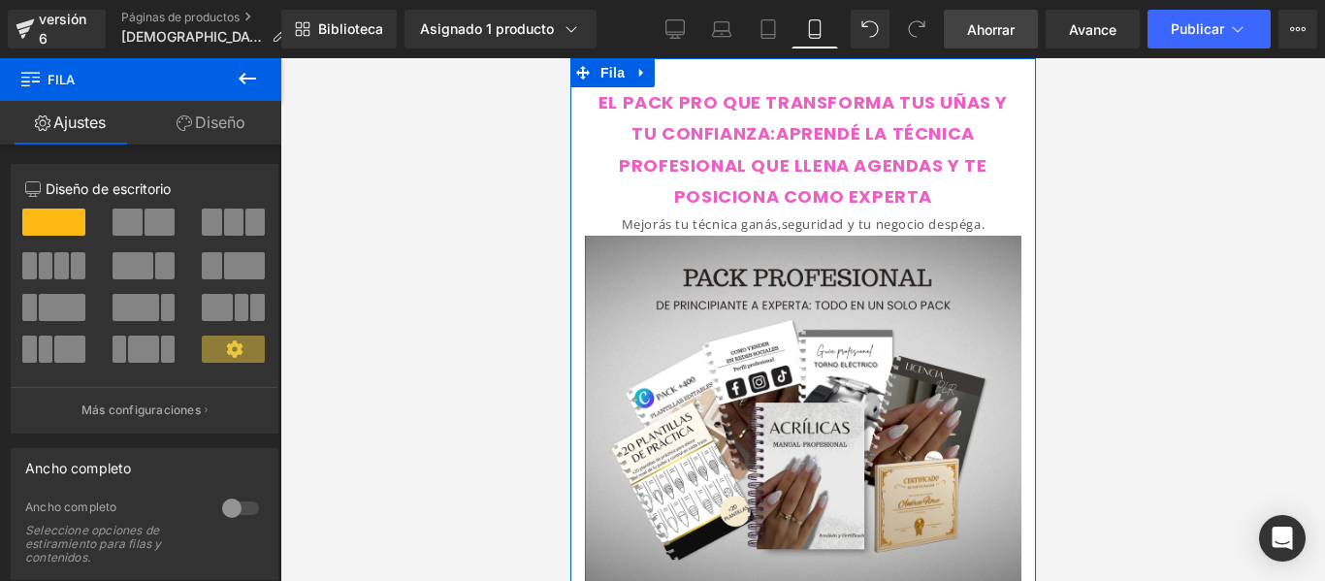
click at [220, 116] on font "Diseño" at bounding box center [220, 122] width 50 height 19
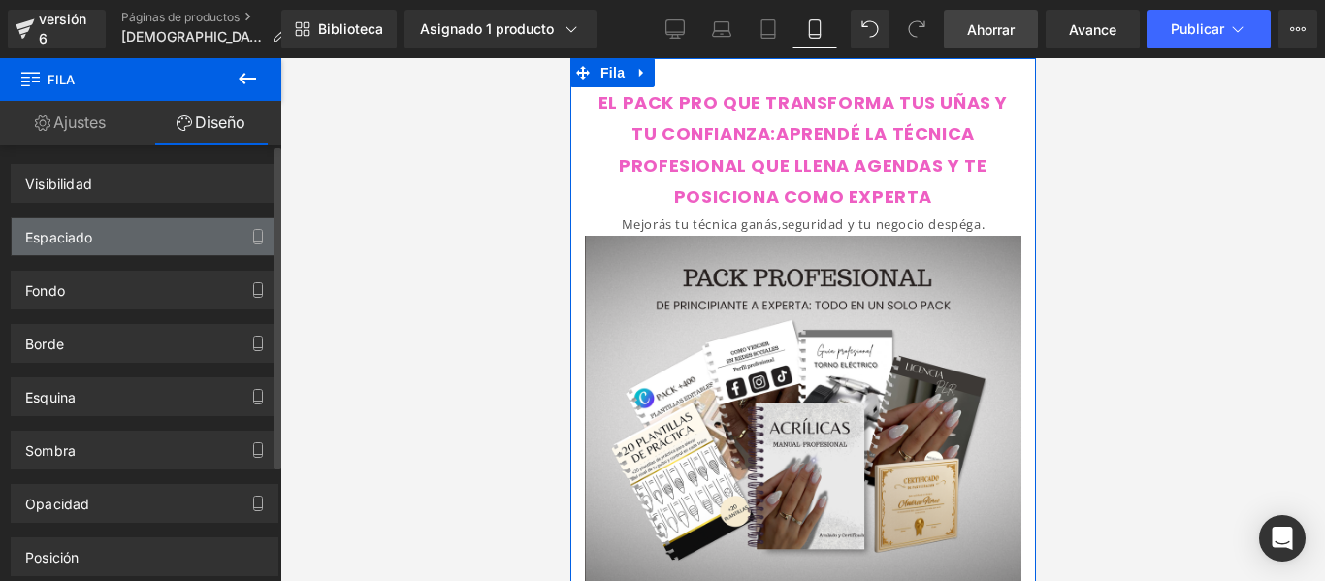
click at [190, 231] on div "Espaciado" at bounding box center [145, 236] width 266 height 37
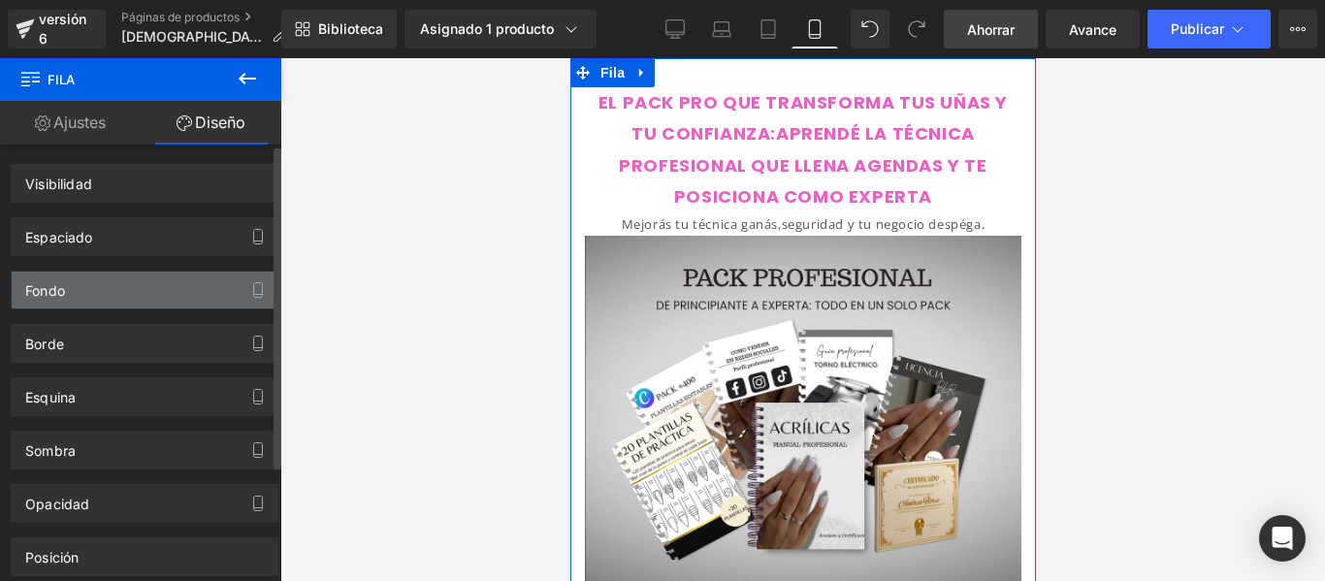
click at [179, 292] on div "Fondo" at bounding box center [145, 290] width 266 height 37
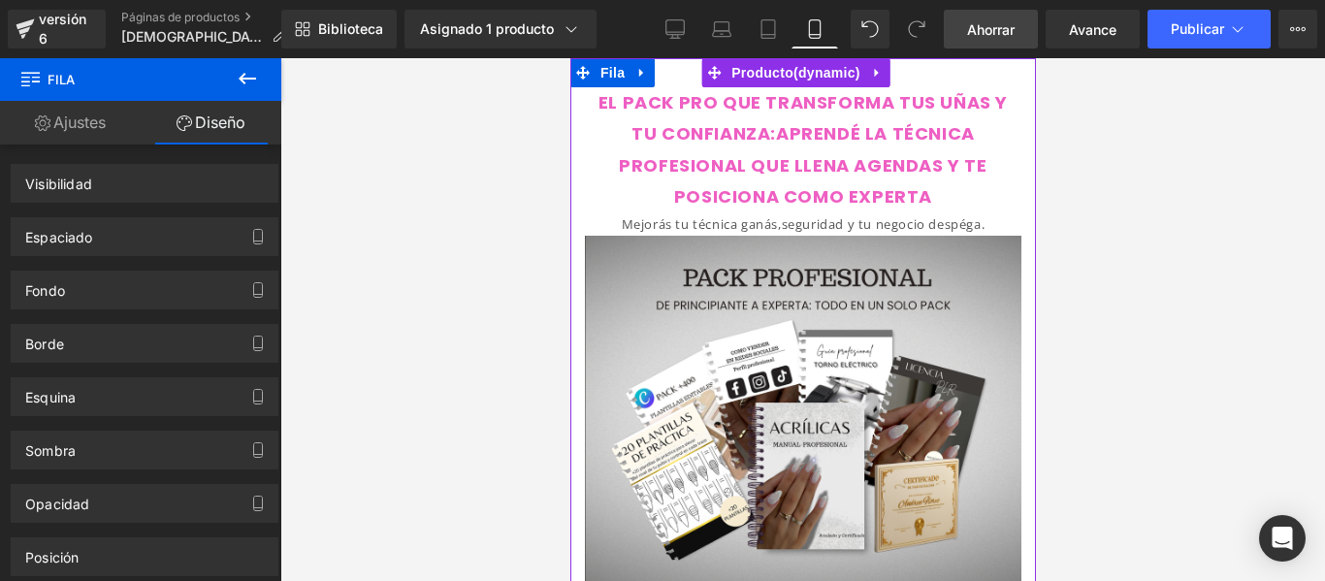
click at [578, 138] on div "EL PACK PRO QUE TRANSFORMA TUS UÑAS Y TU CONFIANZA:APRENDÉ LA TÉCNICA PROFESION…" at bounding box center [802, 336] width 466 height 498
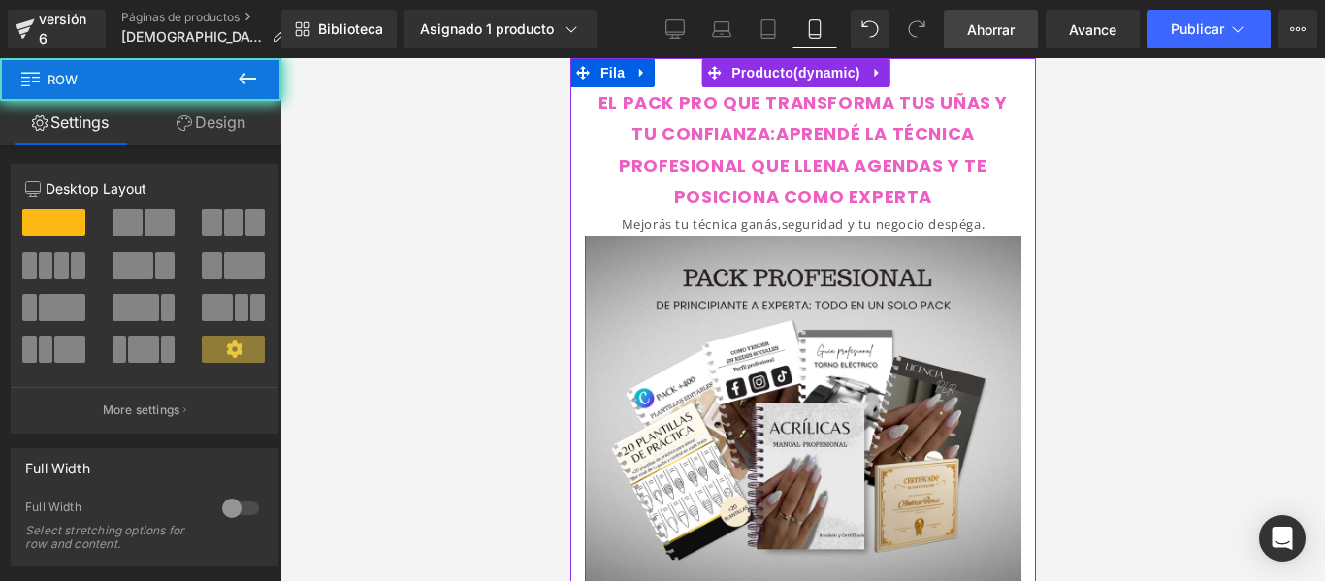
click at [578, 138] on div "EL PACK PRO QUE TRANSFORMA TUS UÑAS Y TU CONFIANZA:APRENDÉ LA TÉCNICA PROFESION…" at bounding box center [802, 336] width 466 height 498
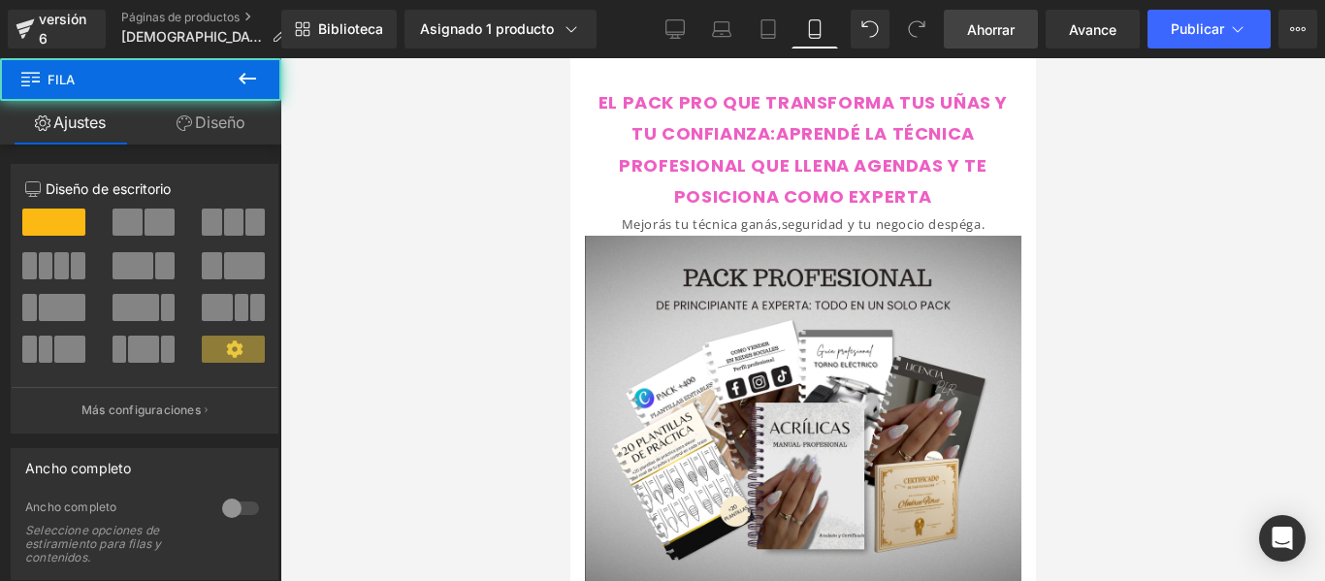
drag, startPoint x: 578, startPoint y: 138, endPoint x: 389, endPoint y: 256, distance: 223.1
click at [569, 256] on html "Ir directamente al contenido EL PACK PRO QUE TRANSFORMA TUS UÑAS Y TU CONFIANZA…" at bounding box center [802, 319] width 466 height 523
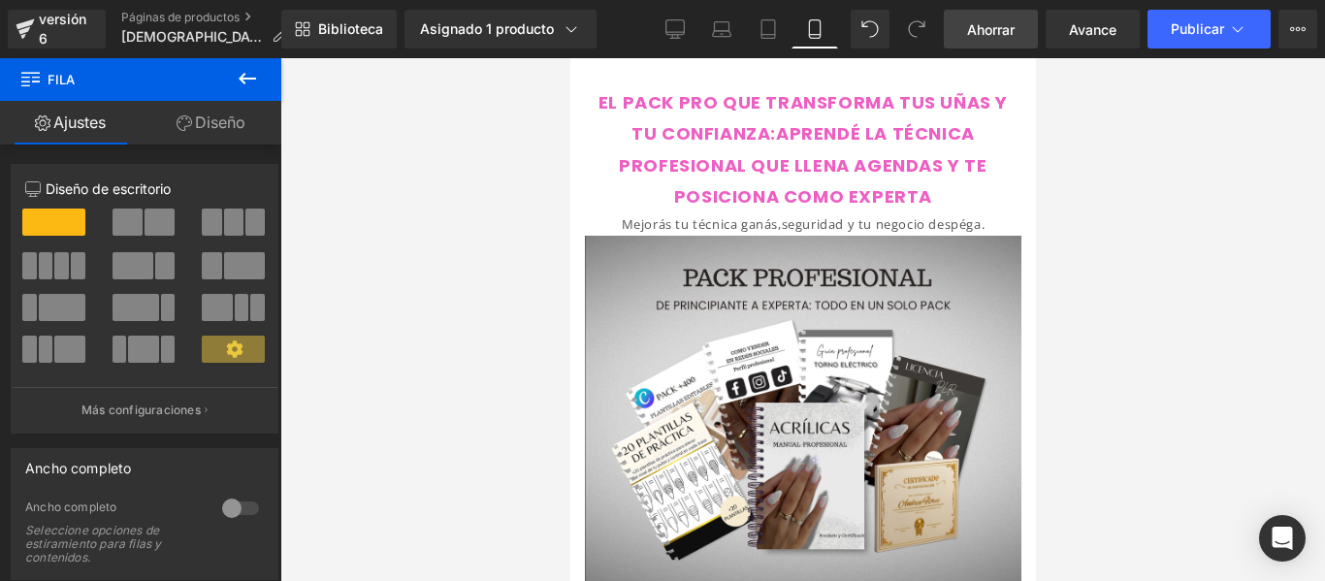
scroll to position [98, 0]
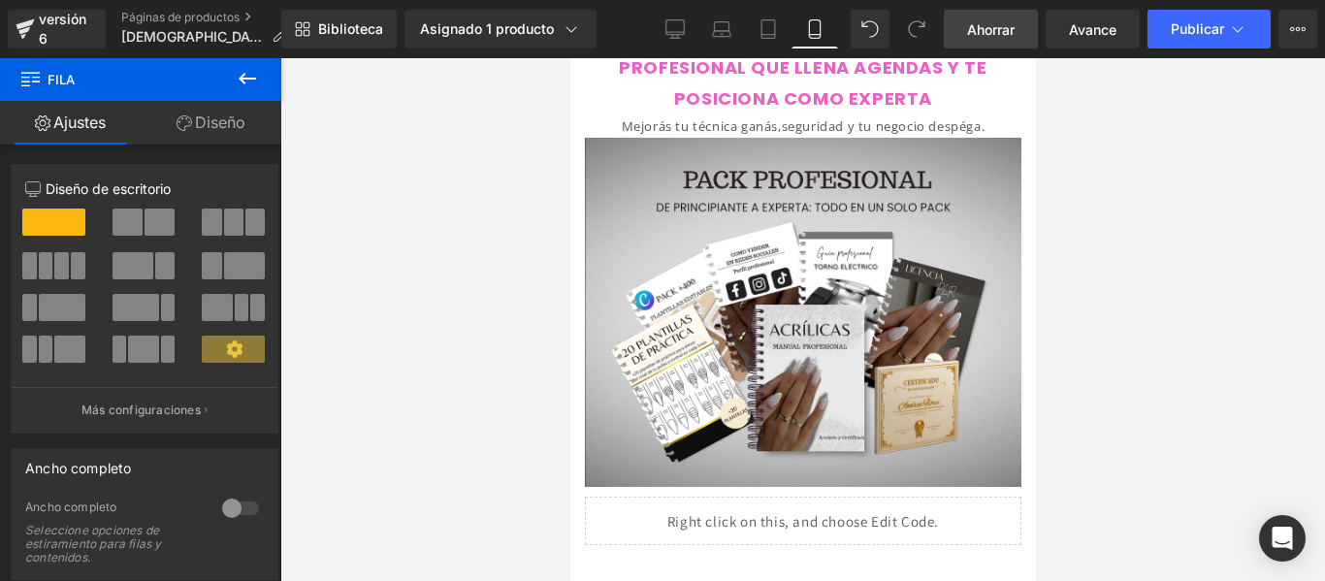
click at [1154, 140] on div at bounding box center [802, 319] width 1045 height 523
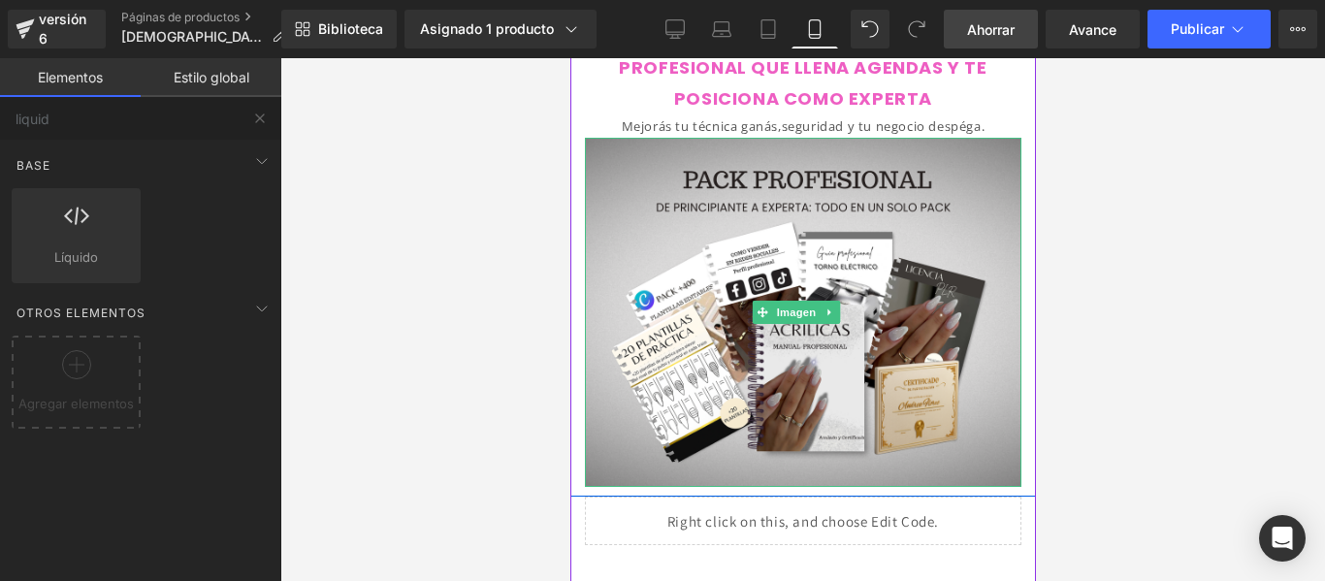
scroll to position [0, 0]
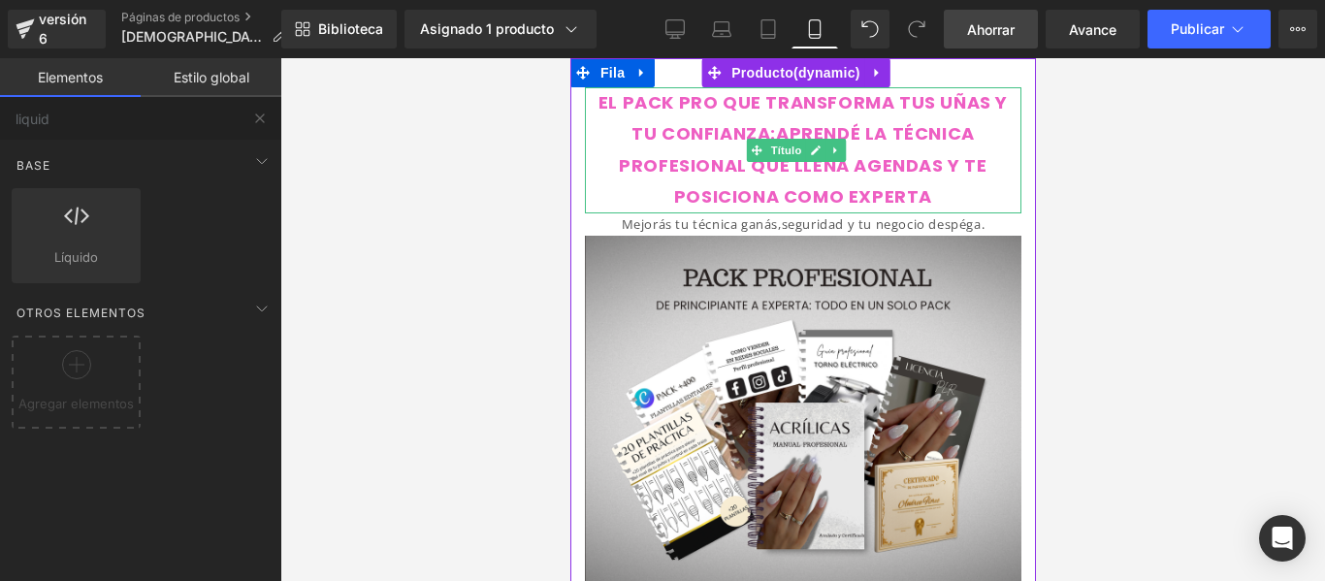
click at [765, 105] on font "EL PACK PRO QUE TRANSFORMA TUS UÑAS Y TU CONFIANZA:APRENDÉ LA TÉCNICA PROFESION…" at bounding box center [801, 149] width 409 height 118
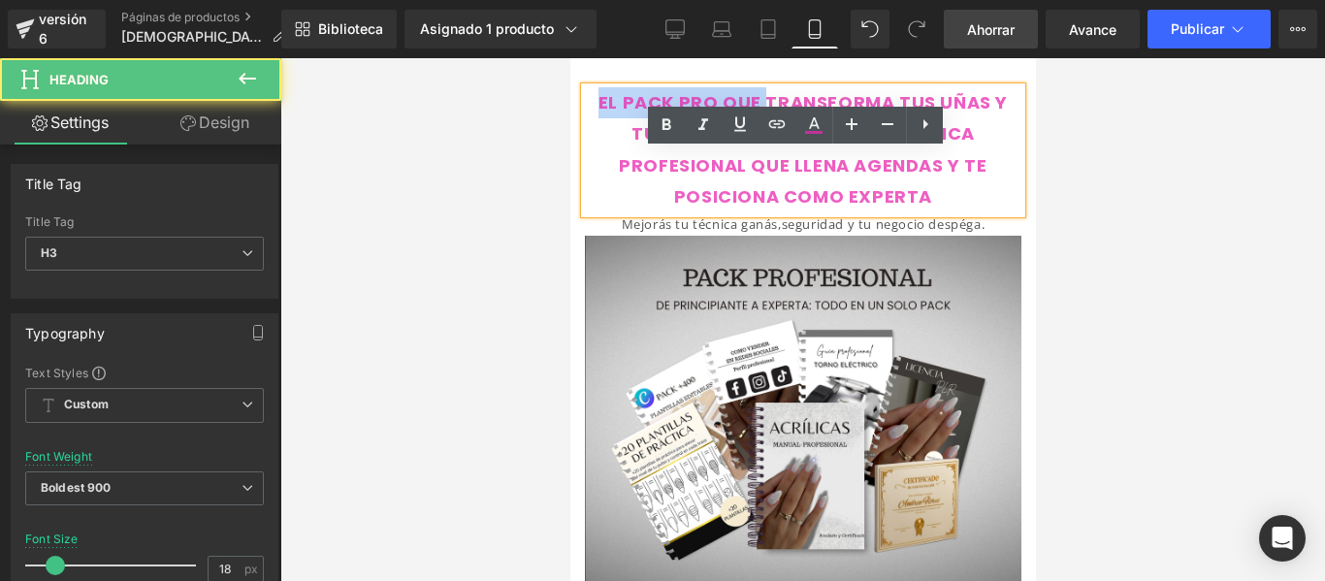
drag, startPoint x: 753, startPoint y: 103, endPoint x: 593, endPoint y: 102, distance: 160.0
click at [597, 102] on font "EL PACK PRO QUE TRANSFORMA TUS UÑAS Y TU CONFIANZA:APRENDÉ LA TÉCNICA PROFESION…" at bounding box center [801, 149] width 409 height 118
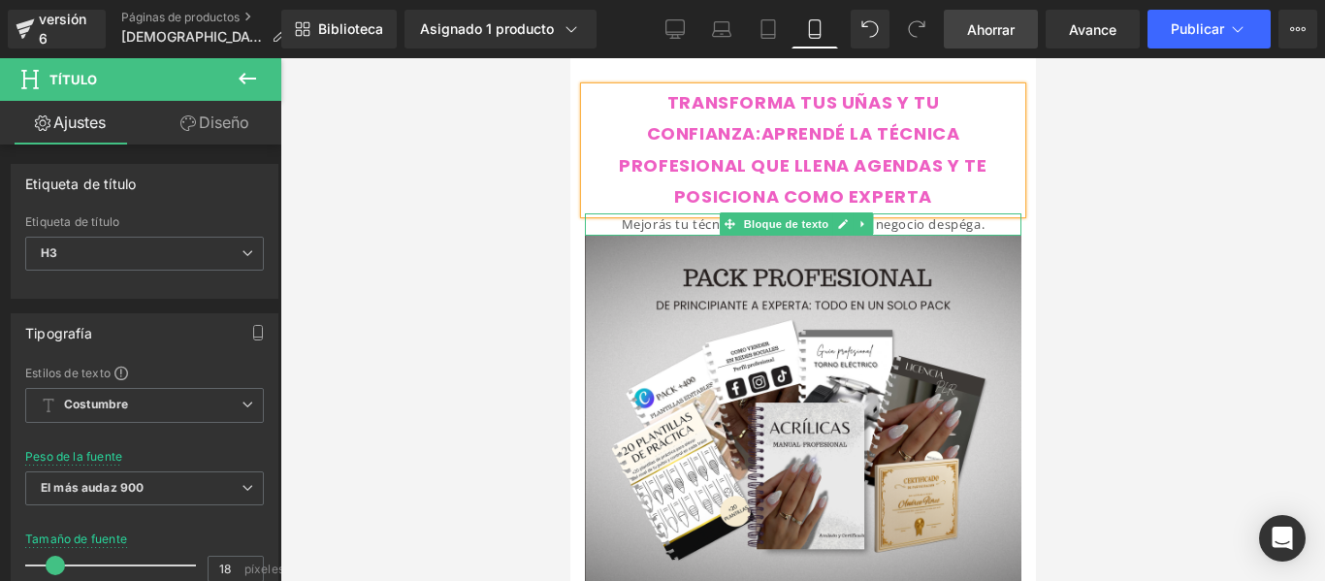
click at [943, 230] on font "Mejorás tu técnica ganás,seguridad y tu negocio despéga." at bounding box center [803, 223] width 364 height 17
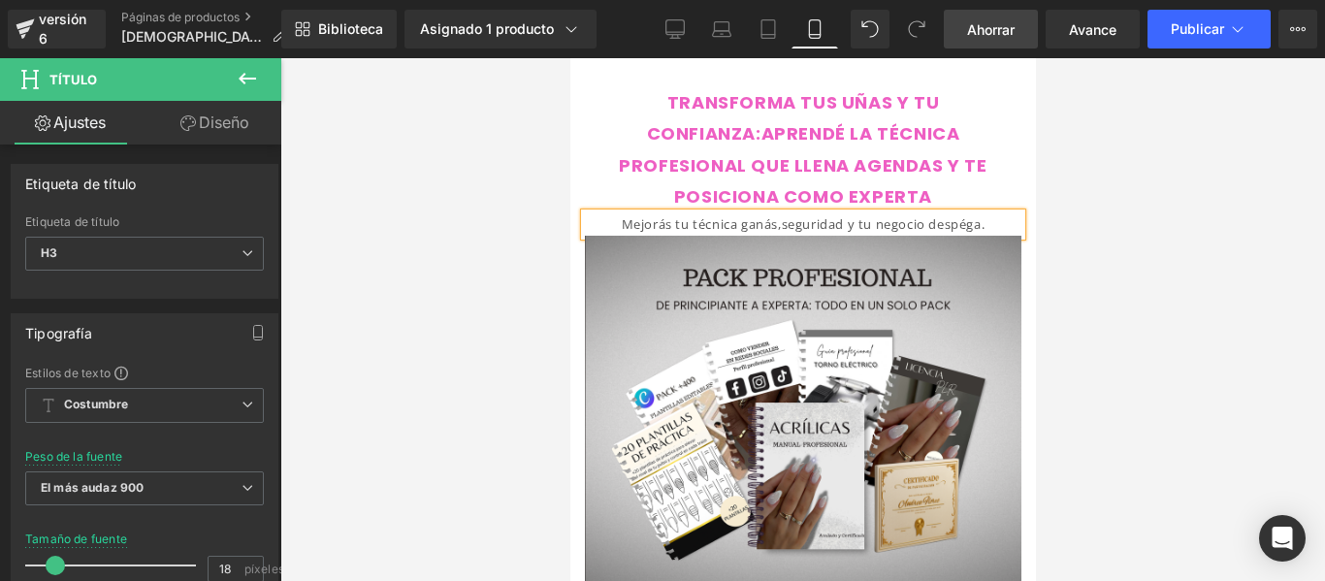
drag, startPoint x: 943, startPoint y: 230, endPoint x: 1243, endPoint y: 229, distance: 300.7
click at [943, 230] on font "Mejorás tu técnica ganás,seguridad y tu negocio despéga." at bounding box center [803, 223] width 364 height 17
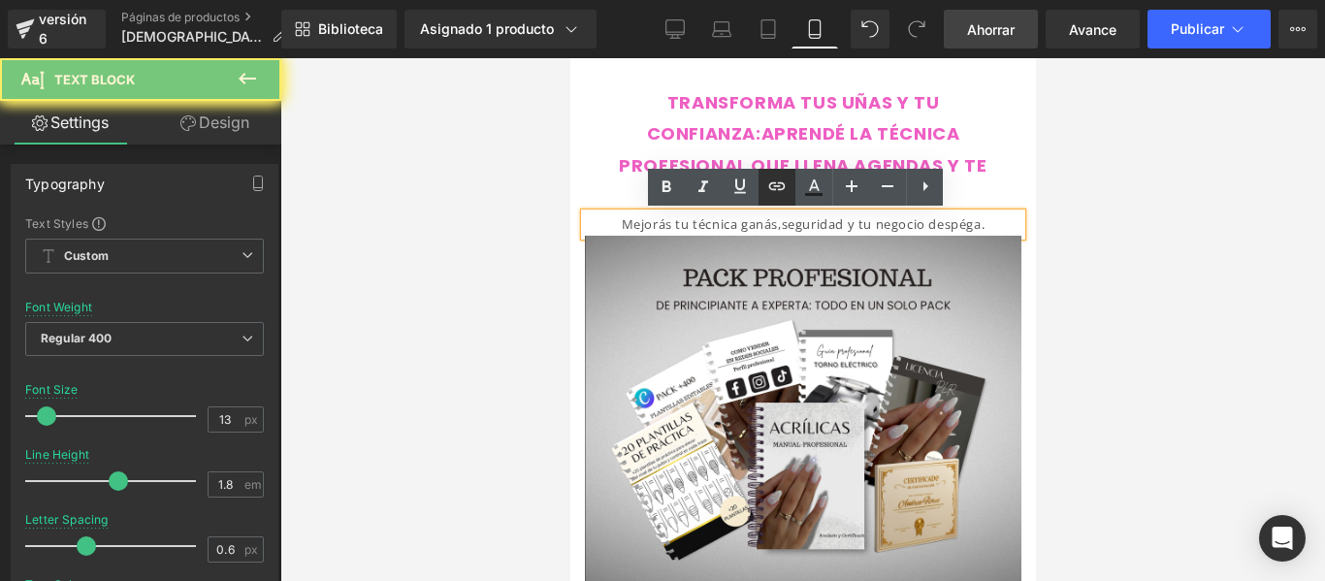
click at [674, 172] on link at bounding box center [666, 187] width 37 height 37
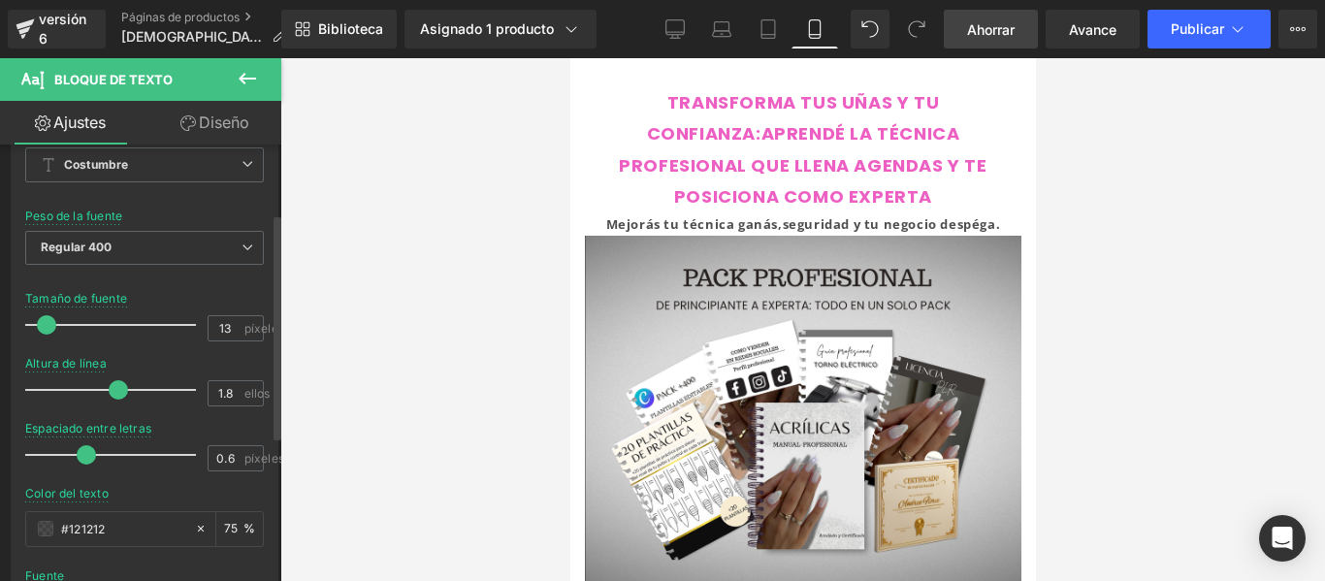
scroll to position [136, 0]
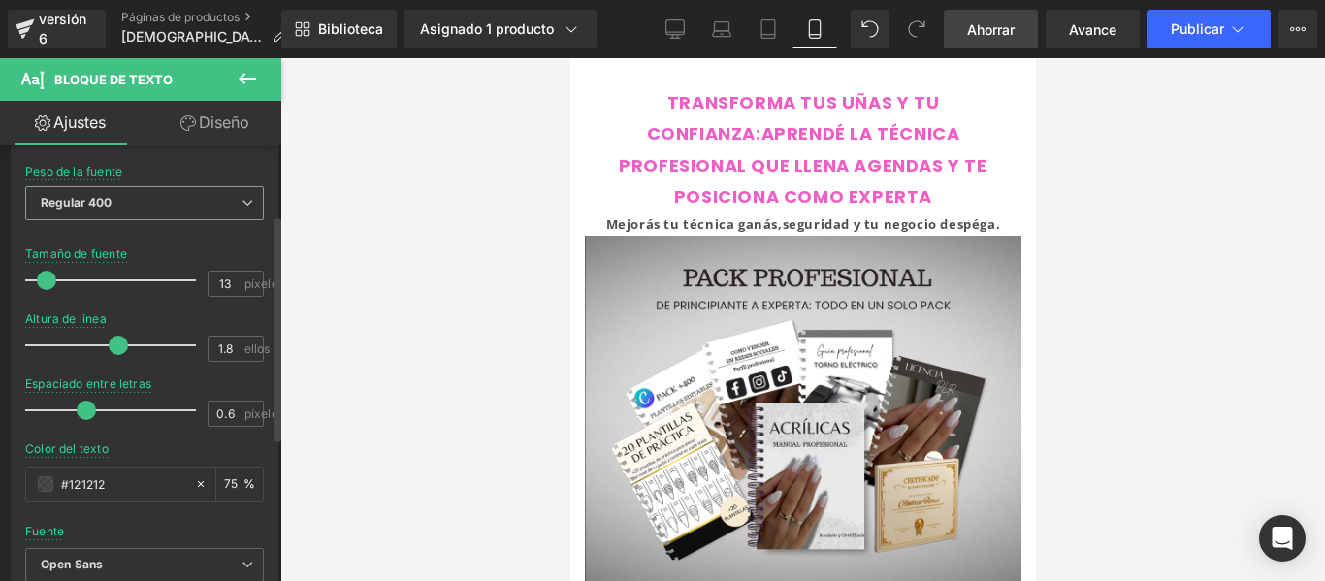
click at [181, 192] on span "Regular 400" at bounding box center [144, 203] width 239 height 34
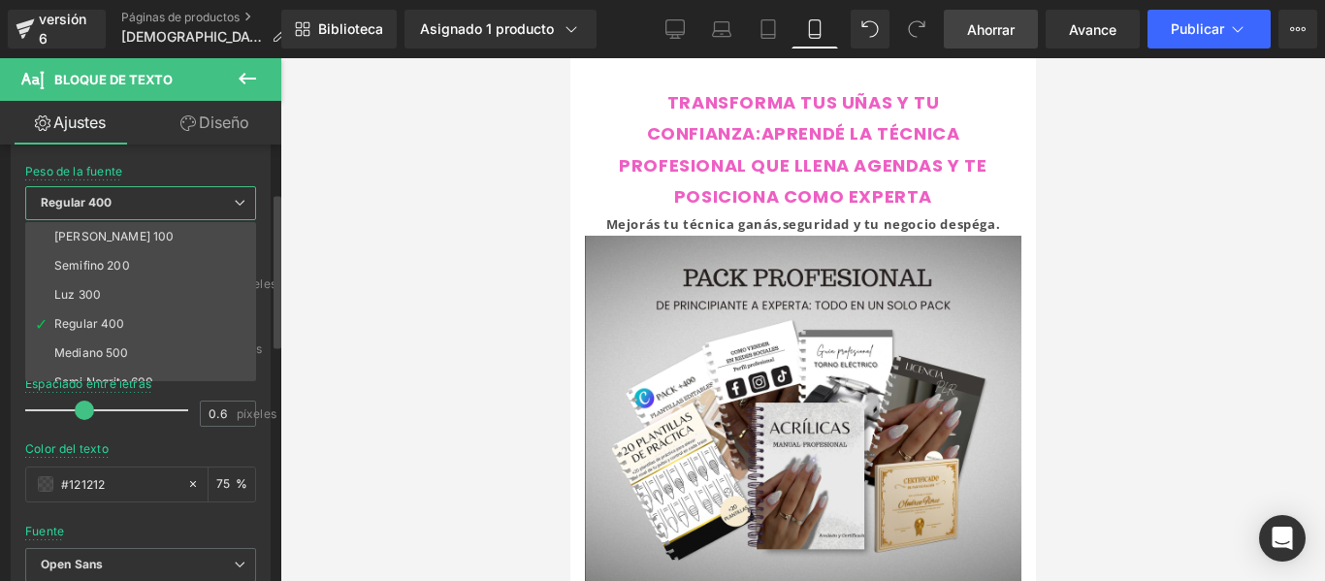
click at [181, 192] on span "Regular 400" at bounding box center [140, 203] width 231 height 34
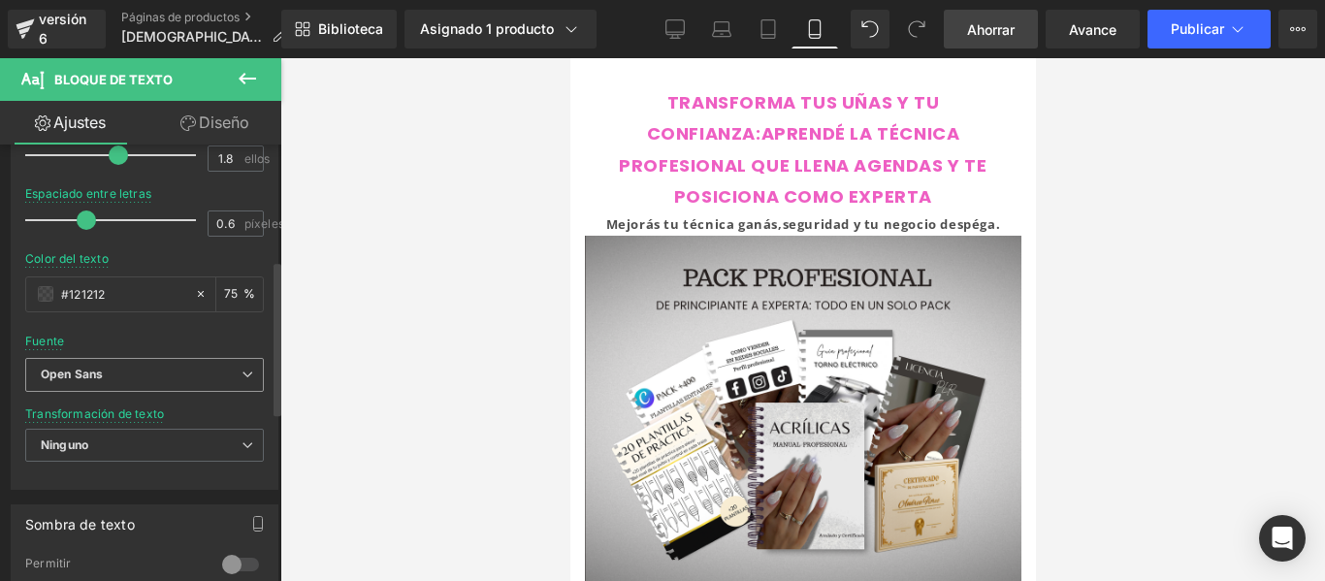
scroll to position [327, 0]
click at [141, 371] on b "Open Sans" at bounding box center [141, 374] width 201 height 16
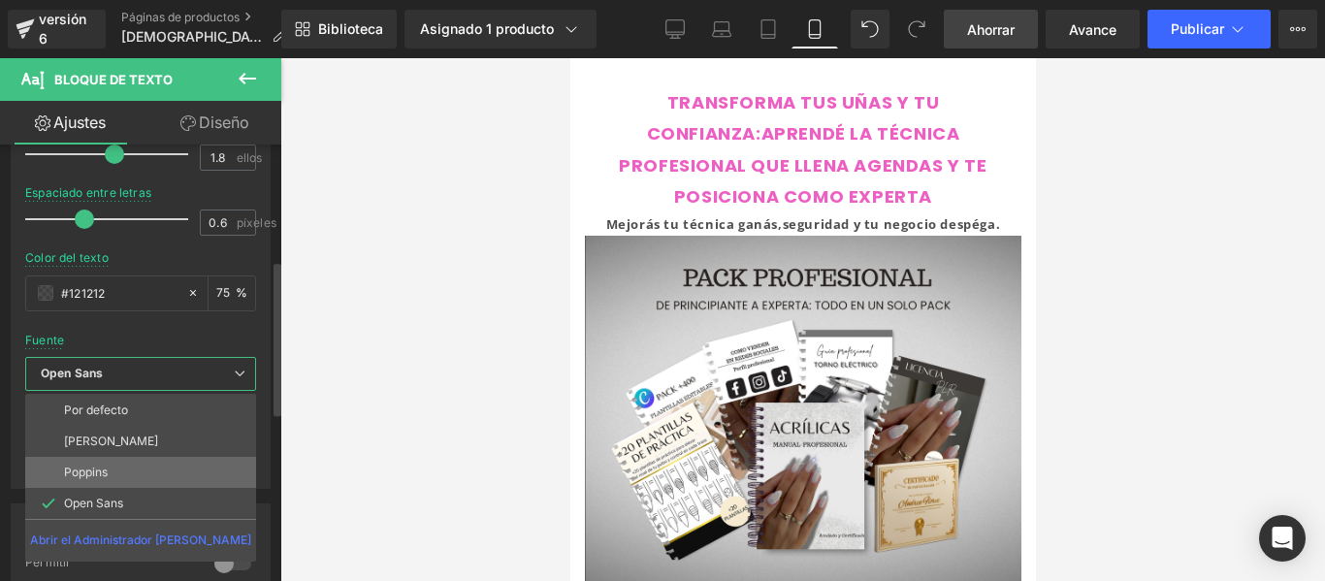
click at [137, 467] on li "Poppins" at bounding box center [140, 472] width 231 height 31
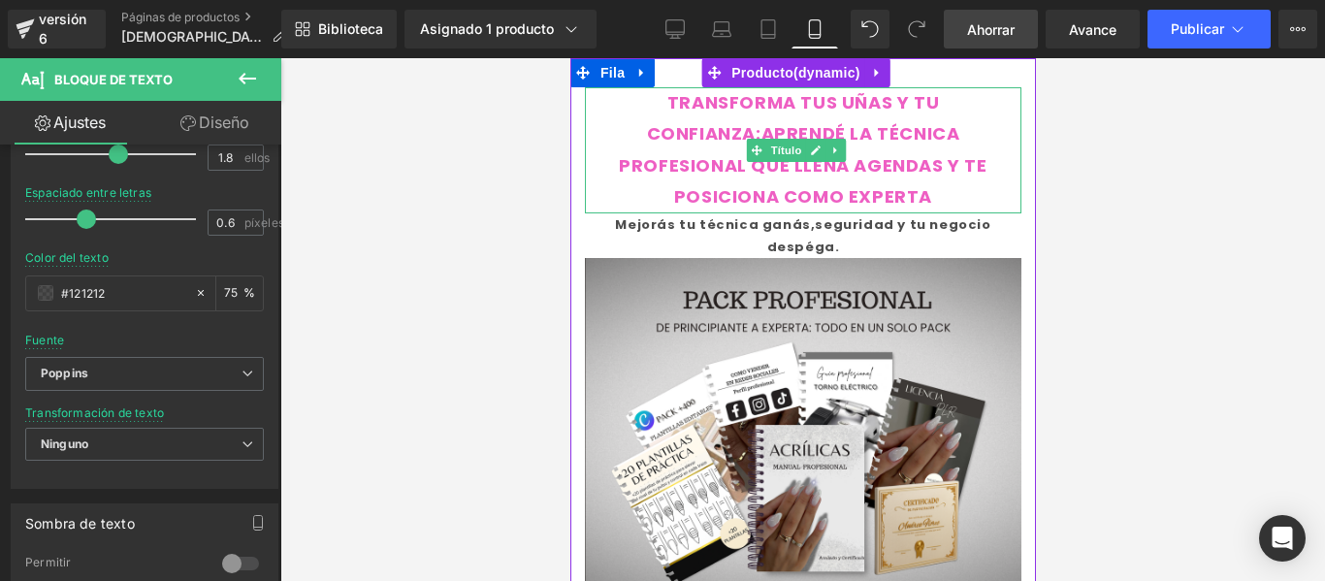
click at [906, 171] on font "TRANSFORMA TUS UÑAS Y TU CONFIANZA:APRENDÉ LA TÉCNICA PROFESIONAL QUE LLENA AGE…" at bounding box center [802, 149] width 368 height 118
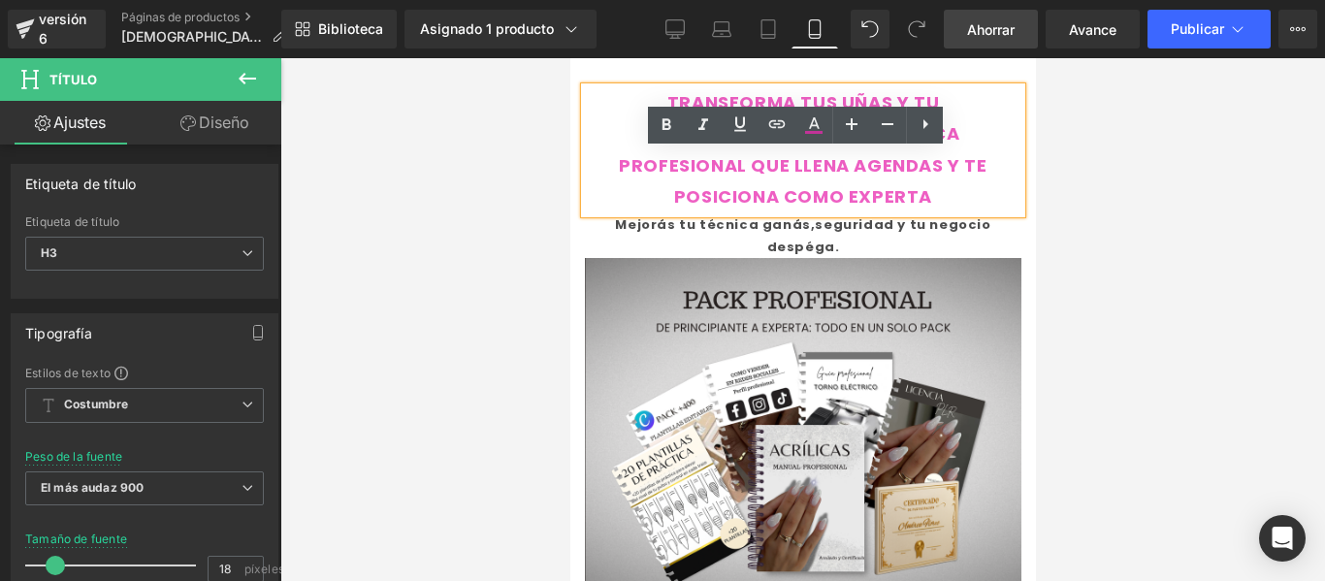
click at [926, 200] on div "TRANSFORMA TUS UÑAS Y TU CONFIANZA:APRENDÉ LA TÉCNICA PROFESIONAL QUE LLENA AGE…" at bounding box center [802, 150] width 436 height 126
click at [857, 162] on font "TRANSFORMA TUS UÑAS Y TU CONFIANZA:APRENDÉ LA TÉCNICA PROFESIONAL QUE LLENA AGE…" at bounding box center [802, 149] width 368 height 118
click at [950, 110] on div "TRANSFORMA TUS UÑAS Y TU CONFIANZA:APRENDÉ LA TÉCNICA PROFESIONAL QUE LLENA AGE…" at bounding box center [802, 150] width 436 height 126
click at [1036, 226] on div at bounding box center [802, 319] width 1045 height 523
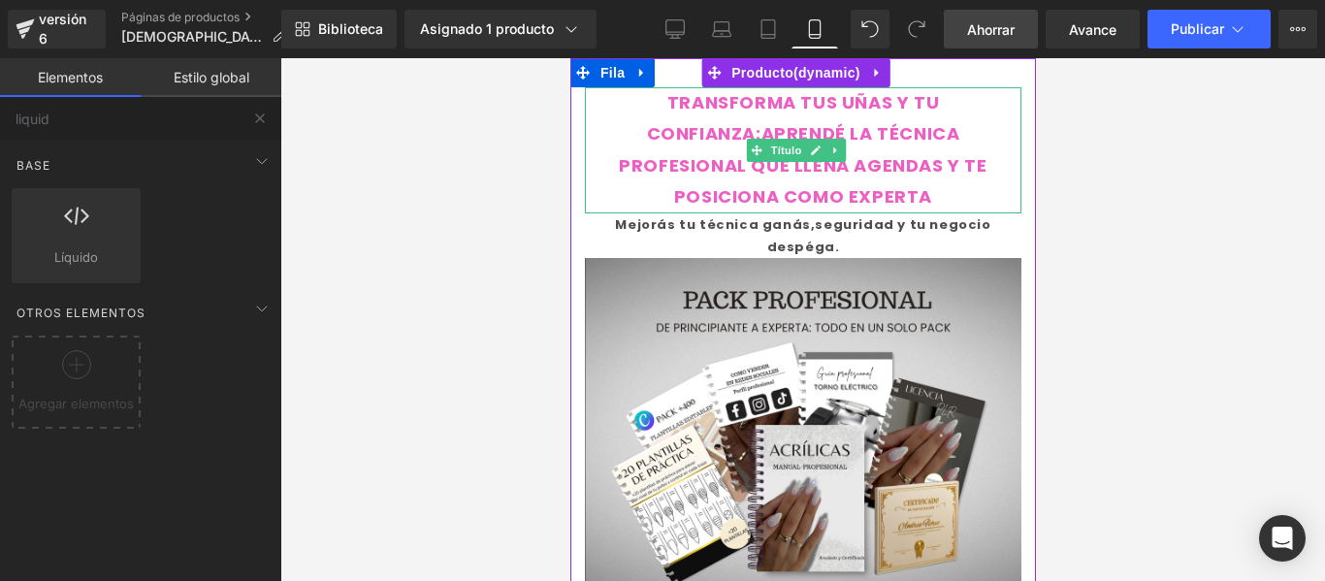
click at [744, 128] on font "TRANSFORMA TUS UÑAS Y TU CONFIANZA:APRENDÉ LA TÉCNICA PROFESIONAL QUE LLENA AGE…" at bounding box center [802, 149] width 368 height 118
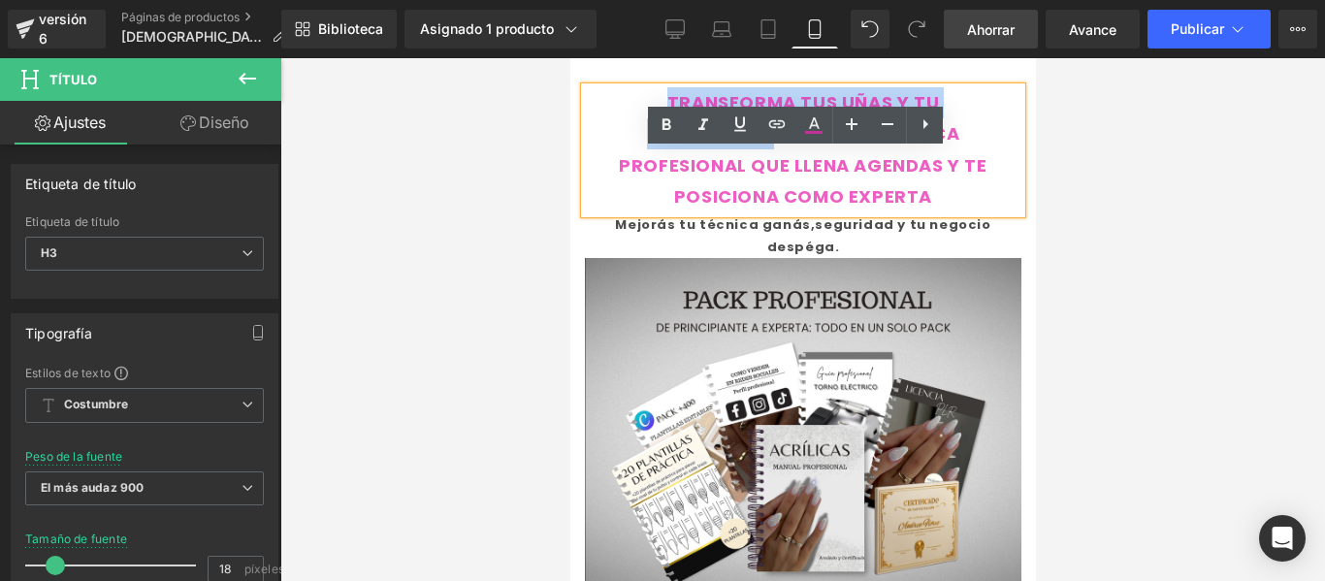
drag, startPoint x: 697, startPoint y: 98, endPoint x: 1339, endPoint y: 186, distance: 648.1
click at [769, 128] on font "TRANSFORMA TUS UÑAS Y TU CONFIANZA:APRENDÉ LA TÉCNICA PROFESIONAL QUE LLENA AGE…" at bounding box center [802, 149] width 368 height 118
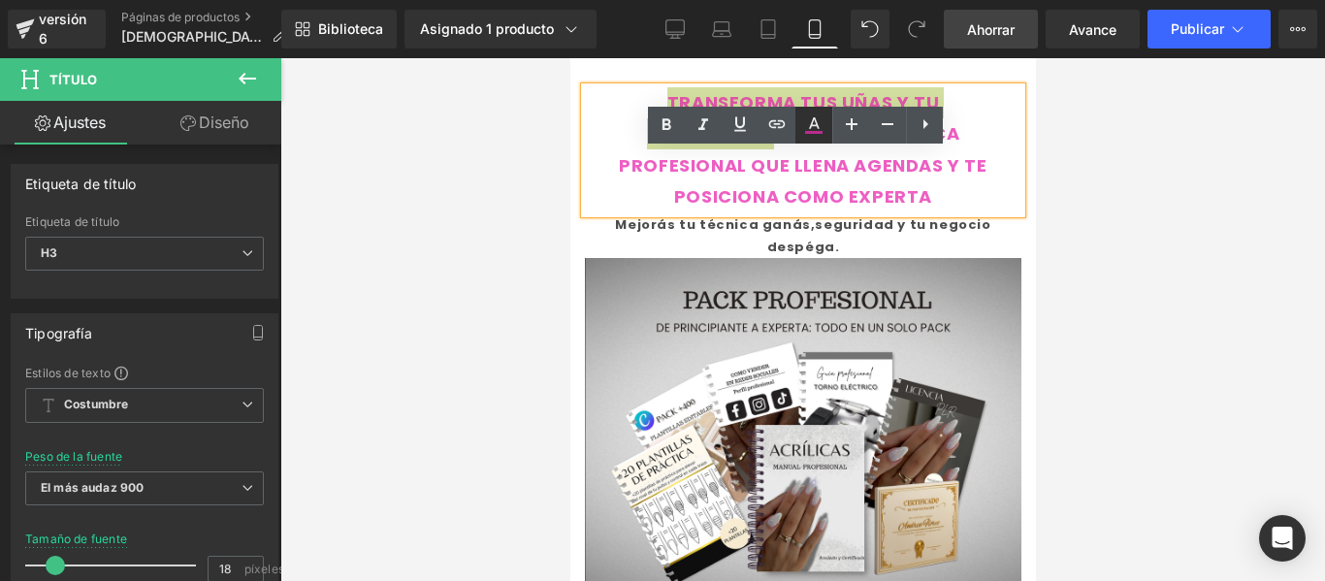
click at [817, 133] on icon at bounding box center [813, 132] width 17 height 3
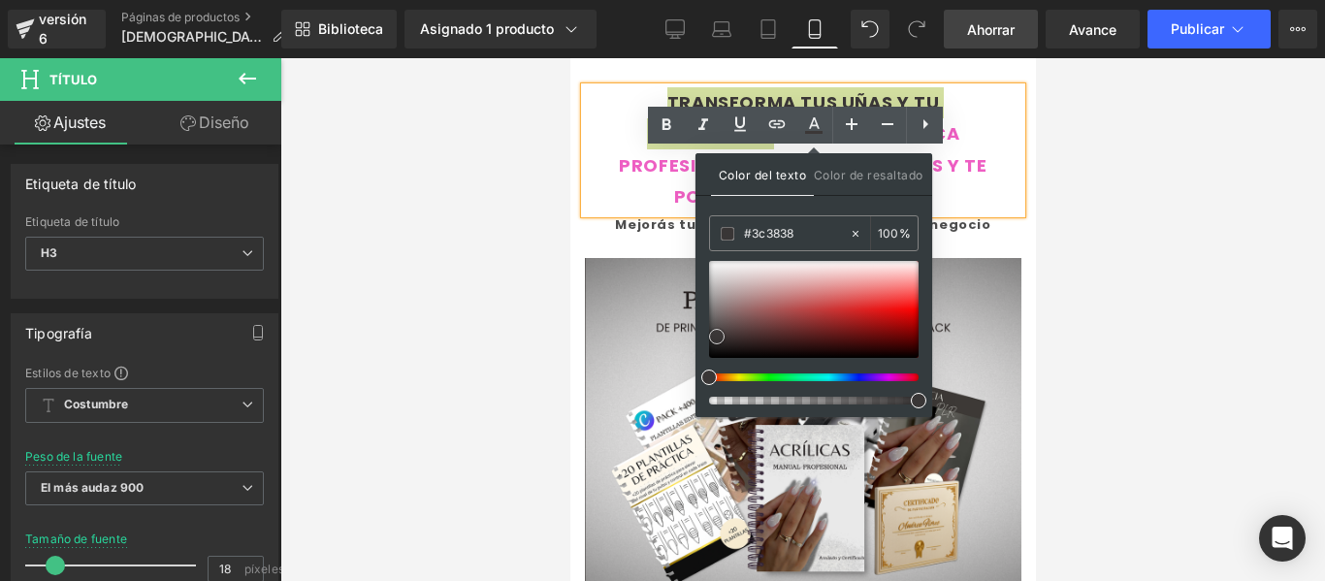
click at [715, 336] on span at bounding box center [717, 337] width 16 height 16
click at [1057, 257] on div at bounding box center [802, 319] width 1045 height 523
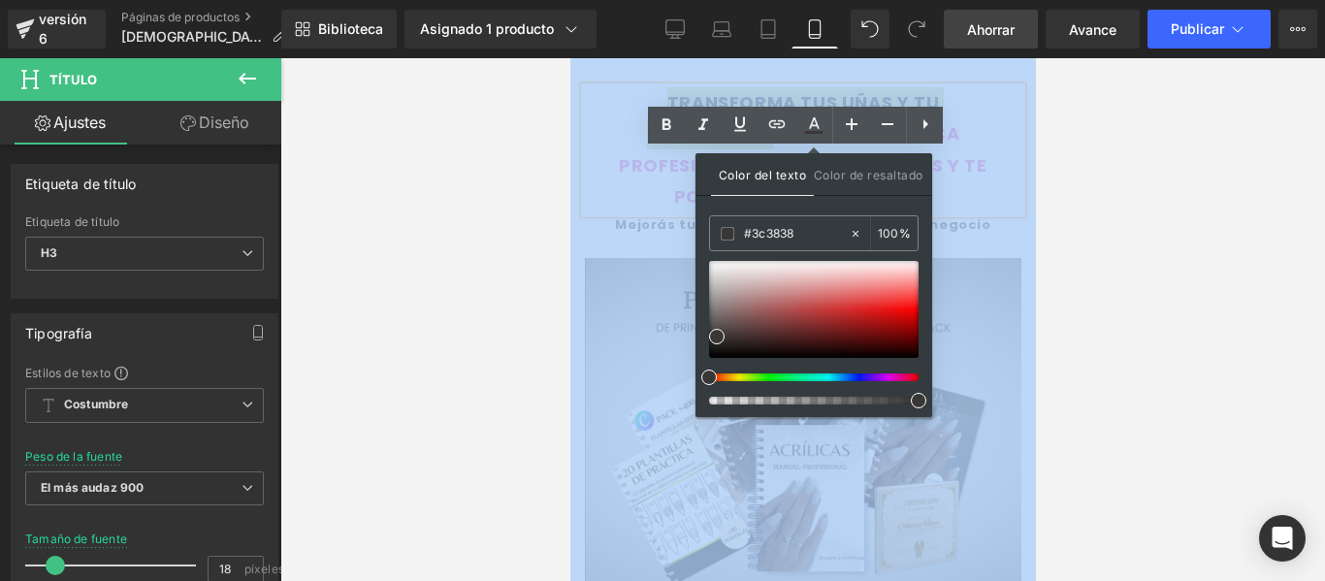
click at [1057, 257] on div at bounding box center [802, 319] width 1045 height 523
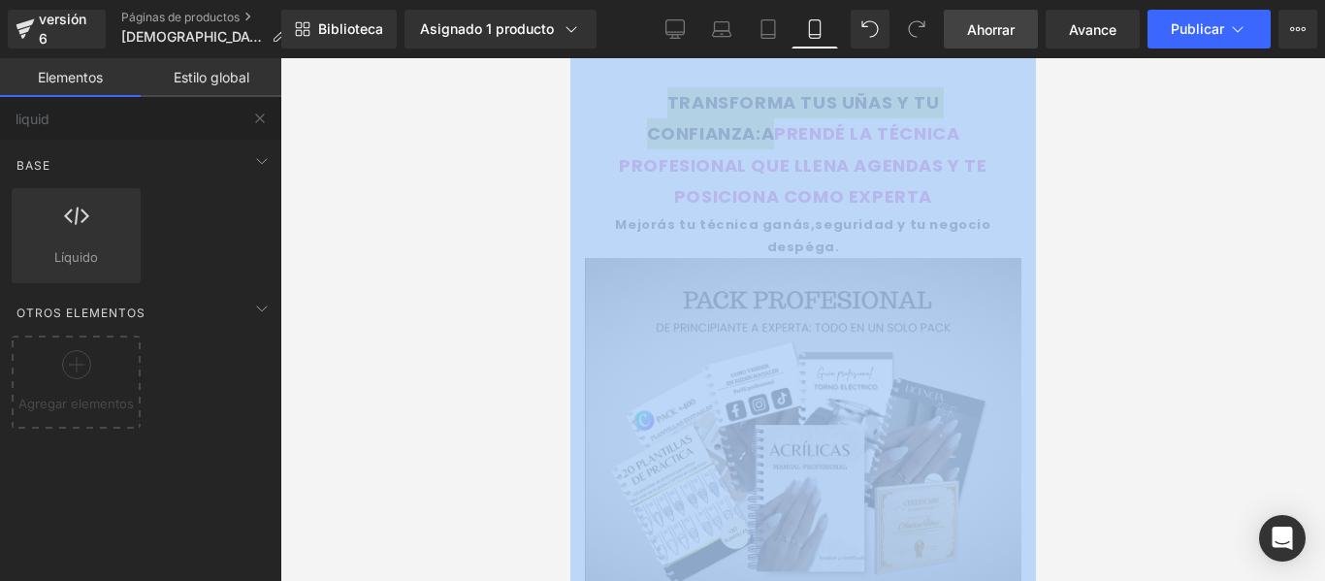
click at [1057, 257] on div at bounding box center [802, 319] width 1045 height 523
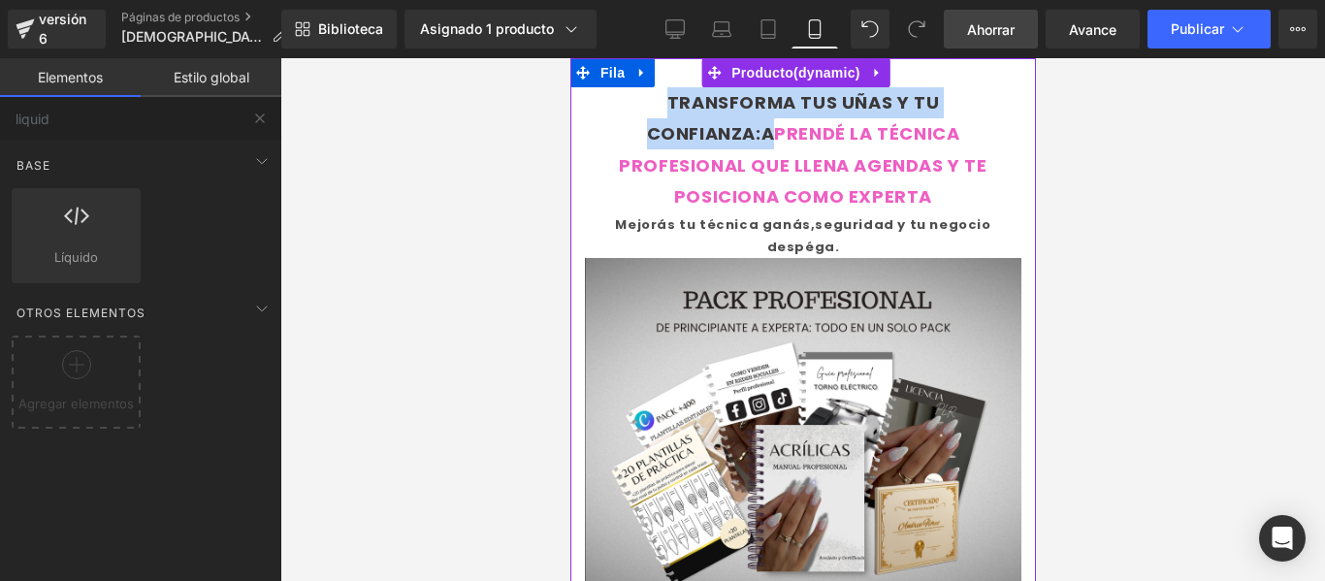
click at [989, 141] on div "TRANSFORMA TUS UÑAS Y TU CONFIANZA:A PRENDÉ LA TÉCNICA PROFESIONAL QUE LLENA AG…" at bounding box center [802, 150] width 436 height 126
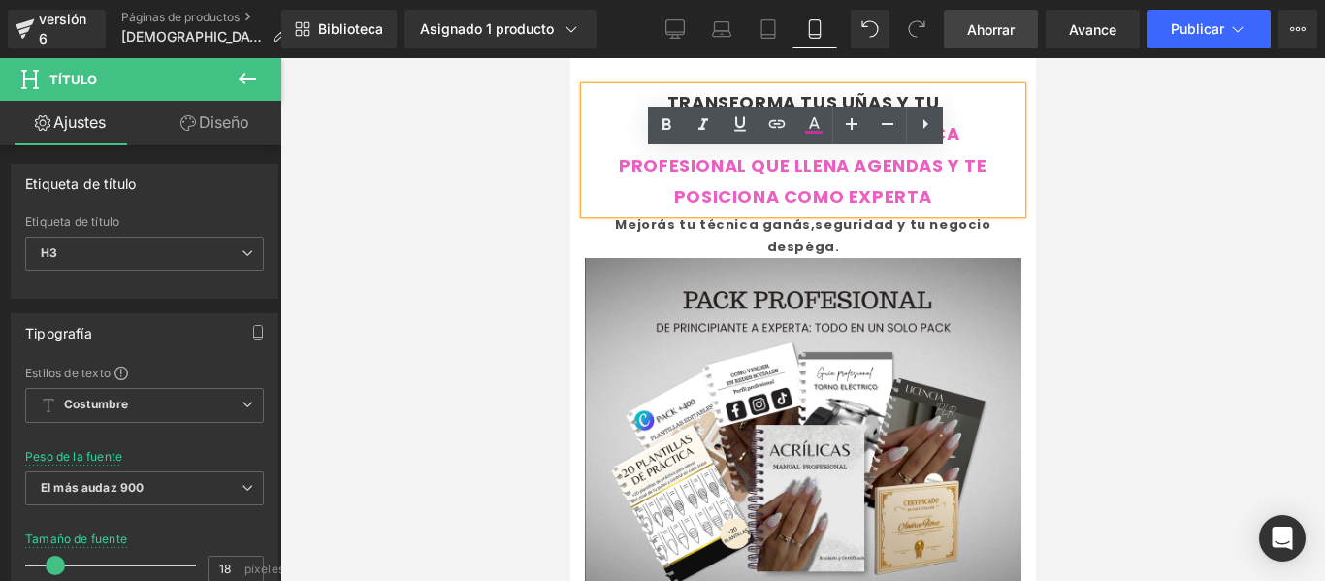
click at [800, 173] on font "TRANSFORMA TUS UÑAS Y TU CONFIANZA:A PRENDÉ LA TÉCNICA PROFESIONAL QUE LLENA AG…" at bounding box center [802, 149] width 368 height 118
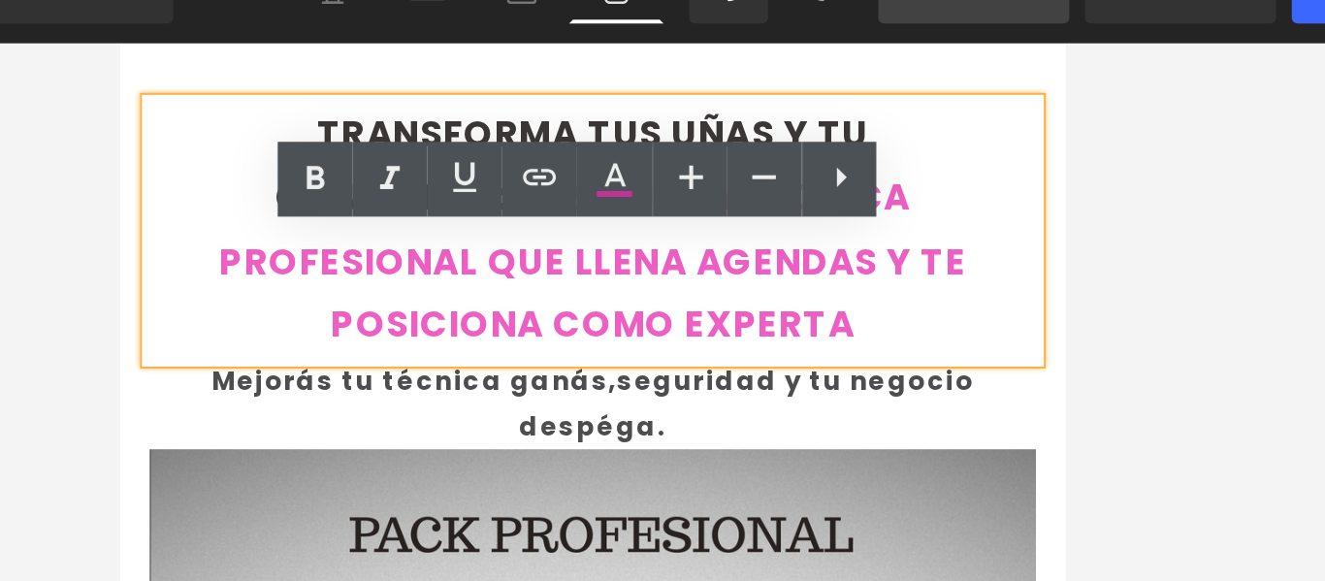
click at [500, 85] on div "TRANSFORMA TUS UÑAS Y TU CONFIANZA:A PRENDÉ LA TÉCNICA PROFESIONAL QUE LLENA AG…" at bounding box center [351, 135] width 436 height 126
click at [500, 150] on font "TRANSFORMA TUS UÑAS Y TU CONFIANZA:A PRENDÉ LA TÉCNICA PROFESIONAL QUE LLENA AG…" at bounding box center [351, 134] width 368 height 118
click at [1055, 158] on div at bounding box center [802, 319] width 1045 height 523
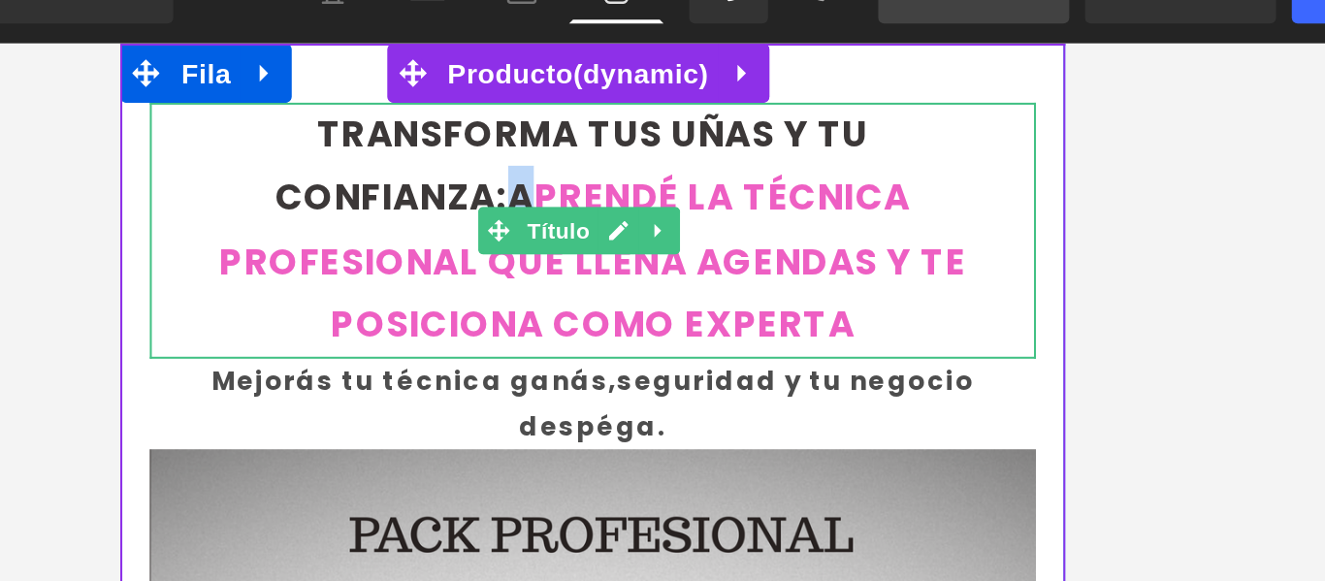
drag, startPoint x: 306, startPoint y: 115, endPoint x: 897, endPoint y: 175, distance: 594.6
click at [328, 116] on font "TRANSFORMA TUS UÑAS Y TU CONFIANZA:A PRENDÉ LA TÉCNICA PROFESIONAL QUE LLENA AG…" at bounding box center [351, 134] width 368 height 118
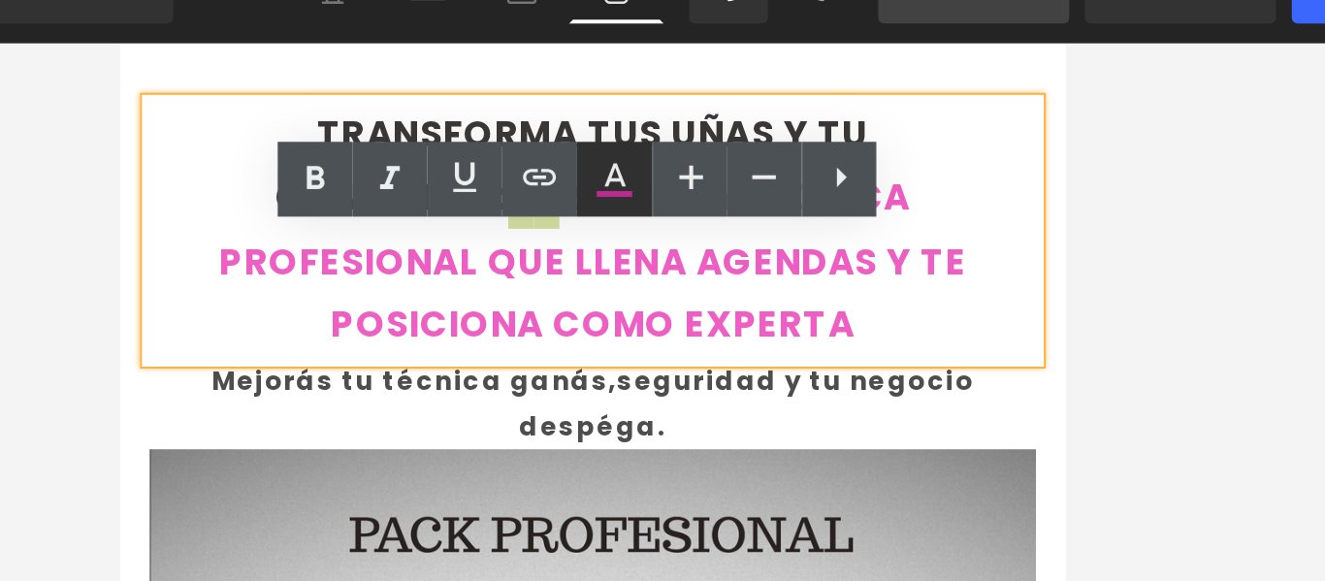
click at [821, 122] on icon at bounding box center [813, 124] width 23 height 23
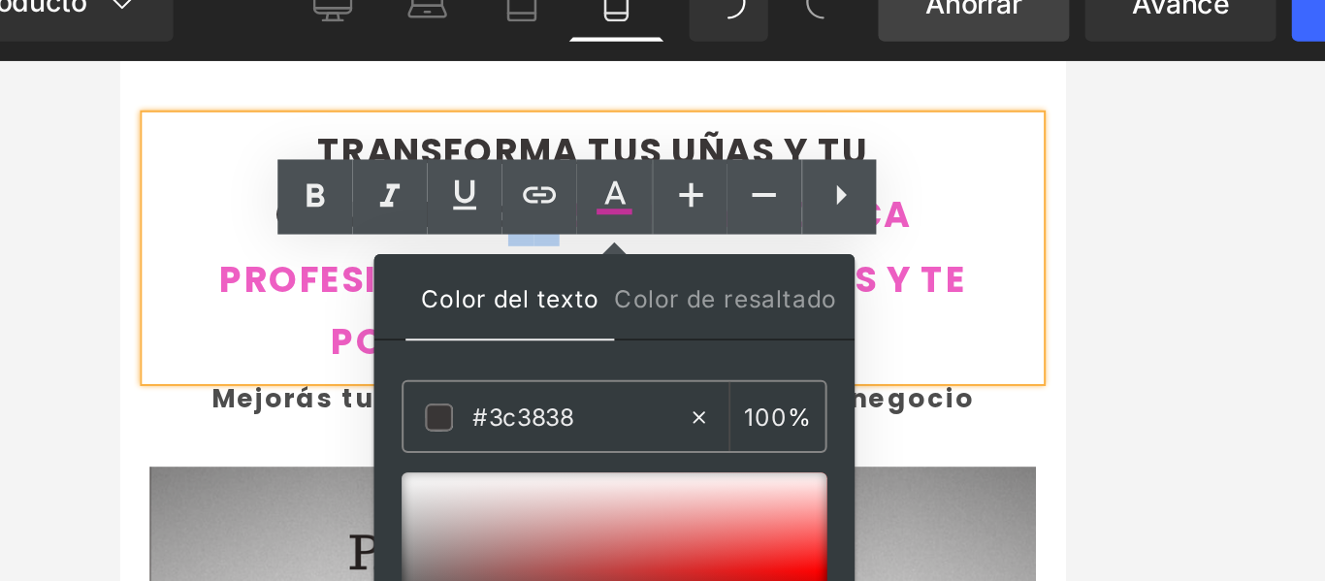
click at [500, 163] on font "TRANSFORMA TUS UÑAS Y TU CONFIANZA:A PRENDÉ LA TÉCNICA PROFESIONAL QUE LLENA AG…" at bounding box center [351, 151] width 368 height 118
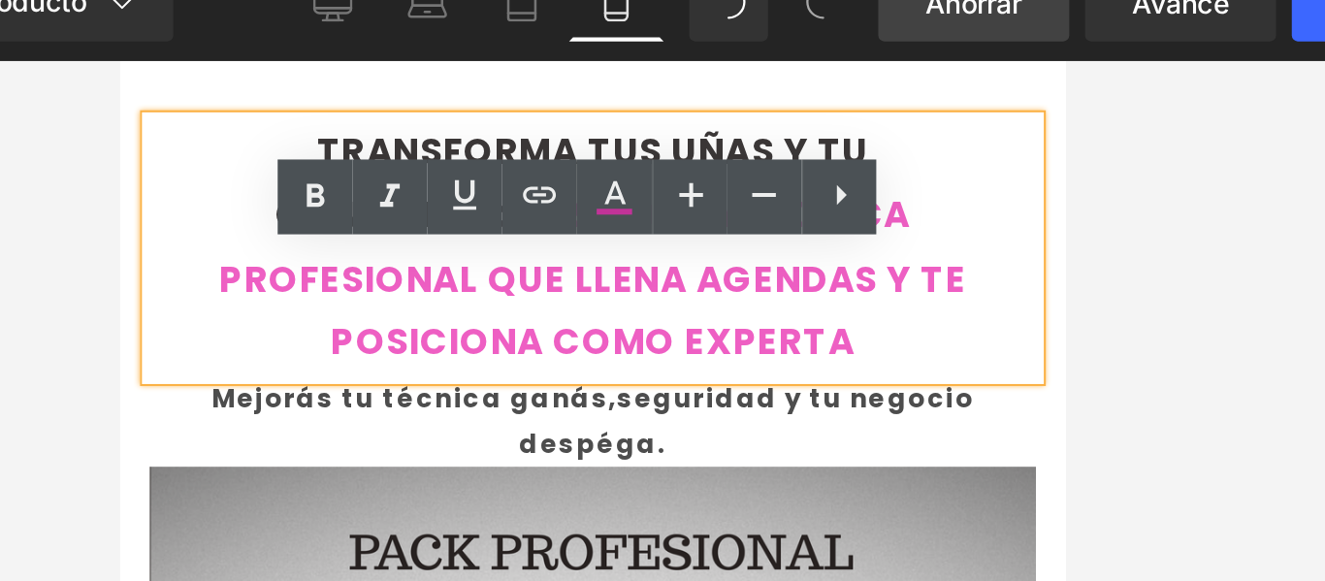
click at [495, 164] on font "TRANSFORMA TUS UÑAS Y TU CONFIANZA:A PRENDÉ LA TÉCNICA PROFESIONAL QUE LLENA AG…" at bounding box center [351, 151] width 368 height 118
click at [824, 128] on icon at bounding box center [813, 124] width 23 height 23
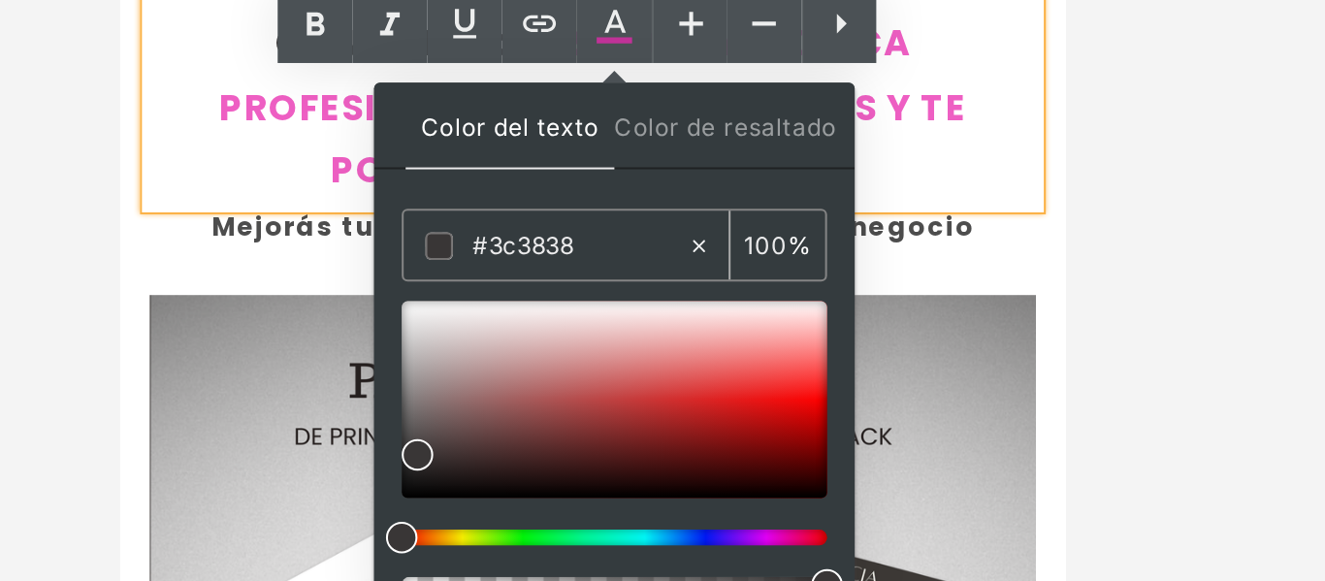
click at [770, 232] on input "#3c3838" at bounding box center [796, 233] width 105 height 21
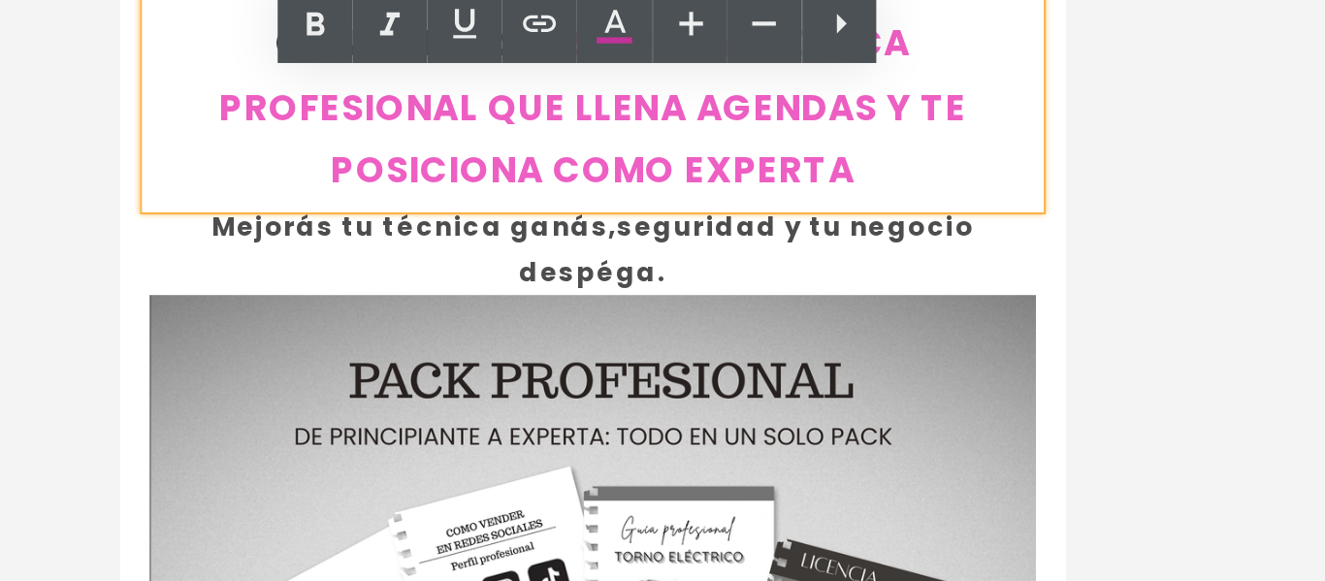
drag, startPoint x: 503, startPoint y: -2, endPoint x: 485, endPoint y: -3, distance: 18.5
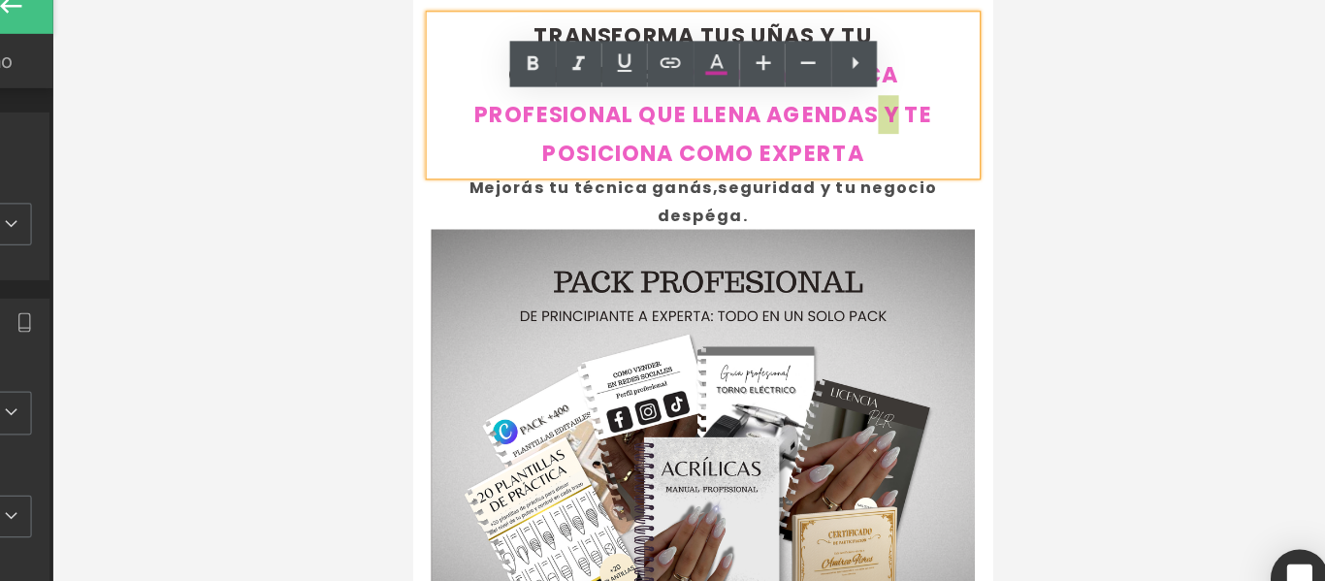
click at [1066, 210] on div at bounding box center [802, 319] width 1045 height 523
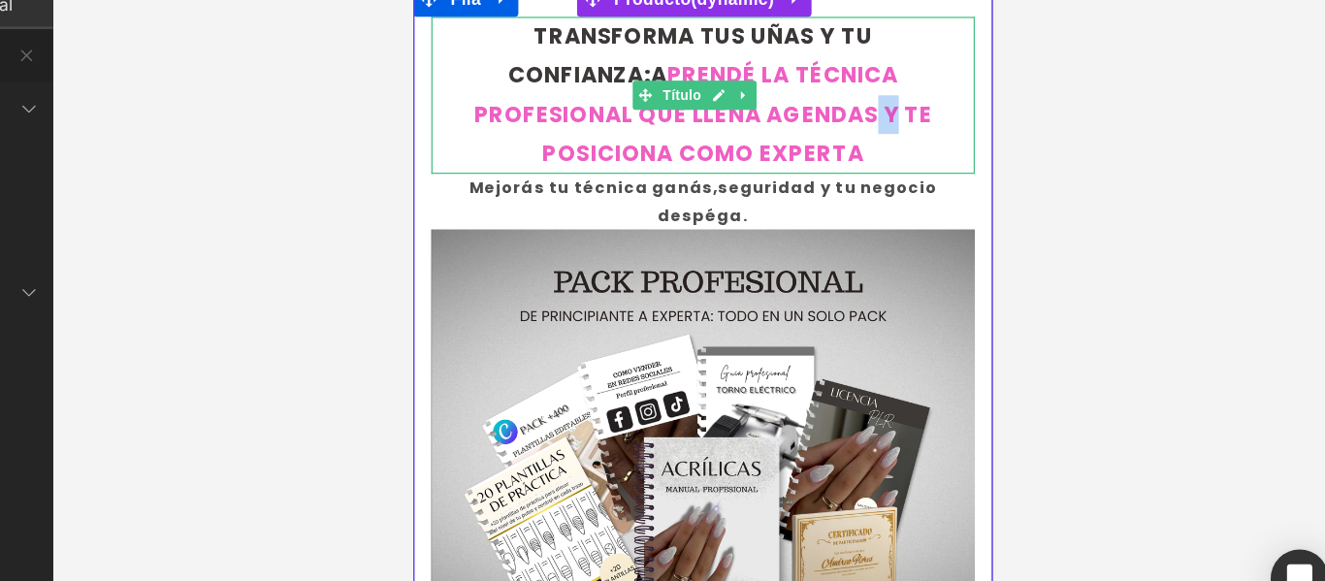
click at [774, 93] on font "TRANSFORMA TUS UÑAS Y TU CONFIANZA:A PRENDÉ LA TÉCNICA PROFESIONAL QUE LLENA AG…" at bounding box center [645, 73] width 368 height 118
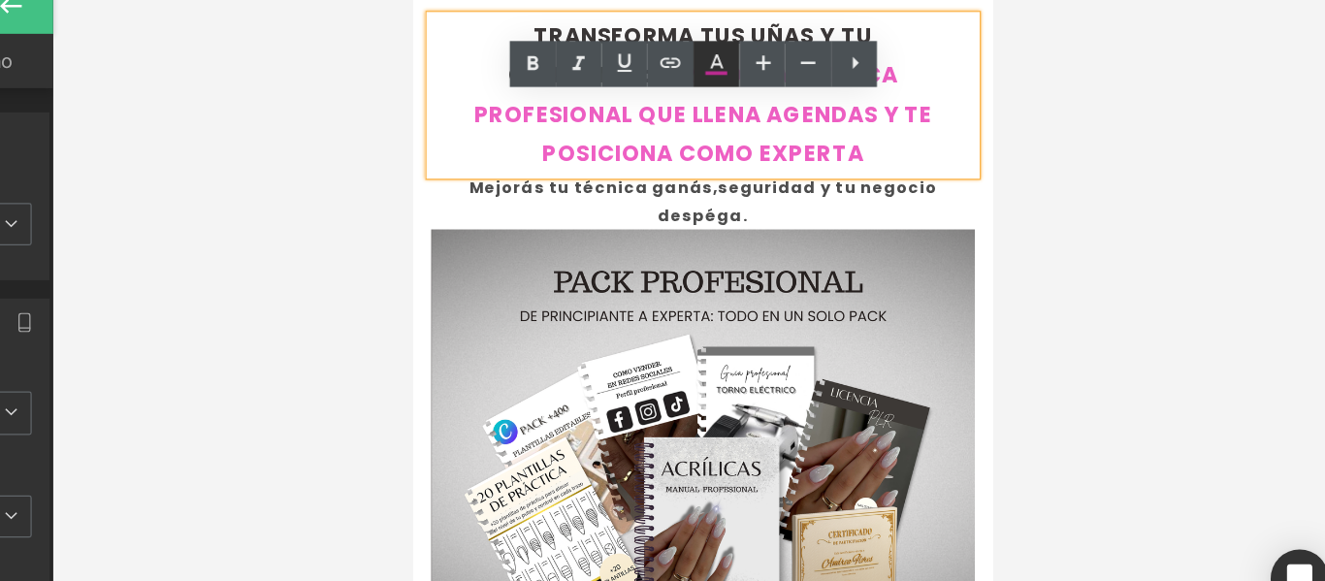
click at [814, 129] on icon at bounding box center [813, 124] width 23 height 23
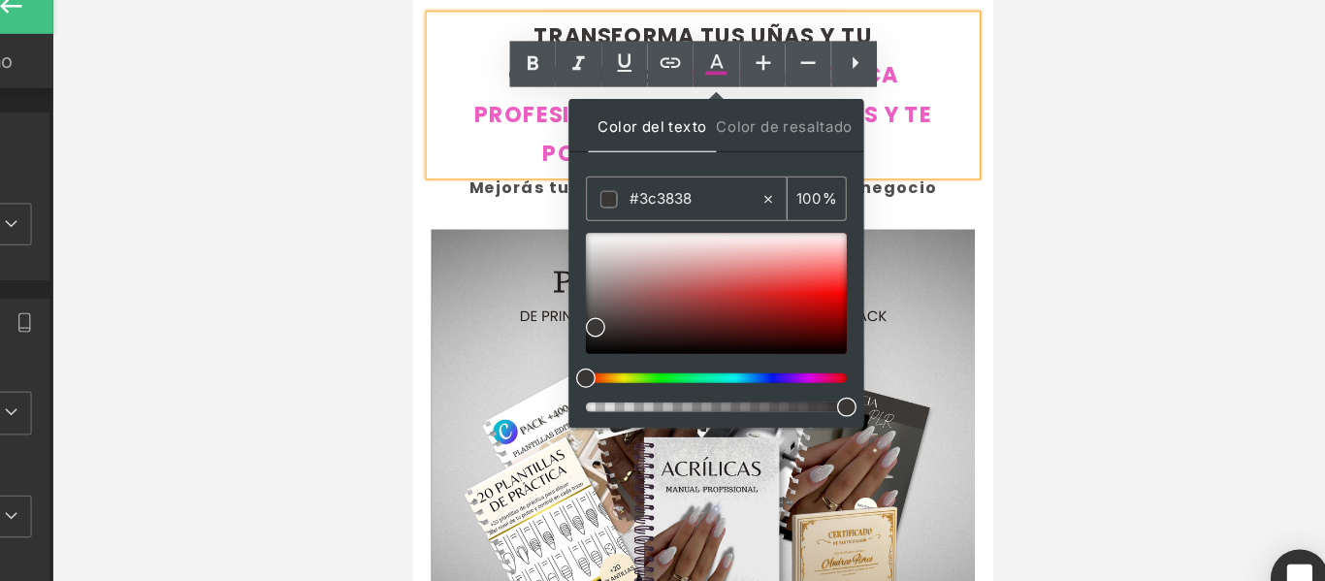
click at [780, 230] on input "#3c3838" at bounding box center [796, 233] width 105 height 21
click at [790, 73] on div "TRANSFORMA TUS UÑAS Y TU CONFIANZA:A PRENDÉ LA TÉCNICA PROFESIONAL QUE LLENA AG…" at bounding box center [645, 74] width 436 height 126
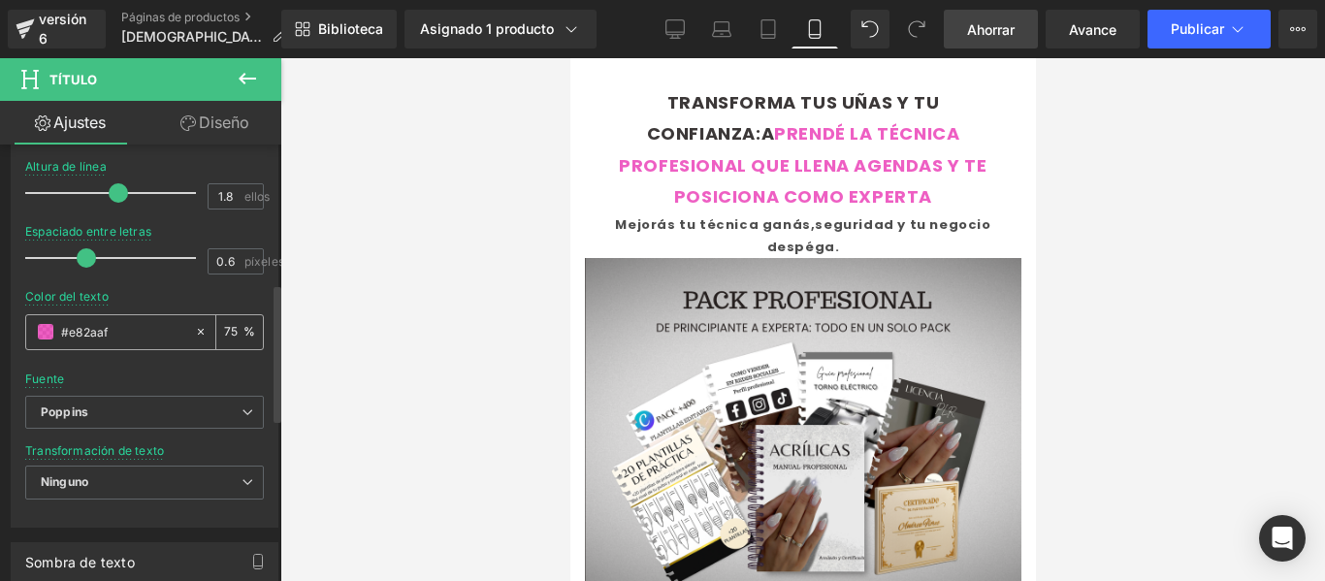
scroll to position [436, 0]
click at [104, 328] on input "#e82aaf" at bounding box center [123, 332] width 124 height 21
drag, startPoint x: 126, startPoint y: 330, endPoint x: 54, endPoint y: 332, distance: 71.8
click at [54, 332] on div "#e82aaf" at bounding box center [110, 333] width 168 height 34
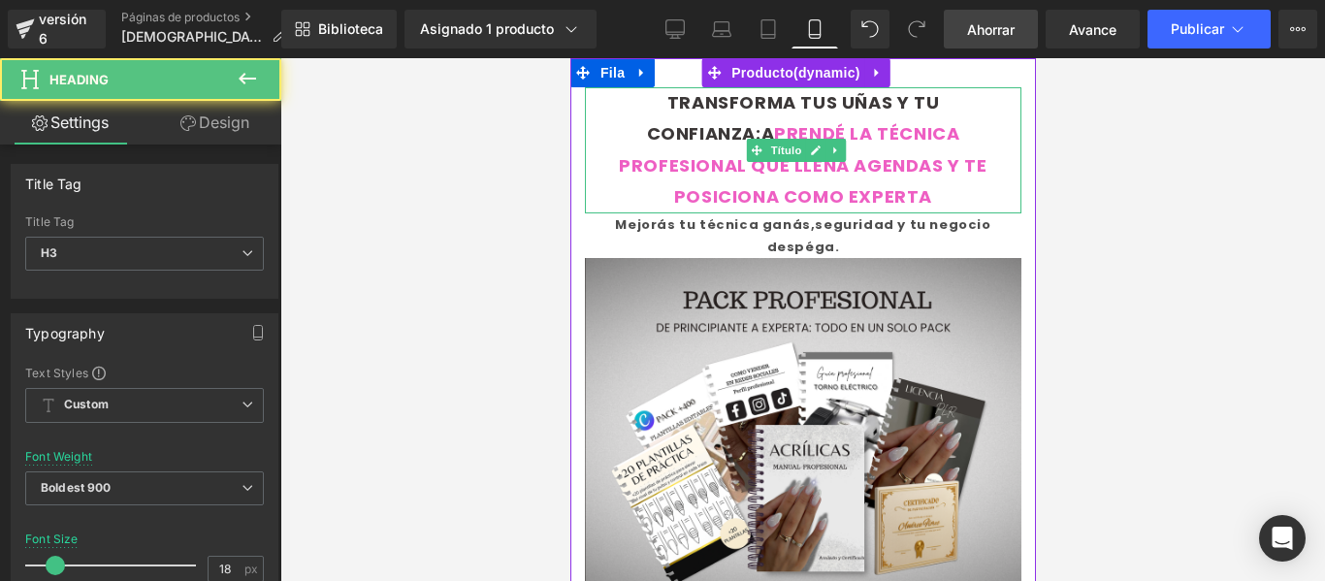
drag, startPoint x: 755, startPoint y: 129, endPoint x: 785, endPoint y: 133, distance: 30.3
click at [785, 133] on font "TRANSFORMA TUS UÑAS Y TU CONFIANZA:A PRENDÉ LA TÉCNICA PROFESIONAL QUE LLENA AG…" at bounding box center [802, 149] width 368 height 118
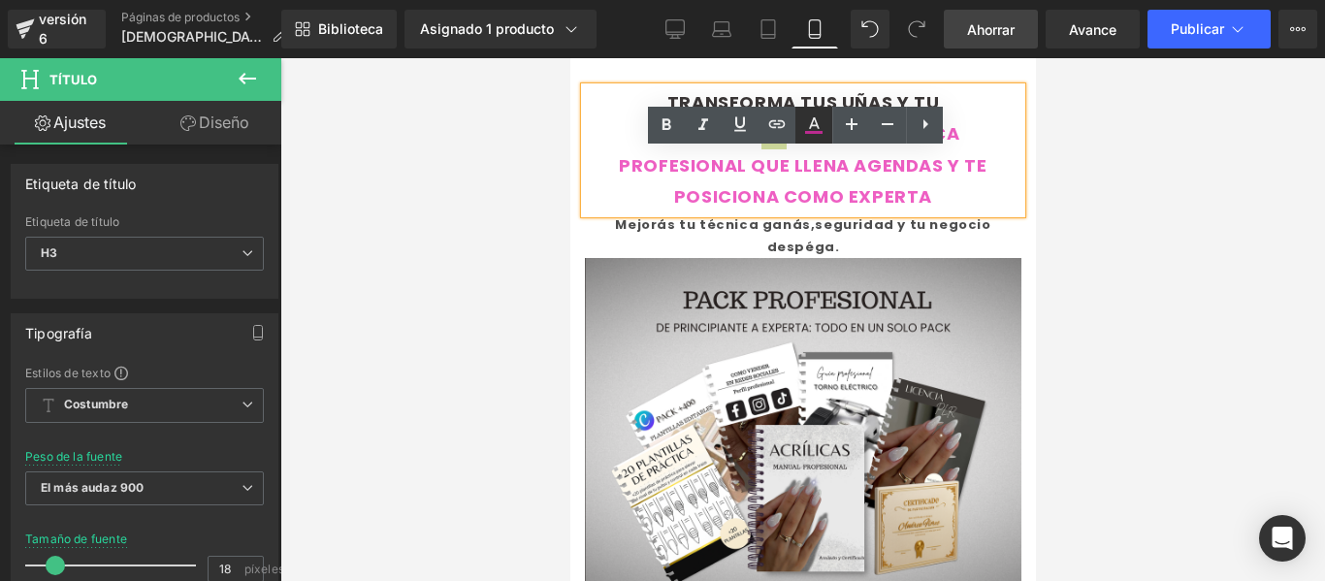
click at [808, 139] on link at bounding box center [813, 125] width 37 height 37
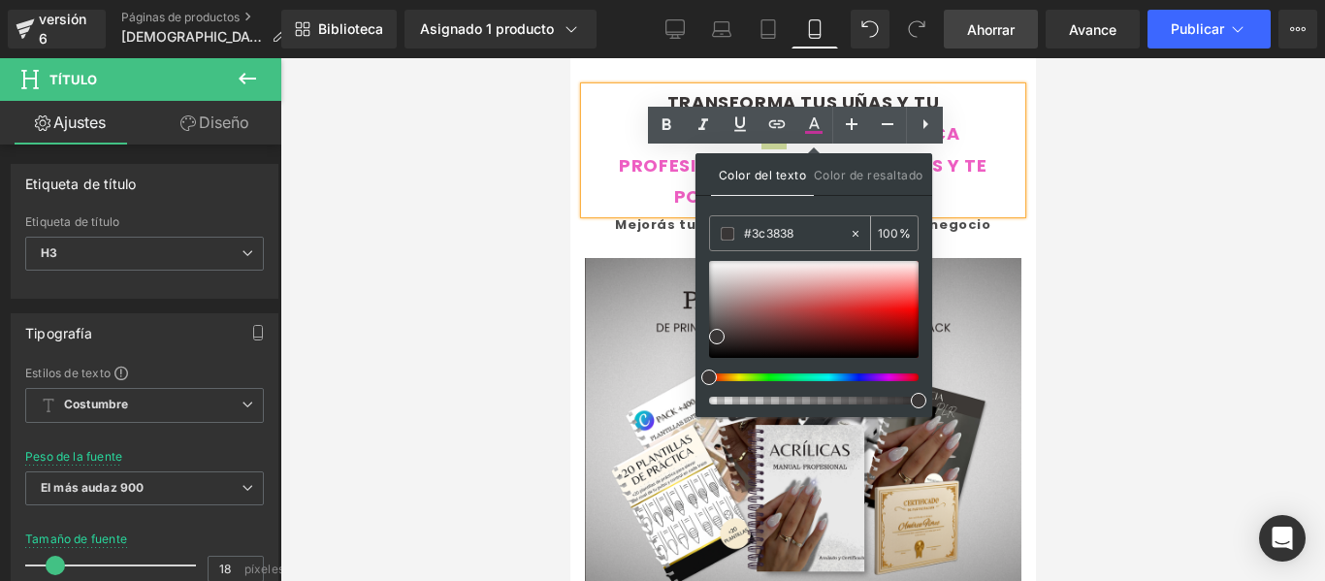
click at [773, 227] on input "#3c3838" at bounding box center [796, 233] width 105 height 21
click at [618, 175] on font "TRANSFORMA TUS UÑAS Y TU CONFIANZA:A PRENDÉ LA TÉCNICA PROFESIONAL QUE LLENA AG…" at bounding box center [802, 149] width 368 height 118
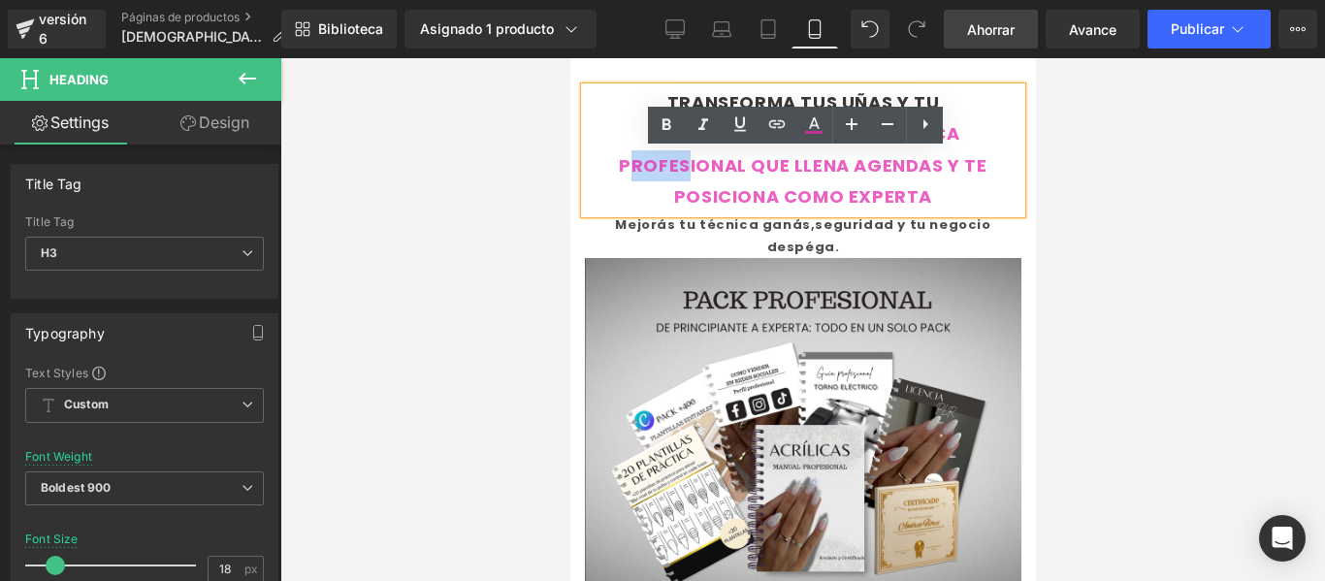
drag, startPoint x: 624, startPoint y: 166, endPoint x: 679, endPoint y: 165, distance: 55.3
click at [679, 165] on font "TRANSFORMA TUS UÑAS Y TU CONFIANZA:A PRENDÉ LA TÉCNICA PROFESIONAL QUE LLENA AG…" at bounding box center [802, 149] width 368 height 118
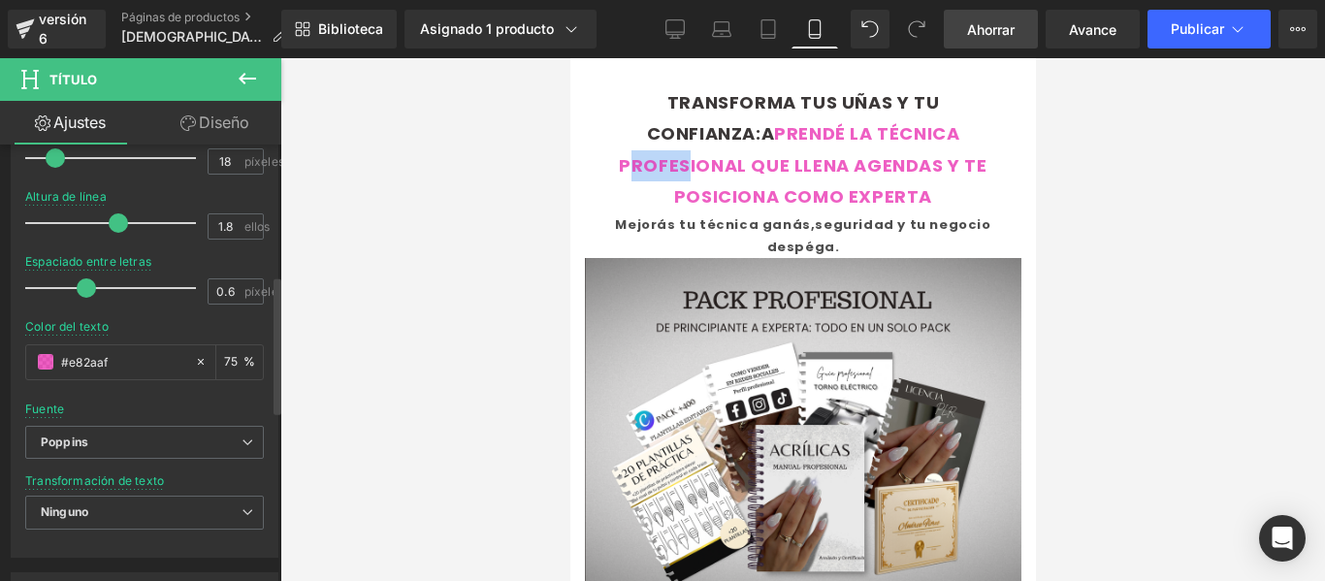
scroll to position [414, 0]
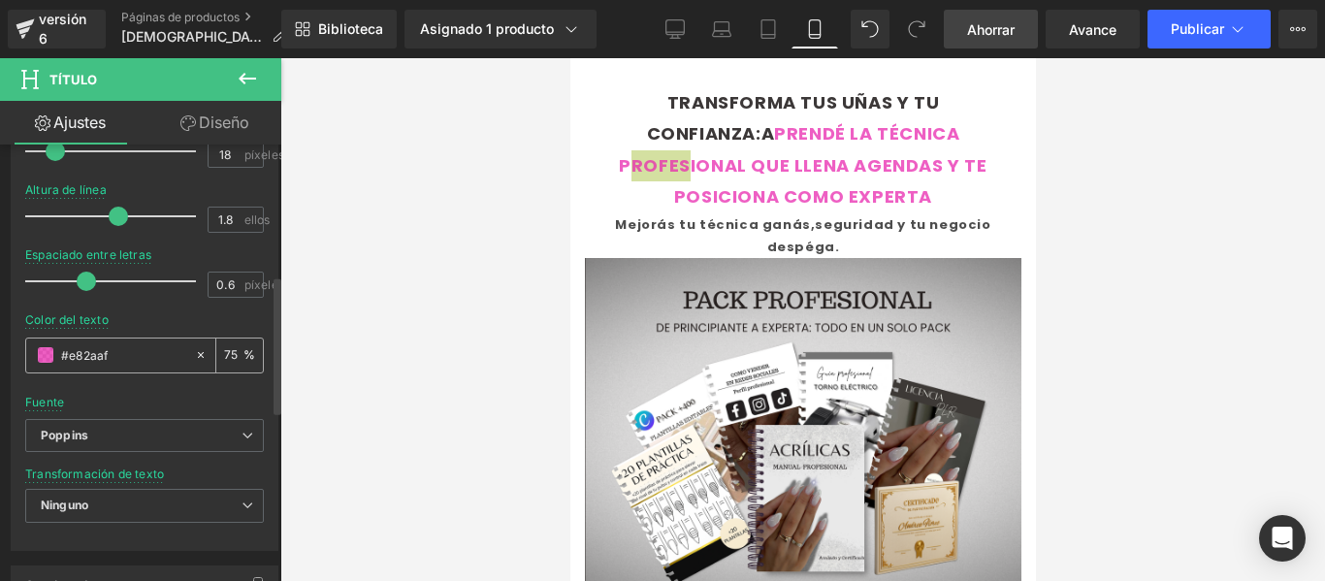
drag, startPoint x: 139, startPoint y: 355, endPoint x: 32, endPoint y: 357, distance: 106.7
click at [32, 357] on div "#e82aaf" at bounding box center [110, 356] width 168 height 34
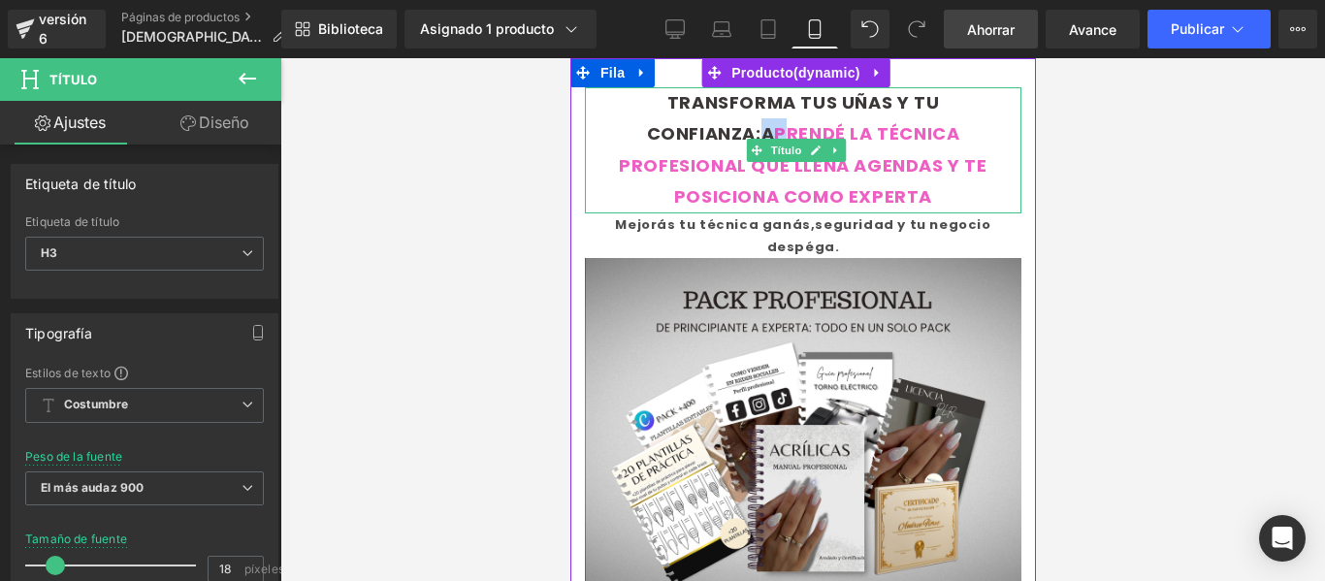
drag, startPoint x: 751, startPoint y: 132, endPoint x: 1344, endPoint y: 188, distance: 596.3
click at [774, 130] on font "TRANSFORMA TUS UÑAS Y TU CONFIANZA:A PRENDÉ LA TÉCNICA PROFESIONAL QUE LLENA AG…" at bounding box center [802, 149] width 368 height 118
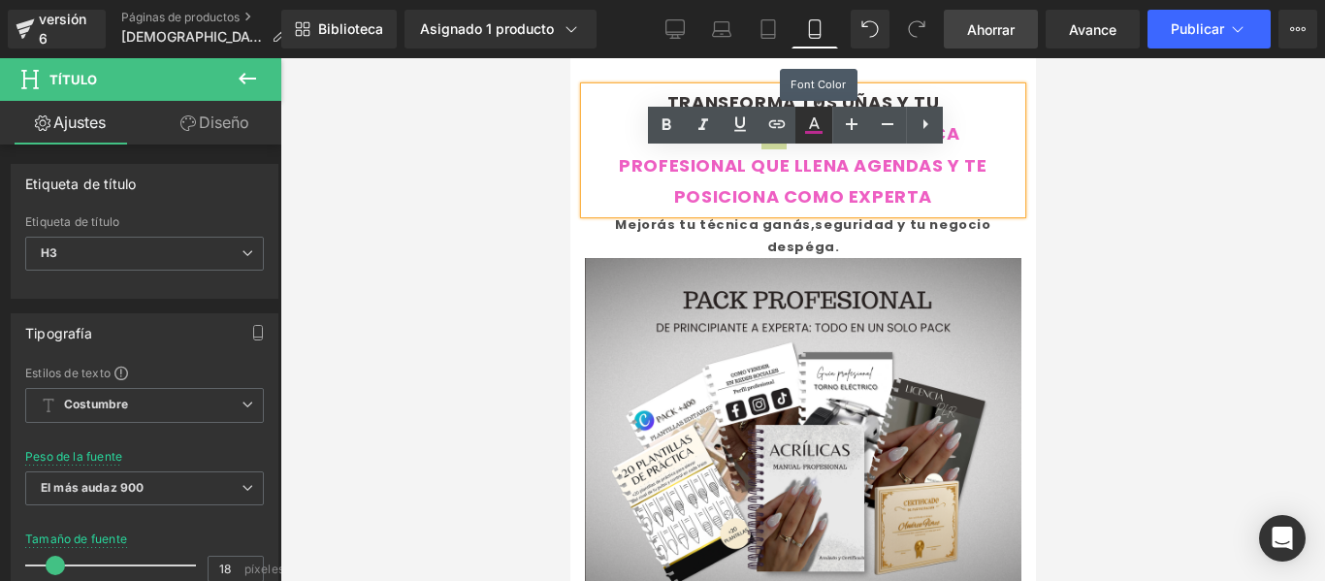
click at [816, 127] on icon at bounding box center [813, 124] width 23 height 23
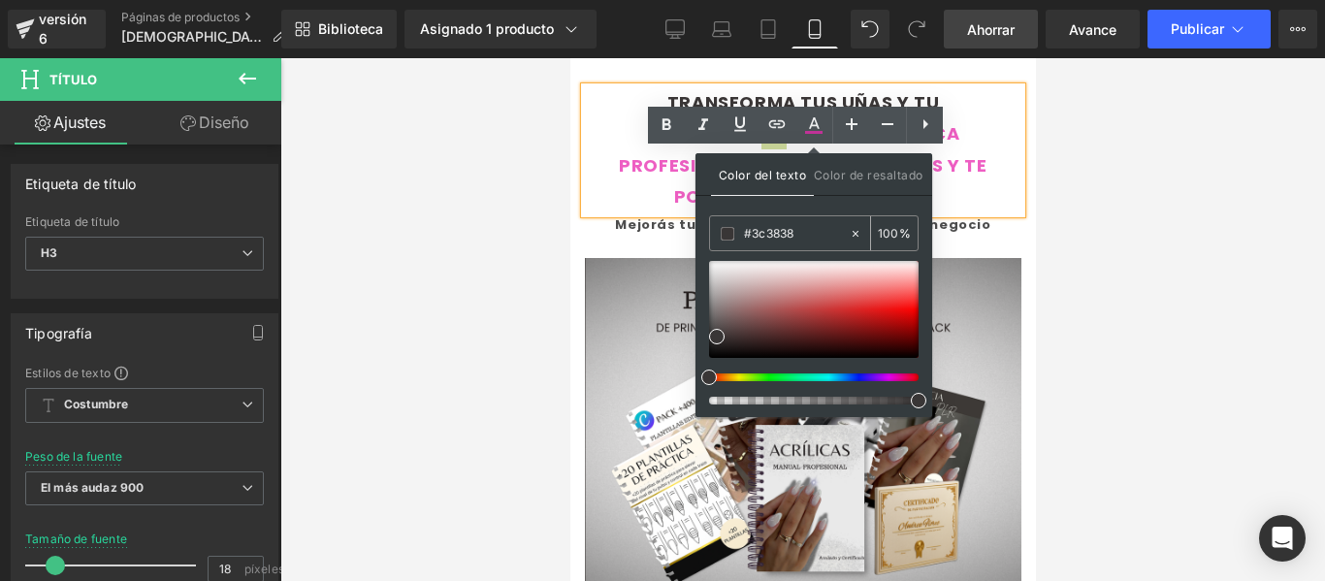
click at [776, 240] on input "#3c3838" at bounding box center [796, 233] width 105 height 21
paste input "#e82aaf"
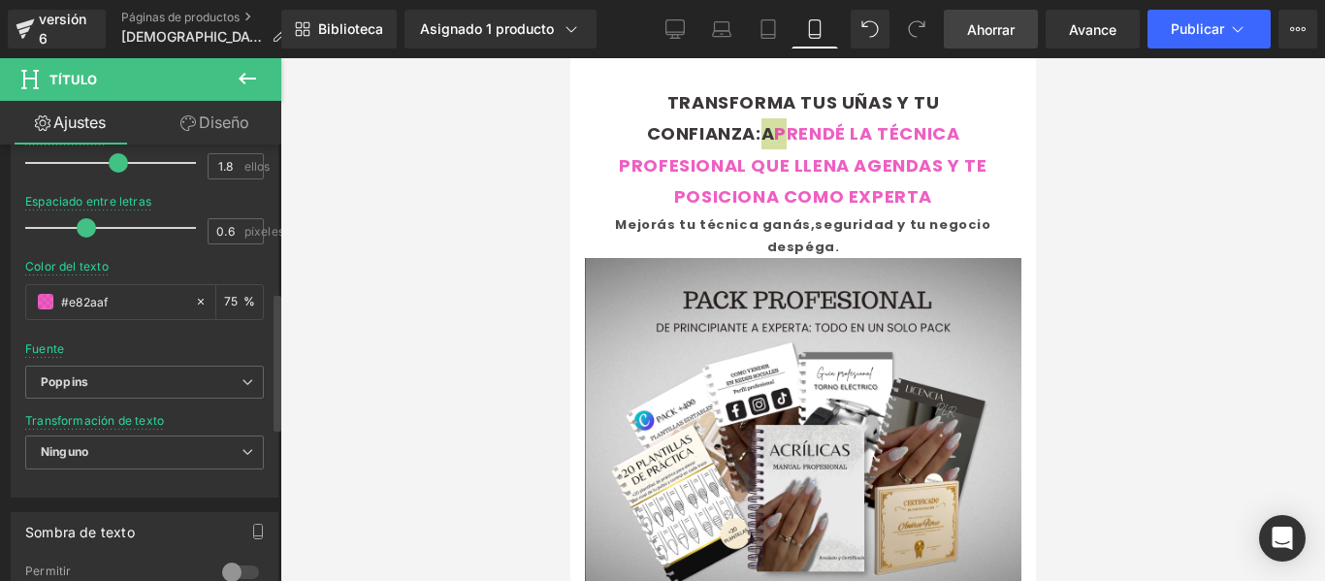
scroll to position [468, 0]
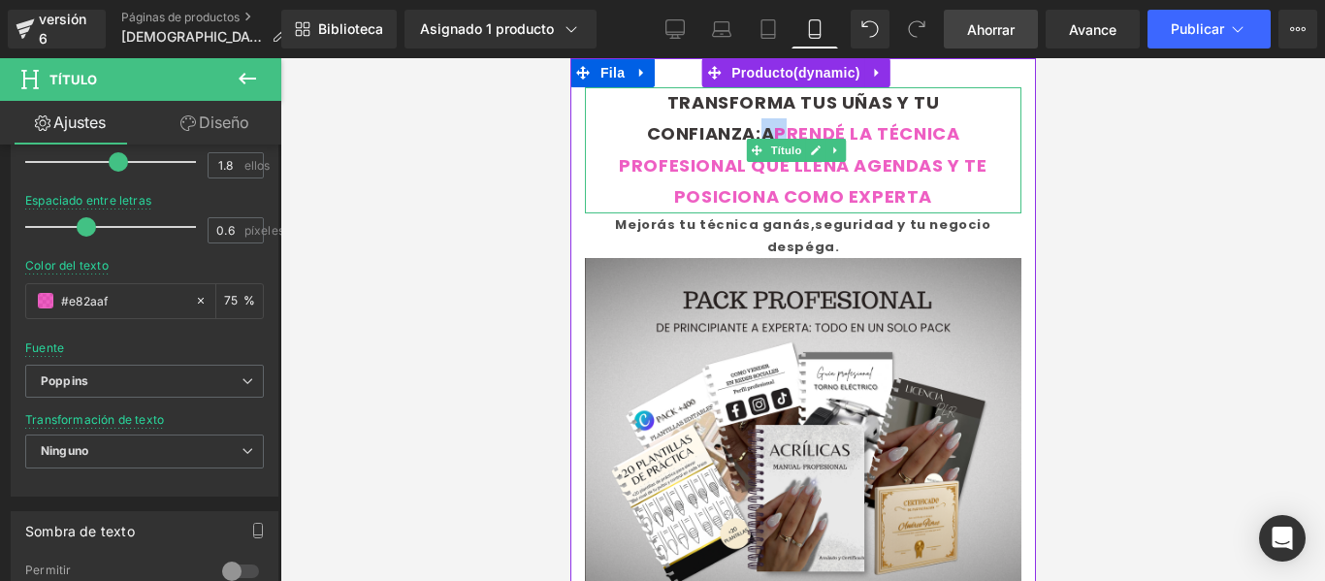
click at [779, 170] on font "TRANSFORMA TUS UÑAS Y TU CONFIANZA:A PRENDÉ LA TÉCNICA PROFESIONAL QUE LLENA AG…" at bounding box center [802, 149] width 368 height 118
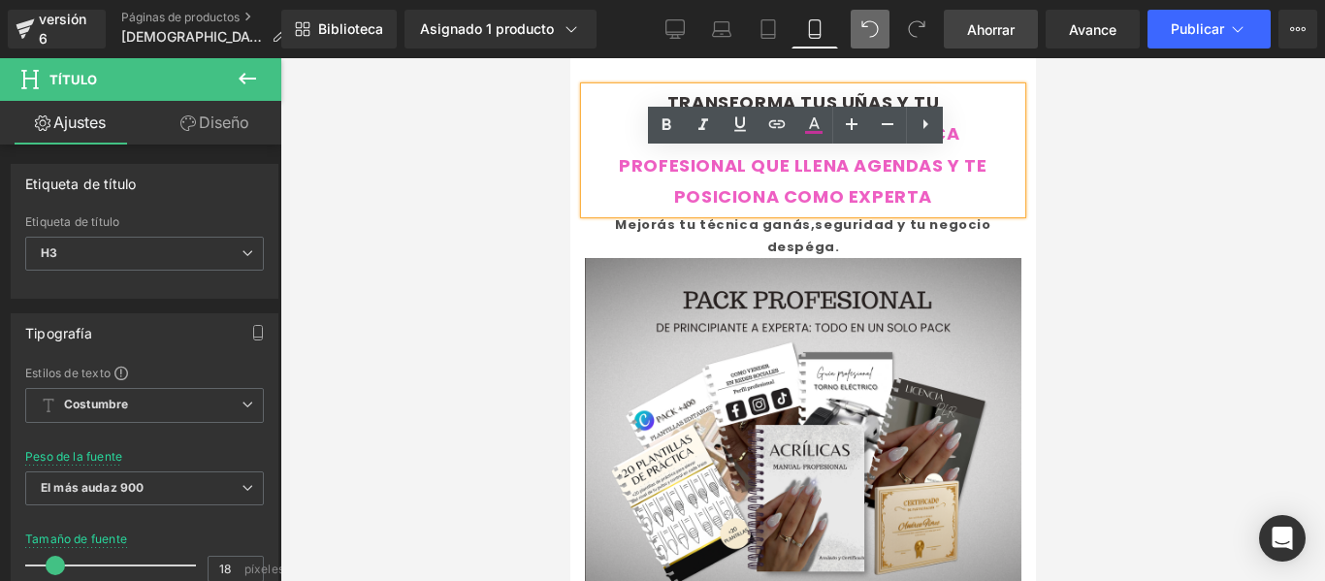
click at [866, 21] on icon at bounding box center [870, 29] width 16 height 16
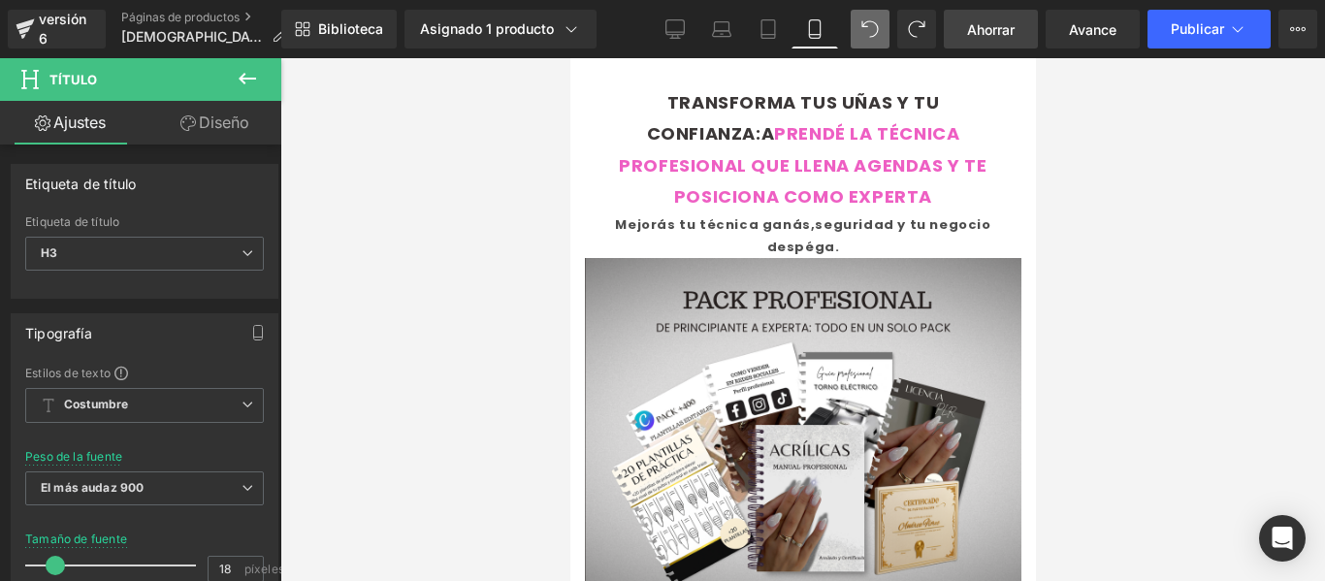
click at [866, 21] on icon at bounding box center [870, 29] width 16 height 16
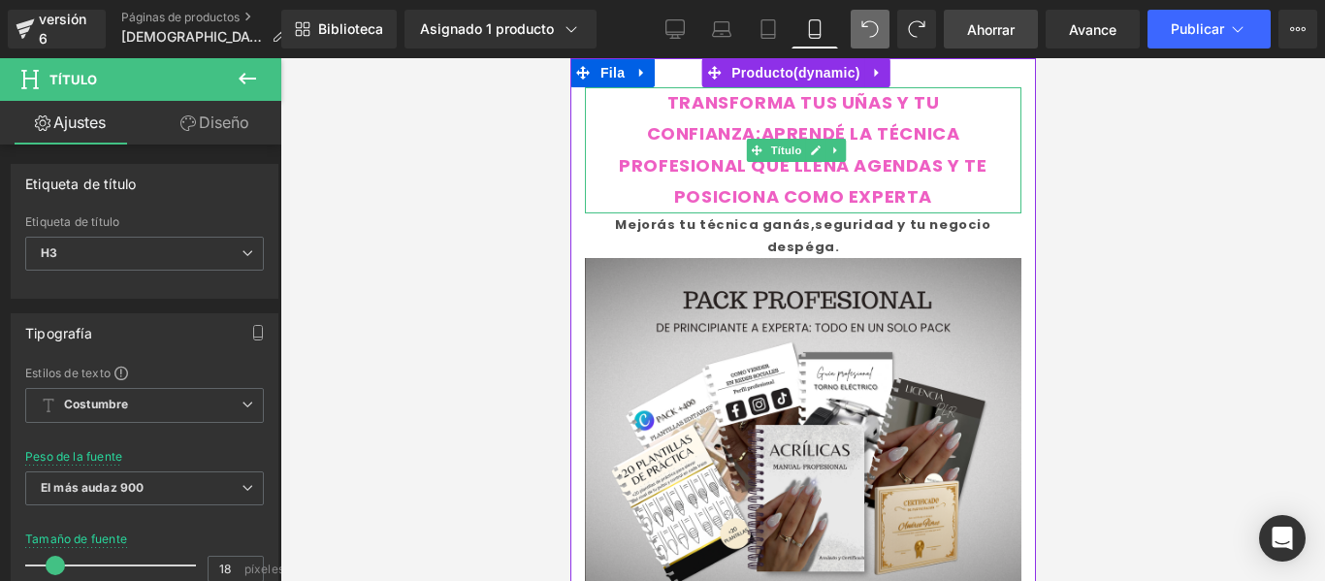
click at [910, 152] on font "TRANSFORMA TUS UÑAS Y TU CONFIANZA:APRENDÉ LA TÉCNICA PROFESIONAL QUE LLENA AGE…" at bounding box center [802, 149] width 368 height 118
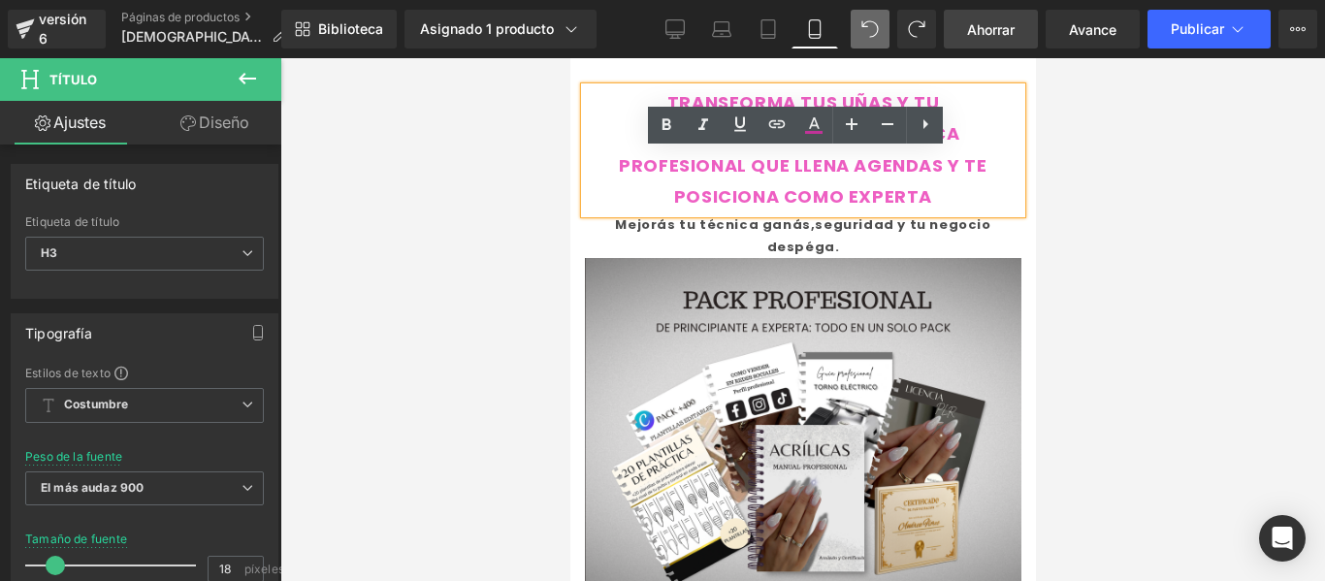
drag, startPoint x: 772, startPoint y: 177, endPoint x: 973, endPoint y: 160, distance: 201.5
click at [772, 177] on div "TRANSFORMA TUS UÑAS Y TU CONFIANZA:APRENDÉ LA TÉCNICA PROFESIONAL QUE LLENA AGE…" at bounding box center [802, 150] width 436 height 126
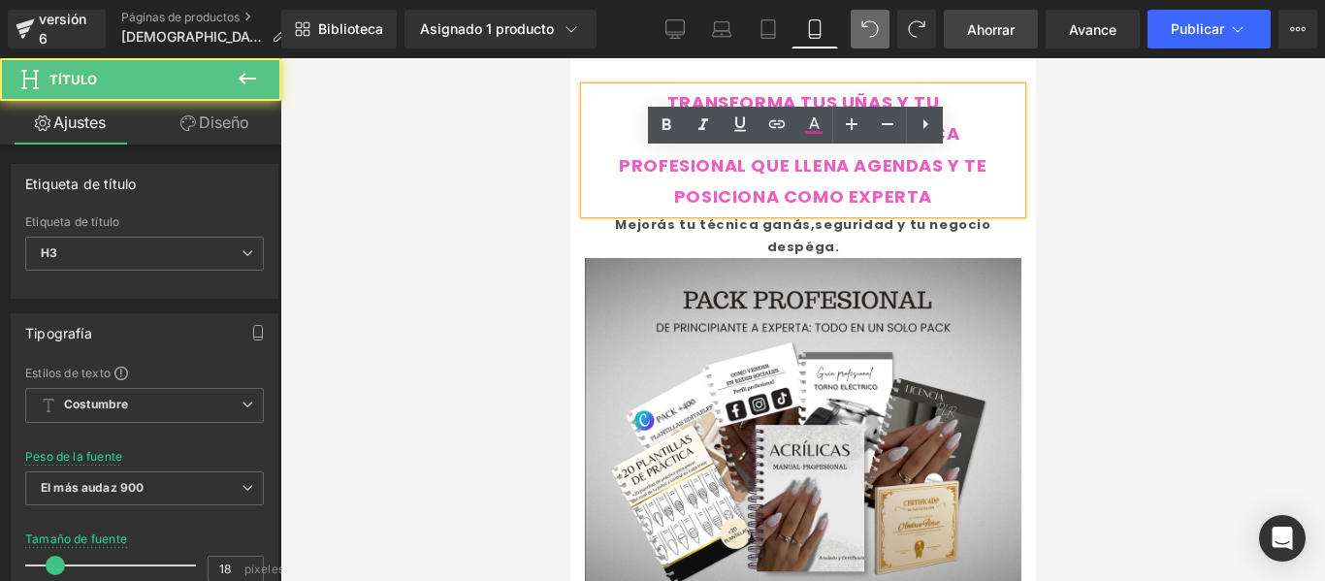
click at [1056, 177] on div at bounding box center [802, 319] width 1045 height 523
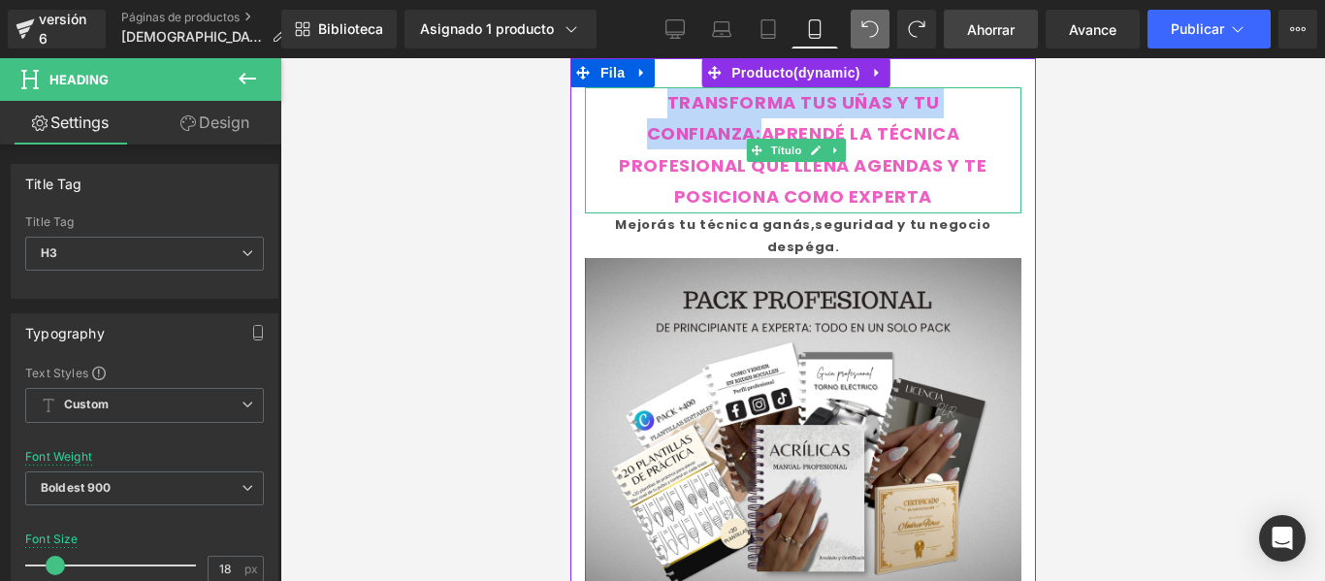
drag, startPoint x: 754, startPoint y: 135, endPoint x: 662, endPoint y: 107, distance: 95.4
click at [662, 107] on font "TRANSFORMA TUS UÑAS Y TU CONFIANZA:APRENDÉ LA TÉCNICA PROFESIONAL QUE LLENA AGE…" at bounding box center [802, 149] width 368 height 118
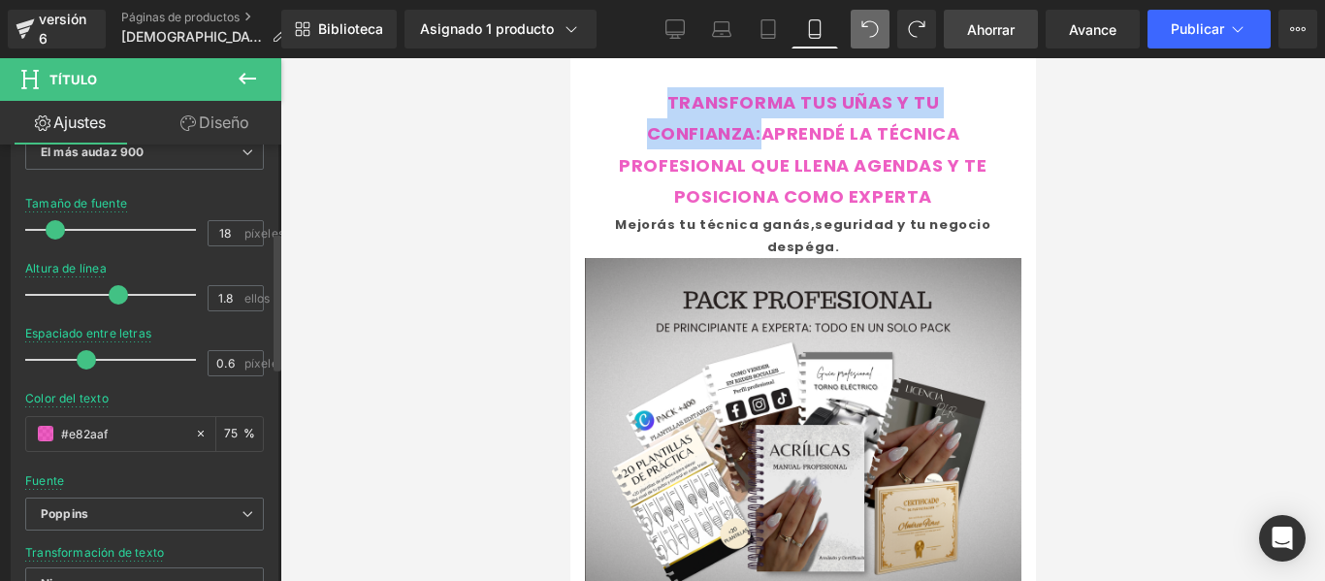
scroll to position [393, 0]
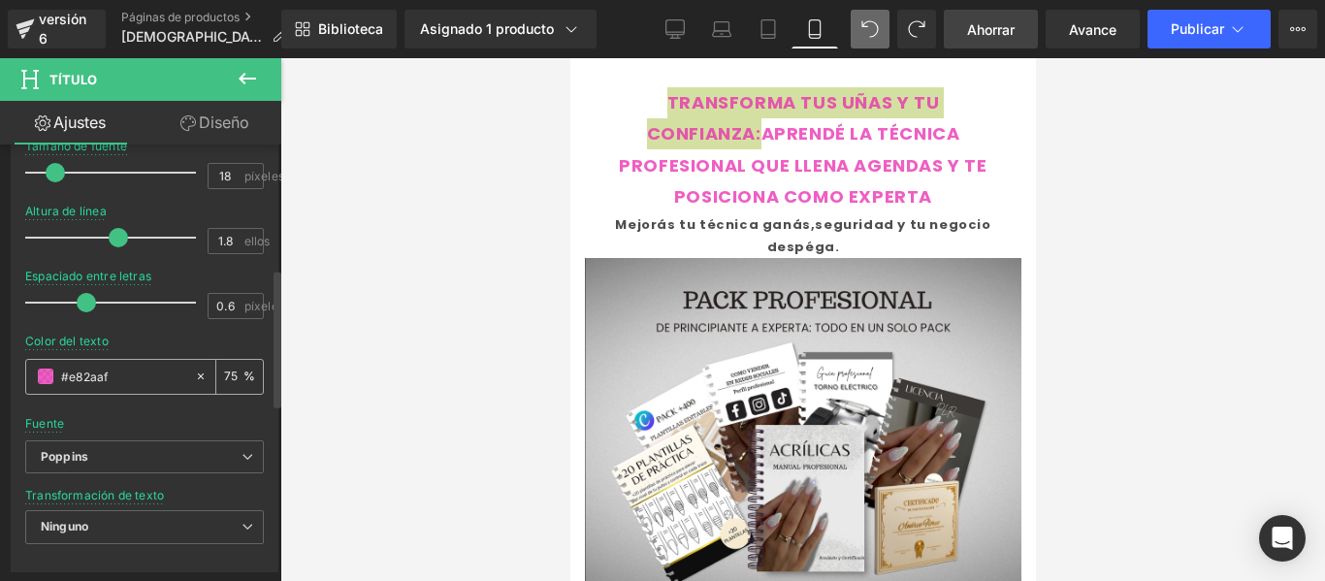
click at [143, 373] on input "#e82aaf" at bounding box center [123, 376] width 124 height 21
click at [41, 379] on span at bounding box center [46, 377] width 16 height 16
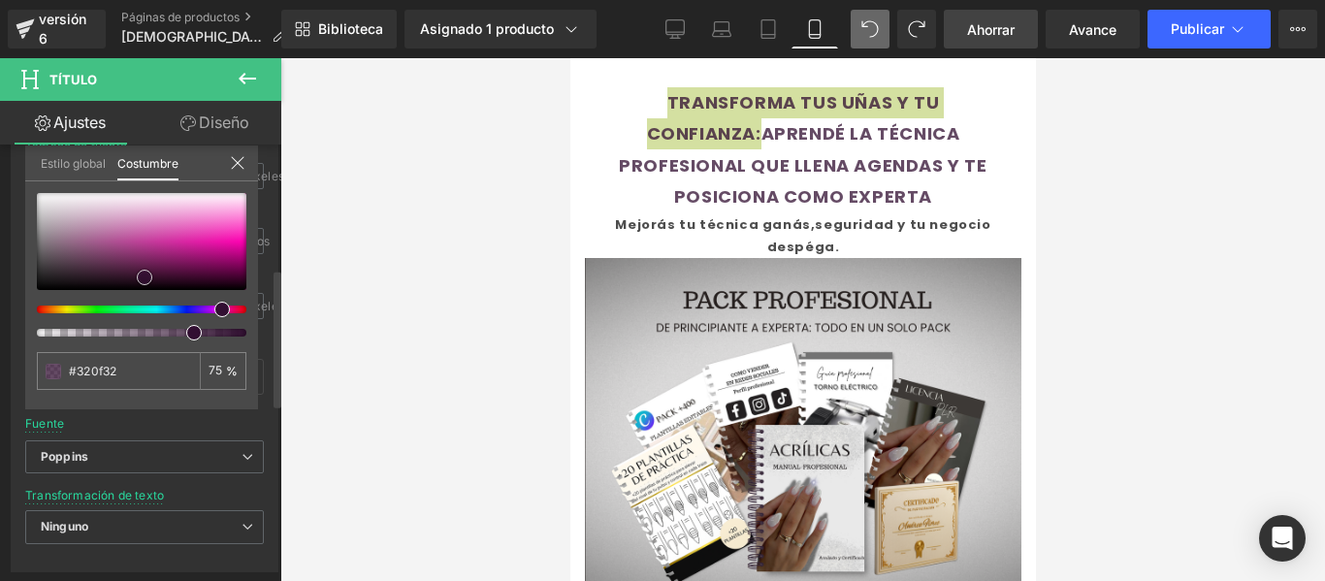
drag, startPoint x: 200, startPoint y: 240, endPoint x: 138, endPoint y: 279, distance: 73.7
click at [138, 279] on span at bounding box center [145, 278] width 16 height 16
click at [867, 29] on icon at bounding box center [869, 28] width 17 height 17
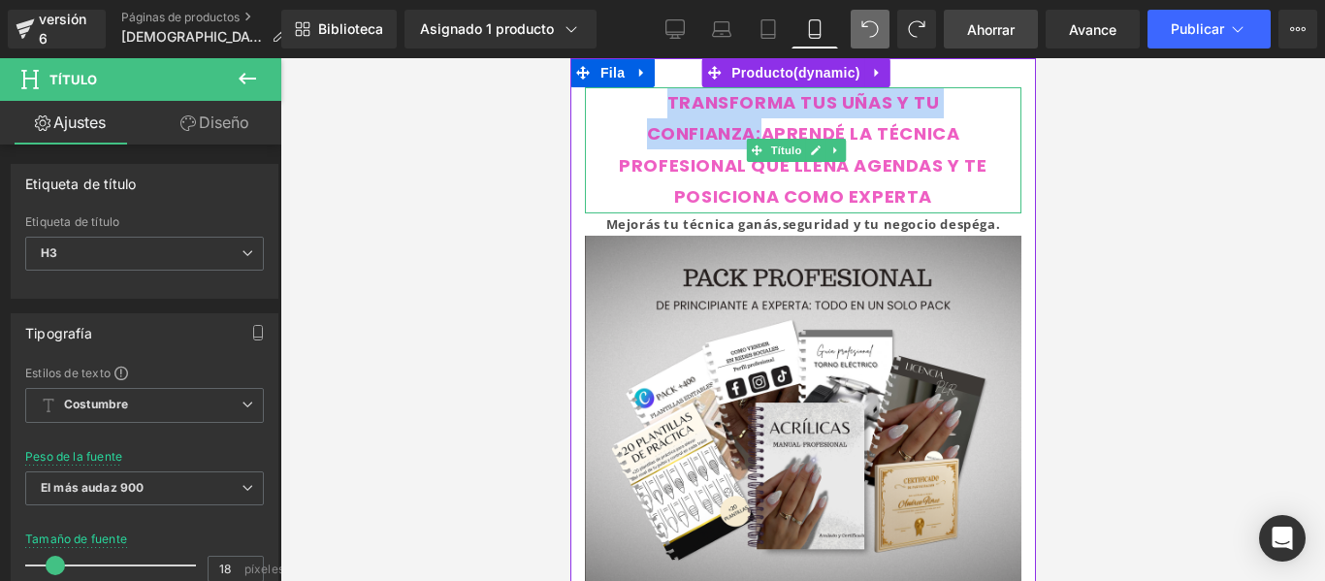
click at [753, 125] on font "TRANSFORMA TUS UÑAS Y TU CONFIANZA:APRENDÉ LA TÉCNICA PROFESIONAL QUE LLENA AGE…" at bounding box center [802, 149] width 368 height 118
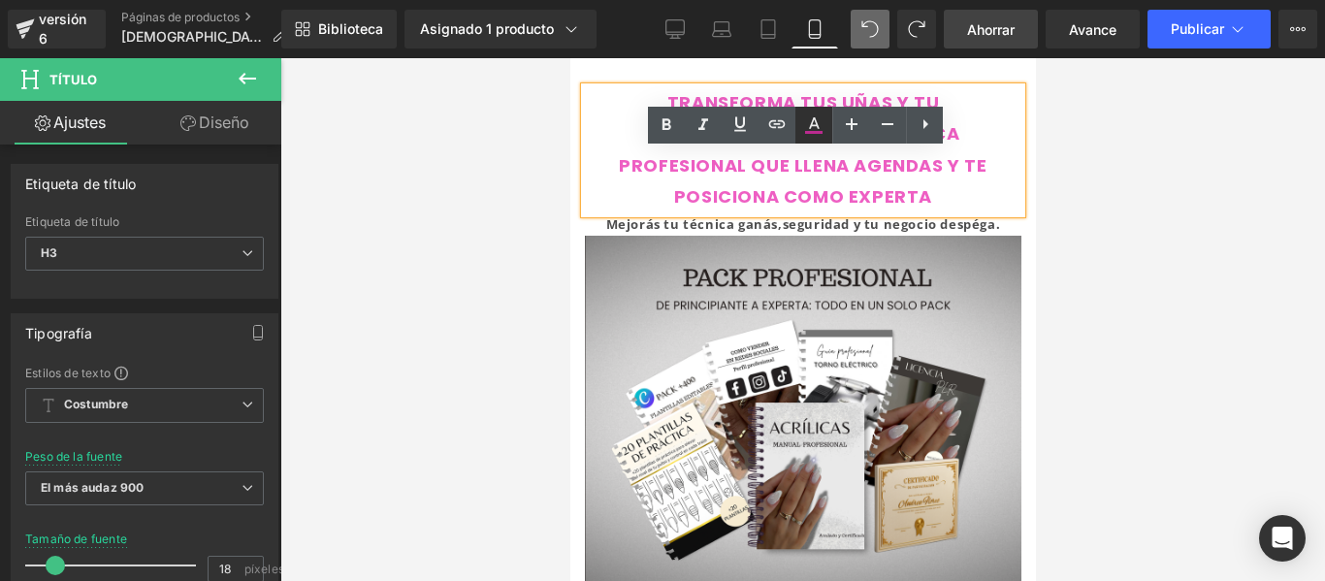
click at [822, 127] on icon at bounding box center [813, 124] width 23 height 23
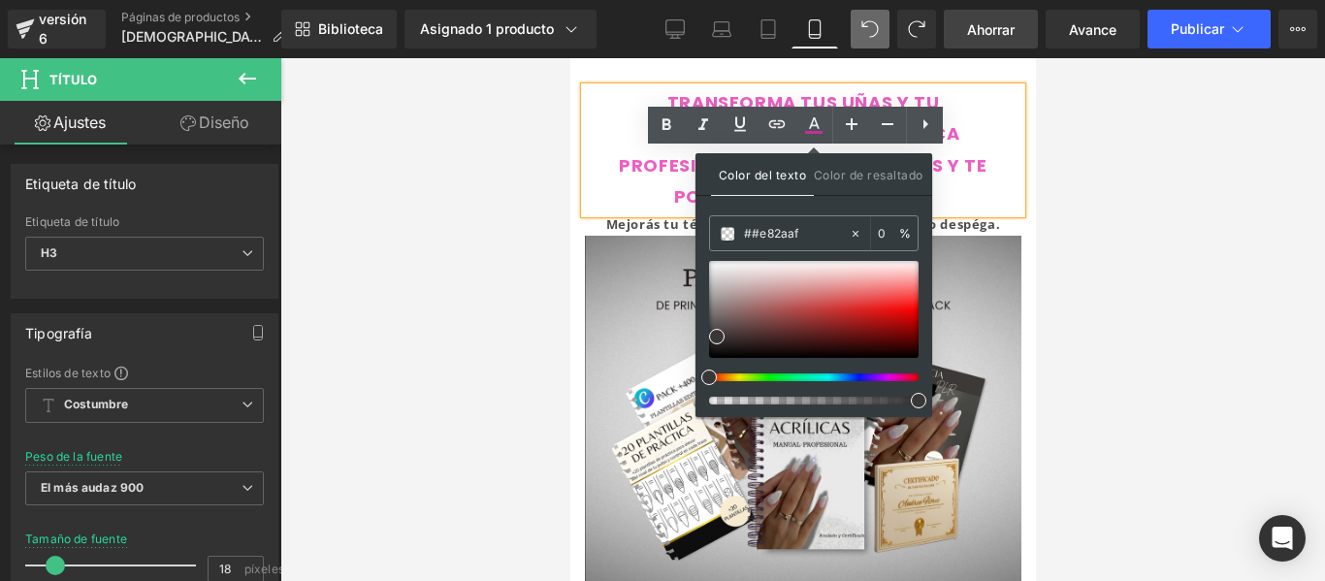
click at [667, 168] on font "TRANSFORMA TUS UÑAS Y TU CONFIANZA:APRENDÉ LA TÉCNICA PROFESIONAL QUE LLENA AGE…" at bounding box center [802, 149] width 368 height 118
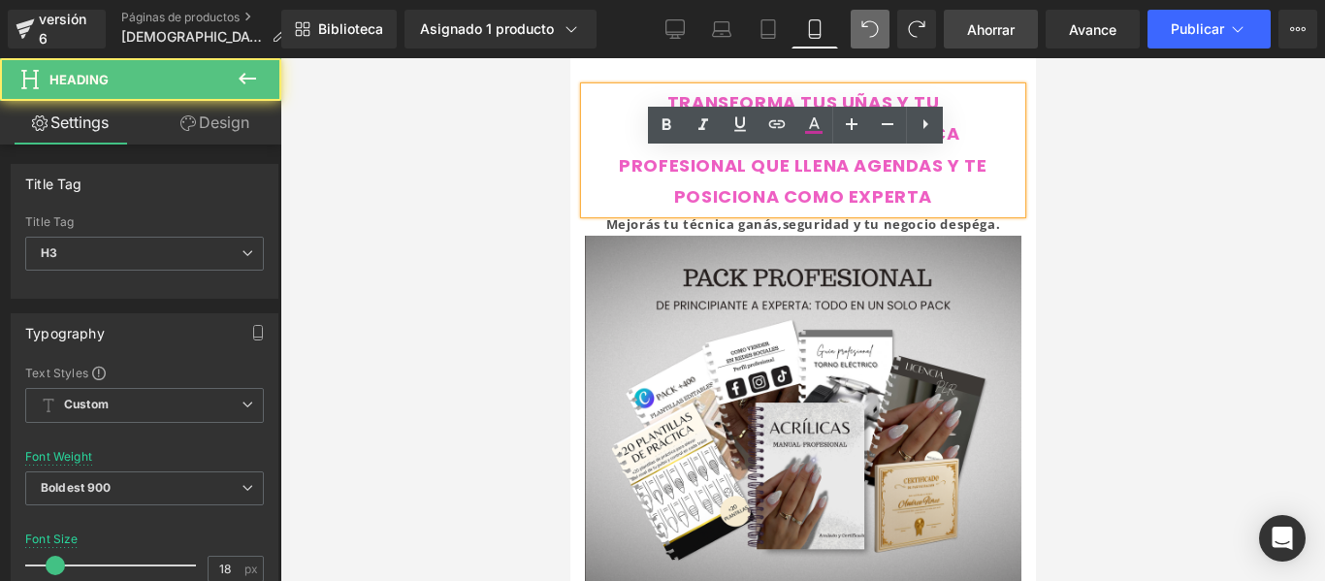
drag, startPoint x: 656, startPoint y: 96, endPoint x: 831, endPoint y: 169, distance: 190.0
click at [769, 137] on div "TRANSFORMA TUS UÑAS Y TU CONFIANZA:APRENDÉ LA TÉCNICA PROFESIONAL QUE LLENA AGE…" at bounding box center [802, 150] width 436 height 126
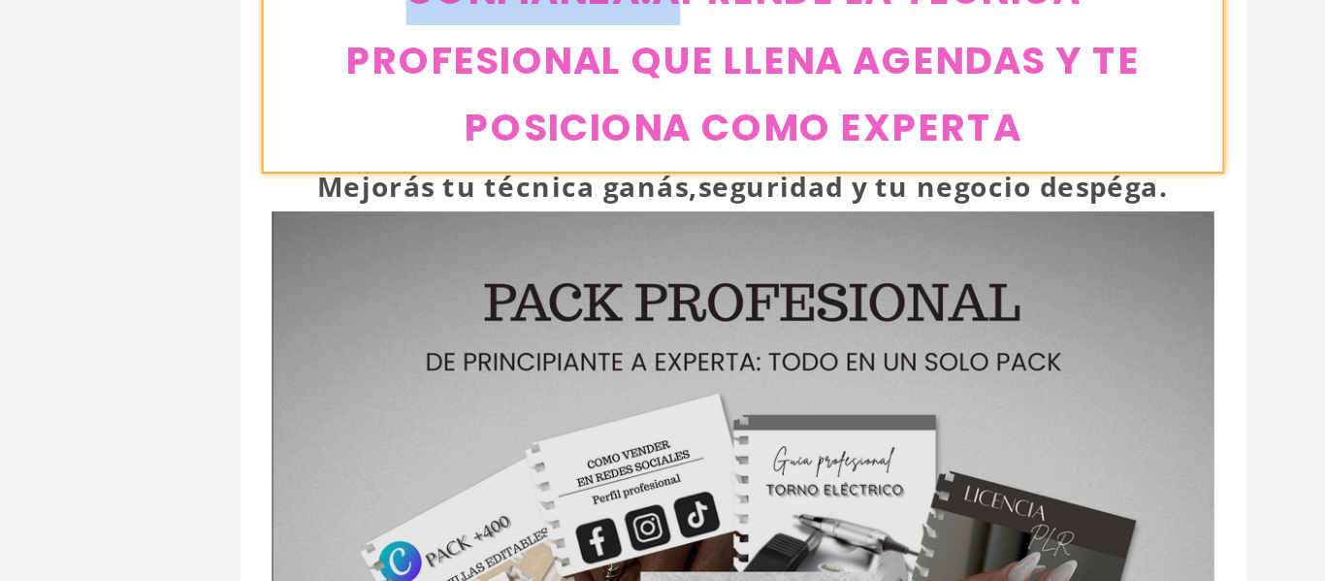
scroll to position [0, 0]
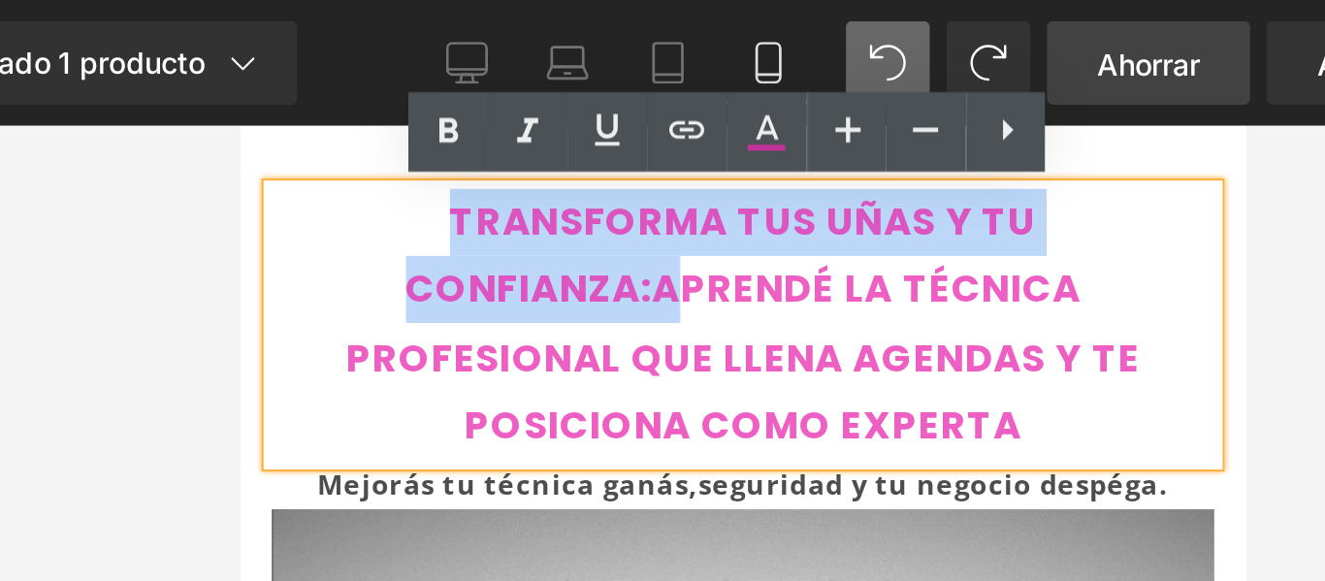
click at [421, 199] on font "TRANSFORMA TUS UÑAS Y TU CONFIANZA:APRENDÉ LA TÉCNICA PROFESIONAL QUE LLENA AGE…" at bounding box center [472, 216] width 368 height 118
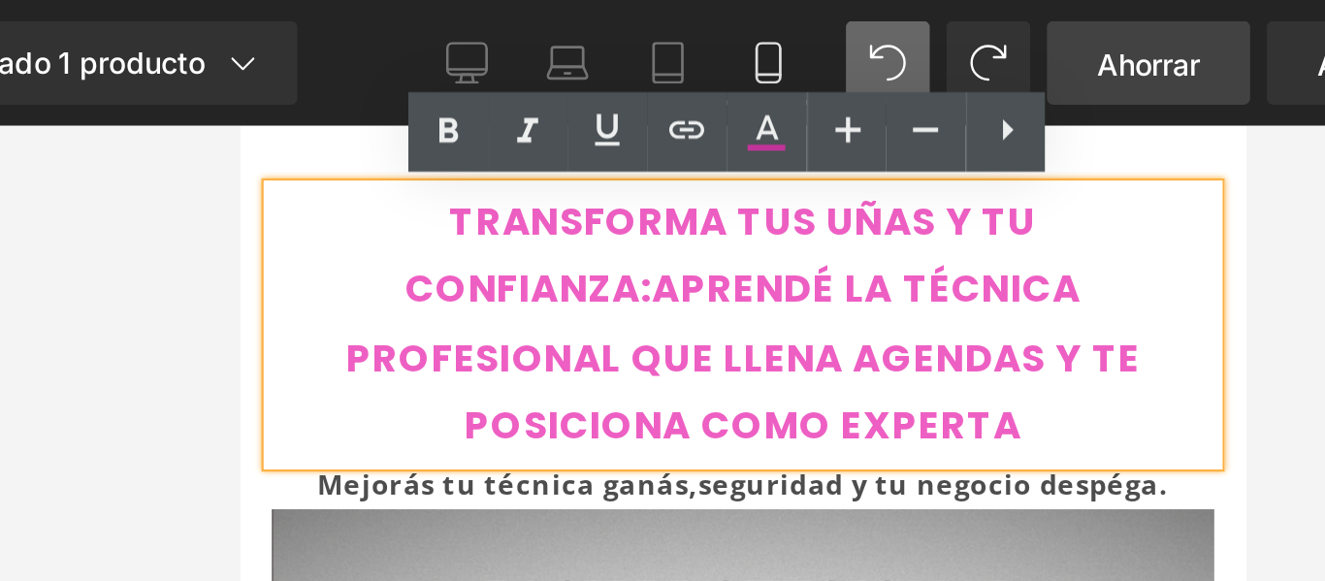
drag, startPoint x: 423, startPoint y: 199, endPoint x: 337, endPoint y: 171, distance: 90.8
click at [337, 171] on font "TRANSFORMA TUS UÑAS Y TU CONFIANZA:APRENDÉ LA TÉCNICA PROFESIONAL QUE LLENA AGE…" at bounding box center [472, 216] width 368 height 118
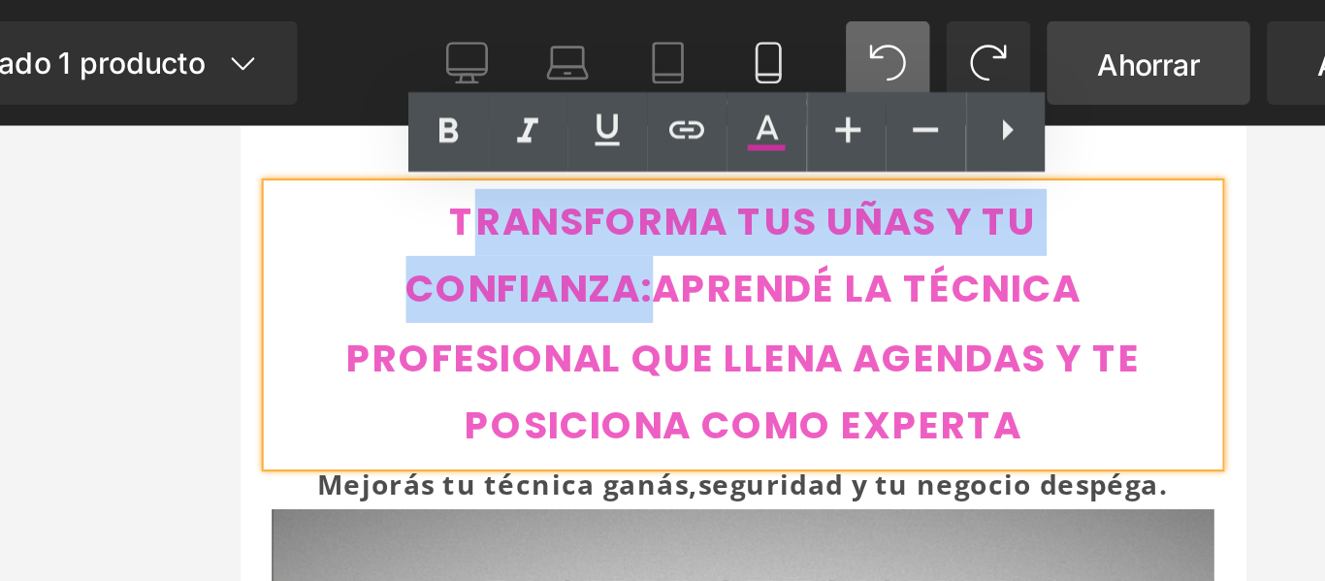
click at [424, 202] on font "TRANSFORMA TUS UÑAS Y TU CONFIANZA:APRENDÉ LA TÉCNICA PROFESIONAL QUE LLENA AGE…" at bounding box center [472, 216] width 368 height 118
drag, startPoint x: 424, startPoint y: 202, endPoint x: 428, endPoint y: 147, distance: 54.5
click at [329, 168] on font "TRANSFORMA TUS UÑAS Y TU CONFIANZA:APRENDÉ LA TÉCNICA PROFESIONAL QUE LLENA AGE…" at bounding box center [472, 216] width 368 height 118
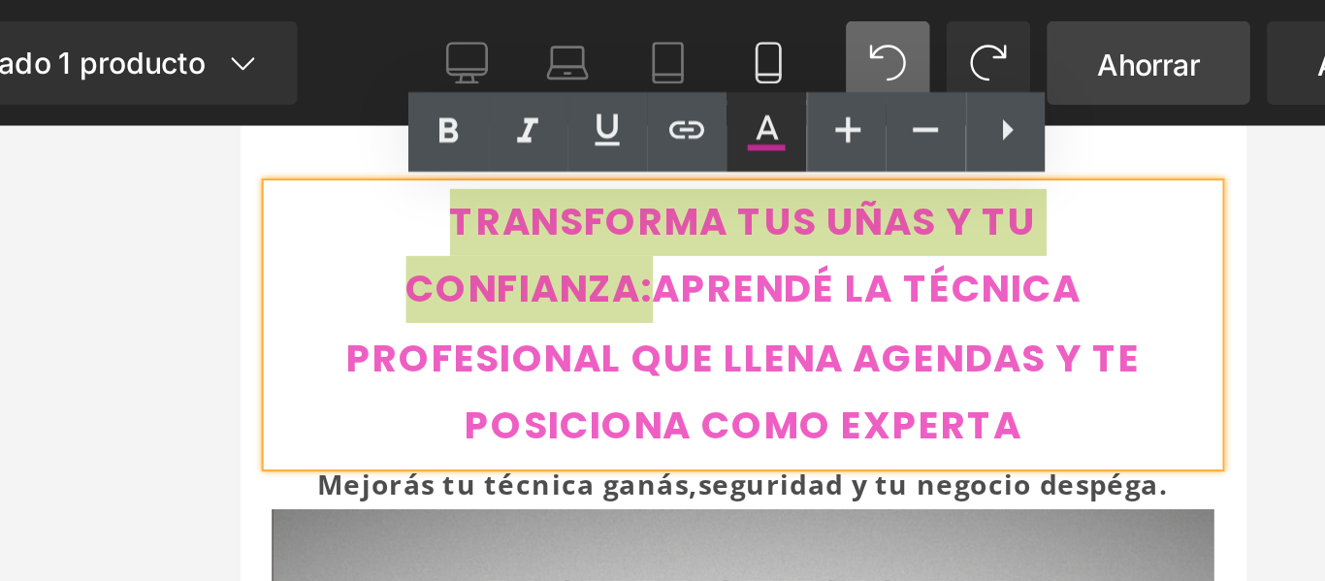
click at [811, 62] on icon at bounding box center [814, 59] width 11 height 12
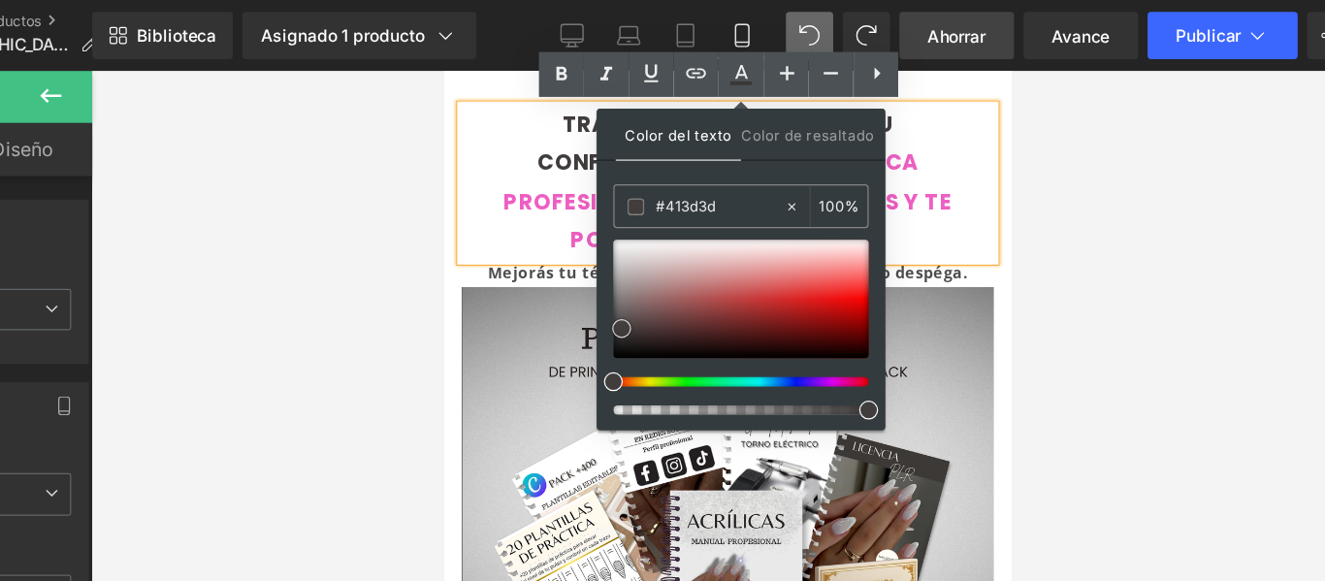
click at [717, 269] on span at bounding box center [716, 270] width 16 height 16
click at [865, 141] on div "TRANSFORMA TUS UÑAS Y TU CONFIANZA: APRENDÉ LA TÉCNICA PROFESIONAL QUE LLENA AG…" at bounding box center [676, 163] width 436 height 126
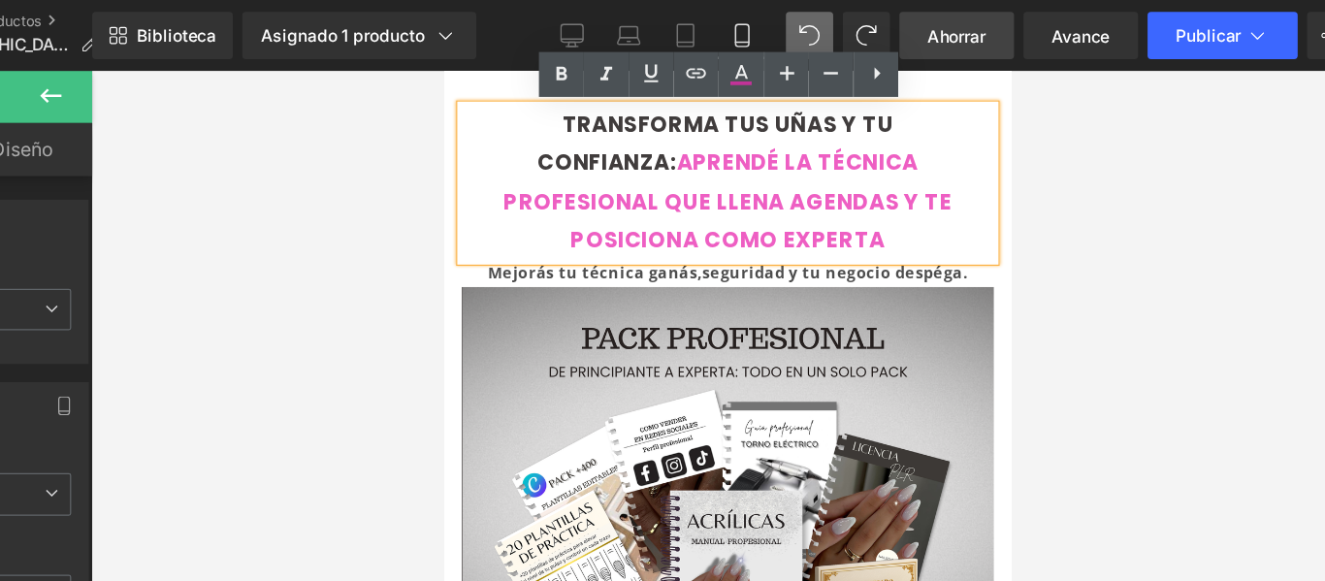
click at [1046, 190] on div at bounding box center [802, 319] width 1045 height 523
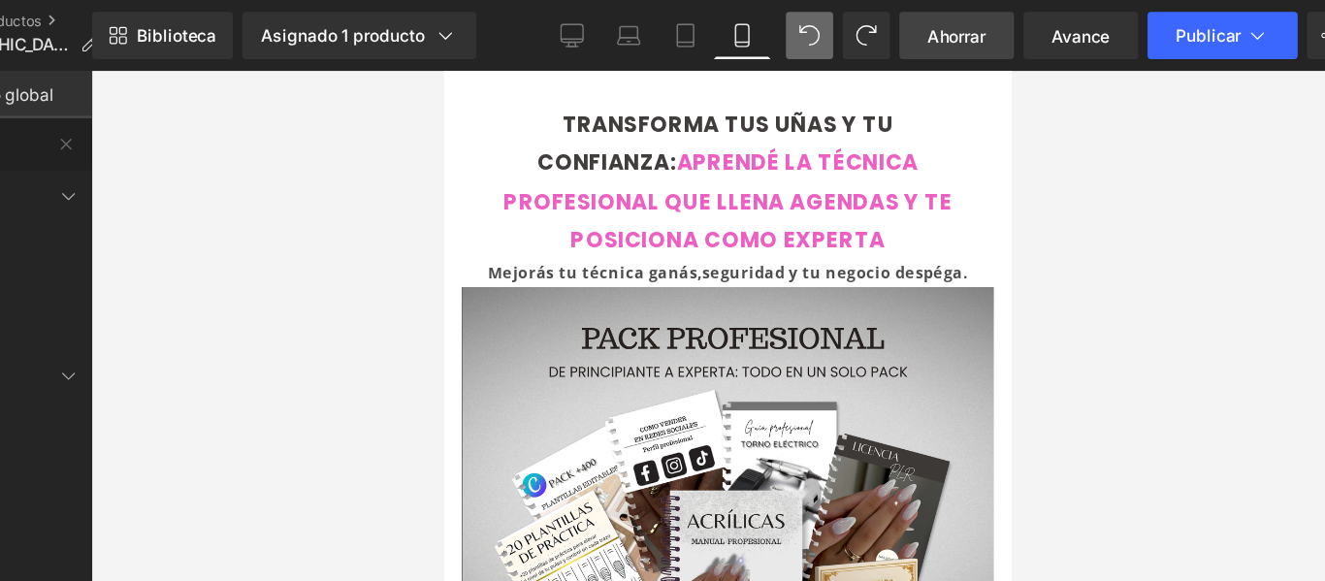
click at [1076, 187] on div at bounding box center [802, 319] width 1045 height 523
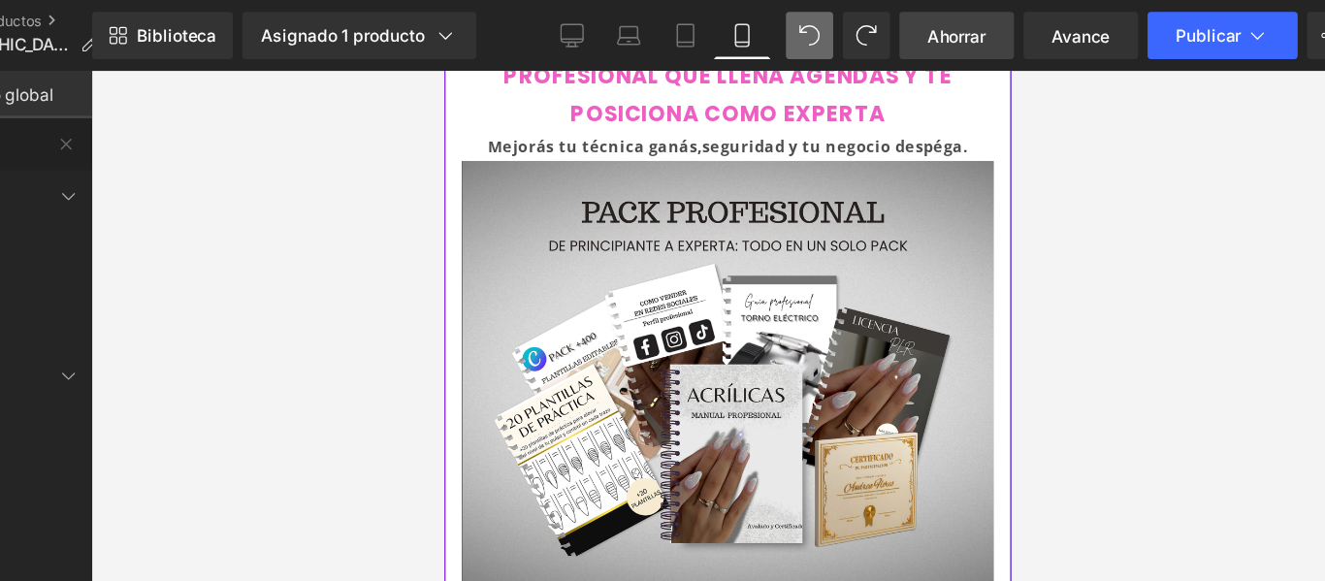
scroll to position [180, 0]
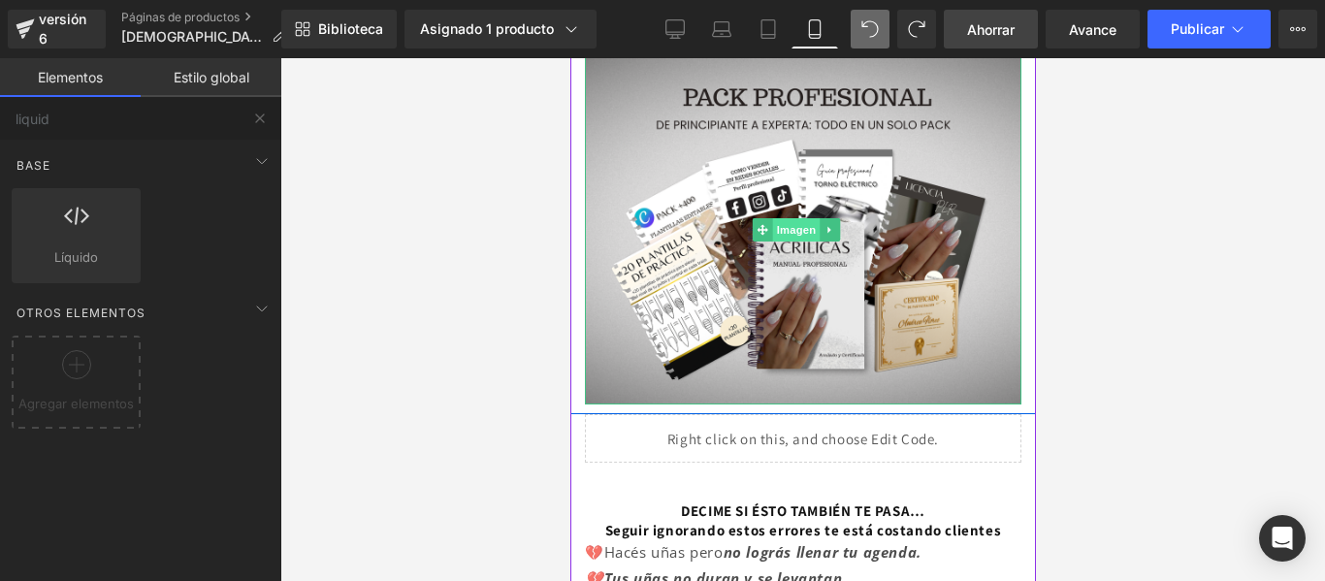
click at [811, 218] on font "Imagen" at bounding box center [795, 229] width 40 height 23
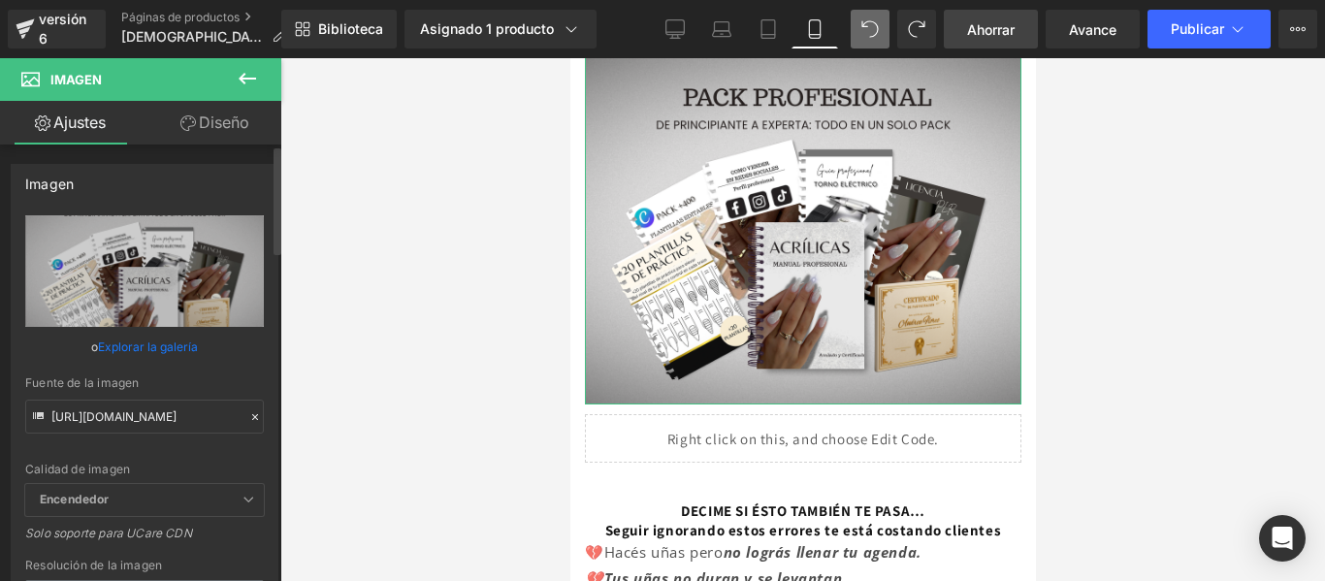
click at [248, 411] on icon at bounding box center [255, 417] width 14 height 14
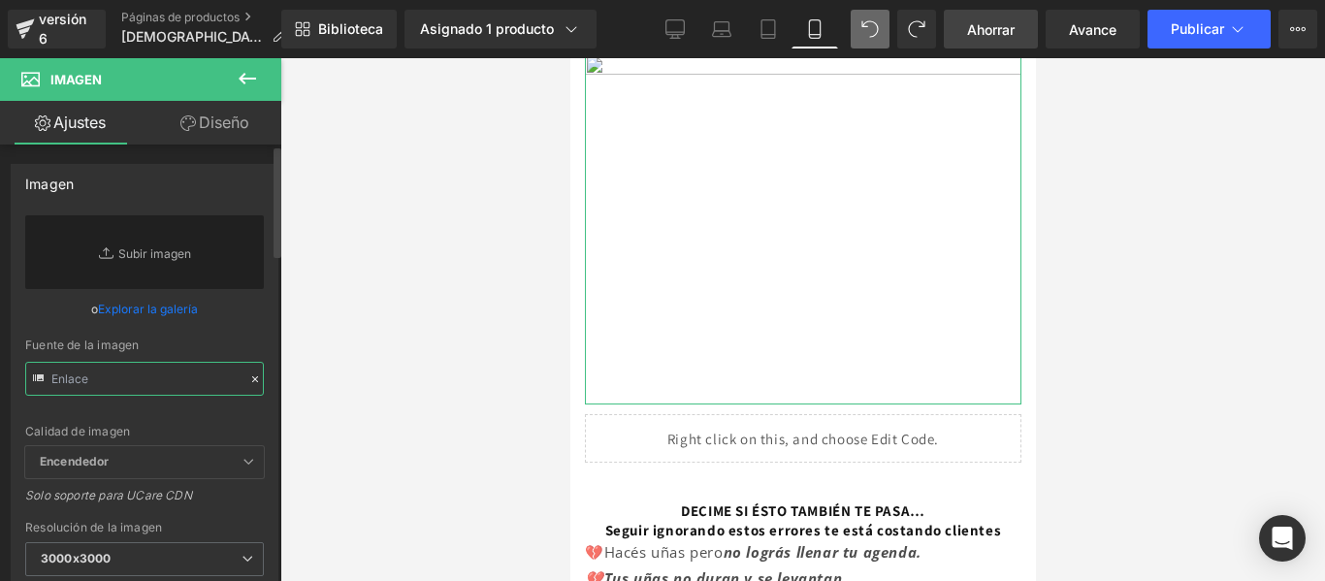
click at [132, 379] on input "text" at bounding box center [144, 379] width 239 height 34
paste input "[URL][DOMAIN_NAME]"
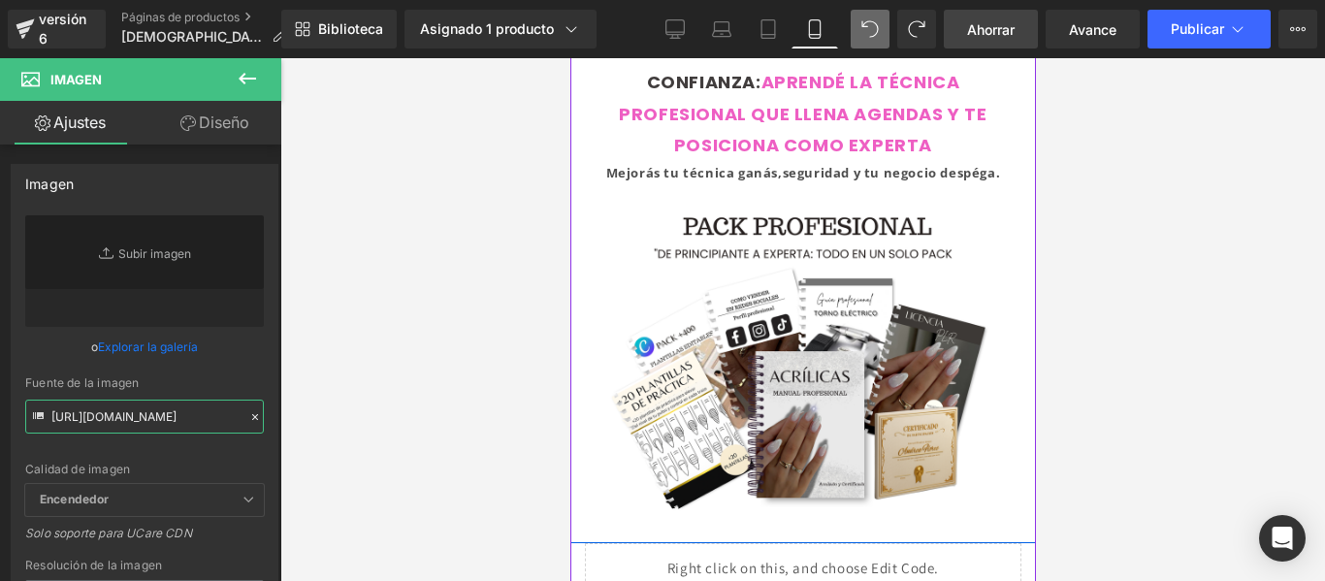
scroll to position [50, 0]
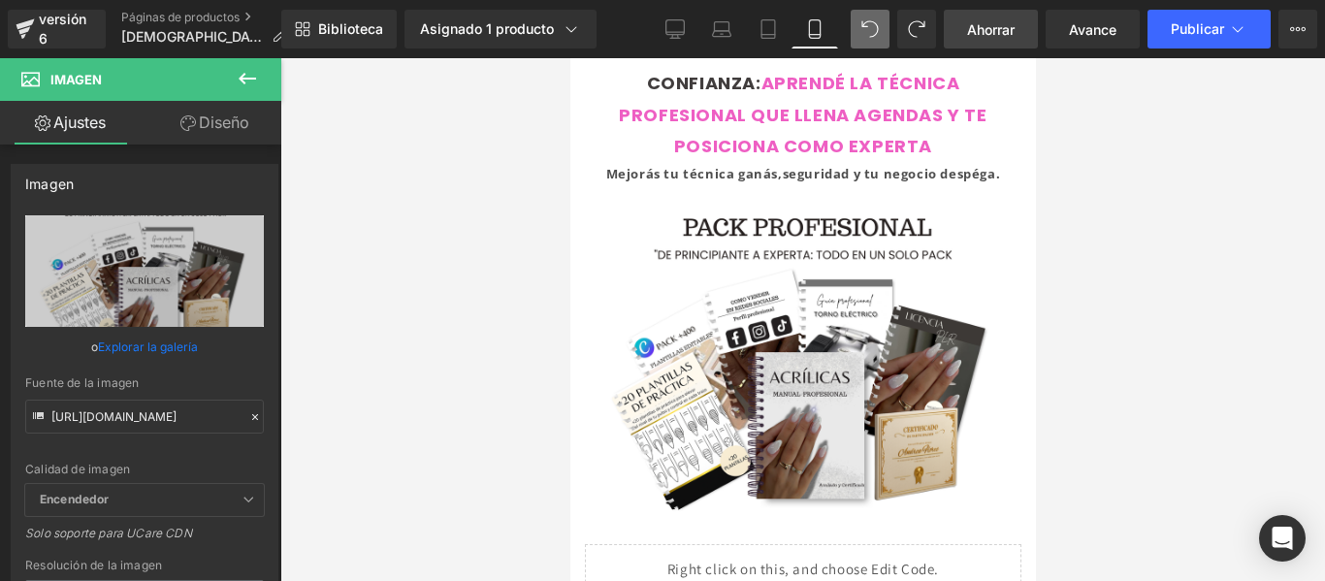
click at [1072, 200] on div at bounding box center [802, 319] width 1045 height 523
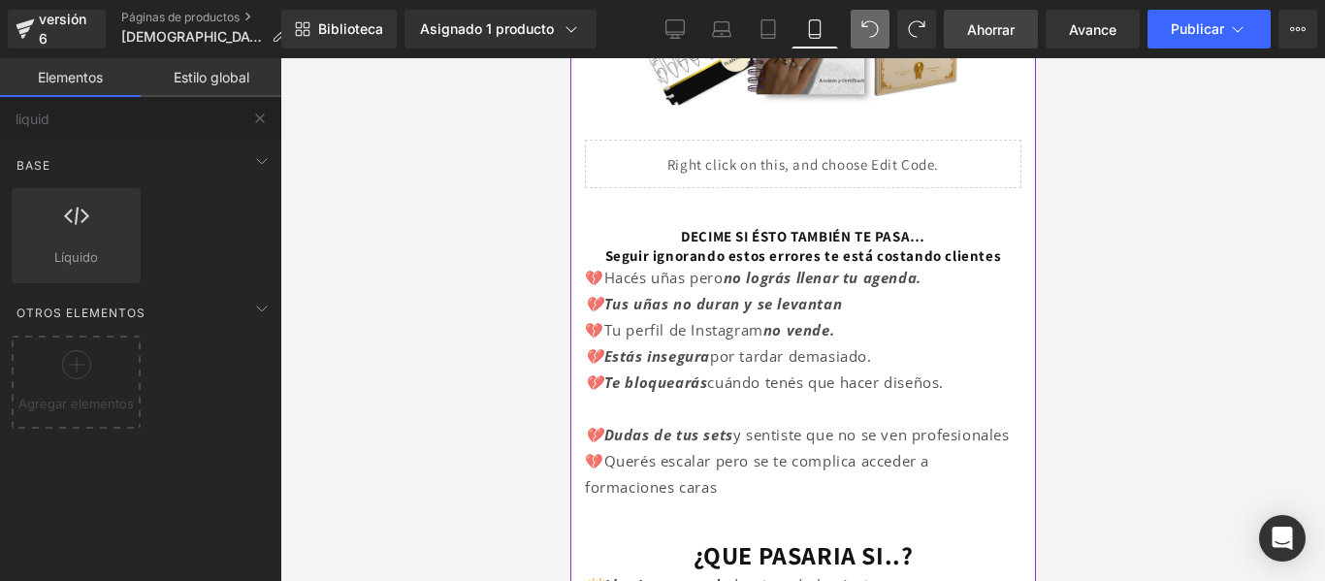
scroll to position [381, 0]
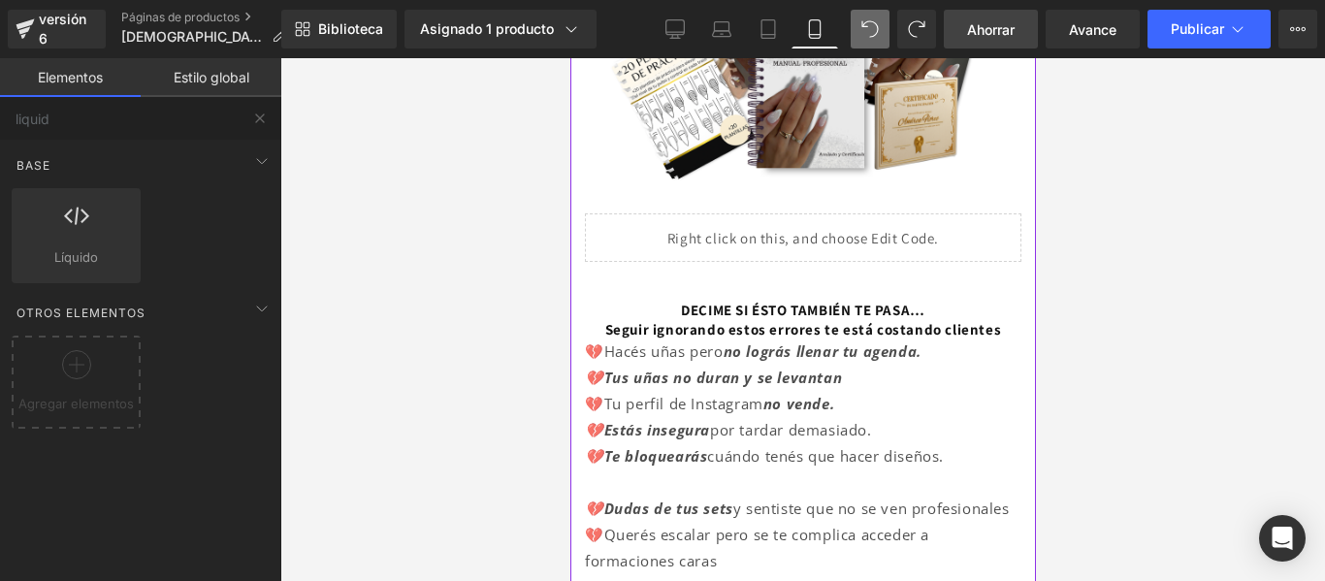
click at [943, 216] on div "Líquido" at bounding box center [802, 237] width 436 height 48
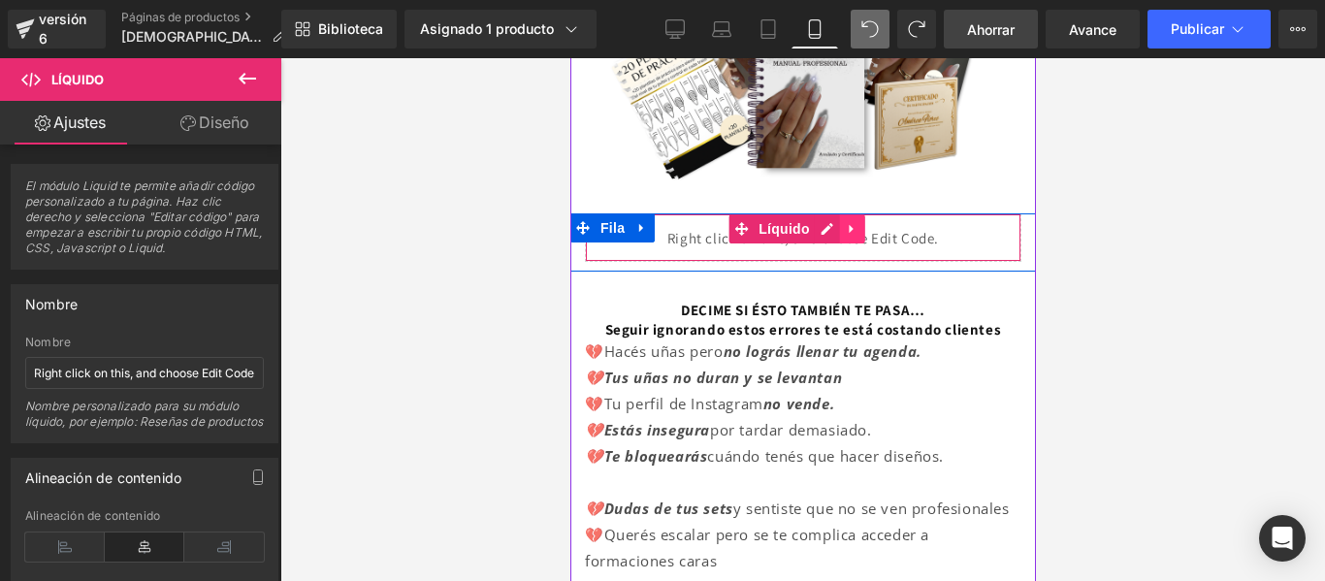
click at [849, 225] on icon at bounding box center [851, 229] width 4 height 9
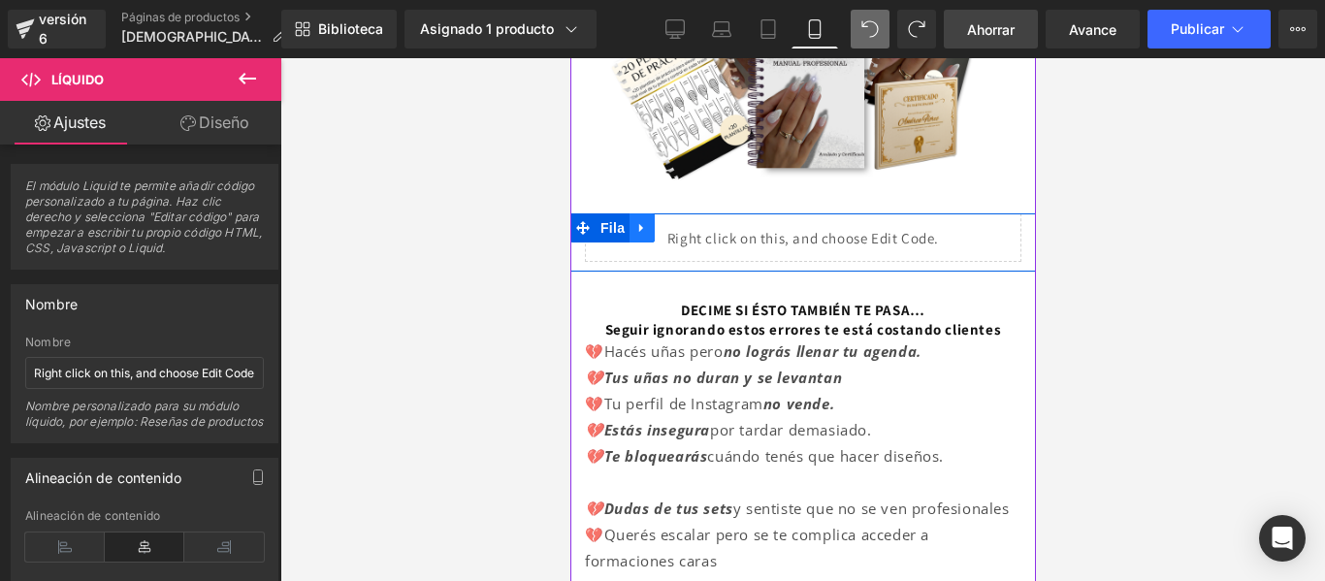
click at [636, 221] on icon at bounding box center [641, 228] width 14 height 15
click at [666, 221] on icon at bounding box center [667, 228] width 14 height 14
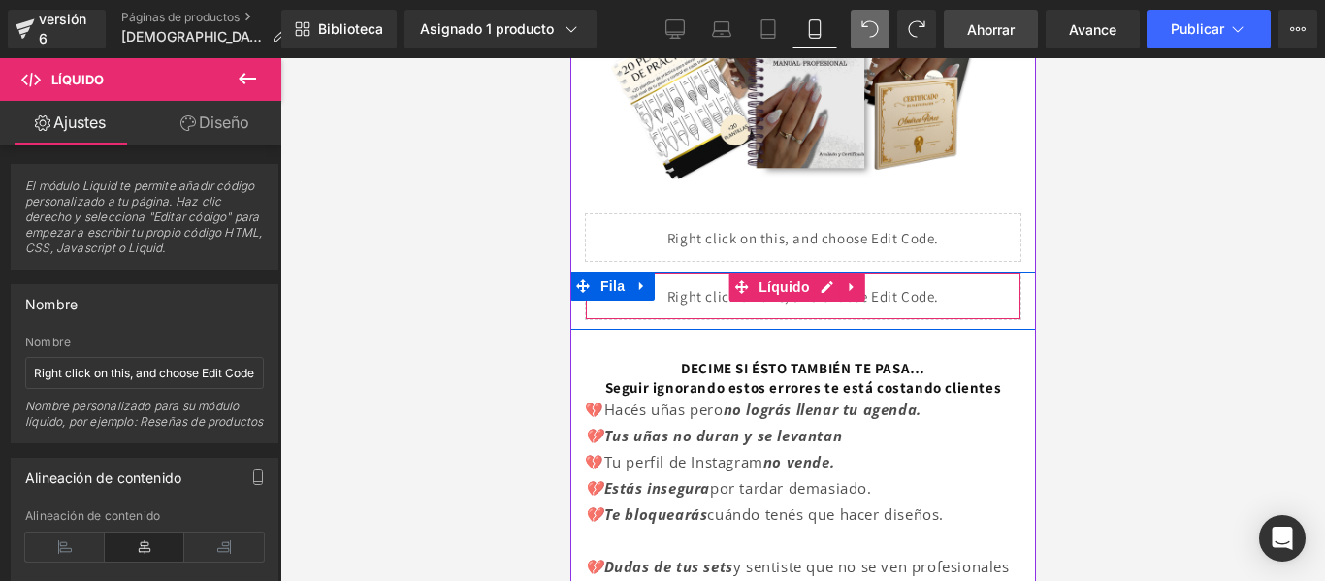
scroll to position [483, 0]
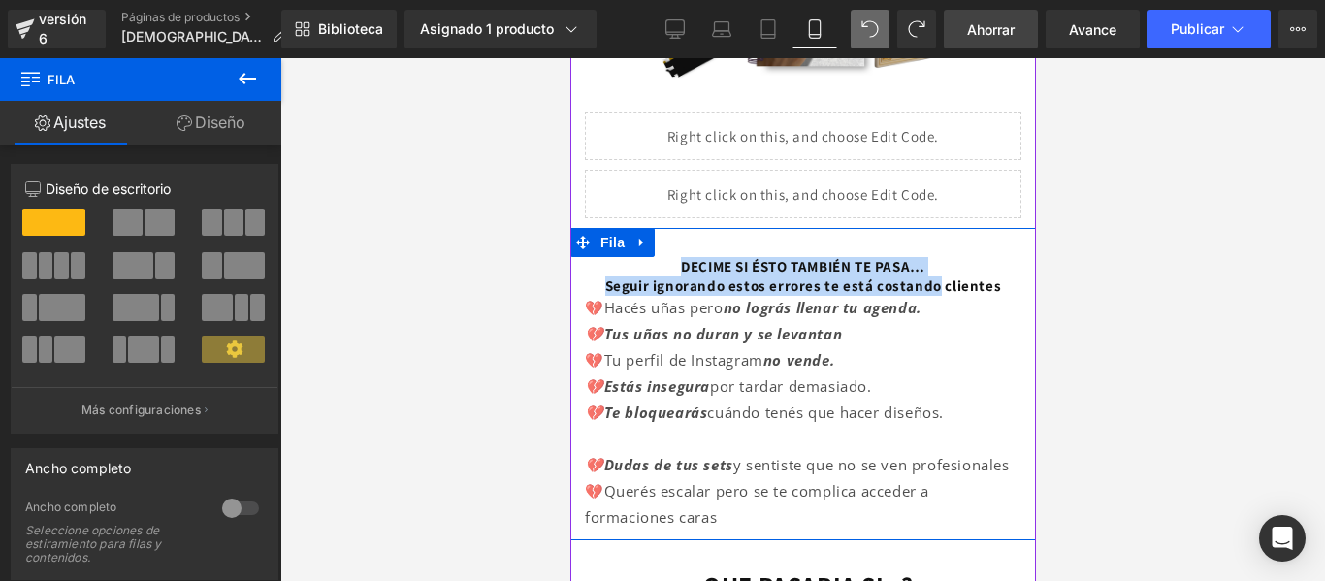
drag, startPoint x: 1012, startPoint y: 199, endPoint x: 1009, endPoint y: 277, distance: 78.6
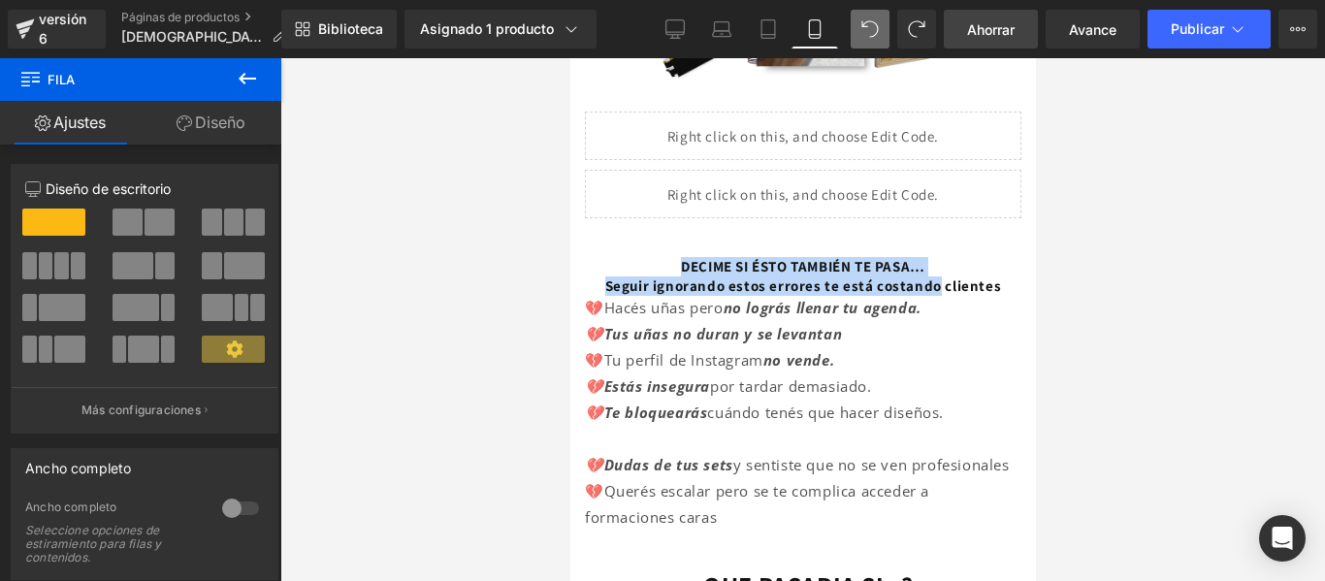
click at [920, 397] on p "💔Estás insegura por tardar demasiado." at bounding box center [802, 386] width 436 height 26
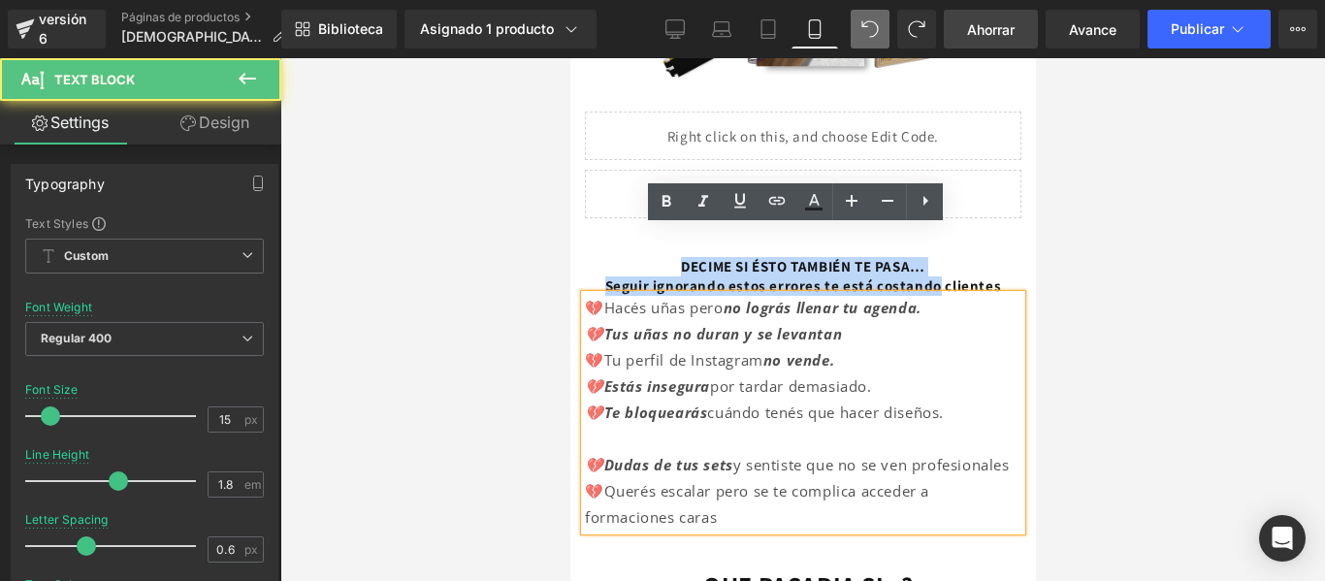
scroll to position [593, 0]
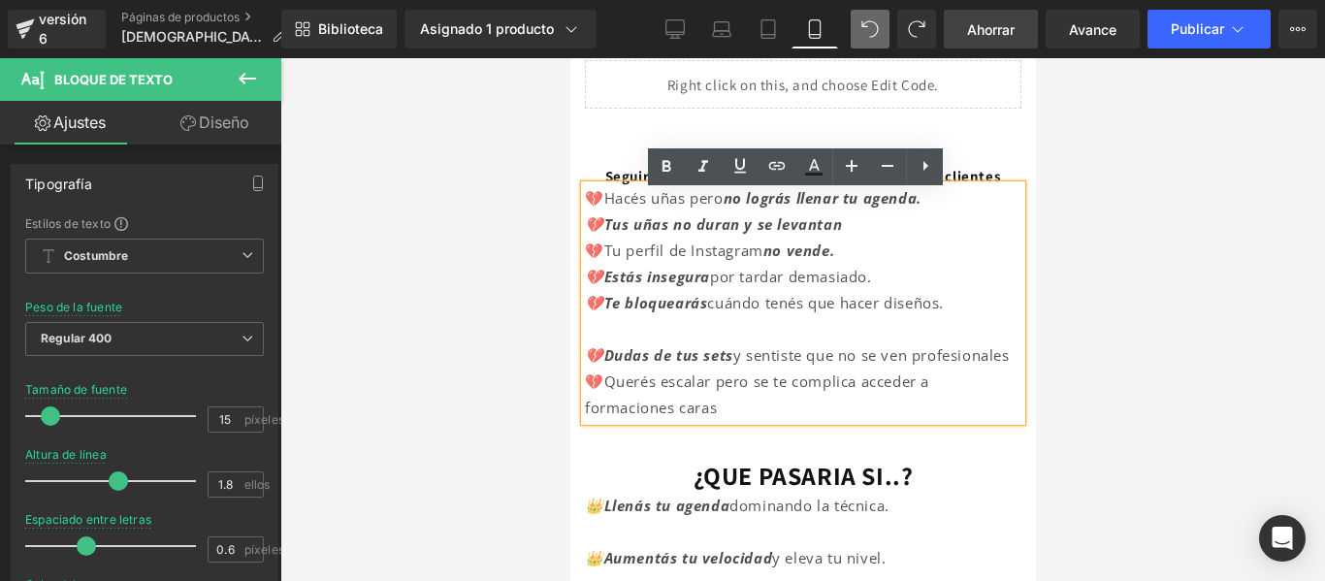
click at [737, 421] on p "💔Querés escalar pero se te complica acceder a formaciones caras" at bounding box center [802, 395] width 436 height 52
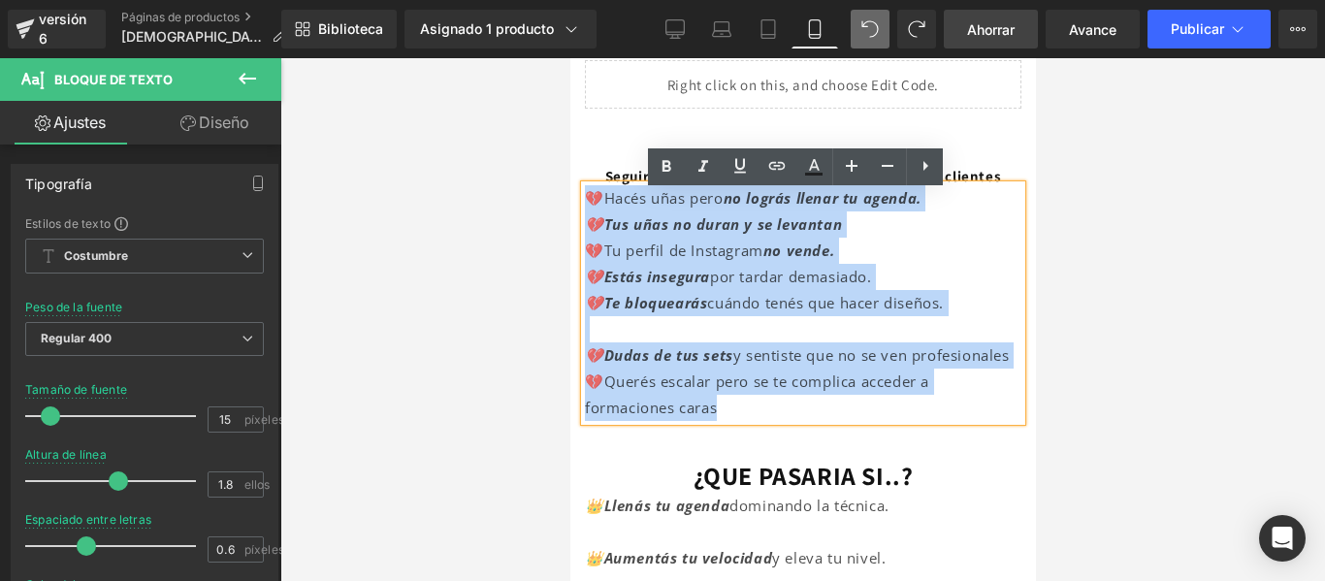
drag, startPoint x: 737, startPoint y: 443, endPoint x: 575, endPoint y: 205, distance: 288.4
click at [575, 205] on div "DECIME SI ÉSTO TAMBIÉN TE PASA… Título Seguir ignorando estos errores te está c…" at bounding box center [802, 284] width 466 height 274
click at [851, 286] on font "por tardar demasiado." at bounding box center [790, 276] width 162 height 19
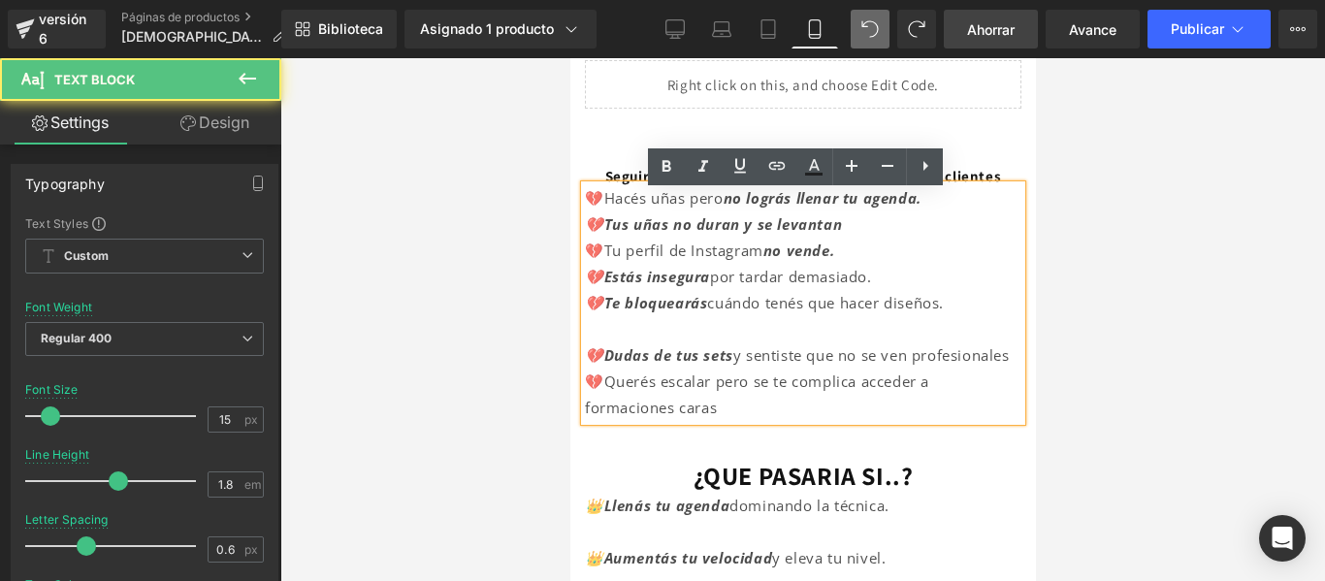
drag, startPoint x: 702, startPoint y: 398, endPoint x: 603, endPoint y: 367, distance: 103.7
click at [603, 367] on p "💔Dudas de tus sets y sentiste que no se ven profesionales" at bounding box center [802, 355] width 436 height 26
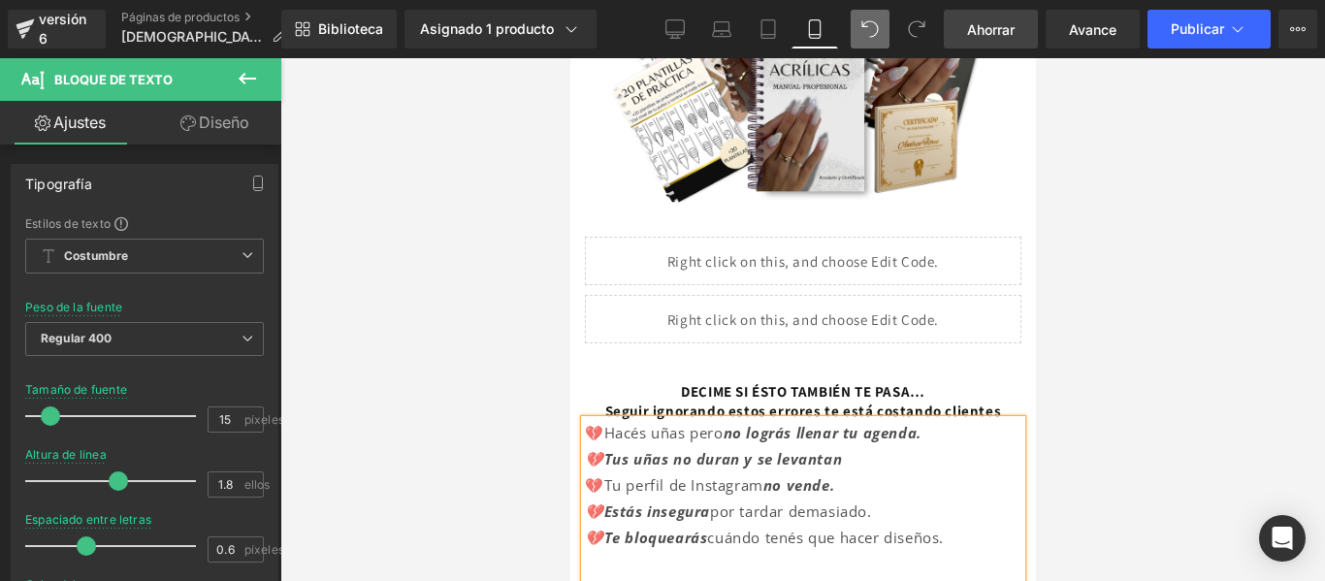
scroll to position [321, 0]
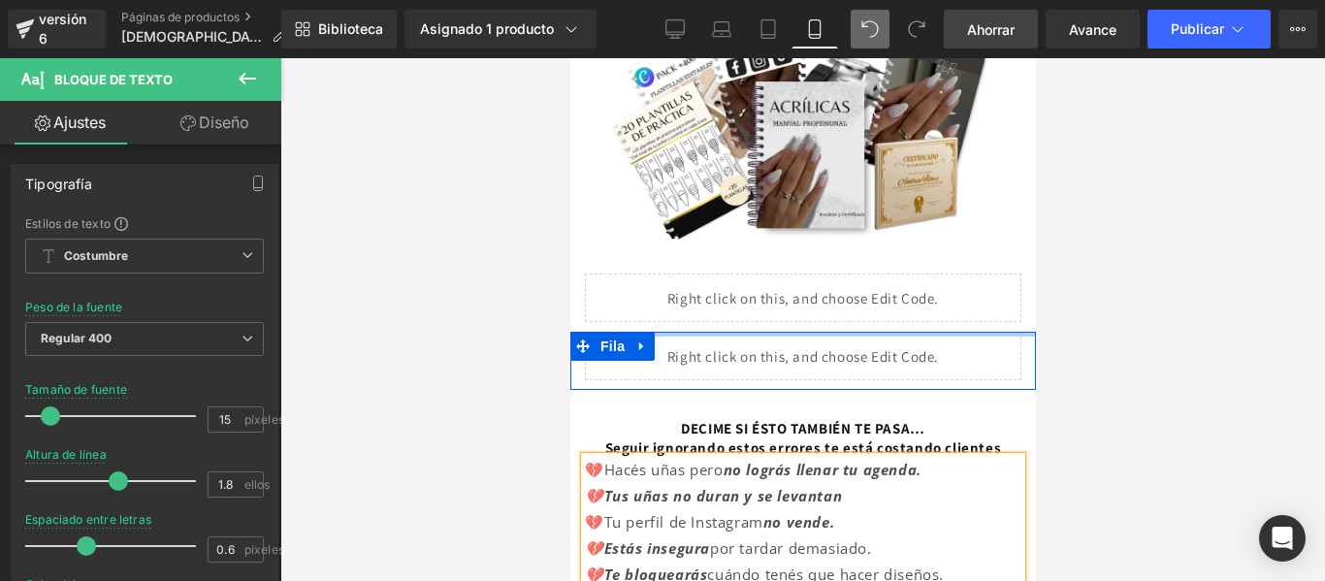
click at [872, 332] on div at bounding box center [802, 334] width 466 height 5
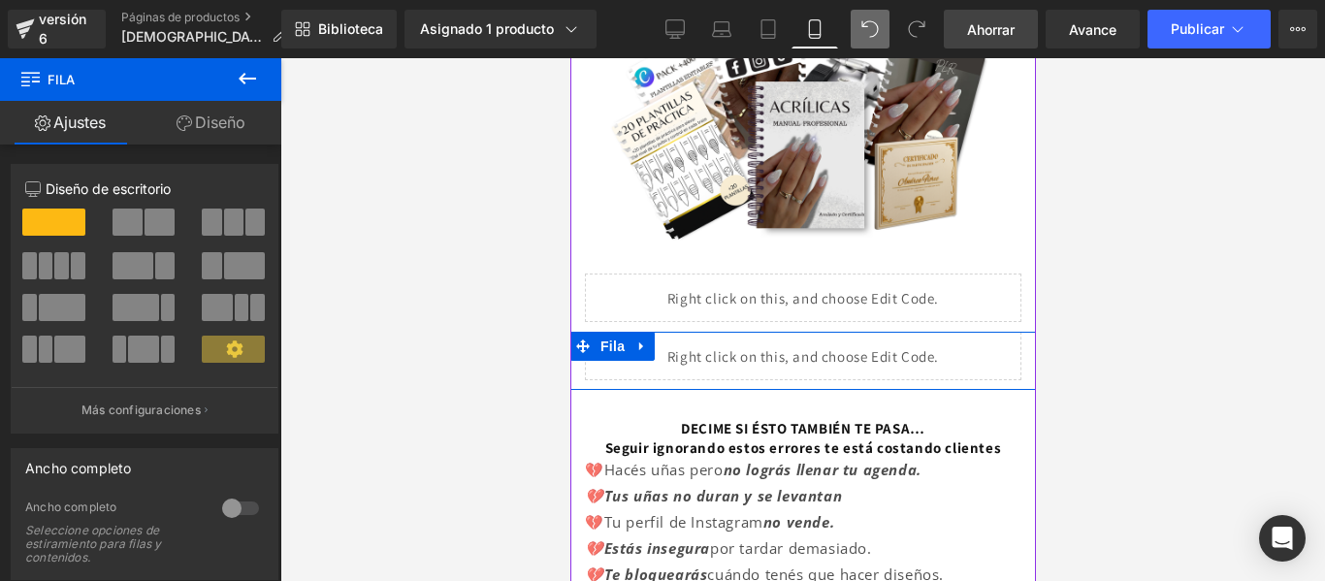
scroll to position [305, 0]
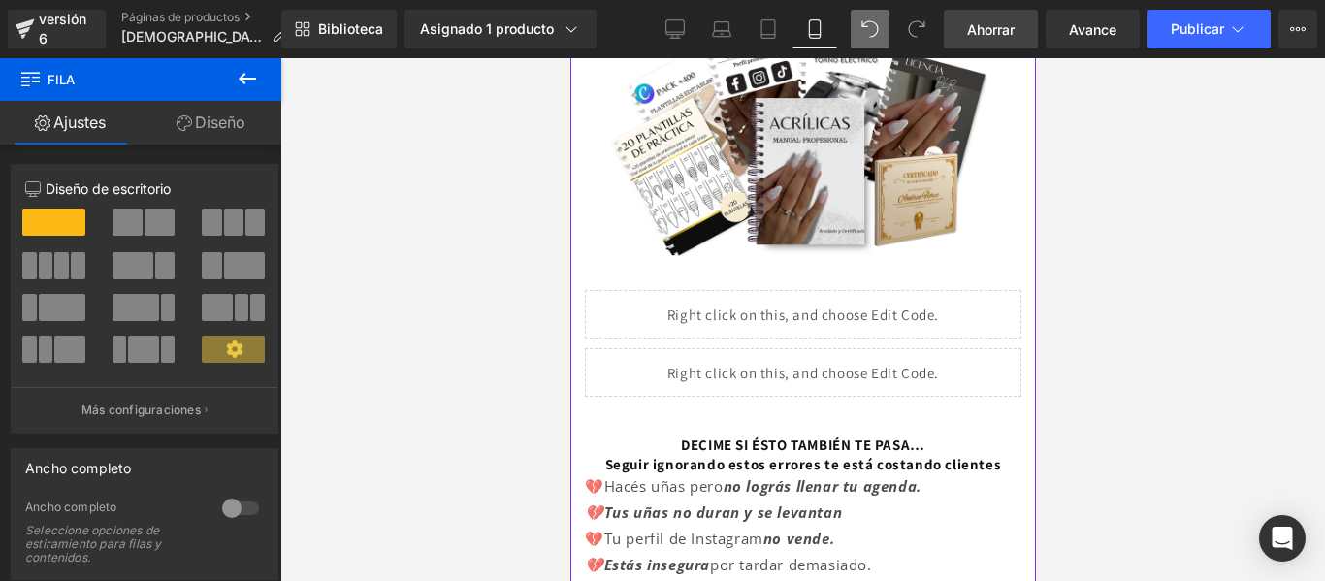
click at [796, 290] on div "Líquido Fila" at bounding box center [802, 319] width 466 height 58
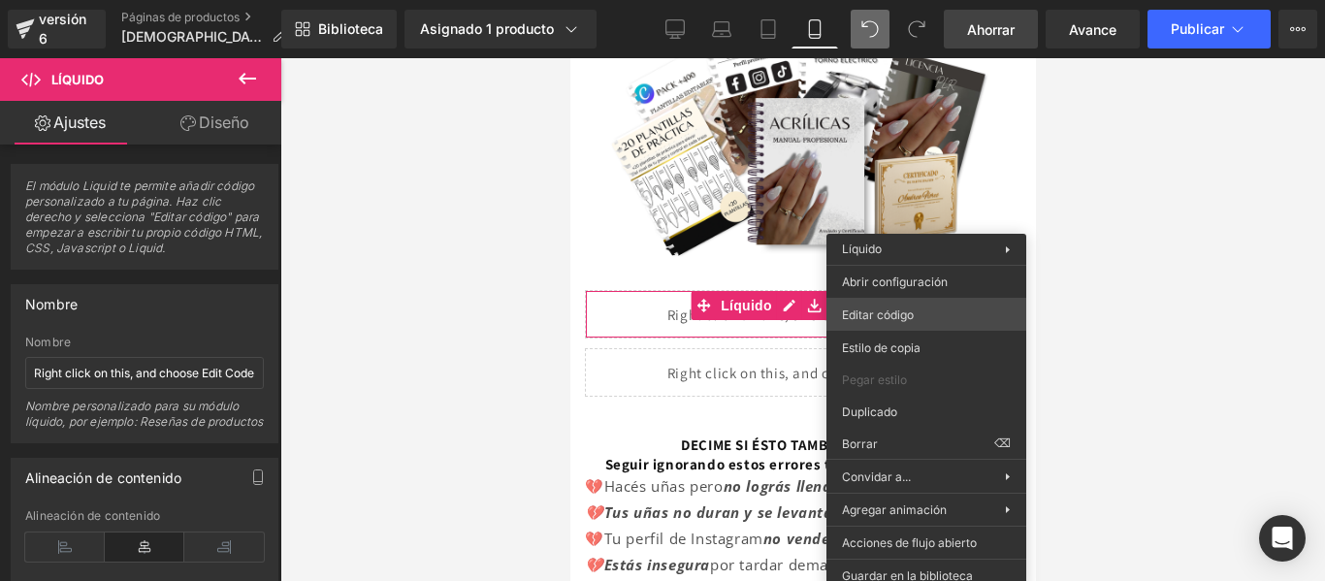
click at [904, 0] on div "Imagen Estás previsualizando cómo funciona el Reestilizará tu página. No puedes…" at bounding box center [662, 0] width 1325 height 0
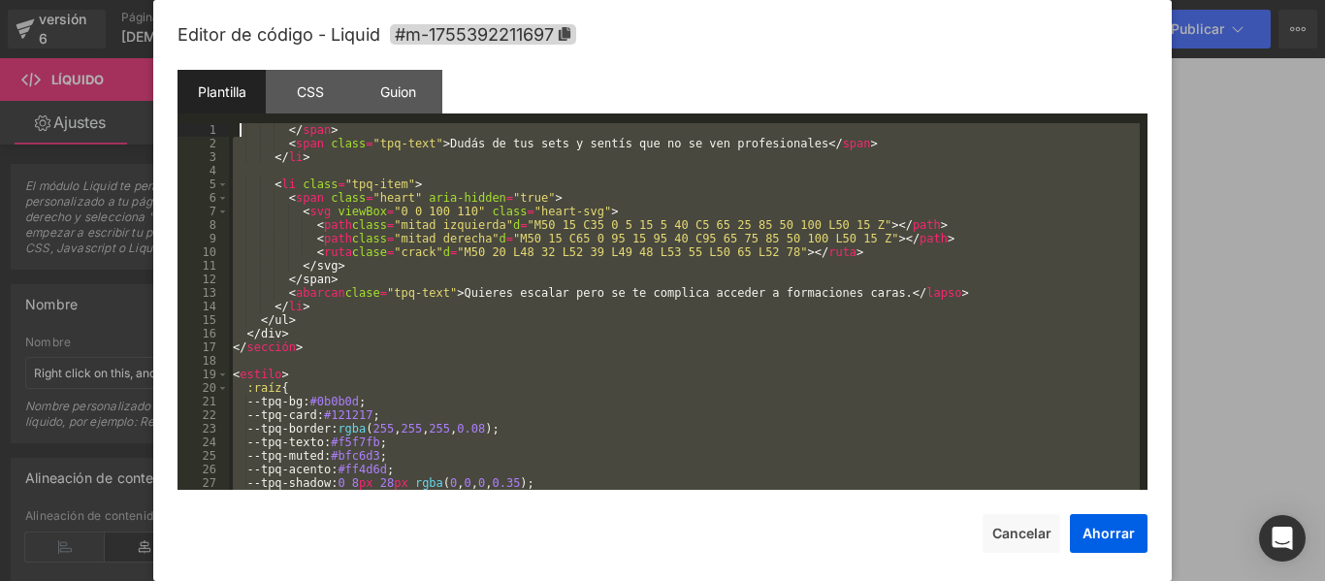
scroll to position [964, 0]
drag, startPoint x: 350, startPoint y: 475, endPoint x: 230, endPoint y: 122, distance: 373.0
click at [230, 122] on div "Plantilla CSS Guion Datos 1 2 3 4 5 6 7 8 9 10 11 12 13 14 15 16 17 18 19 20 21…" at bounding box center [662, 280] width 970 height 420
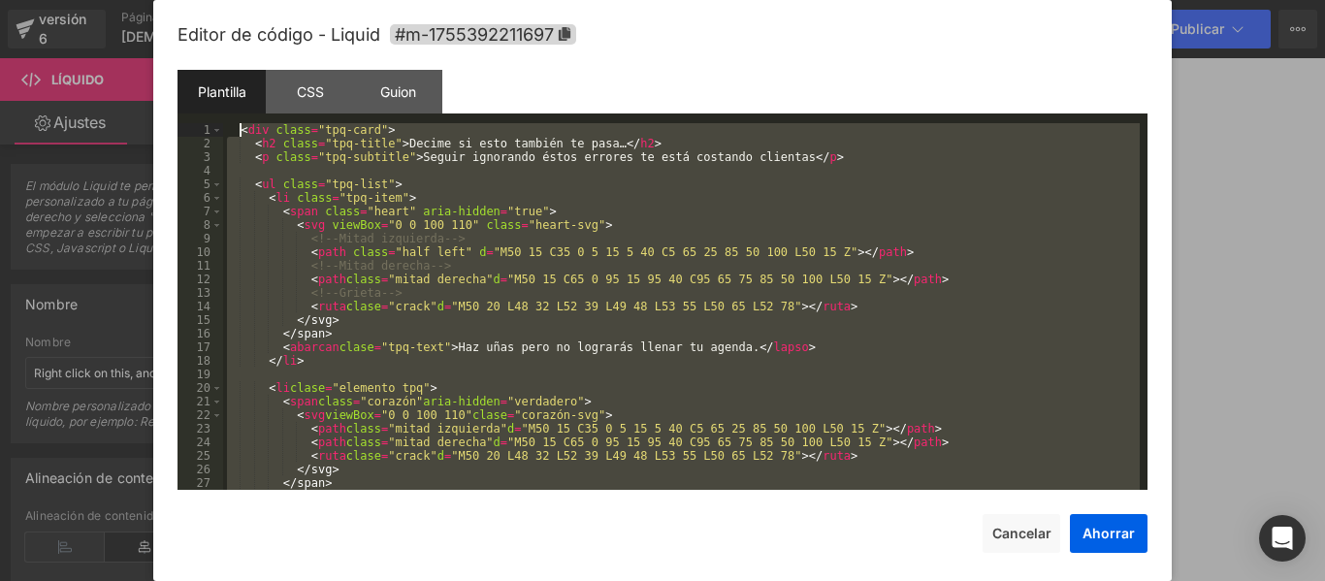
scroll to position [0, 0]
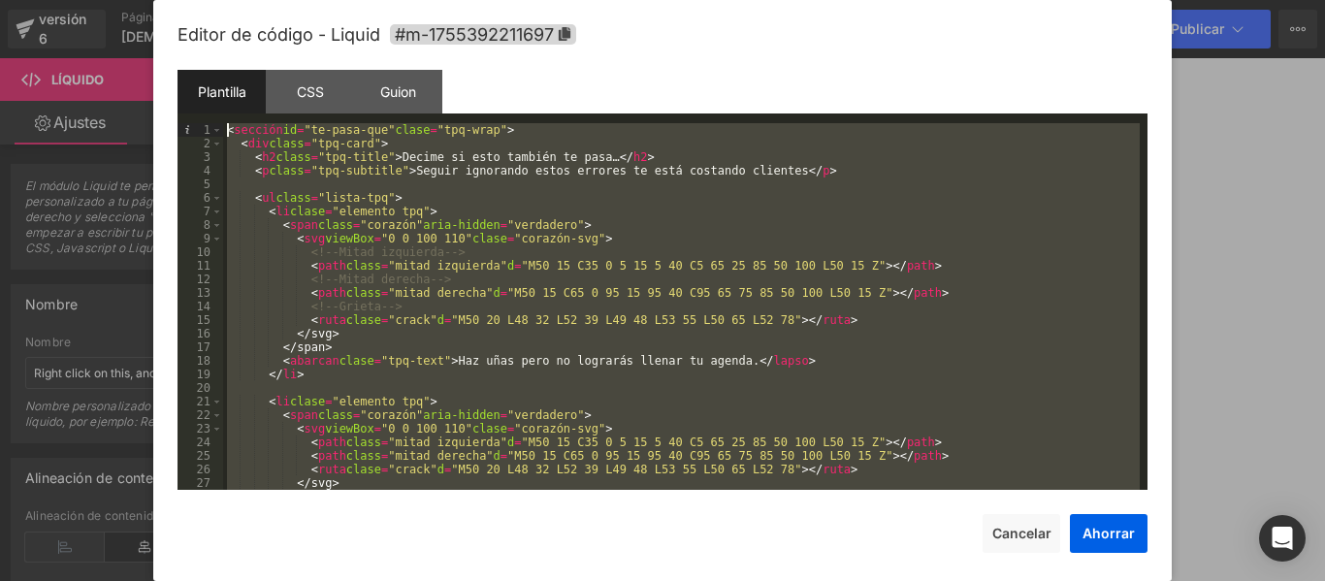
drag, startPoint x: 962, startPoint y: 484, endPoint x: 230, endPoint y: 121, distance: 817.2
click at [230, 121] on div "Plantilla CSS Guion Datos 1 2 3 4 5 6 7 8 9 10 11 12 13 14 15 16 17 18 19 20 21…" at bounding box center [662, 280] width 970 height 420
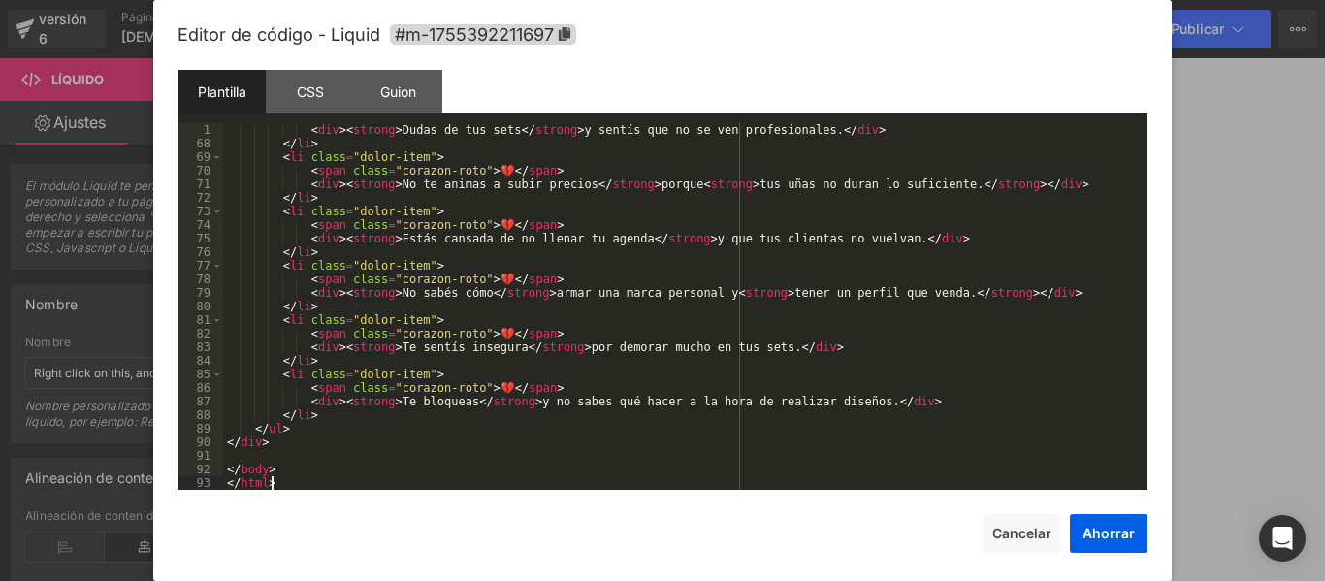
scroll to position [896, 0]
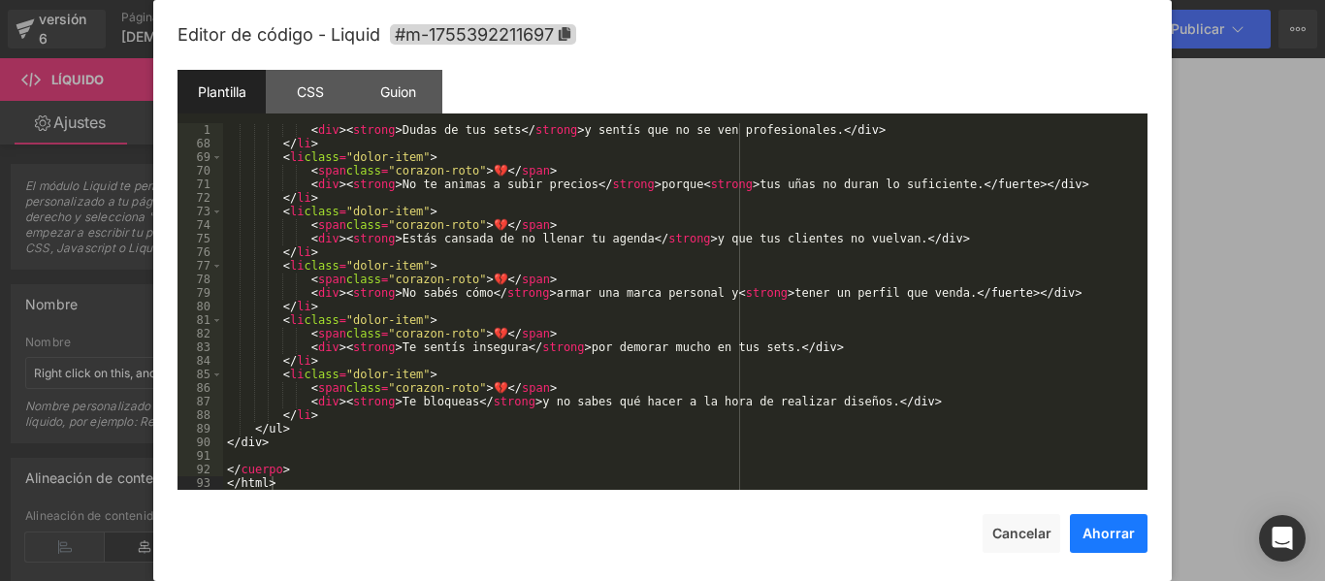
click at [1113, 539] on font "Ahorrar" at bounding box center [1108, 533] width 52 height 16
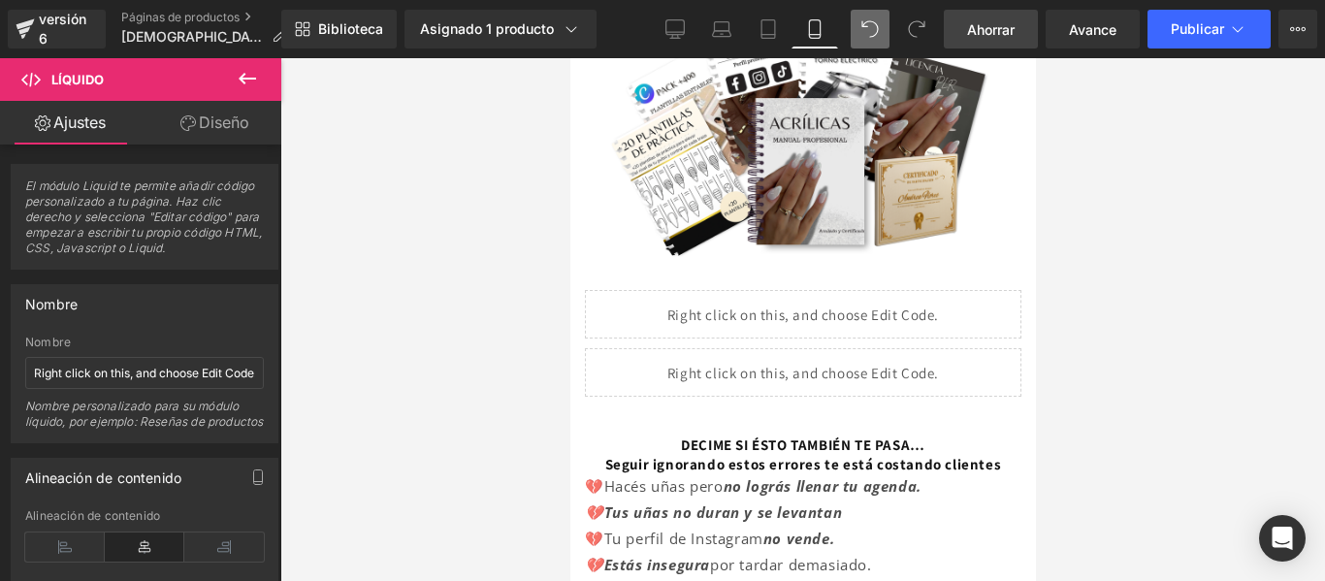
click at [1003, 32] on font "Ahorrar" at bounding box center [991, 29] width 48 height 16
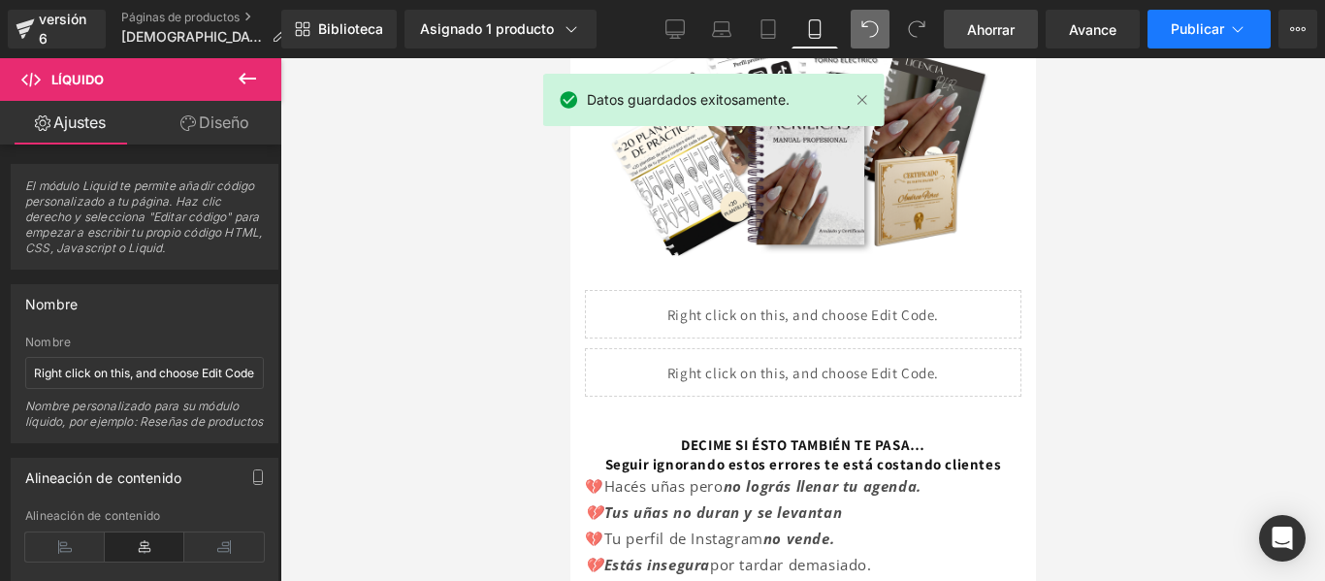
click at [1213, 21] on font "Publicar" at bounding box center [1197, 28] width 53 height 16
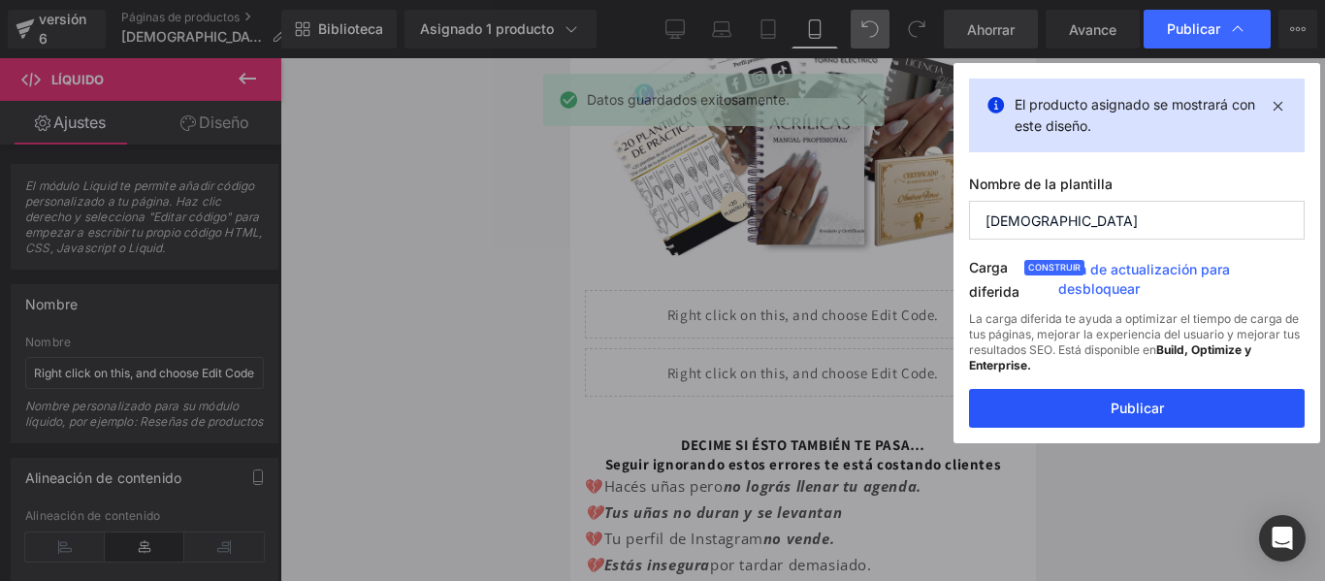
click at [1145, 413] on font "Publicar" at bounding box center [1137, 408] width 53 height 16
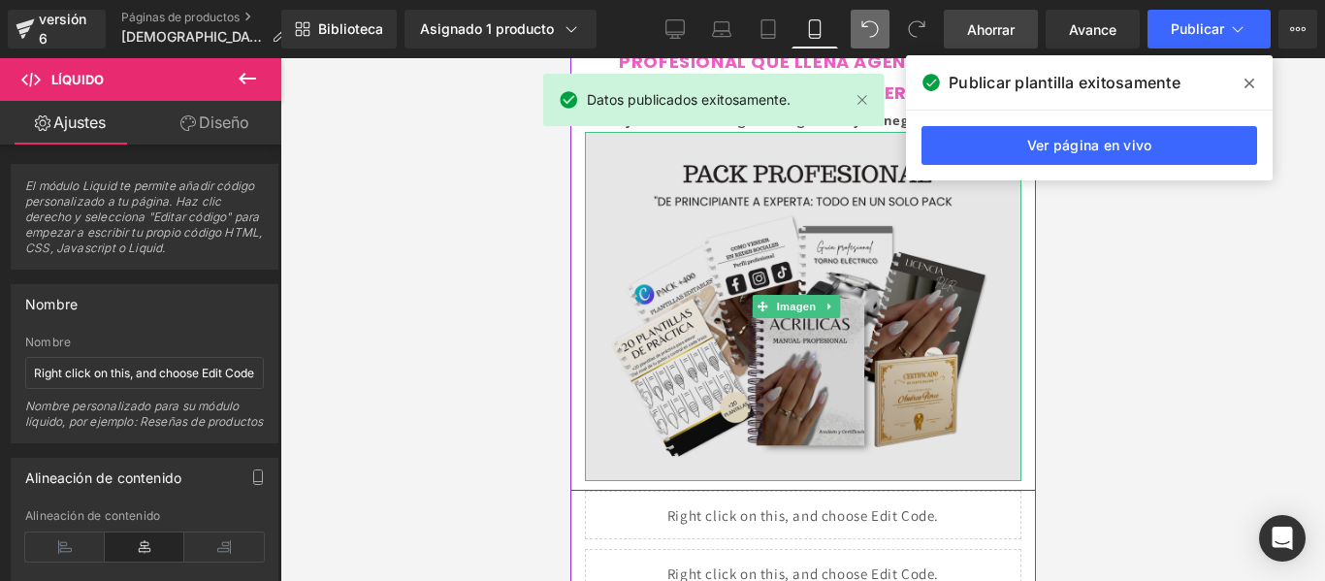
scroll to position [101, 0]
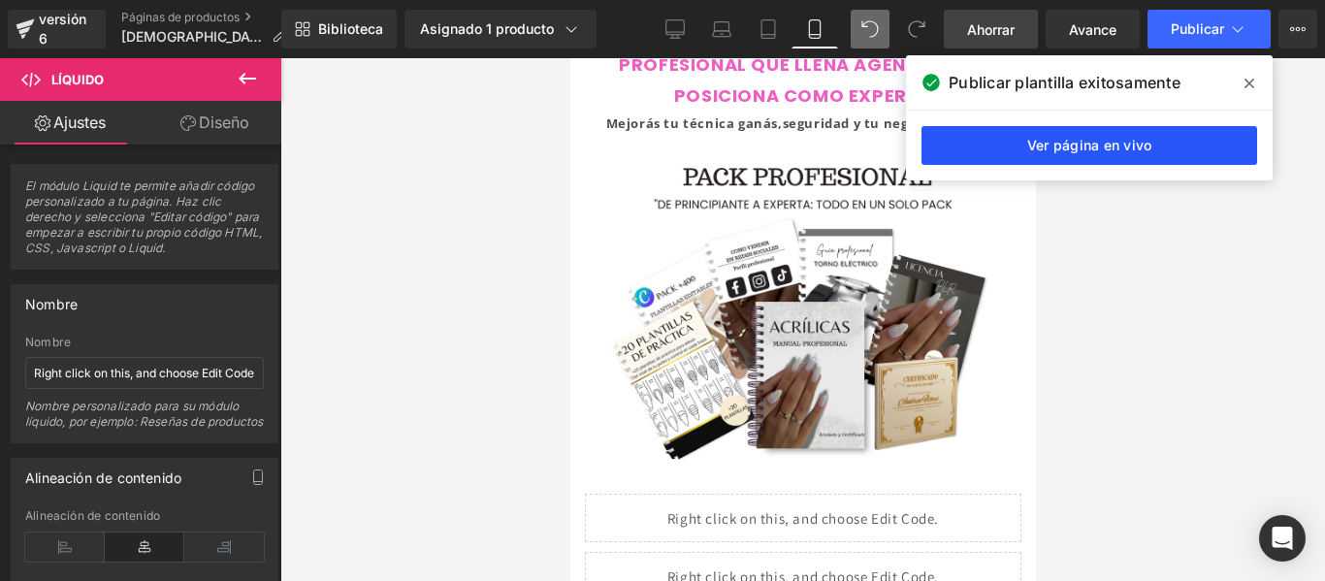
click at [1098, 152] on font "Ver página en vivo" at bounding box center [1089, 145] width 125 height 16
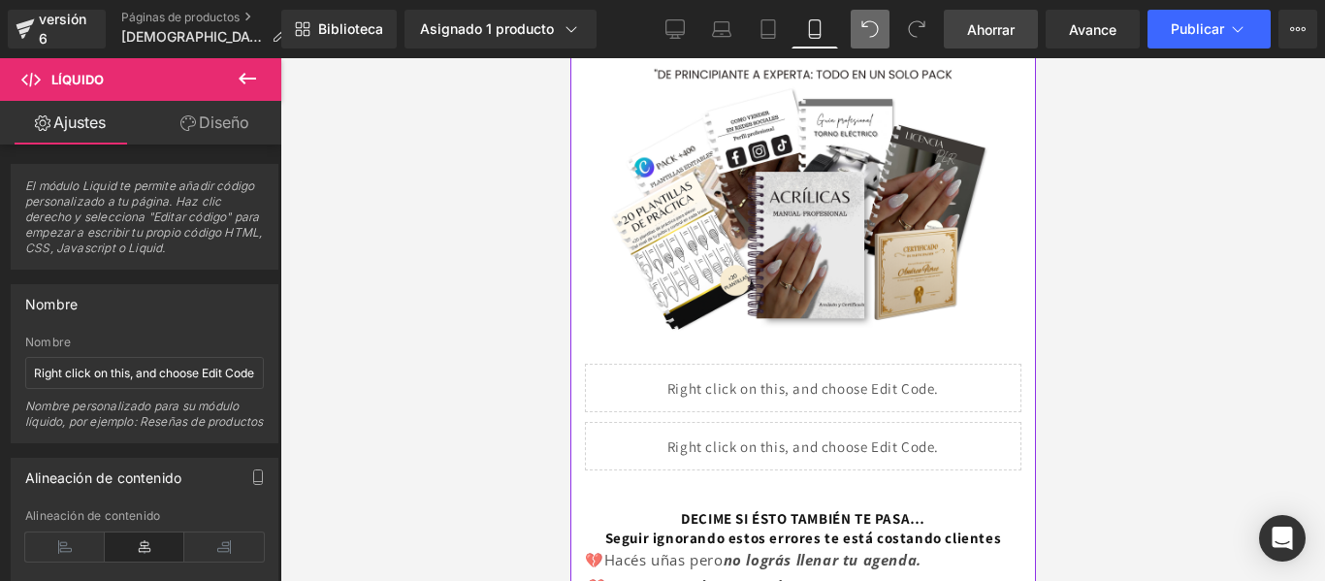
scroll to position [356, 0]
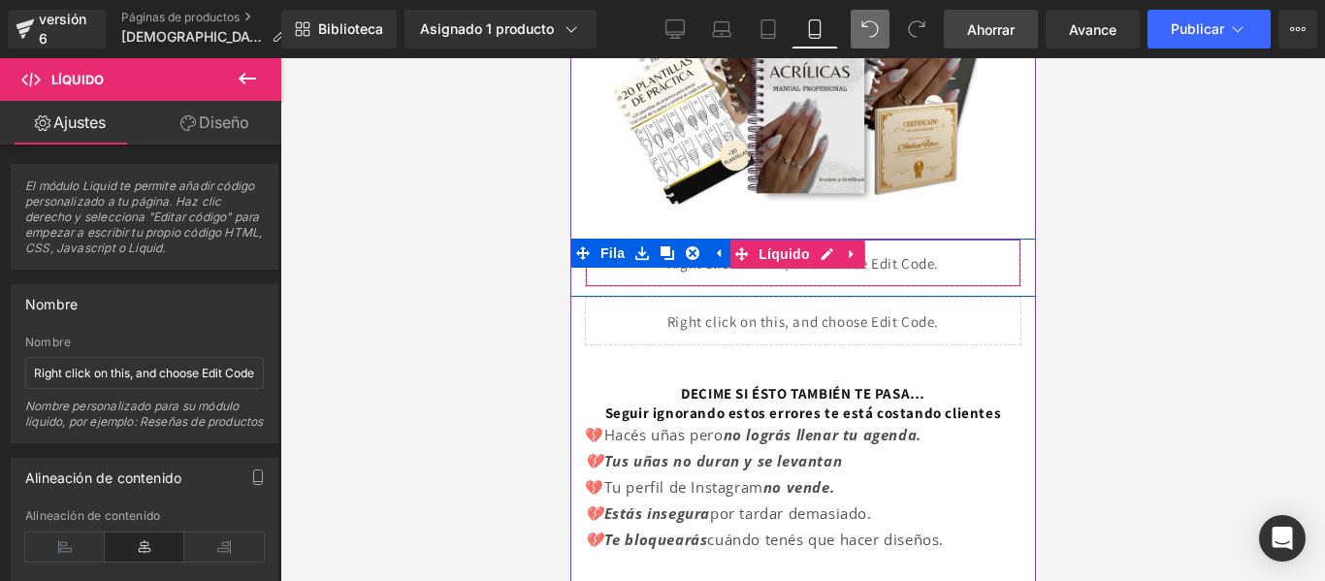
click at [929, 250] on div "Líquido" at bounding box center [802, 263] width 436 height 48
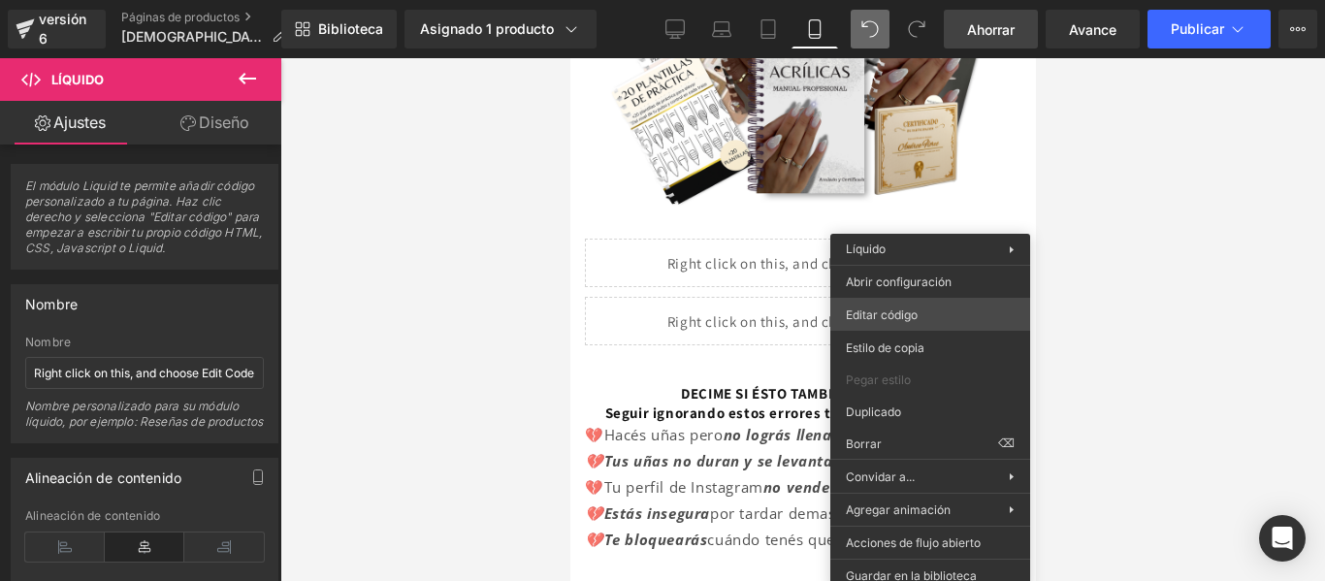
click at [914, 0] on div "Imagen Estás previsualizando cómo funciona el Reestilizará tu página. No puedes…" at bounding box center [662, 0] width 1325 height 0
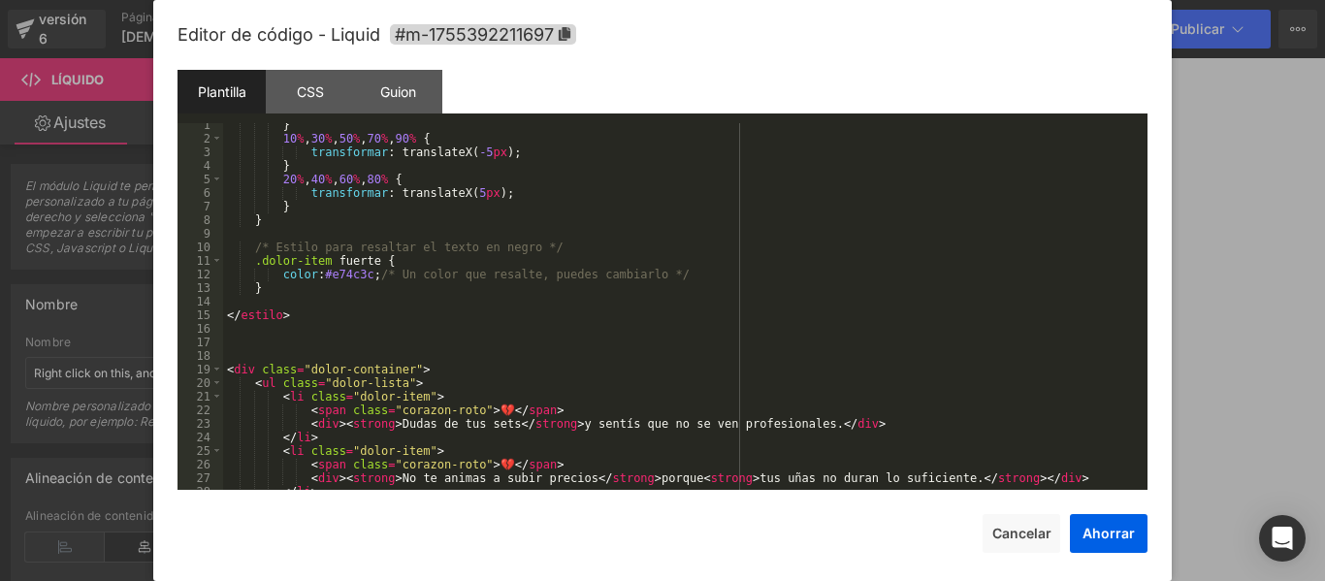
scroll to position [896, 0]
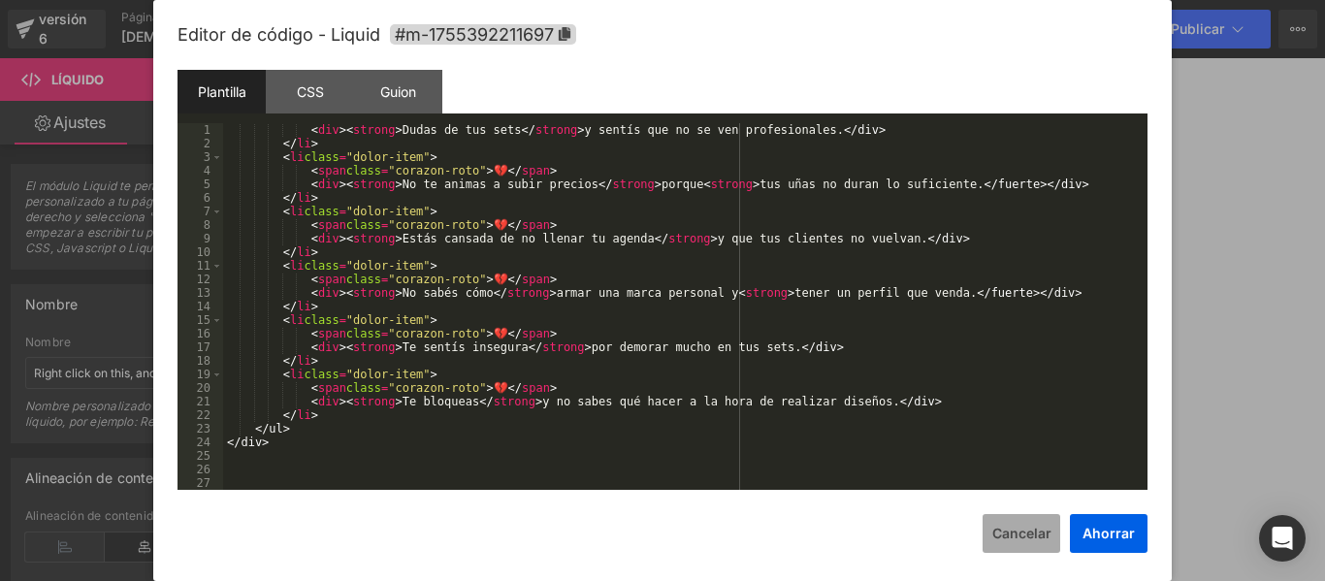
click at [1017, 538] on font "Cancelar" at bounding box center [1021, 533] width 59 height 16
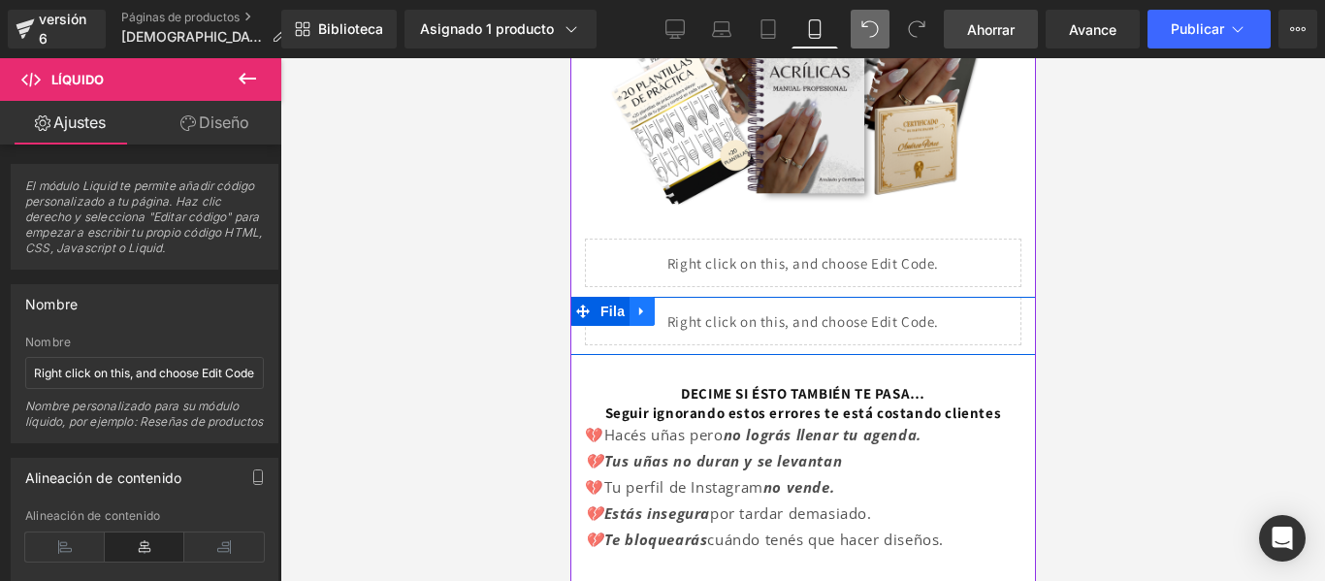
click at [642, 305] on icon at bounding box center [641, 312] width 14 height 15
click at [698, 303] on link at bounding box center [691, 311] width 25 height 29
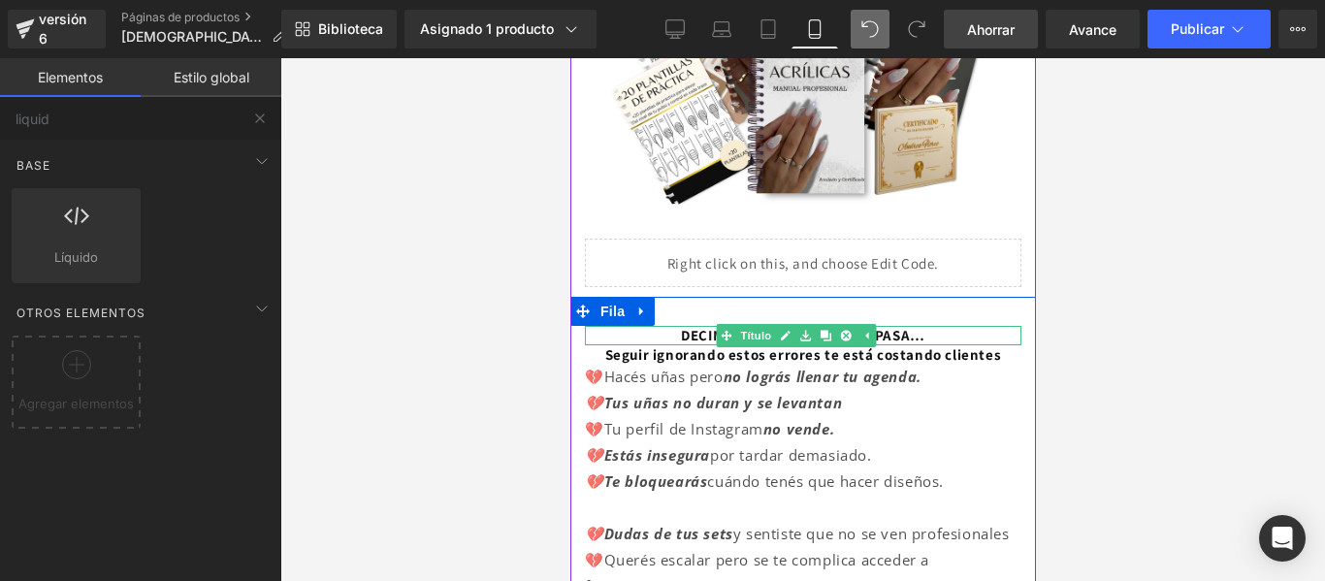
click at [919, 327] on font "DECIME SI ÉSTO TAMBIÉN TE PASA…" at bounding box center [802, 335] width 244 height 18
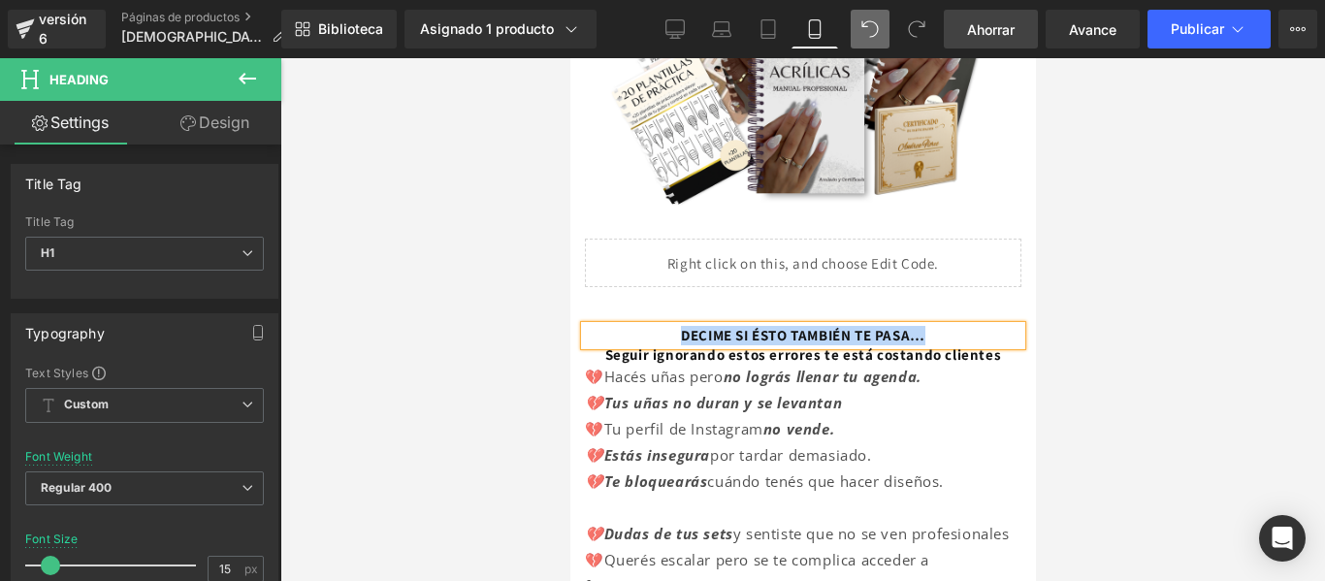
click at [624, 297] on div "DECIME SI ÉSTO TAMBIÉN TE PASA… Título Seguir ignorando estos errores te está c…" at bounding box center [802, 453] width 466 height 312
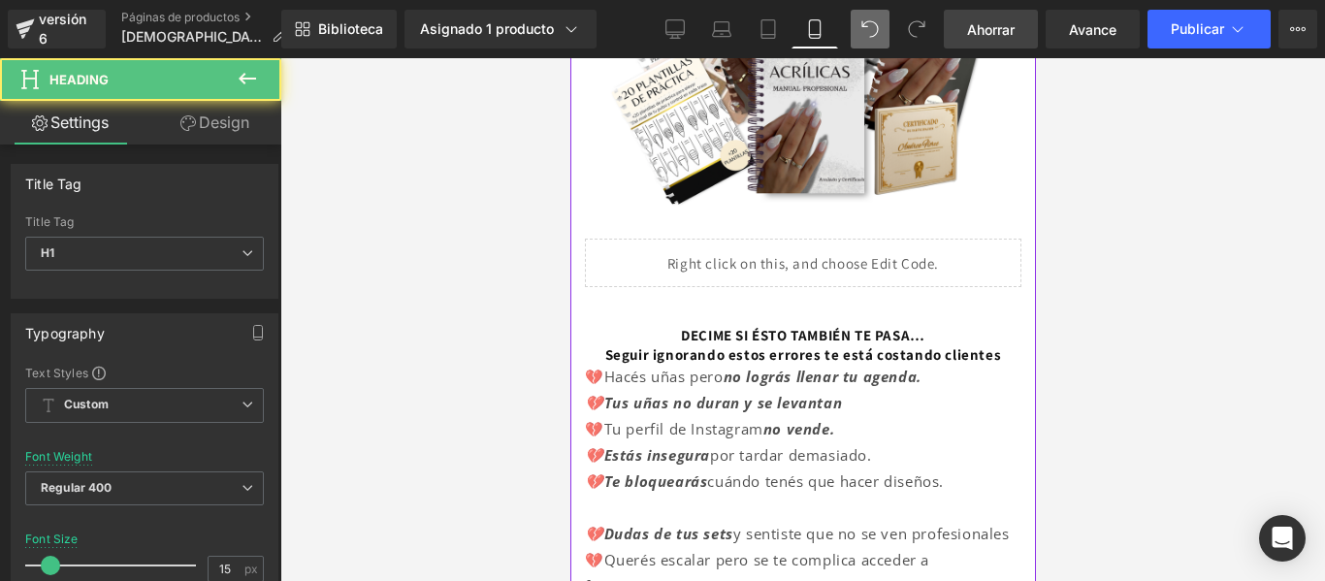
drag, startPoint x: 672, startPoint y: 324, endPoint x: 688, endPoint y: 273, distance: 53.7
click at [685, 312] on div "DECIME SI ÉSTO TAMBIÉN TE PASA… Título Seguir ignorando estos errores te está c…" at bounding box center [802, 453] width 466 height 312
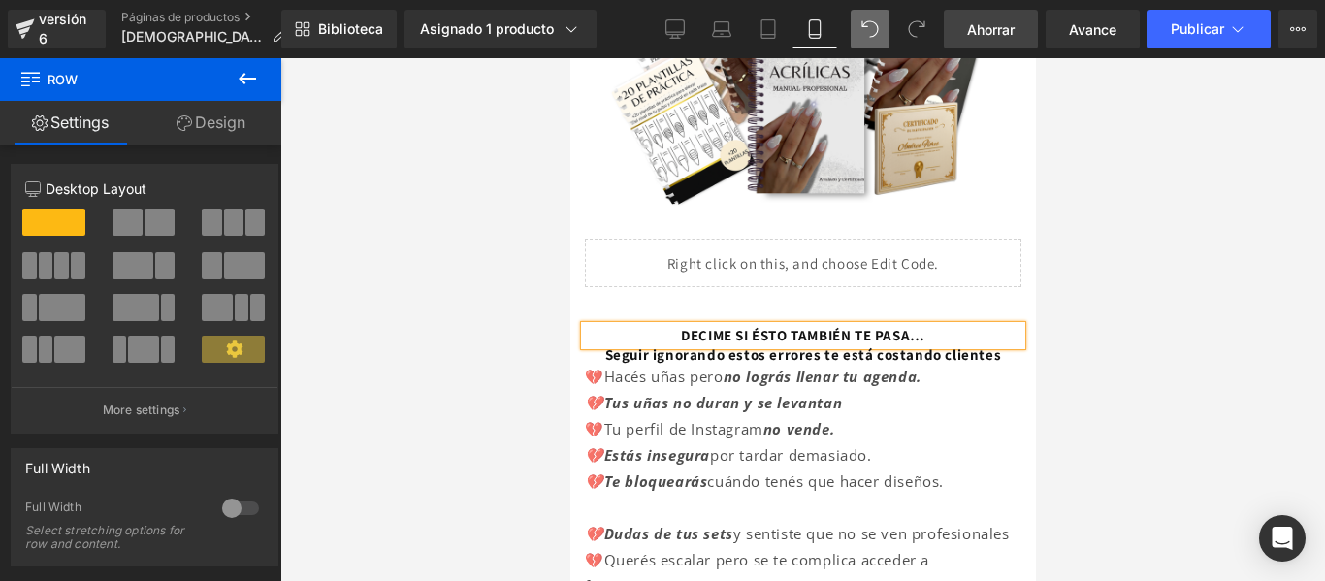
click at [619, 239] on div "Líquido Fila" at bounding box center [802, 268] width 466 height 58
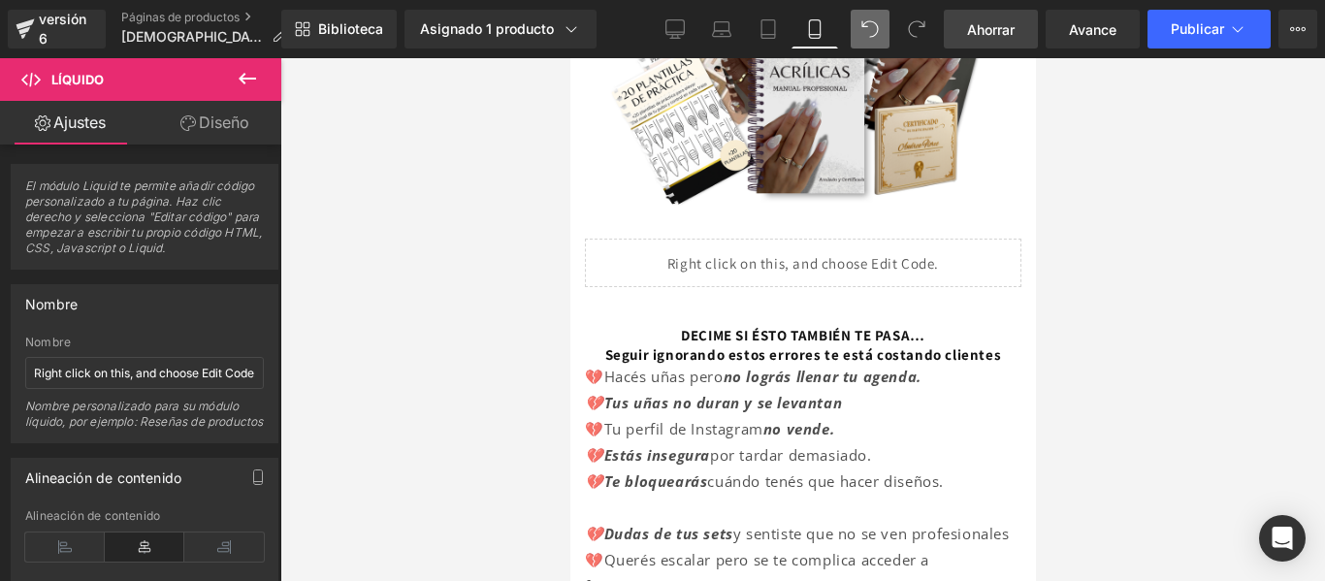
click at [248, 79] on icon at bounding box center [247, 79] width 17 height 12
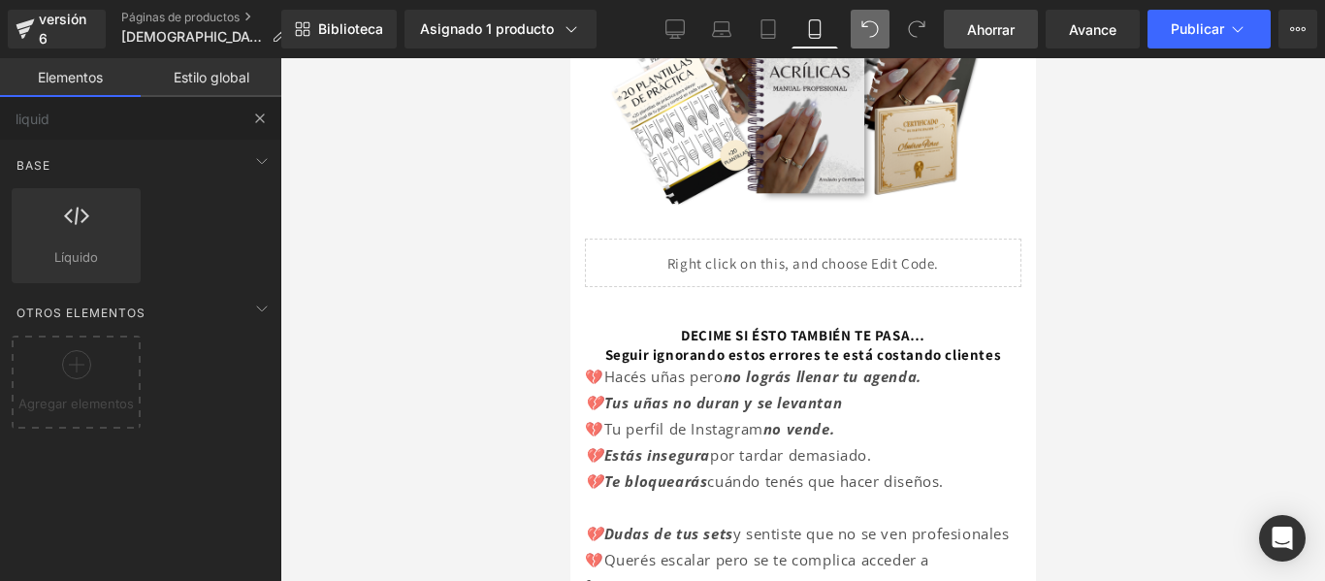
click at [256, 109] on button at bounding box center [260, 118] width 43 height 43
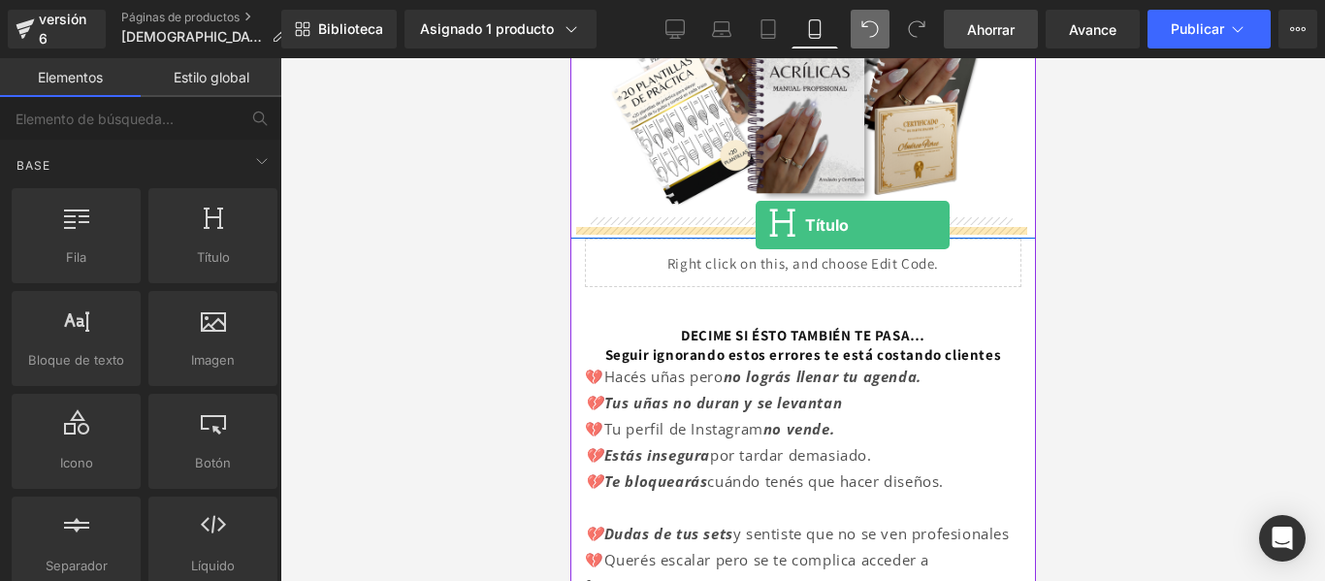
drag, startPoint x: 799, startPoint y: 293, endPoint x: 755, endPoint y: 225, distance: 81.2
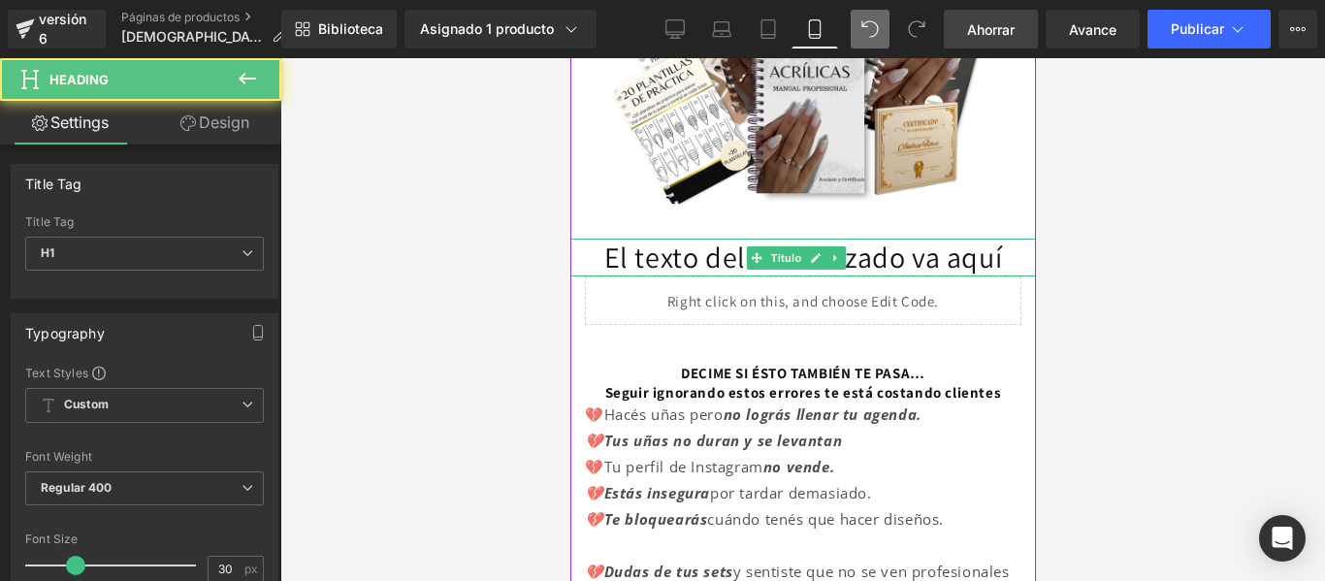
click at [692, 247] on font "El texto del encabezado va aquí" at bounding box center [802, 257] width 399 height 39
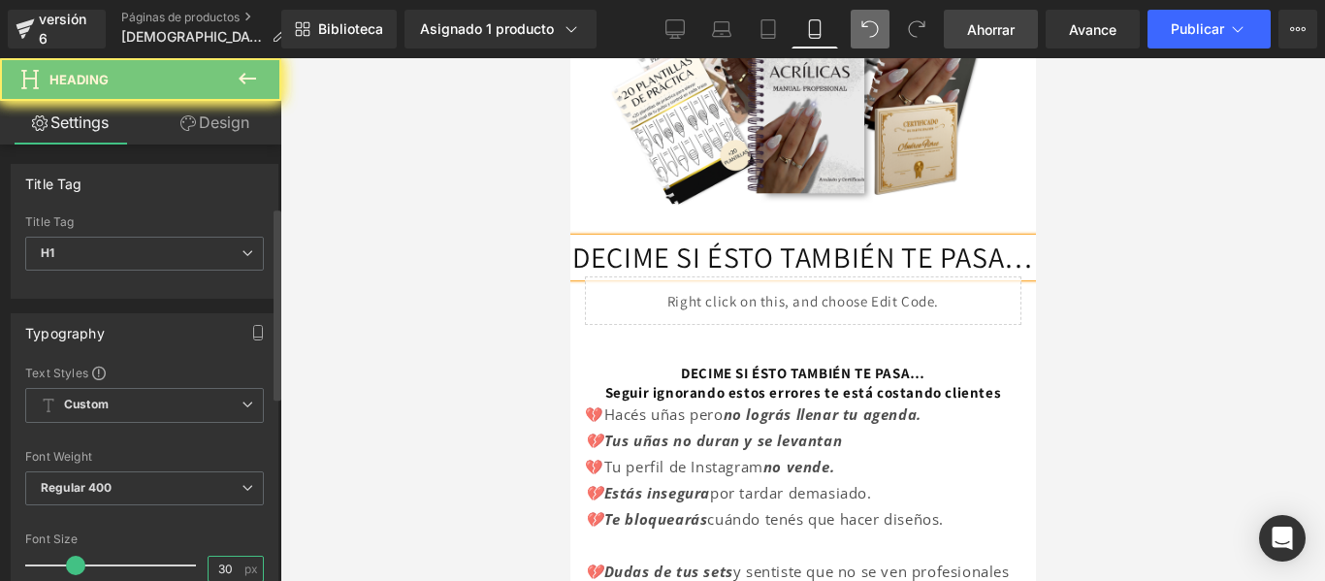
drag, startPoint x: 214, startPoint y: 423, endPoint x: 26, endPoint y: 166, distance: 318.5
click at [214, 557] on input "30" at bounding box center [226, 569] width 34 height 24
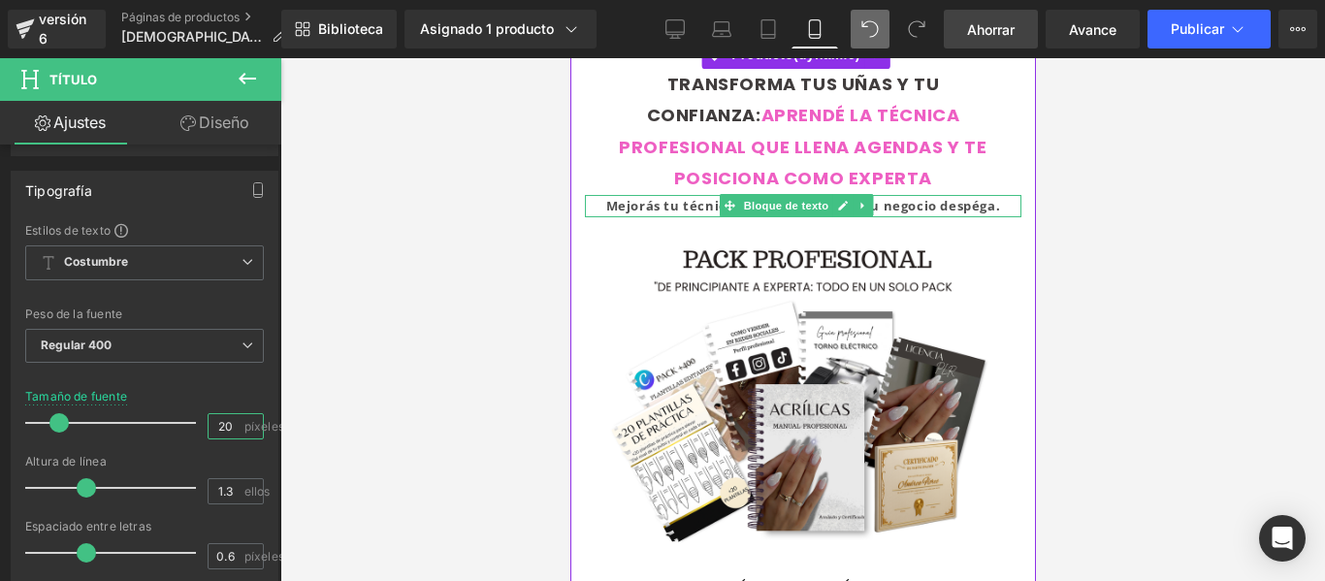
scroll to position [176, 0]
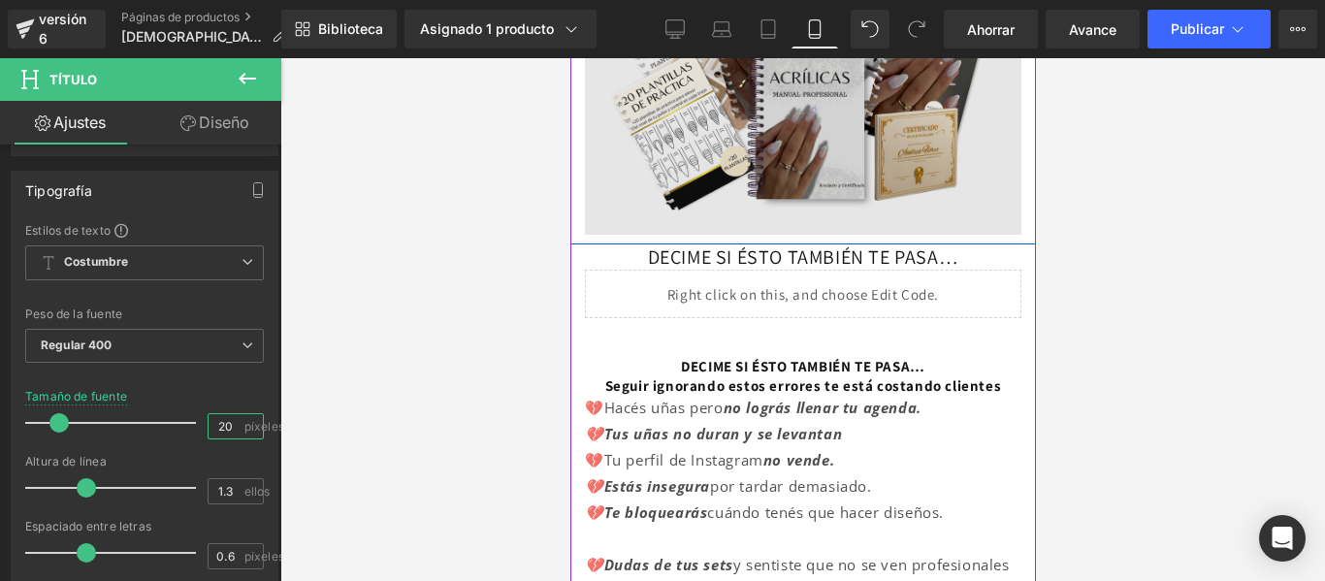
scroll to position [351, 0]
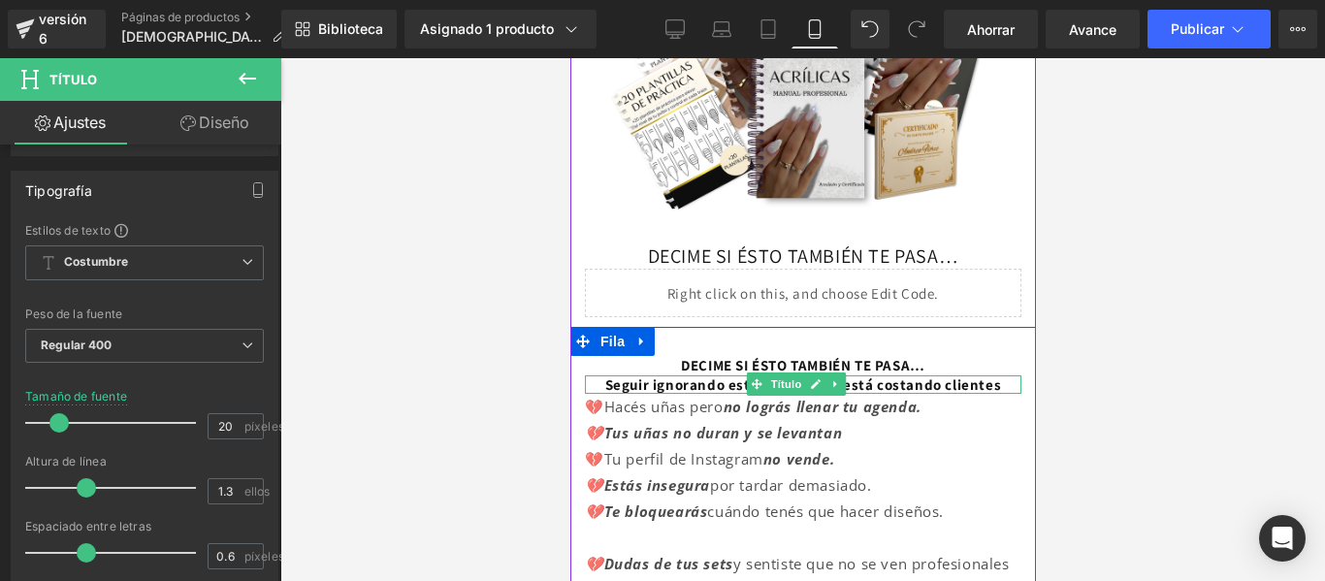
click at [878, 391] on h1 "Seguir ignorando estos errores te está costando clientes" at bounding box center [802, 384] width 436 height 19
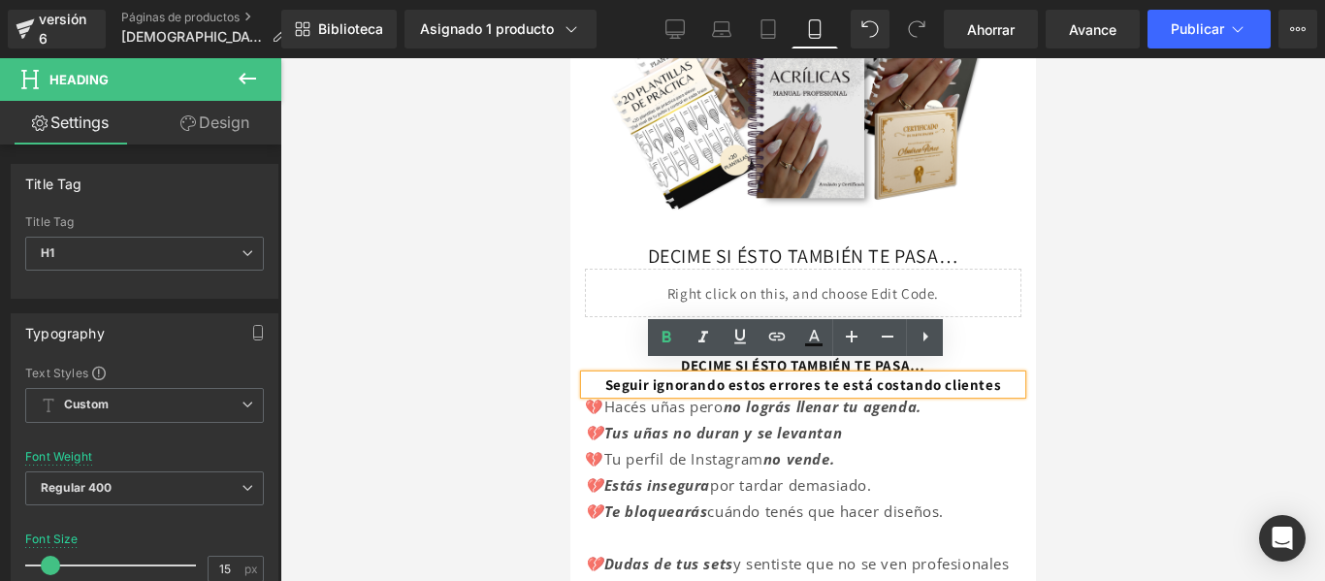
drag, startPoint x: 843, startPoint y: 392, endPoint x: 764, endPoint y: 387, distance: 78.7
click at [661, 379] on h1 "Seguir ignorando estos errores te está costando clientes" at bounding box center [802, 384] width 436 height 19
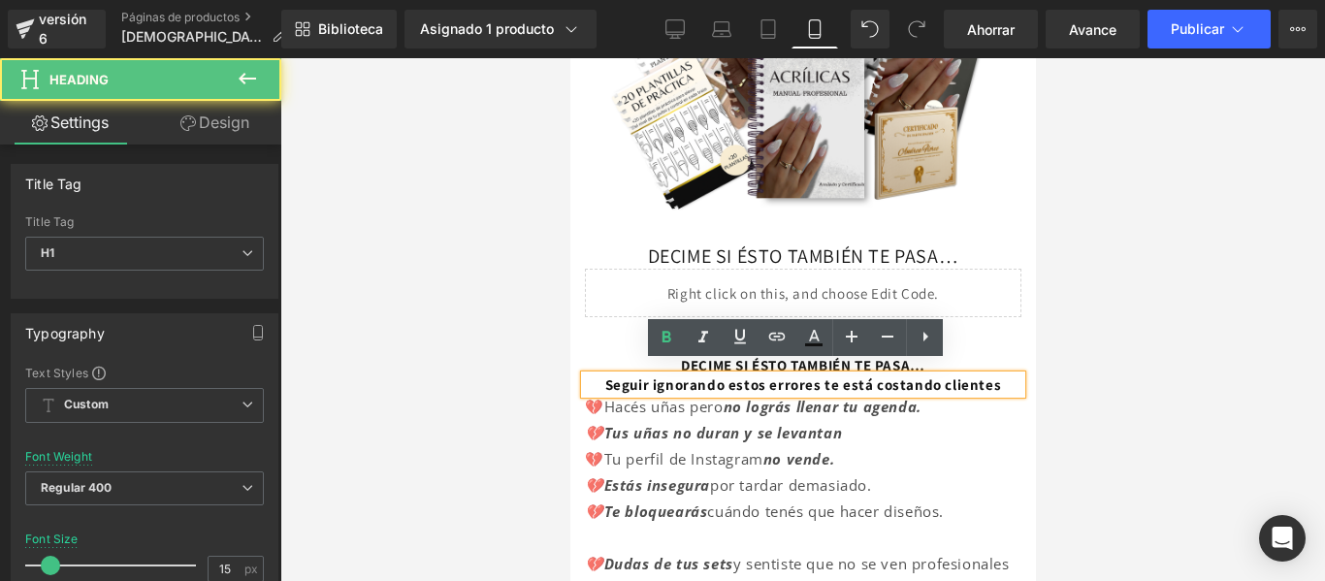
click at [838, 395] on h1 "Seguir ignorando estos errores te está costando clientes" at bounding box center [802, 384] width 436 height 19
drag, startPoint x: 838, startPoint y: 399, endPoint x: 608, endPoint y: 378, distance: 230.8
click at [608, 378] on h1 "Seguir ignorando estos errores te está costando clientes" at bounding box center [802, 384] width 436 height 19
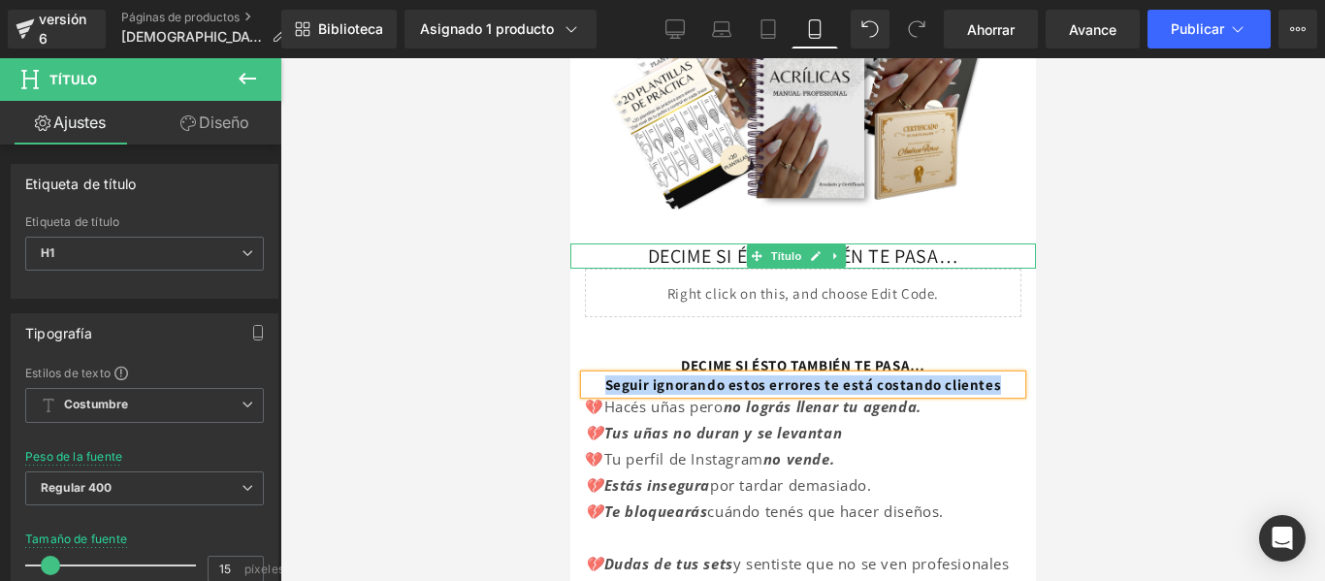
click at [933, 245] on font "DECIME SI ÉSTO TAMBIÉN TE PASA…" at bounding box center [802, 255] width 311 height 25
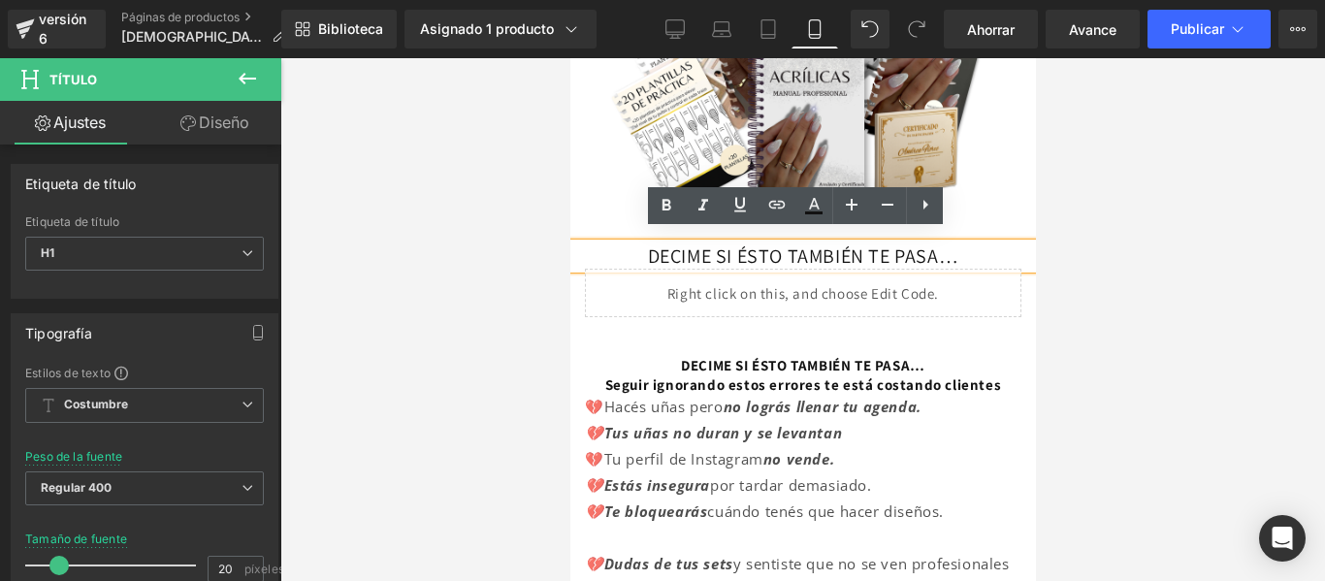
click at [1087, 254] on div at bounding box center [802, 319] width 1045 height 523
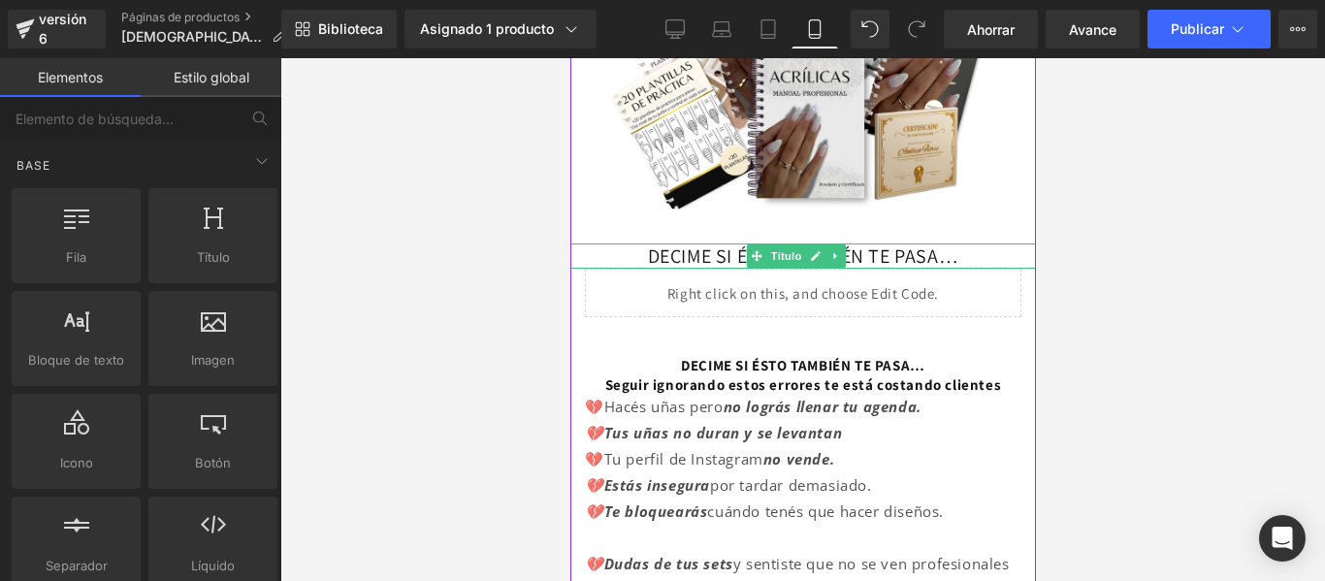
click at [943, 243] on font "DECIME SI ÉSTO TAMBIÉN TE PASA…" at bounding box center [802, 255] width 311 height 25
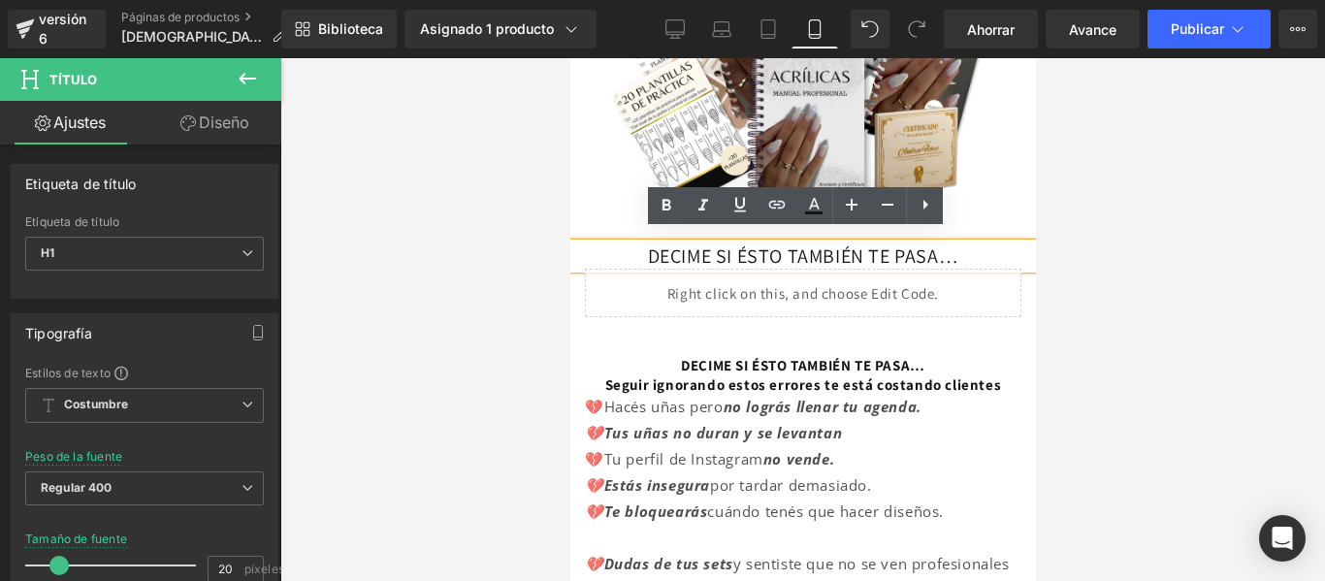
click at [1086, 262] on div at bounding box center [802, 319] width 1045 height 523
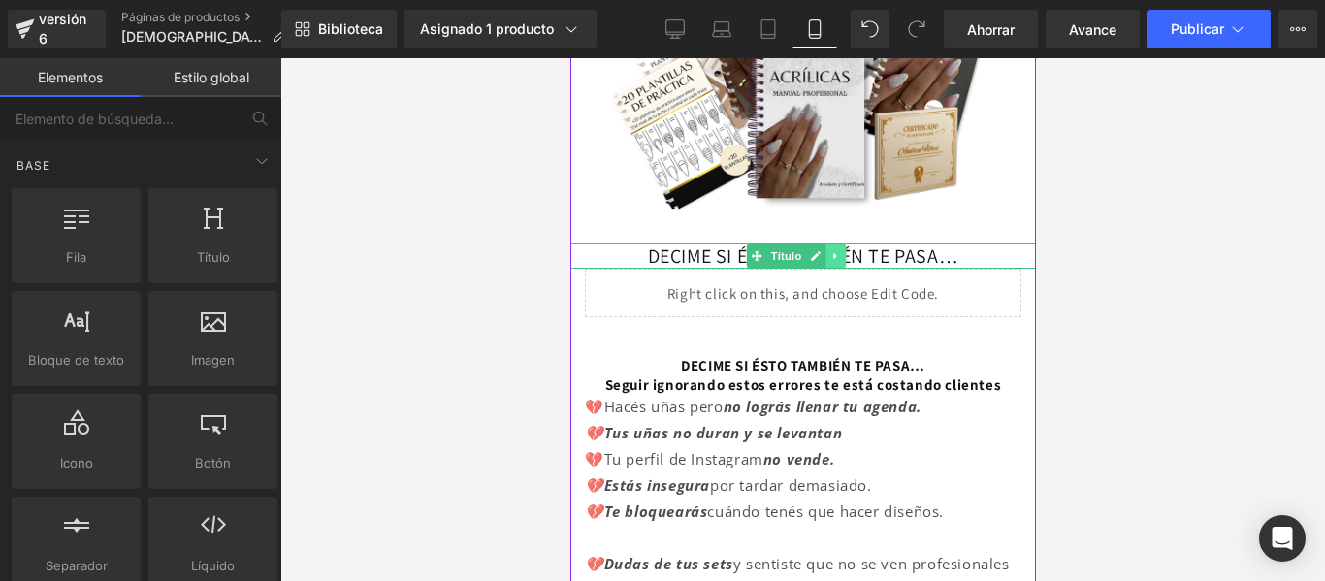
click at [829, 251] on link at bounding box center [834, 255] width 20 height 23
click at [819, 250] on icon at bounding box center [824, 255] width 11 height 11
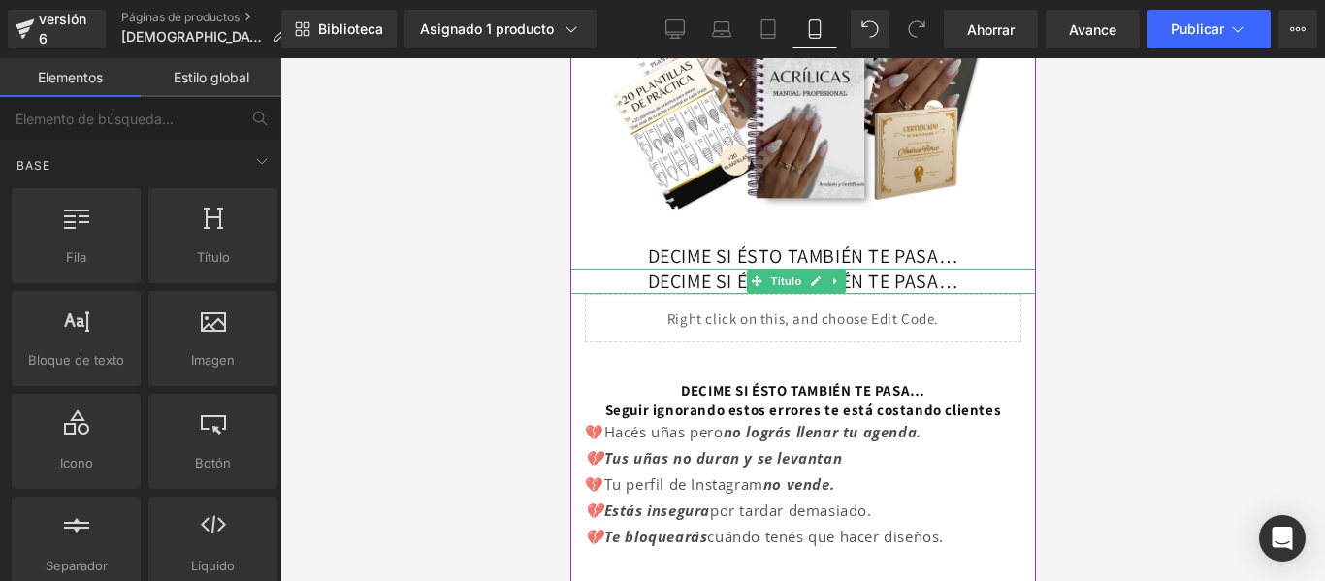
click at [714, 271] on font "DECIME SI ÉSTO TAMBIÉN TE PASA…" at bounding box center [802, 281] width 311 height 25
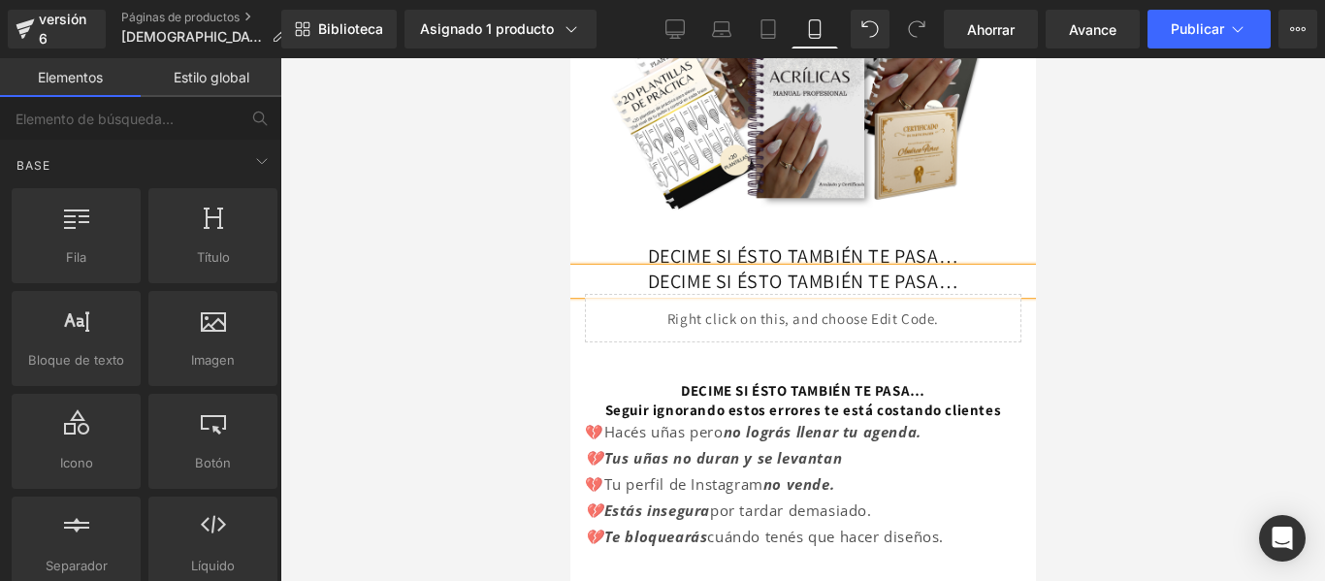
click at [714, 271] on font "DECIME SI ÉSTO TAMBIÉN TE PASA…" at bounding box center [802, 281] width 311 height 25
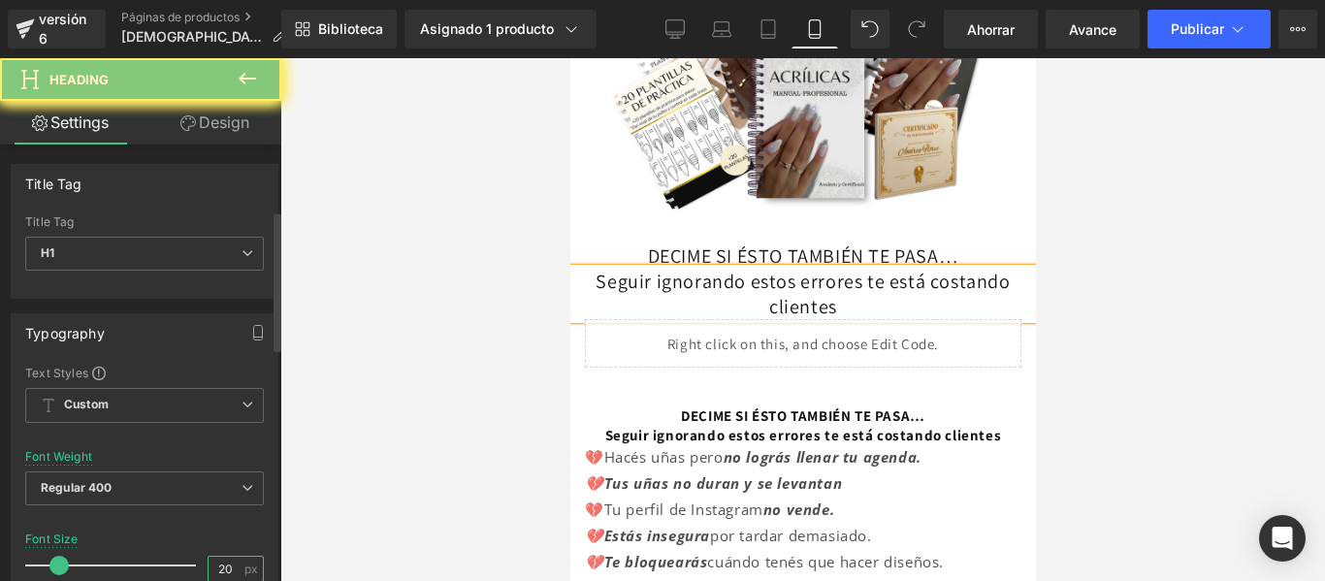
drag, startPoint x: 218, startPoint y: 362, endPoint x: 167, endPoint y: 177, distance: 192.3
click at [218, 557] on input "20" at bounding box center [226, 569] width 34 height 24
type input "15"
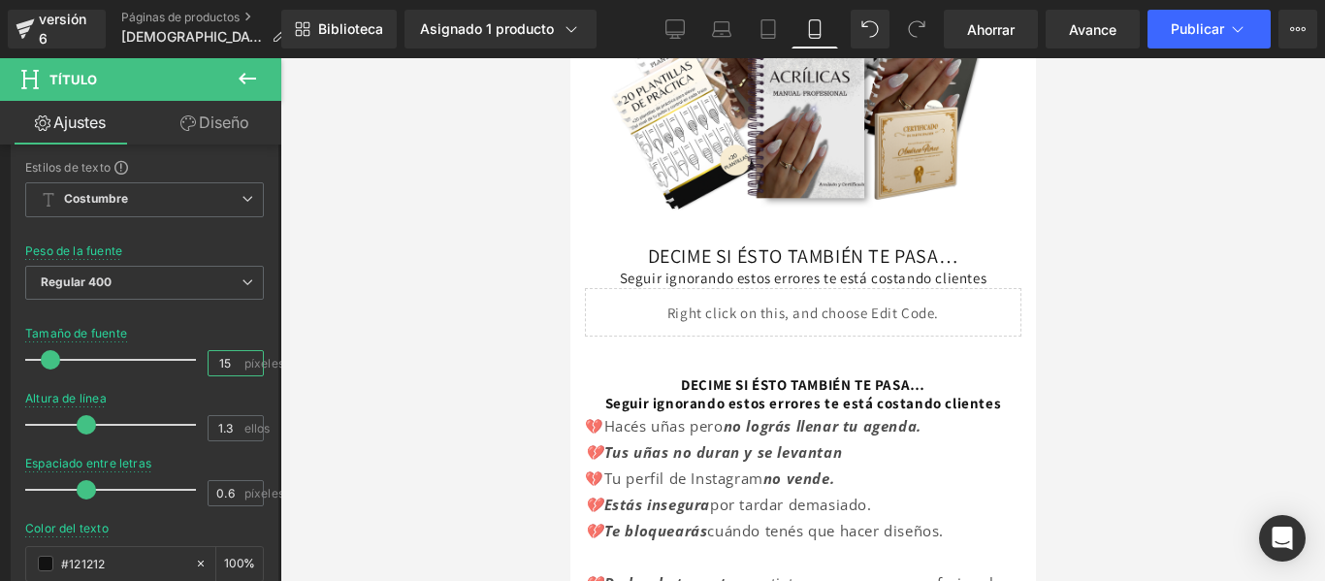
scroll to position [206, 0]
click at [1086, 290] on div at bounding box center [802, 319] width 1045 height 523
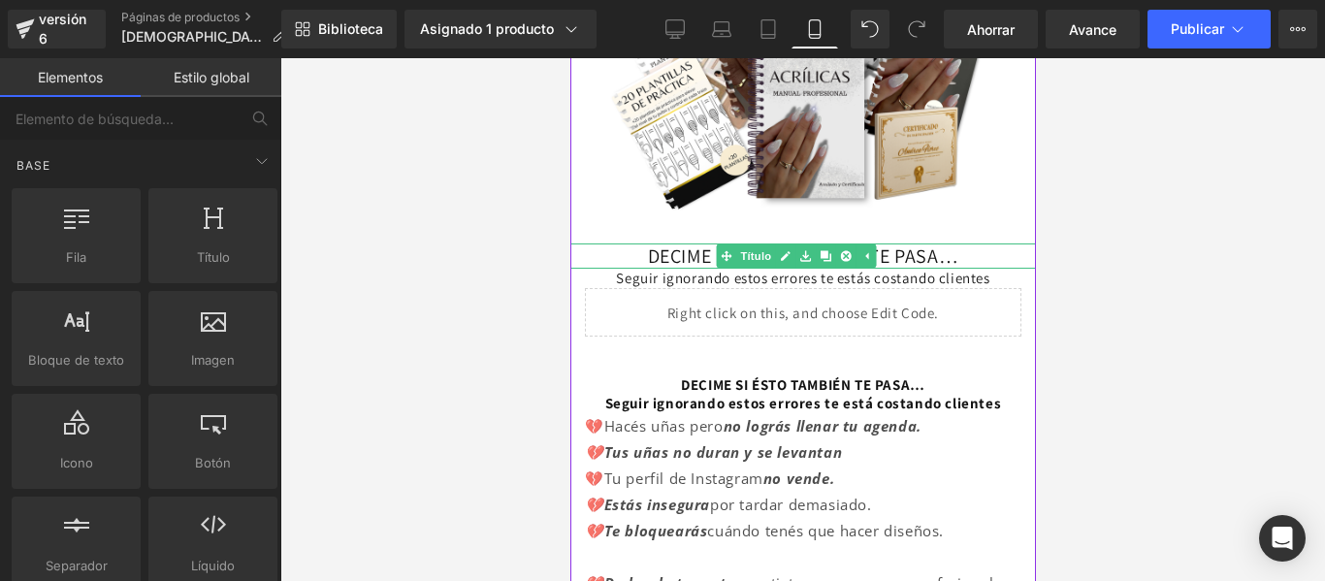
click at [904, 243] on font "DECIME SI ÉSTO TAMBIÉN TE PASA…" at bounding box center [802, 255] width 311 height 25
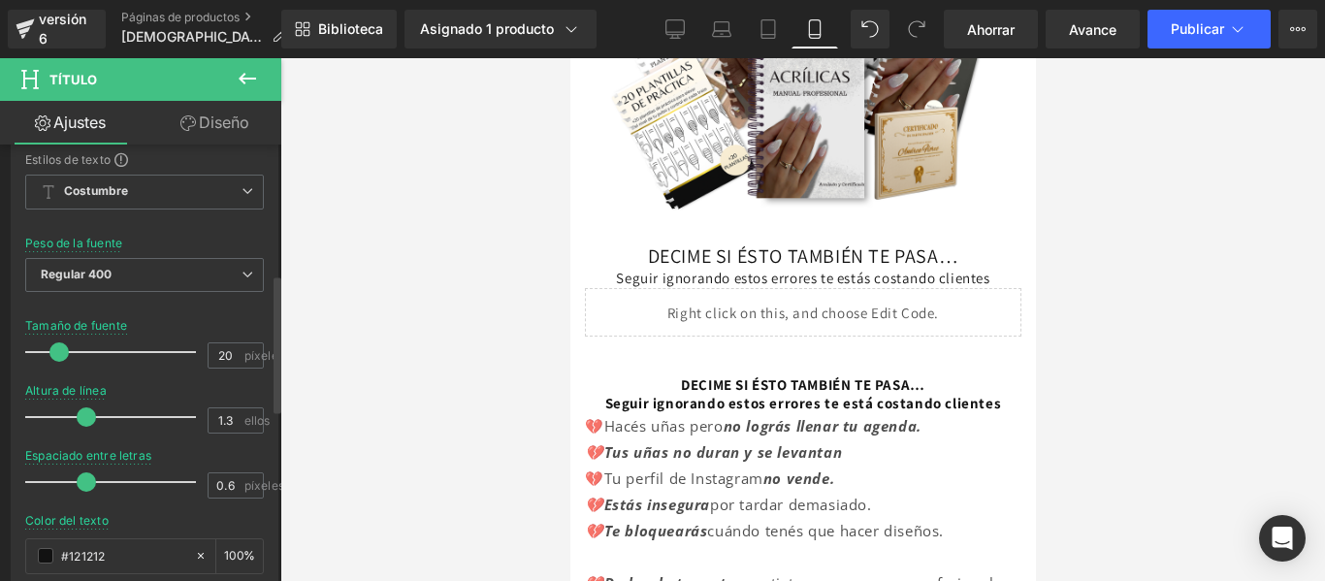
scroll to position [428, 0]
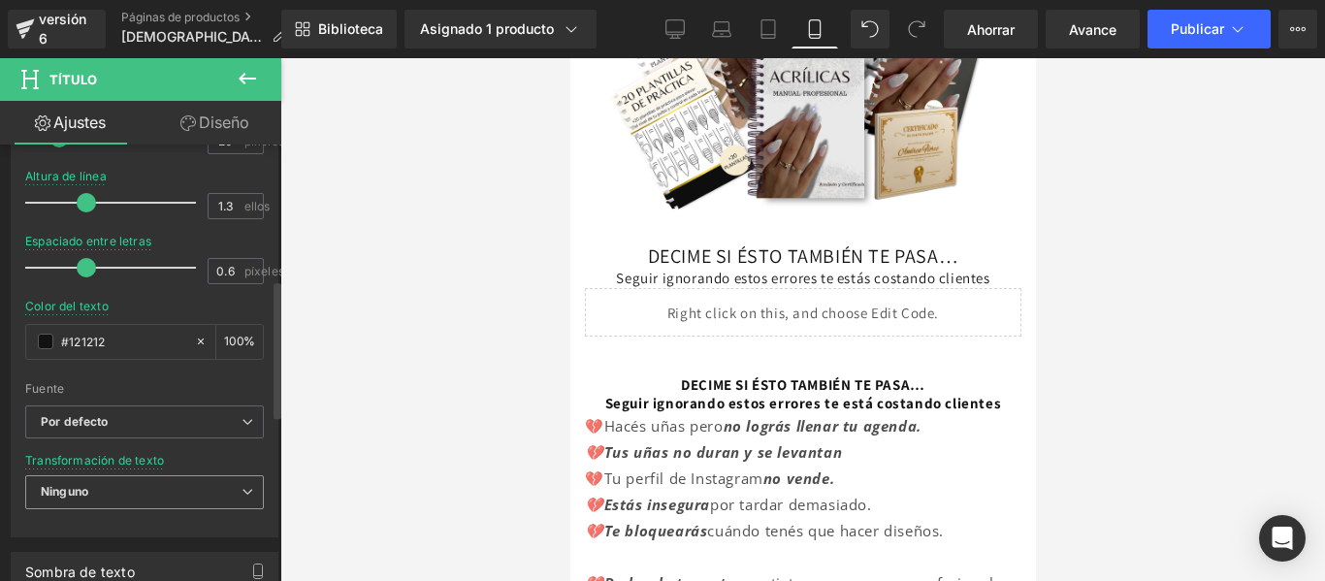
click at [155, 485] on span "Ninguno" at bounding box center [144, 492] width 239 height 34
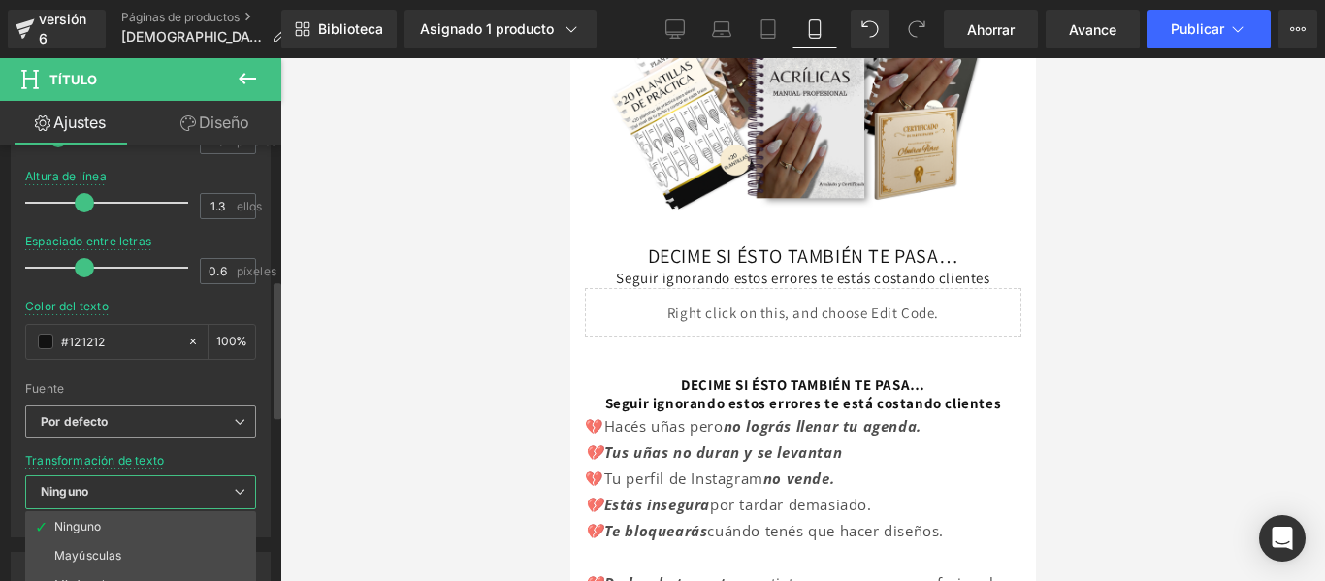
click at [176, 409] on span "Por defecto" at bounding box center [140, 422] width 231 height 34
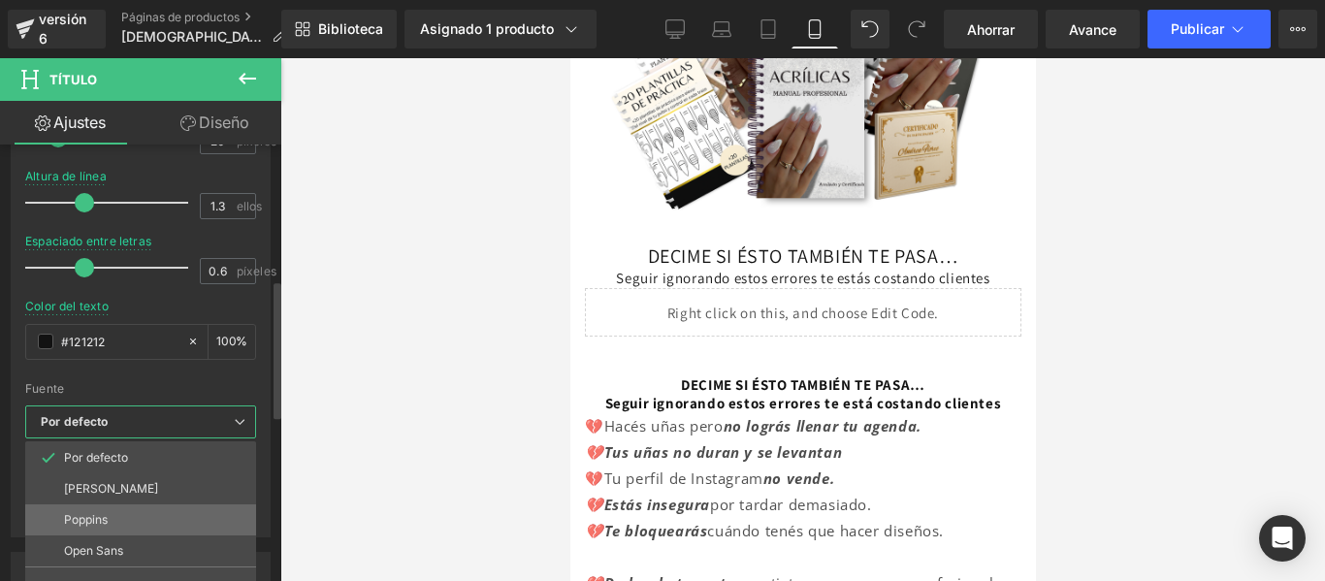
click at [139, 510] on li "Poppins" at bounding box center [140, 519] width 231 height 31
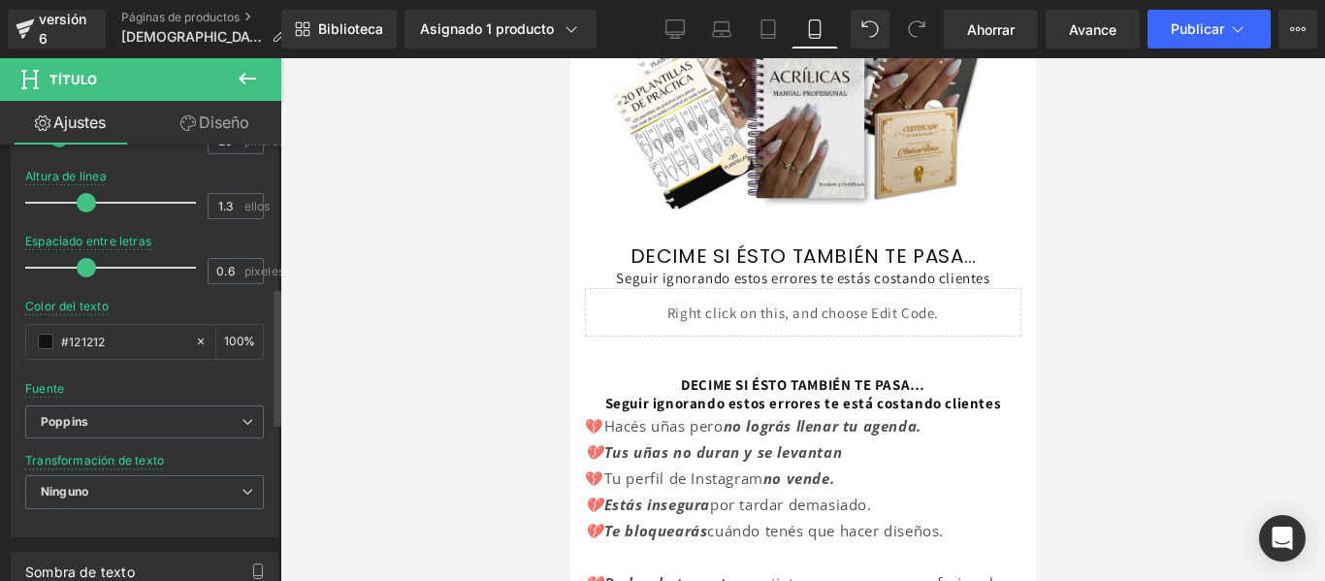
scroll to position [484, 0]
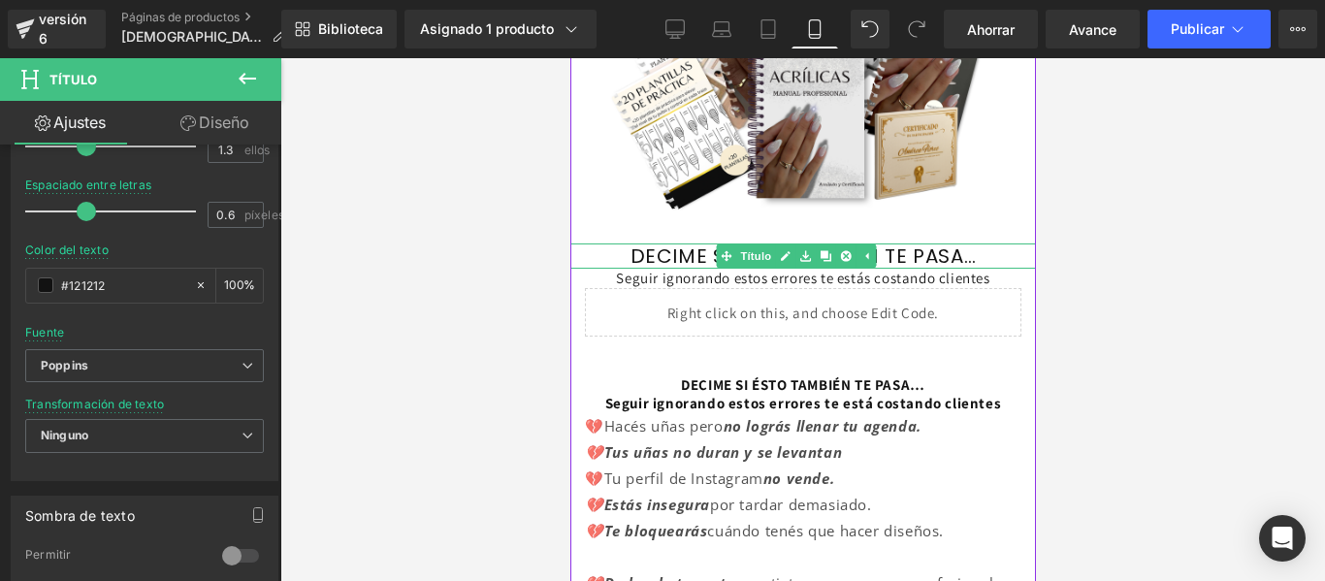
click at [665, 243] on font "DECIME SI ÉSTO TAMBIÉN TE PASA…" at bounding box center [802, 255] width 346 height 27
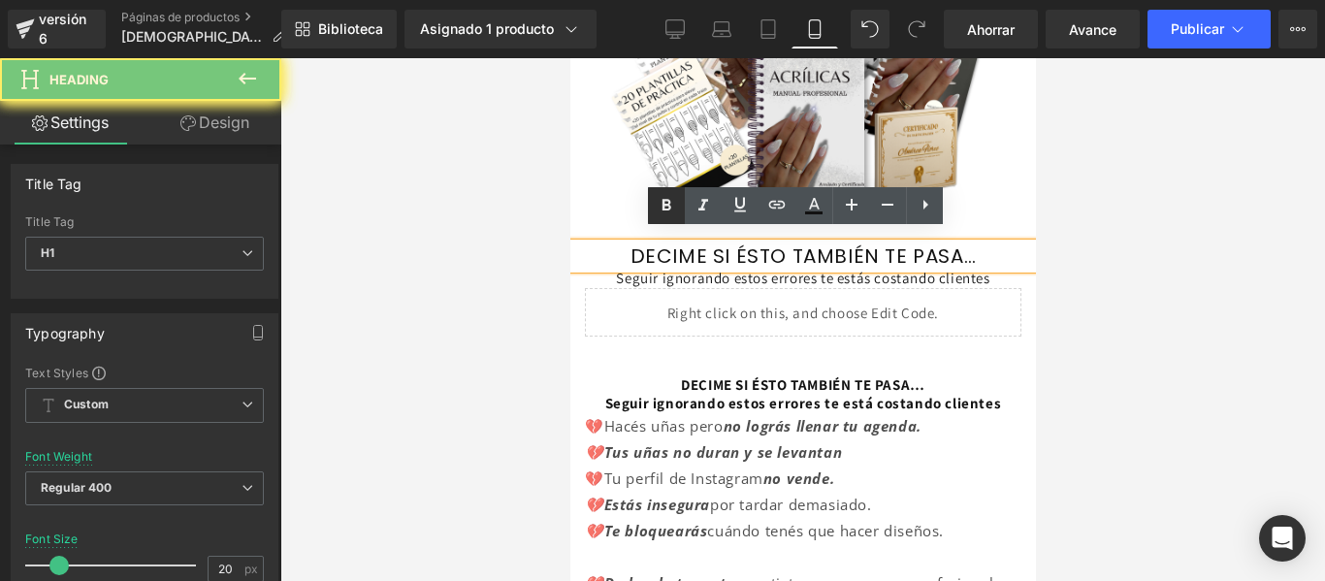
click at [668, 202] on icon at bounding box center [666, 205] width 9 height 12
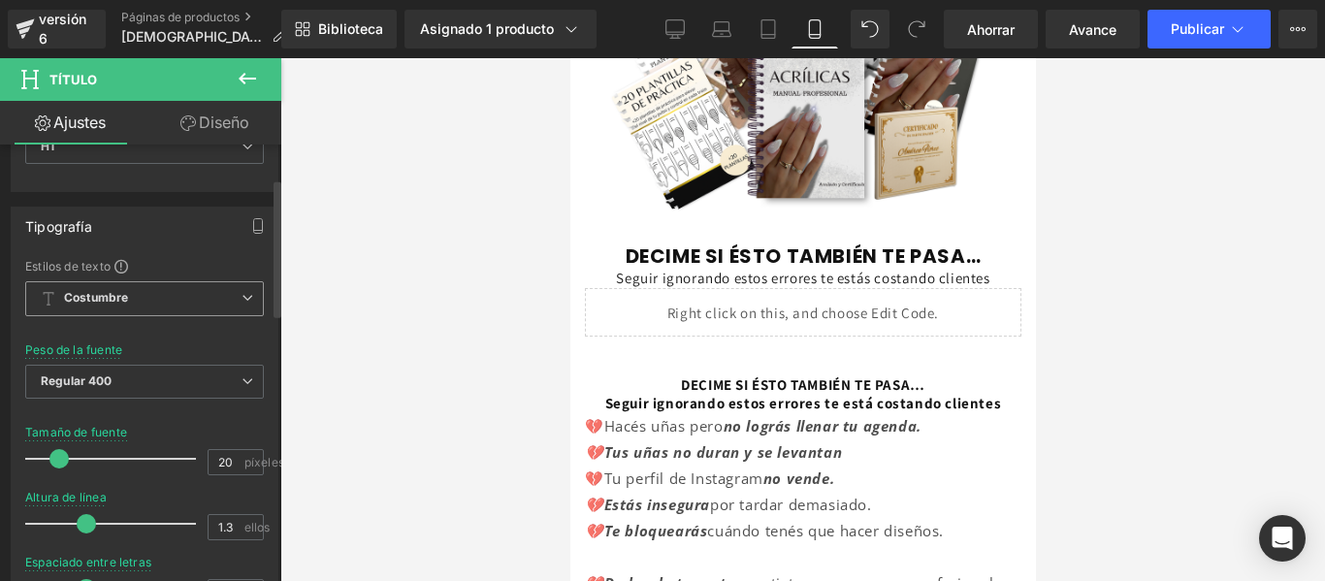
scroll to position [0, 0]
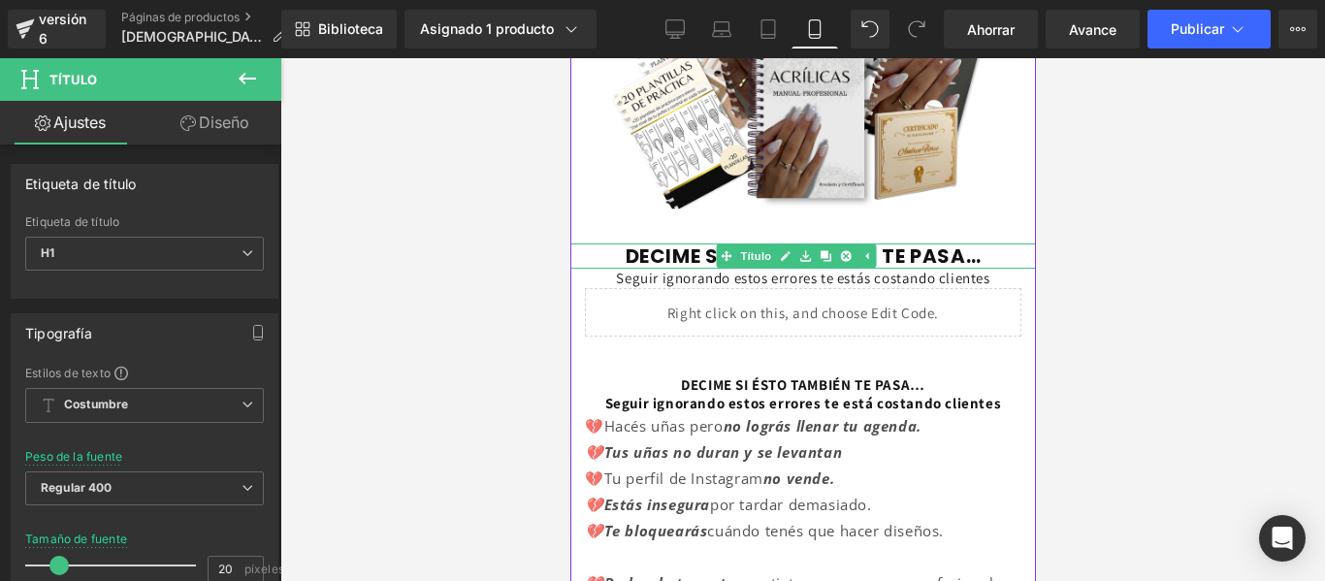
click at [657, 243] on font "DECIME SI ÉSTO TAMBIÉN TE PASA…" at bounding box center [803, 255] width 356 height 27
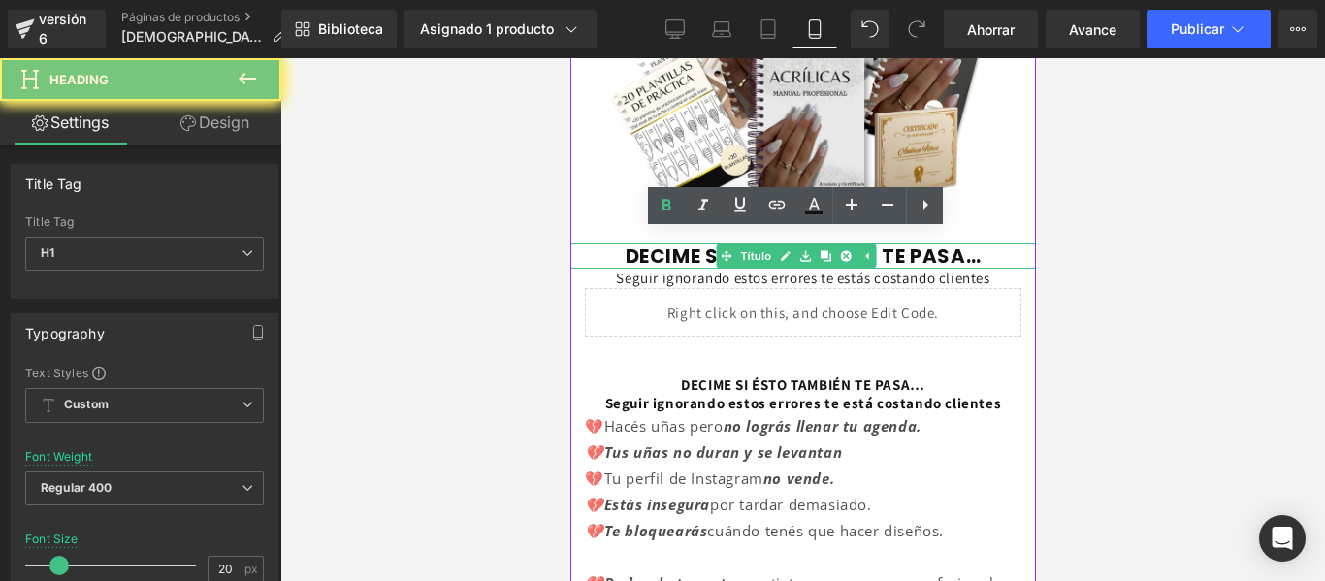
click at [657, 243] on font "DECIME SI ÉSTO TAMBIÉN TE PASA…" at bounding box center [803, 255] width 356 height 27
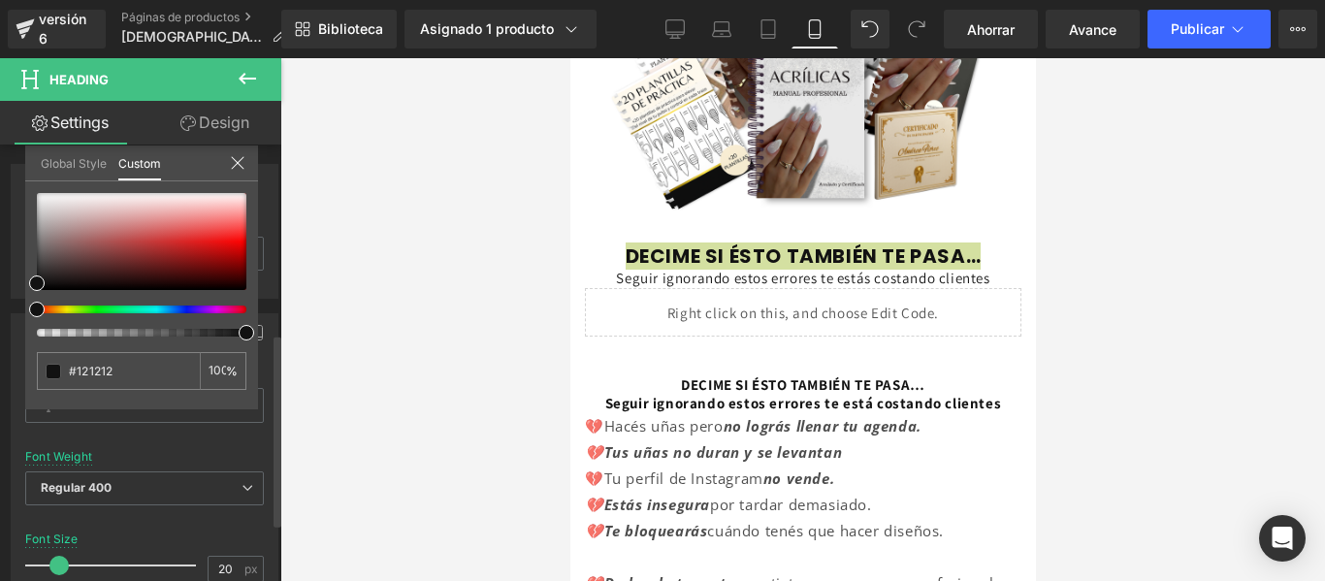
scroll to position [430, 0]
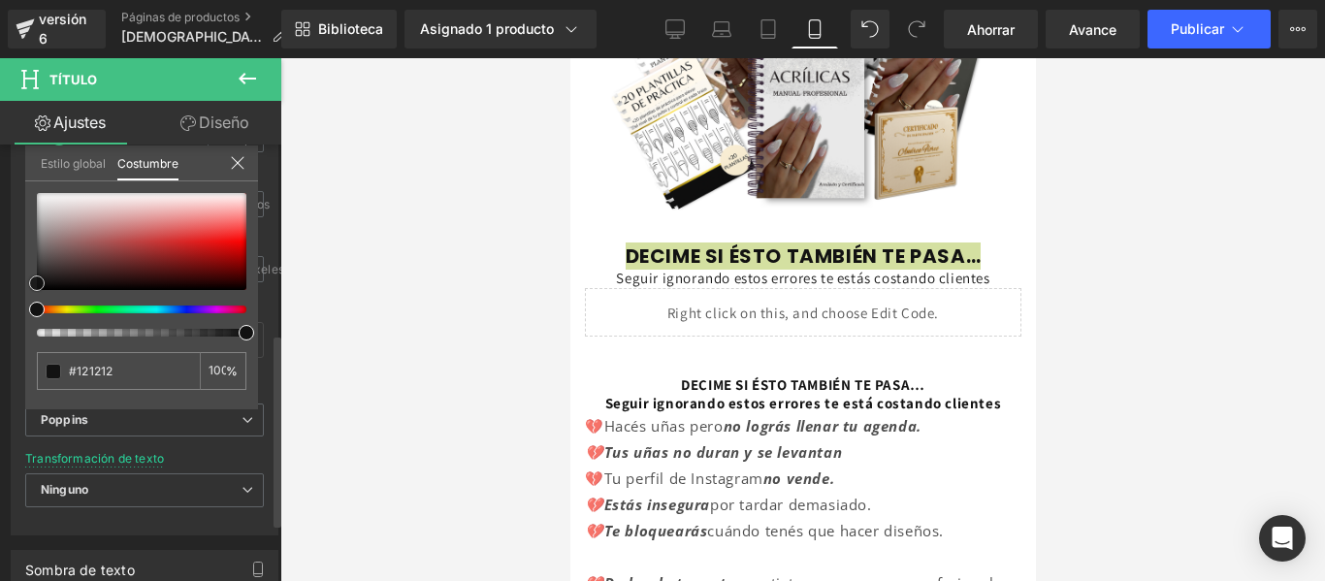
type input "#950808"
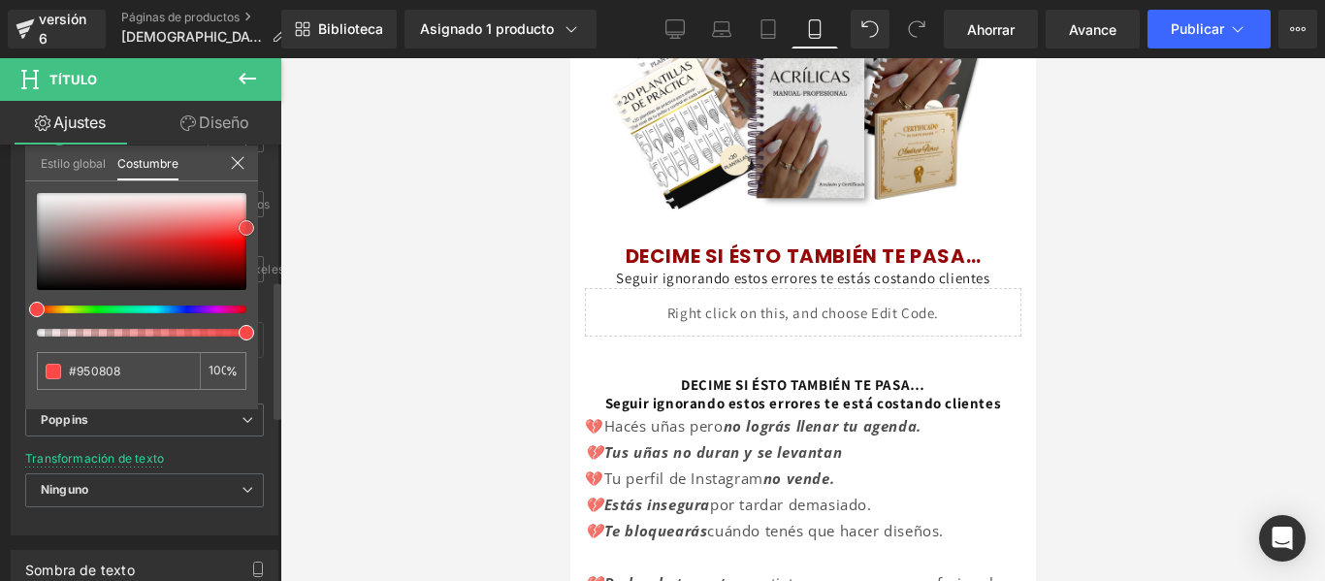
type input "#ea0000"
type input "#fe4242"
type input "#ff3d3d"
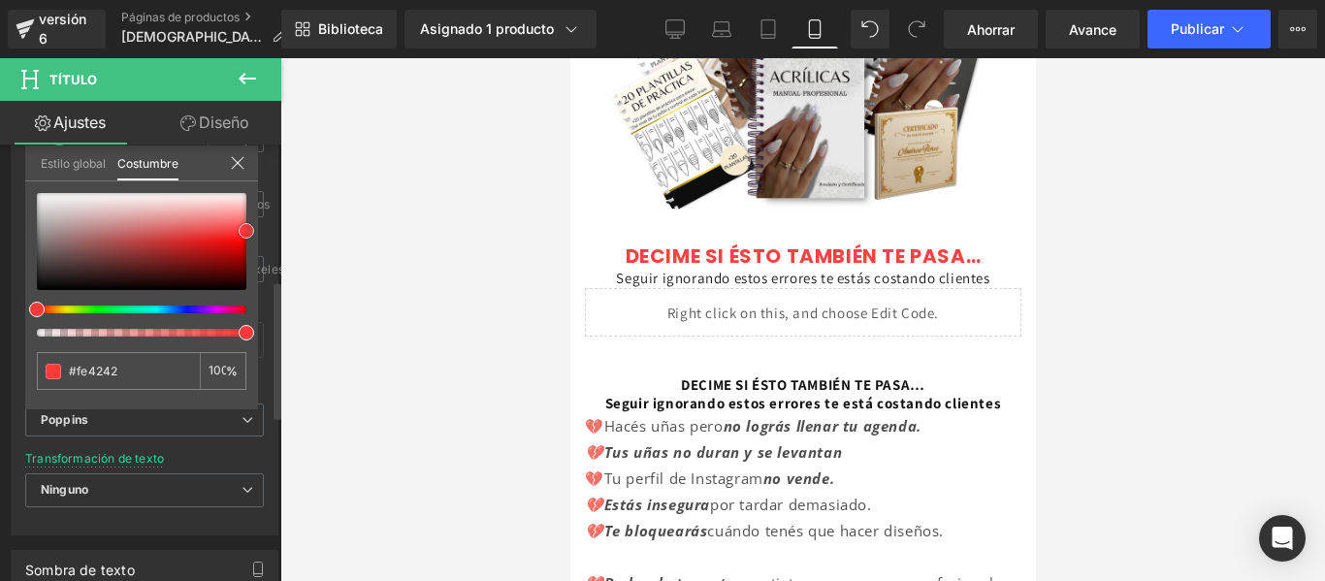
type input "#ff3d3d"
type input "#fc3535"
type input "#fd4e4e"
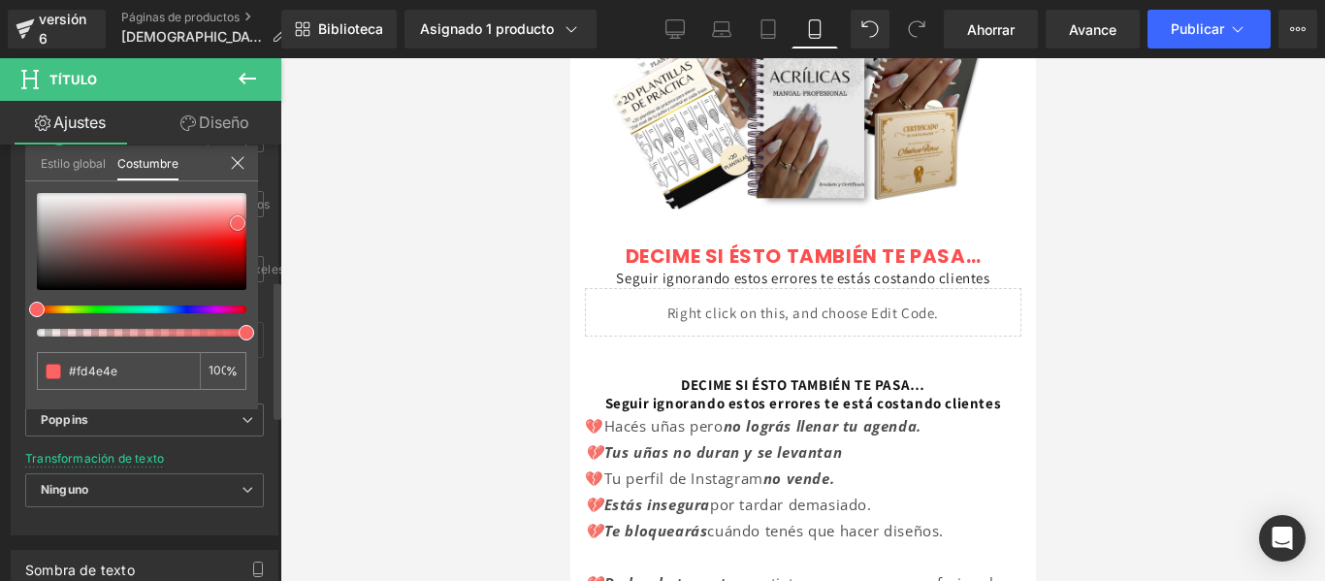
type input "#fd5d5d"
type input "#fb6464"
type input "#fb5f5f"
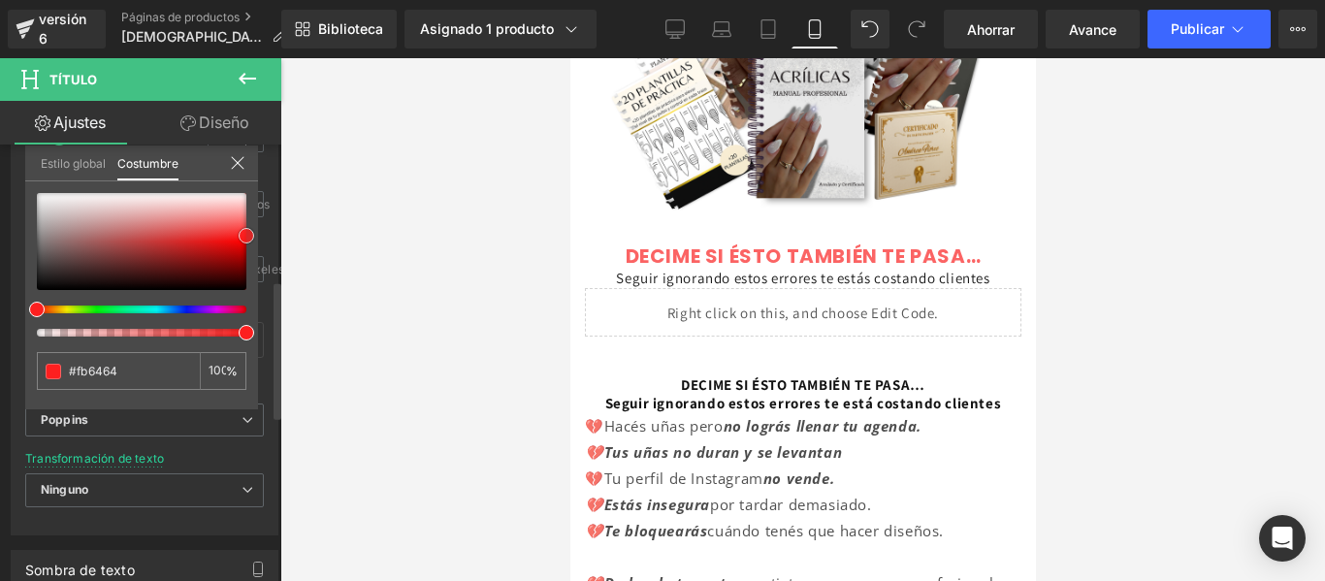
type input "#fb5f5f"
type input "#fd1f1f"
type input "#ff0000"
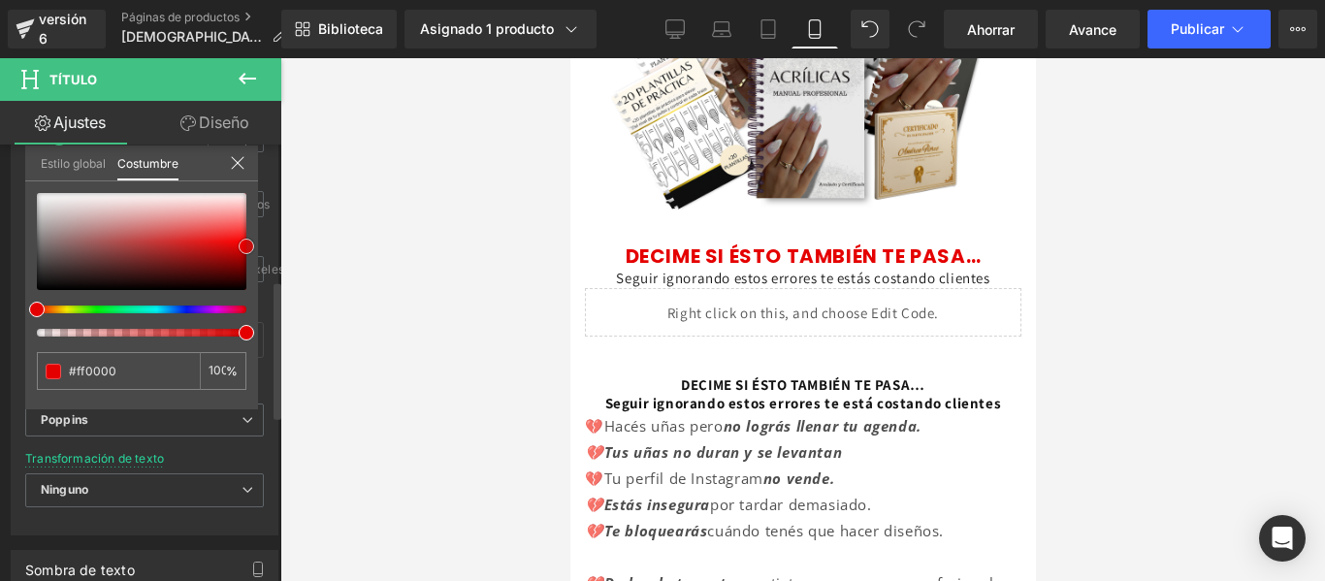
type input "#e50000"
type input "#e00000"
drag, startPoint x: 221, startPoint y: 260, endPoint x: 258, endPoint y: 247, distance: 39.0
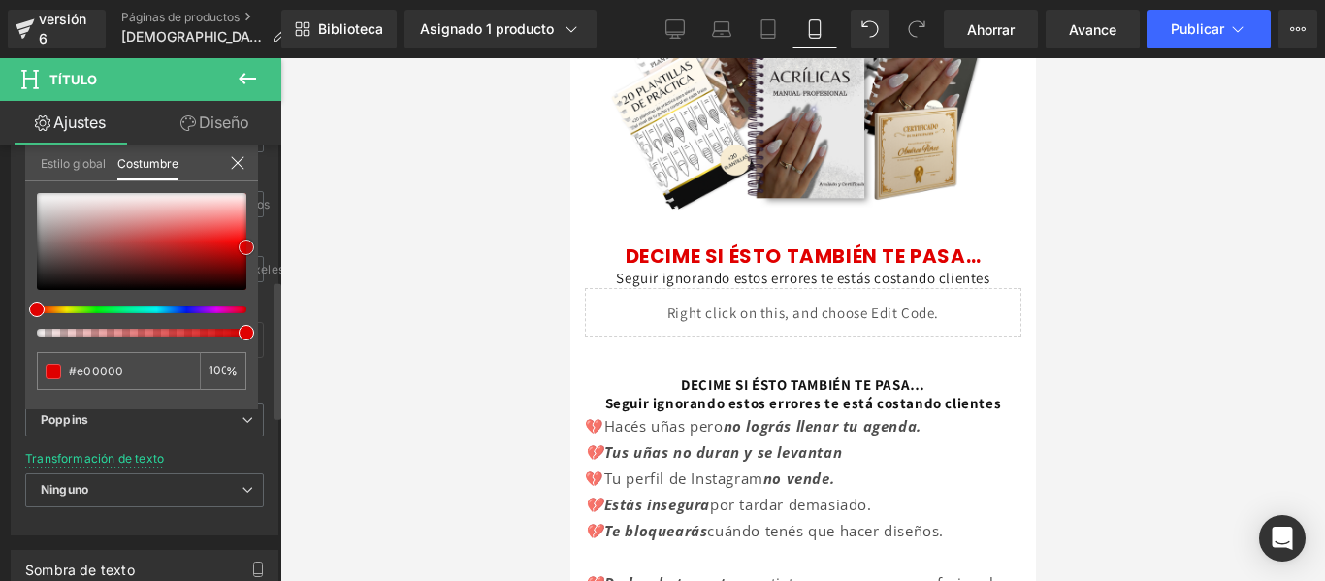
click at [258, 247] on div "Tipografía Estilos de texto Costumbre Costumbre Configurar estilo global Costum…" at bounding box center [145, 202] width 290 height 666
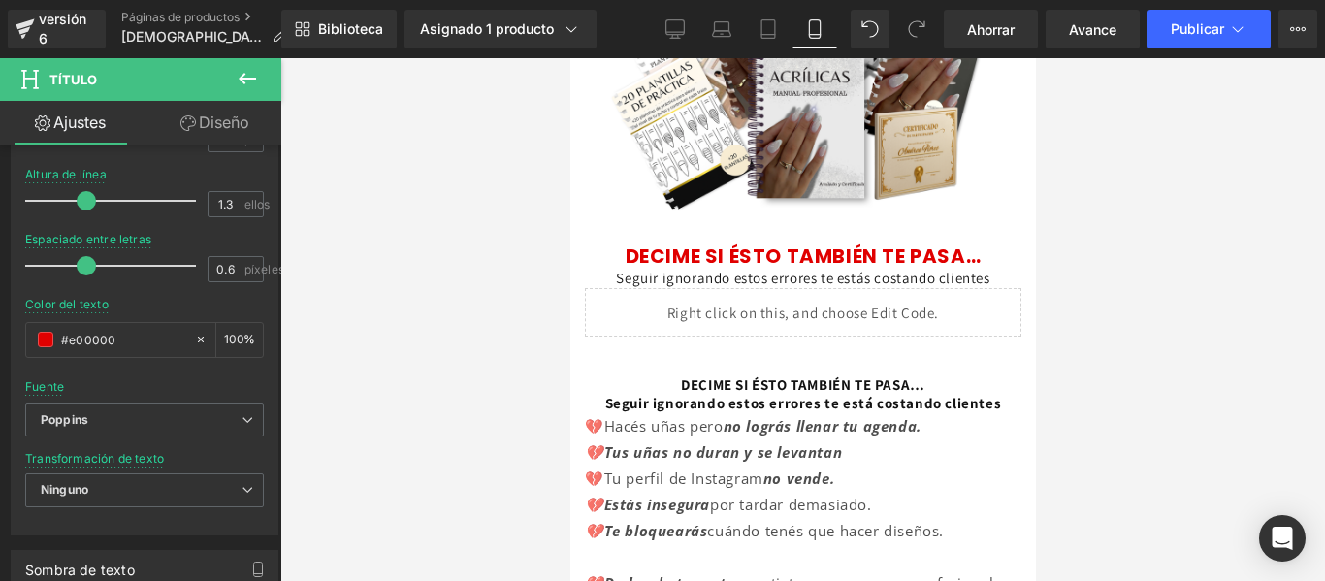
click at [1133, 256] on div at bounding box center [802, 319] width 1045 height 523
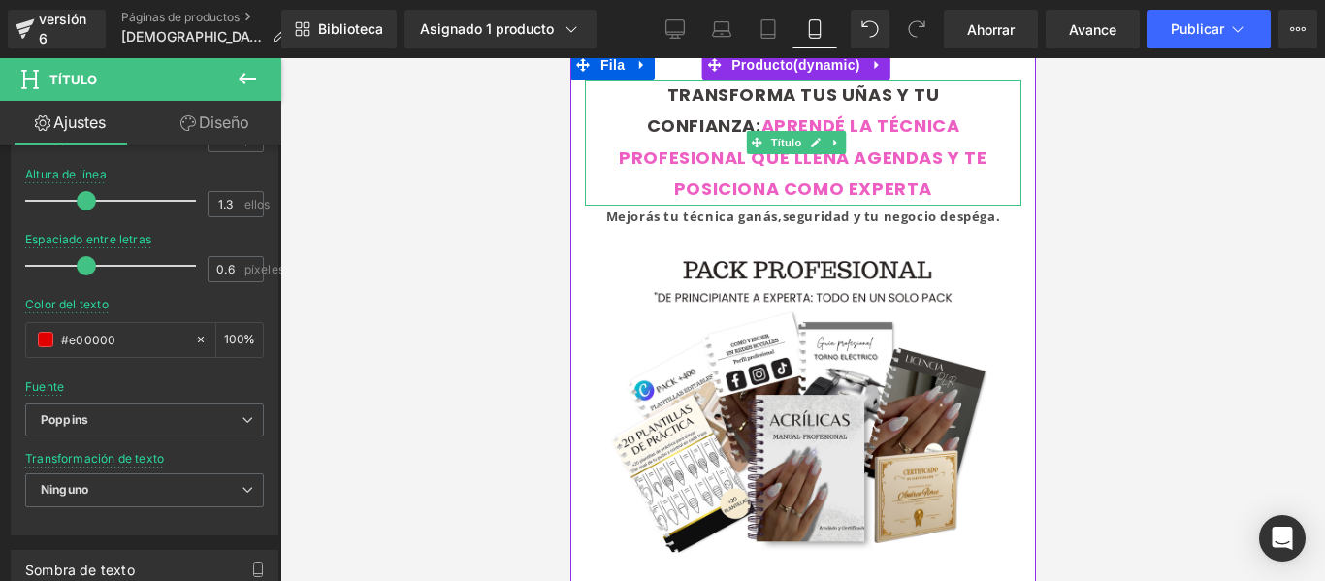
scroll to position [0, 0]
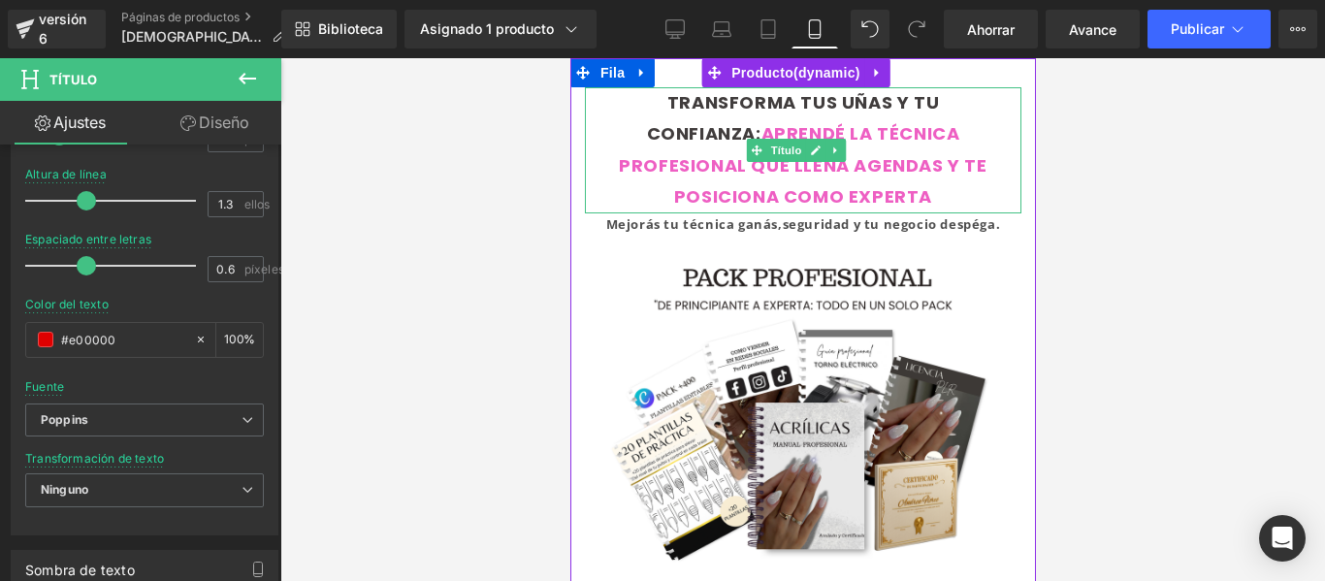
click at [923, 199] on div "TRANSFORMA TUS UÑAS Y TU CONFIANZA: APRENDÉ LA TÉCNICA PROFESIONAL QUE LLENA AG…" at bounding box center [802, 150] width 436 height 126
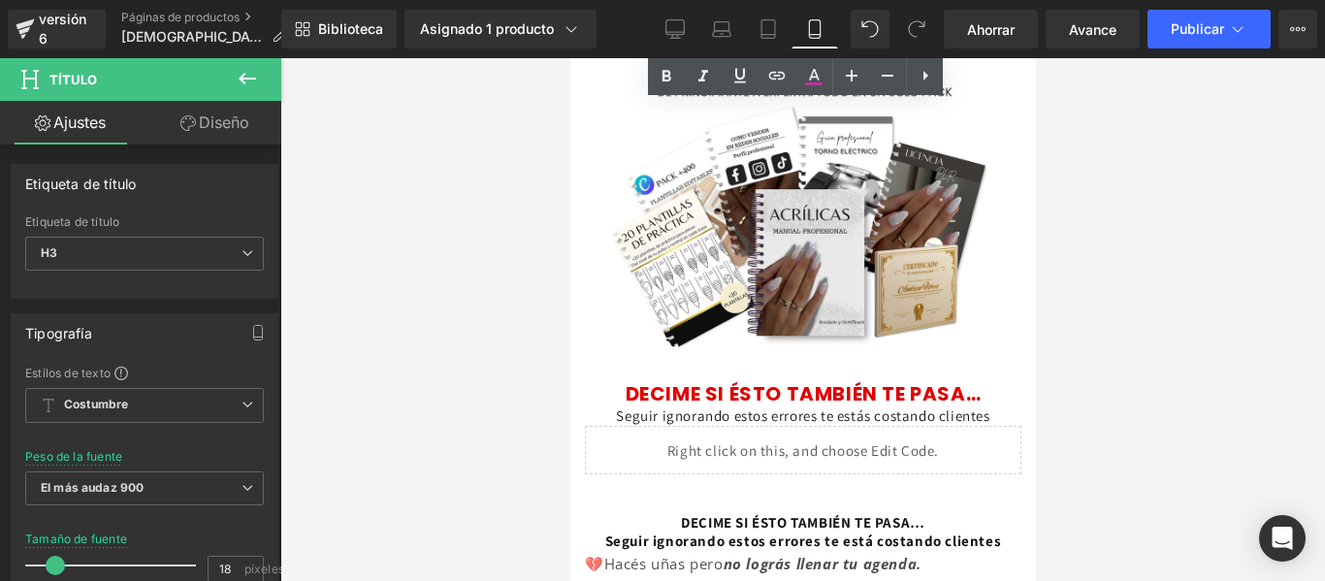
scroll to position [285, 0]
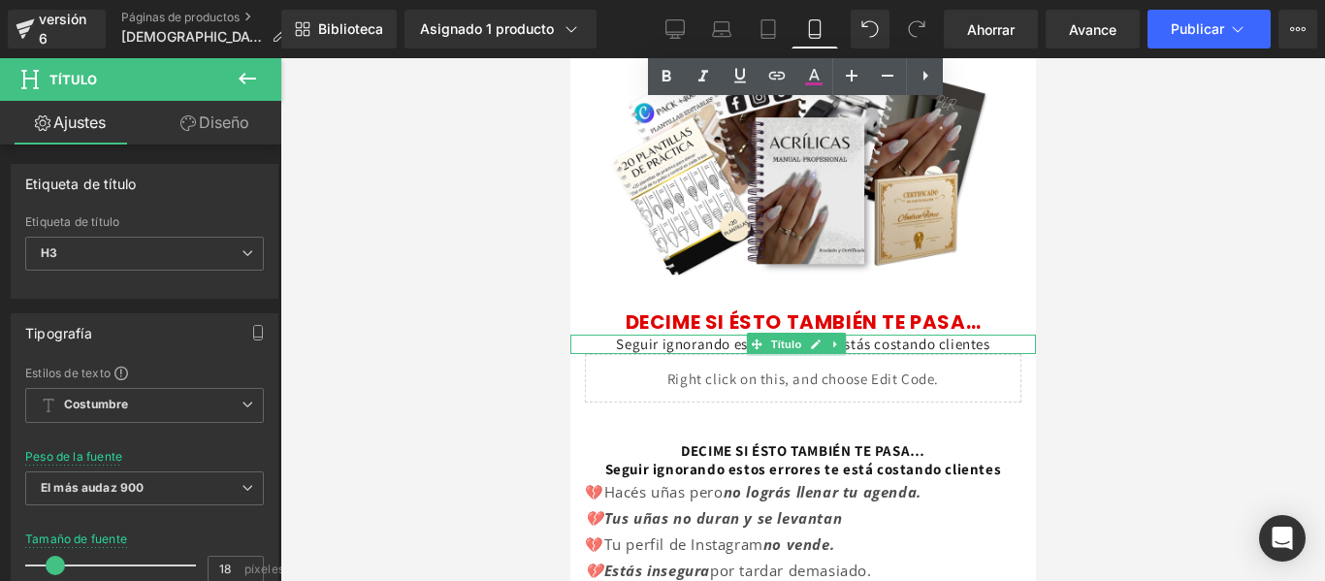
click at [892, 335] on font "Seguir ignorando estos errores te estás costando clientes" at bounding box center [801, 344] width 373 height 18
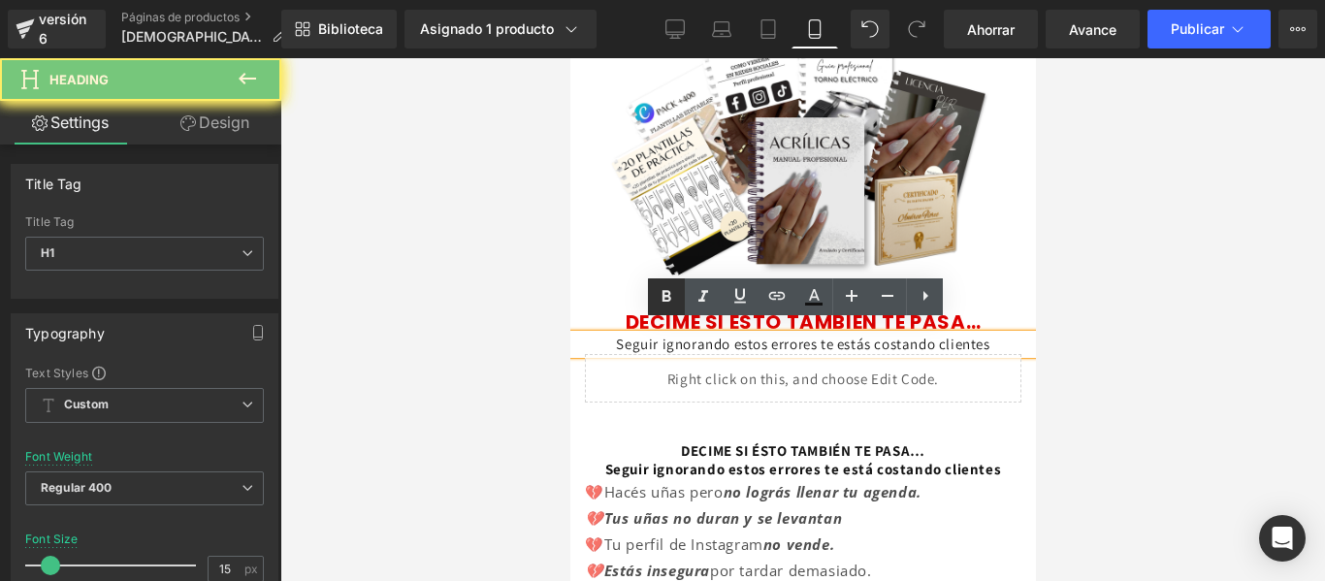
click at [669, 290] on icon at bounding box center [666, 296] width 23 height 23
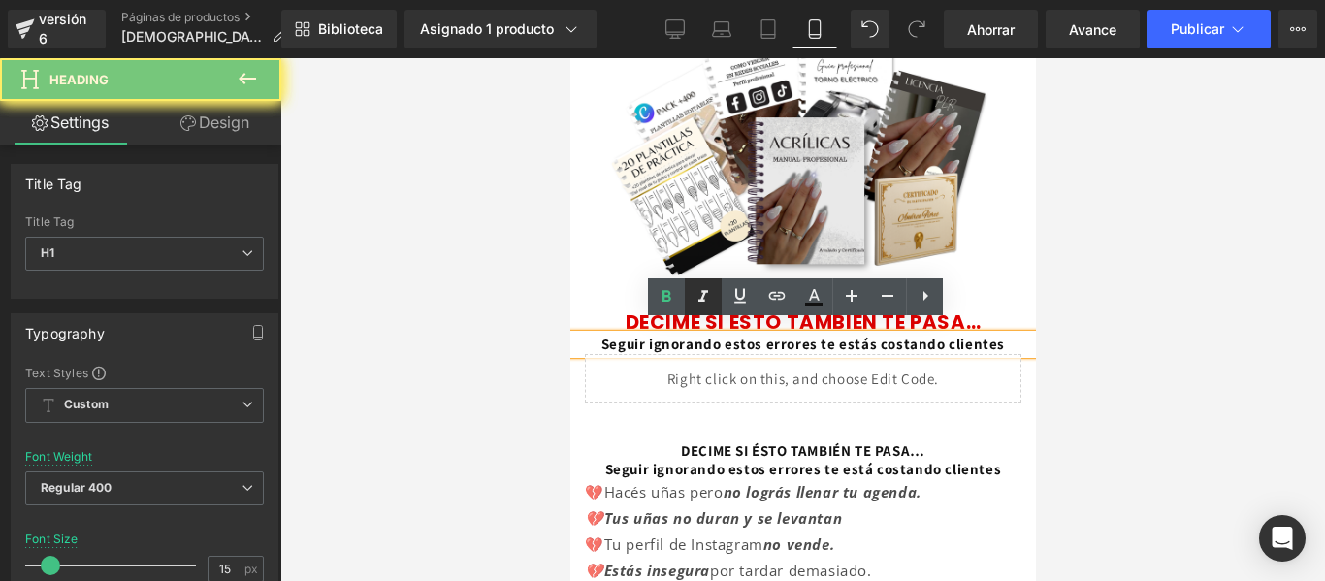
drag, startPoint x: 706, startPoint y: 291, endPoint x: 185, endPoint y: 274, distance: 521.1
click at [706, 291] on icon at bounding box center [703, 296] width 10 height 12
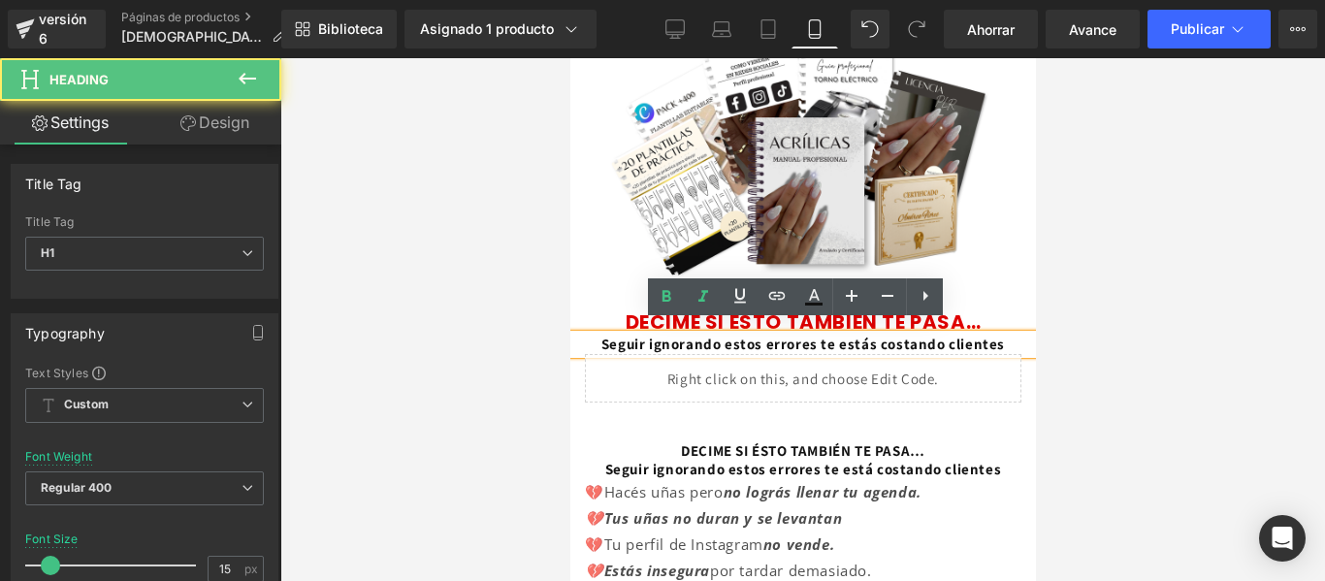
click at [755, 335] on font "Seguir ignorando estos errores te estás costando clientes" at bounding box center [801, 344] width 403 height 18
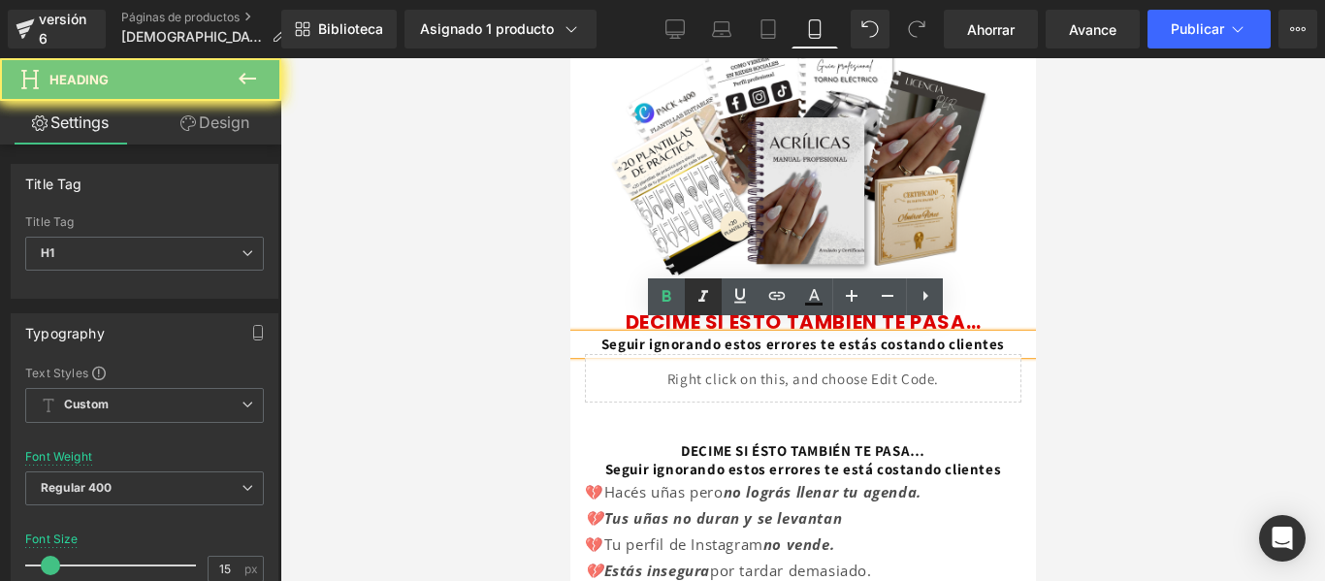
click at [695, 297] on icon at bounding box center [703, 296] width 23 height 23
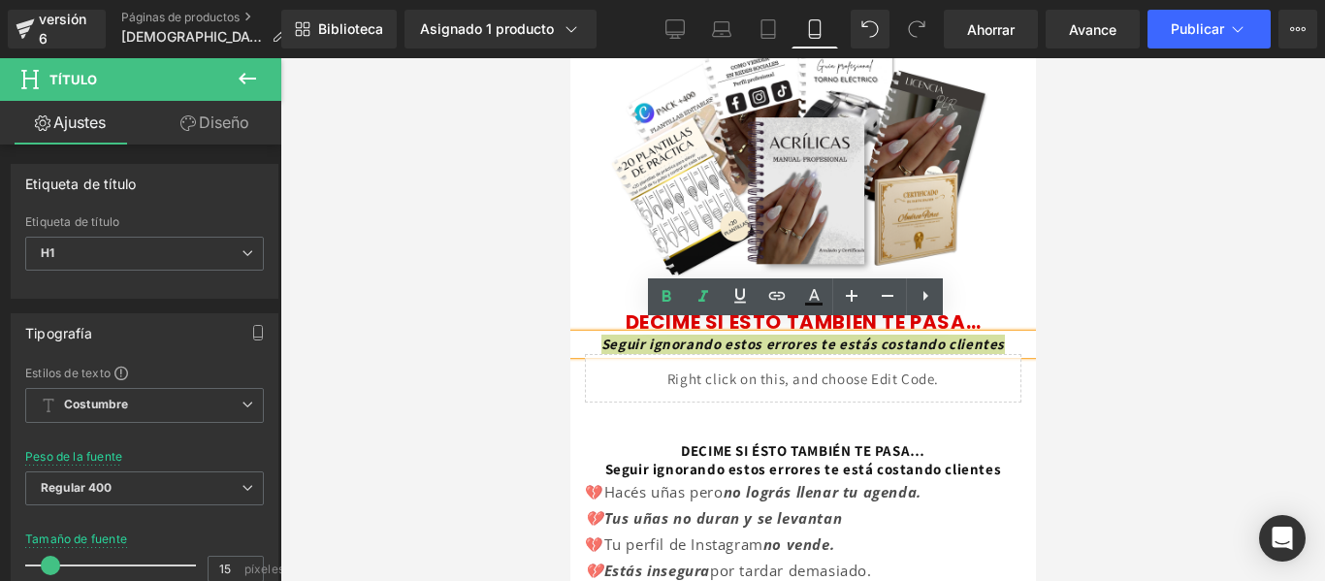
click at [1083, 320] on div at bounding box center [802, 319] width 1045 height 523
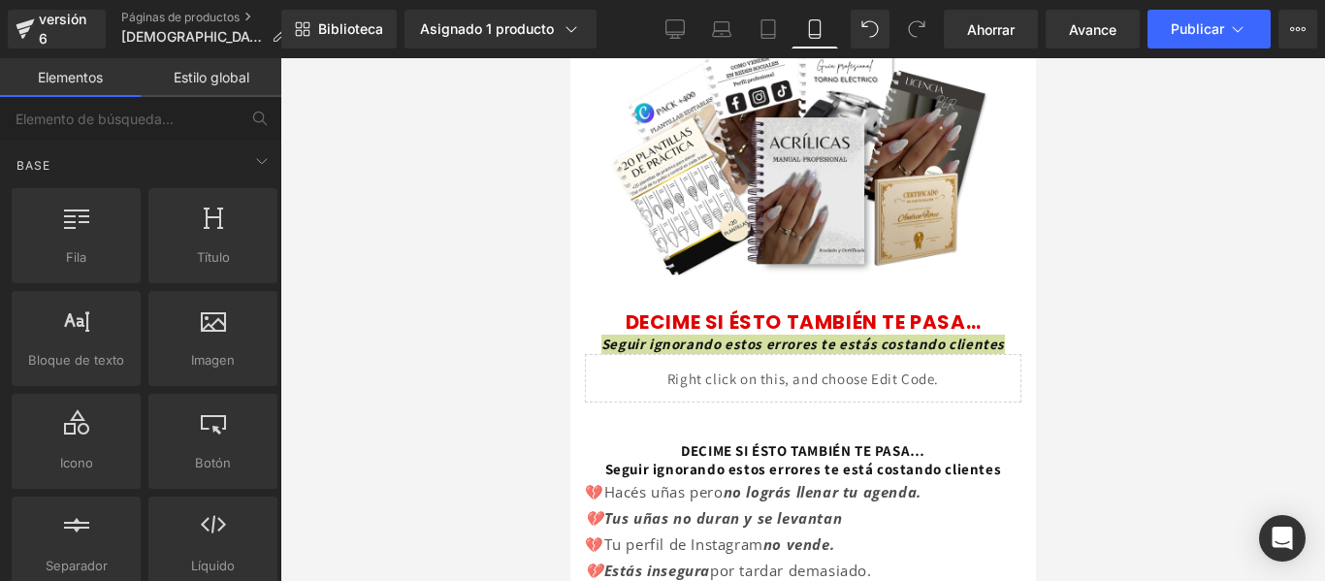
click at [1077, 267] on div at bounding box center [802, 319] width 1045 height 523
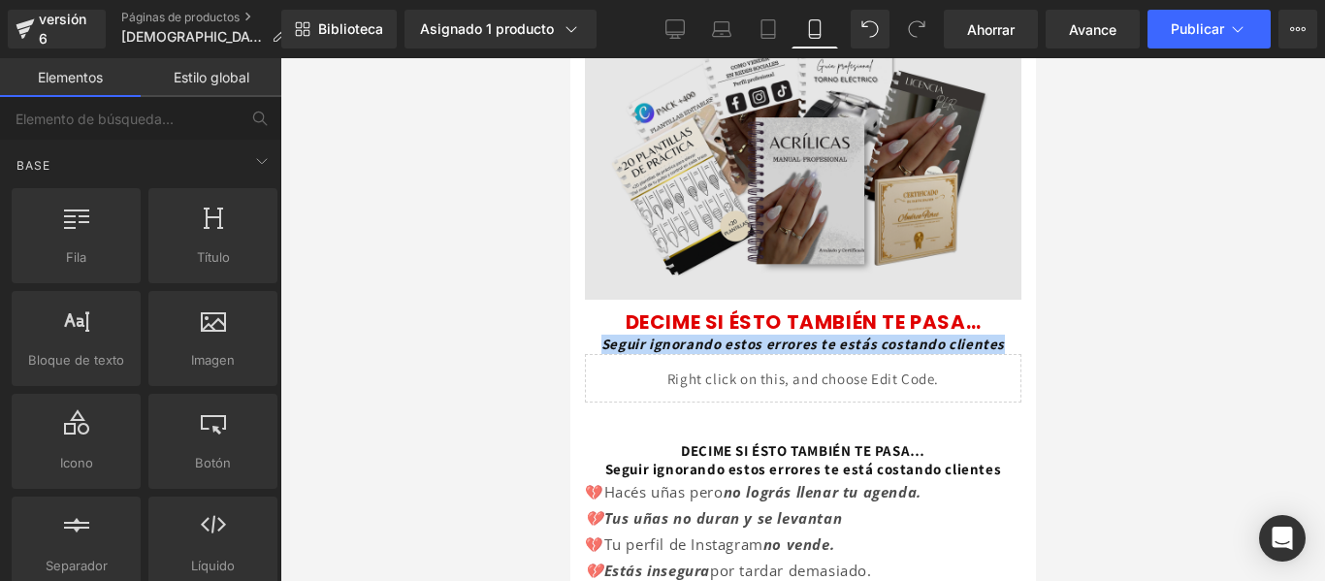
click at [973, 270] on img at bounding box center [802, 125] width 436 height 349
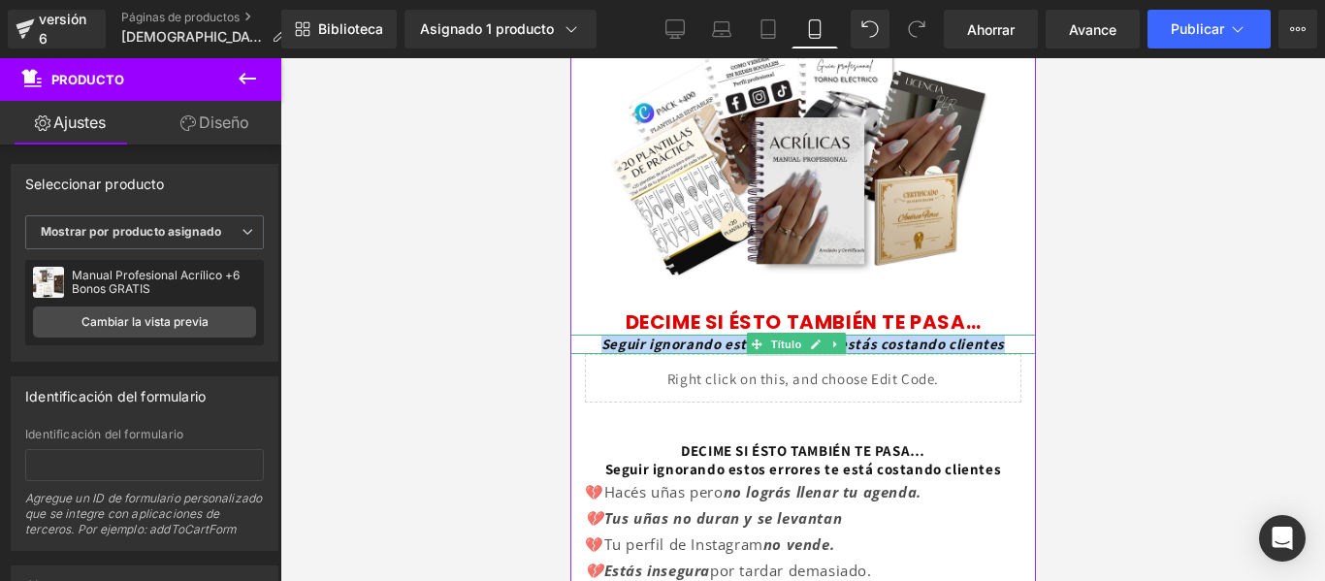
click at [572, 335] on div at bounding box center [571, 344] width 5 height 19
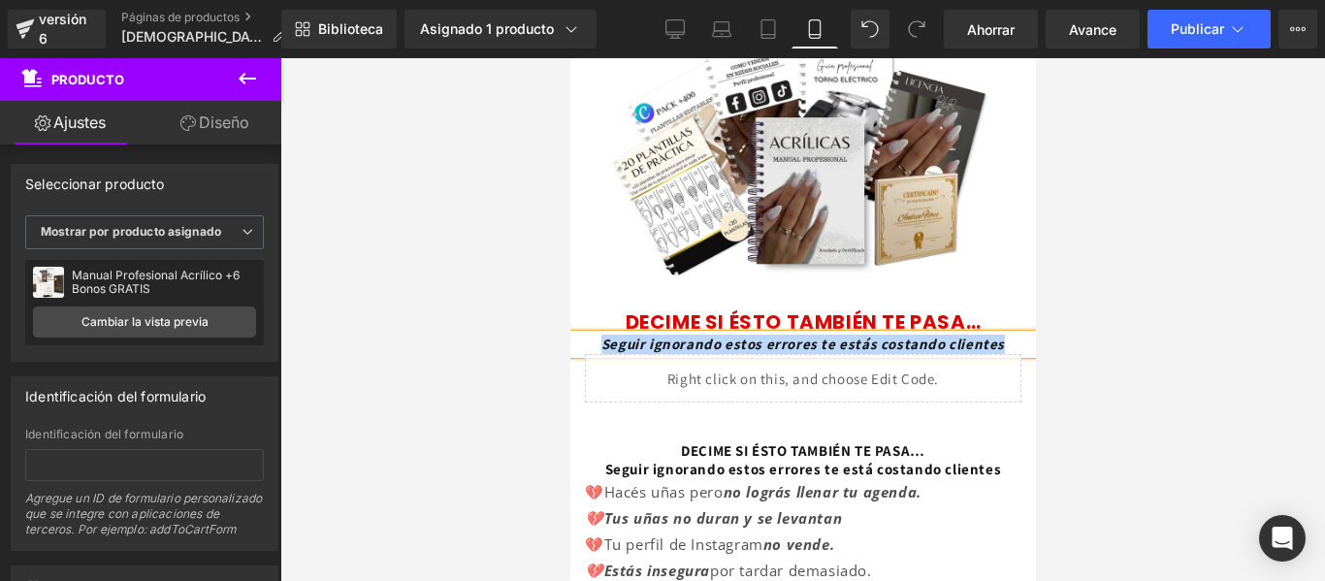
click at [574, 335] on h1 "Seguir ignorando estos errores te estás costando clientes" at bounding box center [802, 344] width 466 height 19
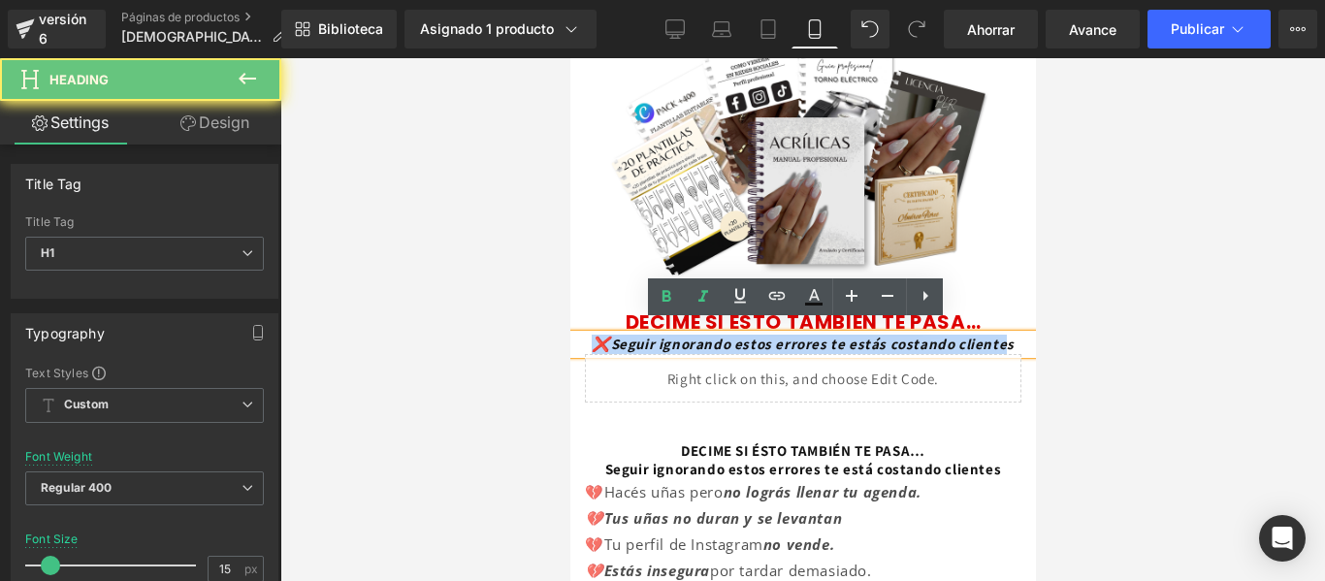
click at [836, 354] on h1 "❌Seguir ignorando estos errores te estás costando clientes" at bounding box center [802, 344] width 466 height 19
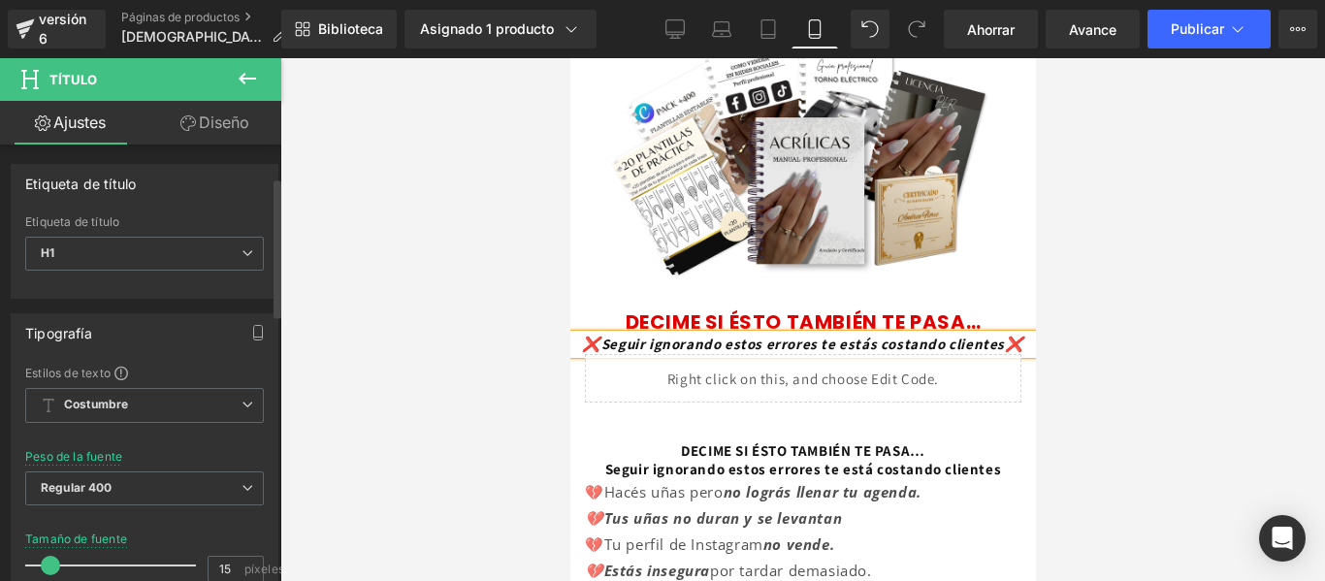
scroll to position [102, 0]
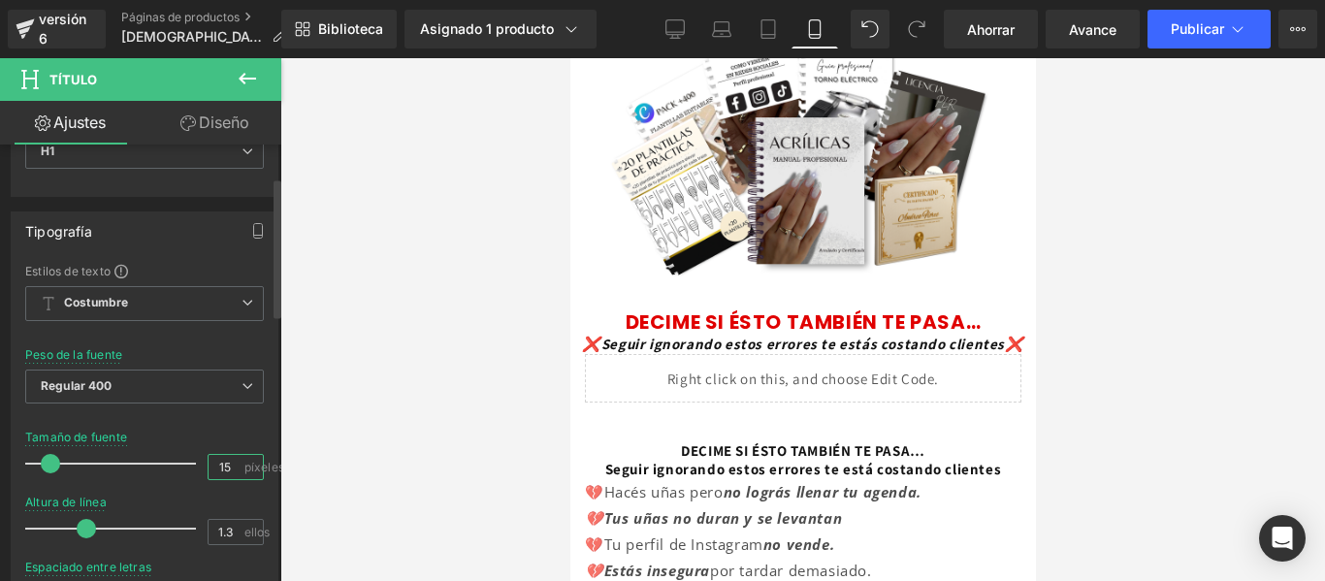
click at [221, 468] on input "15" at bounding box center [226, 467] width 34 height 24
type input "14"
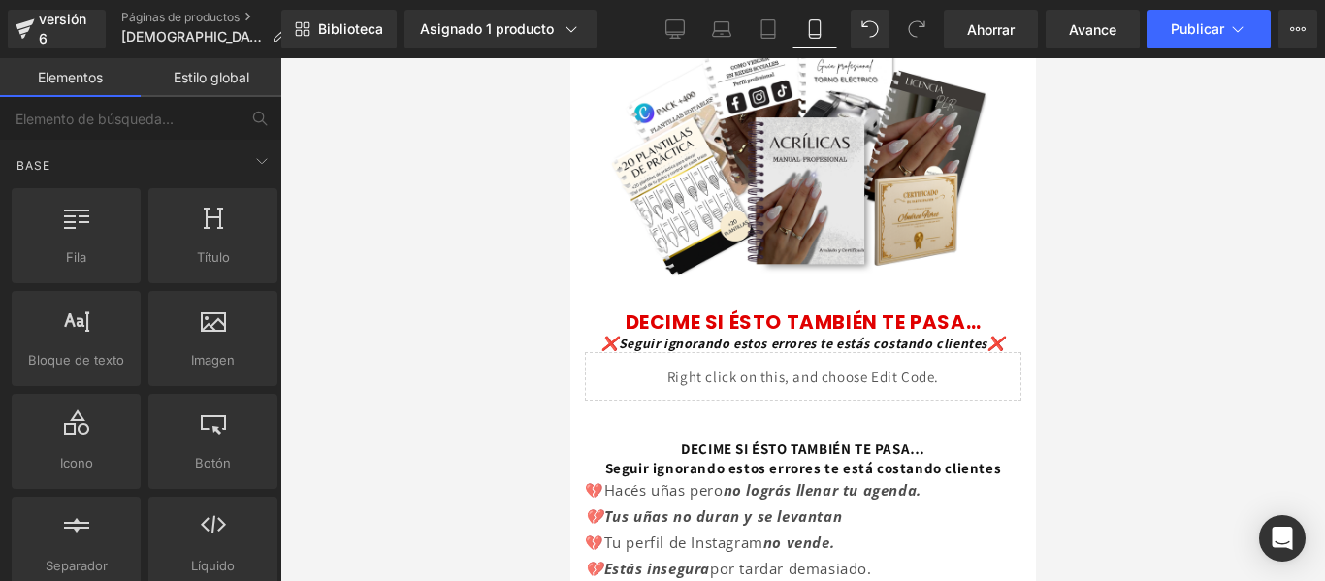
click at [1100, 278] on div at bounding box center [802, 319] width 1045 height 523
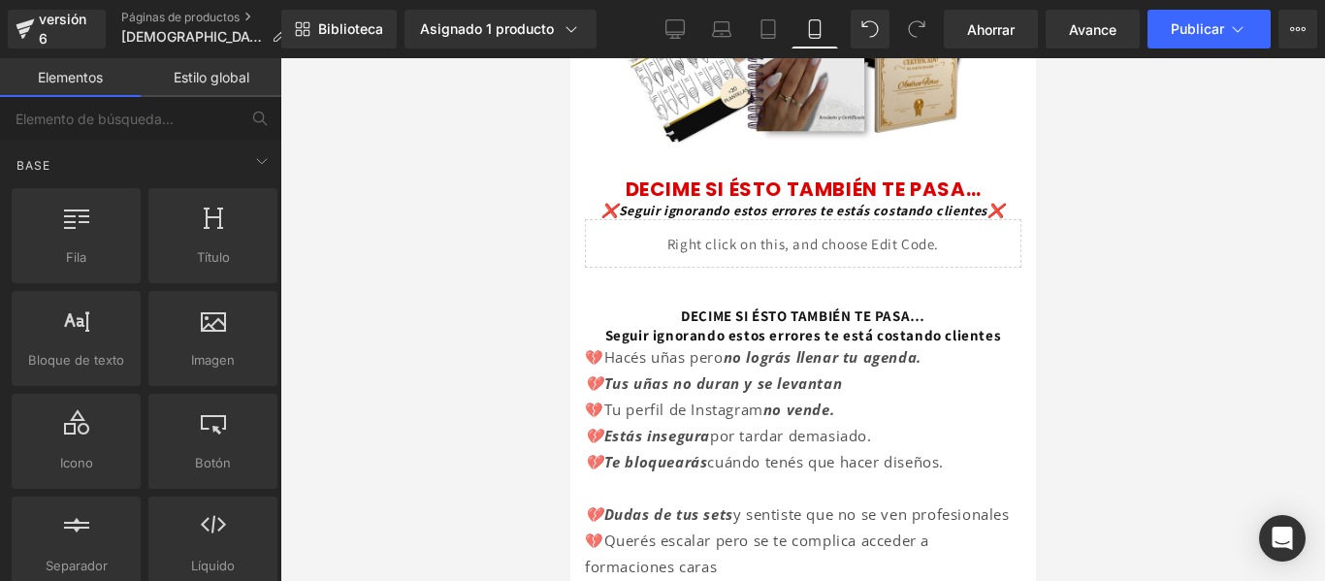
scroll to position [484, 0]
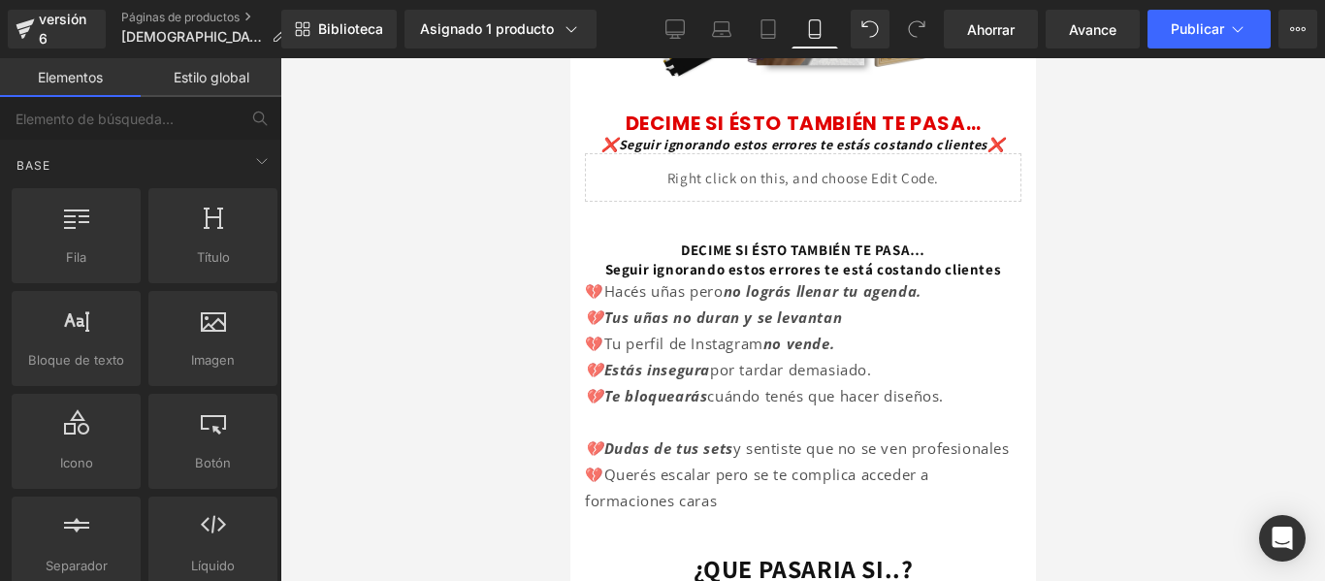
click at [799, 275] on div "Seguir ignorando estos errores te está costando clientes Título" at bounding box center [802, 269] width 436 height 19
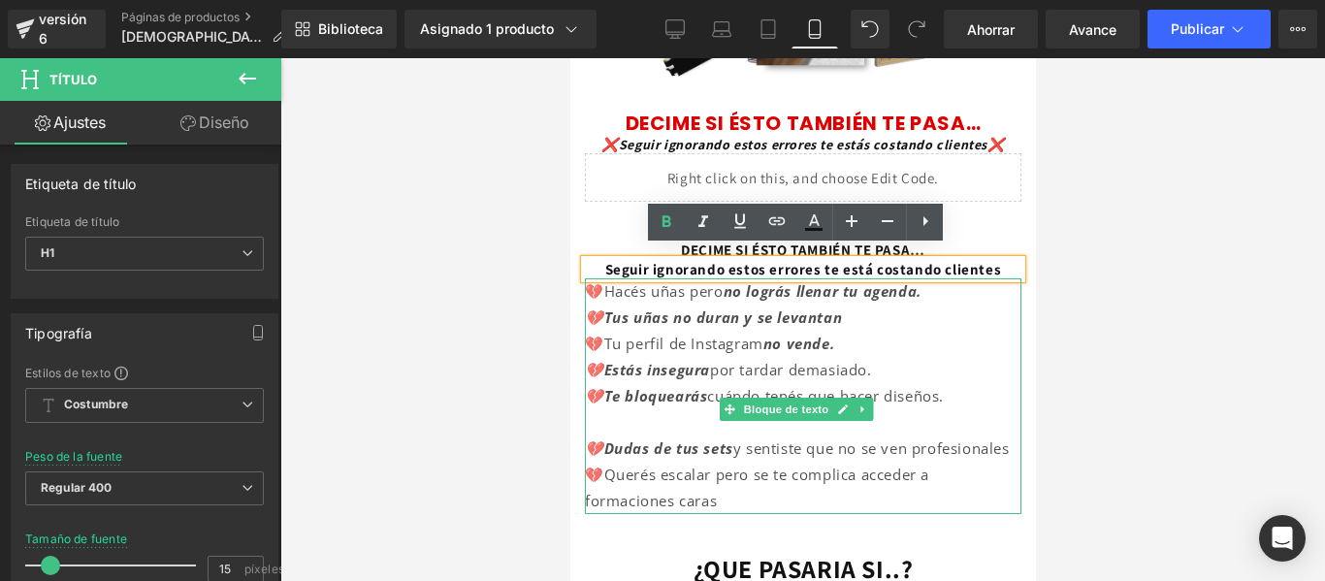
drag, startPoint x: 917, startPoint y: 299, endPoint x: 908, endPoint y: 309, distance: 13.8
click at [917, 299] on font "no lográs llenar tu agenda." at bounding box center [822, 290] width 198 height 19
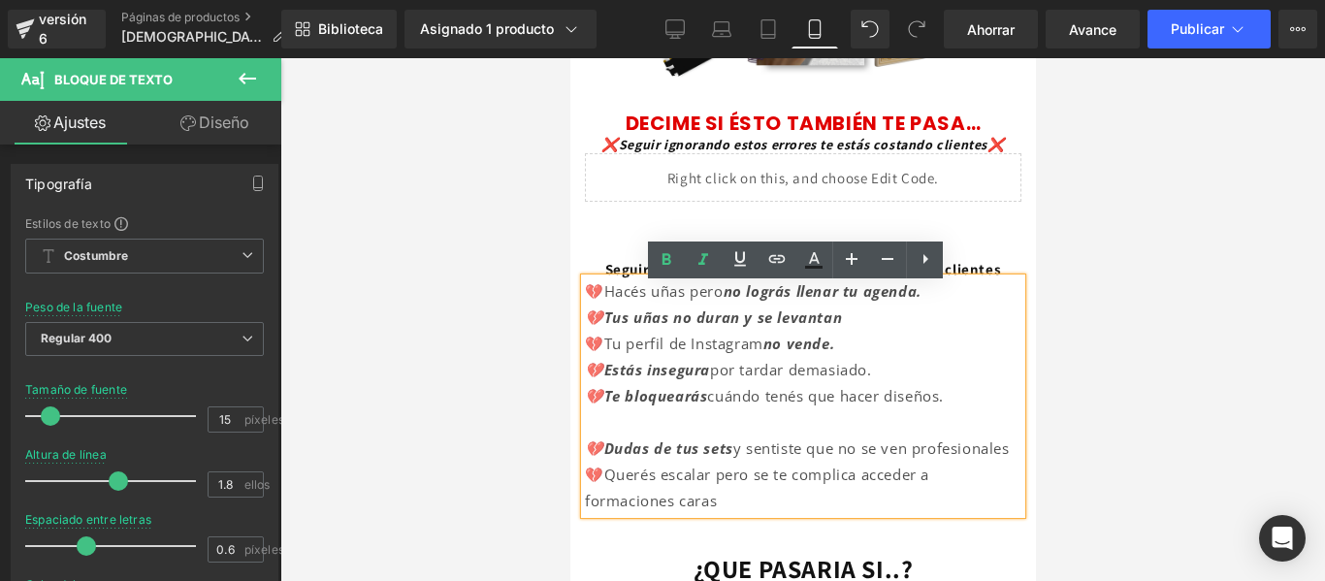
click at [870, 405] on font "cuándo tenés que hacer diseños." at bounding box center [824, 395] width 237 height 19
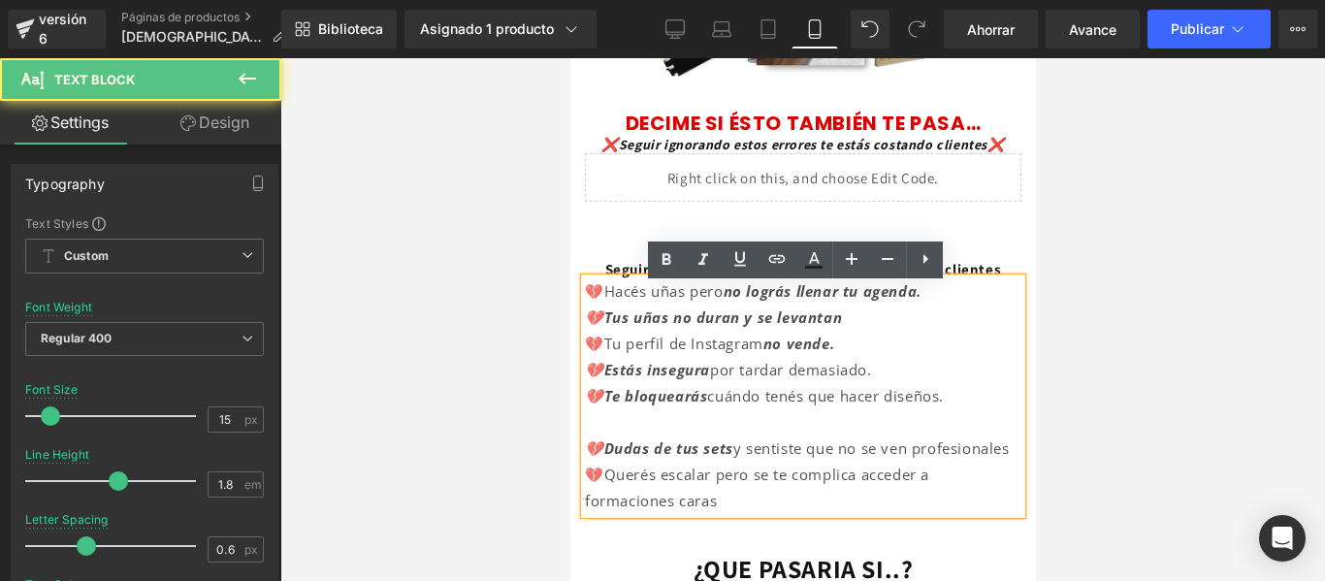
click at [976, 222] on div "DECIME SI ÉSTO TAMBIÉN TE PASA… Título Seguir ignorando estos errores te está c…" at bounding box center [802, 367] width 466 height 312
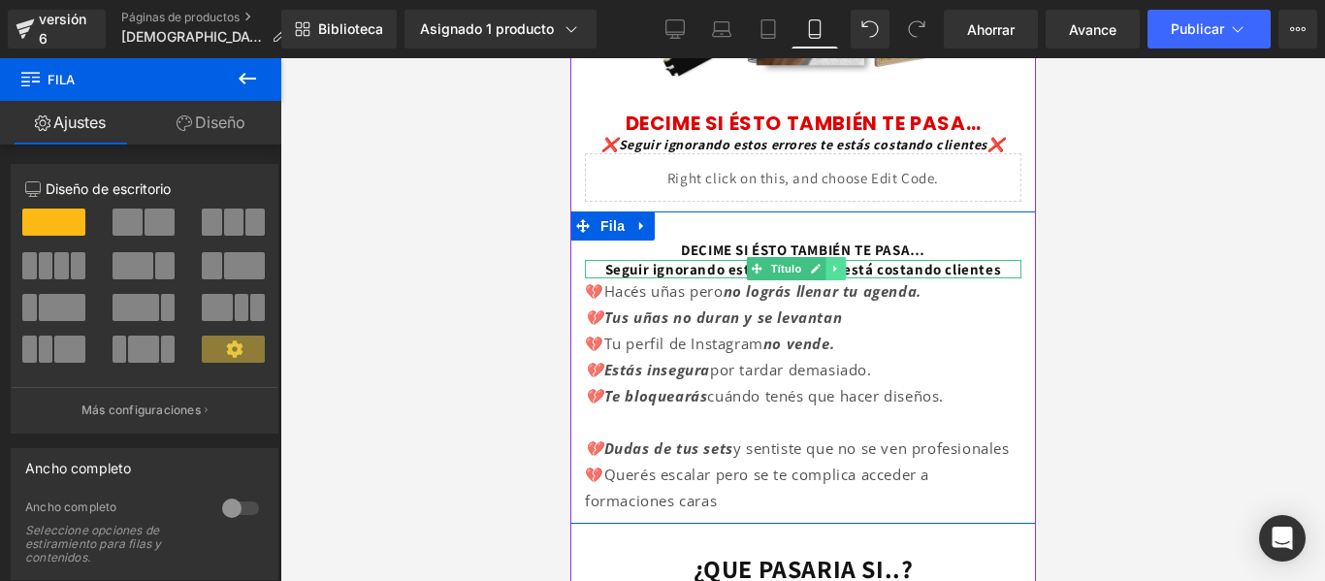
click at [835, 268] on icon at bounding box center [834, 269] width 11 height 12
click at [845, 266] on icon at bounding box center [844, 269] width 11 height 11
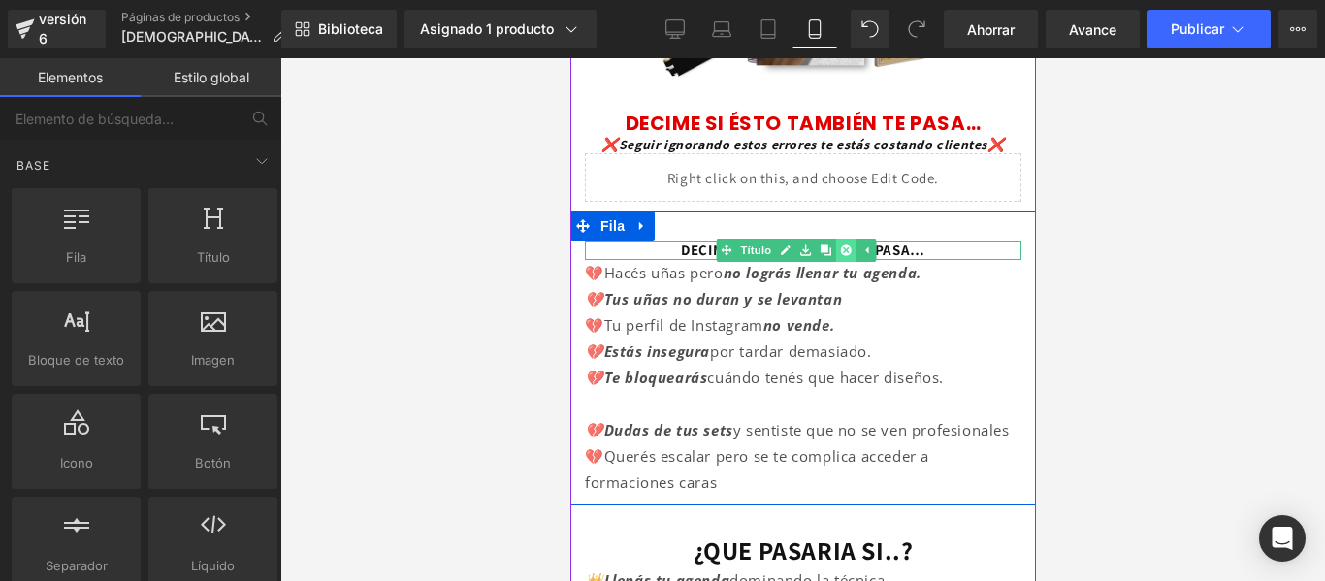
click at [852, 239] on link at bounding box center [844, 250] width 20 height 23
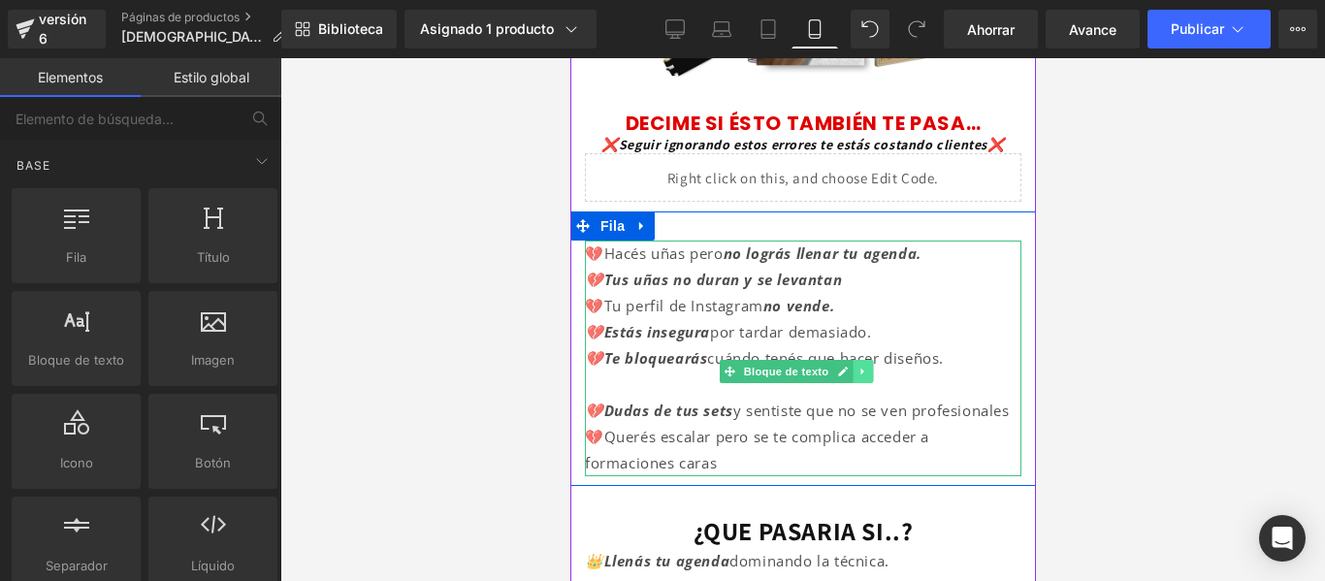
click at [863, 366] on icon at bounding box center [861, 372] width 11 height 12
click at [873, 366] on icon at bounding box center [871, 372] width 11 height 12
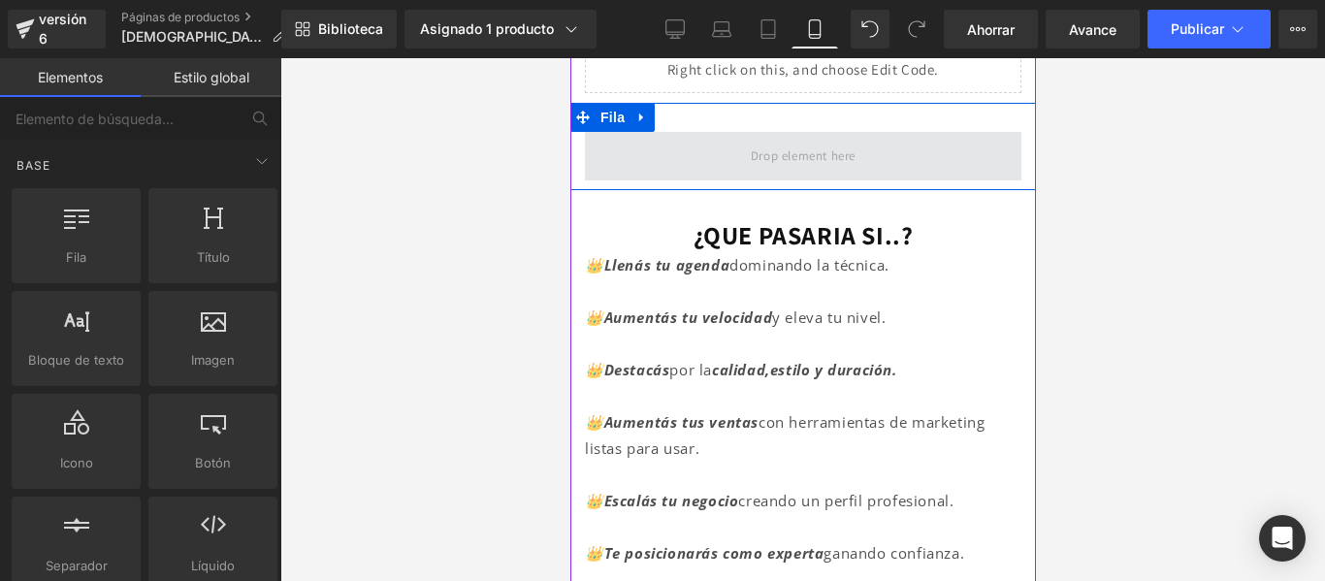
scroll to position [653, 0]
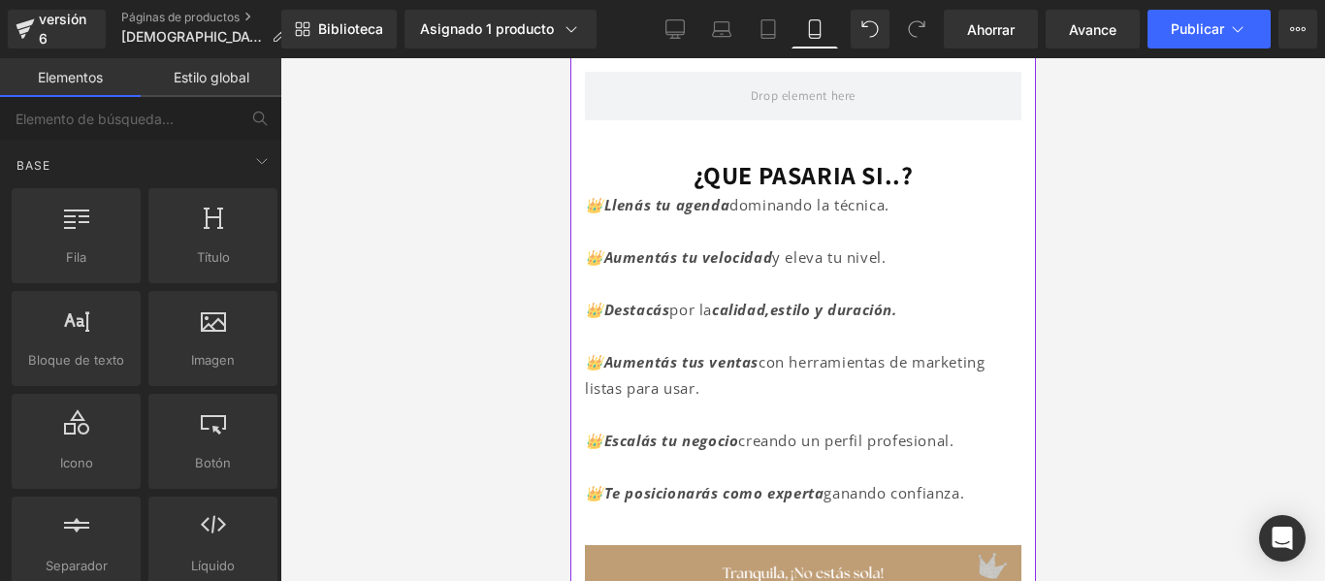
click at [814, 454] on p at bounding box center [802, 467] width 436 height 26
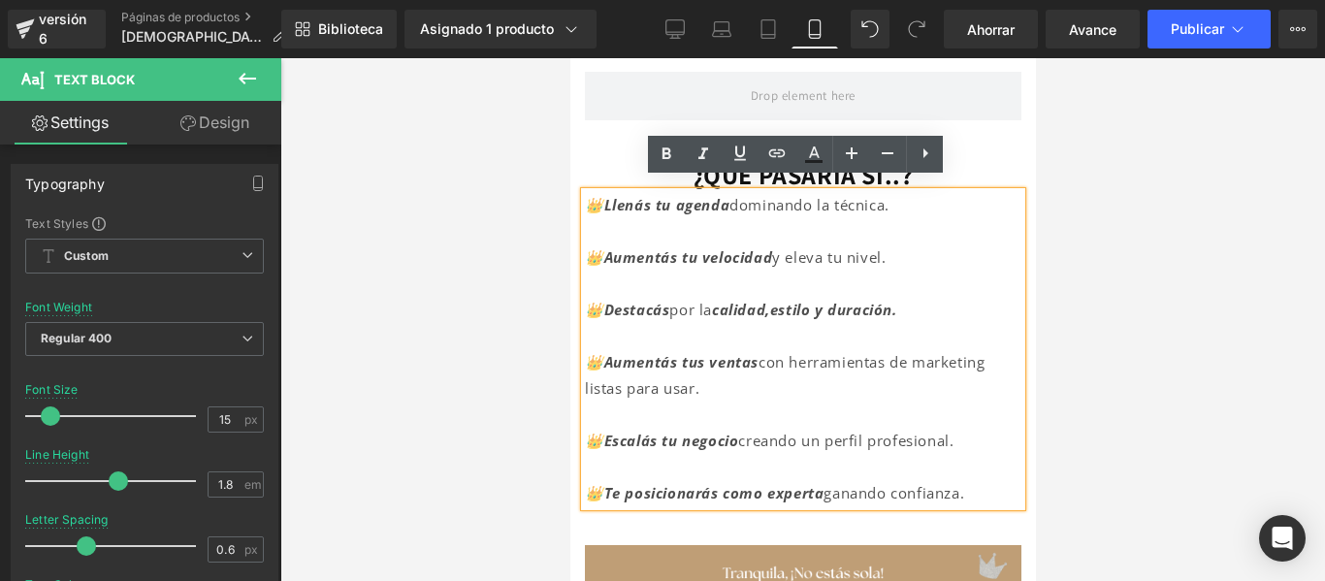
click at [975, 484] on p "👑Te posicionarás como experta ganando confianza." at bounding box center [802, 493] width 436 height 26
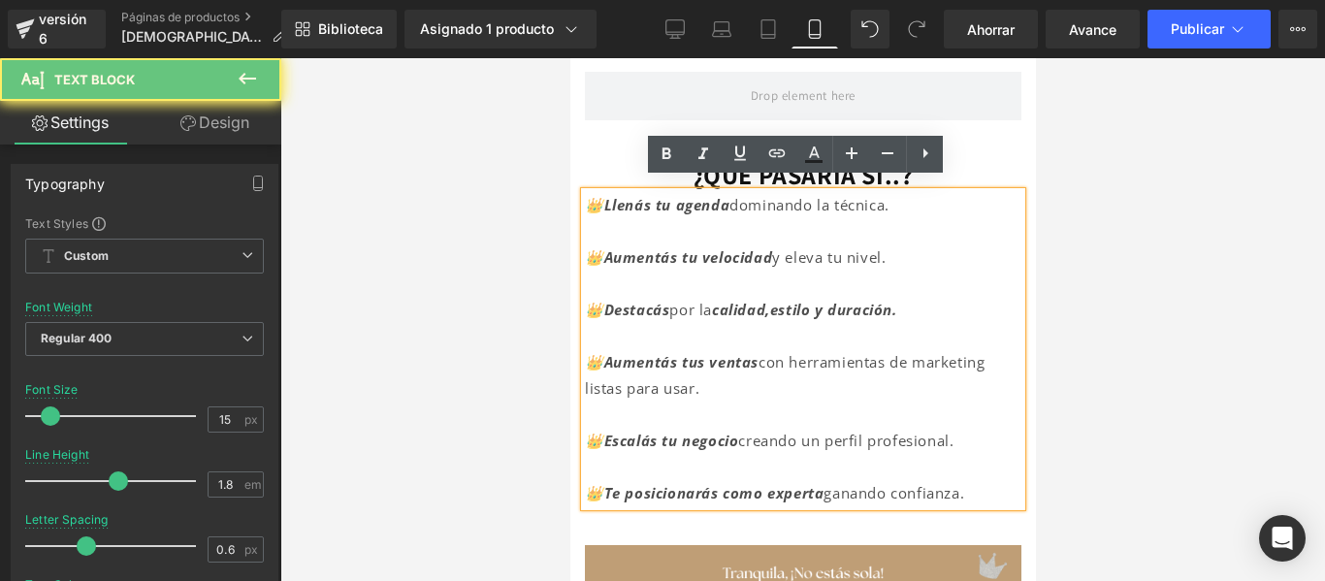
drag, startPoint x: 975, startPoint y: 484, endPoint x: 592, endPoint y: 190, distance: 482.9
click at [592, 192] on div "👑Llenás tu agenda dominando la técnica. 👑Aumentás tu velocidad y eleva tu nivel…" at bounding box center [802, 349] width 436 height 314
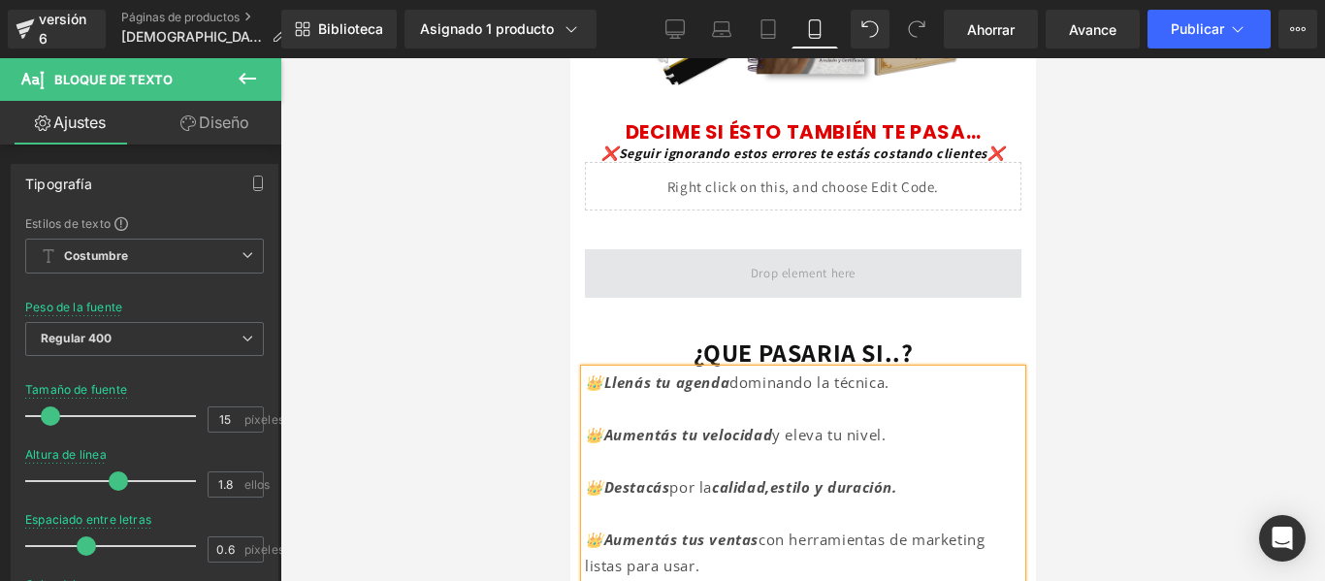
scroll to position [403, 0]
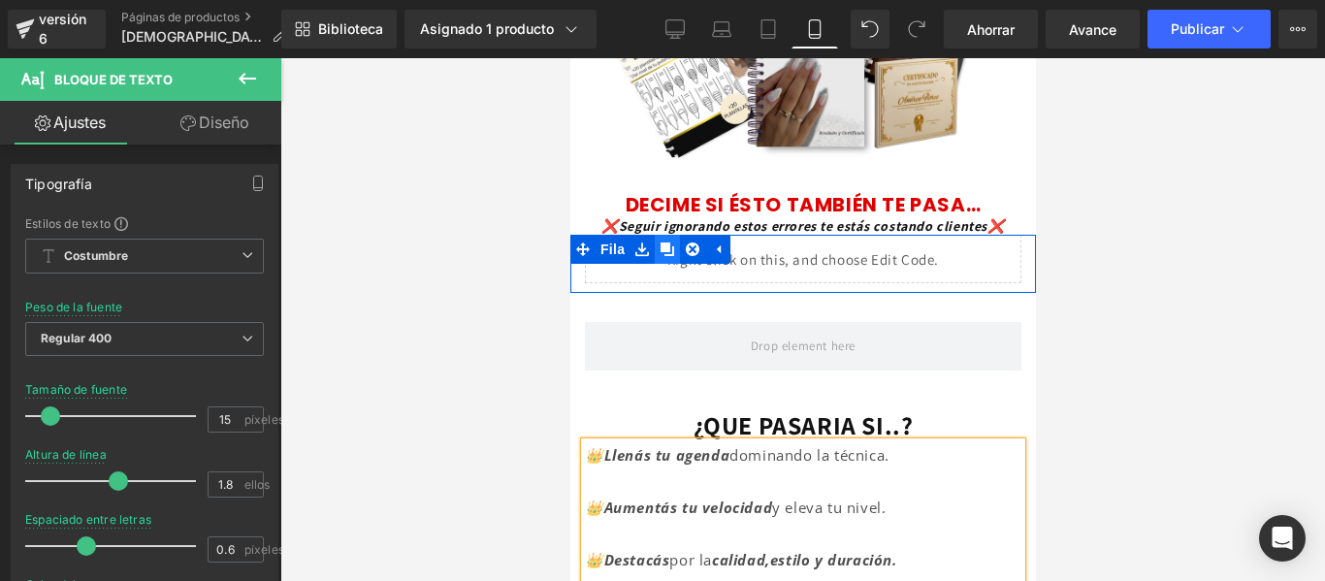
click at [669, 242] on icon at bounding box center [667, 249] width 14 height 14
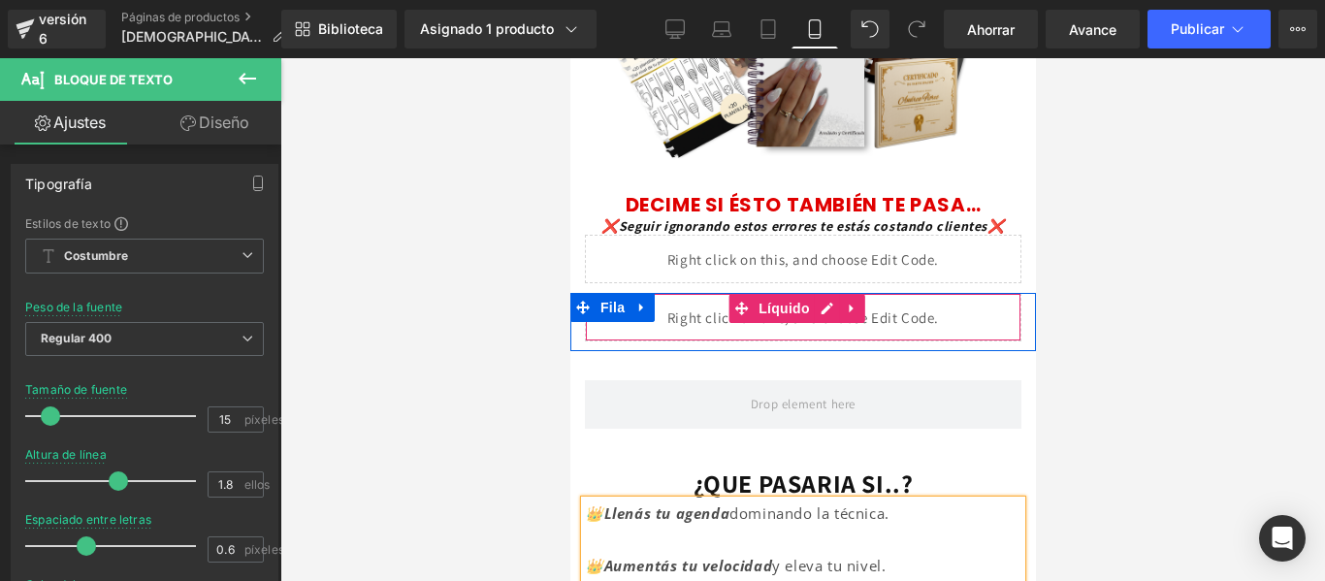
click at [899, 306] on div "Líquido" at bounding box center [802, 317] width 436 height 48
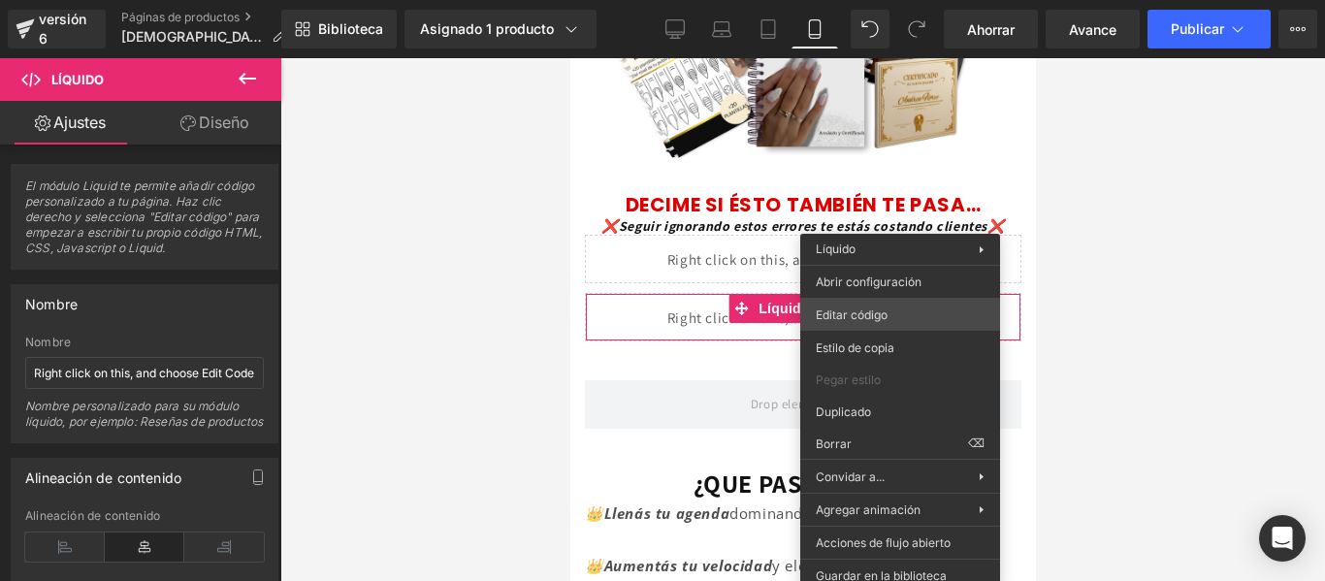
click at [904, 0] on div "Título Estás previsualizando cómo funciona el Reestilizará tu página. No puedes…" at bounding box center [662, 0] width 1325 height 0
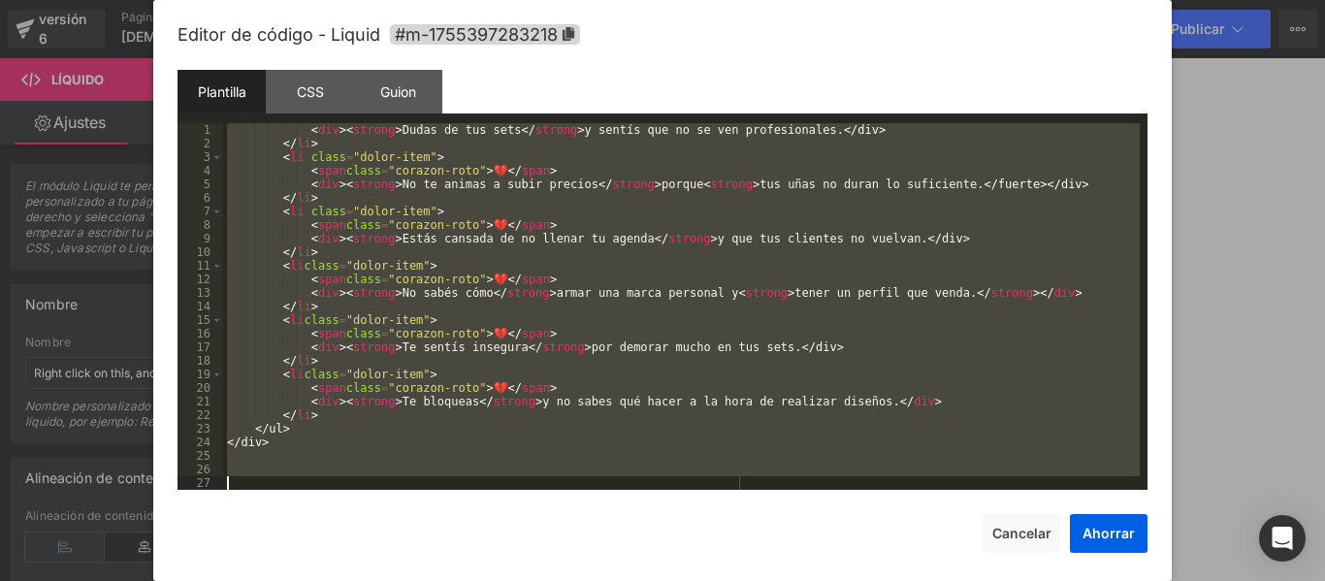
scroll to position [896, 0]
drag, startPoint x: 235, startPoint y: 142, endPoint x: 768, endPoint y: 492, distance: 638.1
click at [768, 492] on div "Editor de código - Liquid #m-1755397283218 Plantilla CSS Guion Datos 1 2 3 4 5 …" at bounding box center [662, 307] width 970 height 615
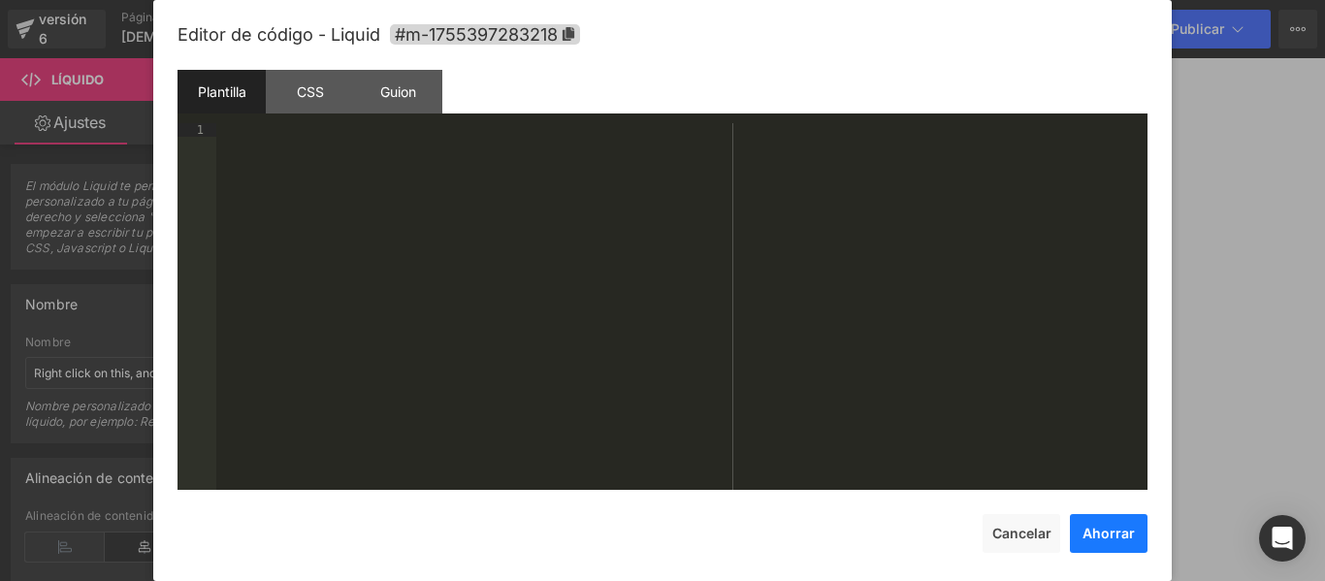
click at [1116, 528] on font "Ahorrar" at bounding box center [1108, 533] width 52 height 16
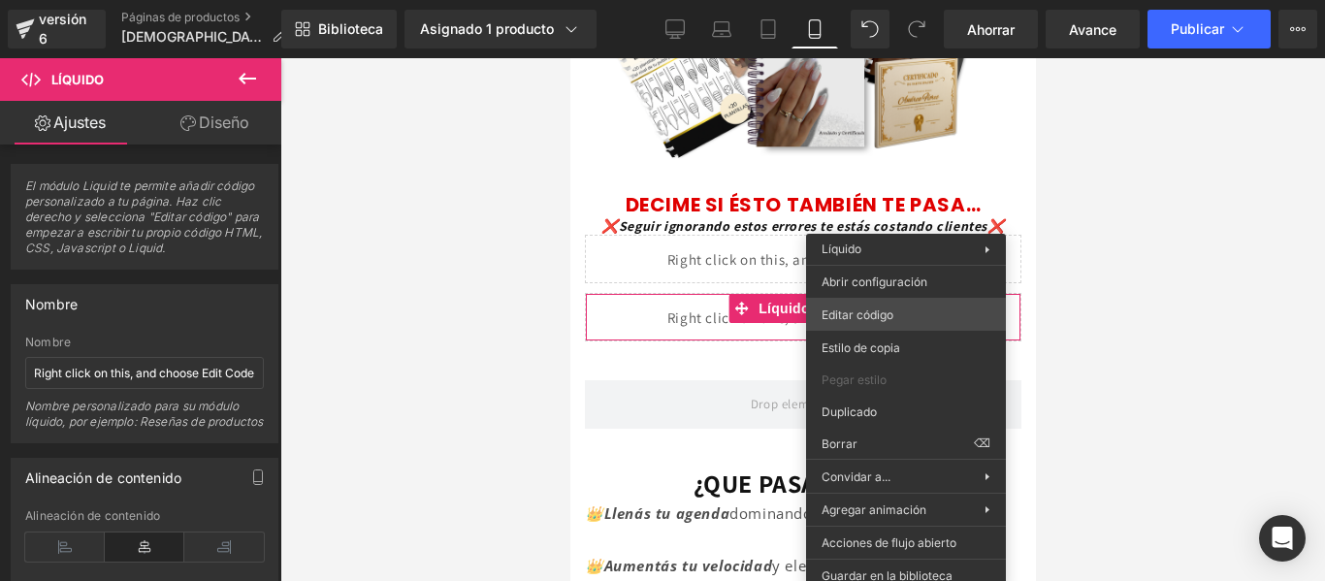
click at [885, 0] on div "Título Estás previsualizando cómo funciona el Reestilizará tu página. No puedes…" at bounding box center [662, 0] width 1325 height 0
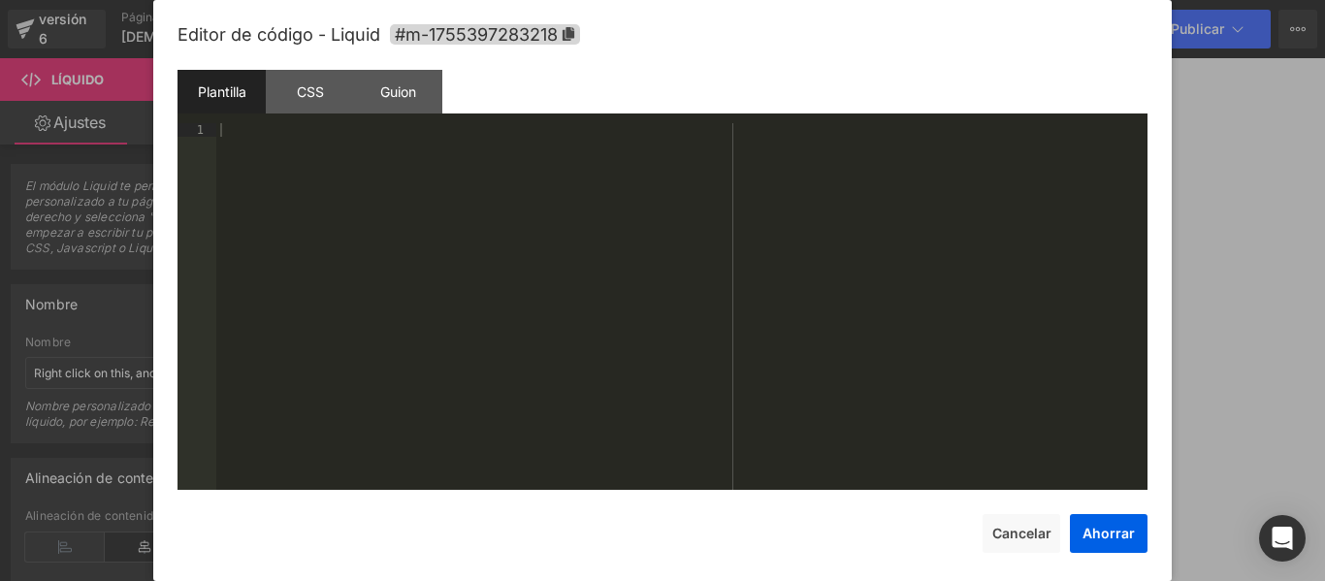
click at [1208, 220] on div at bounding box center [662, 290] width 1325 height 581
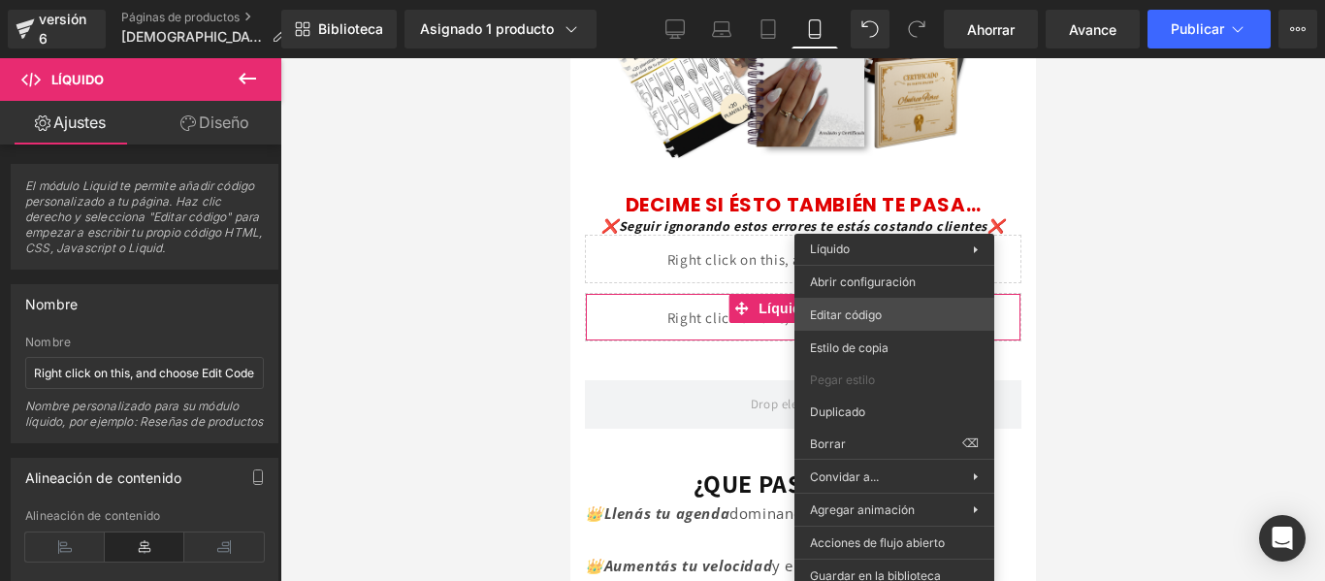
click at [882, 0] on div "Título Estás previsualizando cómo funciona el Reestilizará tu página. No puedes…" at bounding box center [662, 0] width 1325 height 0
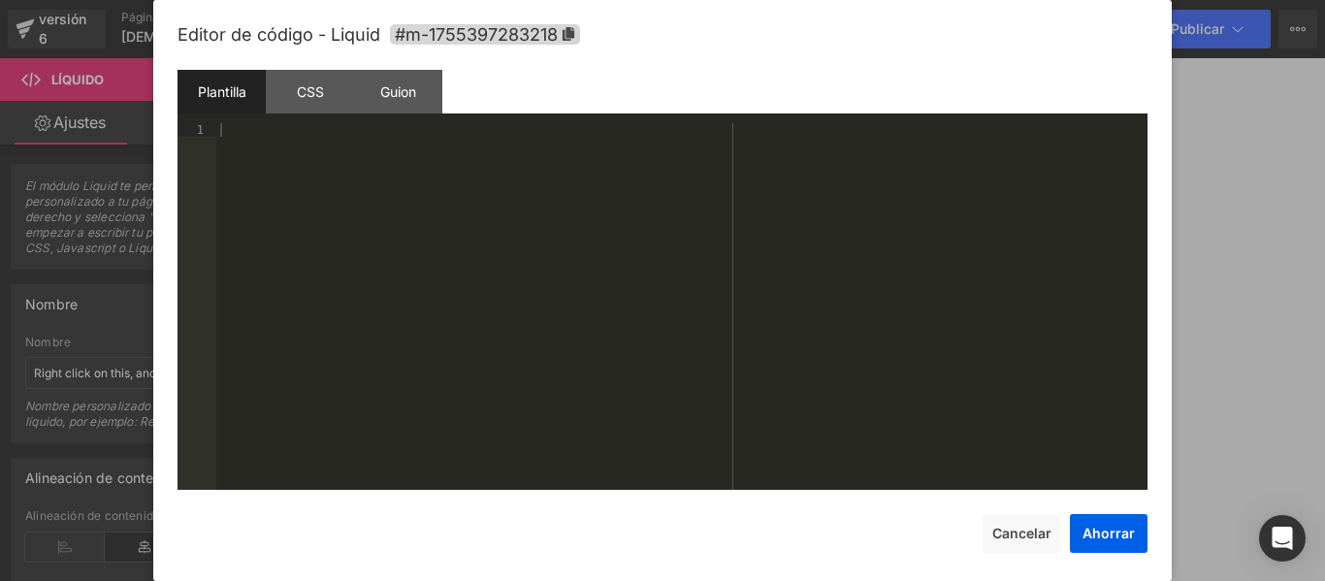
click at [356, 175] on div at bounding box center [681, 320] width 931 height 394
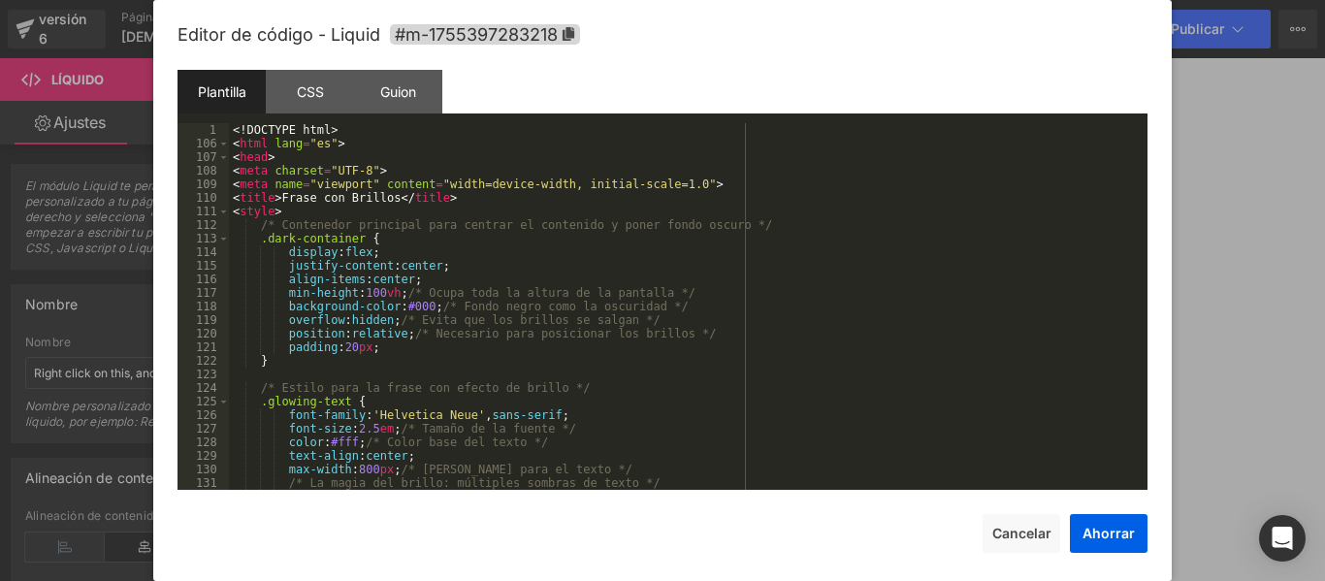
scroll to position [0, 0]
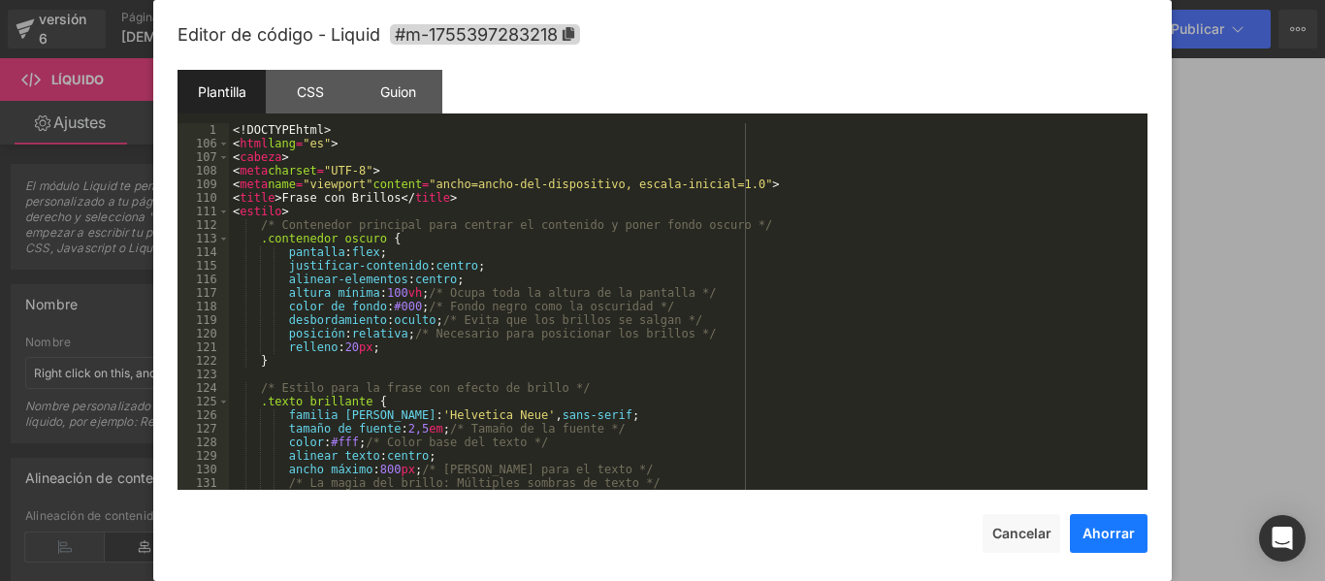
click at [1109, 542] on button "Ahorrar" at bounding box center [1109, 533] width 78 height 39
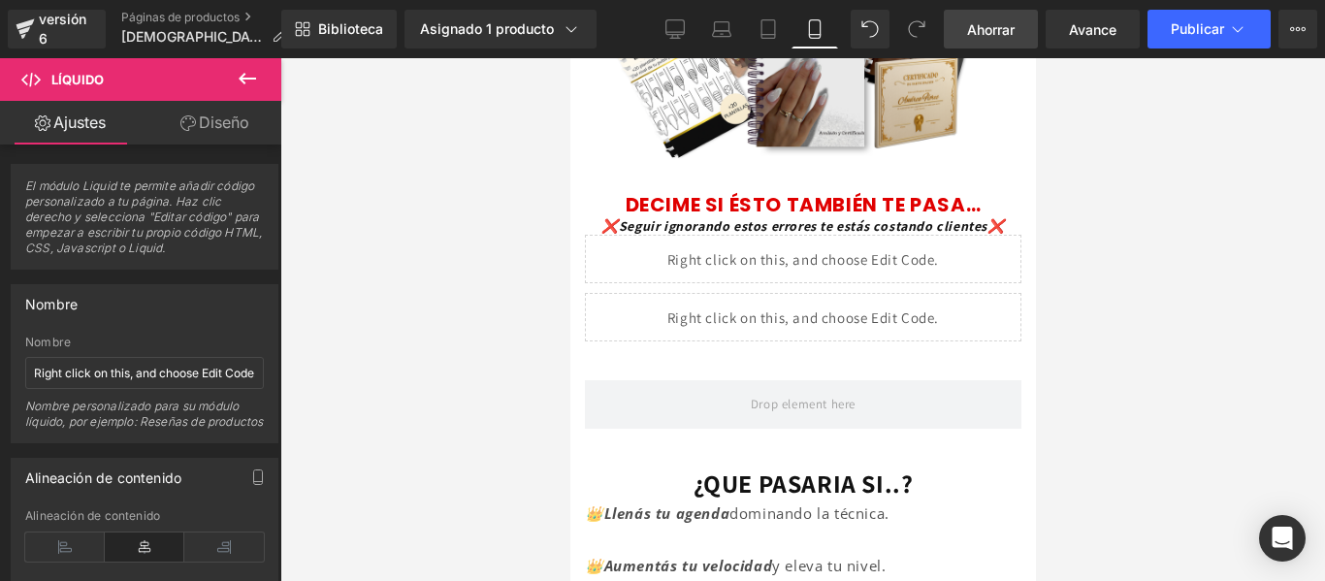
click at [1004, 28] on font "Ahorrar" at bounding box center [991, 29] width 48 height 16
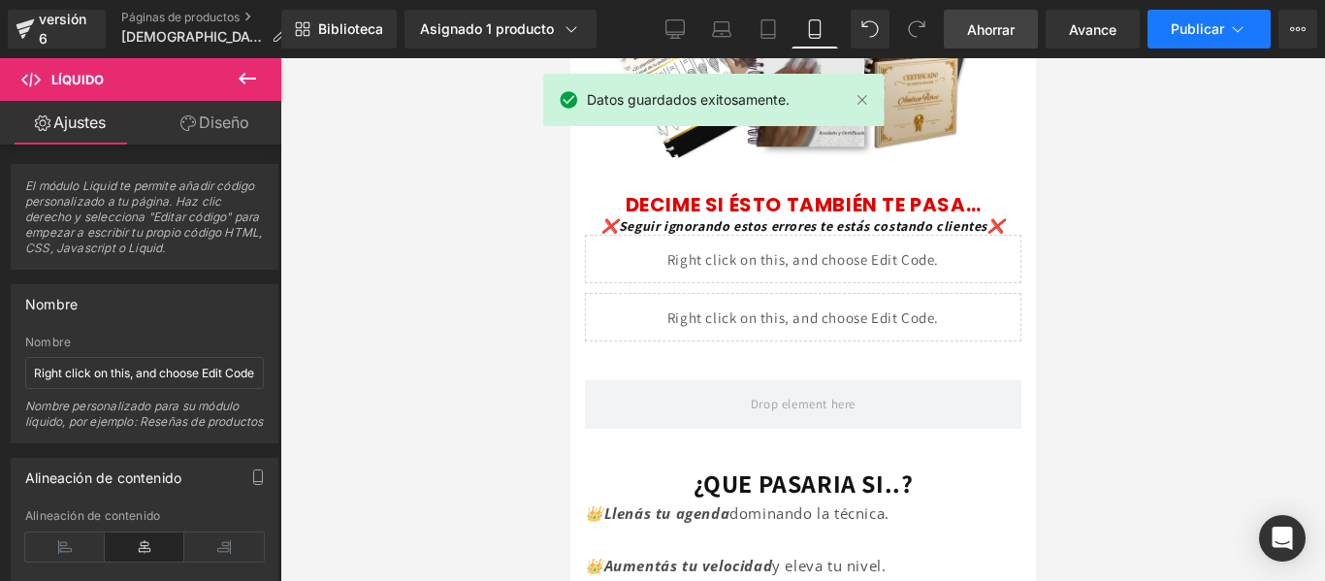
click at [1200, 28] on font "Publicar" at bounding box center [1197, 28] width 53 height 16
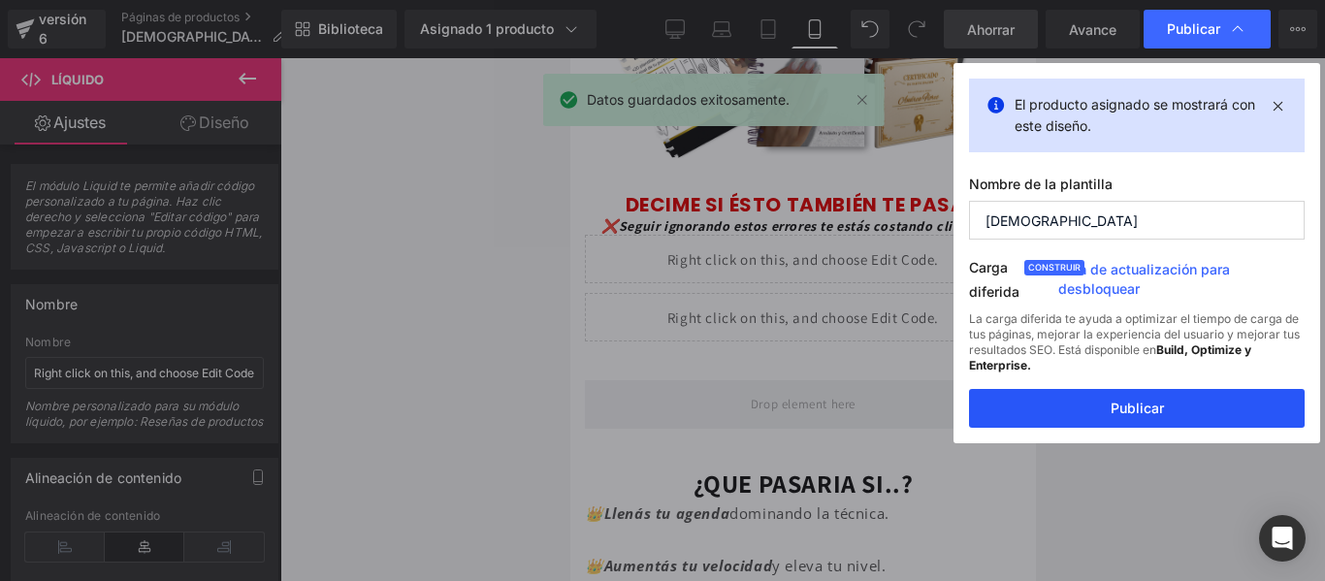
click at [1121, 409] on font "Publicar" at bounding box center [1137, 408] width 53 height 16
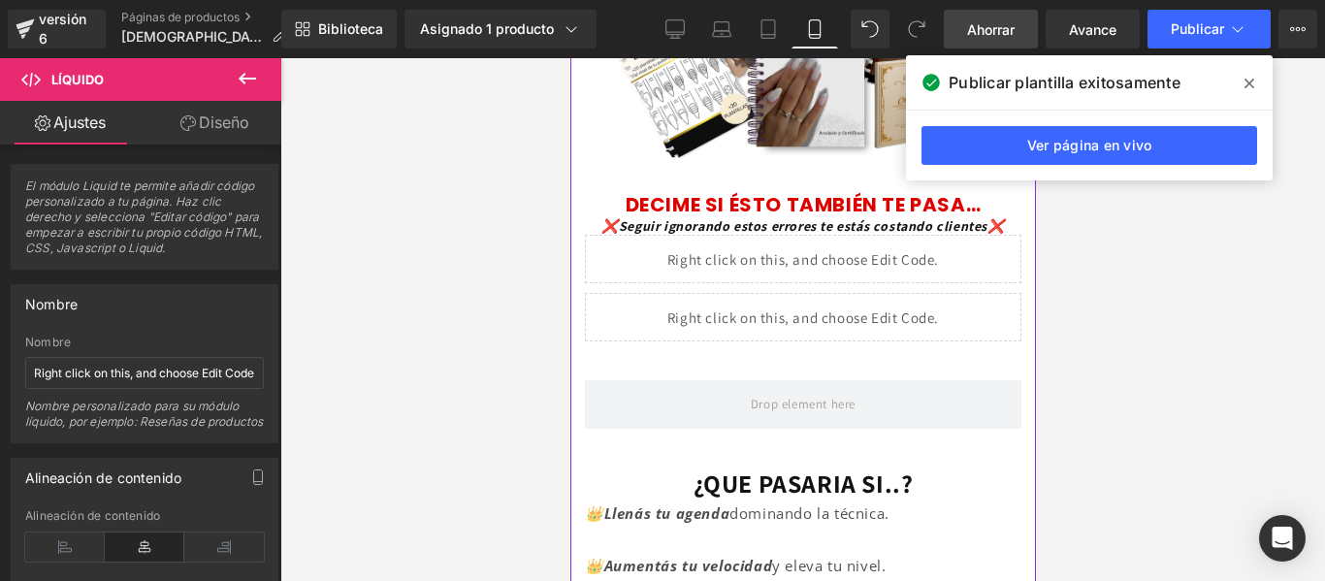
scroll to position [571, 0]
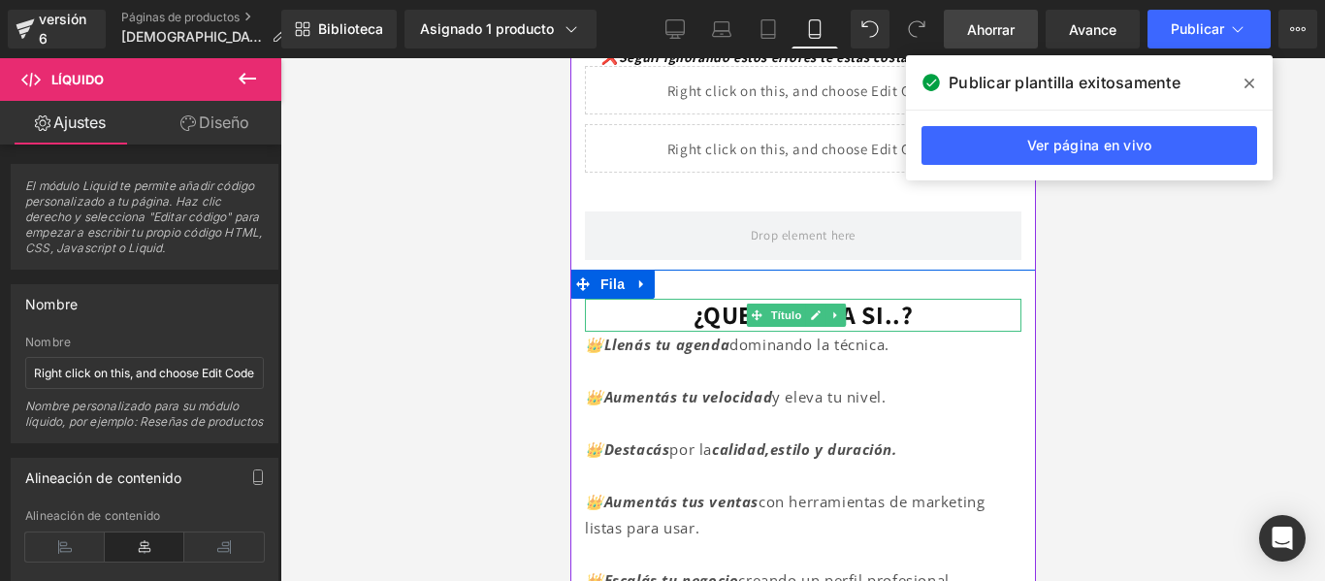
click at [887, 306] on font "¿QUE PASARIA SI..?" at bounding box center [803, 314] width 220 height 33
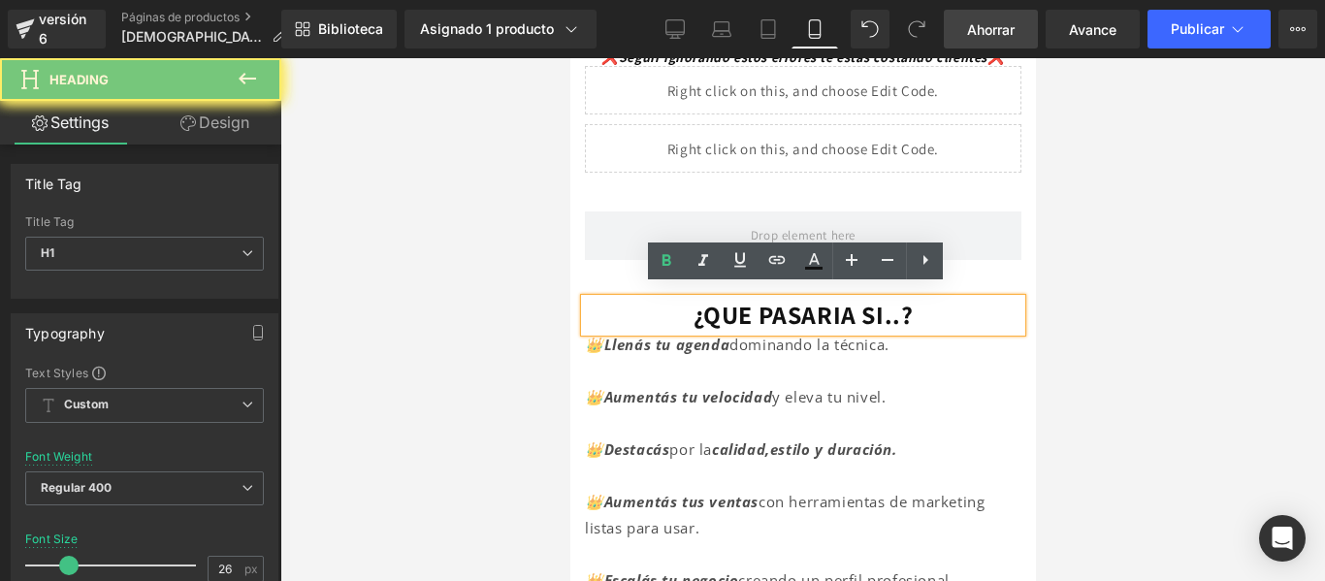
paste div
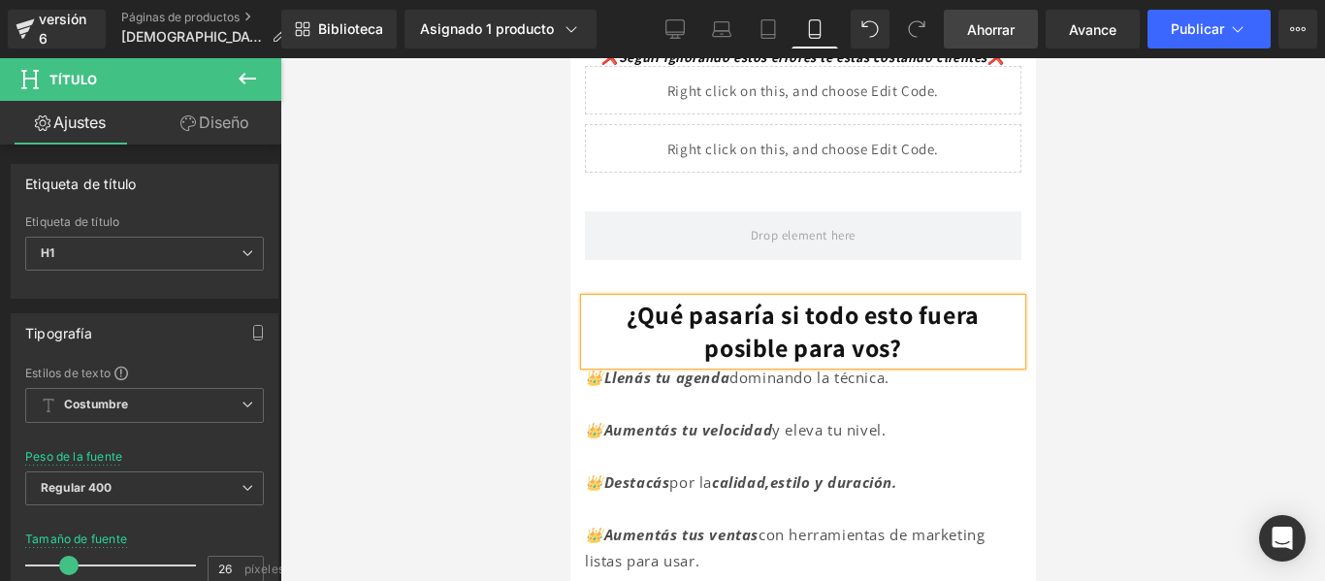
click at [626, 302] on font "¿Qué pasaría si todo esto fuera posible para vos?" at bounding box center [802, 331] width 353 height 66
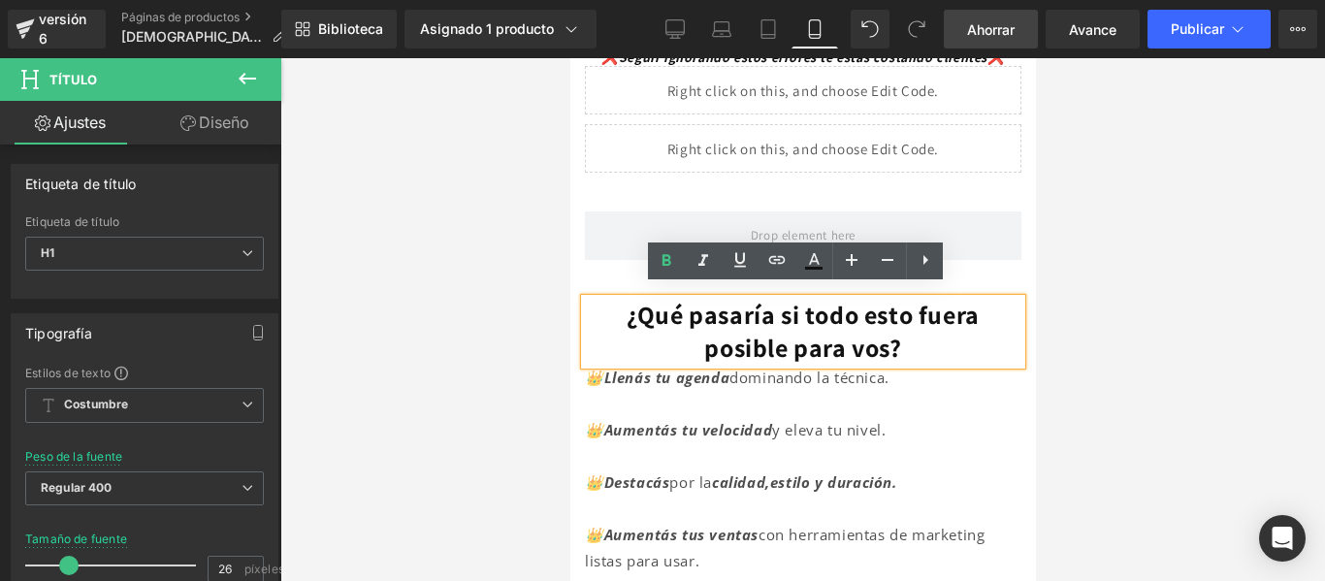
click at [932, 337] on h1 "¿Qué pasaría si todo esto fuera posible para vos?" at bounding box center [802, 332] width 436 height 66
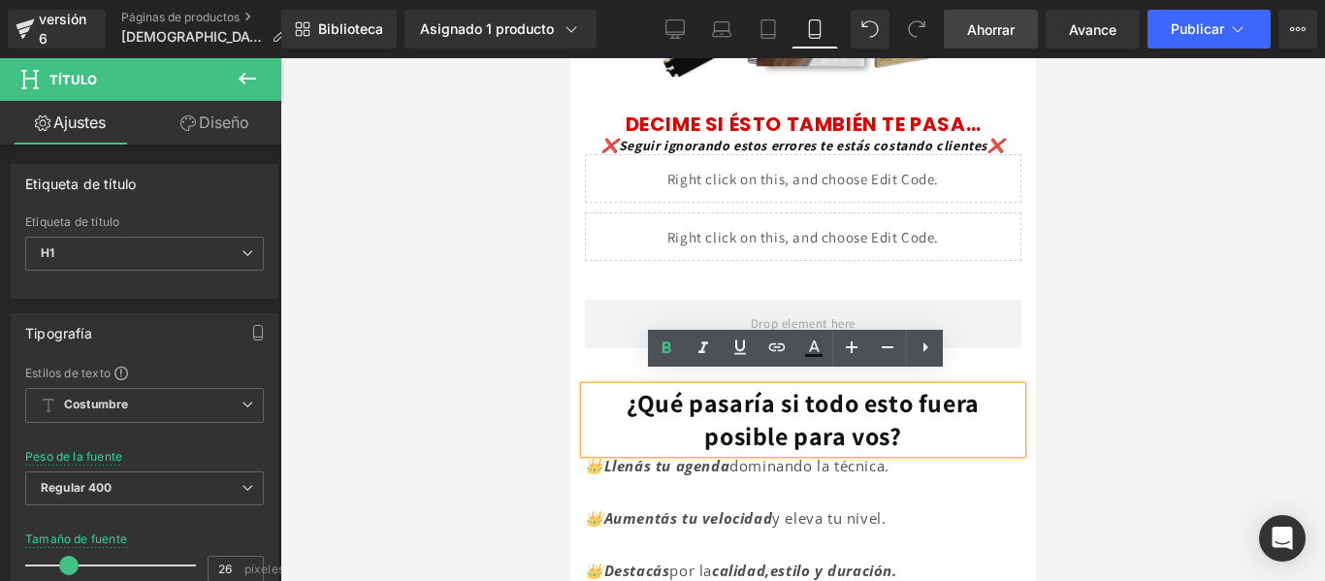
scroll to position [484, 0]
drag, startPoint x: 816, startPoint y: 246, endPoint x: 901, endPoint y: 216, distance: 90.5
click at [569, 58] on div at bounding box center [569, 58] width 0 height 0
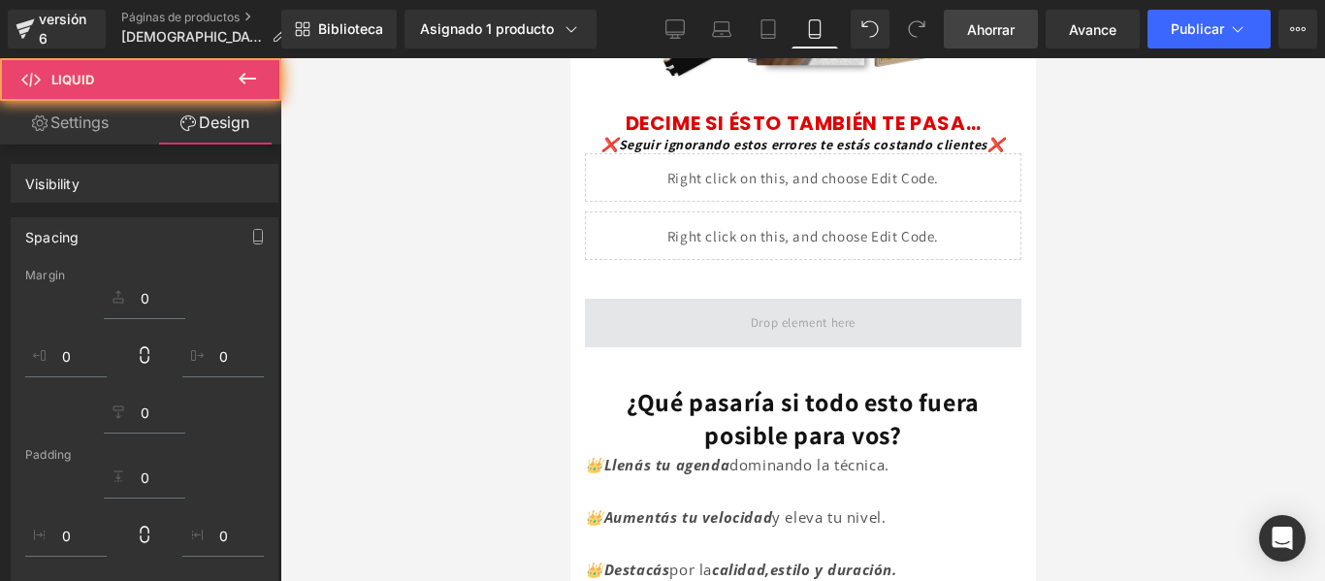
click at [814, 310] on span at bounding box center [802, 323] width 118 height 32
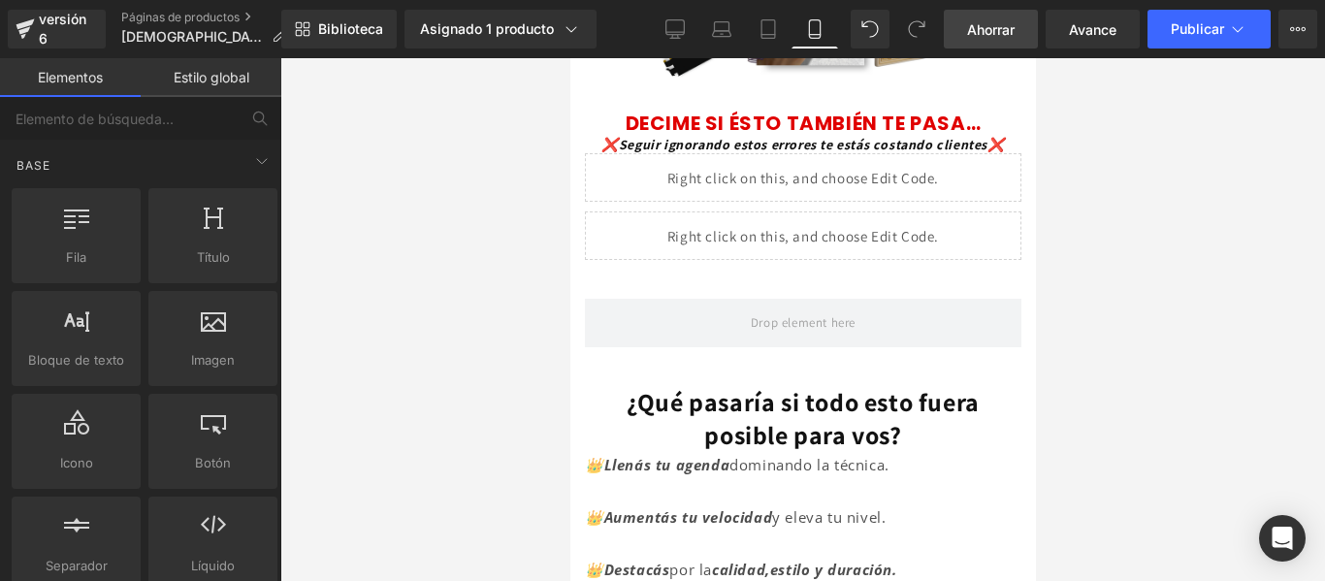
click at [897, 220] on div "Líquido" at bounding box center [802, 235] width 436 height 48
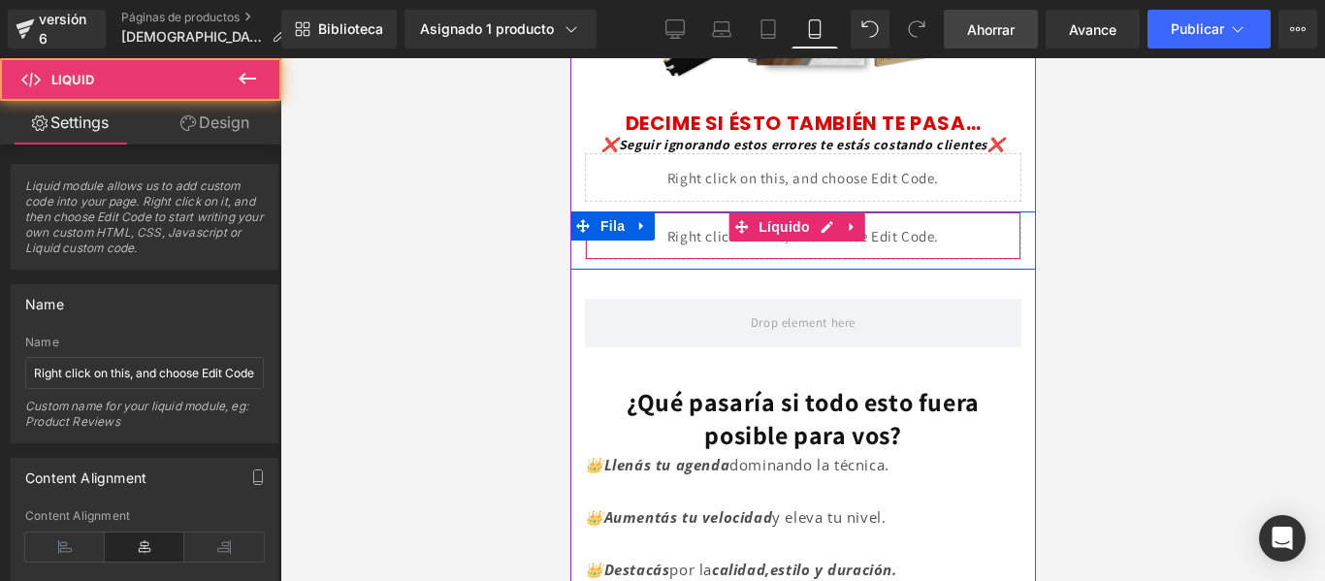
drag, startPoint x: 885, startPoint y: 222, endPoint x: 1212, endPoint y: 405, distance: 375.6
click at [866, 0] on div "Título Estás previsualizando cómo funciona el Reestilizará tu página. No puedes…" at bounding box center [662, 0] width 1325 height 0
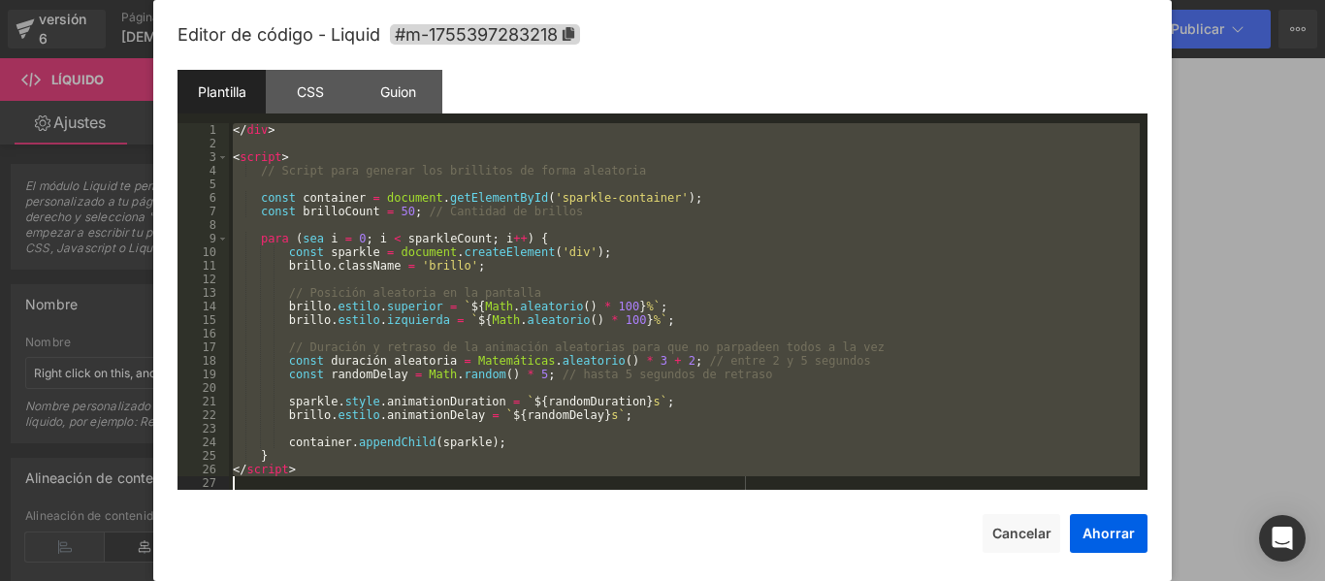
scroll to position [1412, 0]
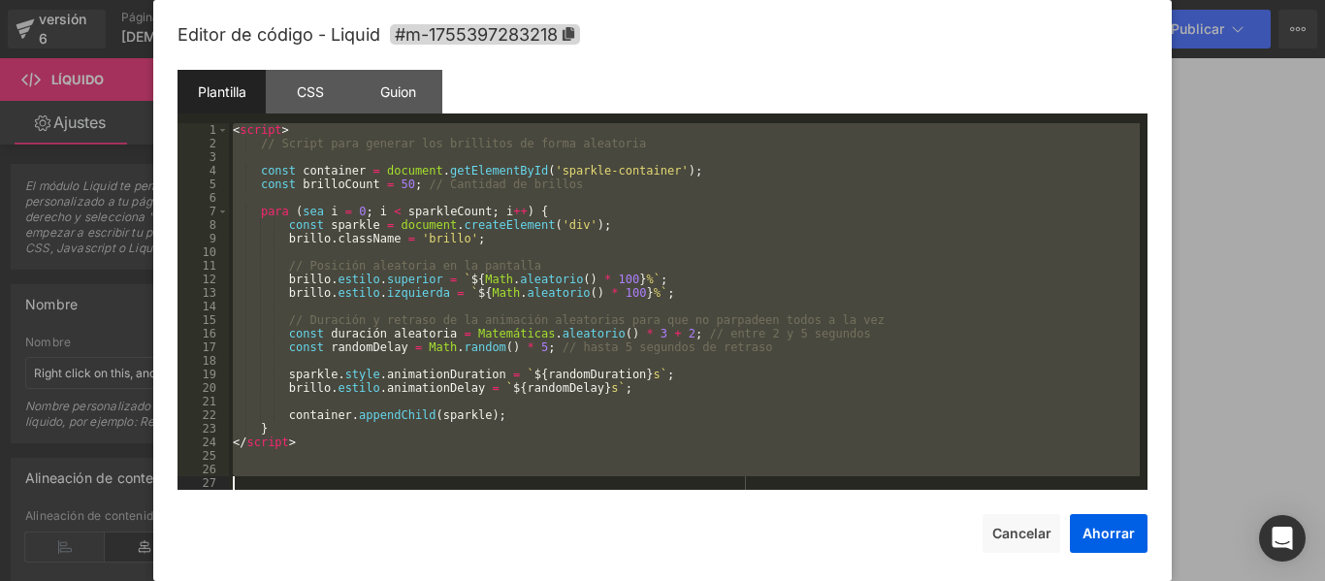
drag, startPoint x: 238, startPoint y: 138, endPoint x: 709, endPoint y: 493, distance: 590.1
click at [709, 493] on div "Editor de código - Liquid #m-1755397283218 Plantilla CSS Guion Datos 1 2 3 4 5 …" at bounding box center [662, 307] width 970 height 615
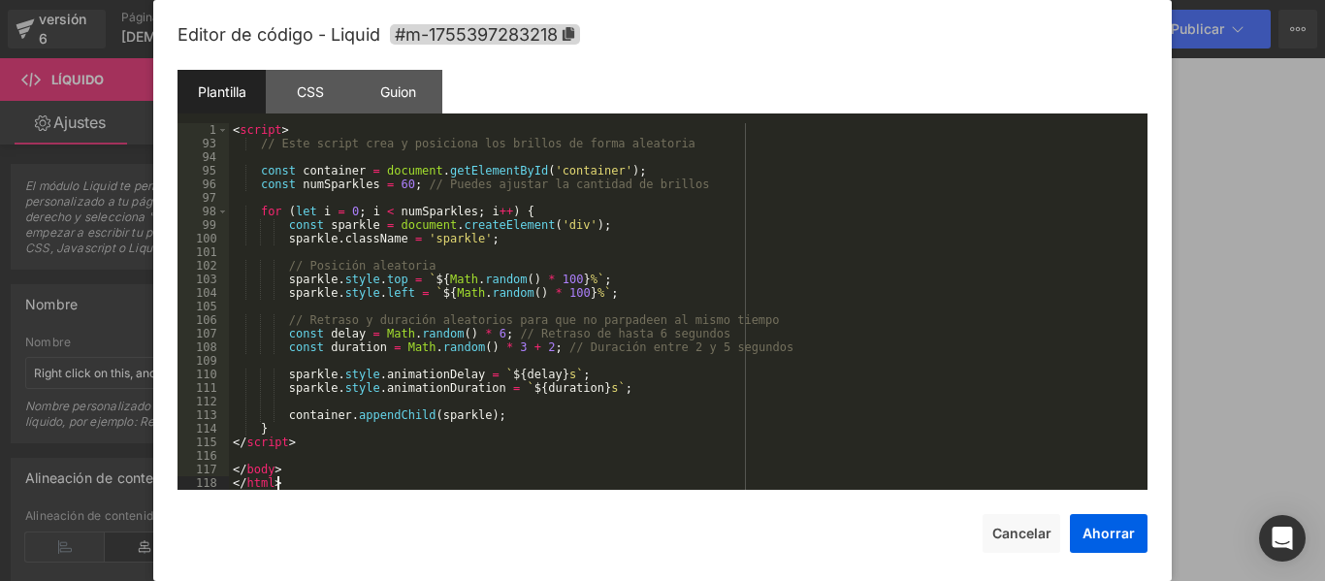
scroll to position [1236, 0]
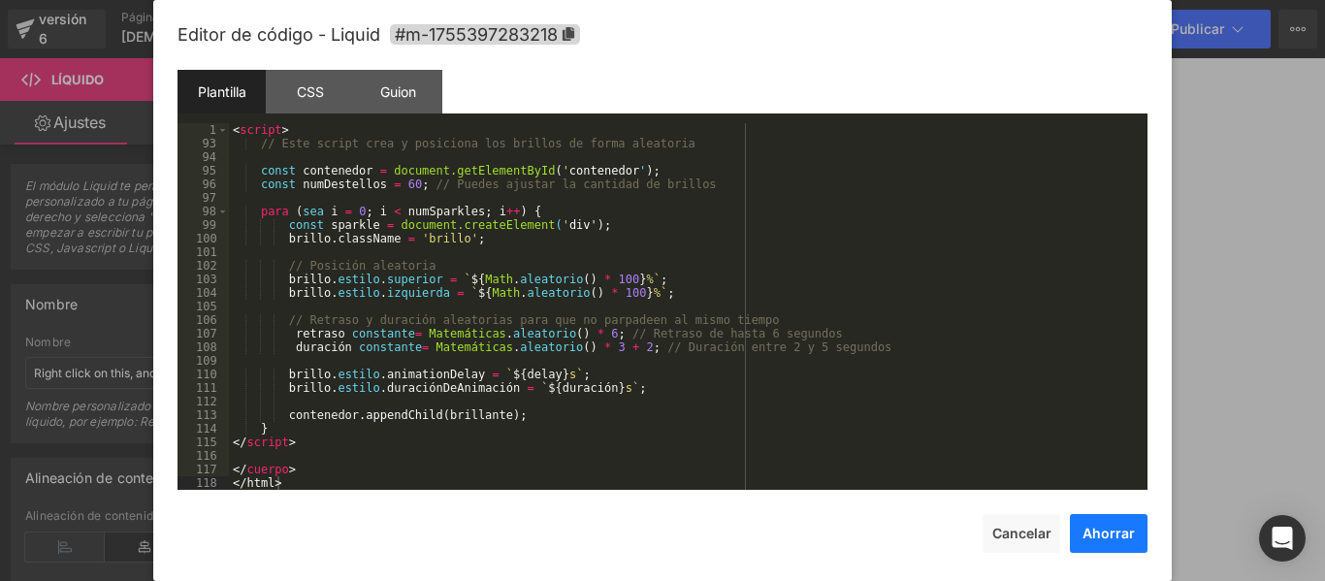
click at [1111, 531] on font "Ahorrar" at bounding box center [1108, 533] width 52 height 16
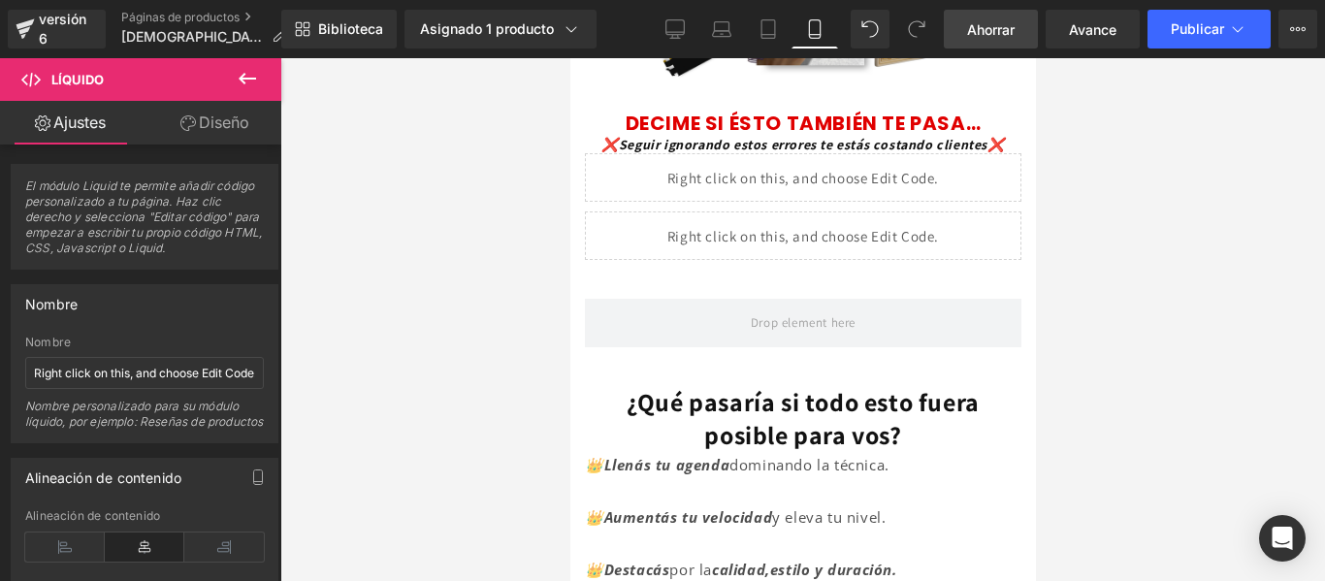
click at [1019, 29] on link "Ahorrar" at bounding box center [991, 29] width 94 height 39
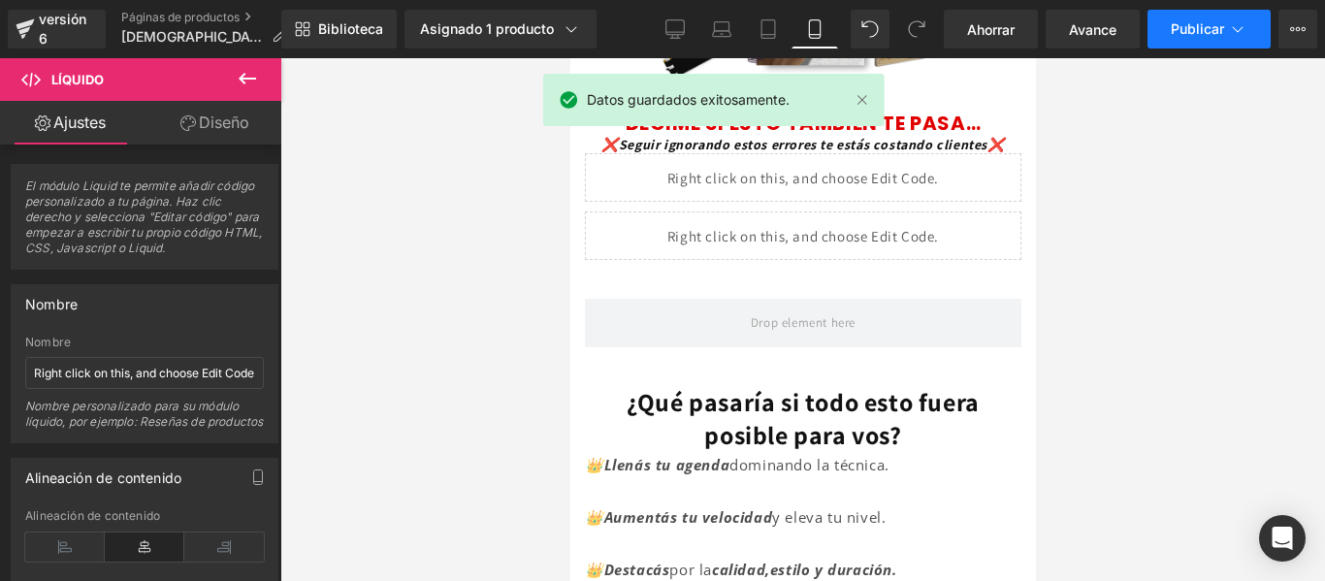
click at [1219, 23] on font "Publicar" at bounding box center [1197, 28] width 53 height 16
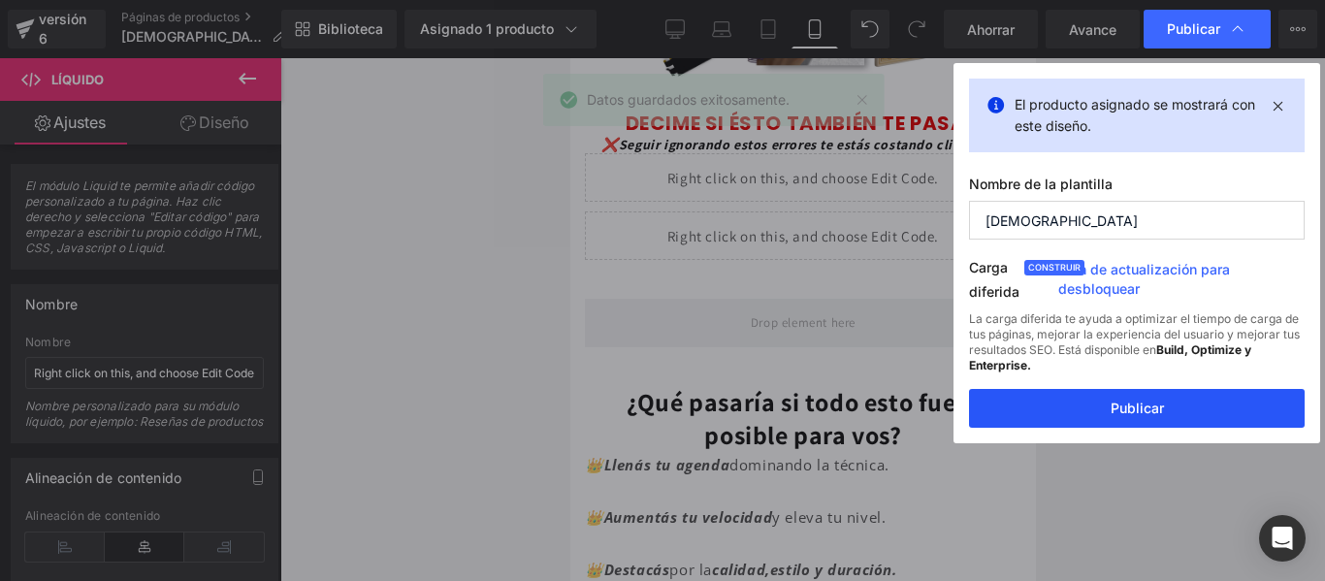
click at [1126, 403] on font "Publicar" at bounding box center [1137, 408] width 53 height 16
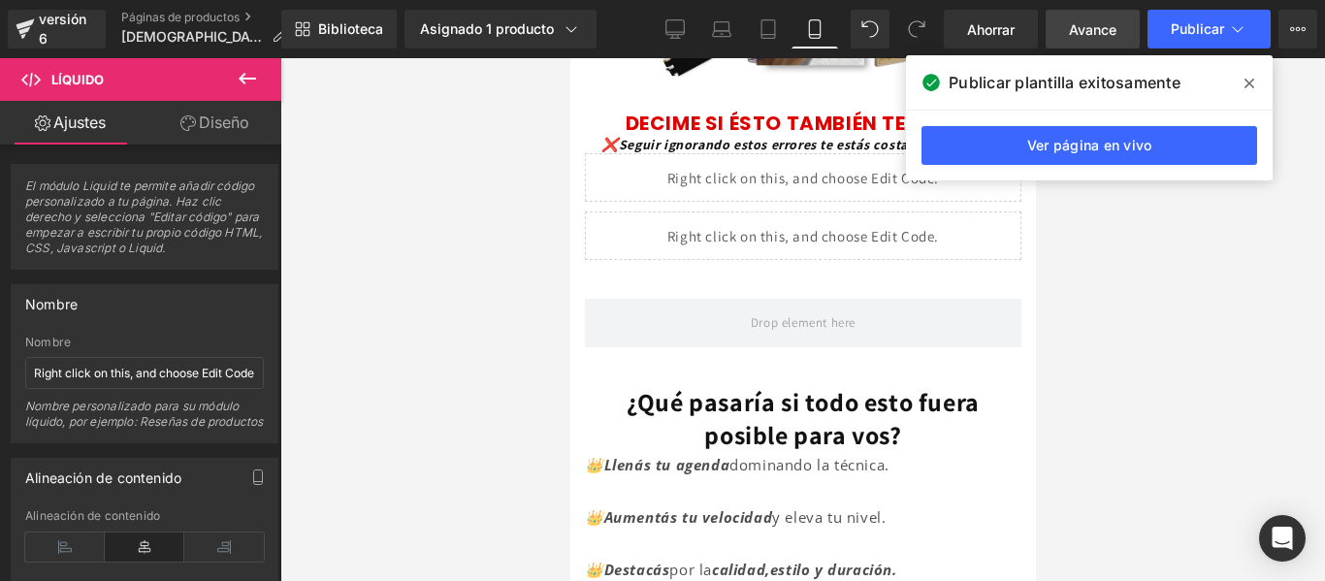
click at [1119, 25] on link "Avance" at bounding box center [1093, 29] width 94 height 39
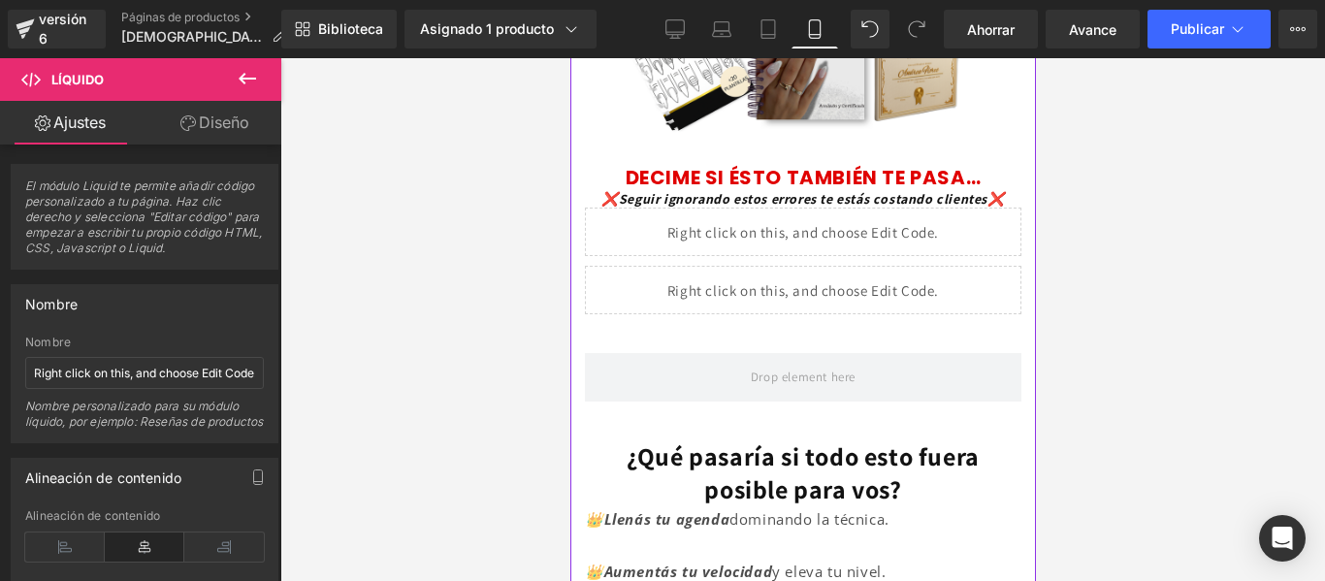
scroll to position [399, 0]
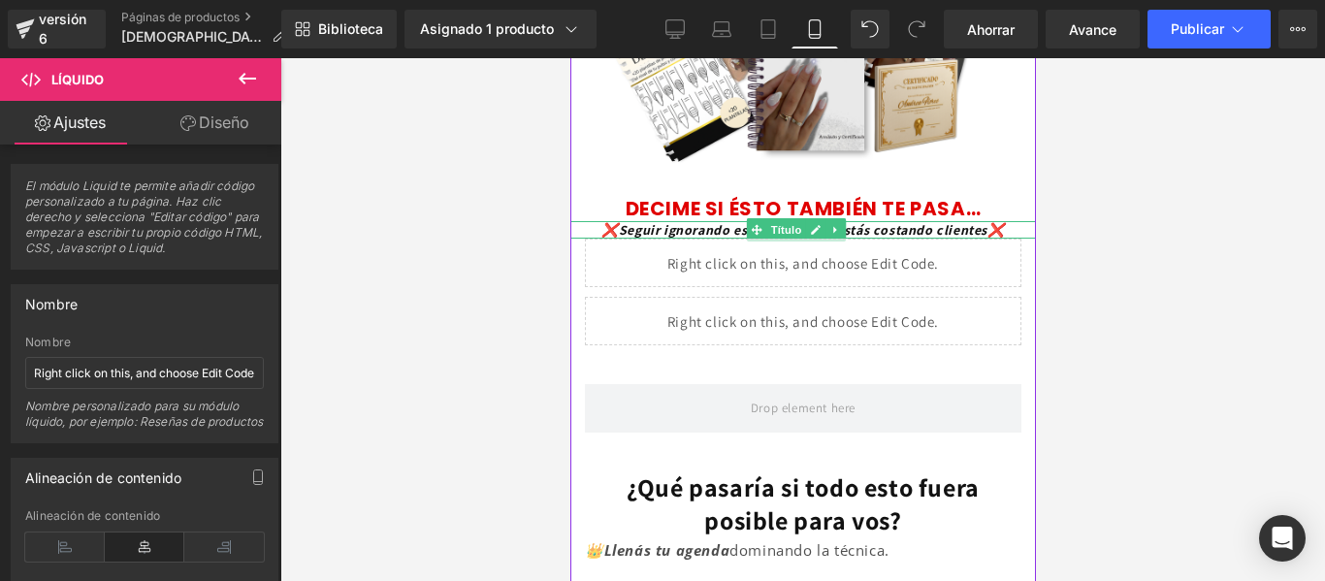
click at [868, 221] on font "❌Seguir ignorando estos errores te estás costando clientes❌" at bounding box center [801, 229] width 403 height 17
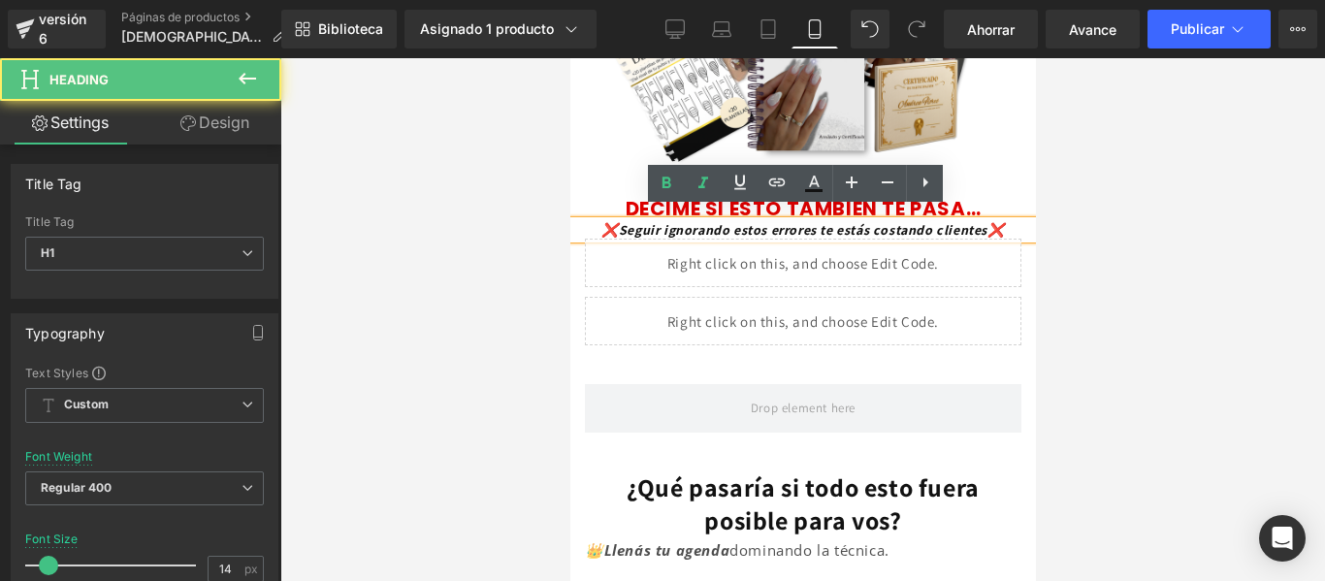
click at [868, 221] on font "❌Seguir ignorando estos errores te estás costando clientes❌" at bounding box center [801, 229] width 403 height 17
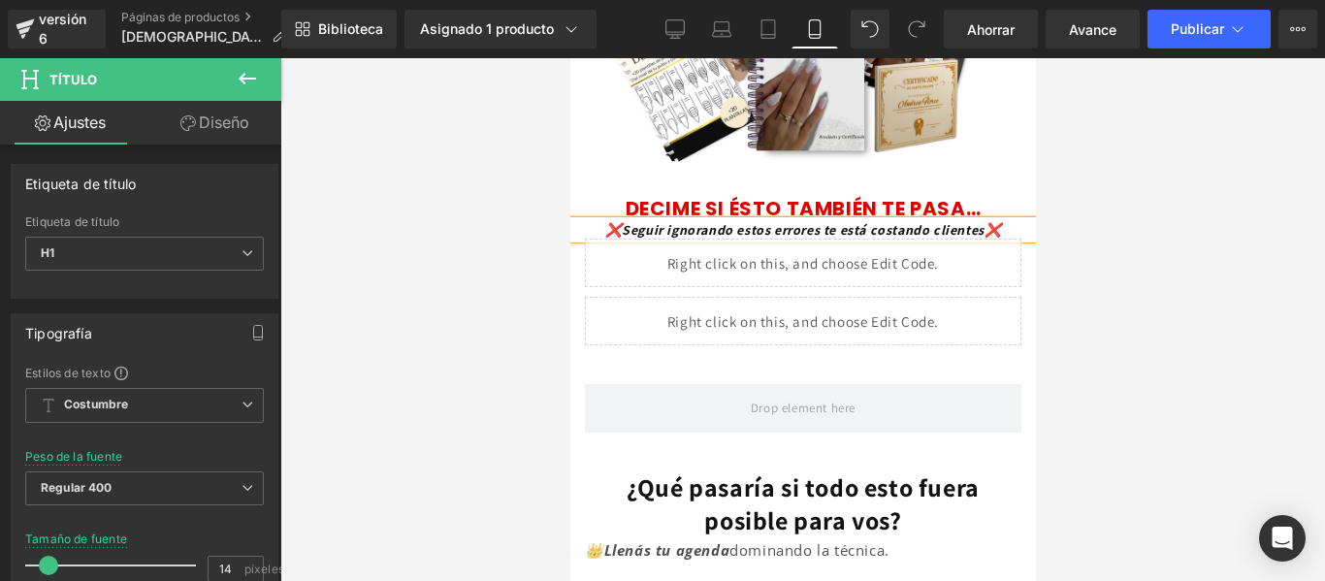
click at [1074, 255] on div at bounding box center [802, 319] width 1045 height 523
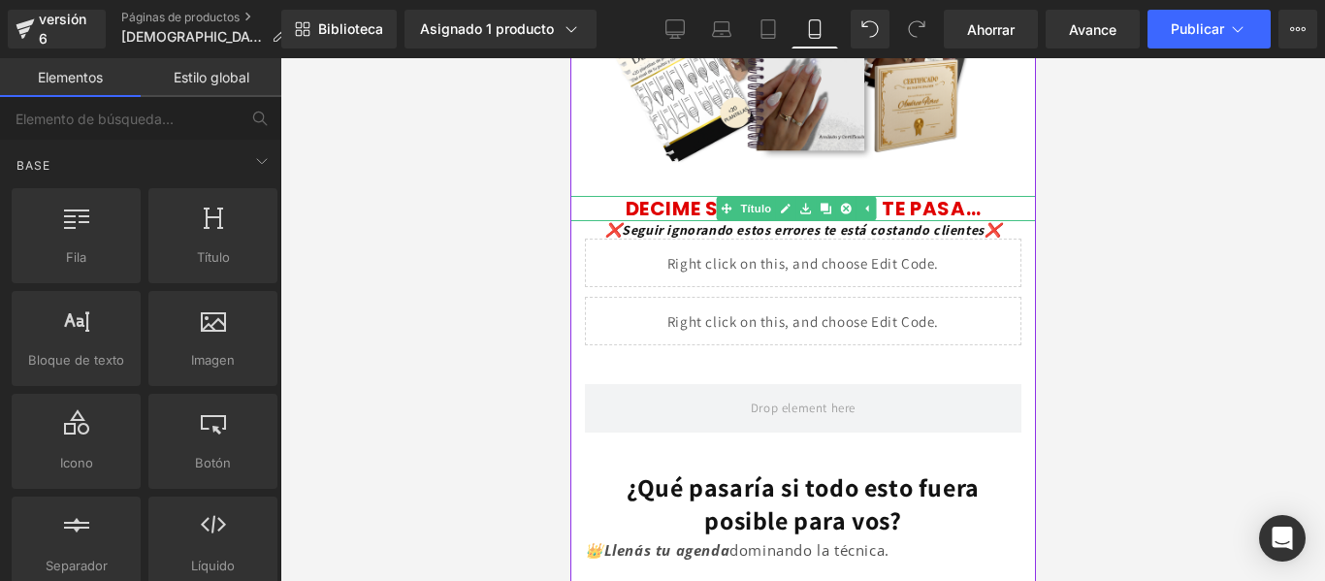
click at [931, 195] on font "DECIME SI ÉSTO TAMBIÉN TE PASA…" at bounding box center [803, 208] width 356 height 27
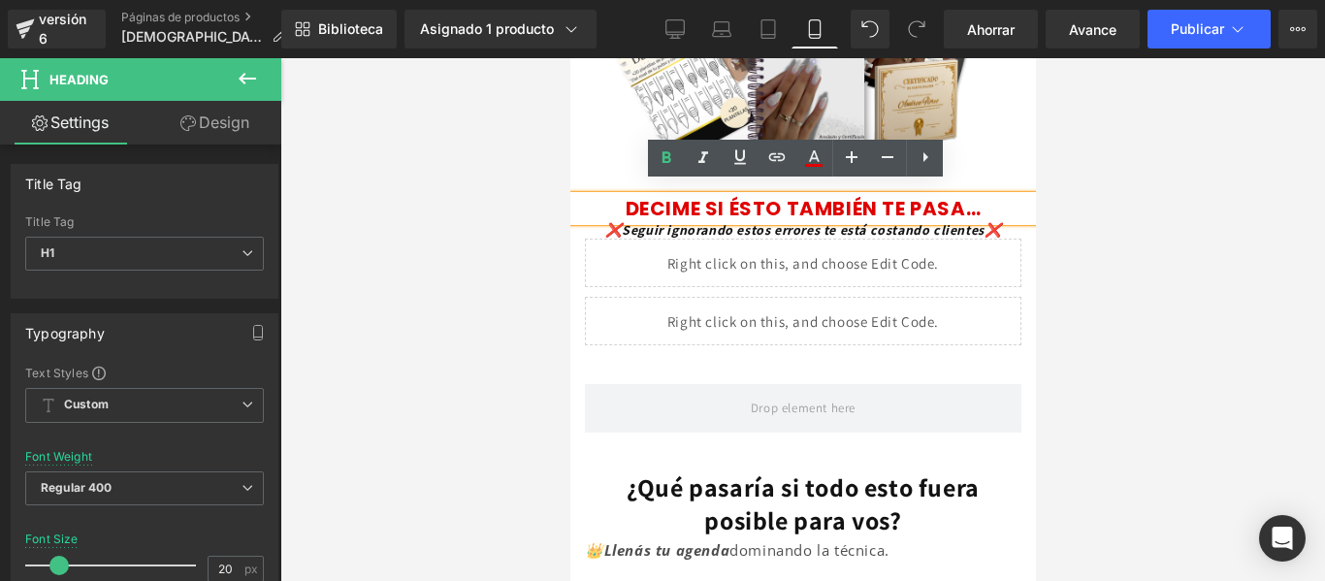
click at [931, 195] on font "DECIME SI ÉSTO TAMBIÉN TE PASA…" at bounding box center [803, 208] width 356 height 27
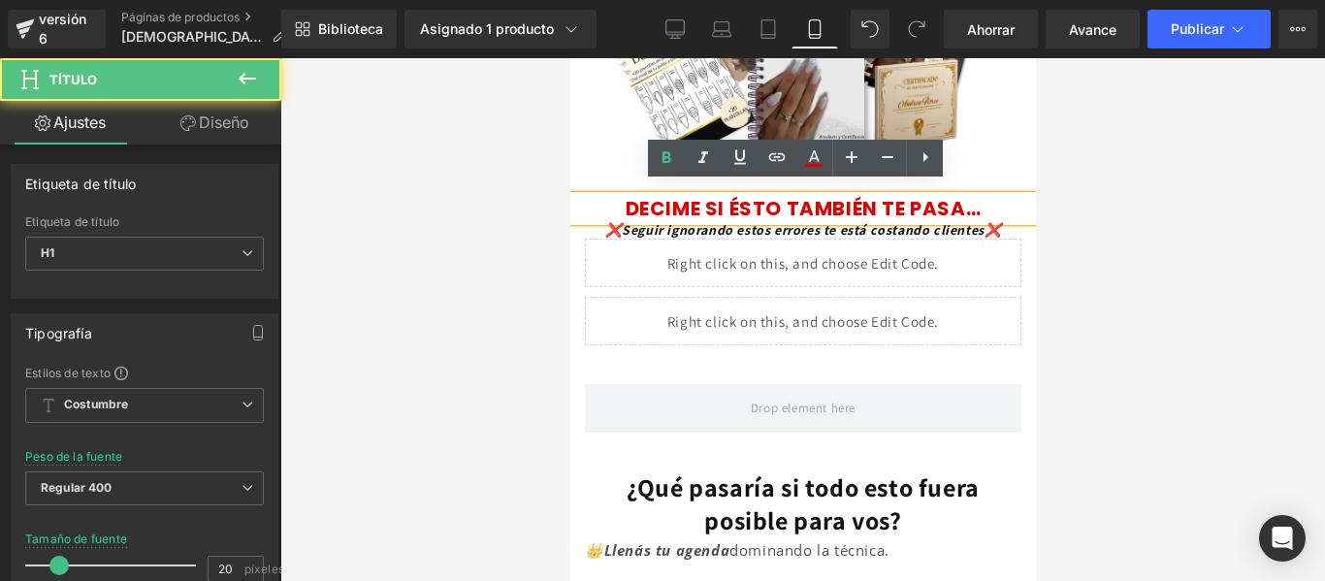
click at [931, 195] on font "DECIME SI ÉSTO TAMBIÉN TE PASA…" at bounding box center [803, 208] width 356 height 27
drag, startPoint x: 931, startPoint y: 190, endPoint x: 1390, endPoint y: 213, distance: 459.4
click at [931, 195] on font "DECIME SI ÉSTO TAMBIÉN TE PASA…" at bounding box center [803, 208] width 356 height 27
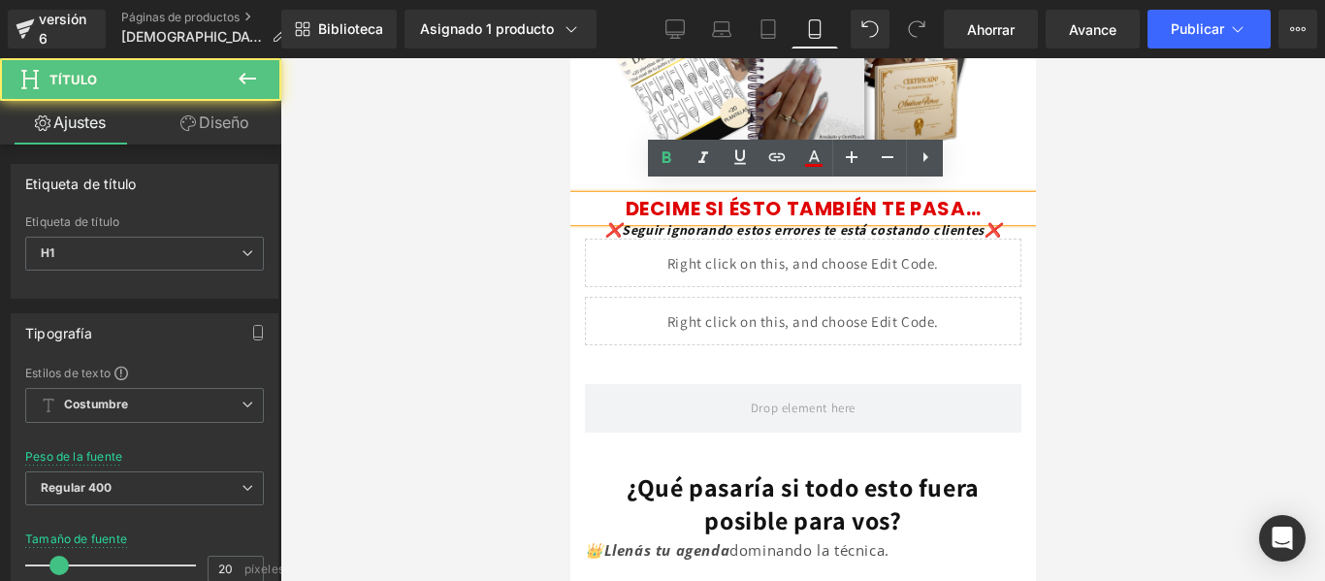
click at [931, 195] on font "DECIME SI ÉSTO TAMBIÉN TE PASA…" at bounding box center [803, 208] width 356 height 27
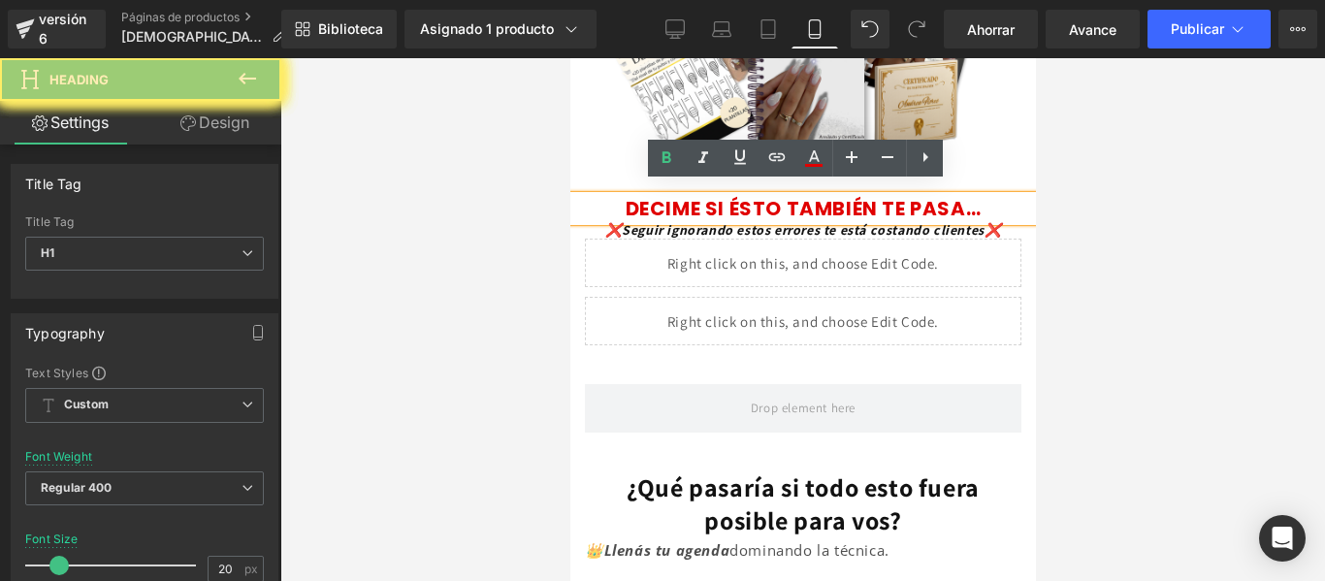
drag, startPoint x: 821, startPoint y: 155, endPoint x: 784, endPoint y: 227, distance: 80.7
click at [821, 155] on icon at bounding box center [813, 157] width 23 height 23
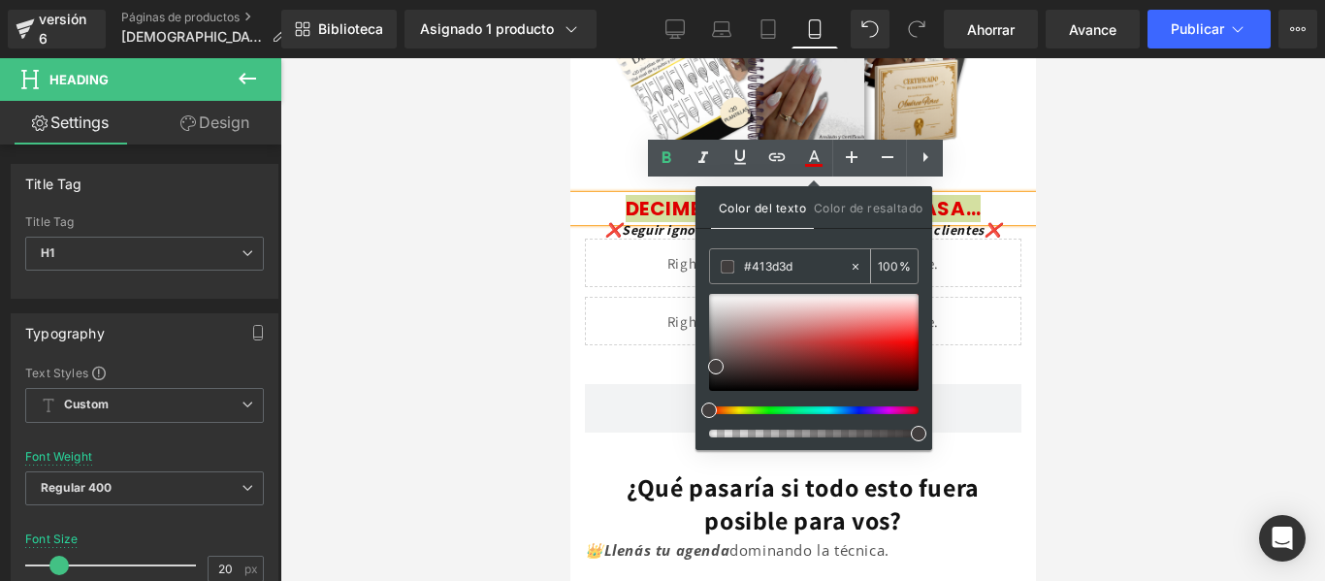
click at [773, 270] on input "#413d3d" at bounding box center [796, 266] width 105 height 21
copy font "DECIME SI ÉSTO TAMBIÉN TE PASA…"
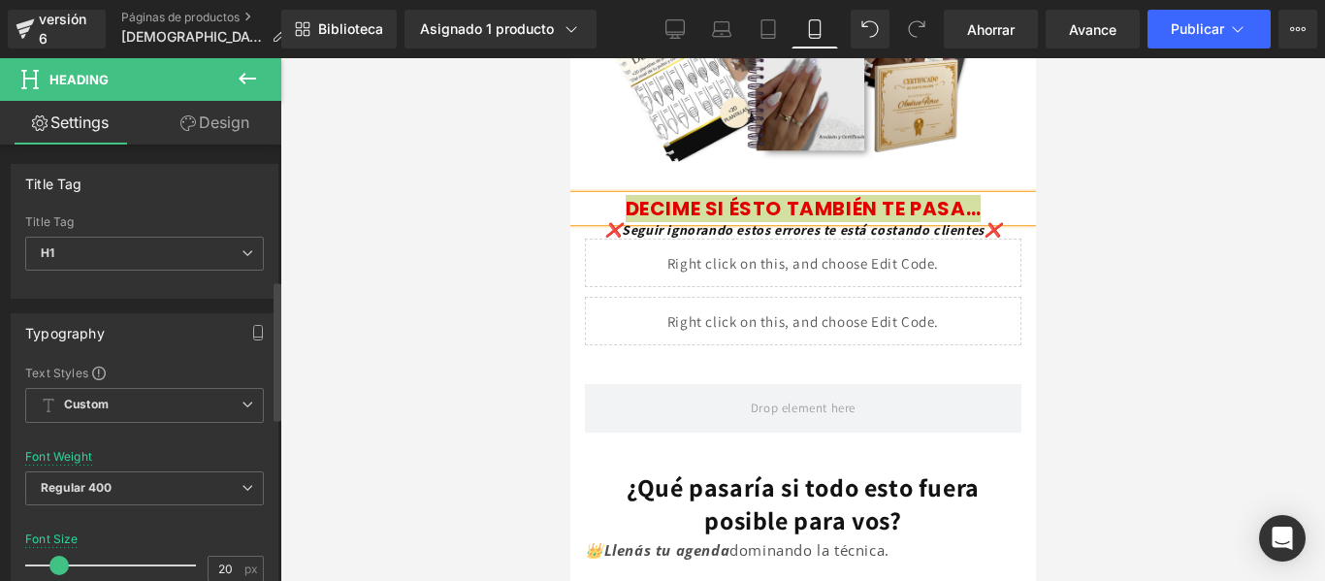
copy font "DECIME SI ÉSTO TAMBIÉN TE PASA…"
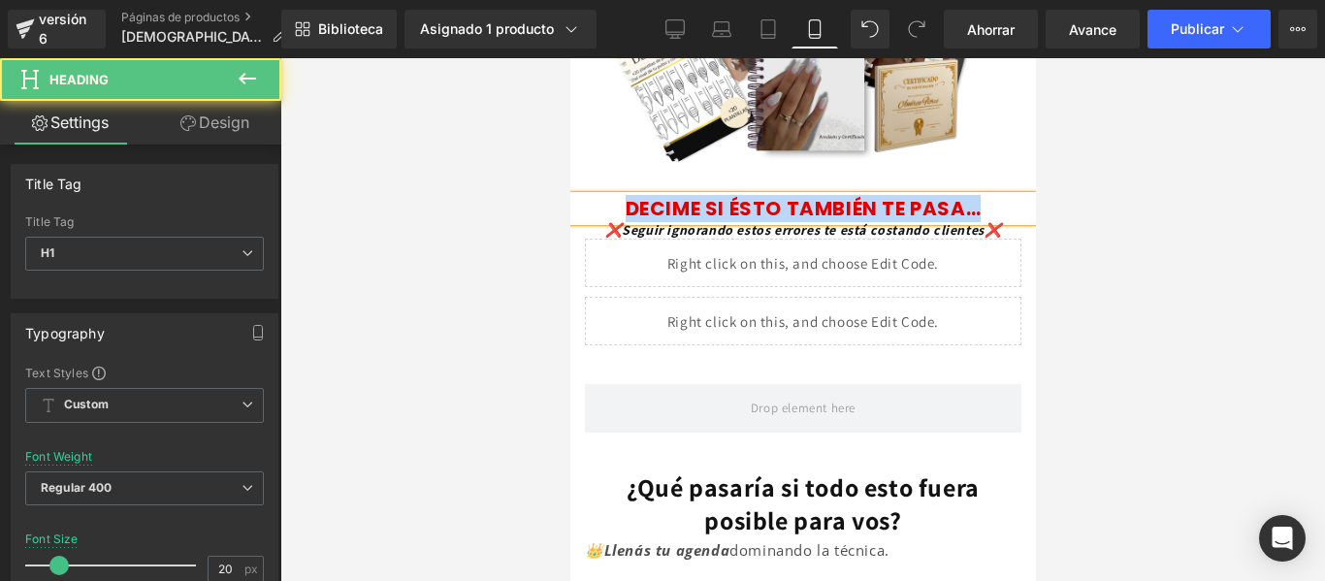
click at [834, 195] on font "DECIME SI ÉSTO TAMBIÉN TE PASA…" at bounding box center [803, 208] width 356 height 27
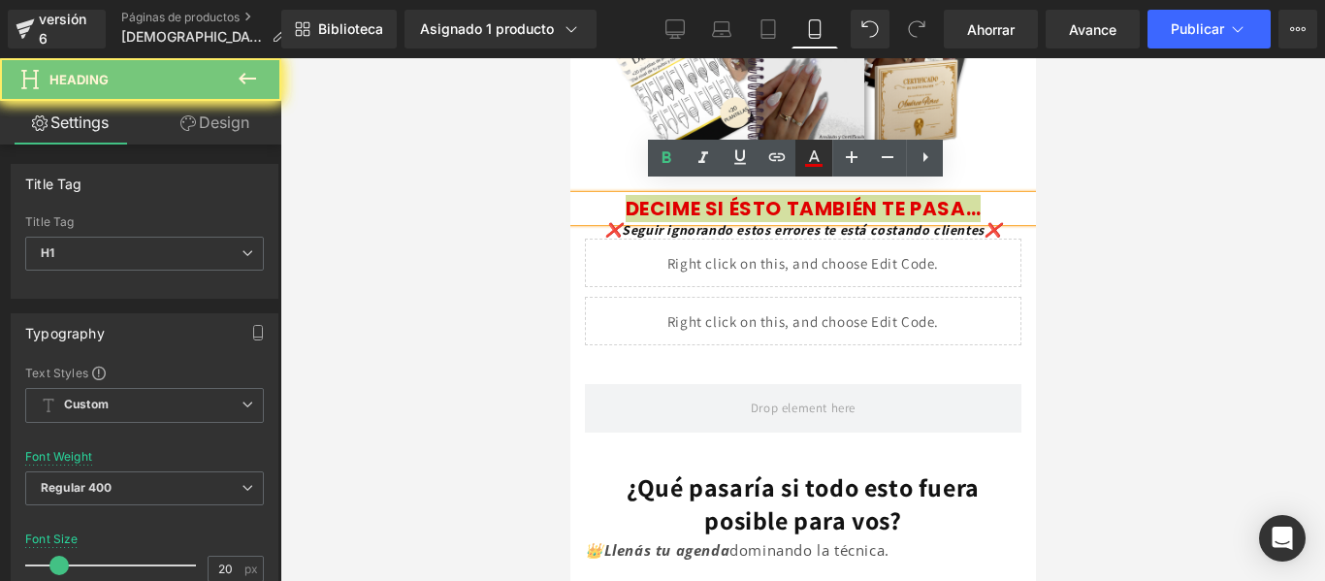
drag, startPoint x: 820, startPoint y: 168, endPoint x: 252, endPoint y: 122, distance: 569.2
click at [820, 168] on icon at bounding box center [813, 157] width 23 height 23
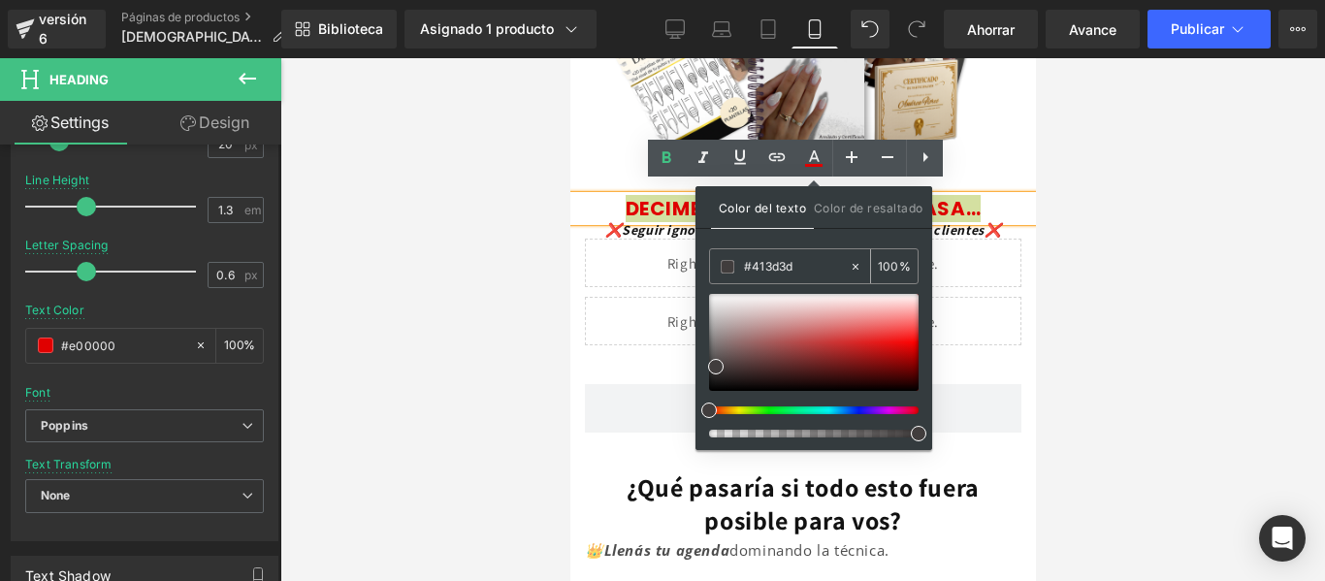
click at [775, 268] on input "#413d3d" at bounding box center [796, 266] width 105 height 21
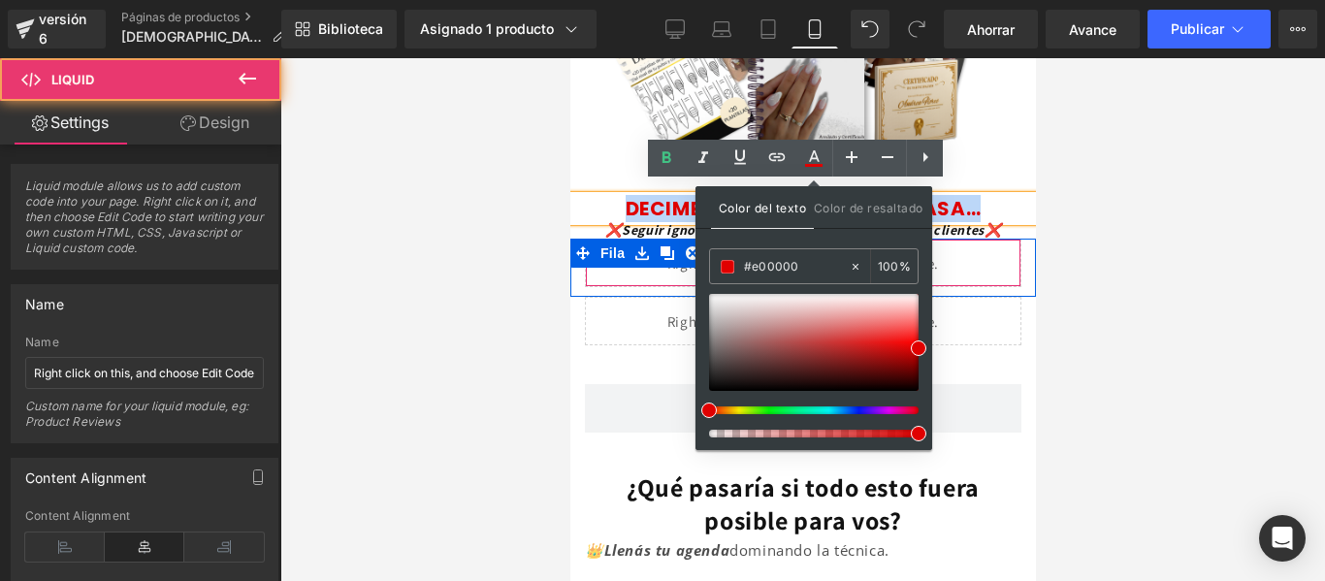
click at [959, 252] on div "Líquido" at bounding box center [802, 263] width 436 height 48
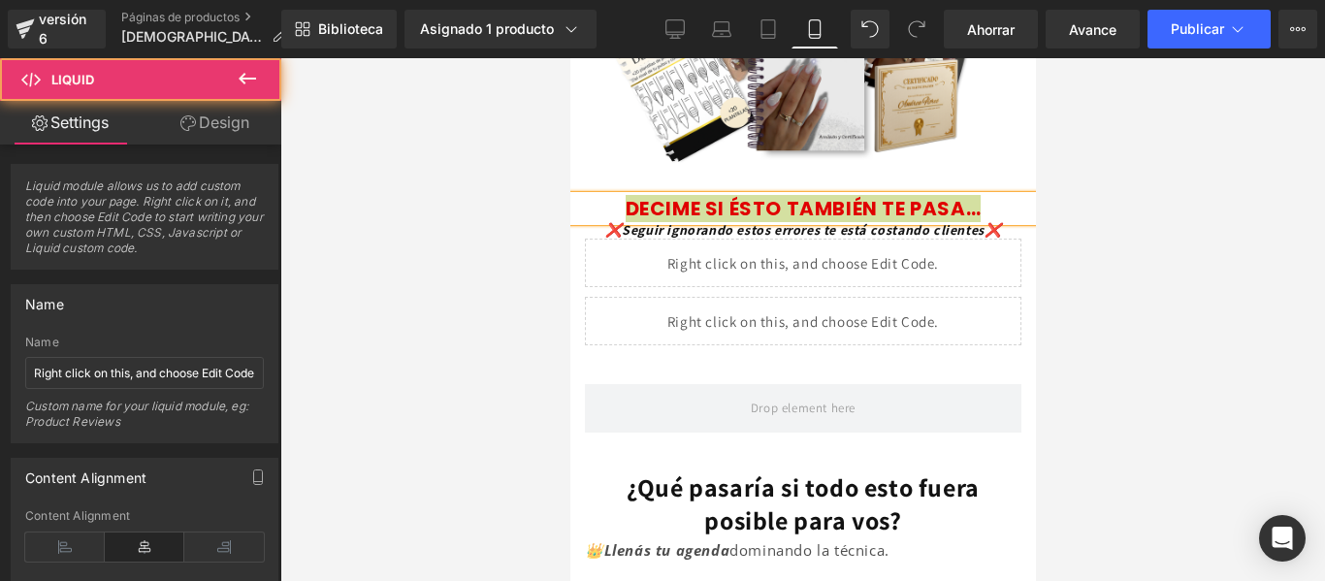
click at [1051, 205] on div at bounding box center [802, 319] width 1045 height 523
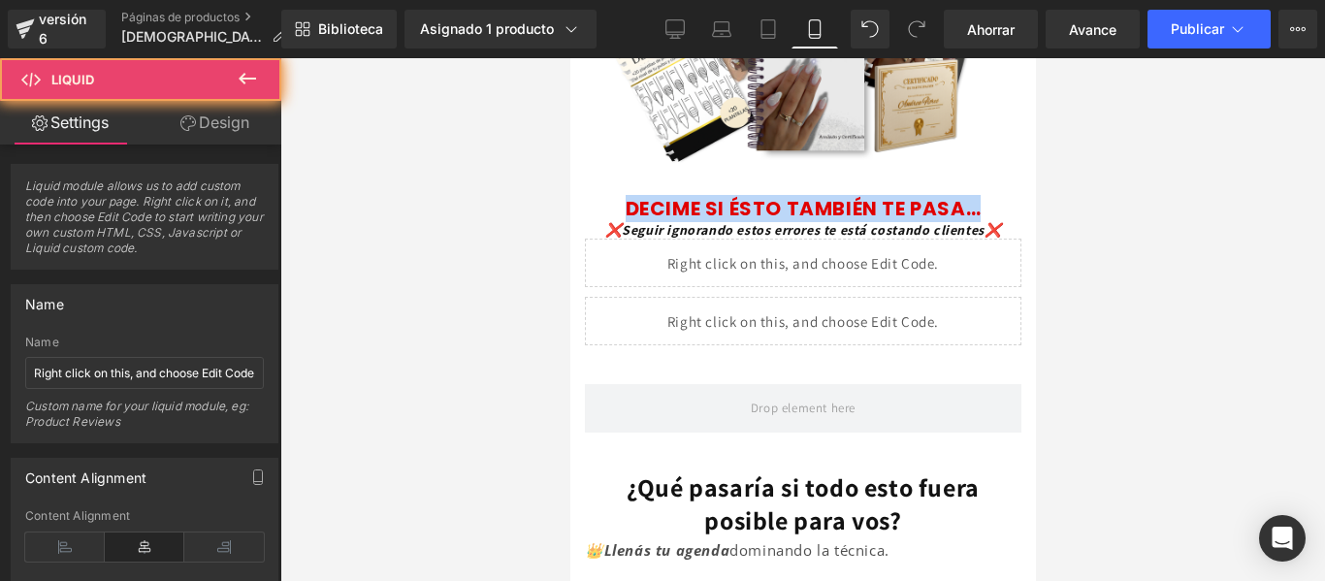
click at [877, 297] on div "Líquido" at bounding box center [802, 321] width 436 height 48
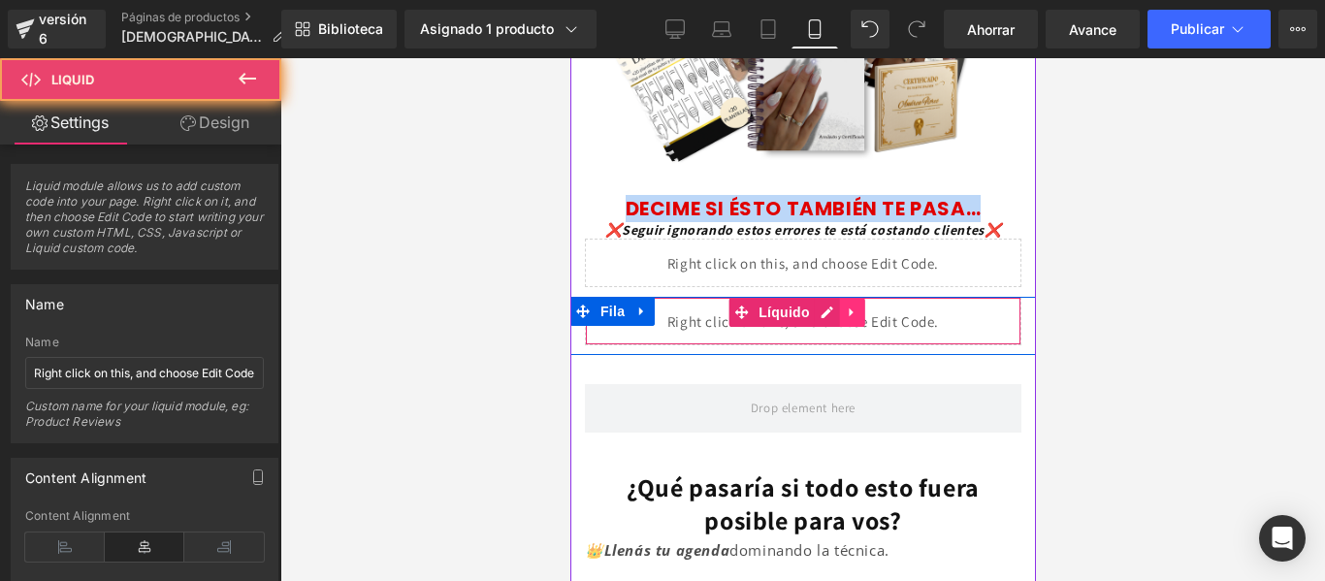
click at [850, 306] on icon at bounding box center [852, 313] width 14 height 15
click at [859, 306] on icon at bounding box center [864, 313] width 14 height 14
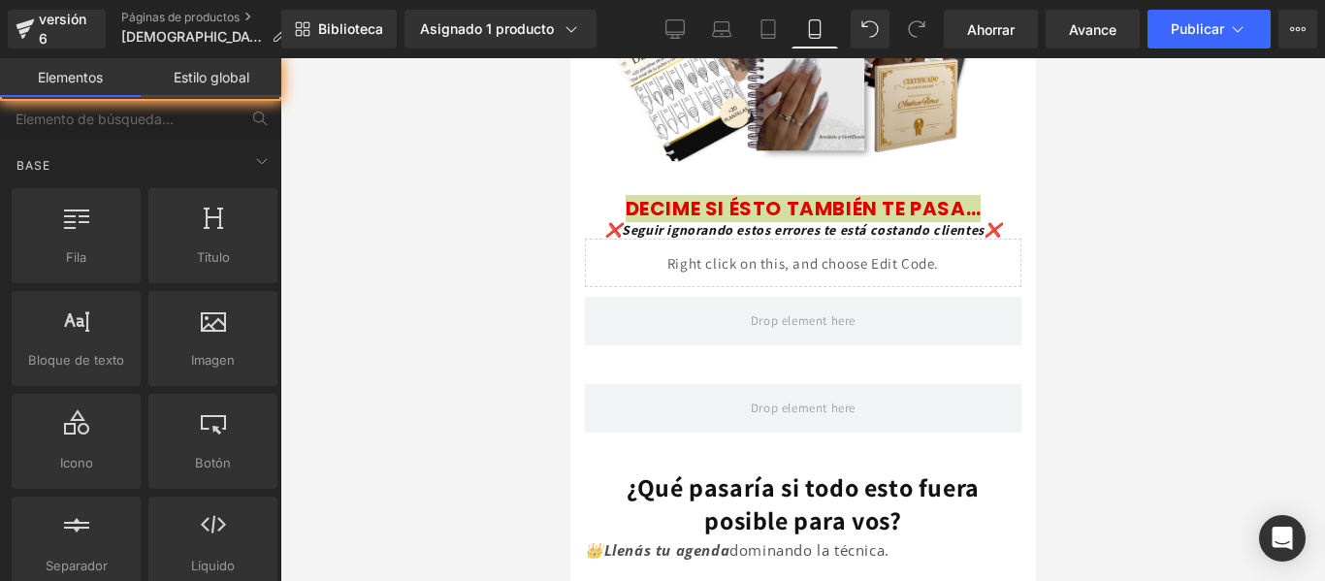
click at [501, 253] on div at bounding box center [802, 319] width 1045 height 523
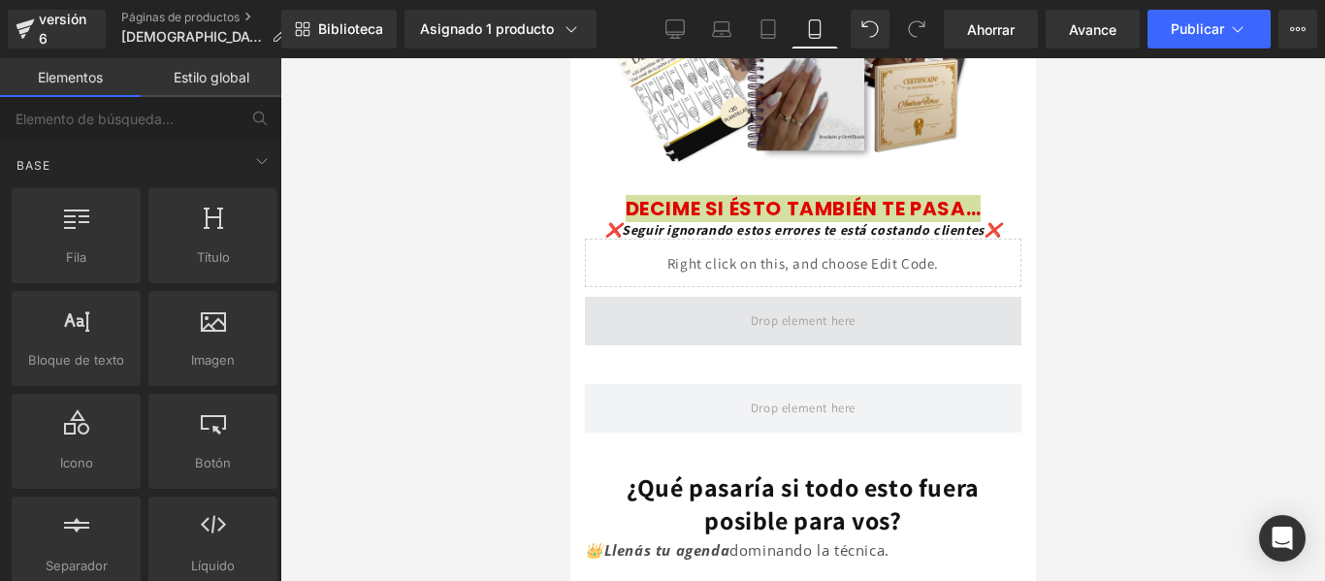
drag, startPoint x: 758, startPoint y: 294, endPoint x: 677, endPoint y: 237, distance: 99.6
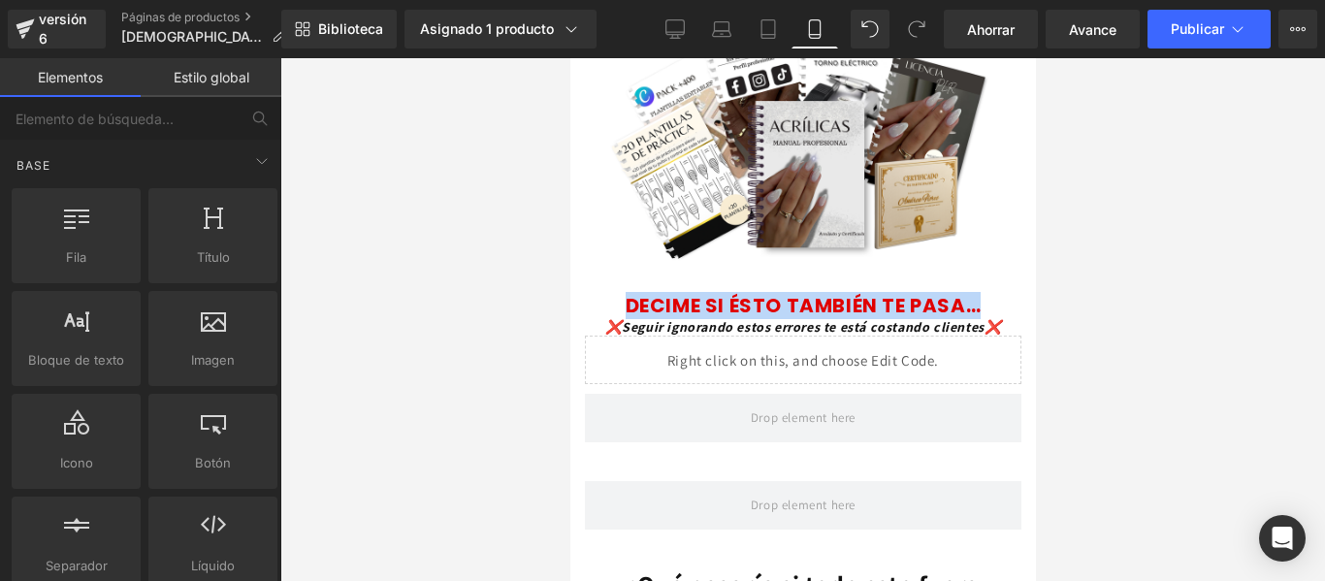
click at [923, 166] on div "TRANSFORMA TUS UÑAS Y TU CONFIANZA: APRENDÉ LA TÉCNICA PROFESIONAL QUE LLENA AG…" at bounding box center [802, 25] width 466 height 536
drag, startPoint x: 855, startPoint y: 251, endPoint x: 1475, endPoint y: 219, distance: 621.6
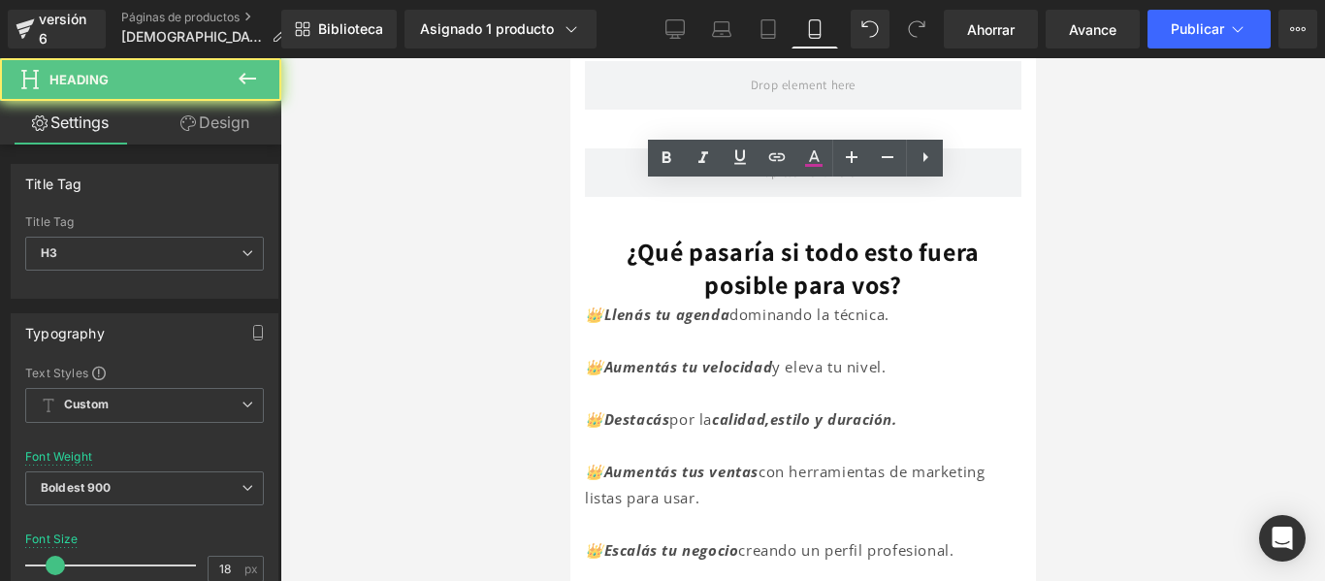
click at [888, 190] on span at bounding box center [802, 172] width 436 height 48
click at [667, 197] on span at bounding box center [802, 172] width 436 height 48
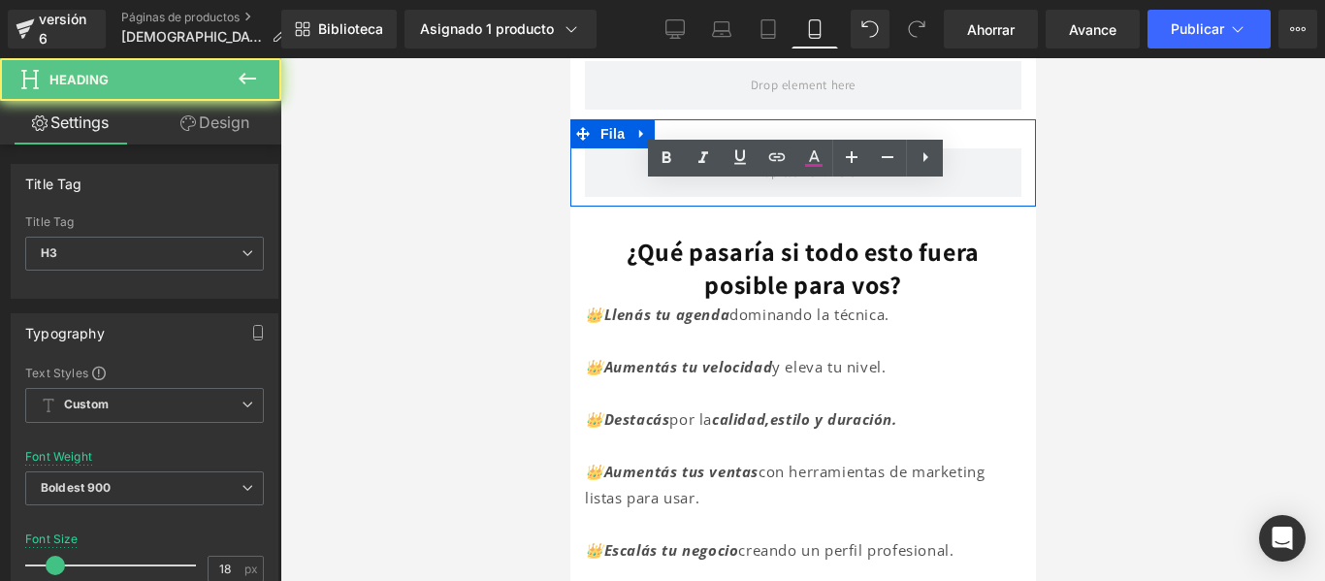
click at [644, 142] on icon at bounding box center [641, 134] width 14 height 15
click at [690, 141] on icon at bounding box center [692, 134] width 14 height 14
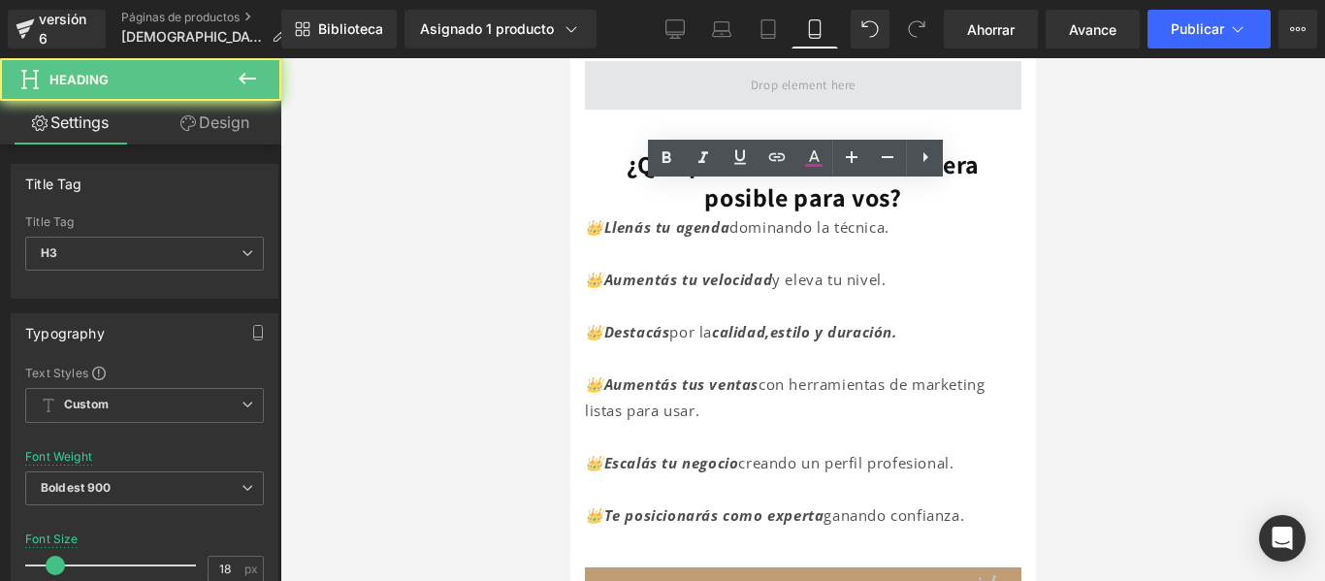
click at [768, 102] on span at bounding box center [802, 86] width 118 height 32
click at [818, 102] on span at bounding box center [802, 86] width 118 height 32
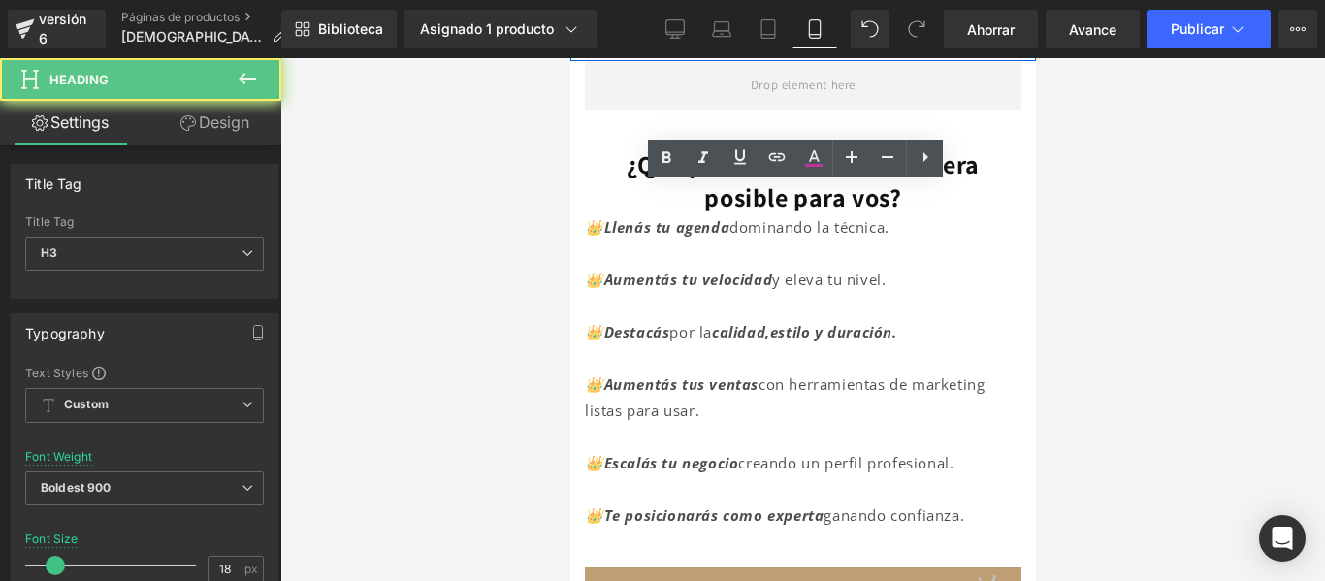
click at [813, 51] on div "Líquido" at bounding box center [802, 27] width 436 height 48
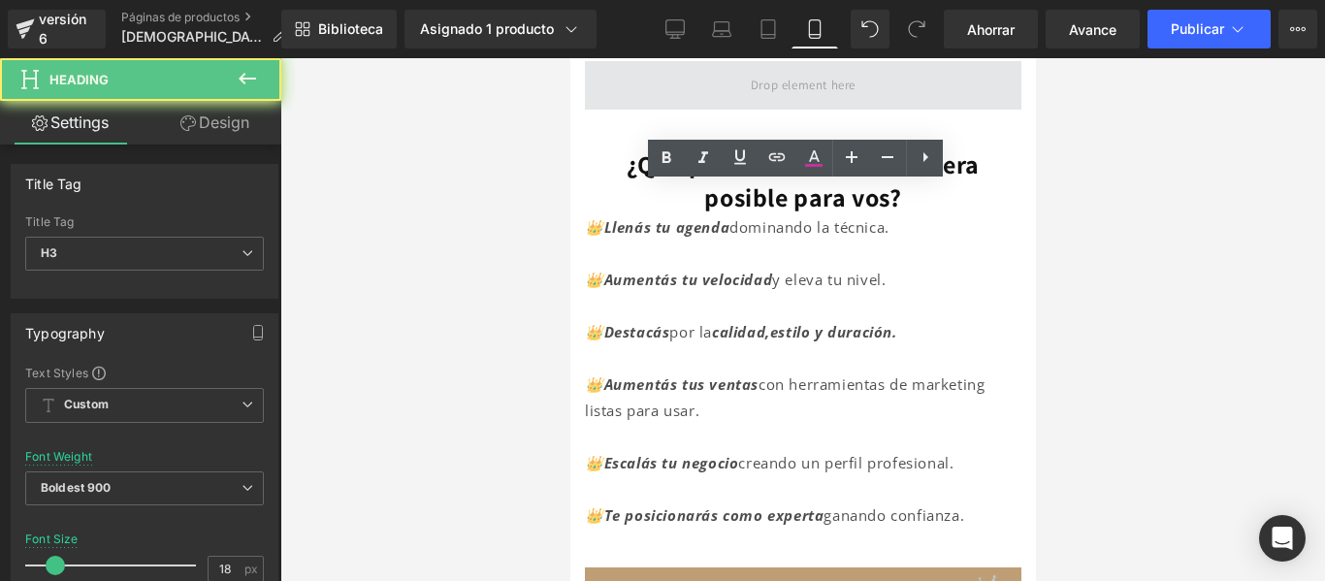
click at [815, 110] on span at bounding box center [802, 85] width 436 height 48
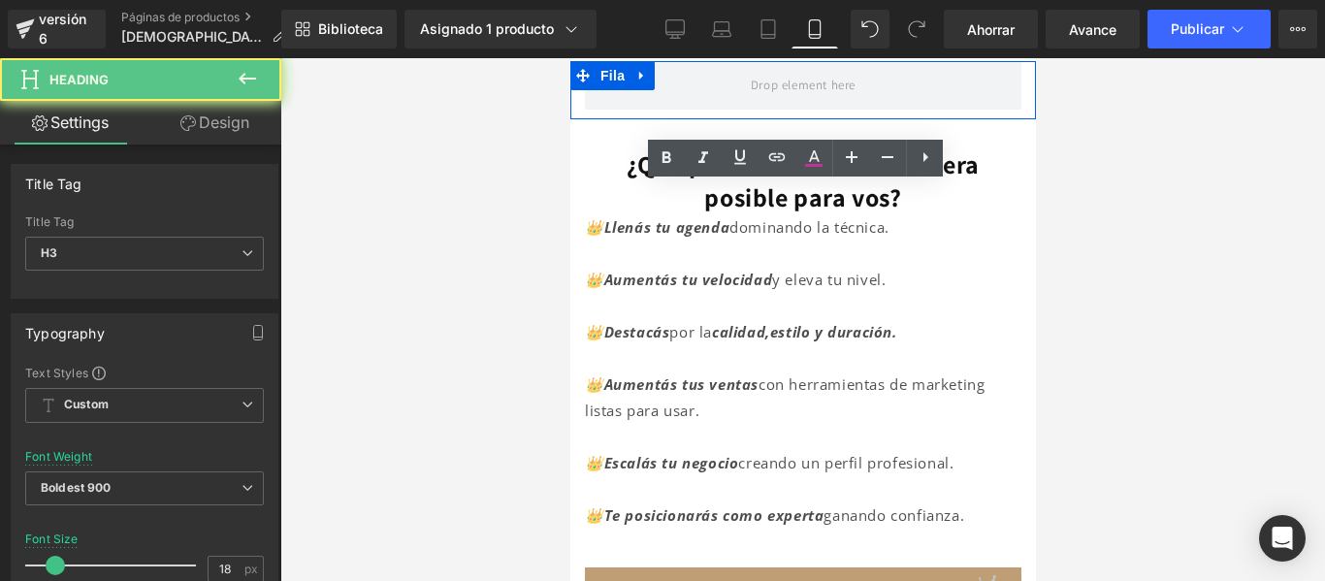
click at [645, 83] on icon at bounding box center [641, 76] width 14 height 15
click at [691, 82] on icon at bounding box center [692, 76] width 14 height 14
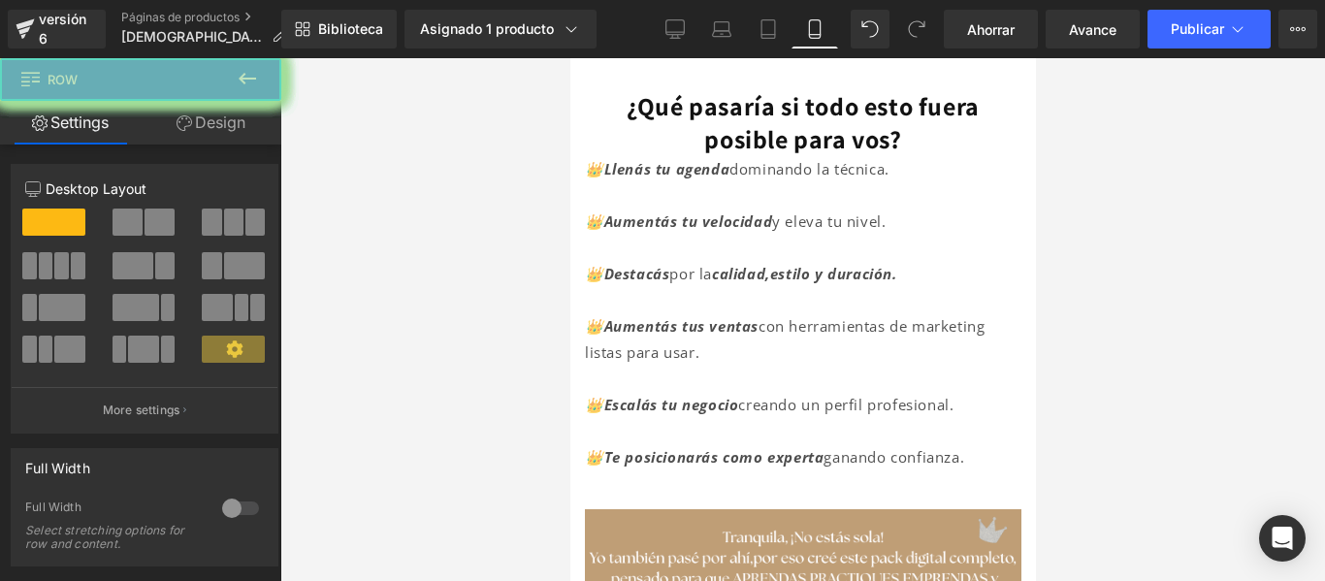
drag, startPoint x: 1070, startPoint y: 329, endPoint x: 380, endPoint y: 51, distance: 743.3
click at [1070, 329] on div at bounding box center [802, 319] width 1045 height 523
click at [1009, 29] on font "Ahorrar" at bounding box center [991, 29] width 48 height 16
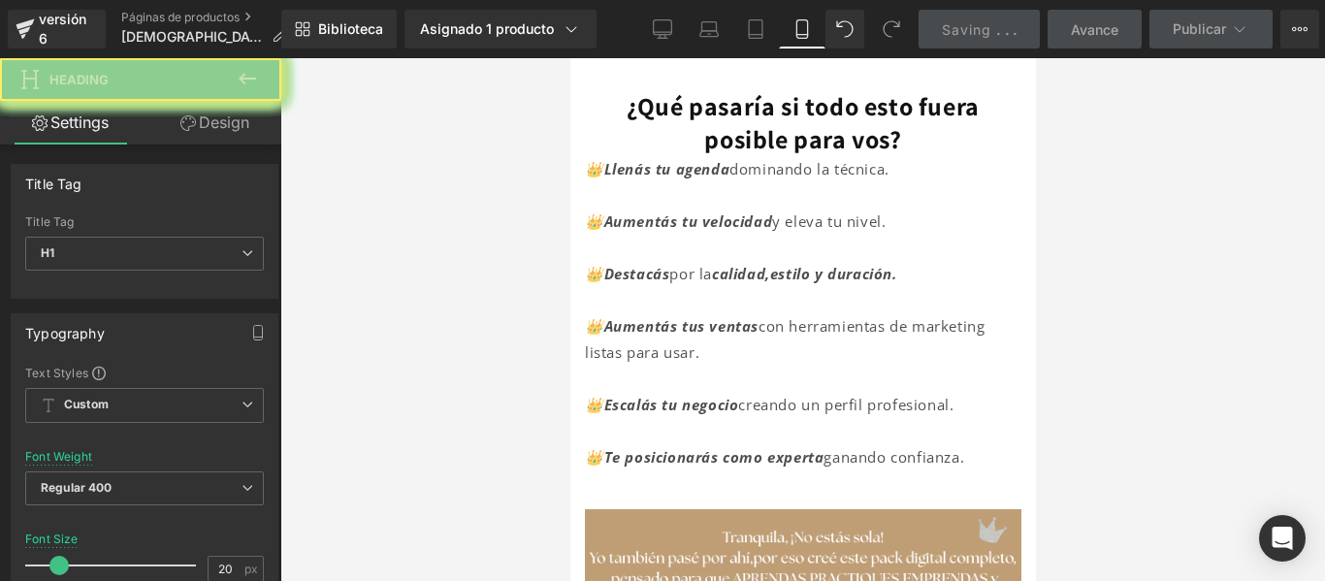
drag, startPoint x: 719, startPoint y: 234, endPoint x: 951, endPoint y: 239, distance: 231.9
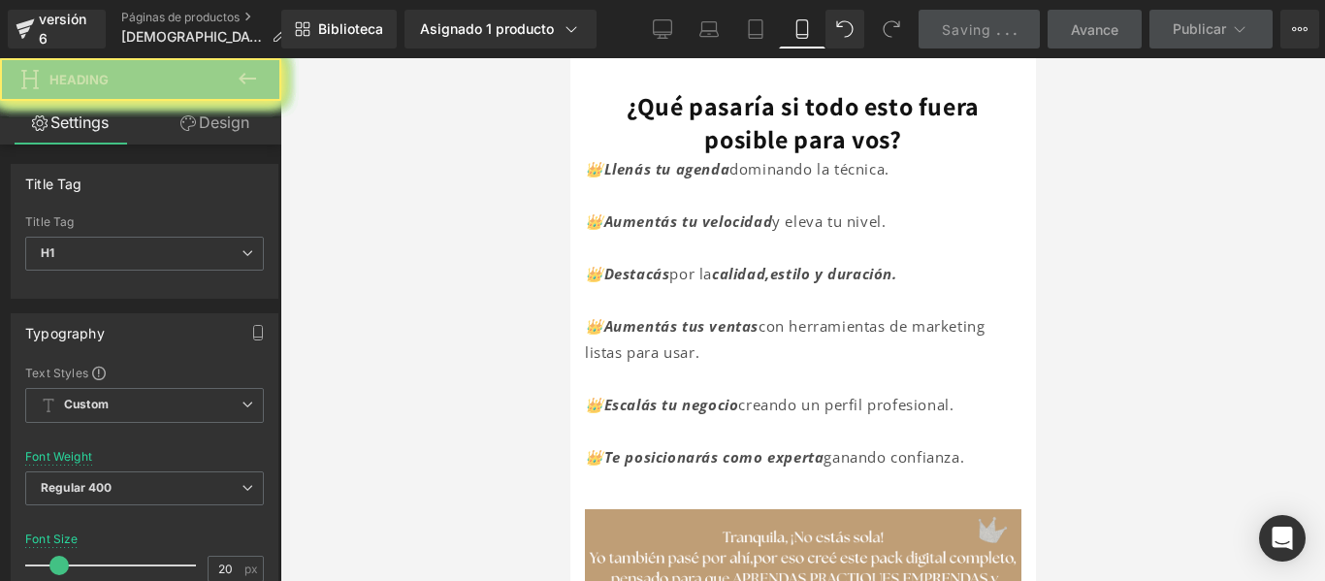
drag, startPoint x: 1061, startPoint y: 230, endPoint x: 451, endPoint y: 182, distance: 611.9
click at [1061, 230] on div at bounding box center [802, 319] width 1045 height 523
click at [1059, 208] on div at bounding box center [802, 319] width 1045 height 523
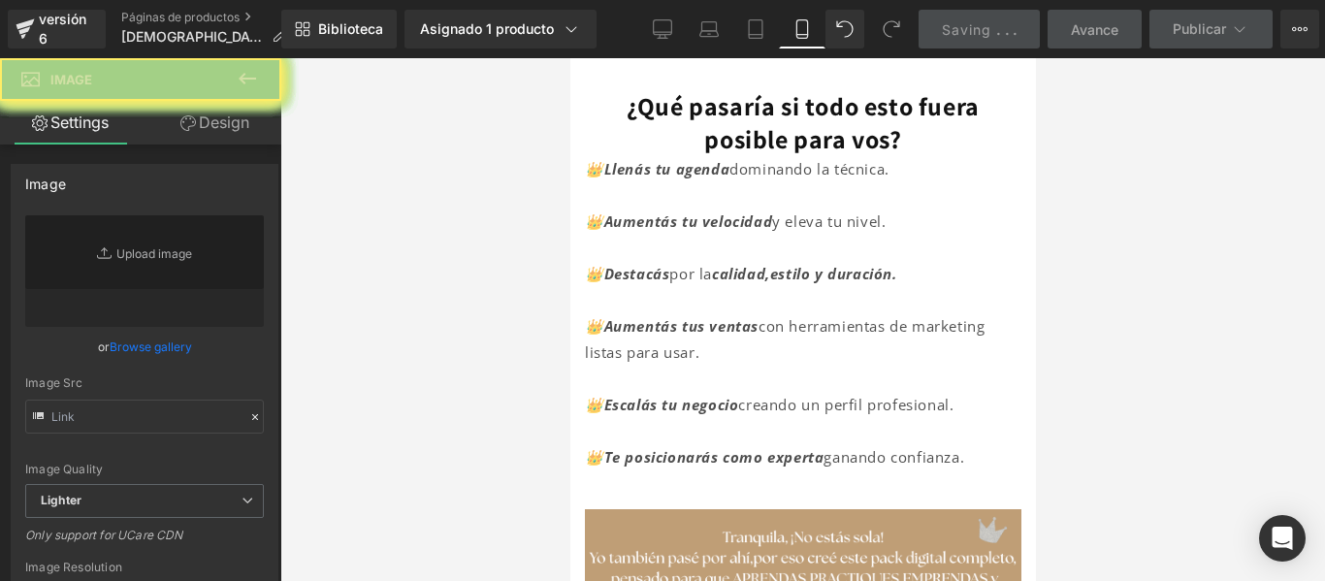
click at [244, 70] on icon at bounding box center [247, 78] width 23 height 23
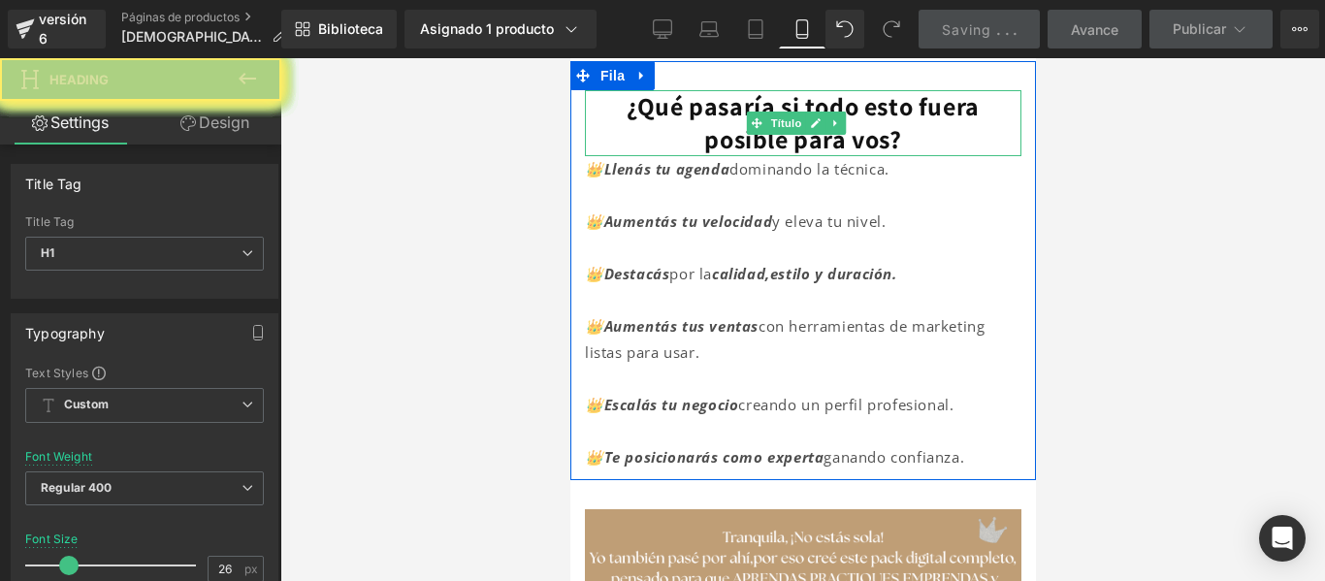
click at [749, 156] on div "¿Qué pasaría si todo esto fuera posible para vos? Título" at bounding box center [802, 123] width 436 height 66
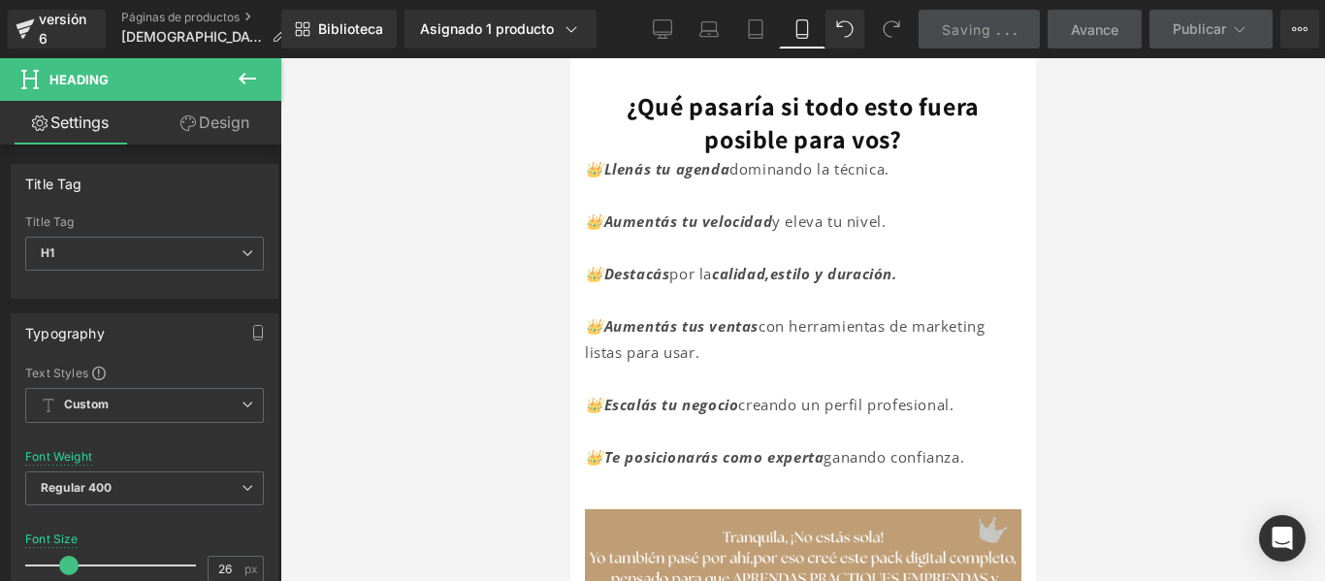
drag, startPoint x: 1080, startPoint y: 288, endPoint x: 155, endPoint y: 230, distance: 926.2
click at [1080, 288] on div at bounding box center [802, 319] width 1045 height 523
click at [247, 78] on icon at bounding box center [247, 79] width 17 height 12
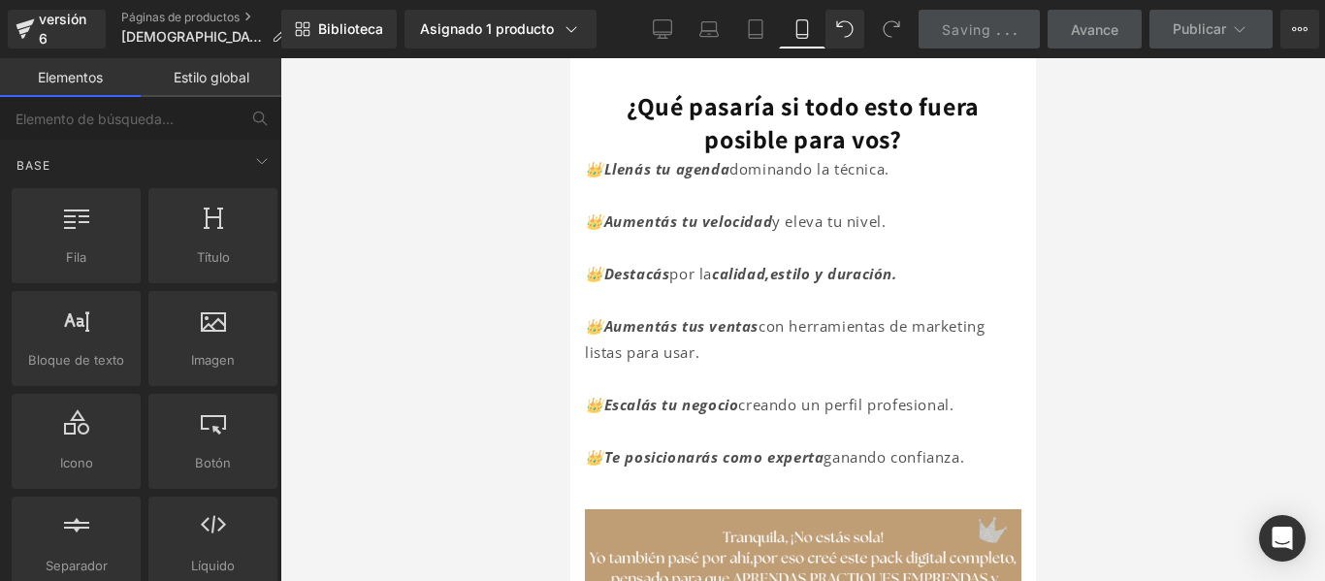
drag, startPoint x: 985, startPoint y: 30, endPoint x: 291, endPoint y: 138, distance: 702.8
click at [985, 30] on span "Saving" at bounding box center [966, 29] width 49 height 16
drag, startPoint x: 802, startPoint y: 27, endPoint x: 274, endPoint y: 111, distance: 534.2
click at [802, 27] on icon at bounding box center [801, 28] width 19 height 19
click at [659, 17] on link "De oficina" at bounding box center [662, 29] width 47 height 39
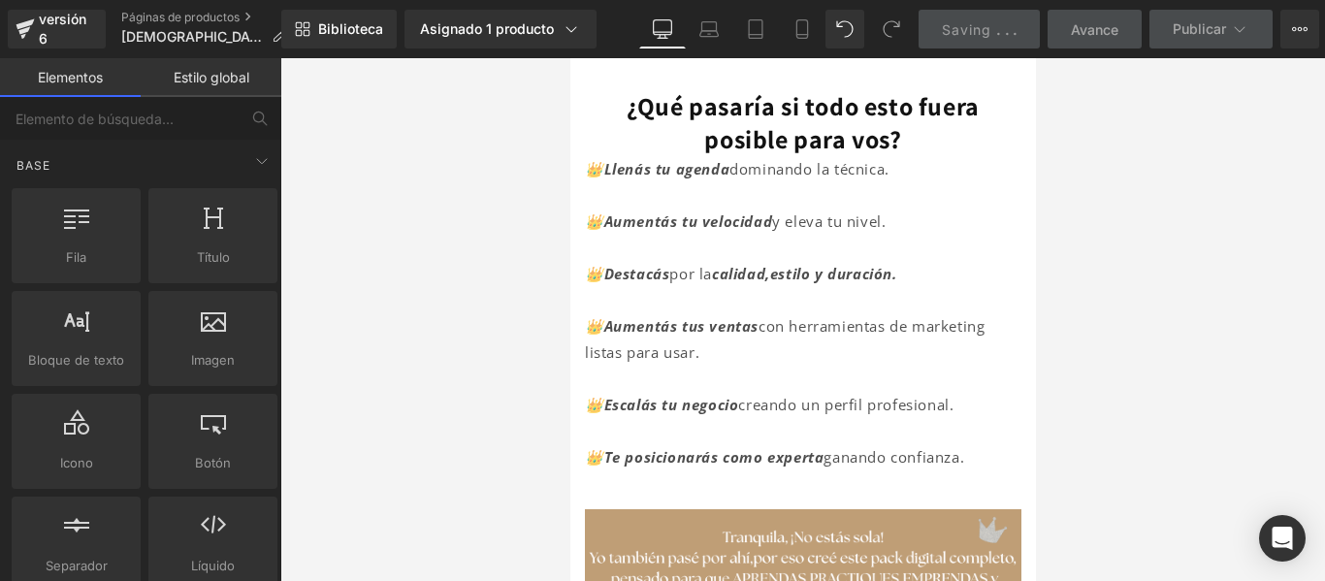
click at [658, 25] on icon at bounding box center [662, 28] width 19 height 19
click at [814, 32] on link "Móvil" at bounding box center [802, 29] width 47 height 39
drag, startPoint x: 1165, startPoint y: 180, endPoint x: 249, endPoint y: 48, distance: 925.2
click at [1165, 180] on div at bounding box center [802, 319] width 1045 height 523
click at [726, 307] on div "¿Qué pasaría si todo esto fuera posible para vos? Título 👑Llenás tu agenda domi…" at bounding box center [802, 270] width 466 height 419
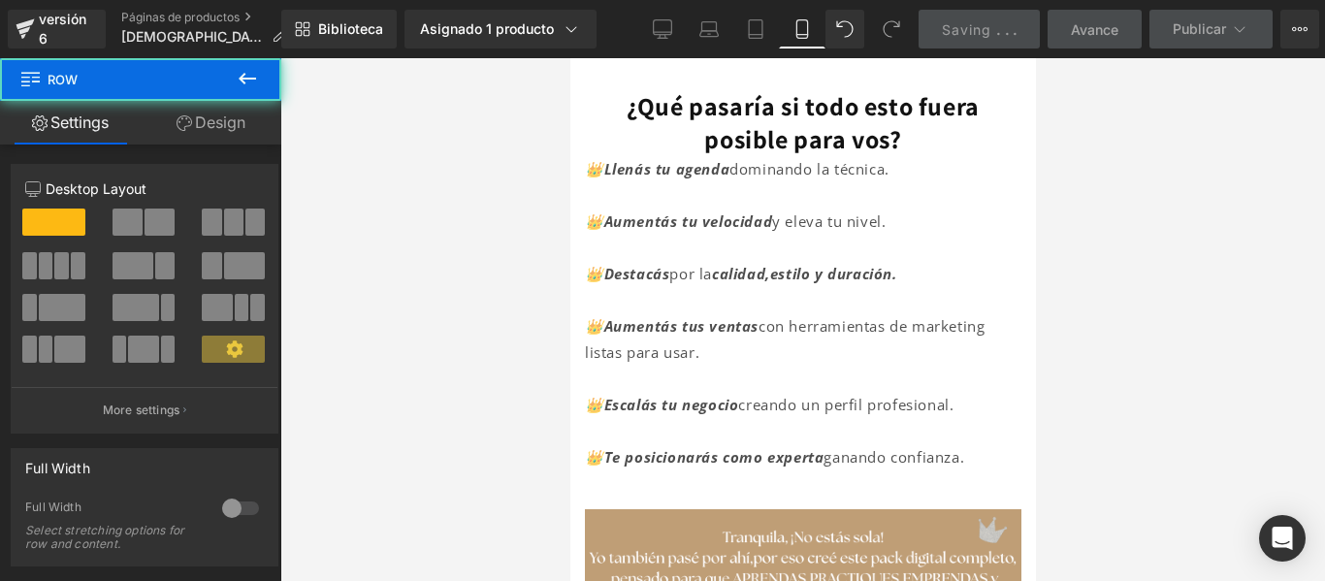
click at [768, 51] on div "Líquido" at bounding box center [802, 27] width 436 height 48
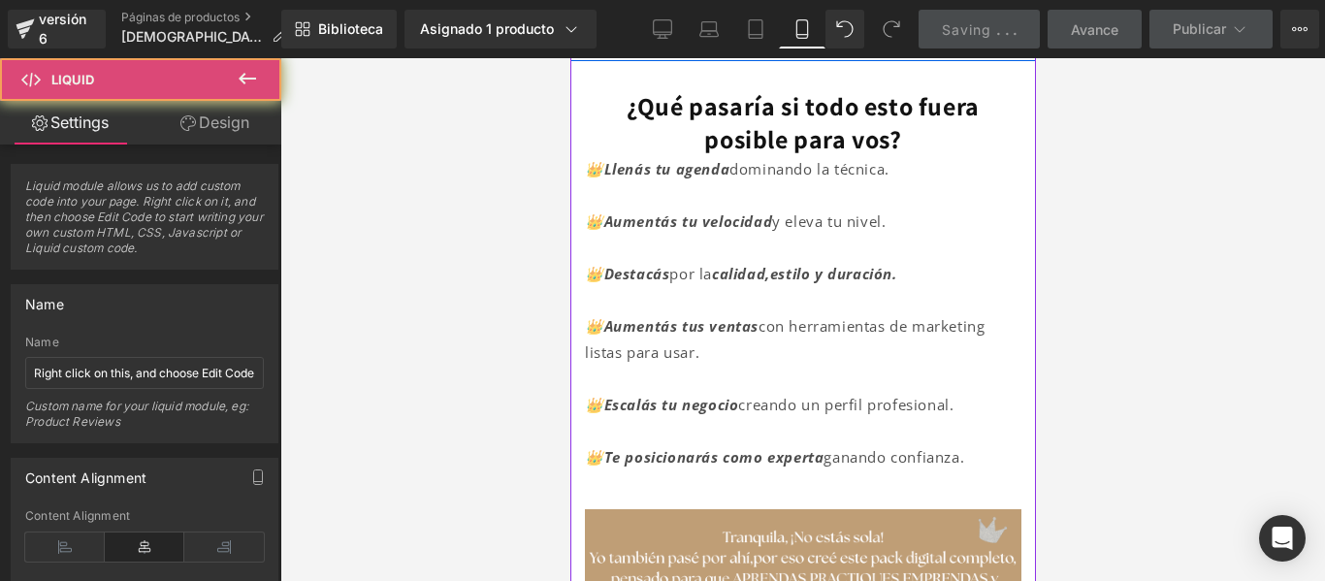
click at [1057, 167] on div at bounding box center [802, 319] width 1045 height 523
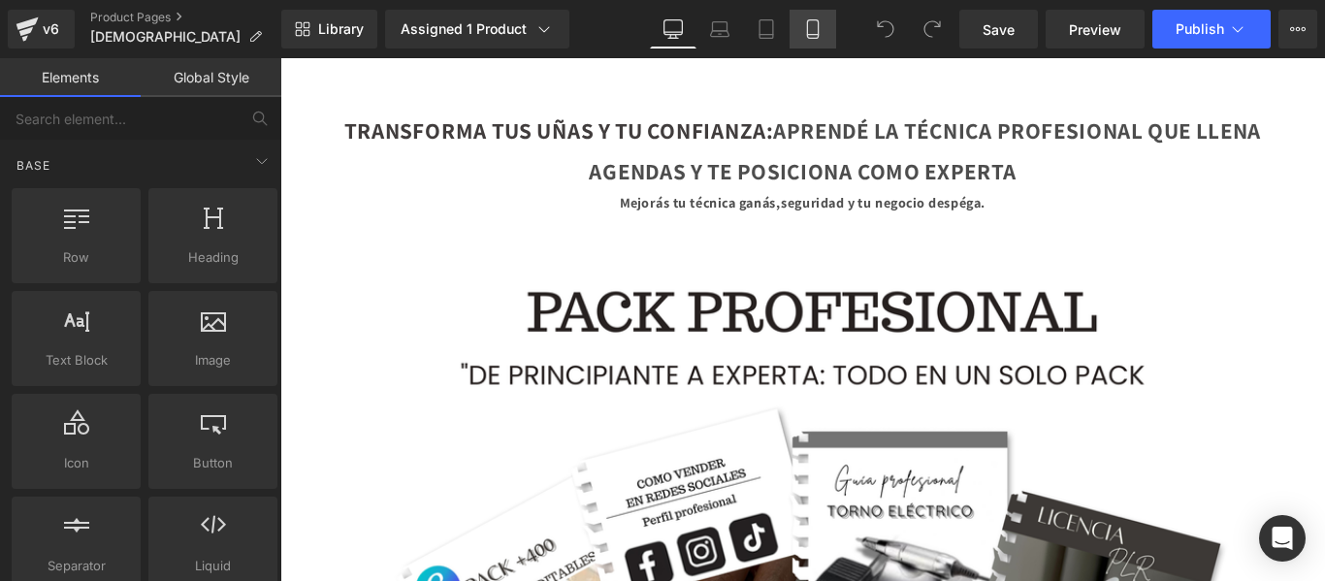
click at [810, 29] on icon at bounding box center [812, 28] width 19 height 19
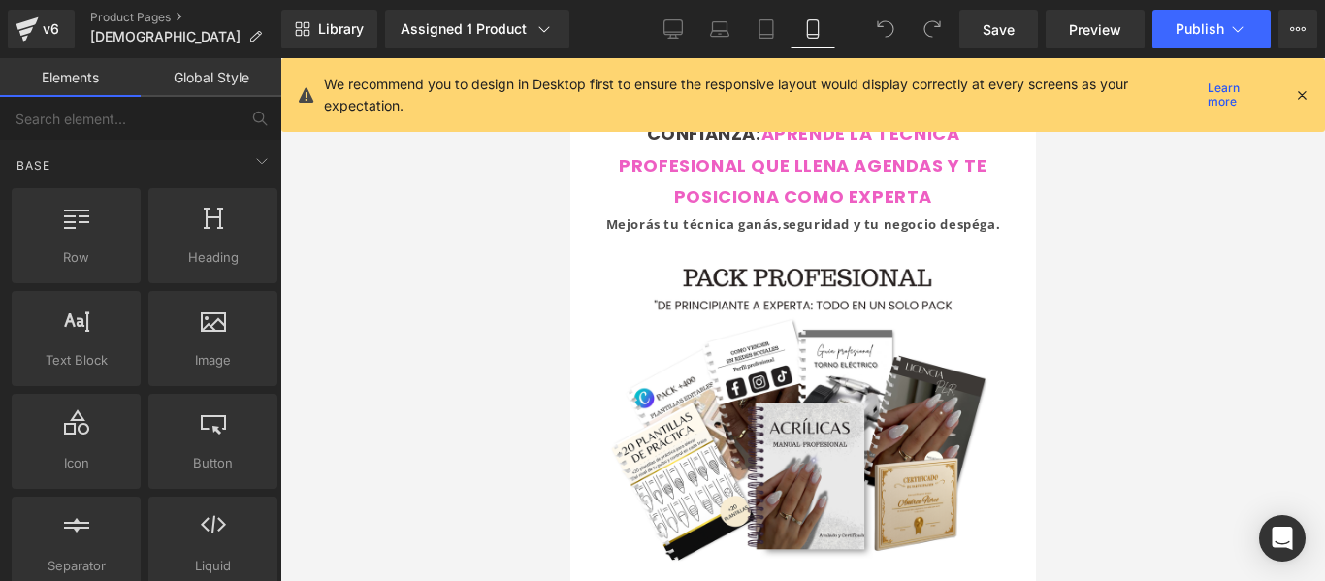
click at [1307, 102] on icon at bounding box center [1301, 94] width 17 height 17
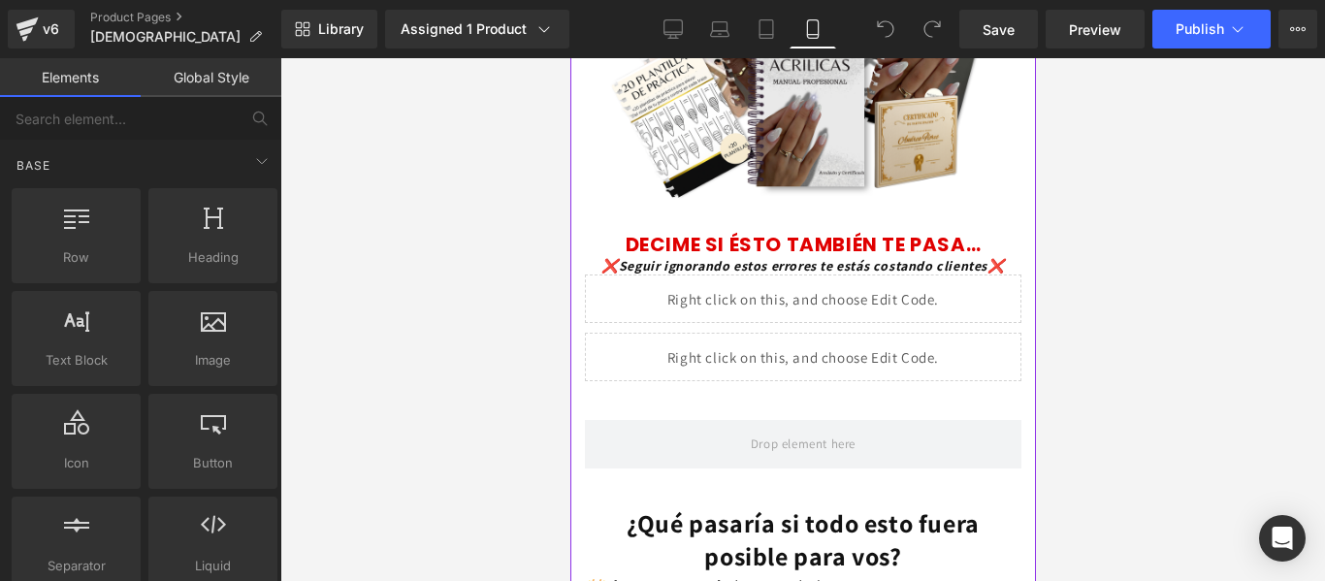
scroll to position [362, 0]
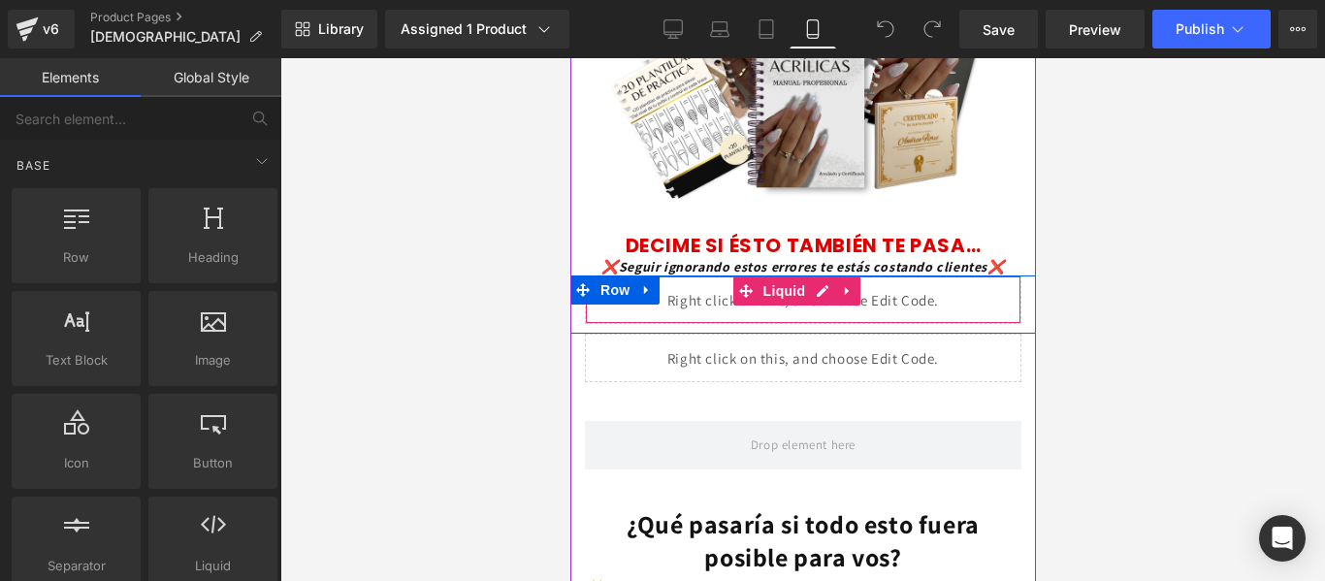
click at [886, 324] on div "Liquid" at bounding box center [802, 299] width 436 height 48
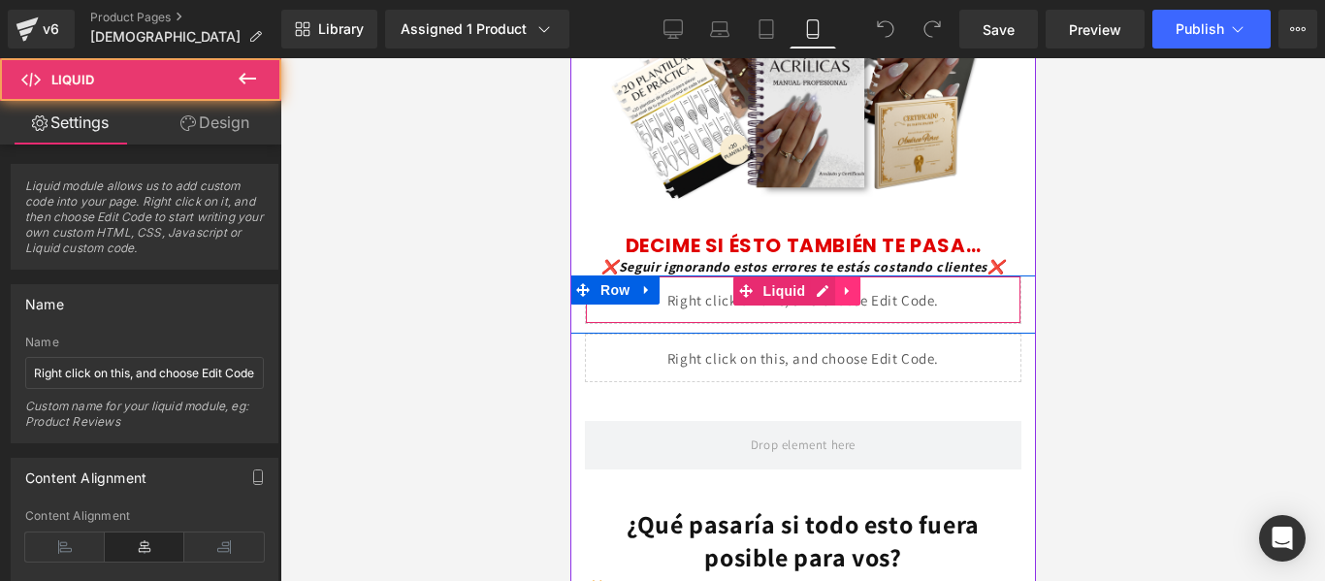
click at [846, 296] on icon at bounding box center [846, 291] width 4 height 9
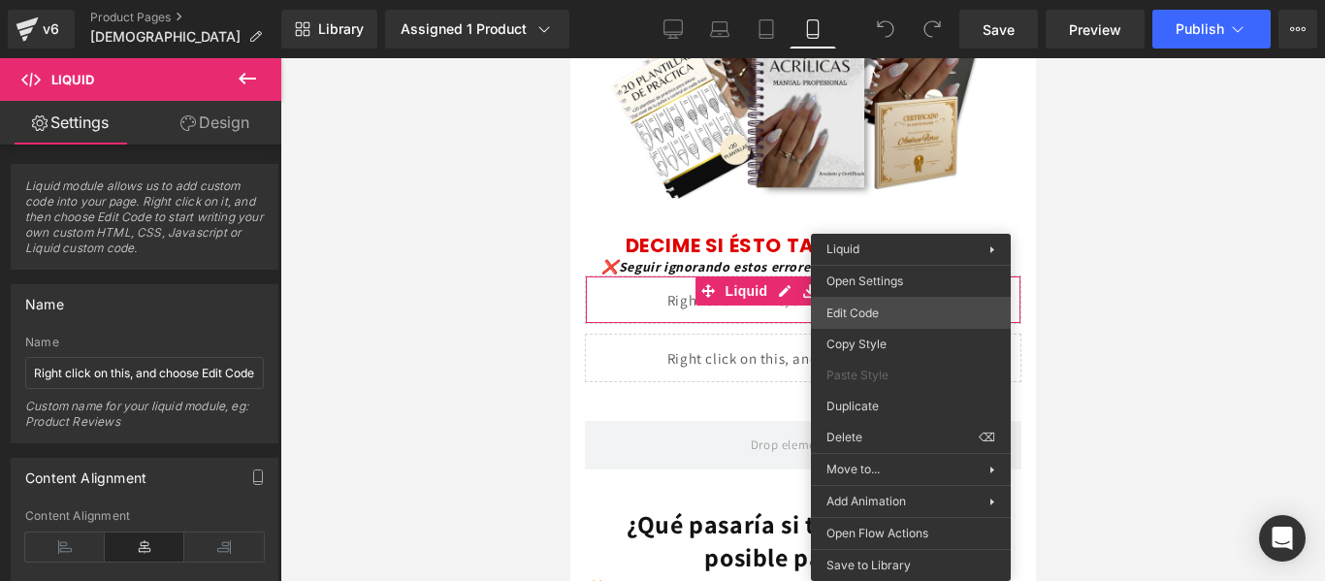
click at [904, 0] on div "You are previewing how the will restyle your page. You can not edit Elements in…" at bounding box center [662, 0] width 1325 height 0
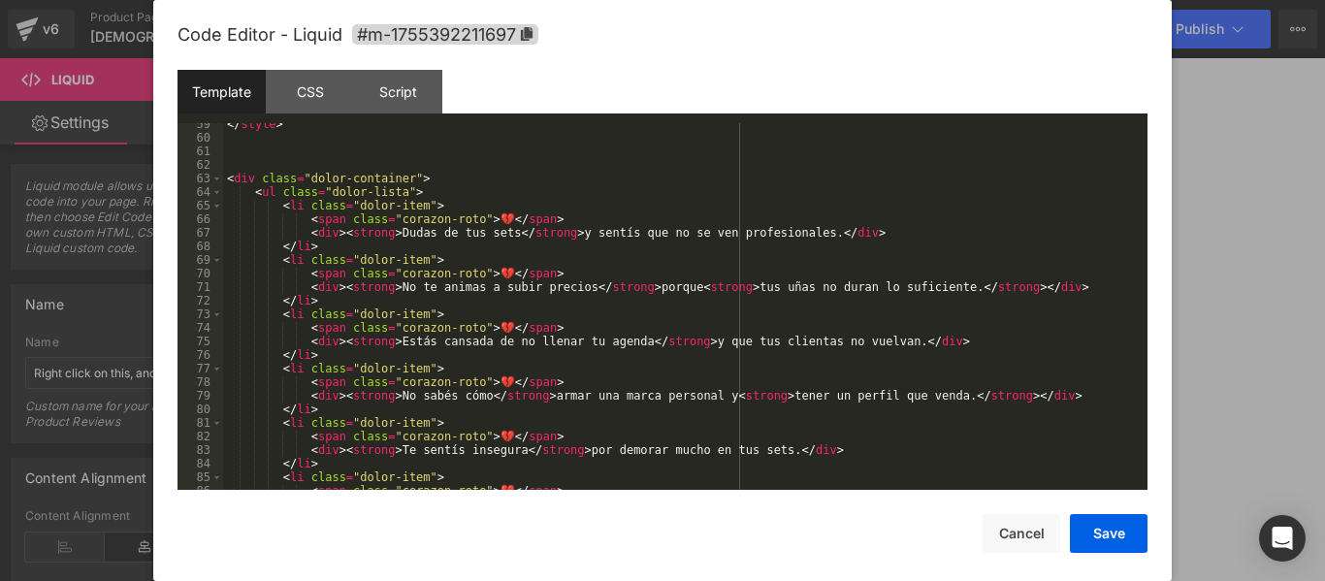
scroll to position [896, 0]
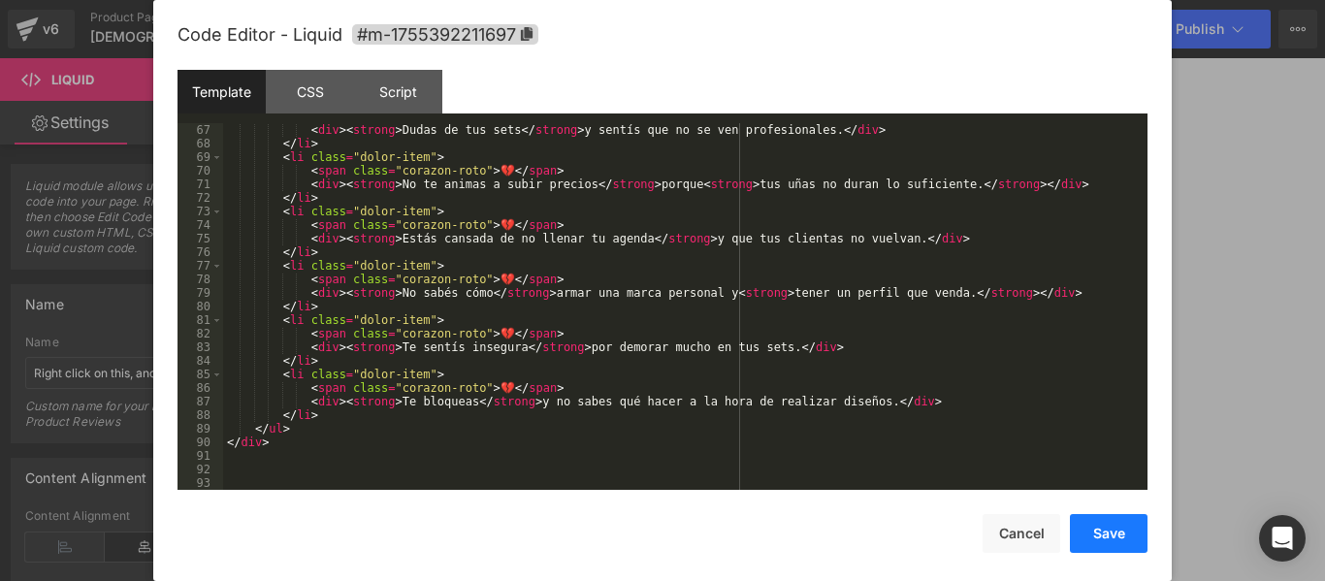
click at [1097, 533] on button "Save" at bounding box center [1109, 533] width 78 height 39
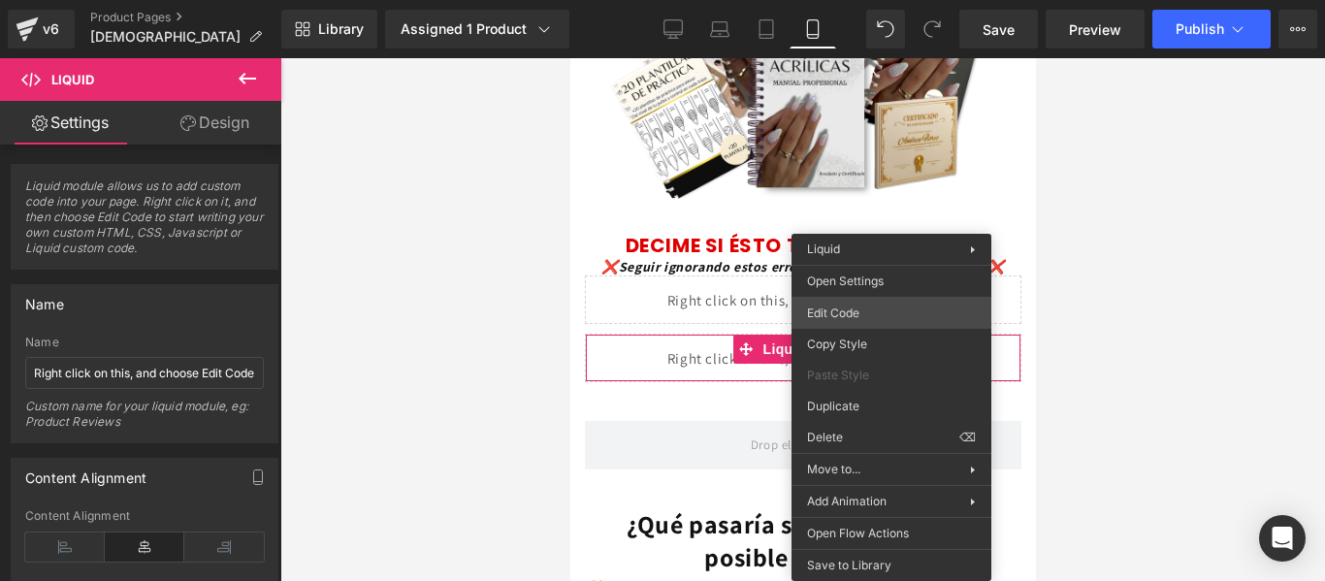
click at [863, 0] on div "You are previewing how the will restyle your page. You can not edit Elements in…" at bounding box center [662, 0] width 1325 height 0
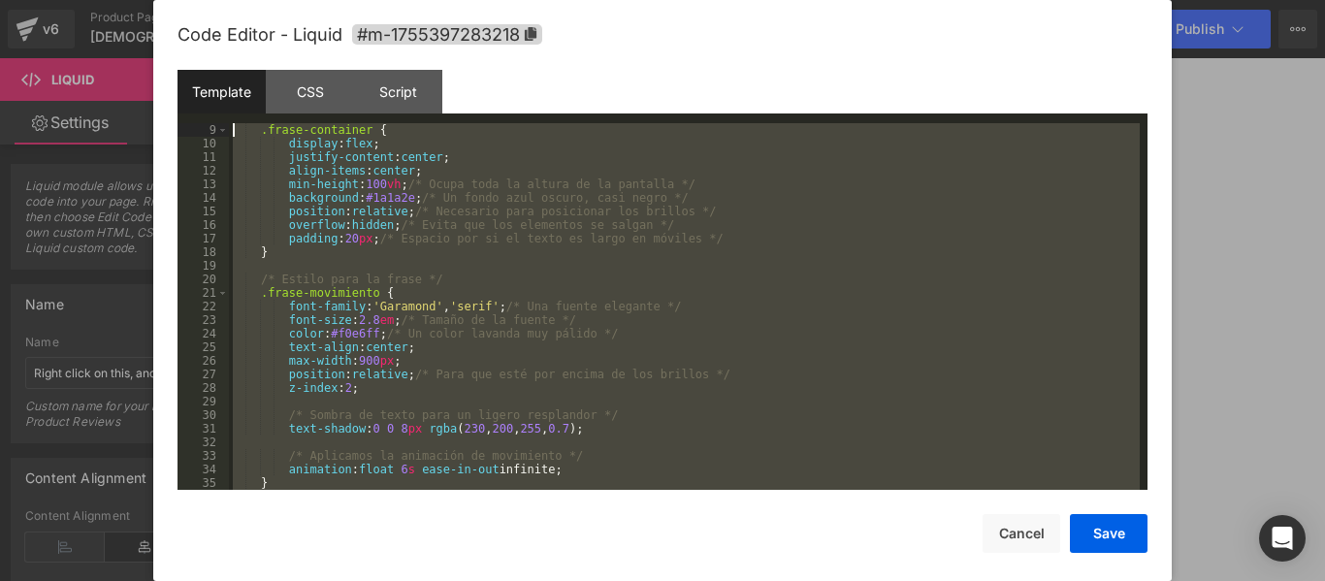
scroll to position [0, 0]
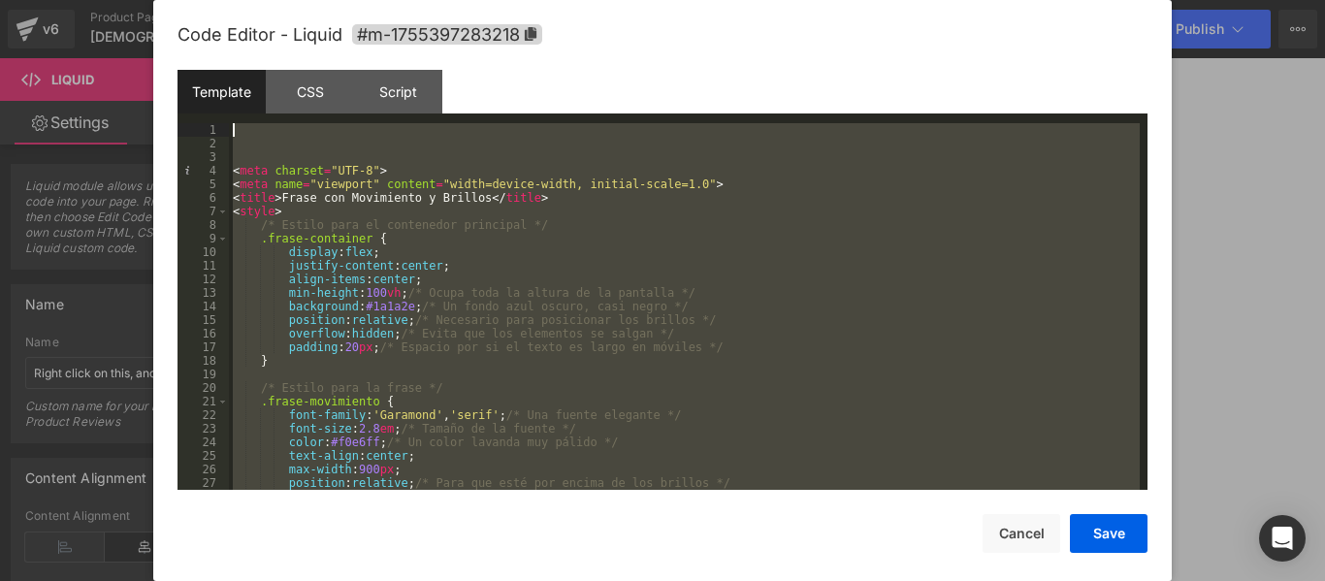
drag, startPoint x: 372, startPoint y: 464, endPoint x: 210, endPoint y: 103, distance: 395.5
click at [210, 103] on div "Template CSS Script Data 1 2 3 4 5 6 7 8 9 10 11 12 13 14 15 16 17 18 19 20 21 …" at bounding box center [662, 280] width 970 height 420
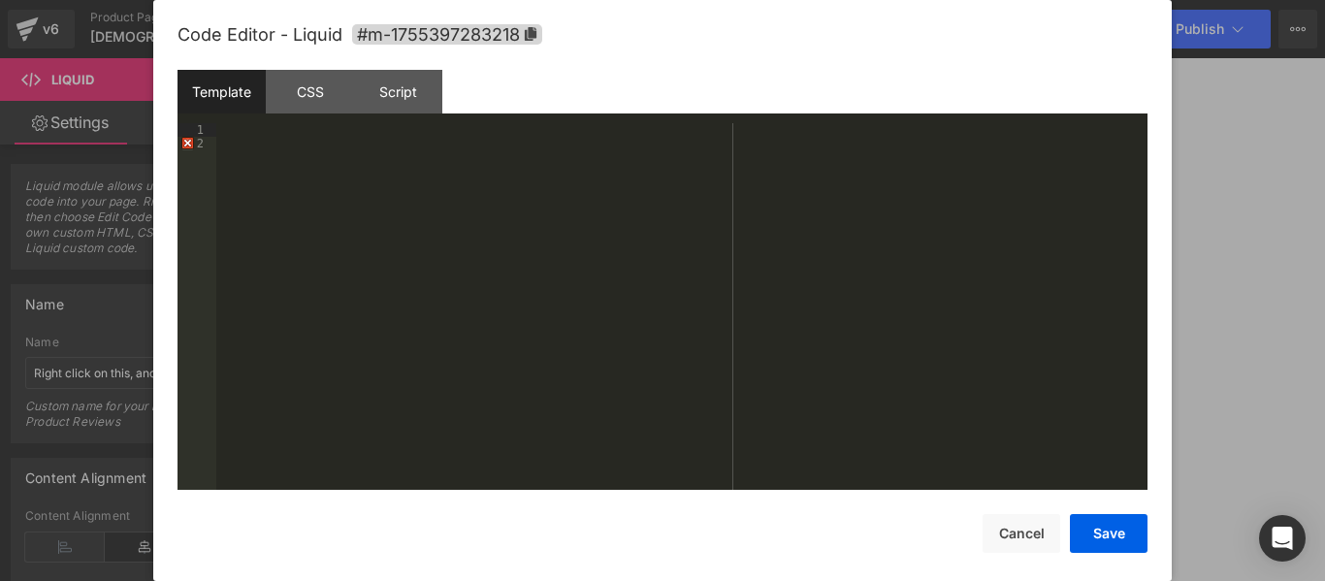
scroll to position [1629, 0]
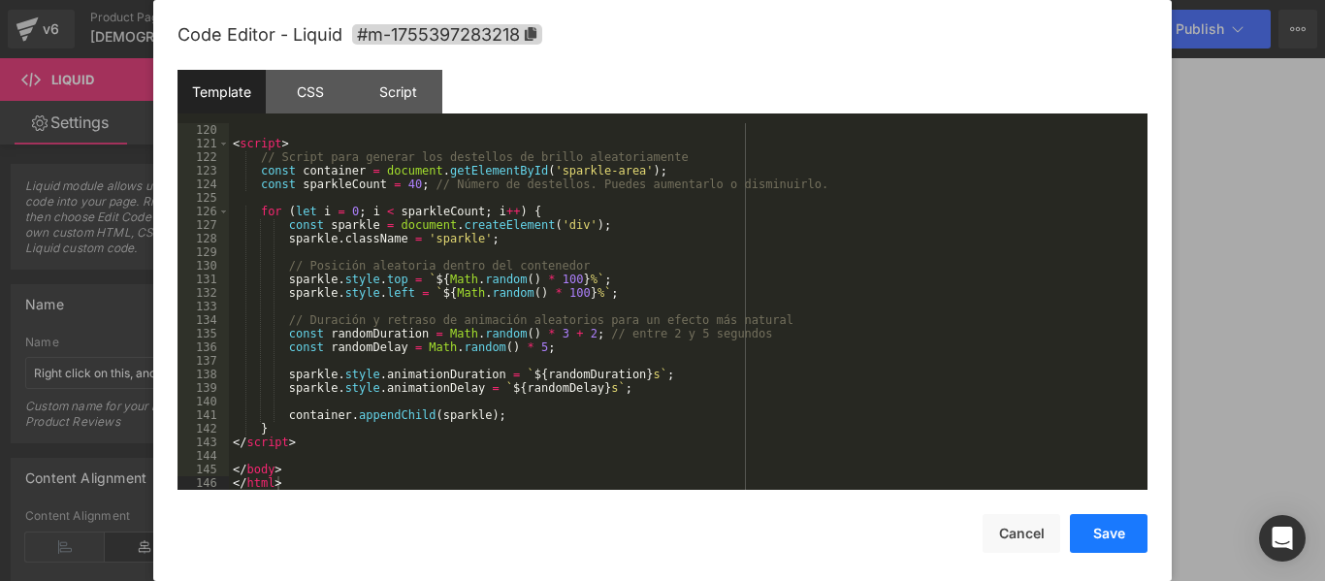
click at [1108, 531] on button "Save" at bounding box center [1109, 533] width 78 height 39
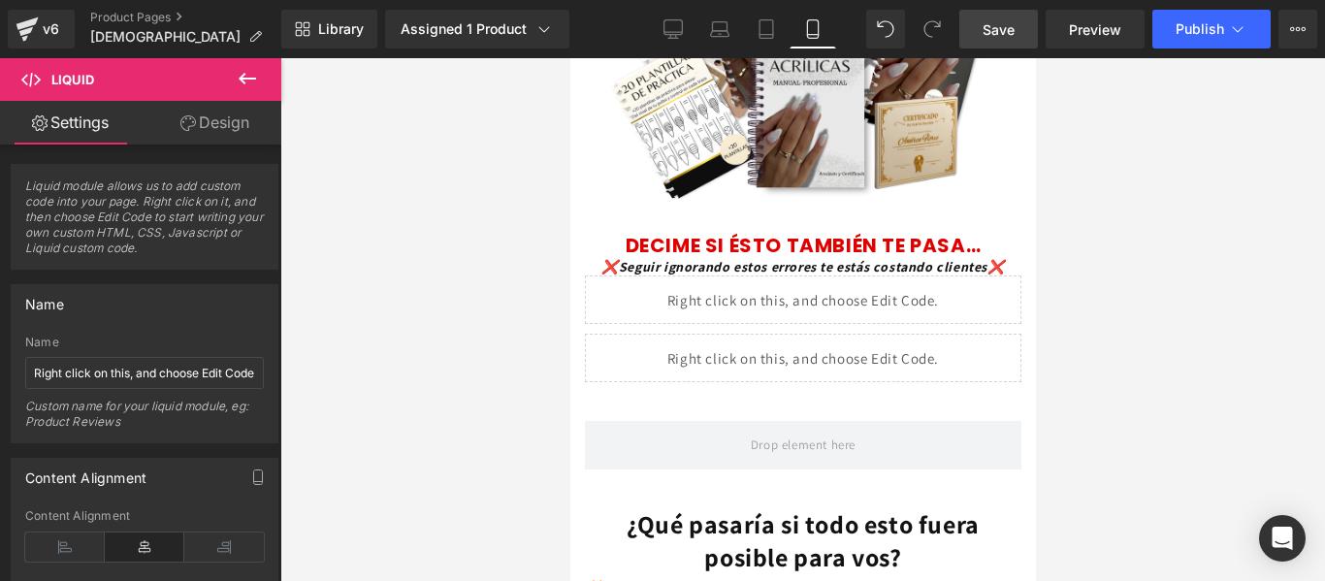
click at [1010, 25] on span "Save" at bounding box center [999, 29] width 32 height 20
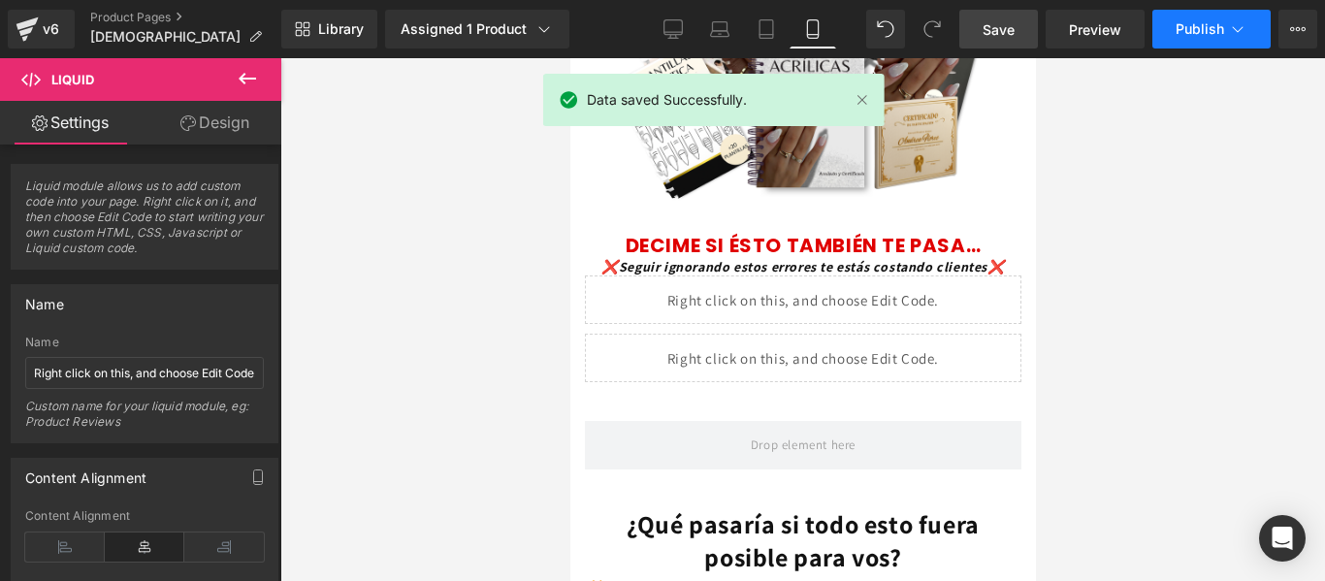
click at [1193, 42] on button "Publish" at bounding box center [1211, 29] width 118 height 39
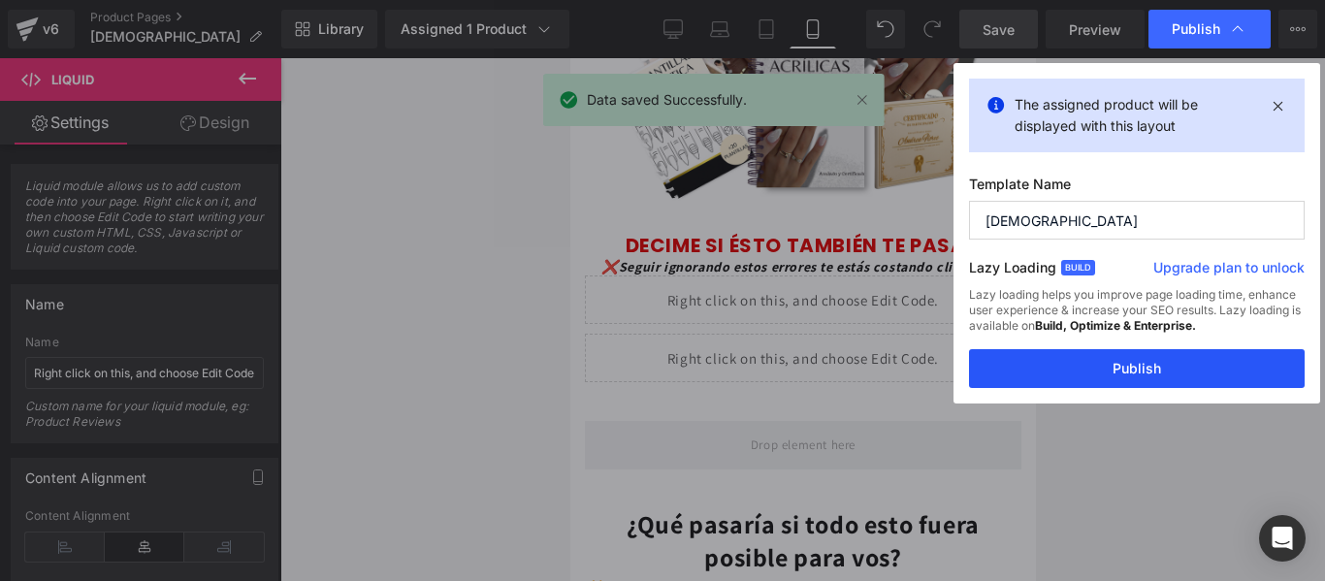
click at [1138, 370] on button "Publish" at bounding box center [1137, 368] width 336 height 39
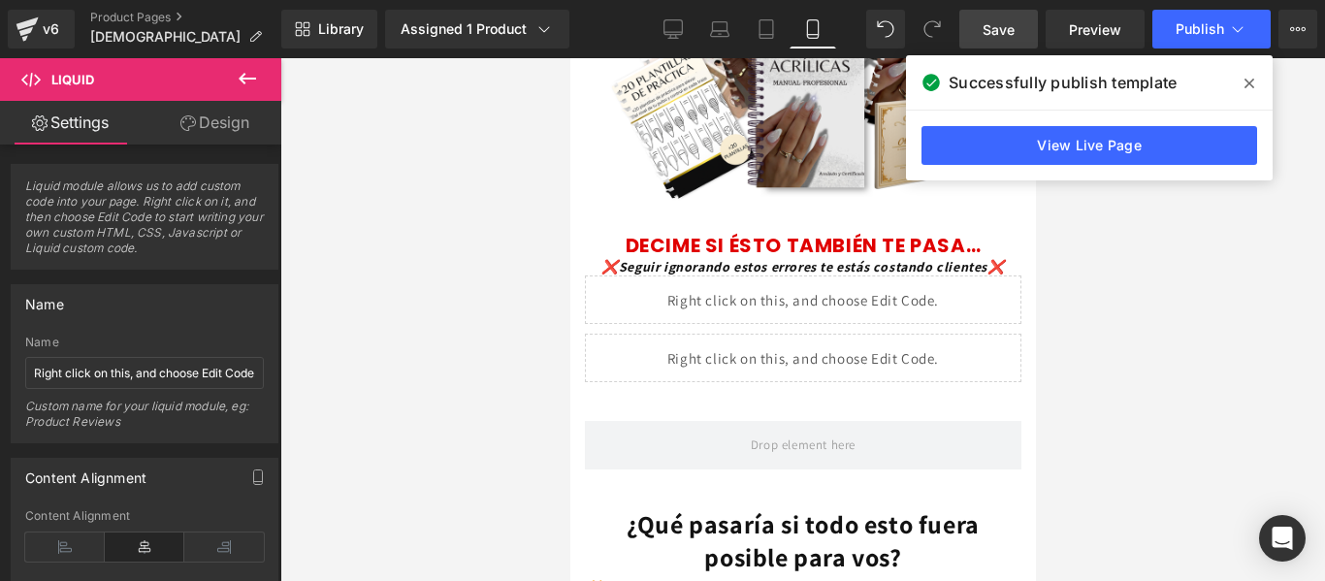
click at [1248, 80] on icon at bounding box center [1249, 84] width 10 height 16
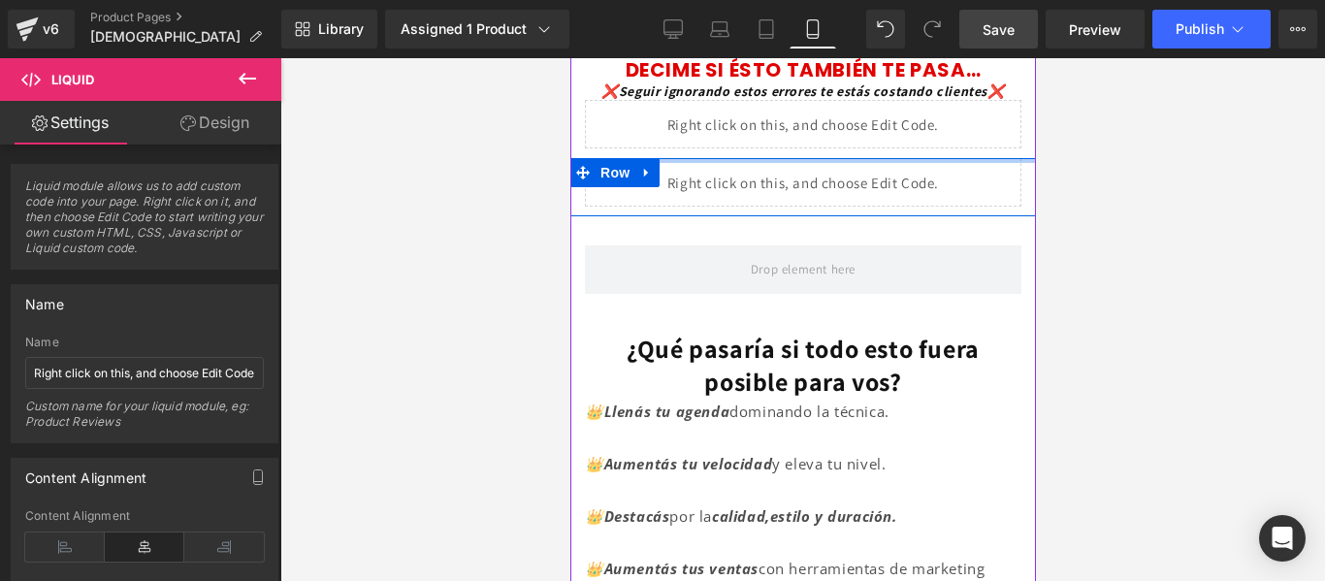
scroll to position [540, 0]
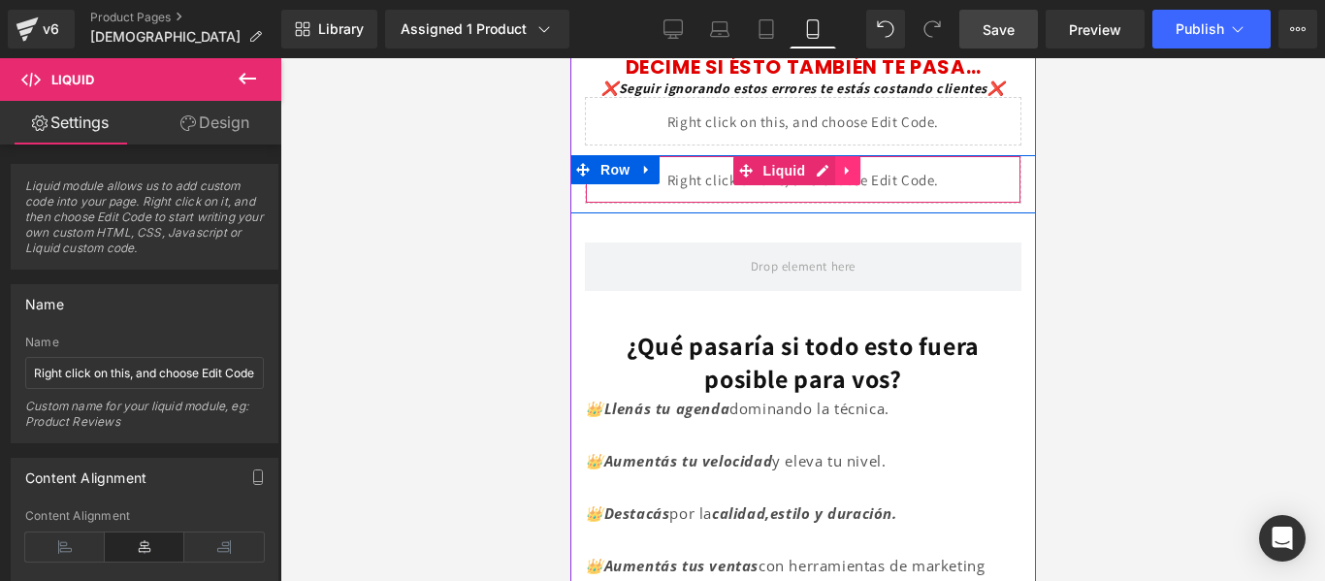
click at [852, 178] on icon at bounding box center [847, 171] width 14 height 15
click at [861, 177] on icon at bounding box center [860, 171] width 14 height 14
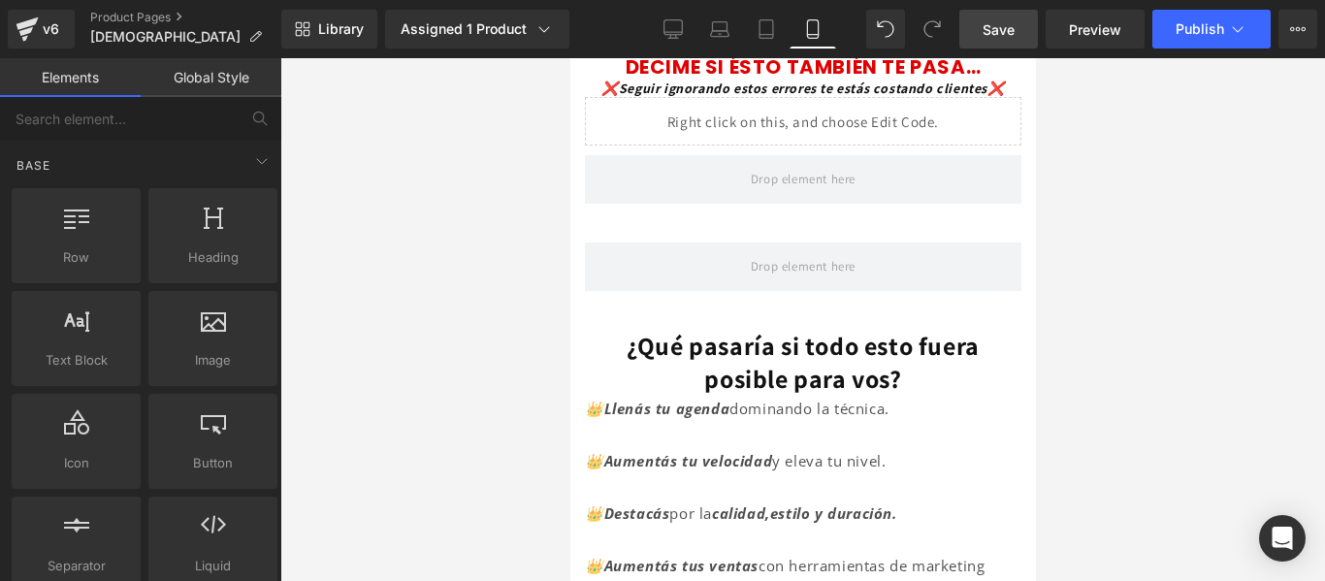
click at [1066, 252] on div at bounding box center [802, 319] width 1045 height 523
click at [992, 28] on span "Save" at bounding box center [999, 29] width 32 height 20
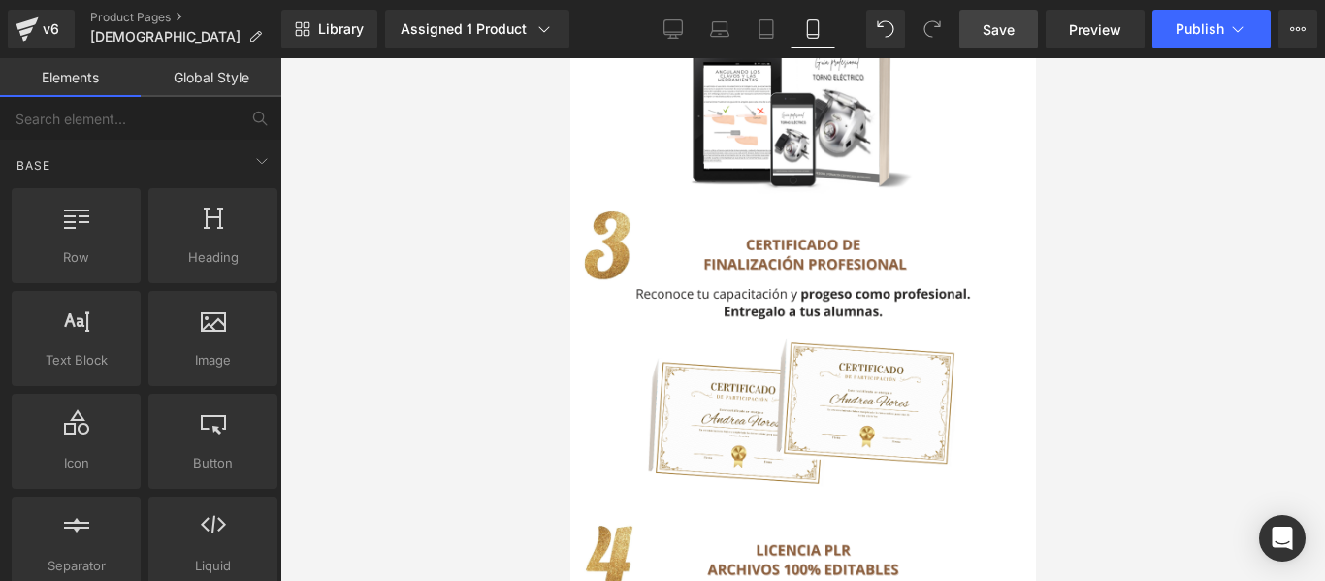
scroll to position [2861, 0]
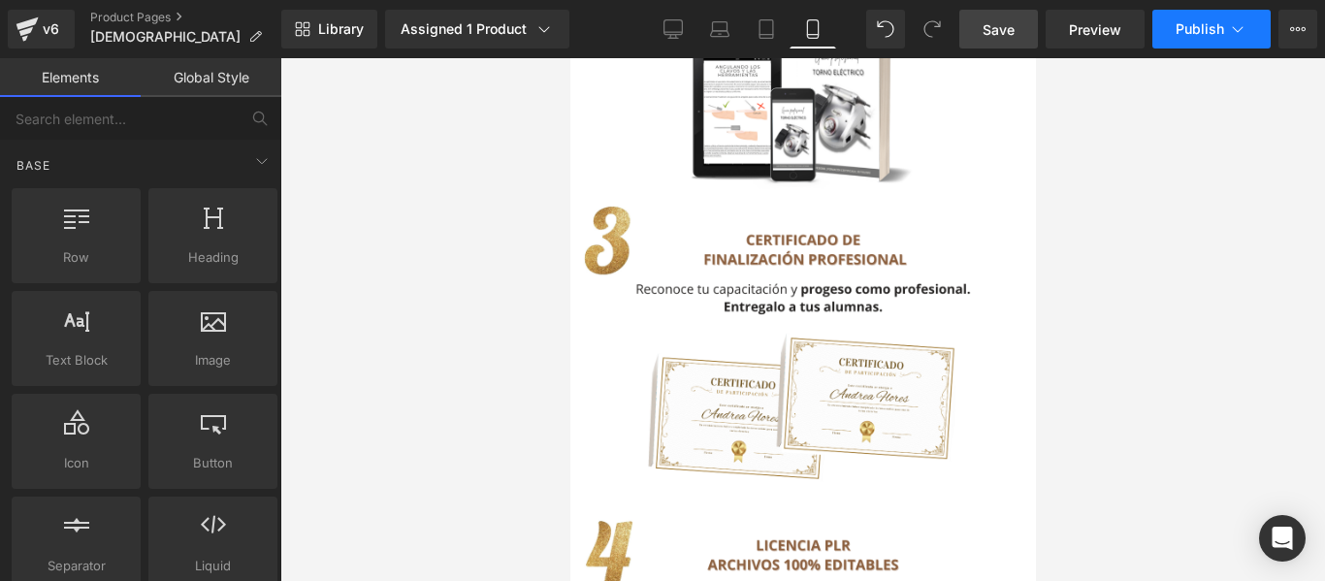
click at [1189, 29] on span "Publish" at bounding box center [1200, 29] width 48 height 16
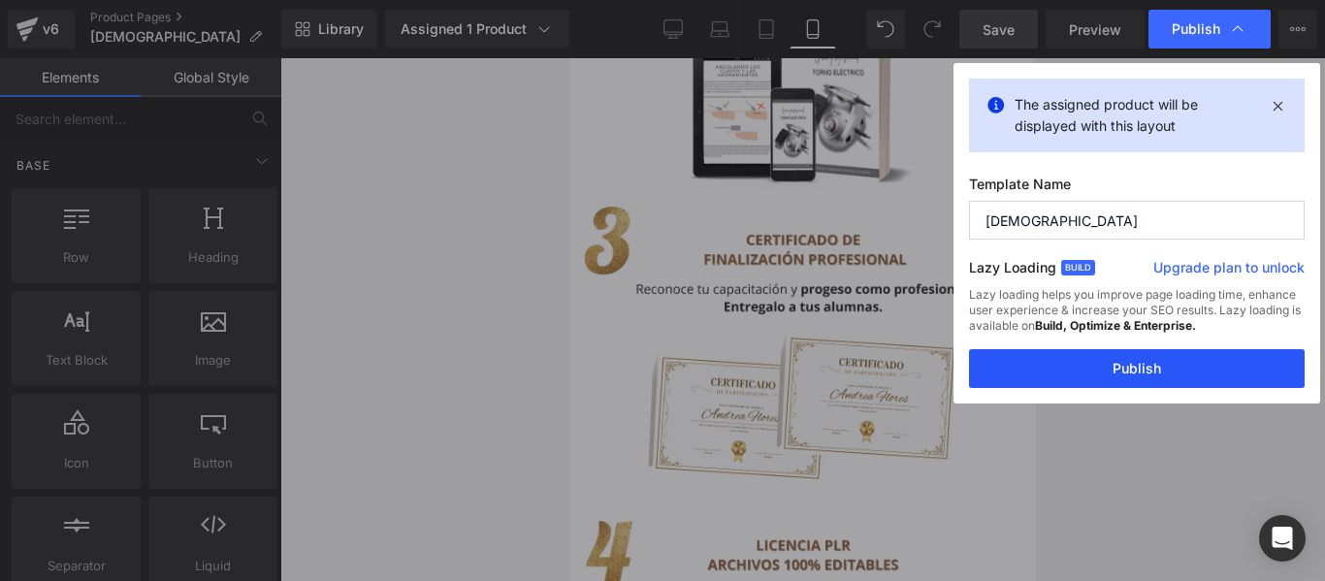
click at [1142, 378] on button "Publish" at bounding box center [1137, 368] width 336 height 39
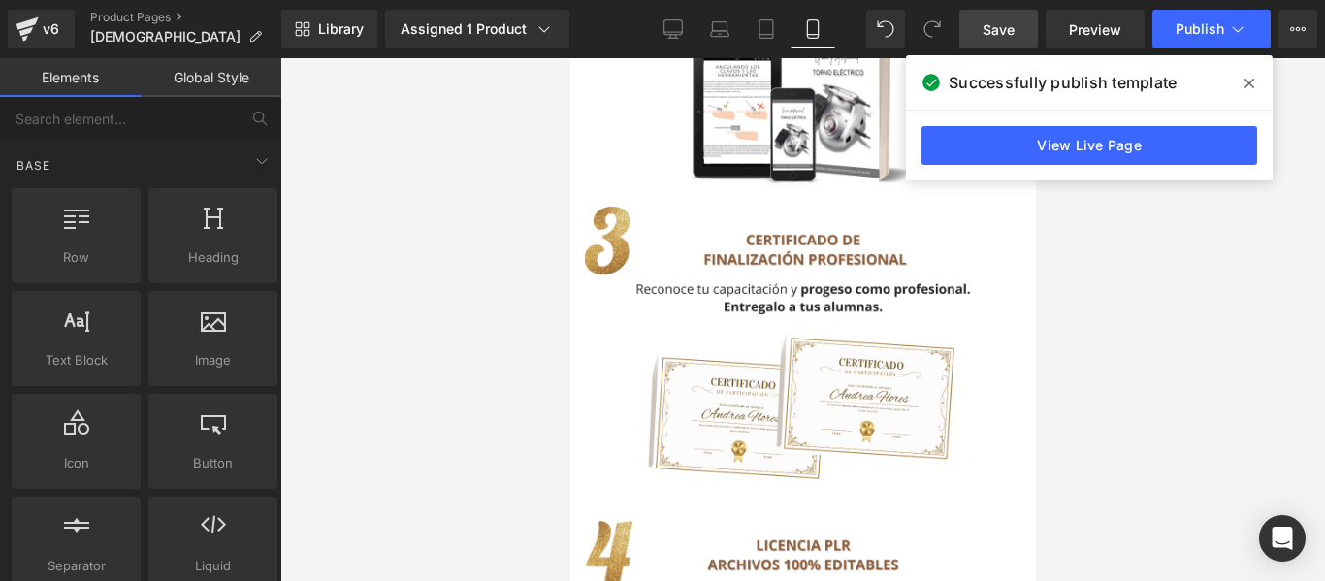
click at [1099, 252] on div at bounding box center [802, 319] width 1045 height 523
click at [1249, 82] on icon at bounding box center [1249, 84] width 10 height 10
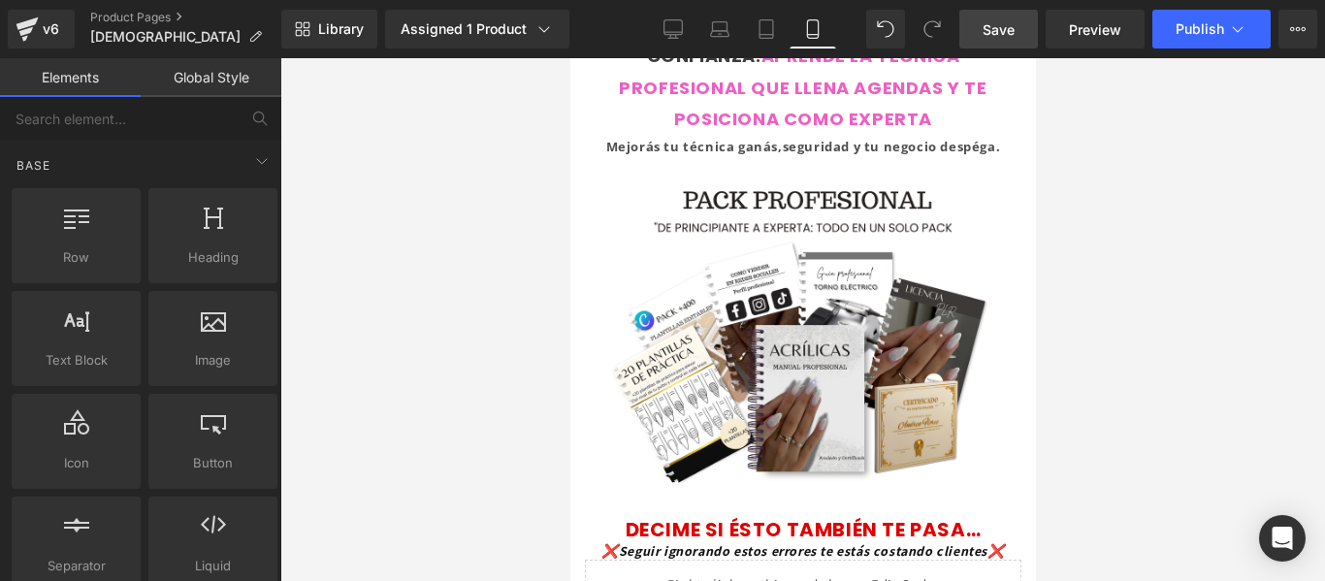
scroll to position [0, 0]
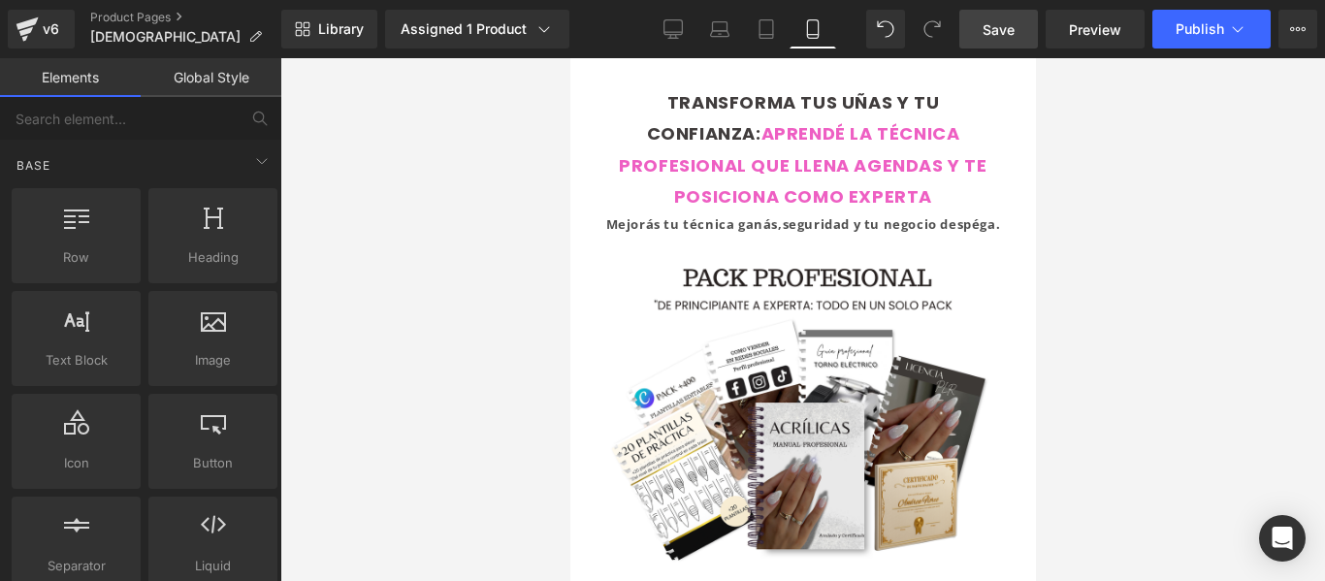
click at [814, 23] on icon at bounding box center [812, 28] width 19 height 19
click at [657, 21] on link "Desktop" at bounding box center [673, 29] width 47 height 39
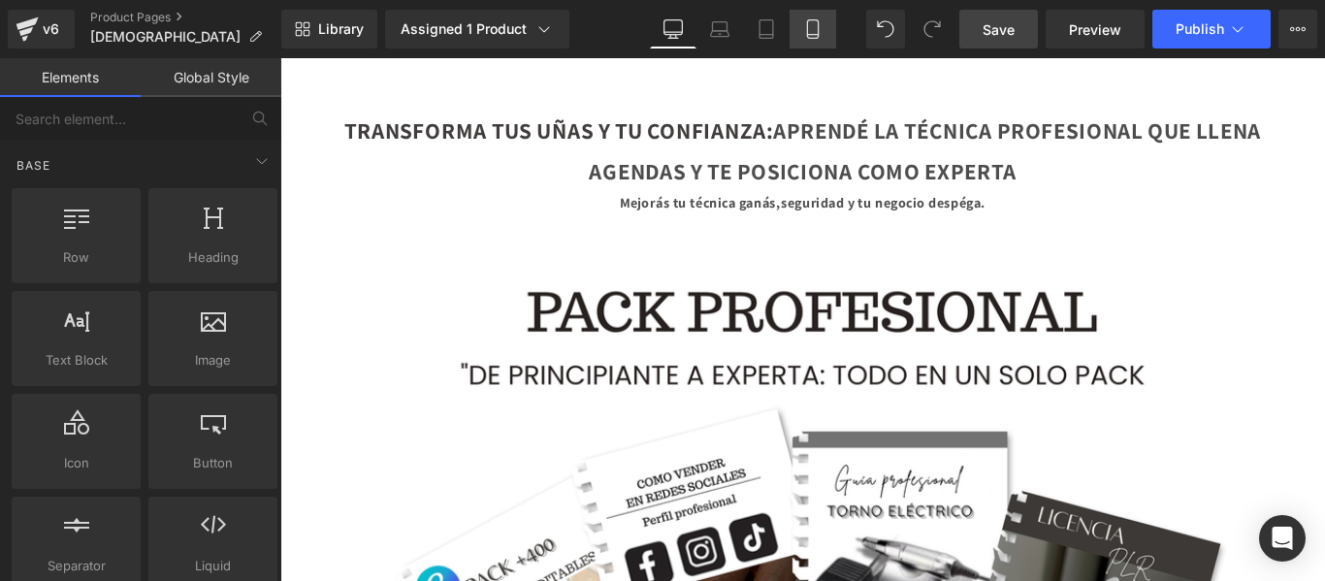
click at [818, 30] on icon at bounding box center [812, 29] width 11 height 18
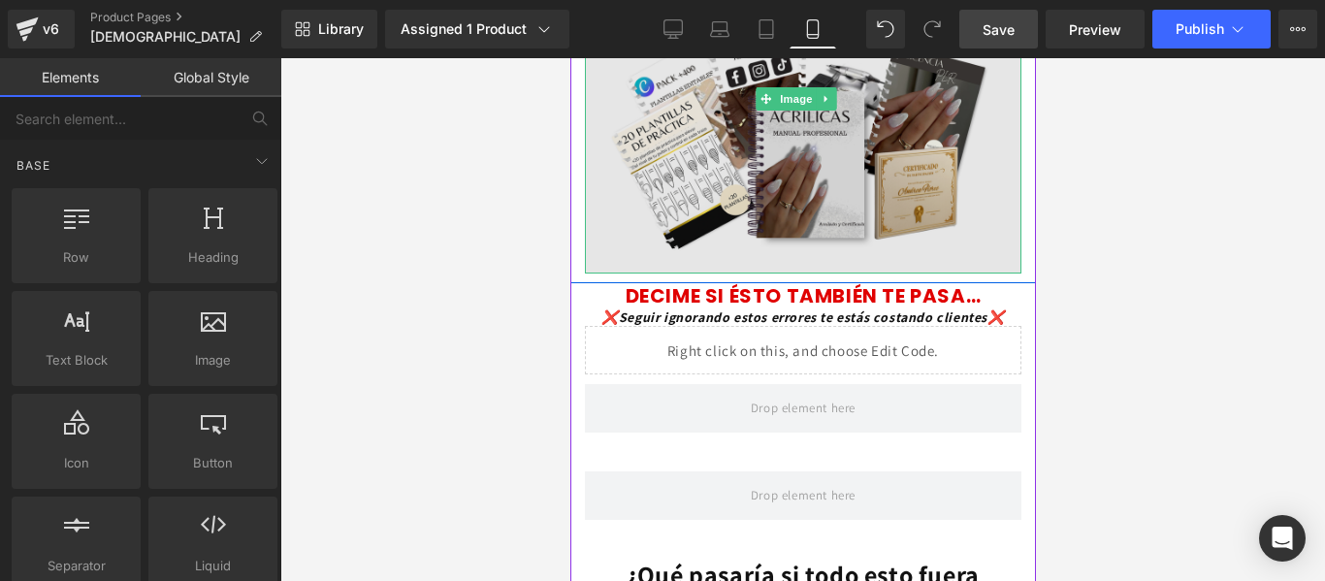
scroll to position [313, 0]
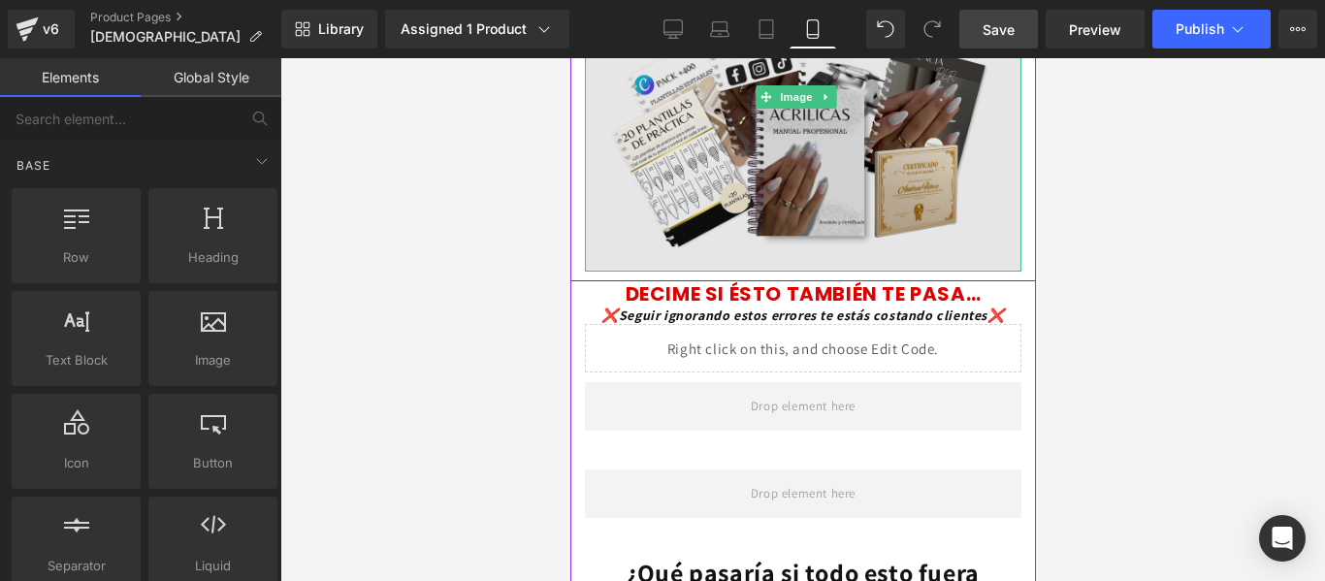
click at [753, 239] on img at bounding box center [802, 96] width 436 height 349
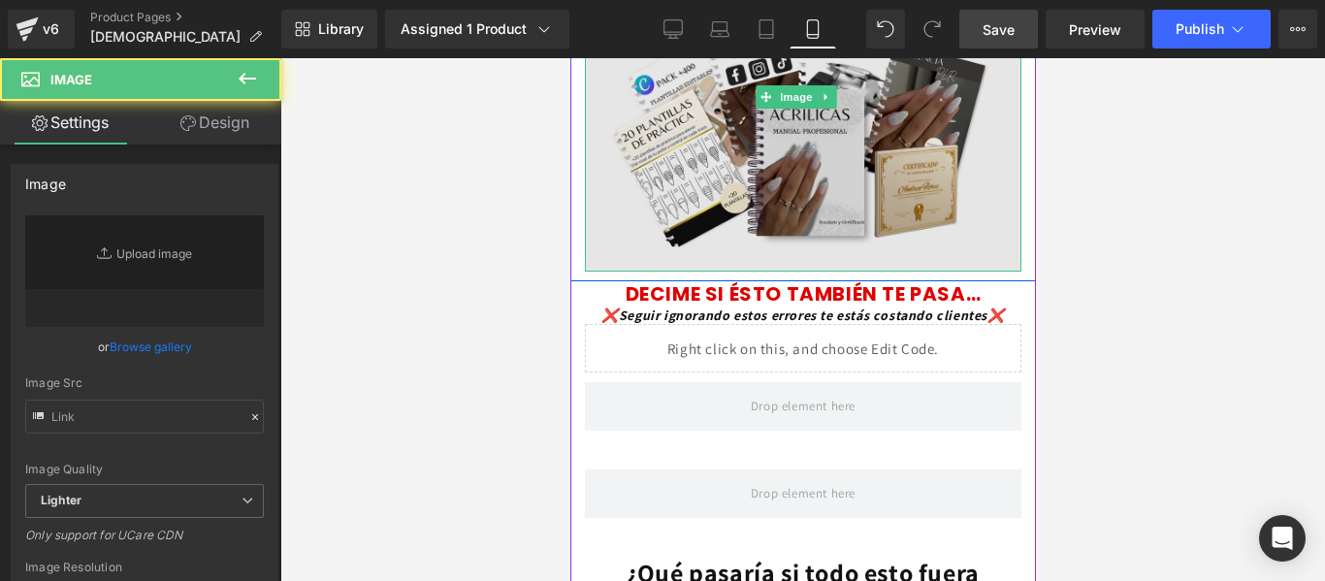
type input "[URL][DOMAIN_NAME]"
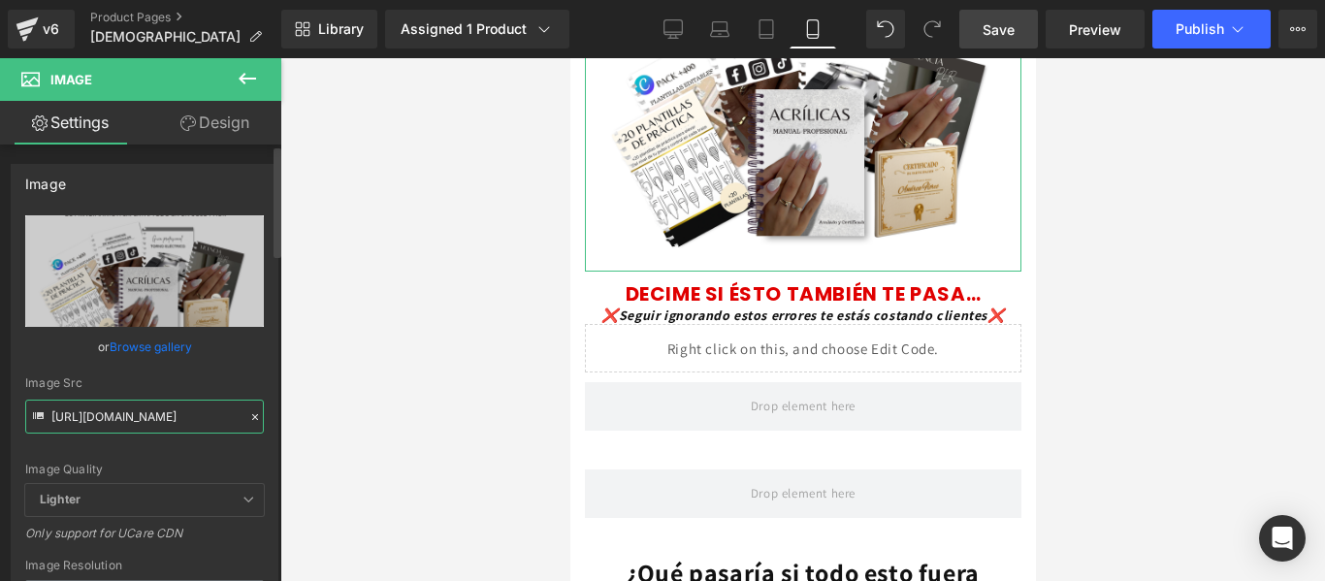
click at [164, 415] on input "[URL][DOMAIN_NAME]" at bounding box center [144, 417] width 239 height 34
click at [501, 223] on div at bounding box center [802, 319] width 1045 height 523
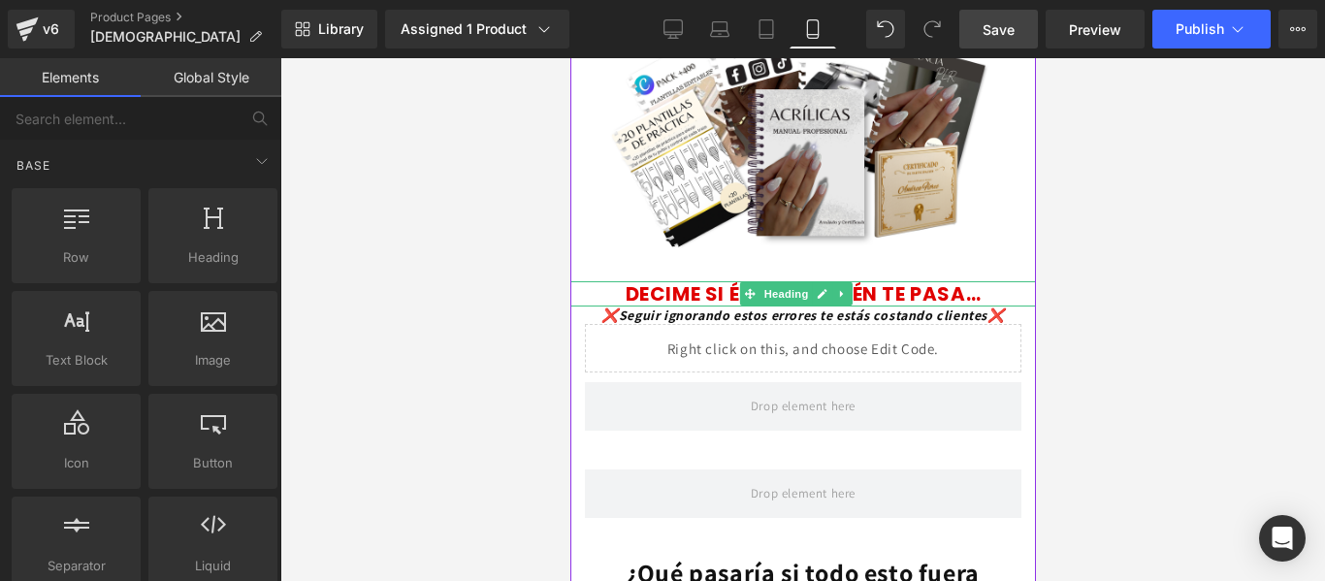
click at [693, 307] on font "DECIME SI ÉSTO TAMBIÉN TE PASA…" at bounding box center [803, 293] width 356 height 27
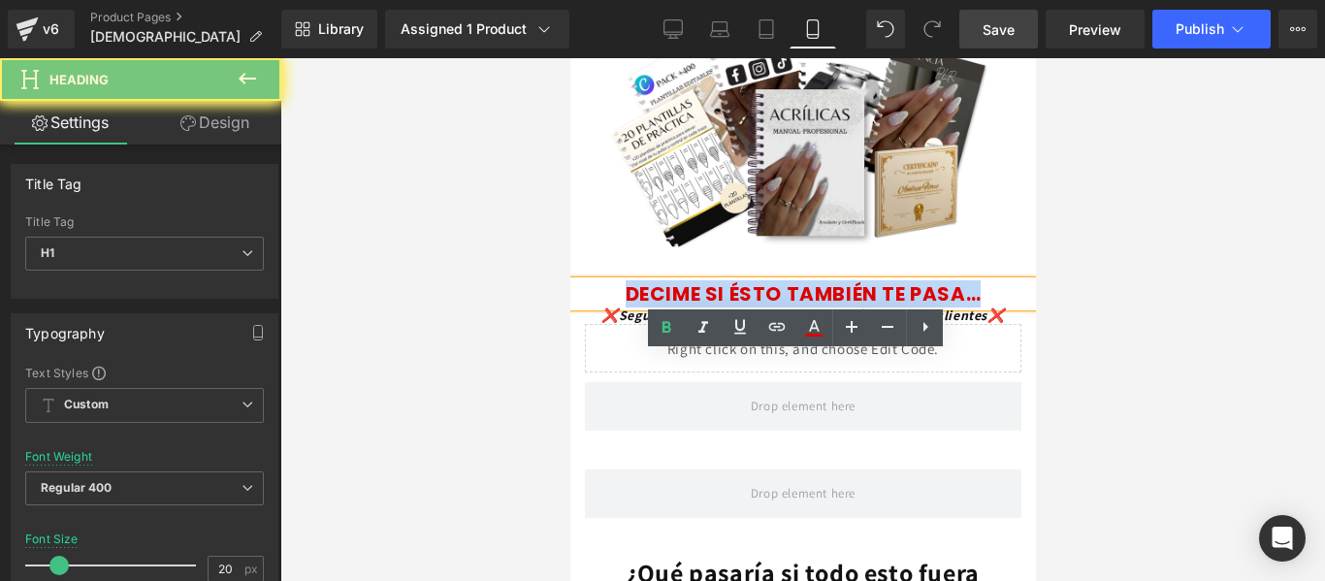
click at [693, 307] on font "DECIME SI ÉSTO TAMBIÉN TE PASA…" at bounding box center [803, 293] width 356 height 27
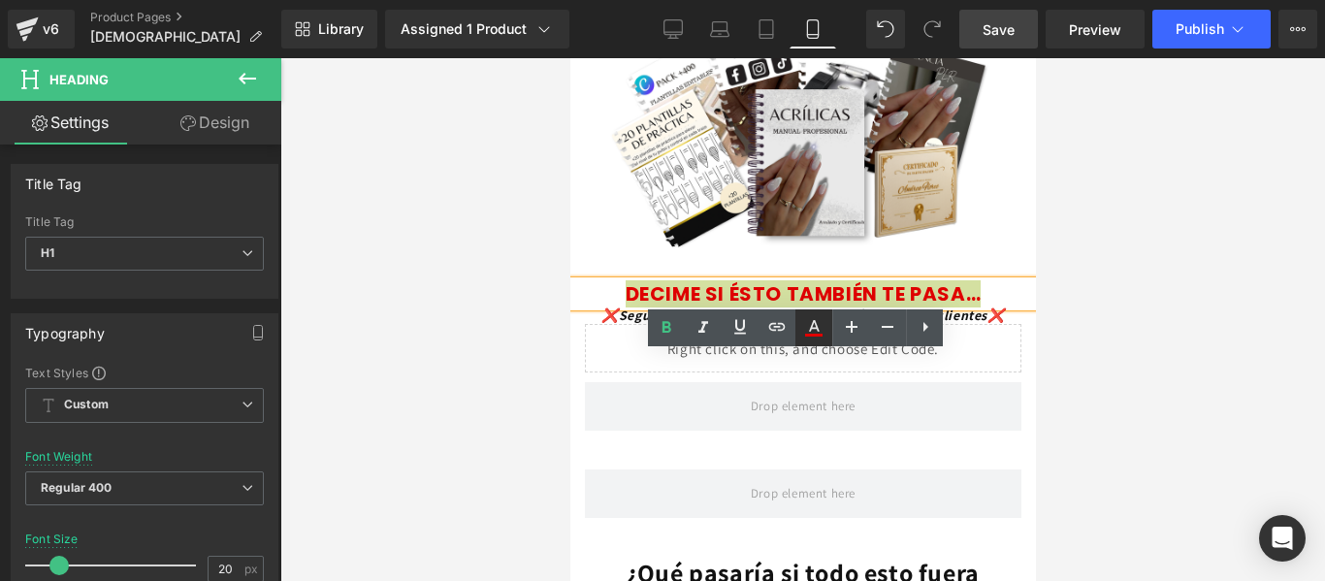
click at [811, 333] on icon at bounding box center [813, 327] width 23 height 23
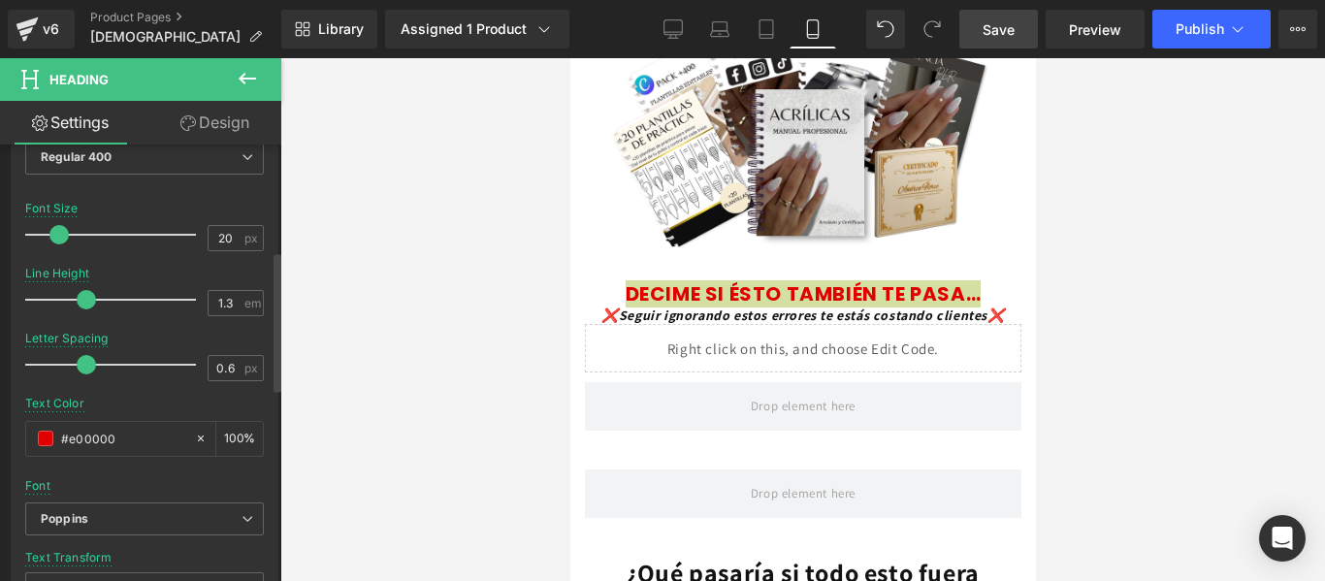
scroll to position [334, 0]
click at [96, 441] on input "#e00000" at bounding box center [123, 435] width 124 height 21
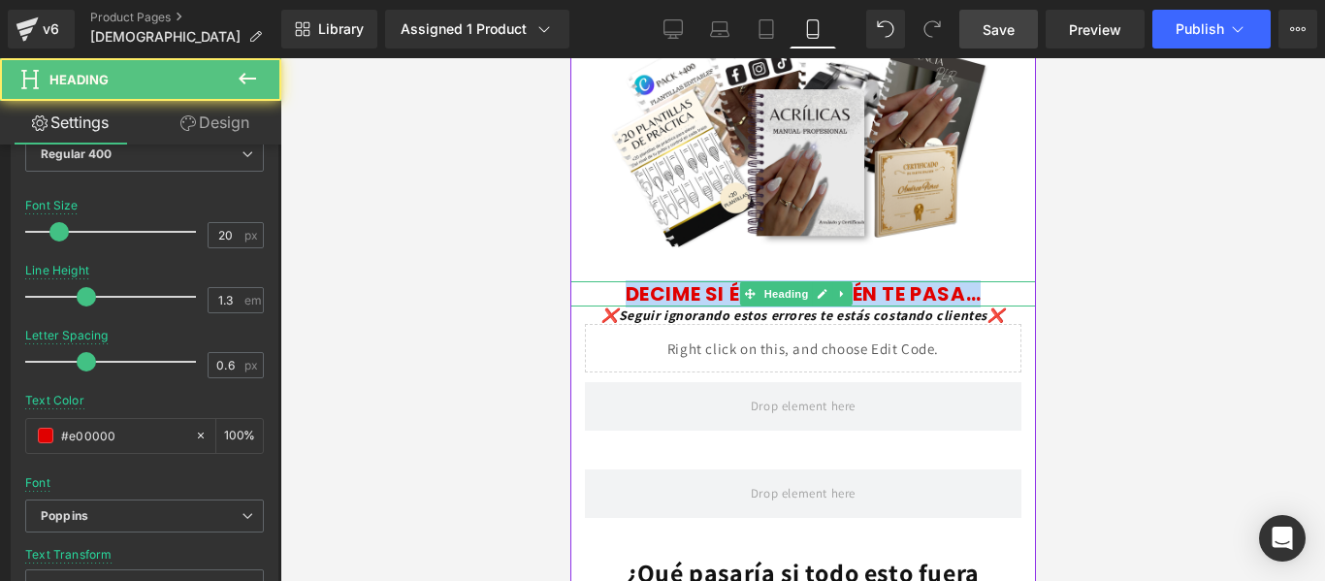
click at [701, 307] on font "DECIME SI ÉSTO TAMBIÉN TE PASA…" at bounding box center [803, 293] width 356 height 27
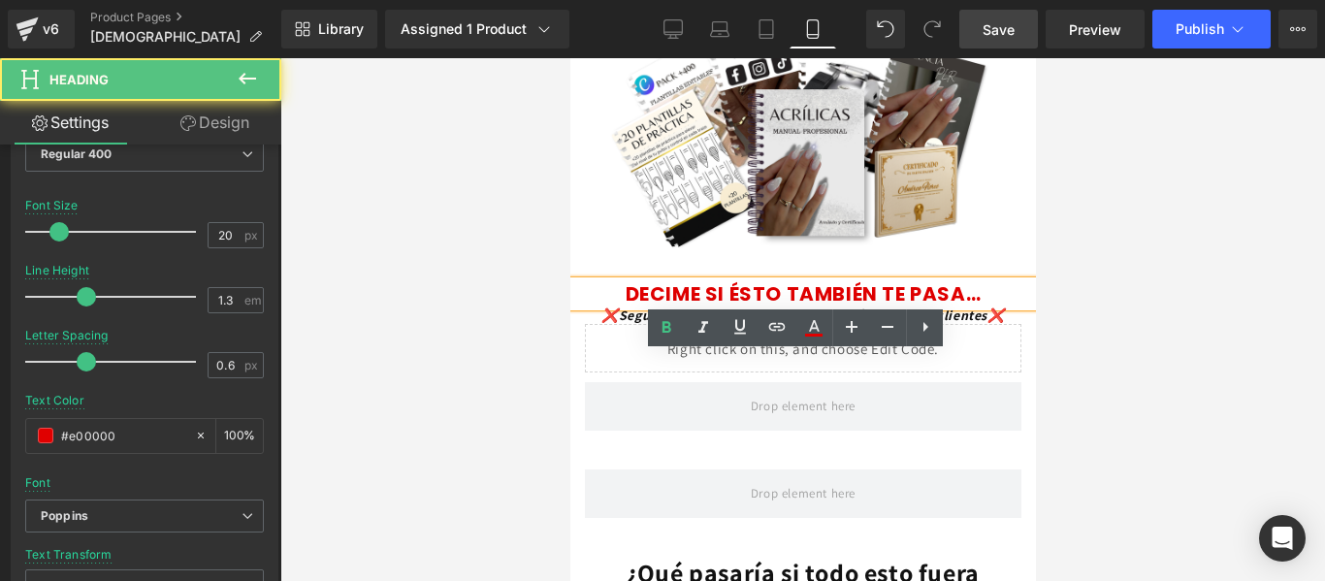
click at [776, 307] on font "DECIME SI ÉSTO TAMBIÉN TE PASA…" at bounding box center [803, 293] width 356 height 27
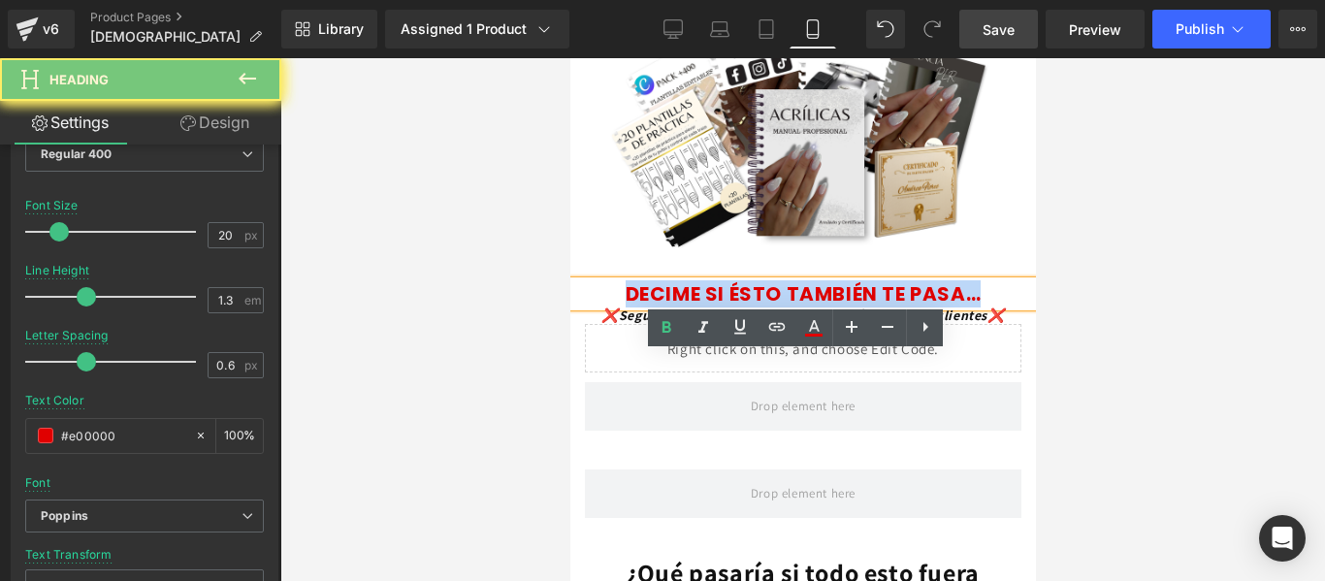
click at [776, 307] on font "DECIME SI ÉSTO TAMBIÉN TE PASA…" at bounding box center [803, 293] width 356 height 27
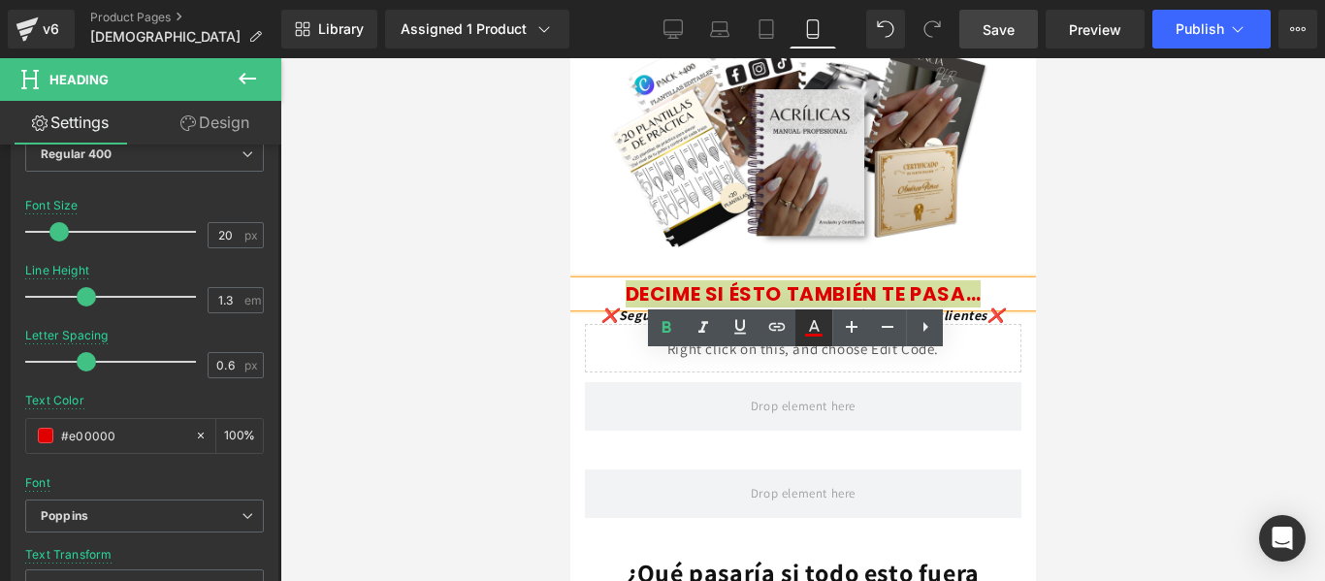
click at [812, 333] on icon at bounding box center [813, 327] width 23 height 23
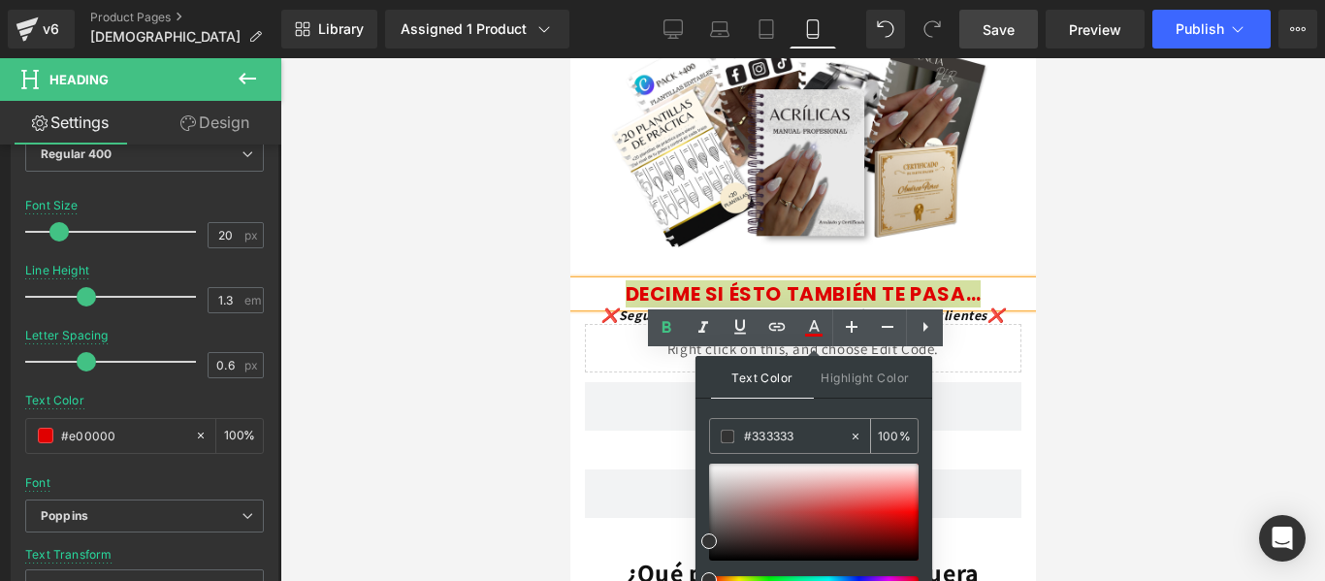
click at [774, 428] on input "#333333" at bounding box center [796, 436] width 105 height 21
paste input "e00000"
type input "#e00000"
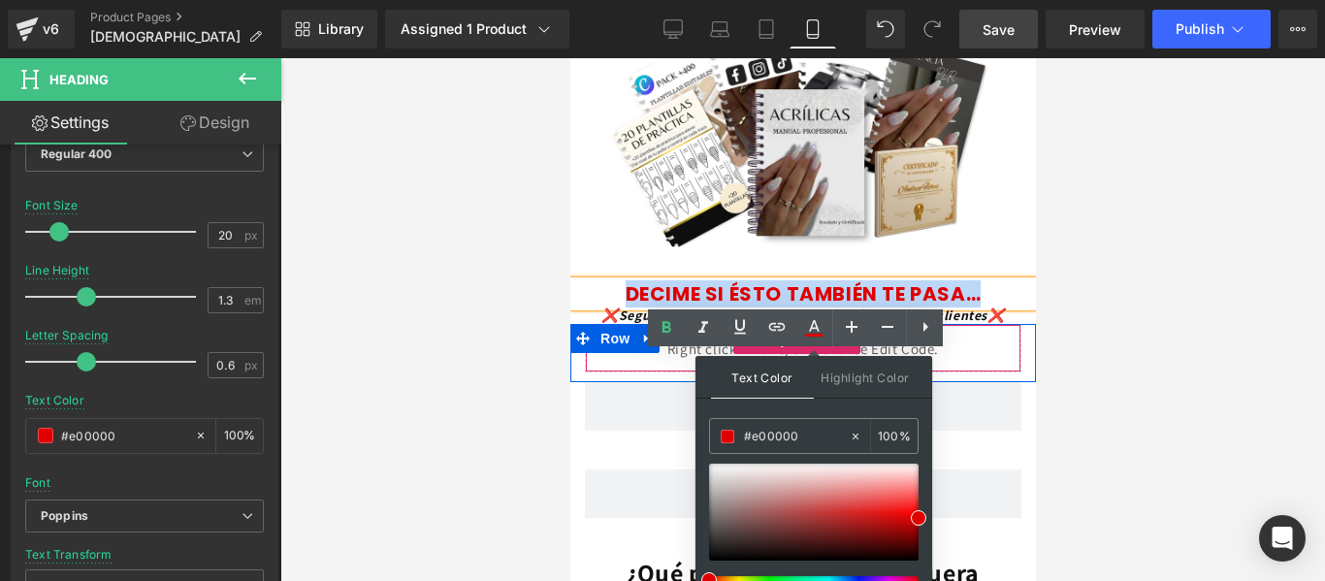
click at [983, 372] on div "Liquid" at bounding box center [802, 348] width 436 height 48
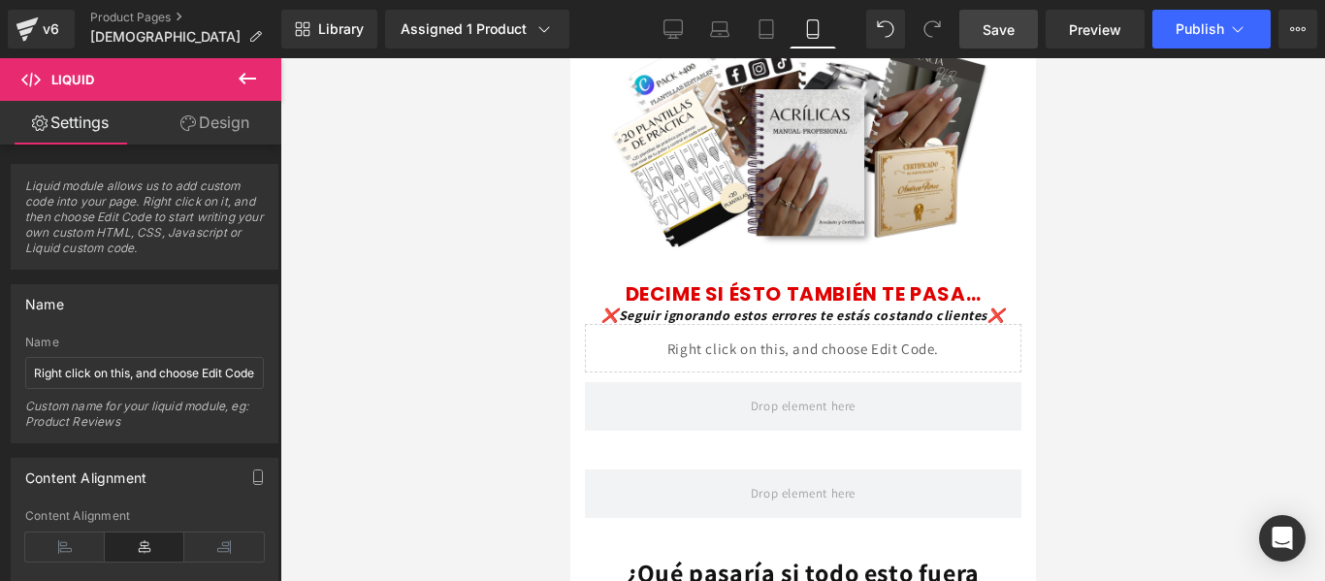
click at [1070, 345] on div at bounding box center [802, 319] width 1045 height 523
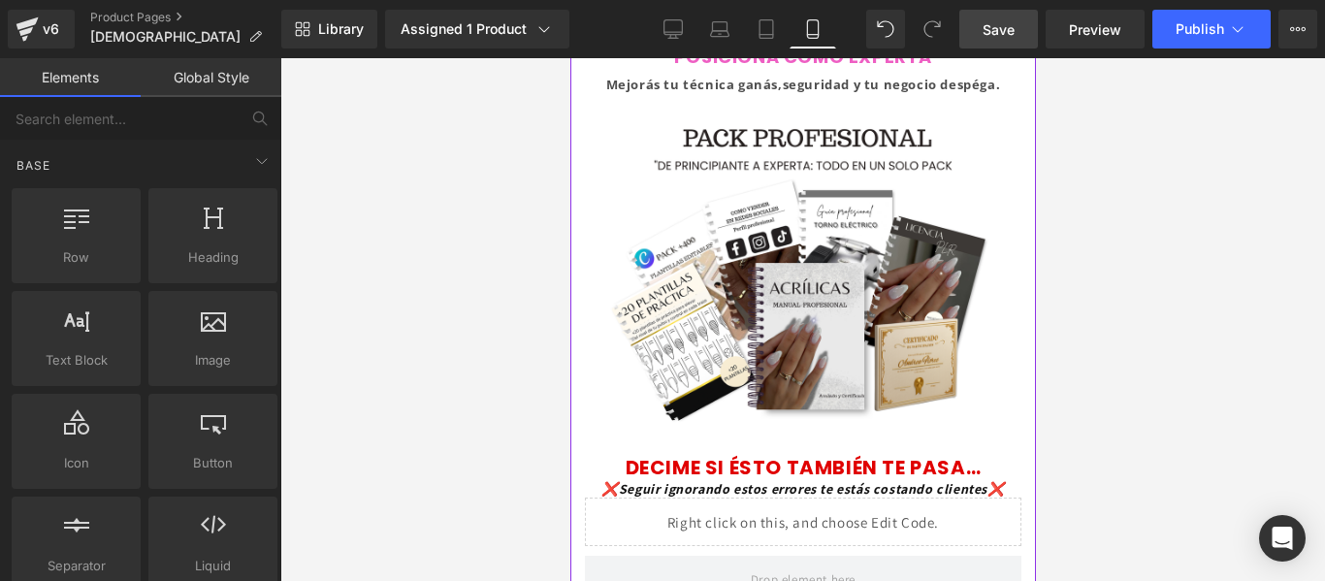
scroll to position [136, 0]
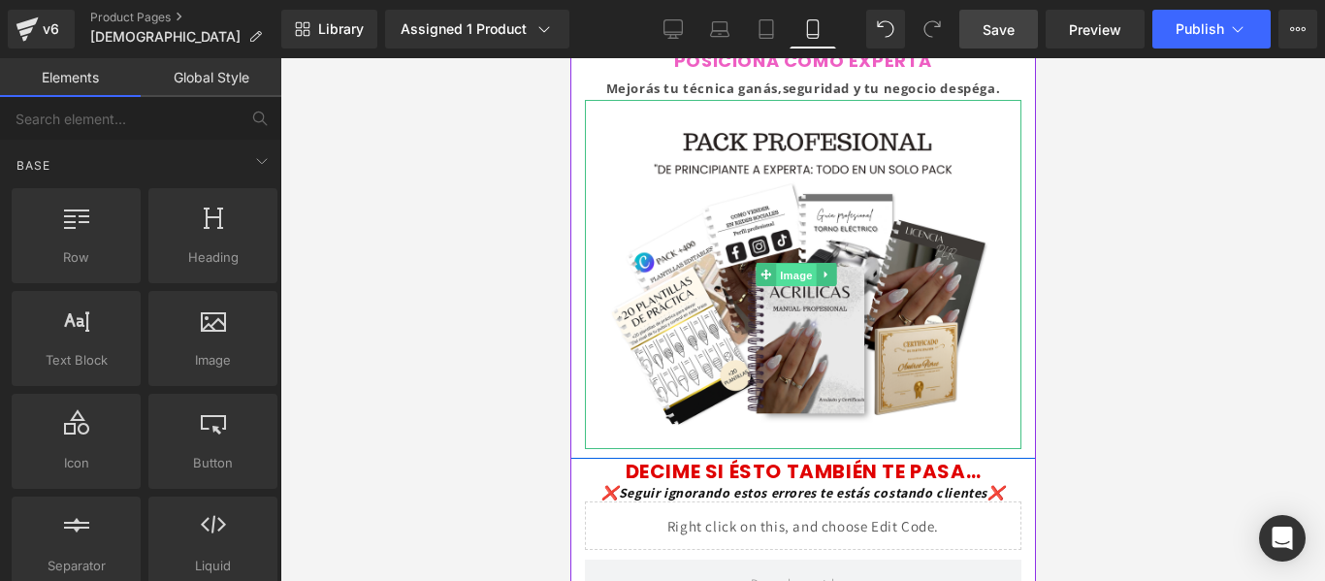
click at [785, 287] on span "Image" at bounding box center [795, 275] width 41 height 23
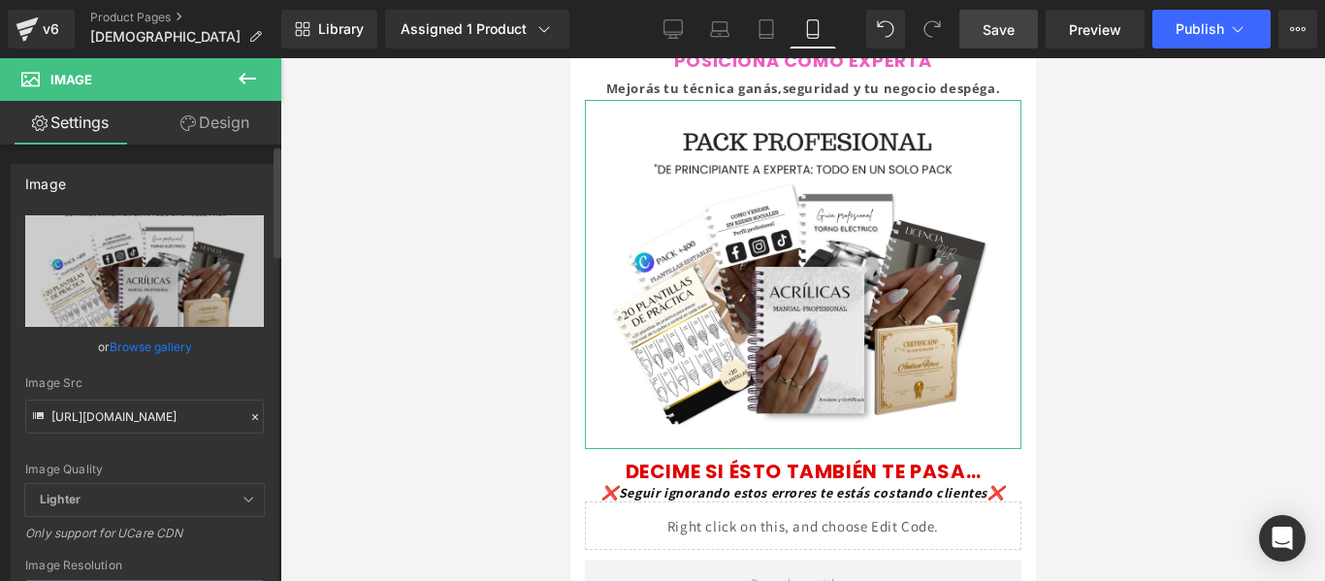
click at [248, 419] on icon at bounding box center [255, 417] width 14 height 14
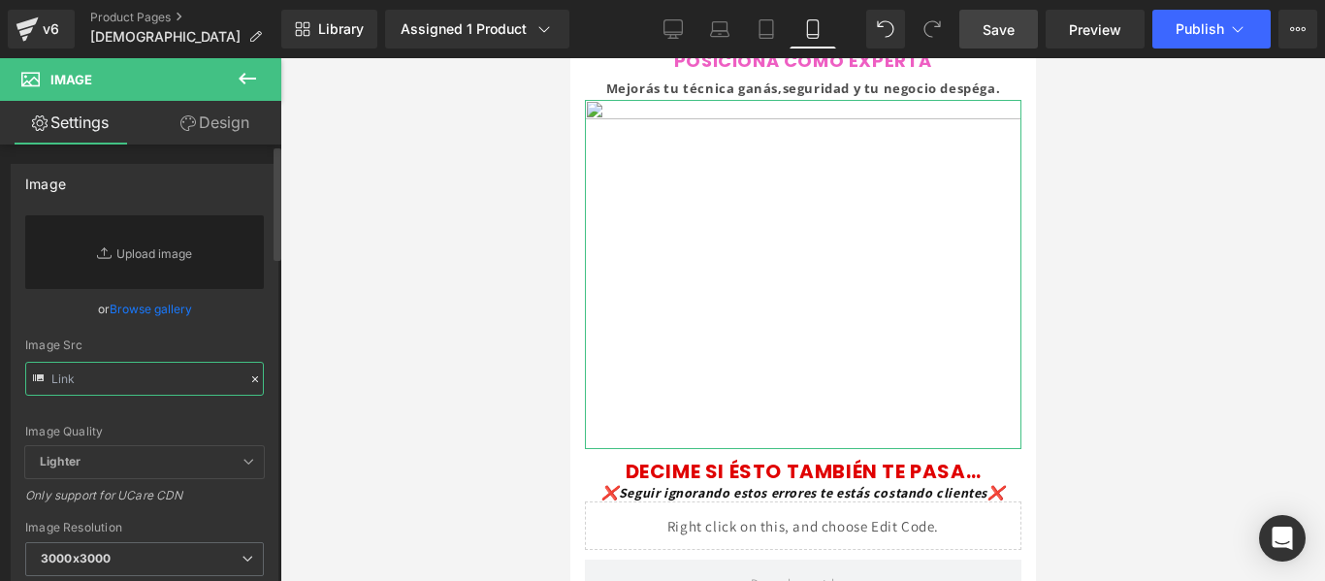
click at [155, 381] on input "text" at bounding box center [144, 379] width 239 height 34
paste input "https://i.postimg.cc/BnLJK1F3/Copia_de_MOCKUPS_ETSY_PAQUETE_100_(3).png"
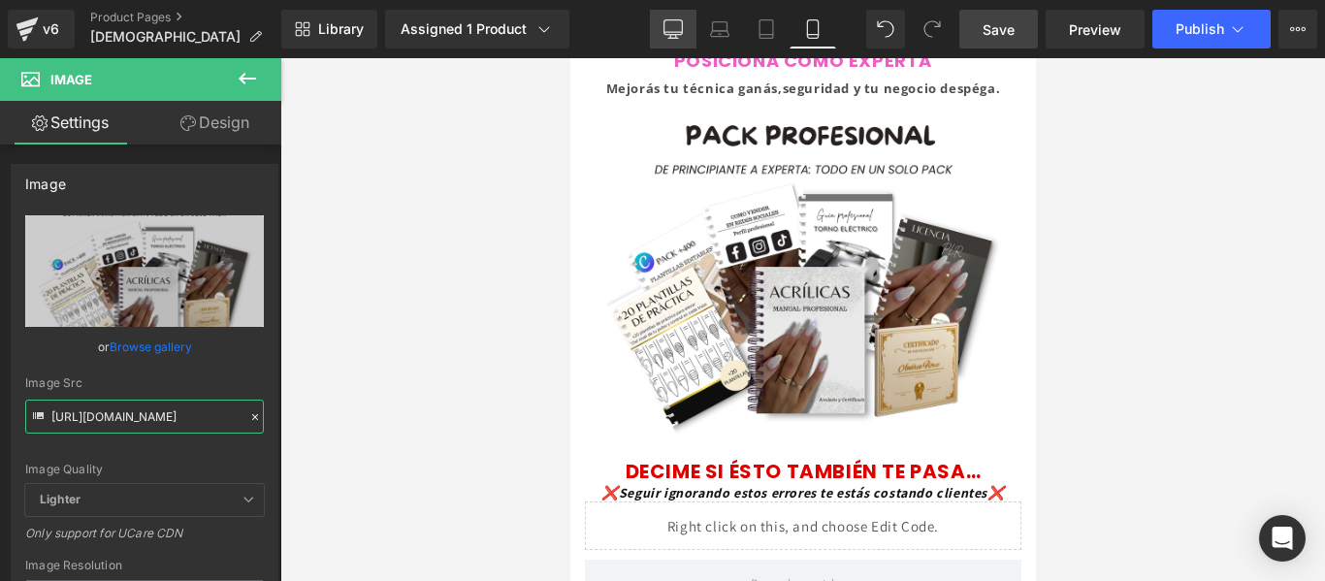
type input "https://i.postimg.cc/BnLJK1F3/Copia_de_MOCKUPS_ETSY_PAQUETE_100__3_.png"
click at [676, 43] on link "Desktop" at bounding box center [673, 29] width 47 height 39
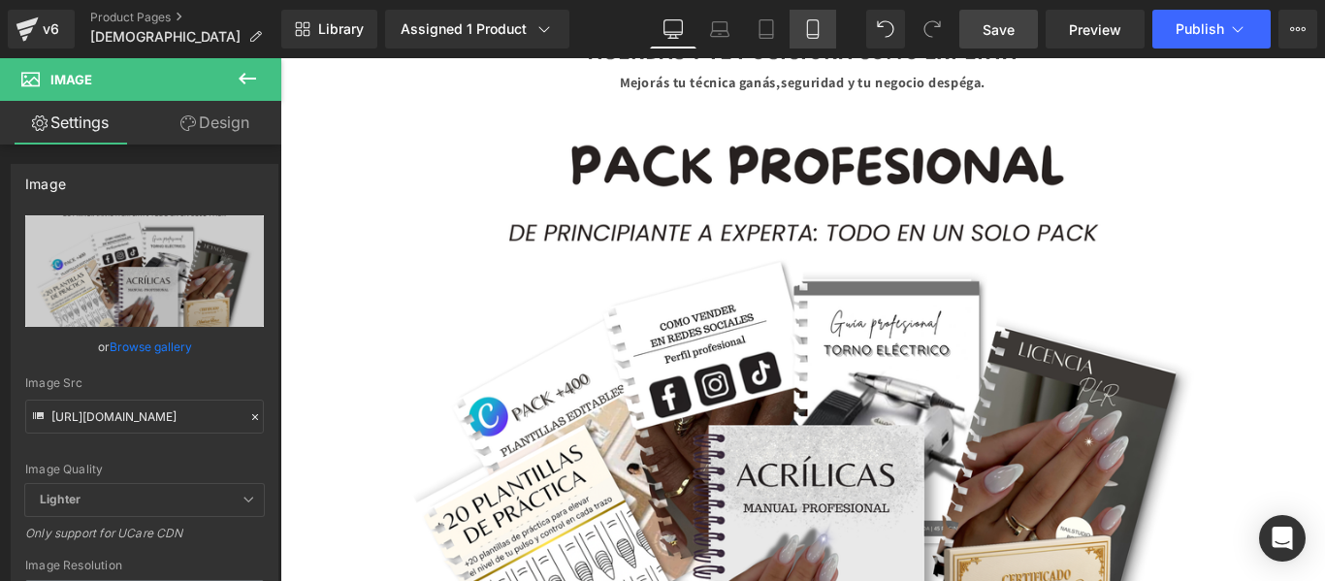
click at [817, 29] on icon at bounding box center [812, 28] width 19 height 19
type input "100"
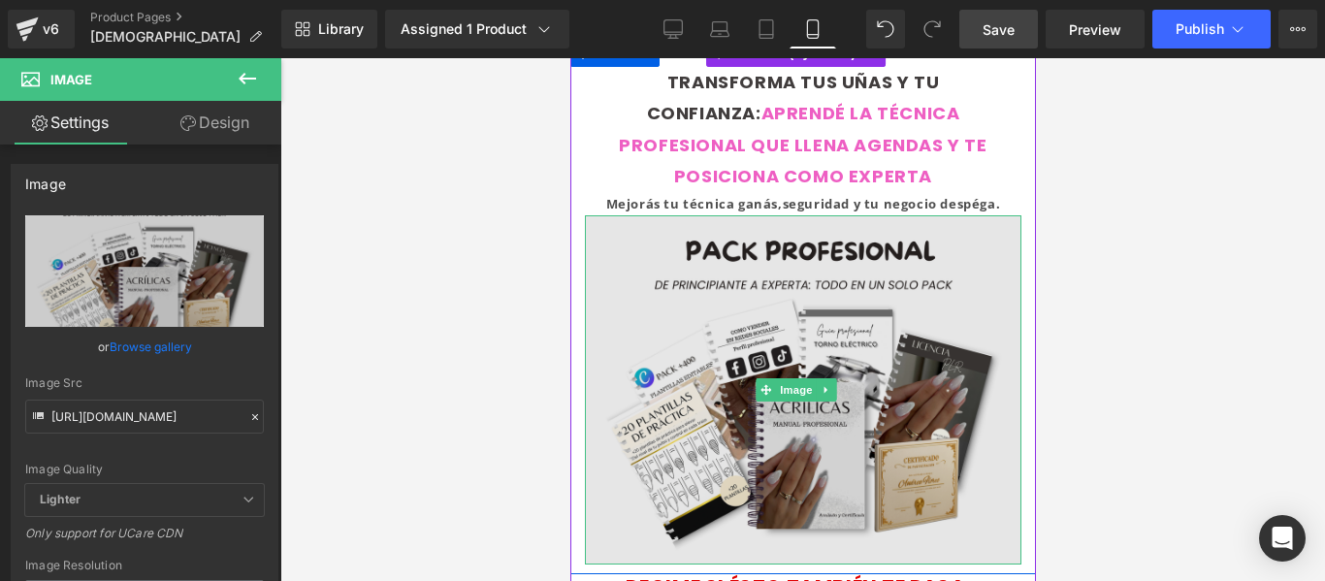
scroll to position [0, 0]
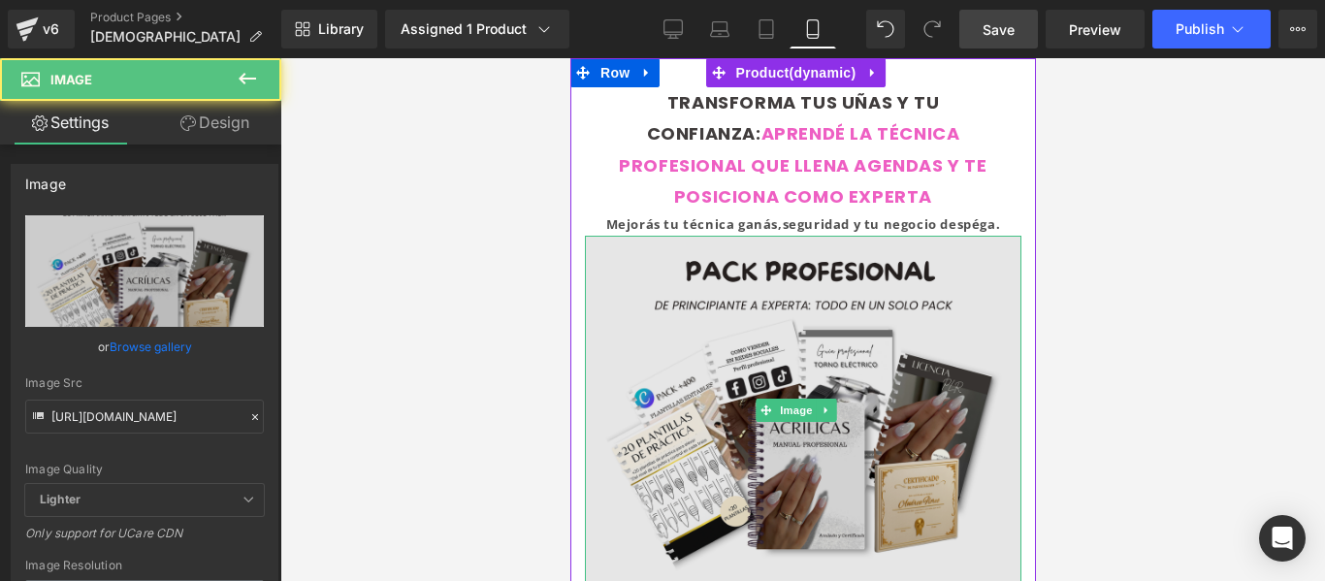
click at [792, 342] on img at bounding box center [802, 410] width 436 height 349
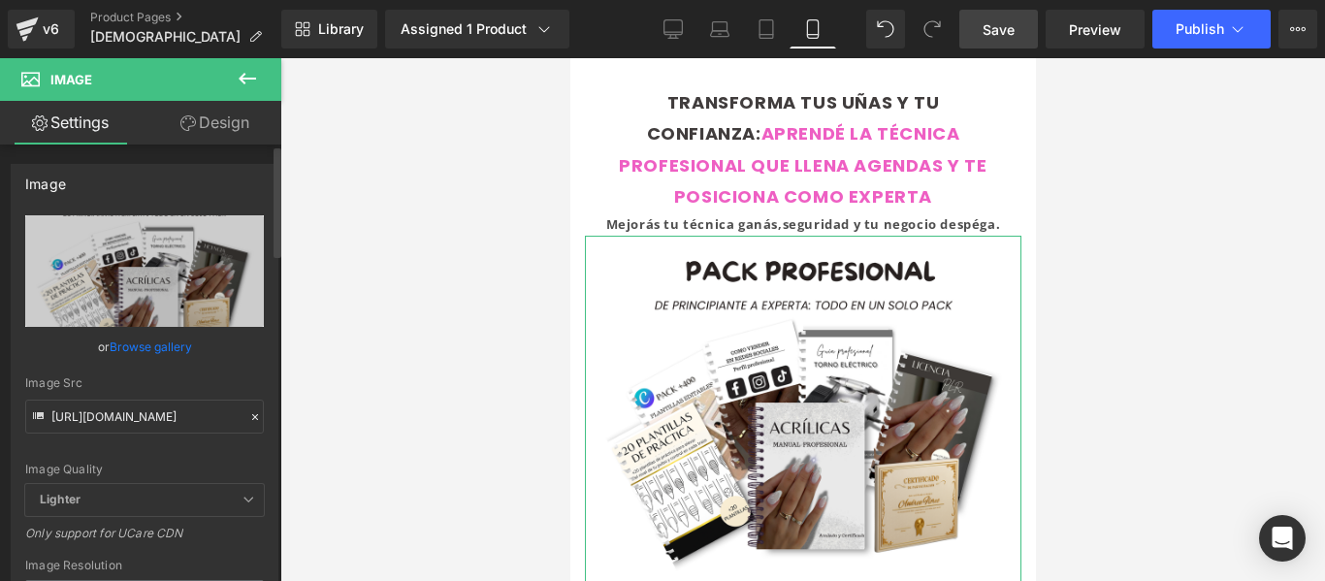
click at [248, 412] on icon at bounding box center [255, 417] width 14 height 14
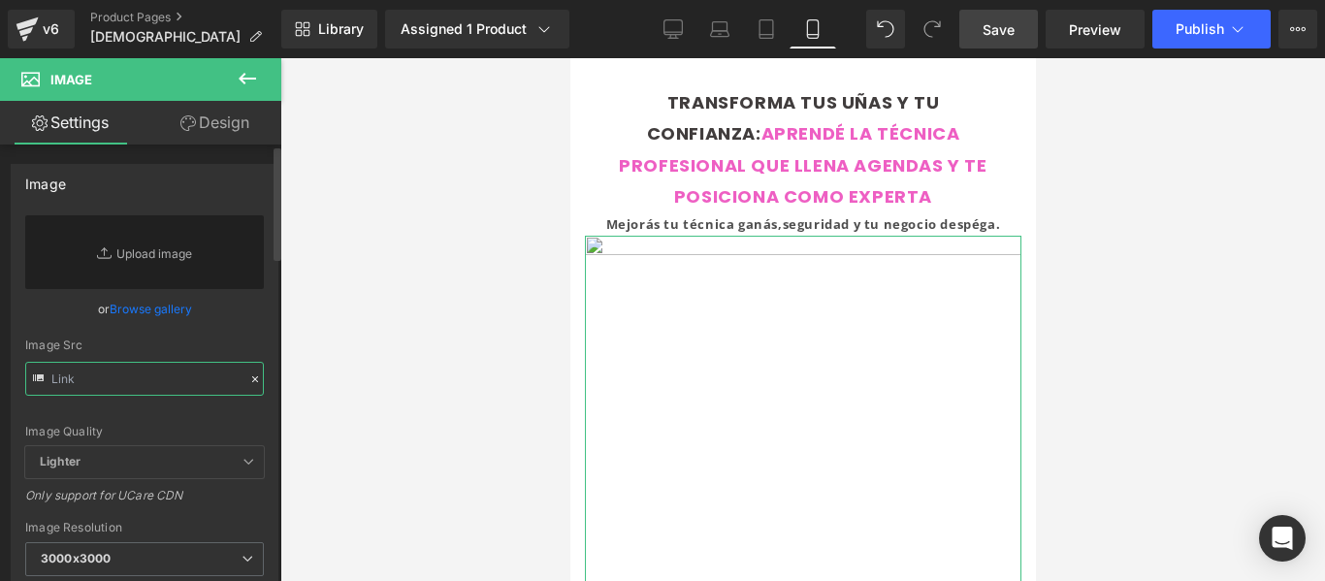
click at [141, 379] on input "text" at bounding box center [144, 379] width 239 height 34
paste input "https://i.postimg.cc/bwScVc3f/Copia-de-MOCKUPS-ETSY-PAQUETE-100-4.png"
type input "https://i.postimg.cc/bwScVc3f/Copia-de-MOCKUPS-ETSY-PAQUETE-100-4.png"
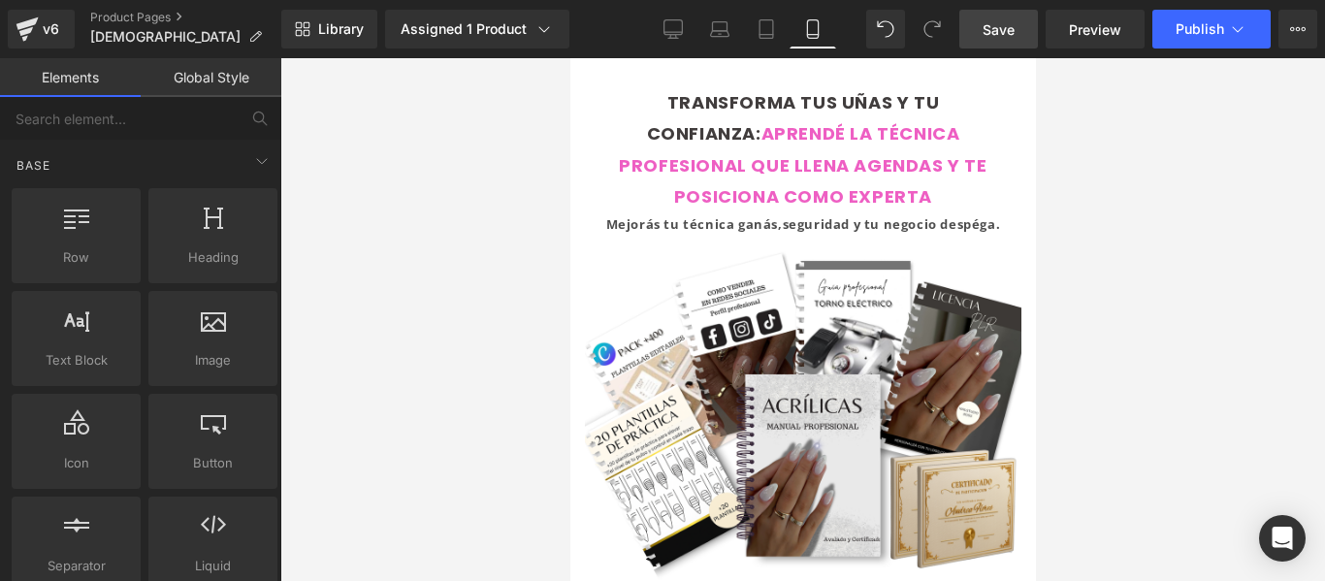
click at [1066, 274] on div at bounding box center [802, 319] width 1045 height 523
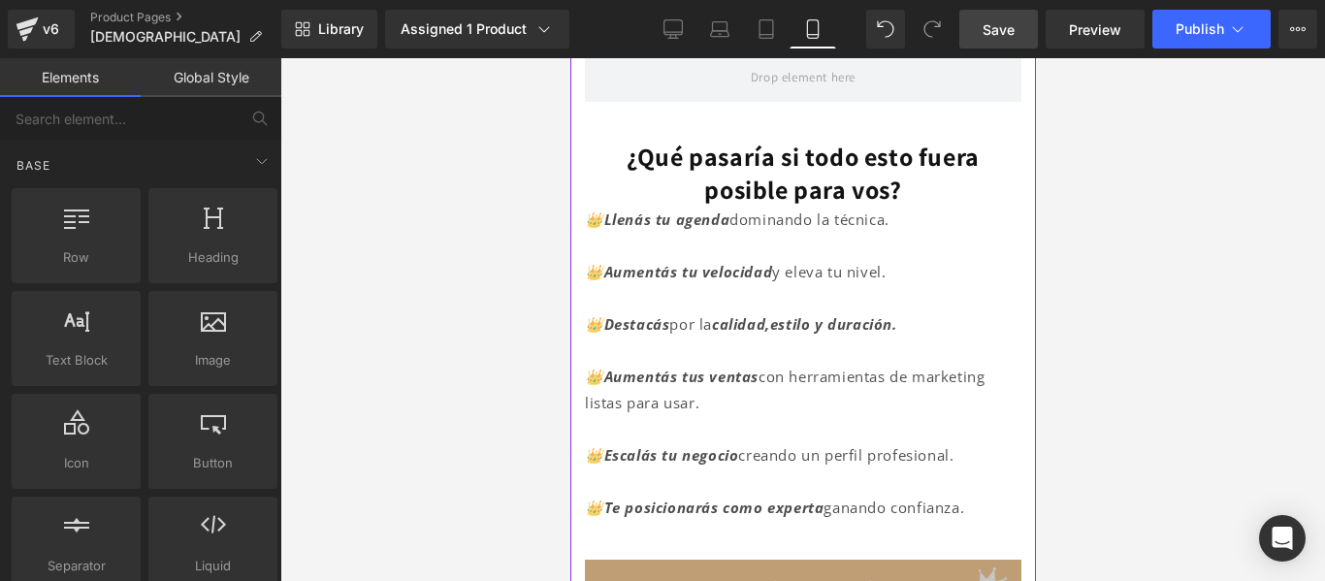
scroll to position [763, 0]
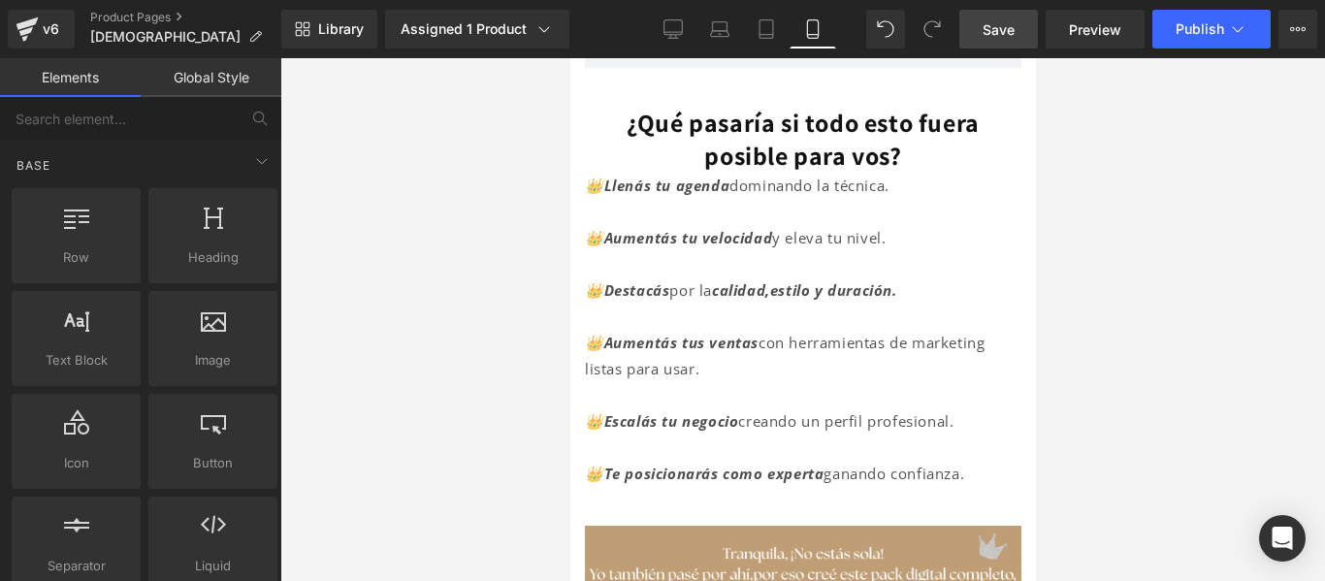
click at [990, 22] on span "Save" at bounding box center [999, 29] width 32 height 20
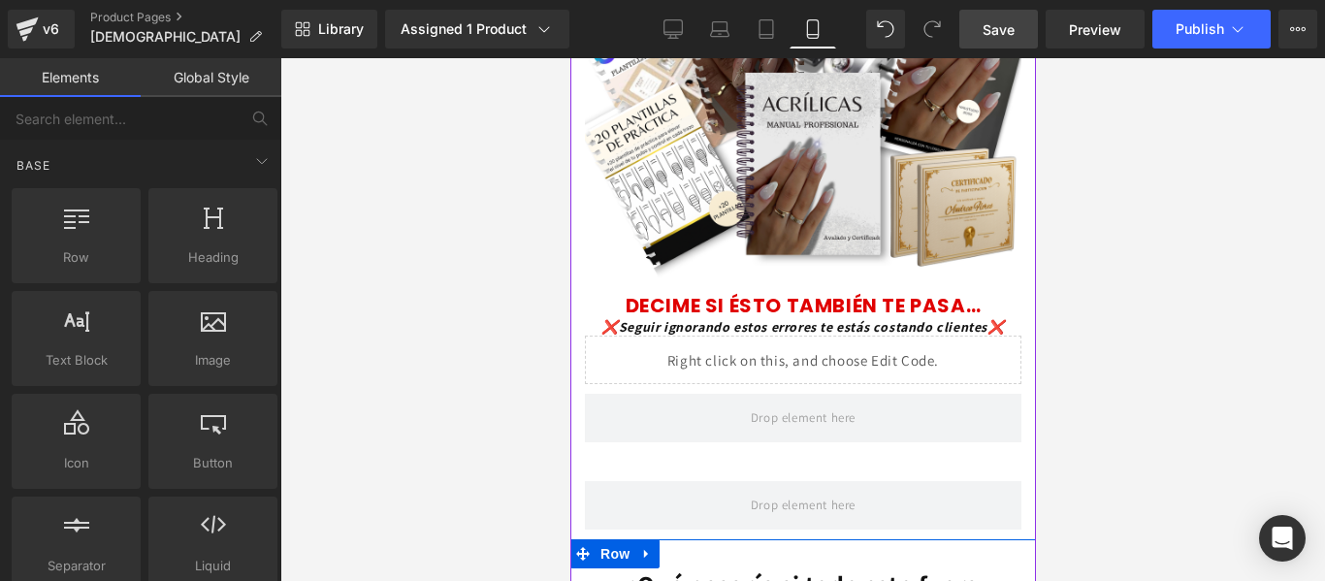
scroll to position [0, 0]
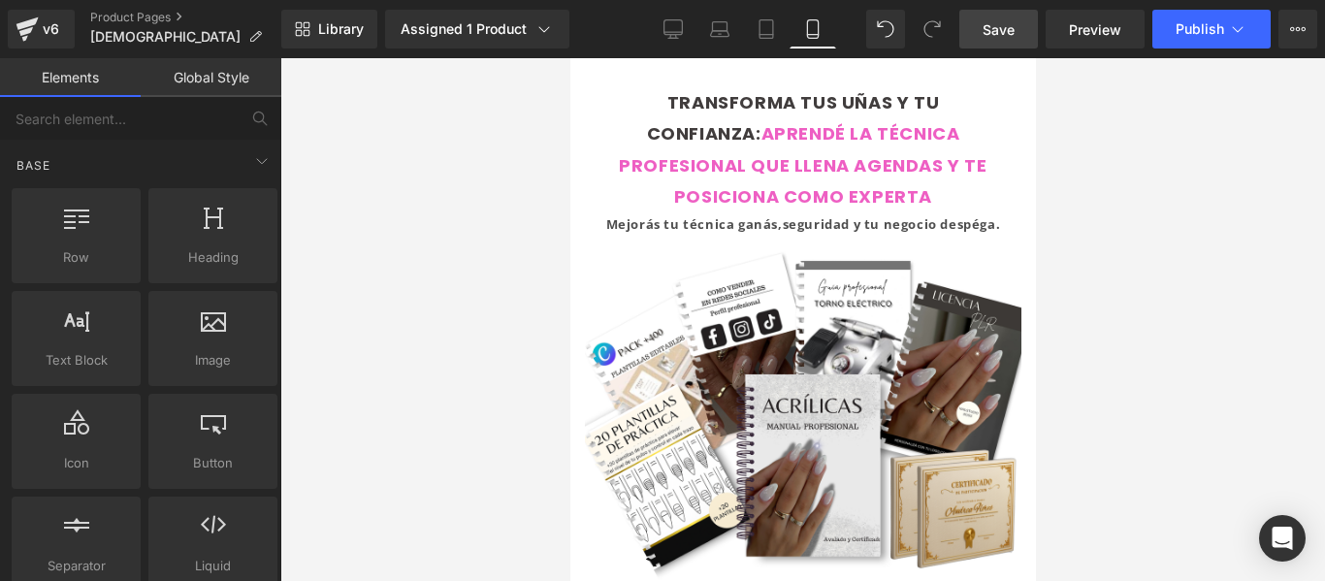
click at [1108, 261] on div at bounding box center [802, 319] width 1045 height 523
